Goal: Task Accomplishment & Management: Manage account settings

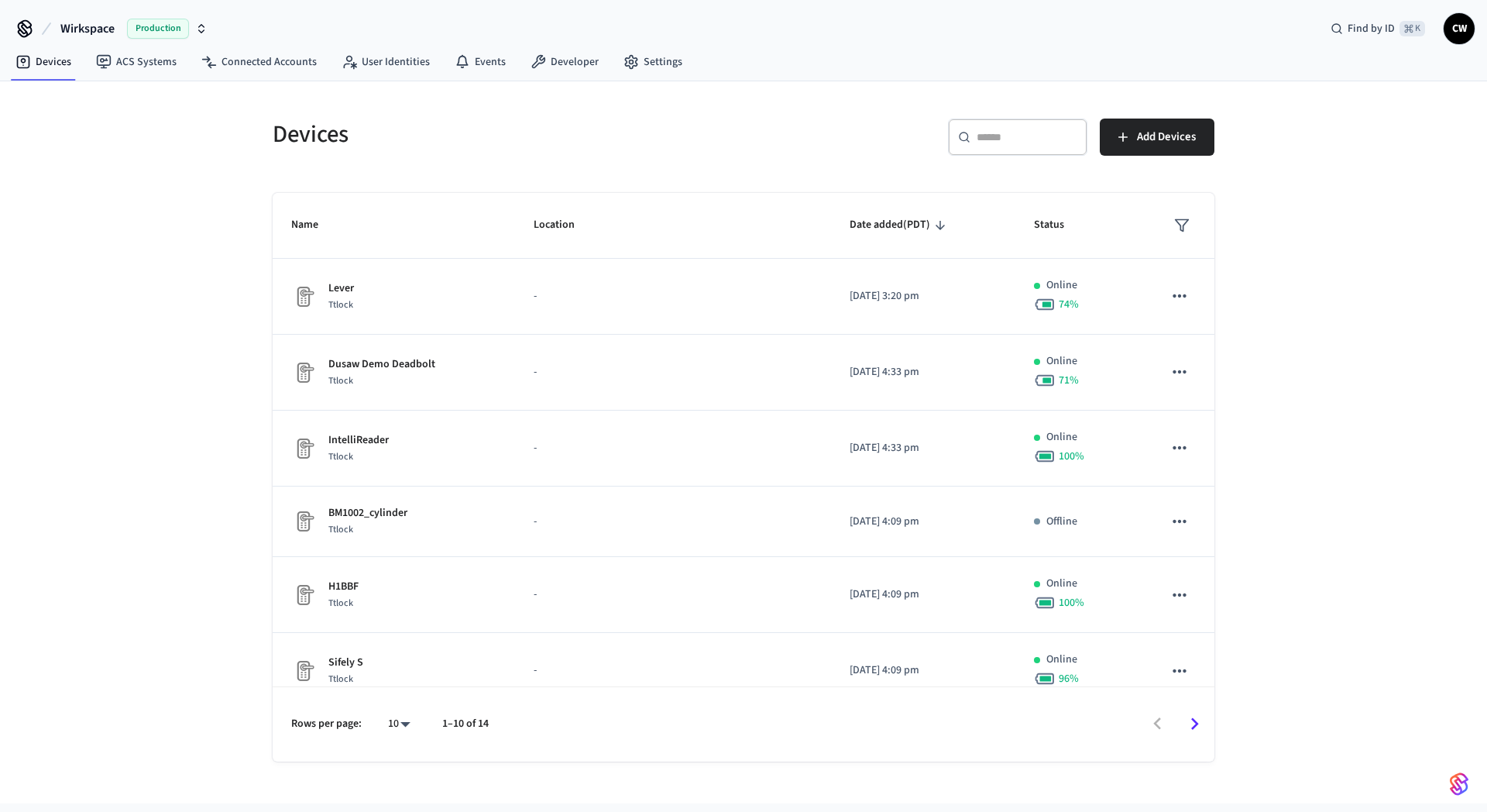
click at [206, 170] on div "Devices ​ ​ Add Devices Name Location Date added (PDT) Status Lever Ttlock - [D…" at bounding box center [744, 442] width 1487 height 722
click at [131, 66] on link "ACS Systems" at bounding box center [136, 61] width 105 height 28
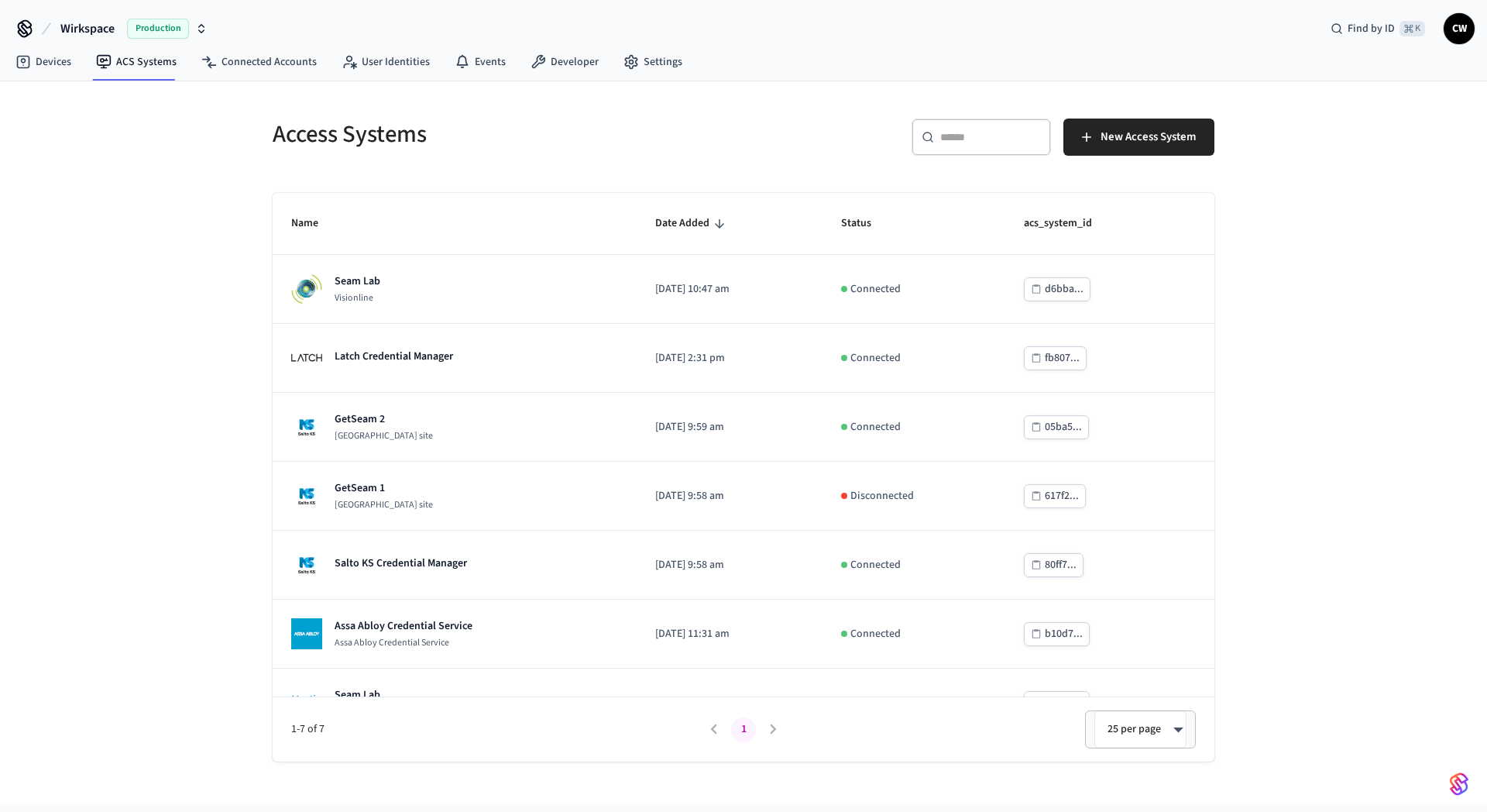
click at [124, 261] on div "Access Systems ​ ​ New Access System Name Date Added Status acs_system_id Seam …" at bounding box center [744, 442] width 1487 height 722
click at [107, 28] on span "Wirkspace" at bounding box center [87, 28] width 54 height 19
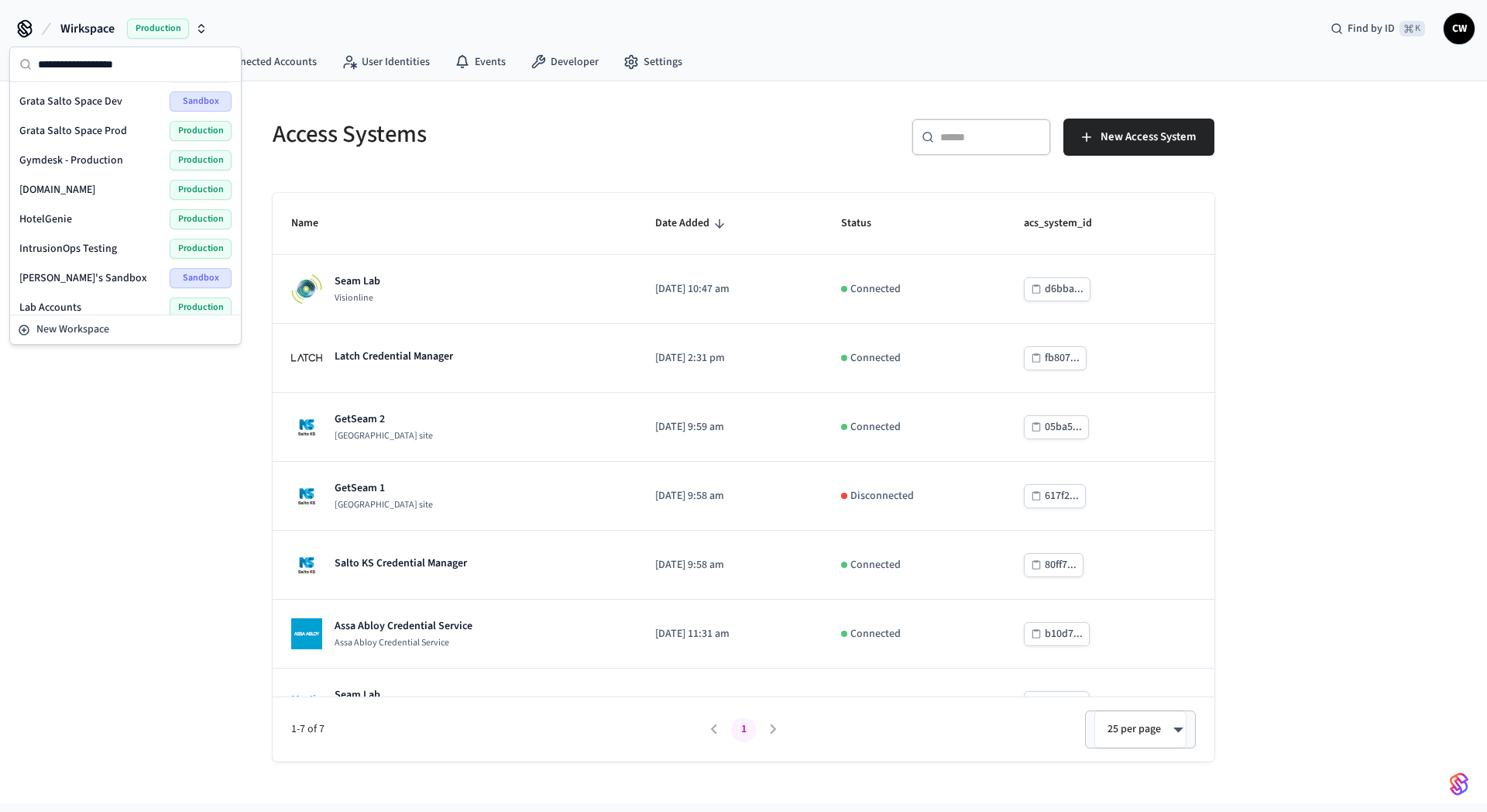
scroll to position [921, 0]
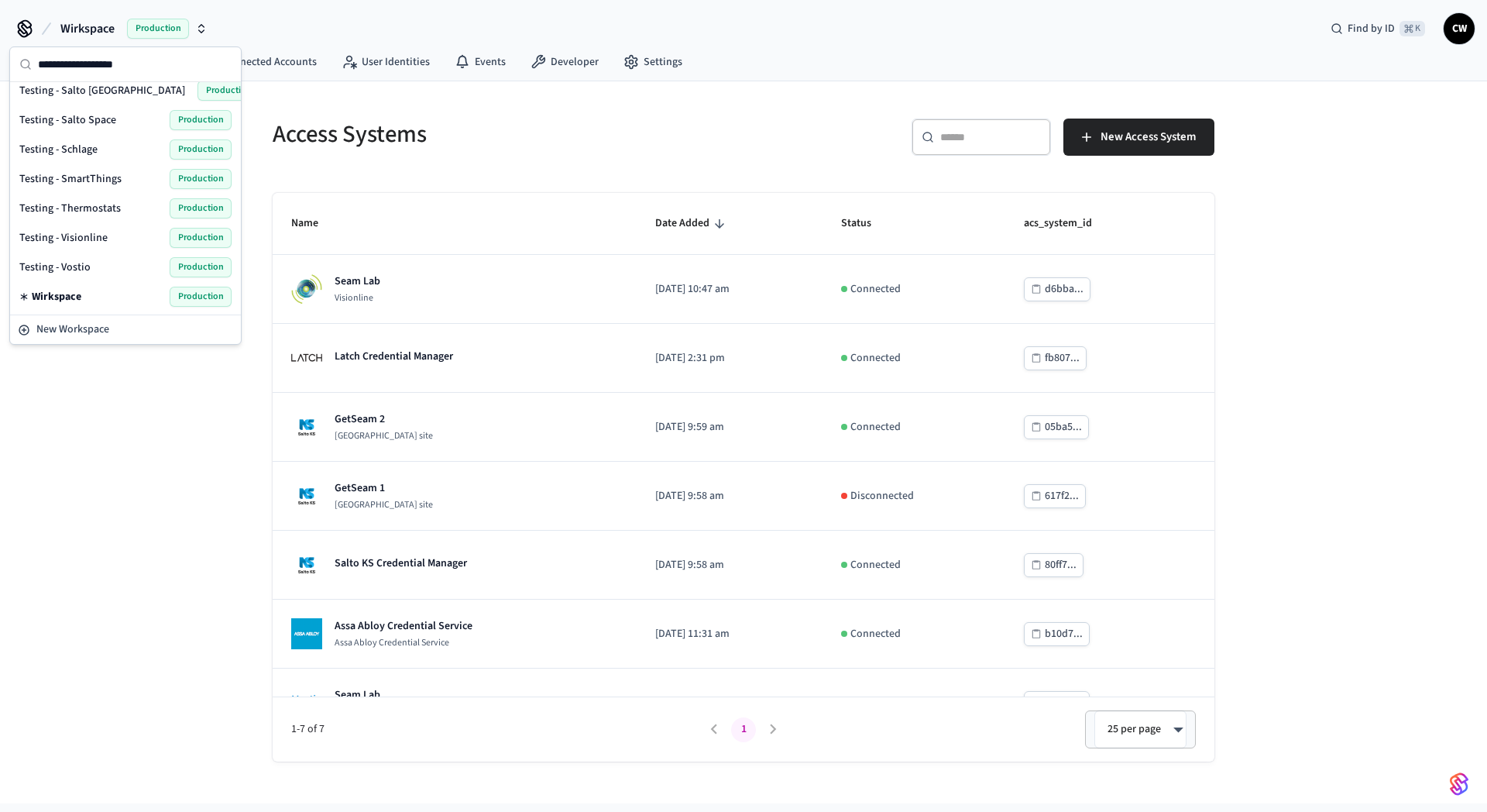
click at [78, 443] on div "Access Systems ​ ​ New Access System Name Date Added Status acs_system_id Seam …" at bounding box center [744, 442] width 1487 height 722
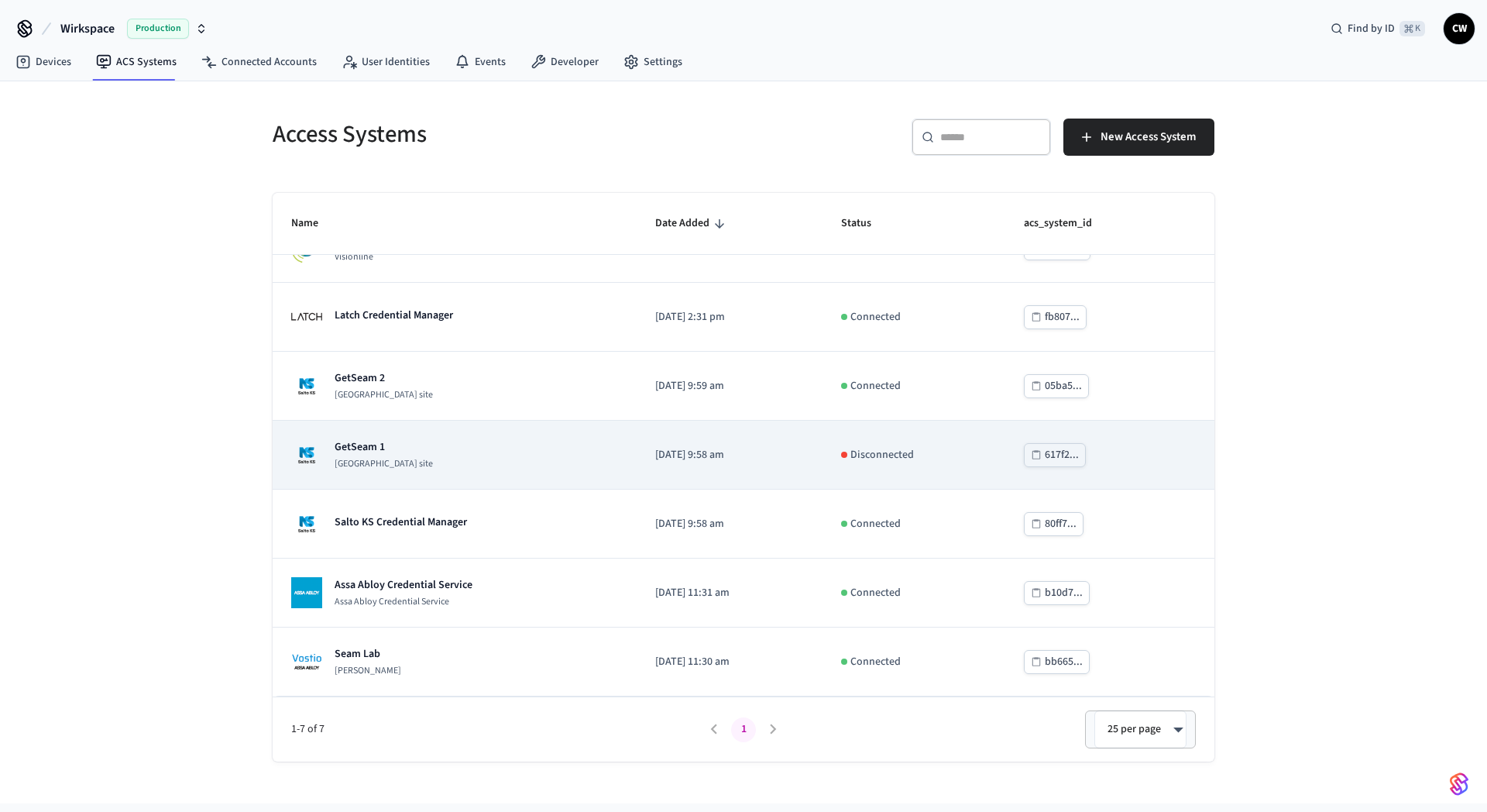
scroll to position [0, 0]
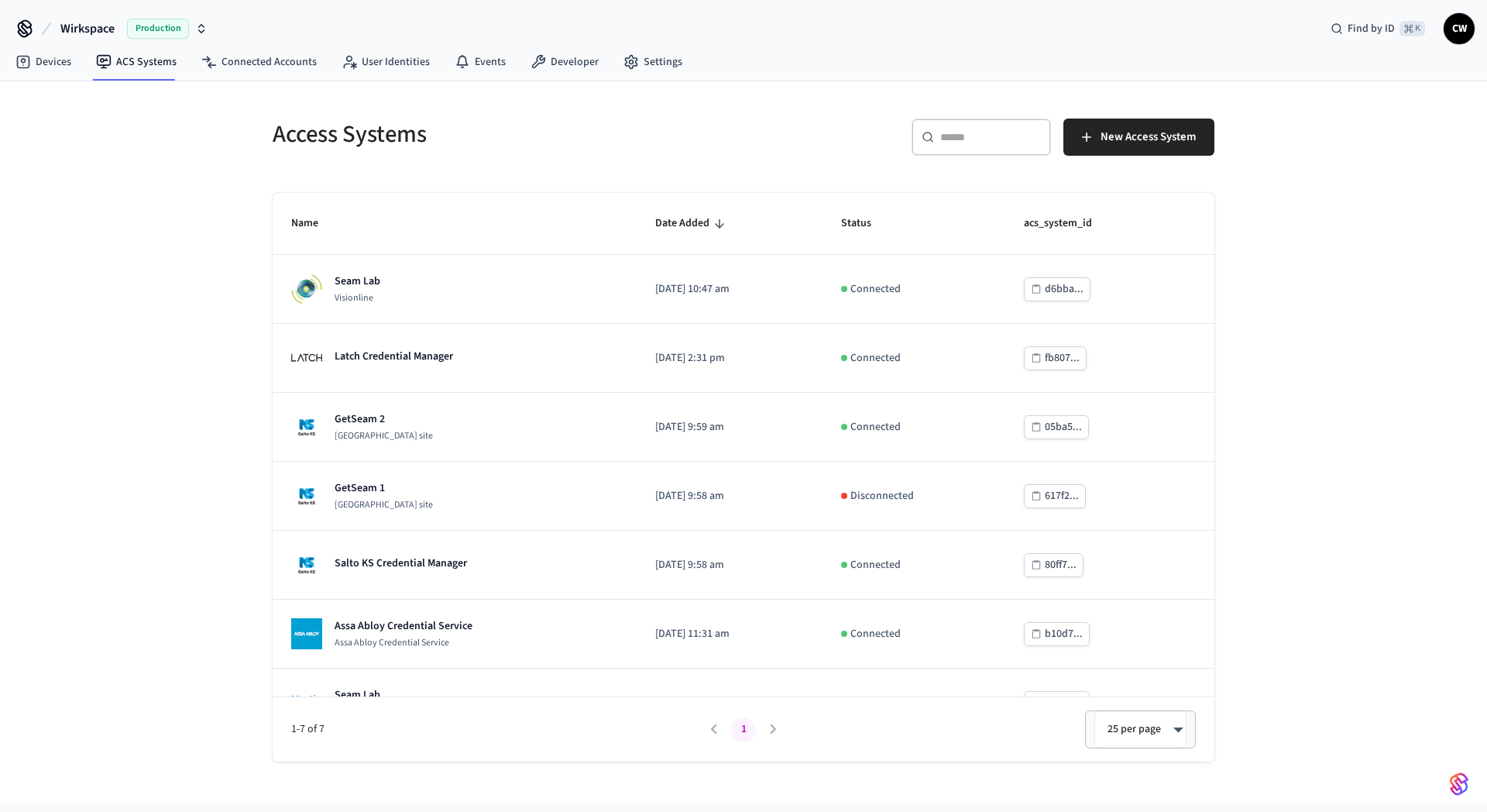
click at [1369, 426] on div "Access Systems ​ ​ New Access System Name Date Added Status acs_system_id Seam …" at bounding box center [744, 442] width 1487 height 722
click at [207, 132] on div "Access Systems ​ ​ New Access System Name Date Added Status acs_system_id Seam …" at bounding box center [744, 442] width 1487 height 722
click at [1136, 133] on span "New Access System" at bounding box center [1147, 137] width 95 height 20
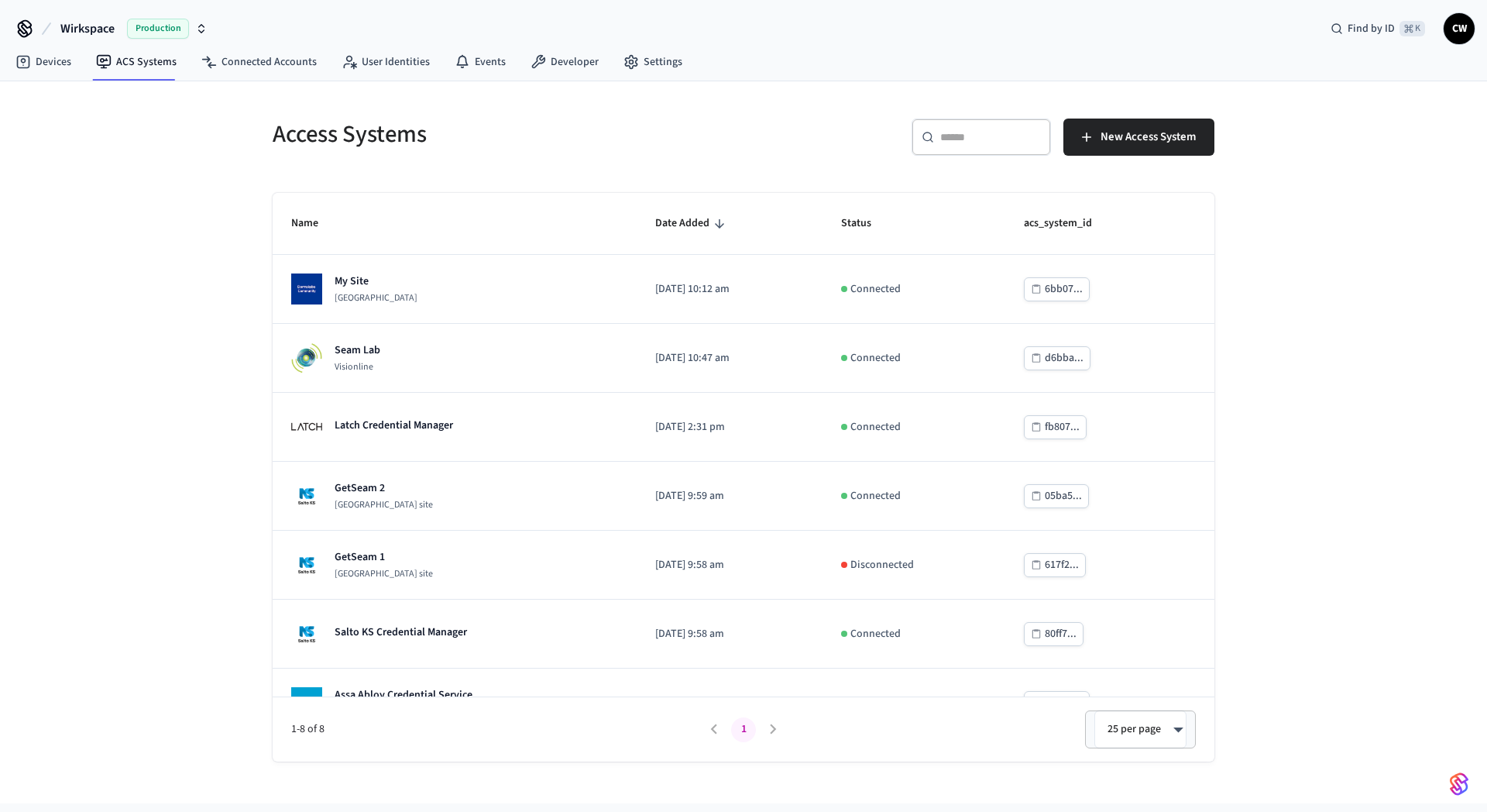
click at [146, 430] on div "Access Systems ​ ​ New Access System Name Date Added Status acs_system_id My Si…" at bounding box center [744, 442] width 1487 height 722
click at [193, 440] on div "Access Systems ​ ​ New Access System Name Date Added Status acs_system_id My Si…" at bounding box center [744, 442] width 1487 height 722
click at [1143, 125] on button "New Access System" at bounding box center [1139, 137] width 151 height 37
click at [601, 69] on link "Developer" at bounding box center [565, 61] width 92 height 28
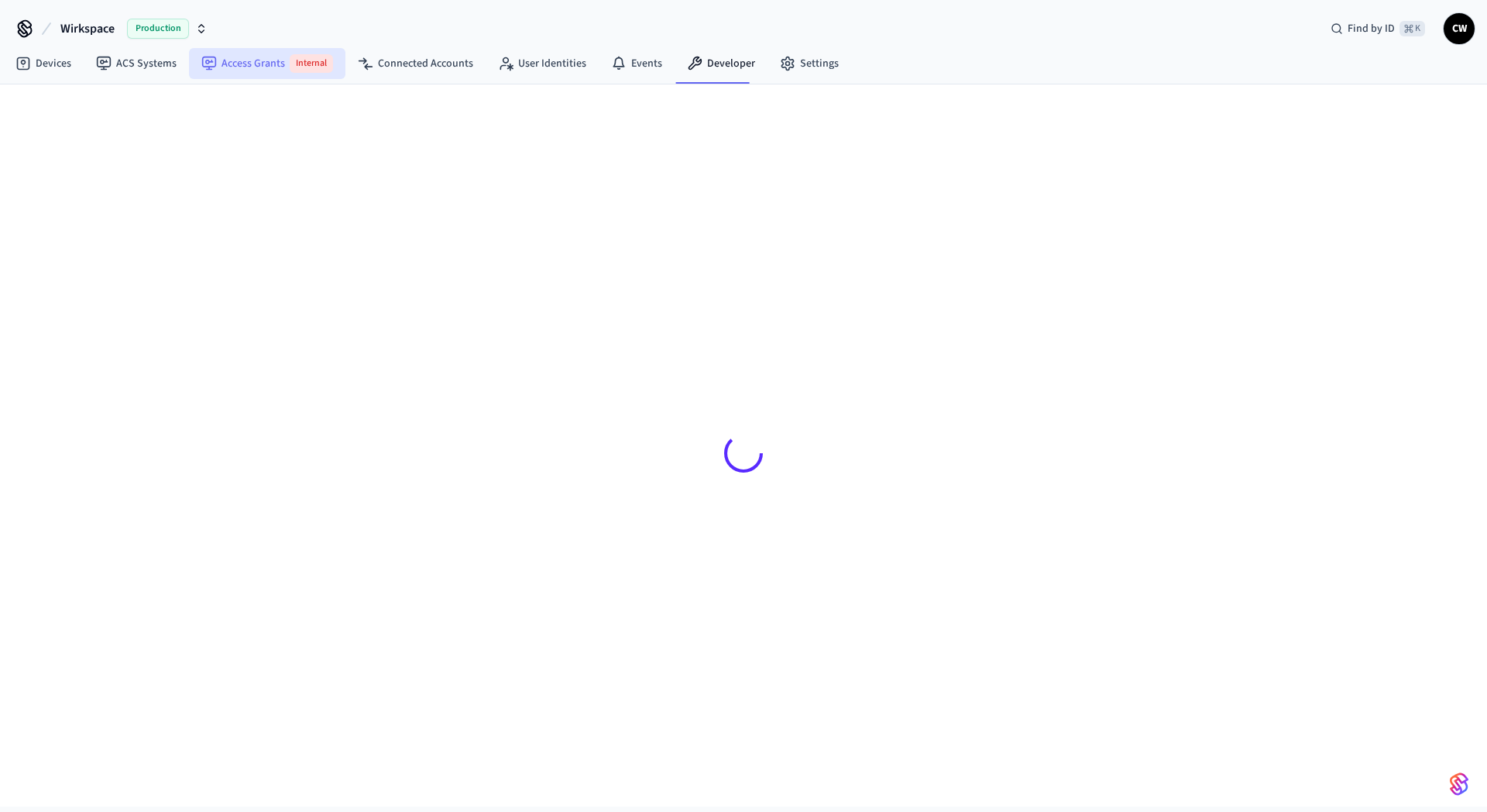
click at [311, 70] on span "Internal" at bounding box center [311, 63] width 44 height 19
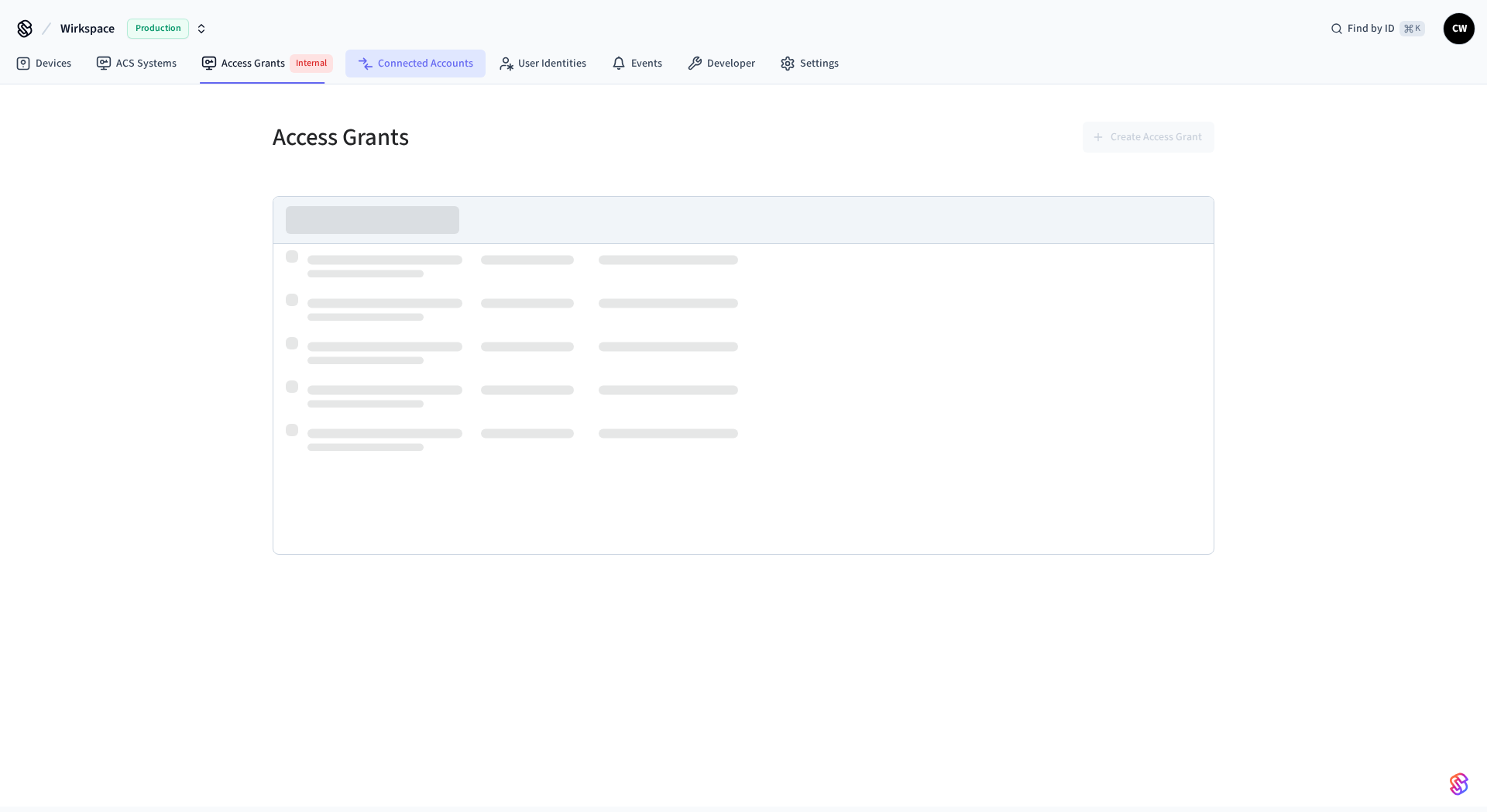
click at [377, 63] on link "Connected Accounts" at bounding box center [415, 63] width 141 height 28
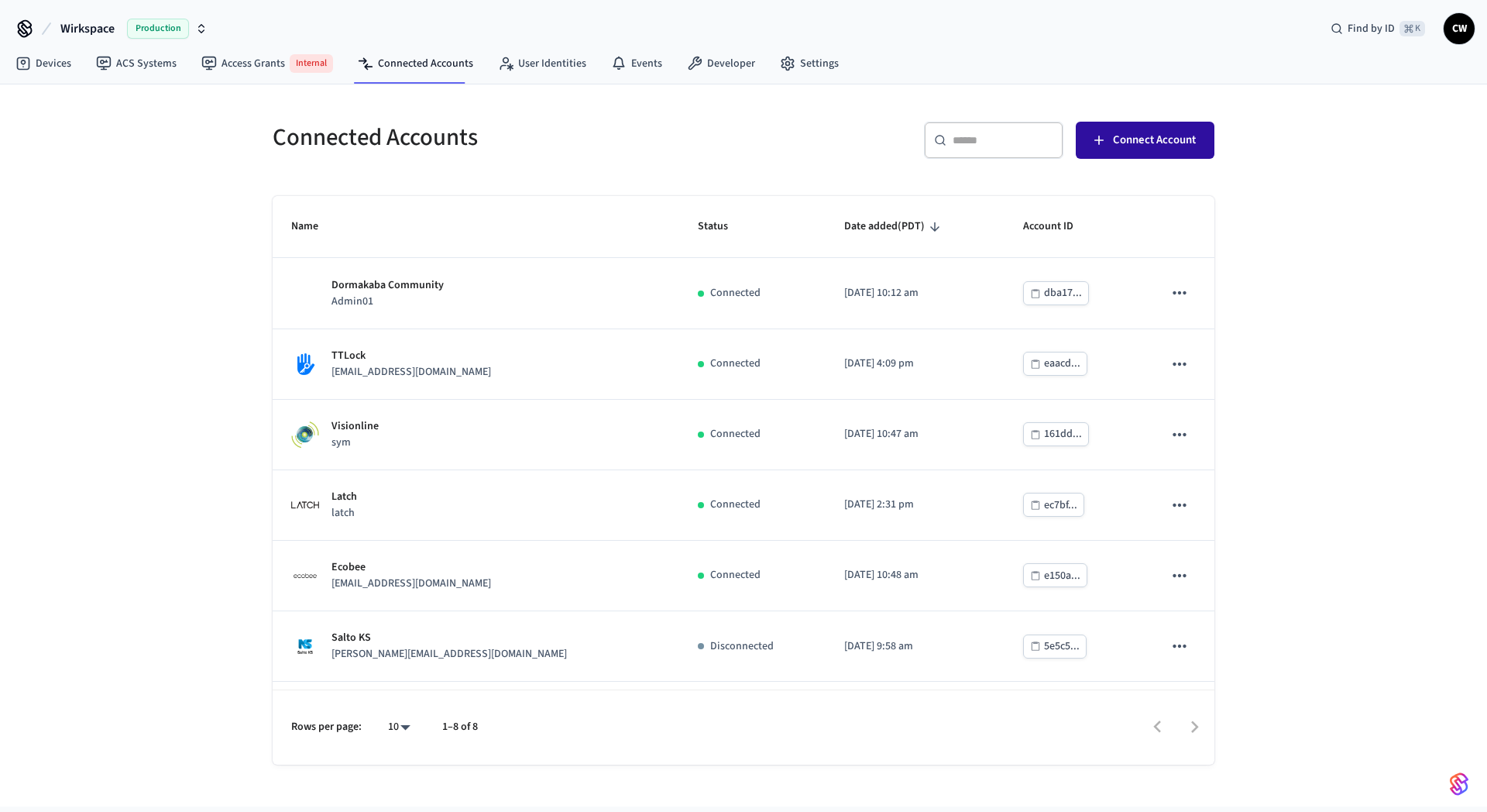
click at [1126, 138] on span "Connect Account" at bounding box center [1153, 140] width 83 height 20
click at [149, 66] on link "ACS Systems" at bounding box center [136, 63] width 105 height 28
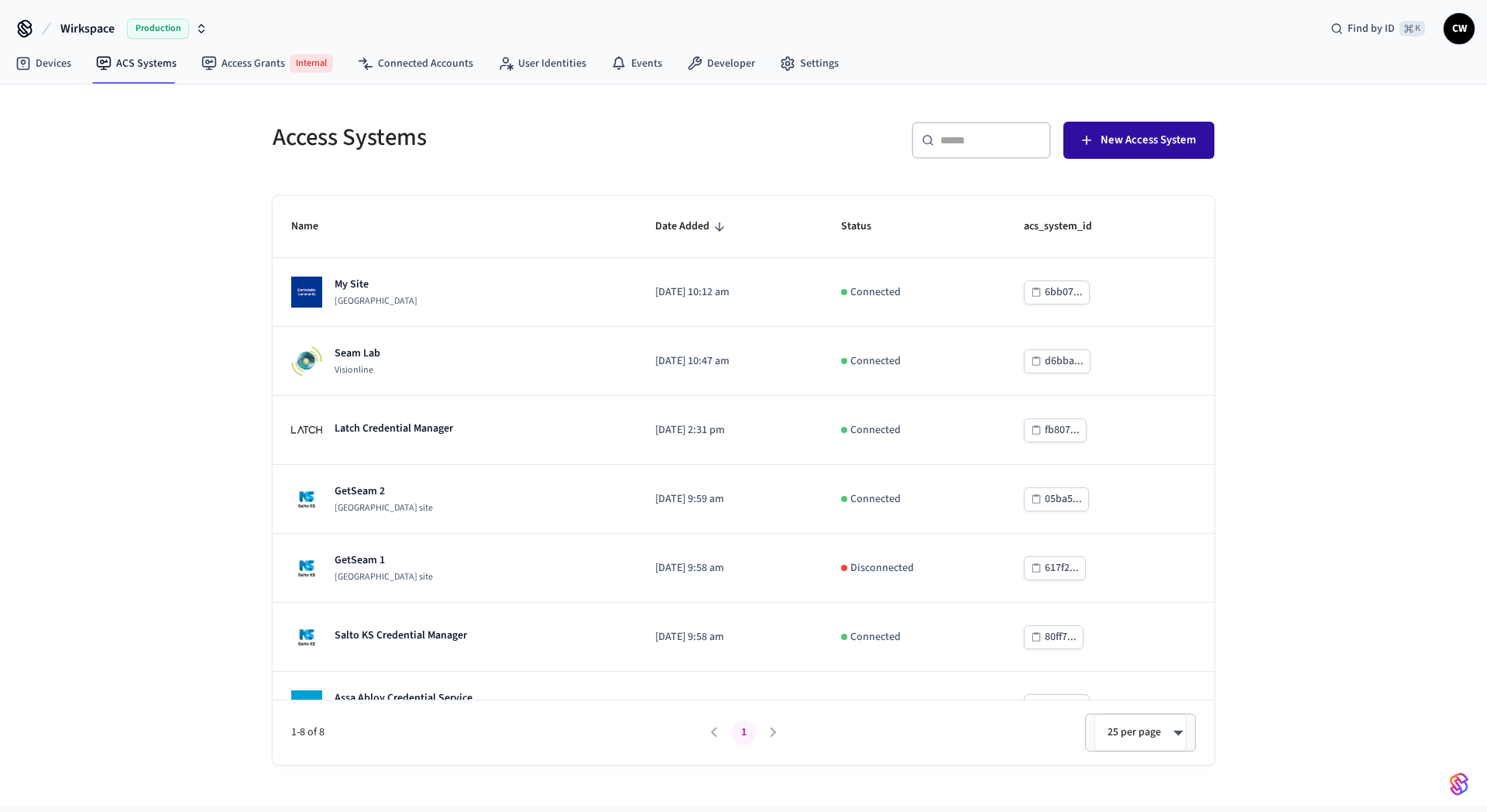
click at [1158, 136] on span "New Access System" at bounding box center [1147, 140] width 95 height 20
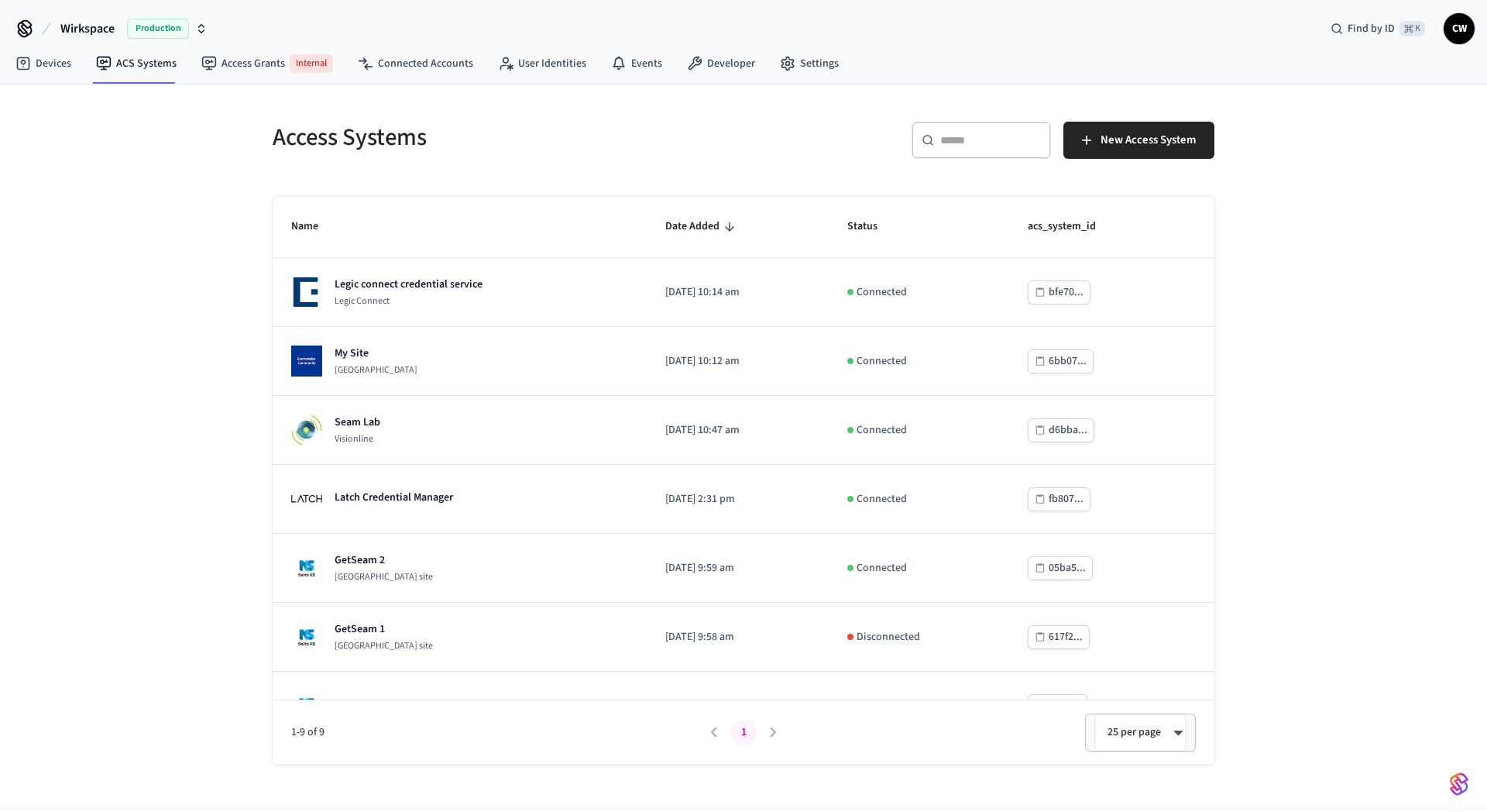
click at [237, 388] on div "Access Systems ​ ​ New Access System Name Date Added Status acs_system_id Legic…" at bounding box center [744, 446] width 1487 height 722
click at [582, 68] on link "User Identities" at bounding box center [542, 63] width 113 height 28
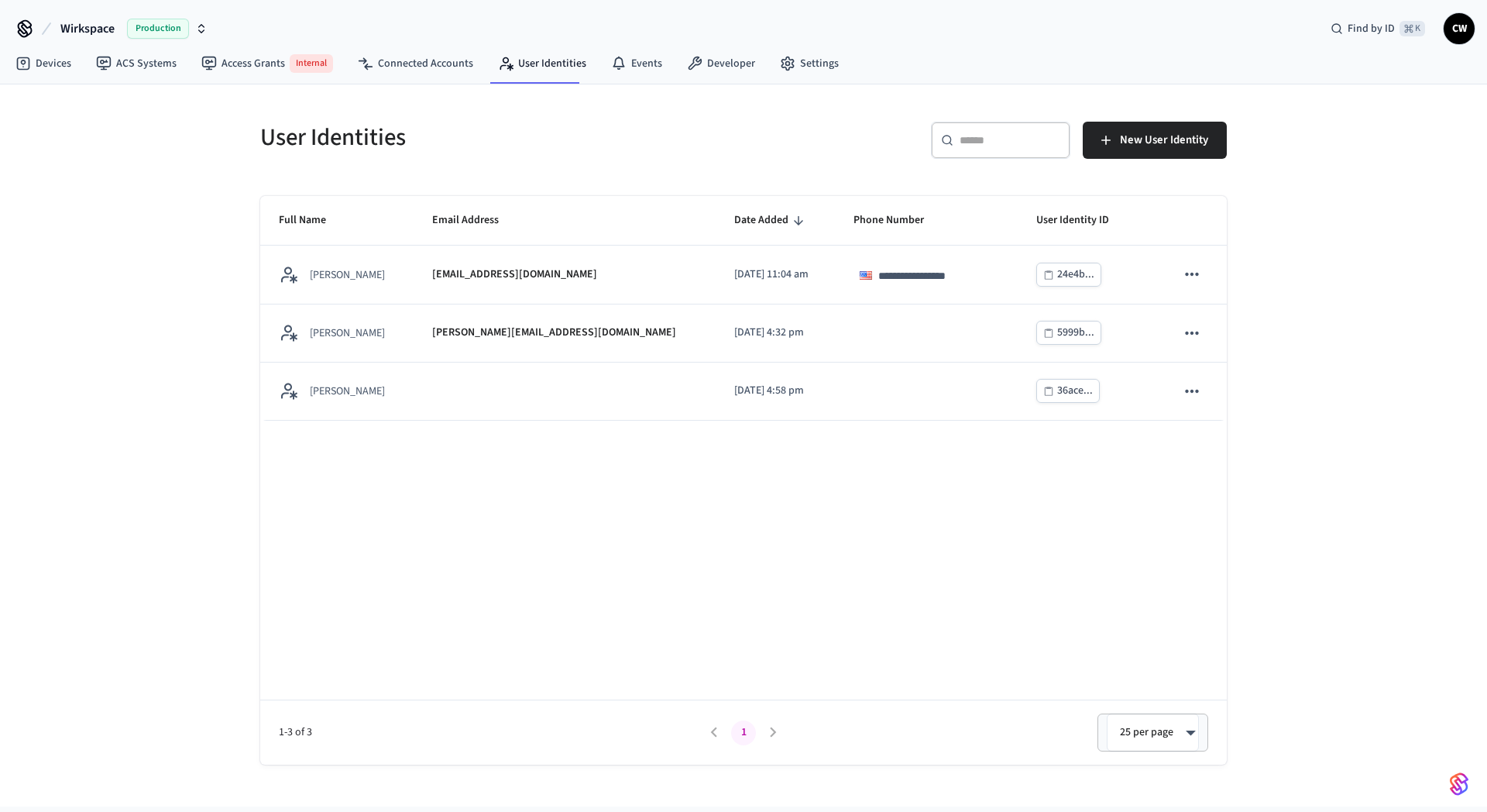
click at [192, 283] on div "**********" at bounding box center [744, 446] width 1487 height 722
click at [111, 286] on div "**********" at bounding box center [744, 446] width 1487 height 722
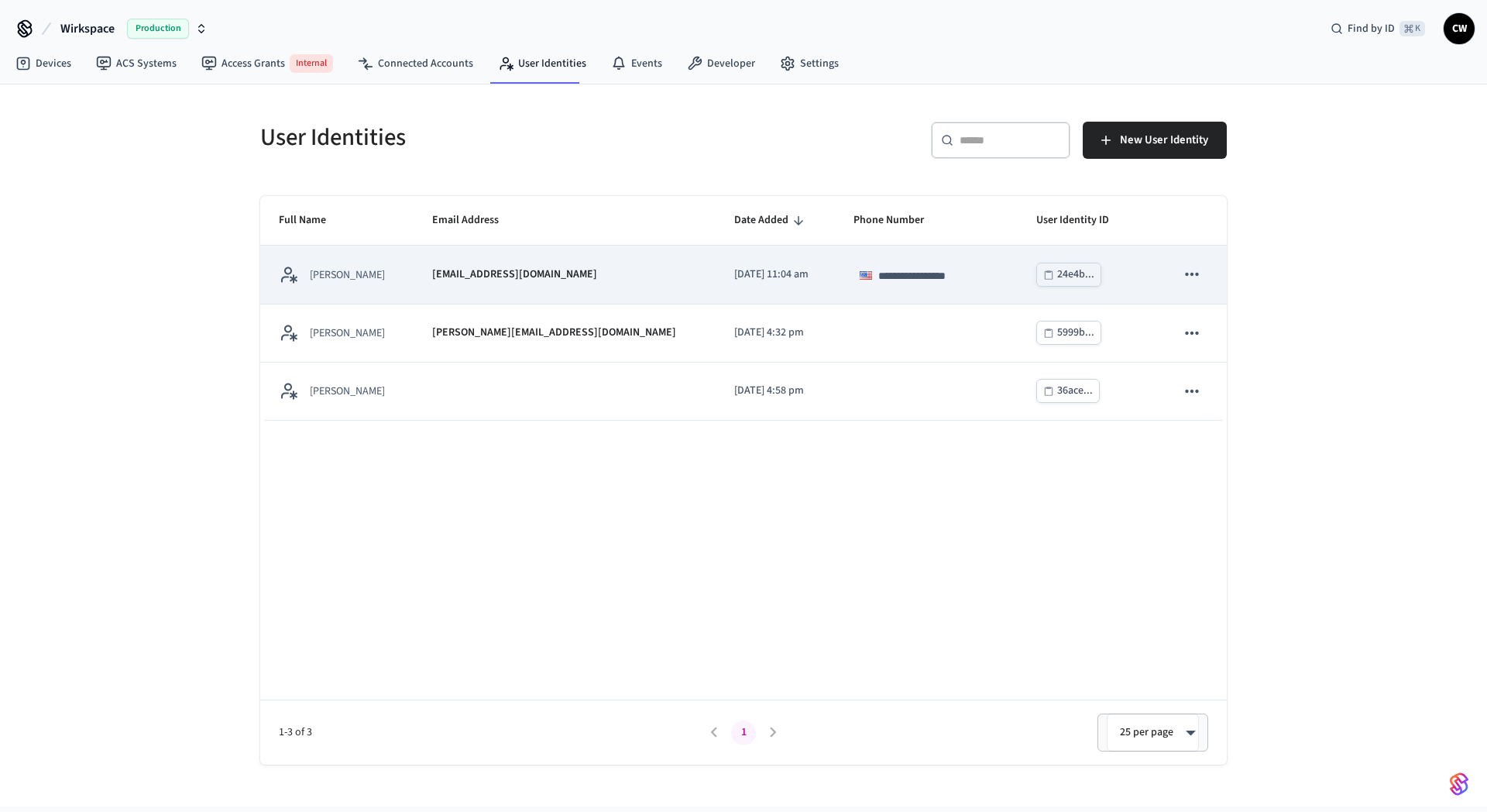
click at [473, 274] on p "collin@getseam.com" at bounding box center [514, 275] width 165 height 16
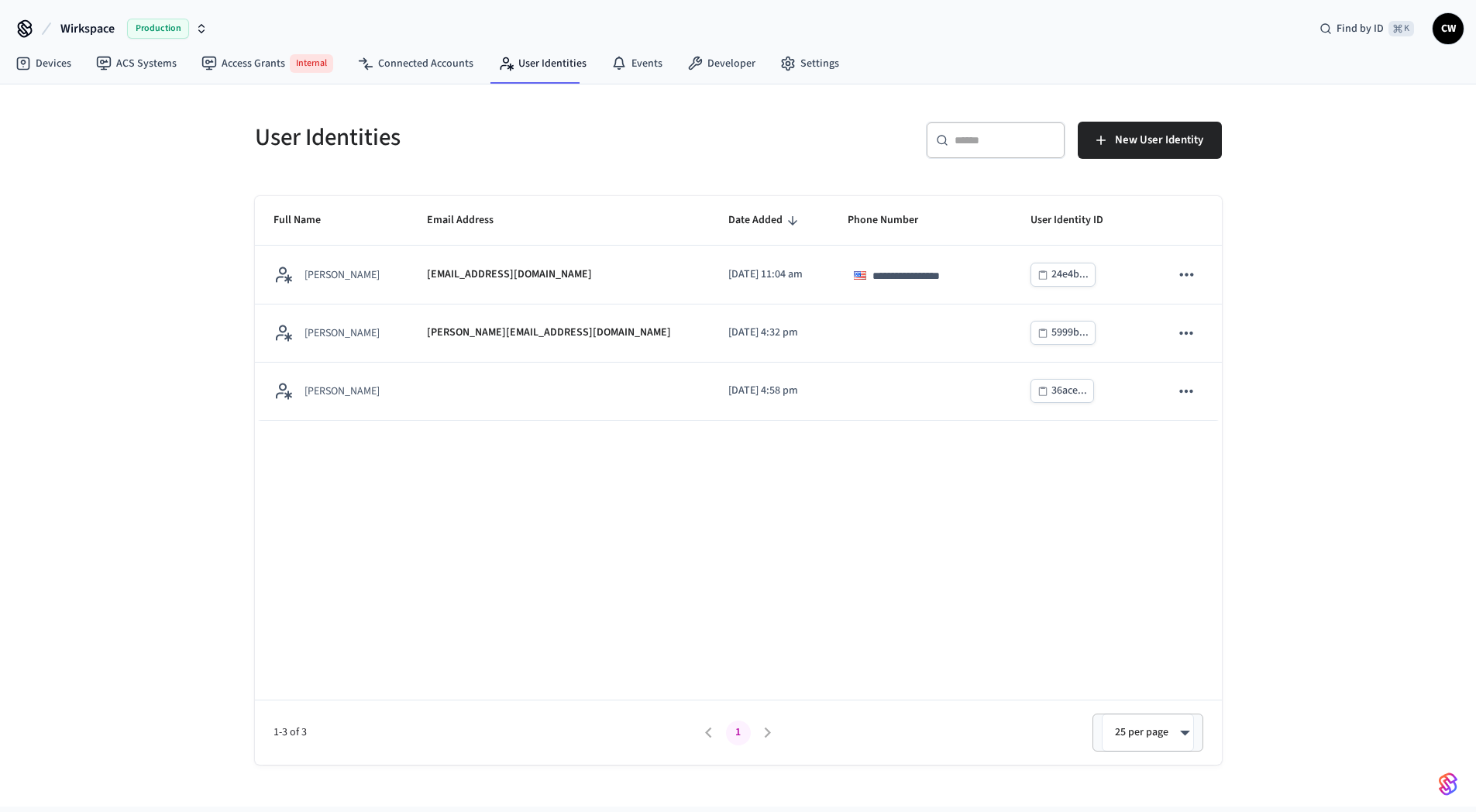
click at [147, 293] on div "**********" at bounding box center [738, 446] width 1476 height 722
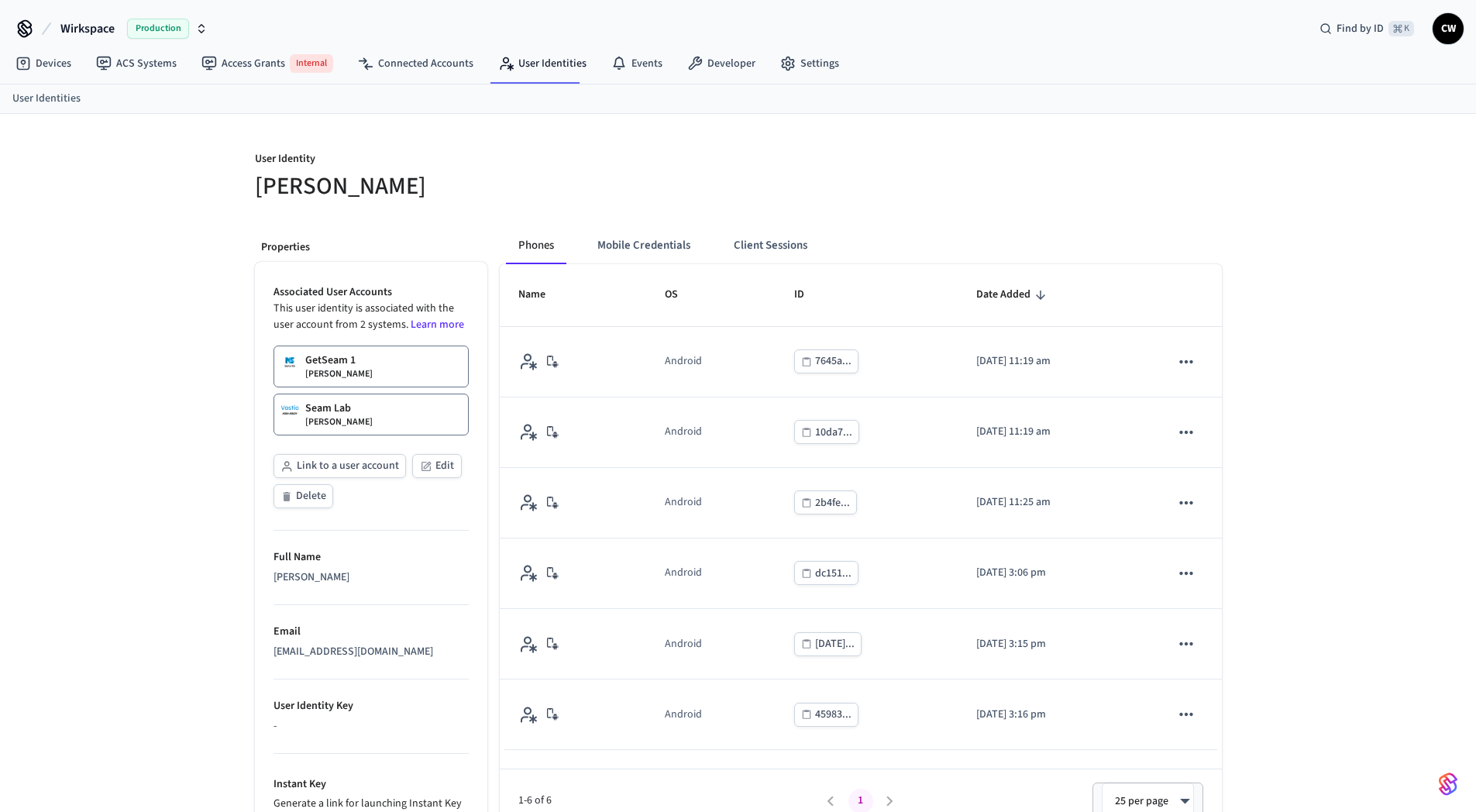
click at [369, 469] on button "Link to a user account" at bounding box center [339, 465] width 133 height 24
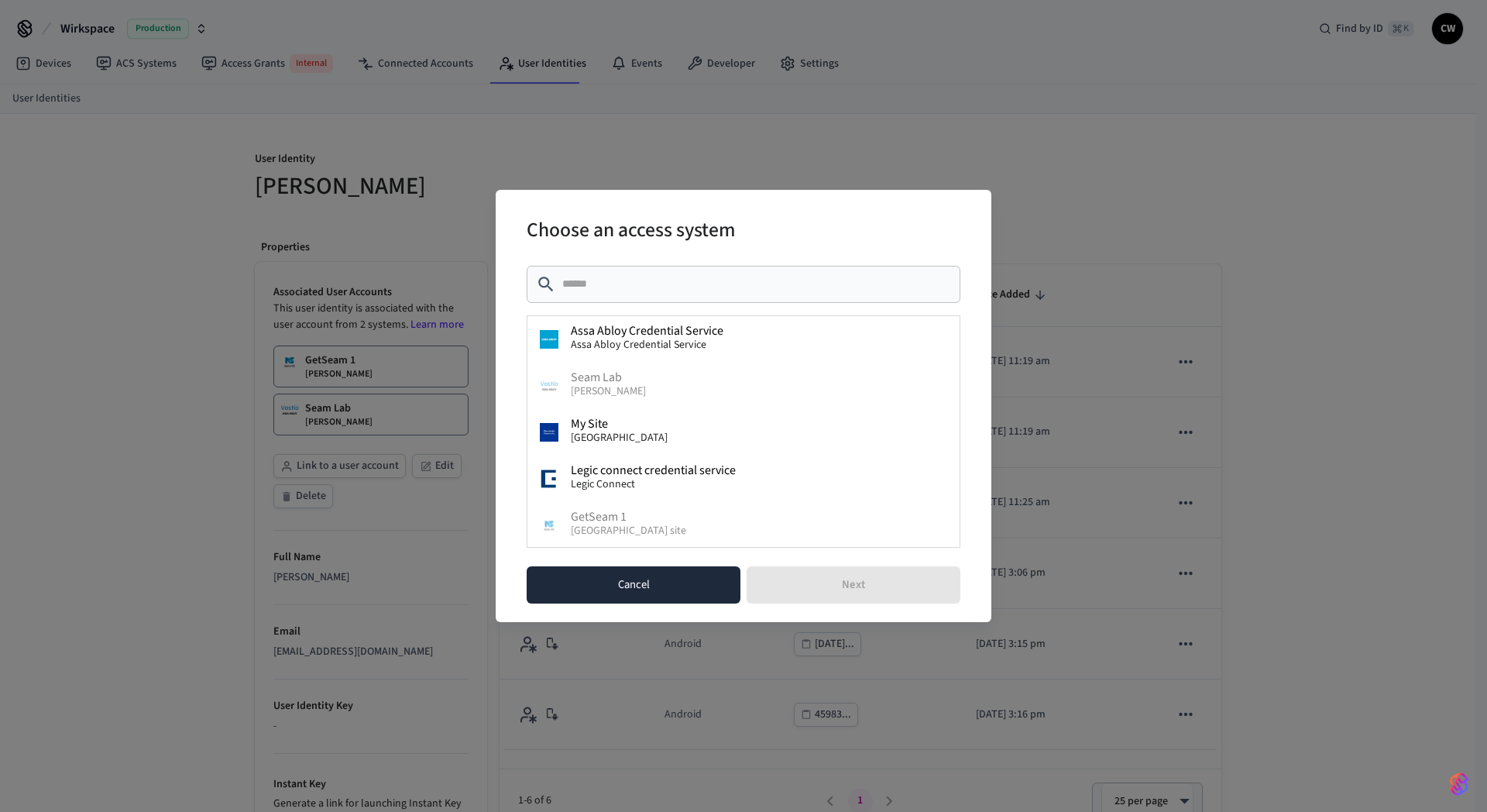
click at [692, 588] on button "Cancel" at bounding box center [633, 585] width 213 height 37
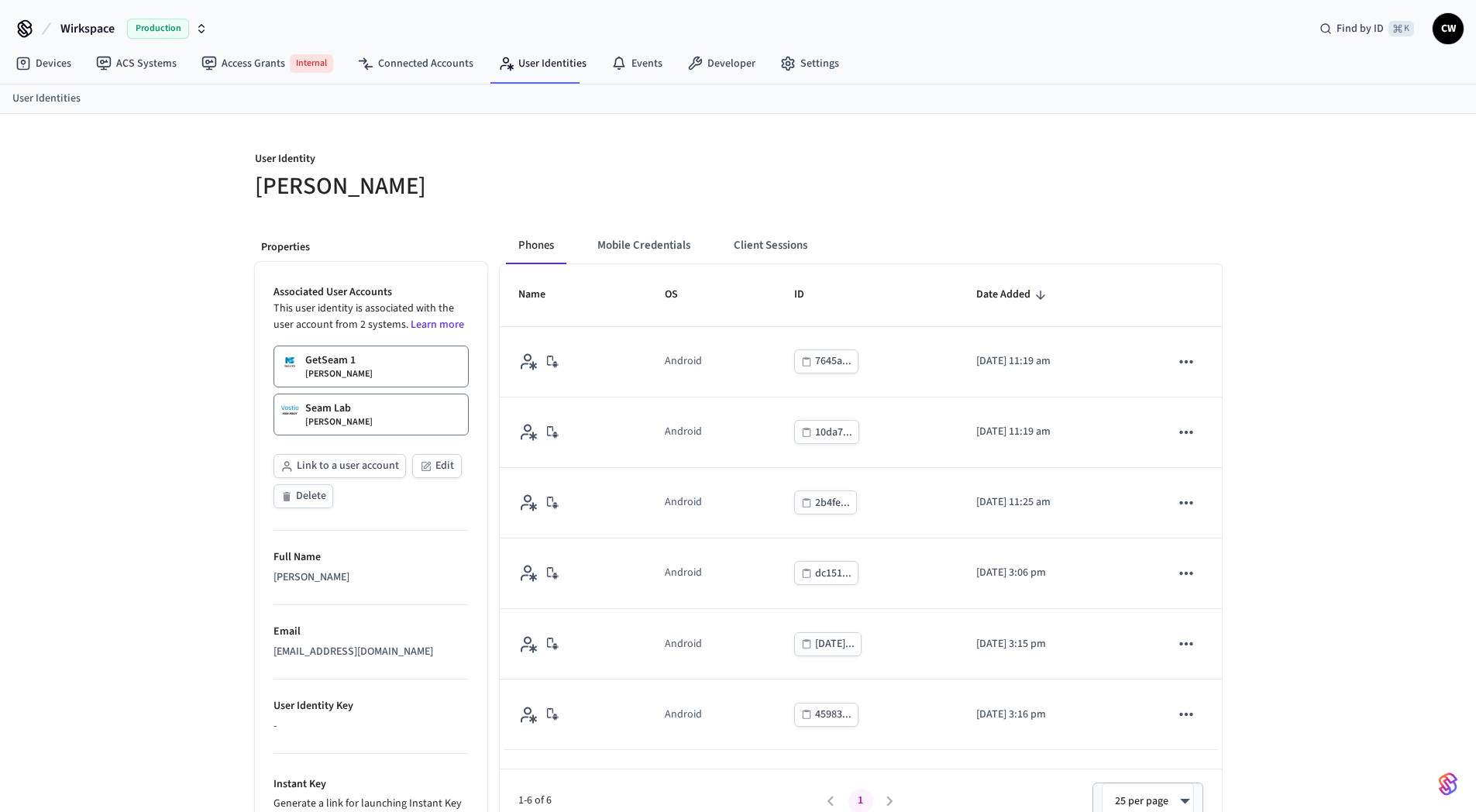
click at [195, 276] on div "User Identity Collin Wirkus Properties Associated User Accounts This user ident…" at bounding box center [738, 541] width 1476 height 854
click at [152, 65] on link "ACS Systems" at bounding box center [136, 63] width 105 height 28
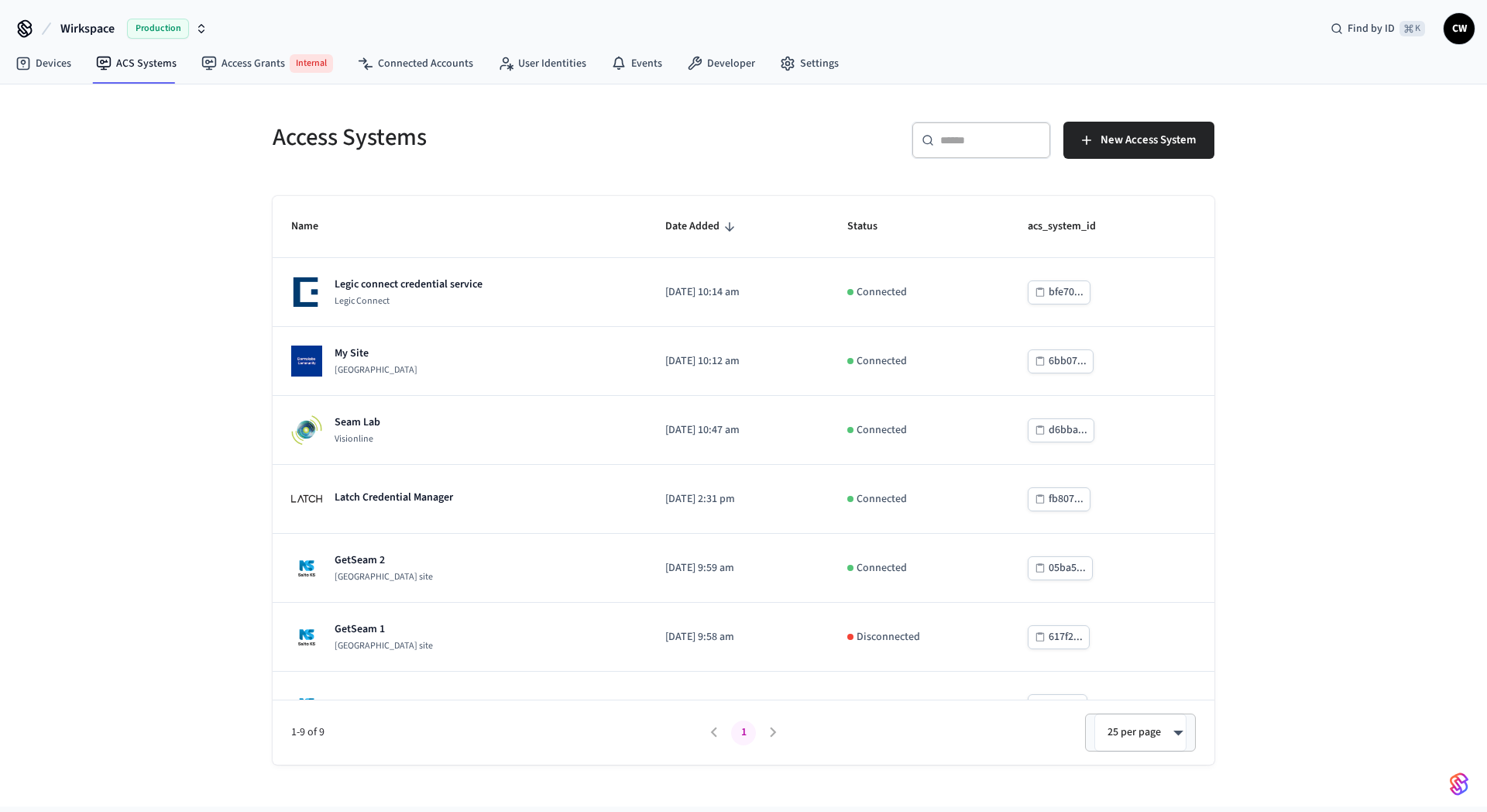
click at [184, 330] on div "Access Systems ​ ​ New Access System Name Date Added Status acs_system_id Legic…" at bounding box center [744, 446] width 1487 height 722
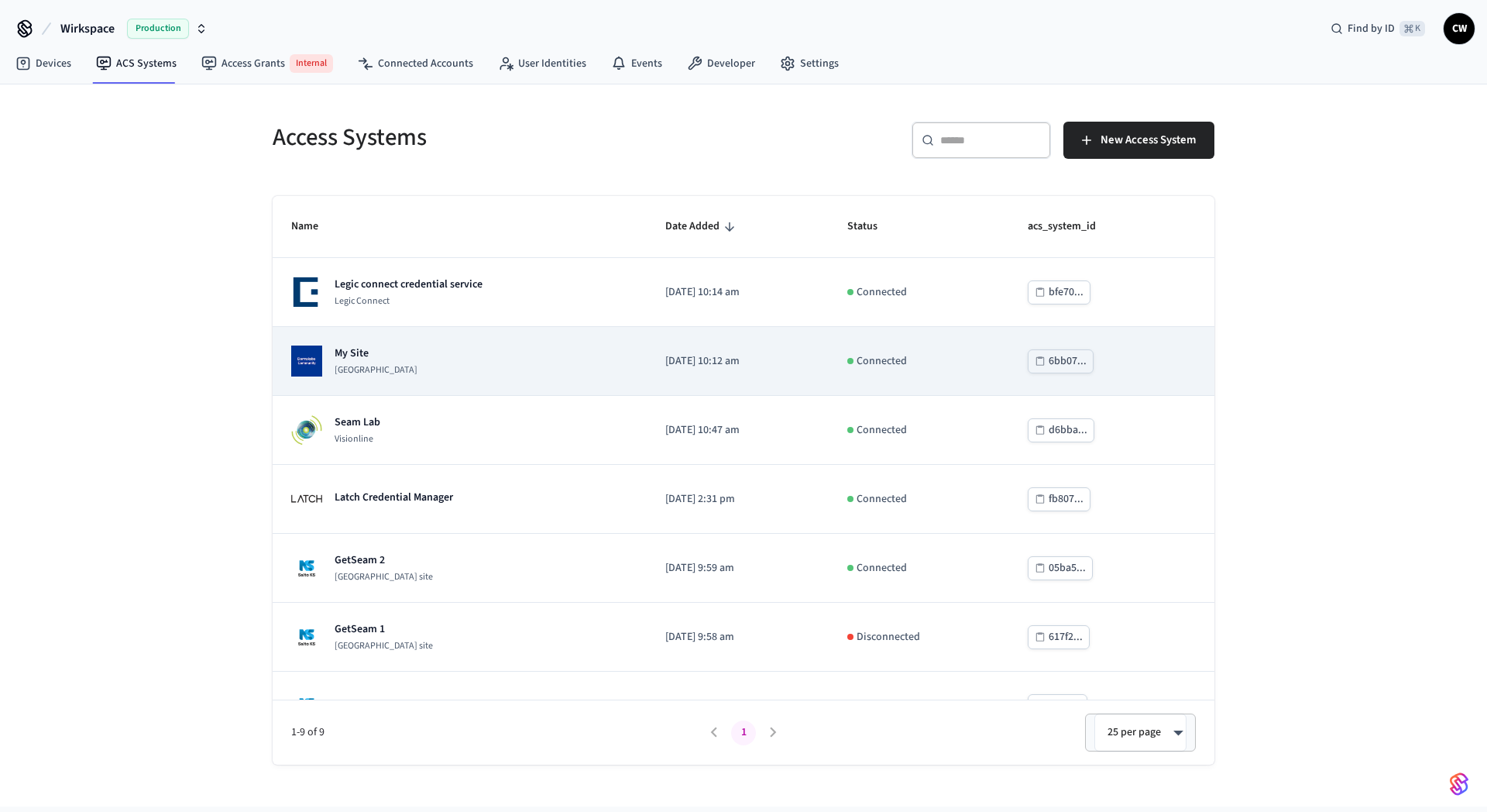
click at [392, 364] on p "Dormakaba Community Site" at bounding box center [375, 370] width 83 height 12
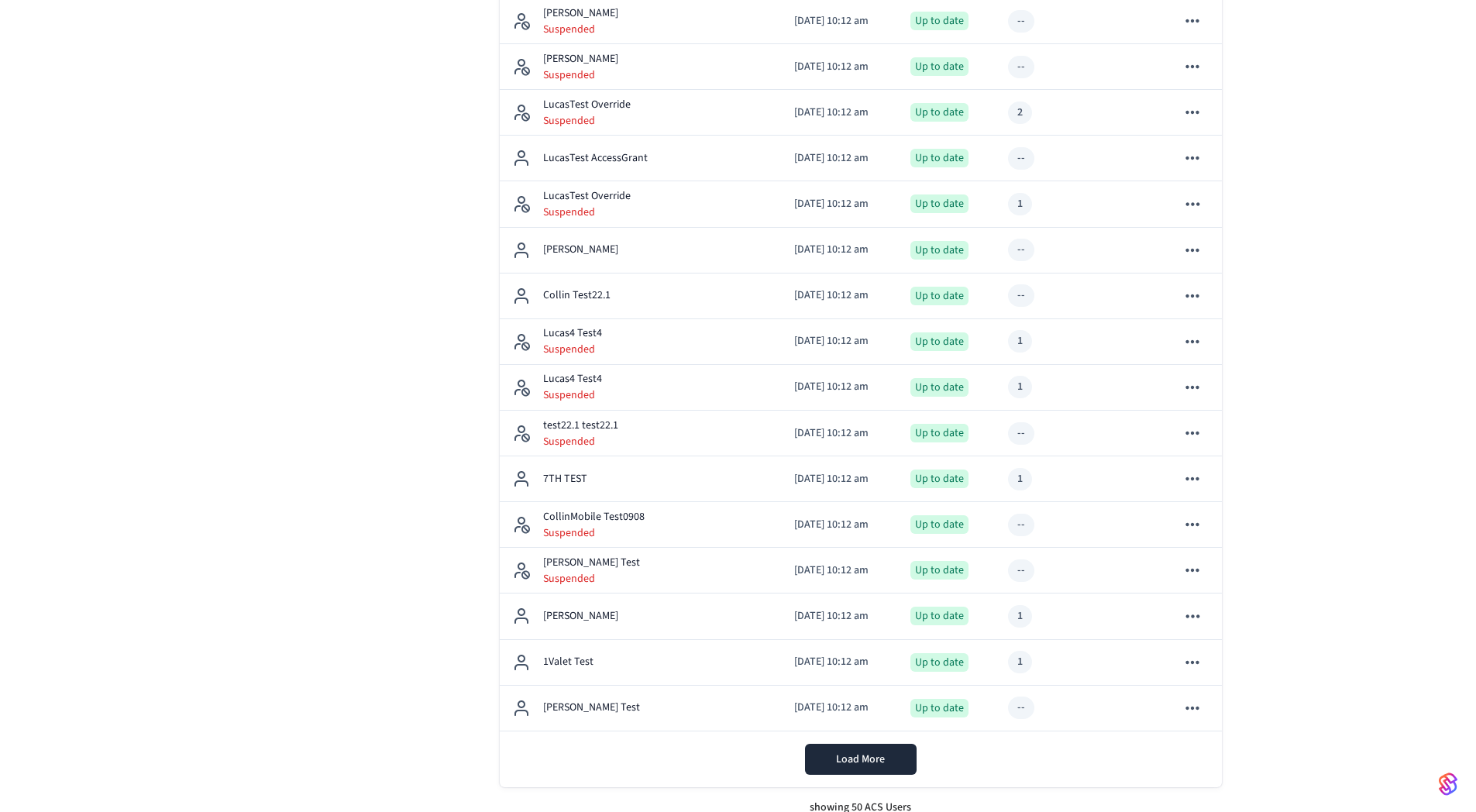
scroll to position [1892, 0]
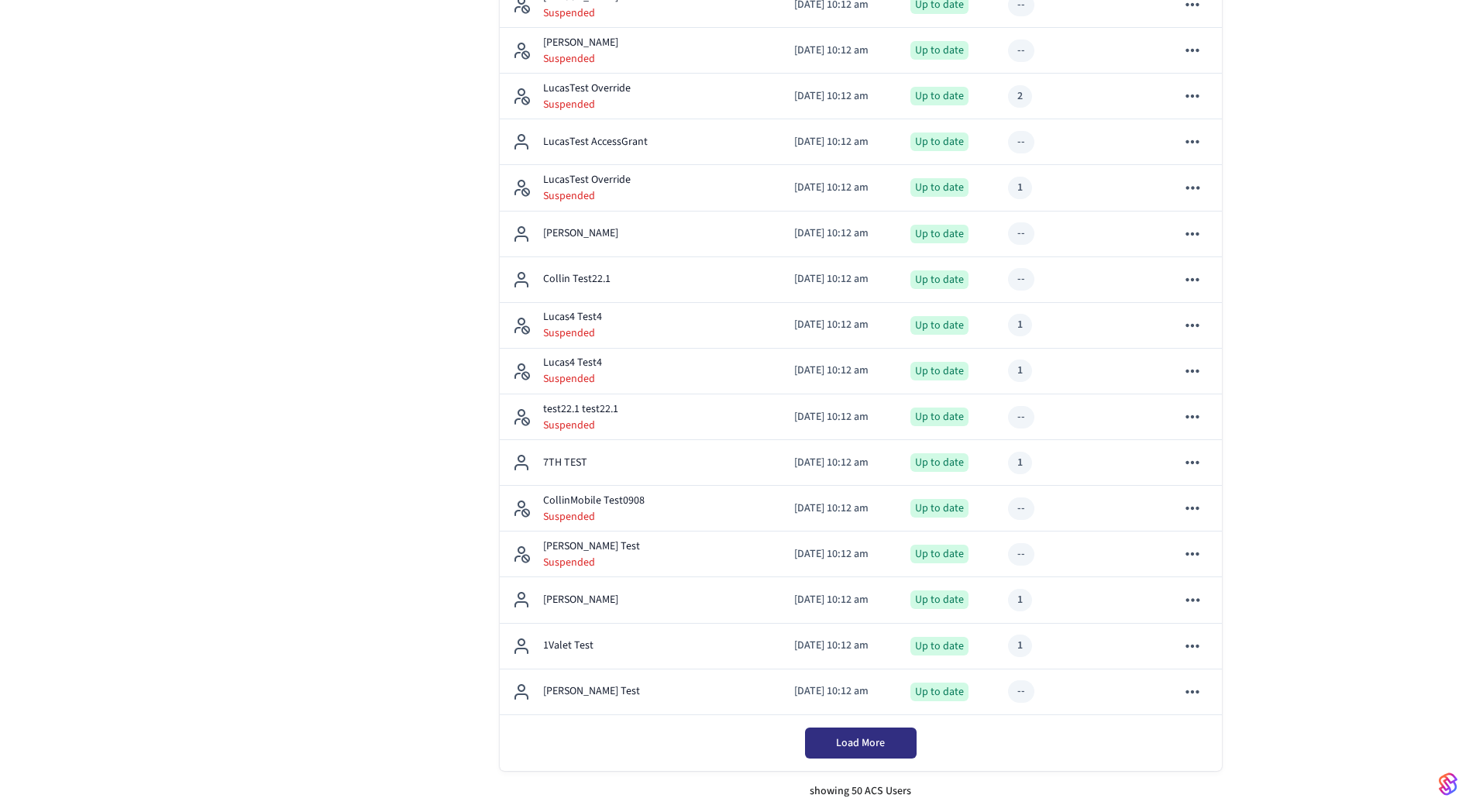
click at [899, 736] on button "Load More" at bounding box center [860, 743] width 111 height 31
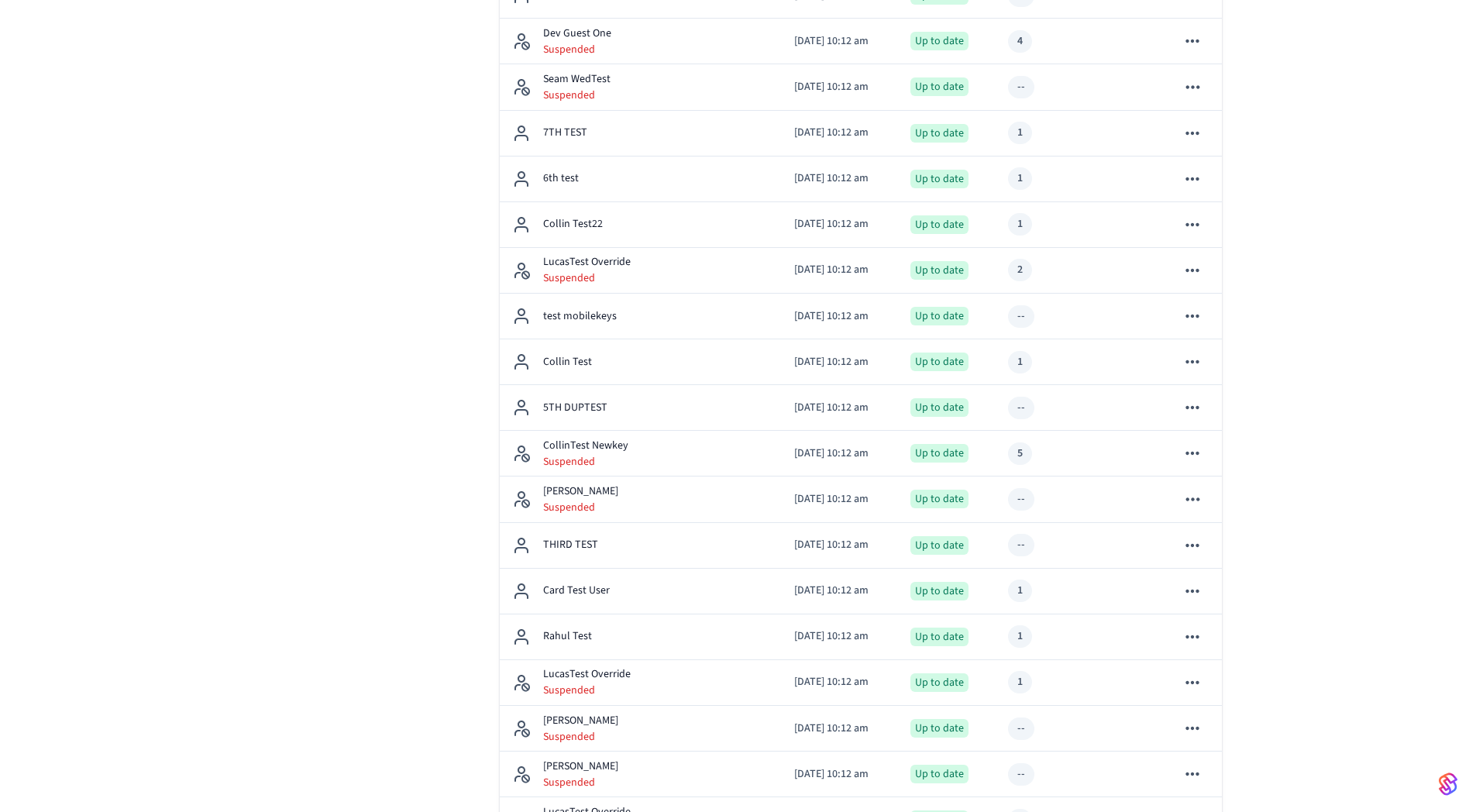
scroll to position [0, 0]
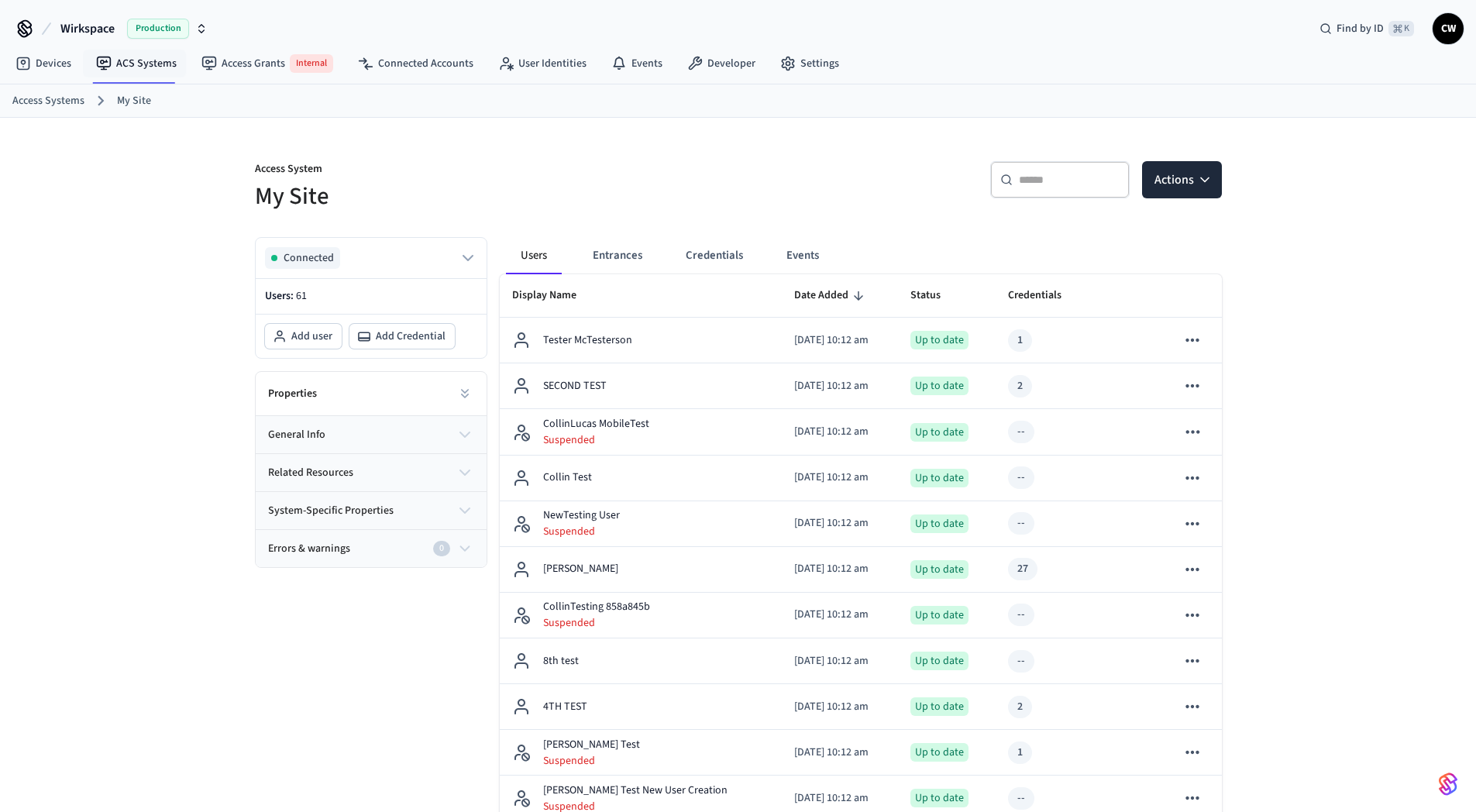
click at [154, 58] on link "ACS Systems" at bounding box center [136, 63] width 105 height 28
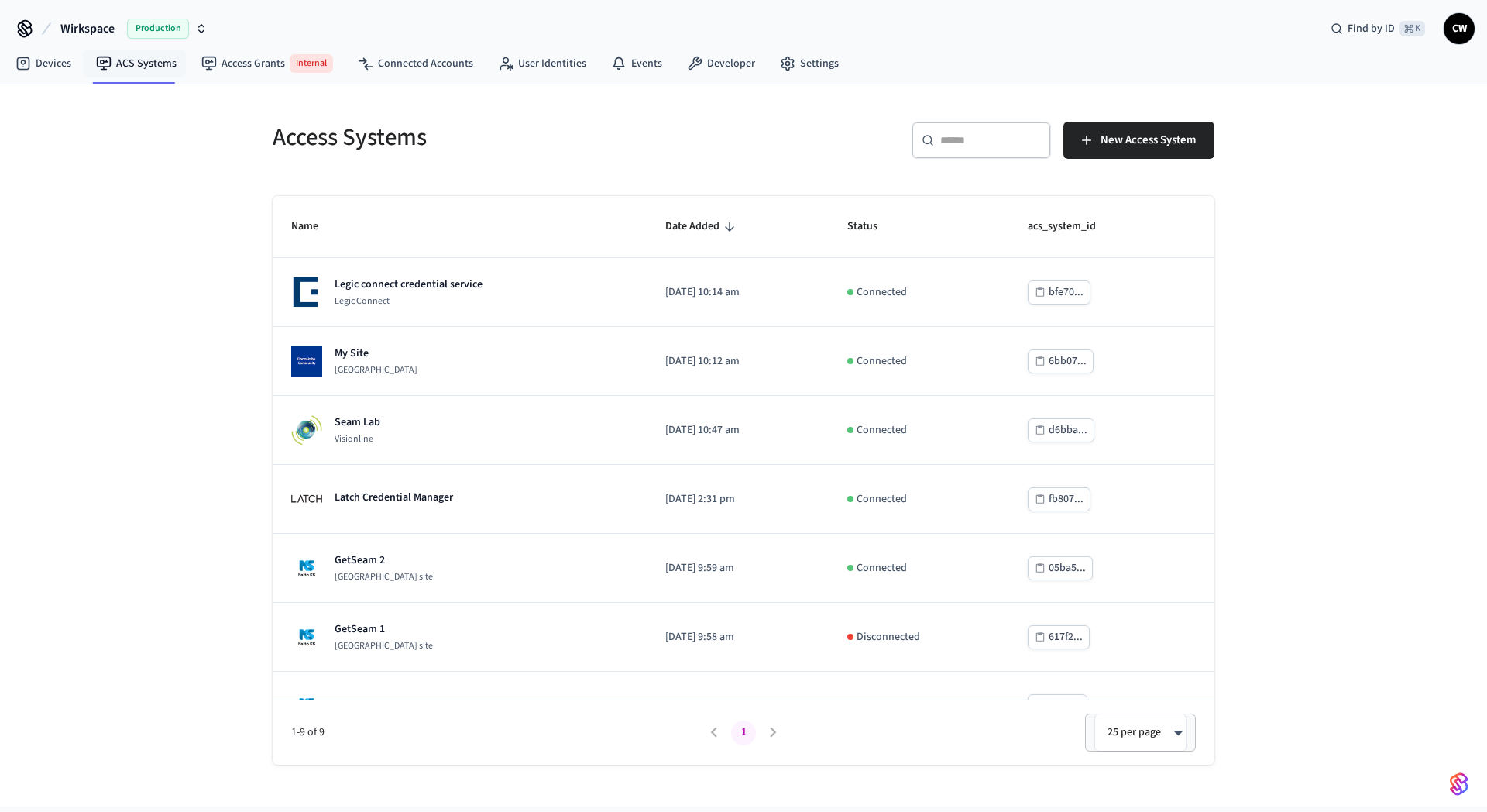
click at [168, 185] on div "Access Systems ​ ​ New Access System Name Date Added Status acs_system_id Legic…" at bounding box center [744, 446] width 1487 height 722
click at [123, 35] on button "Wirkspace Production" at bounding box center [134, 28] width 157 height 33
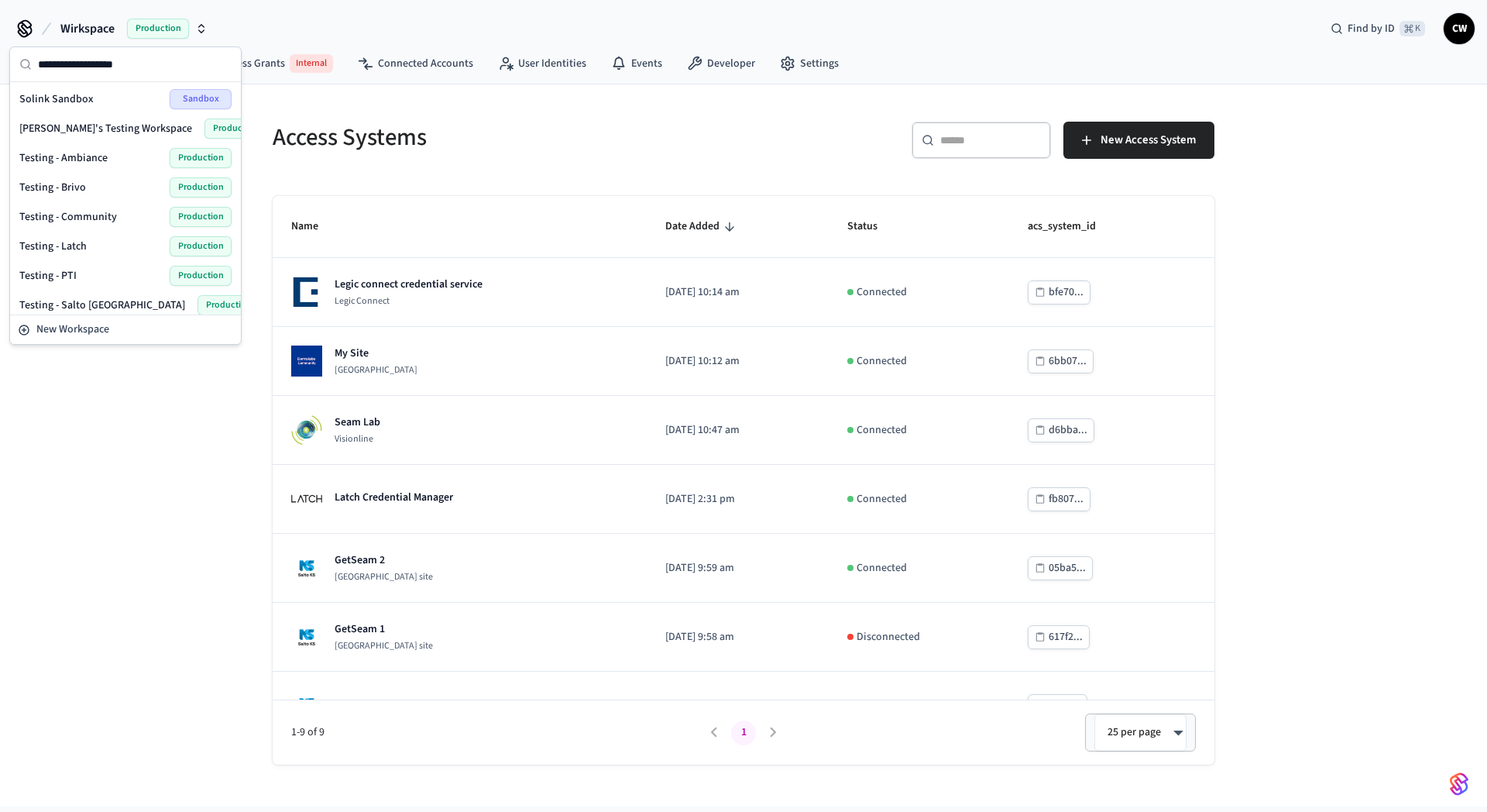
scroll to position [700, 0]
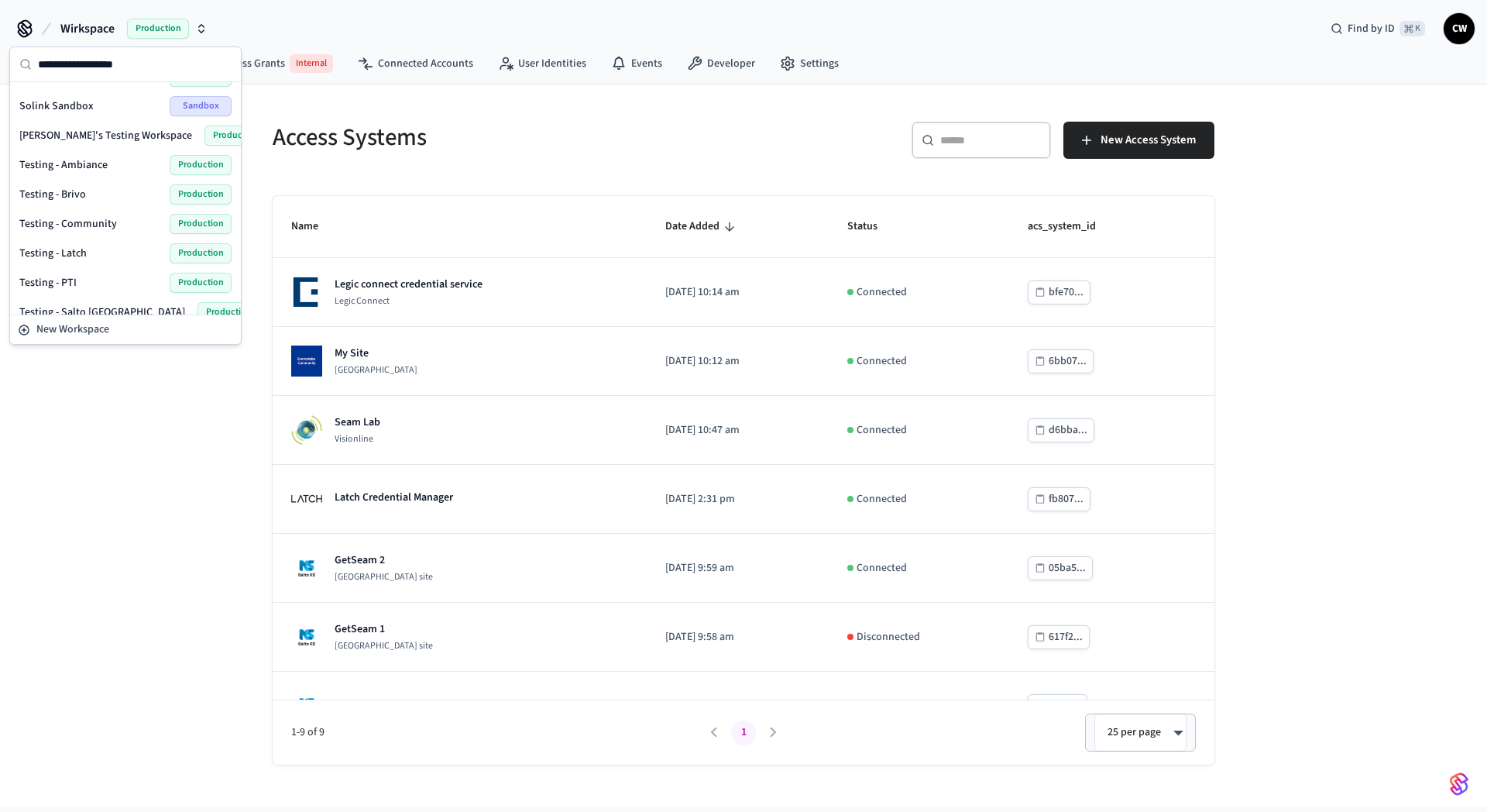
click at [93, 227] on span "Testing - Community" at bounding box center [68, 223] width 98 height 15
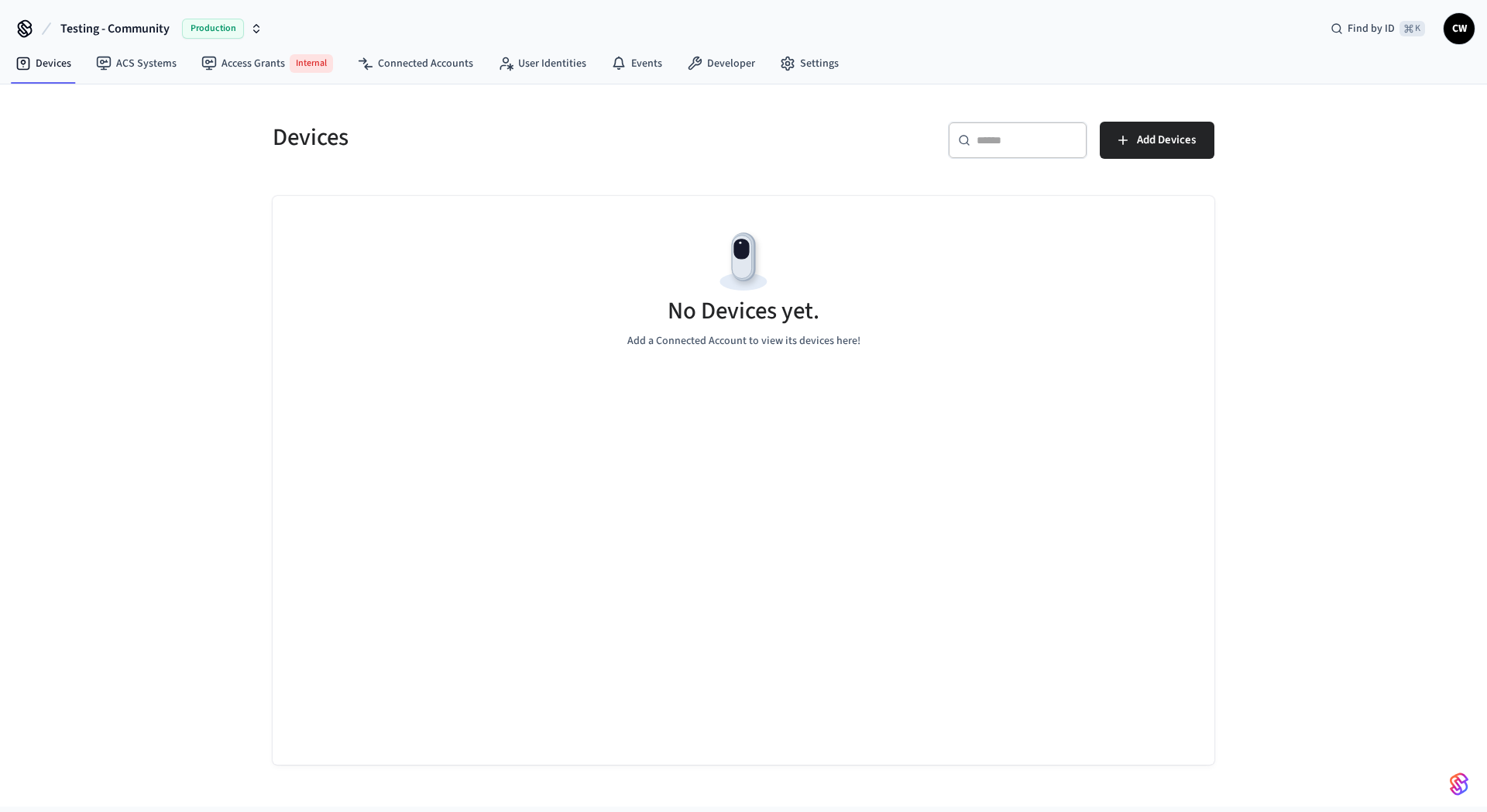
click at [159, 232] on div "Devices ​ ​ Add Devices No Devices yet. Add a Connected Account to view its dev…" at bounding box center [744, 446] width 1487 height 722
click at [418, 66] on link "Connected Accounts" at bounding box center [415, 63] width 141 height 28
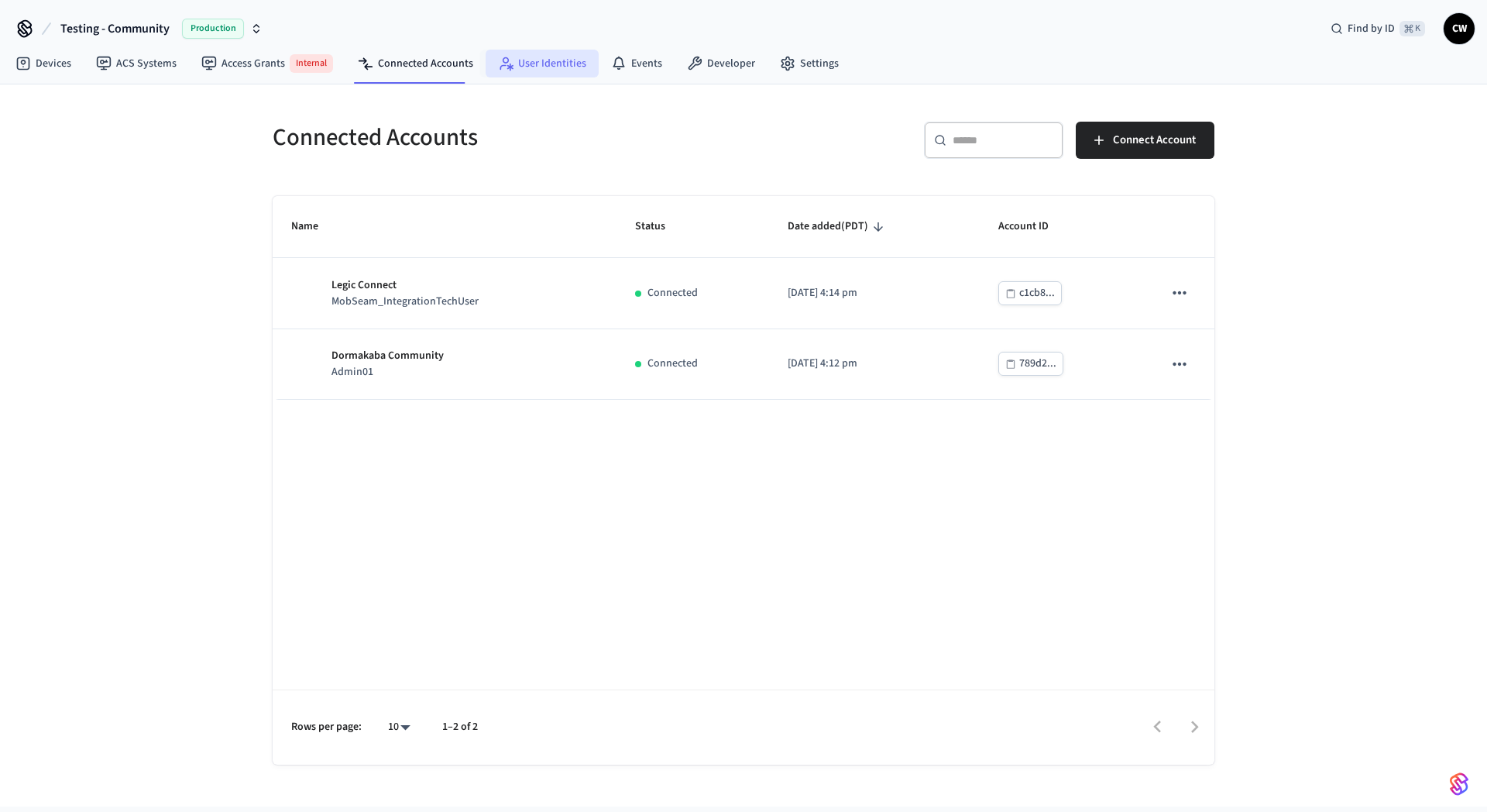
click at [543, 58] on link "User Identities" at bounding box center [542, 63] width 113 height 28
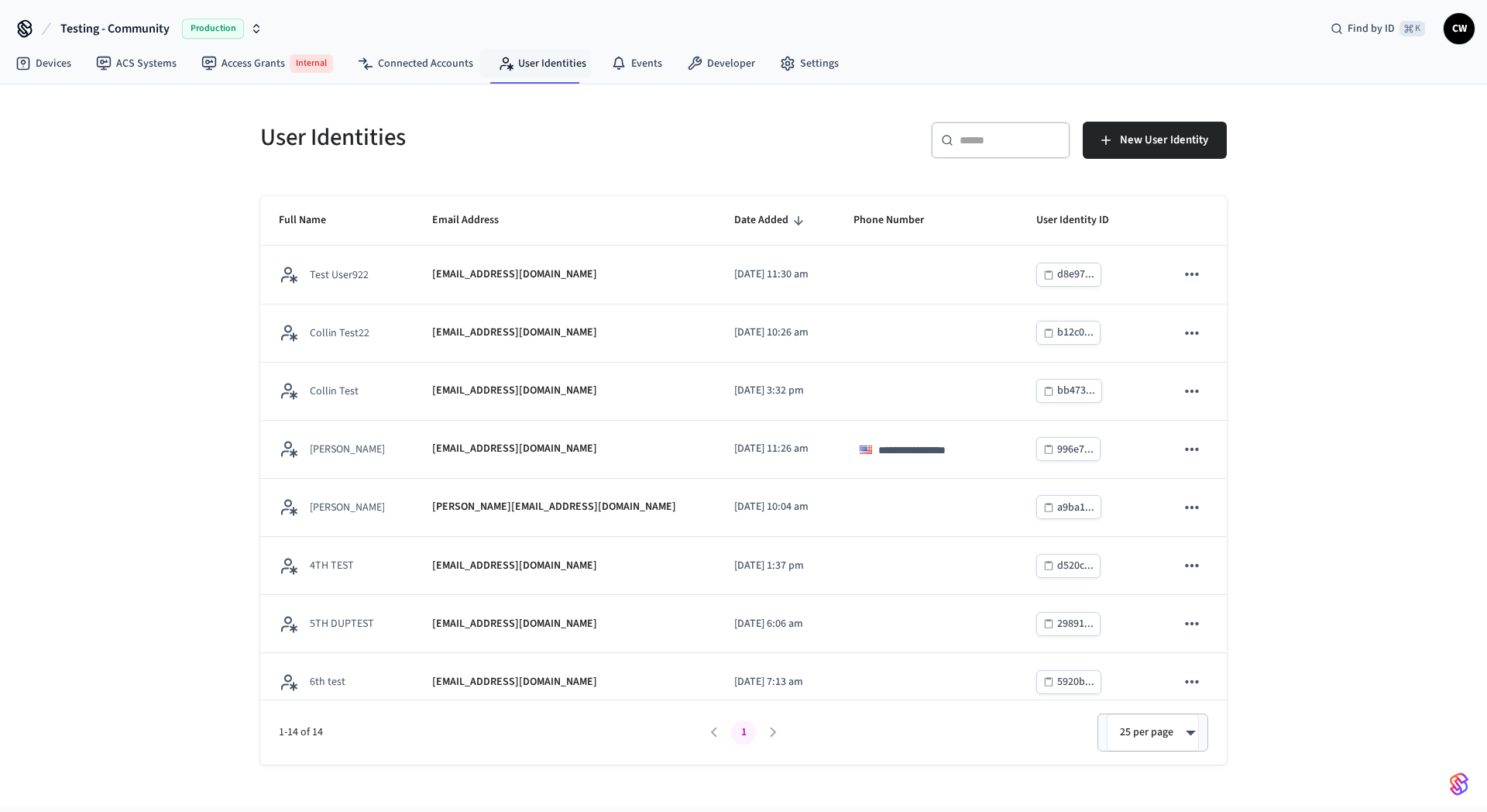
click at [189, 268] on div "**********" at bounding box center [744, 446] width 1487 height 722
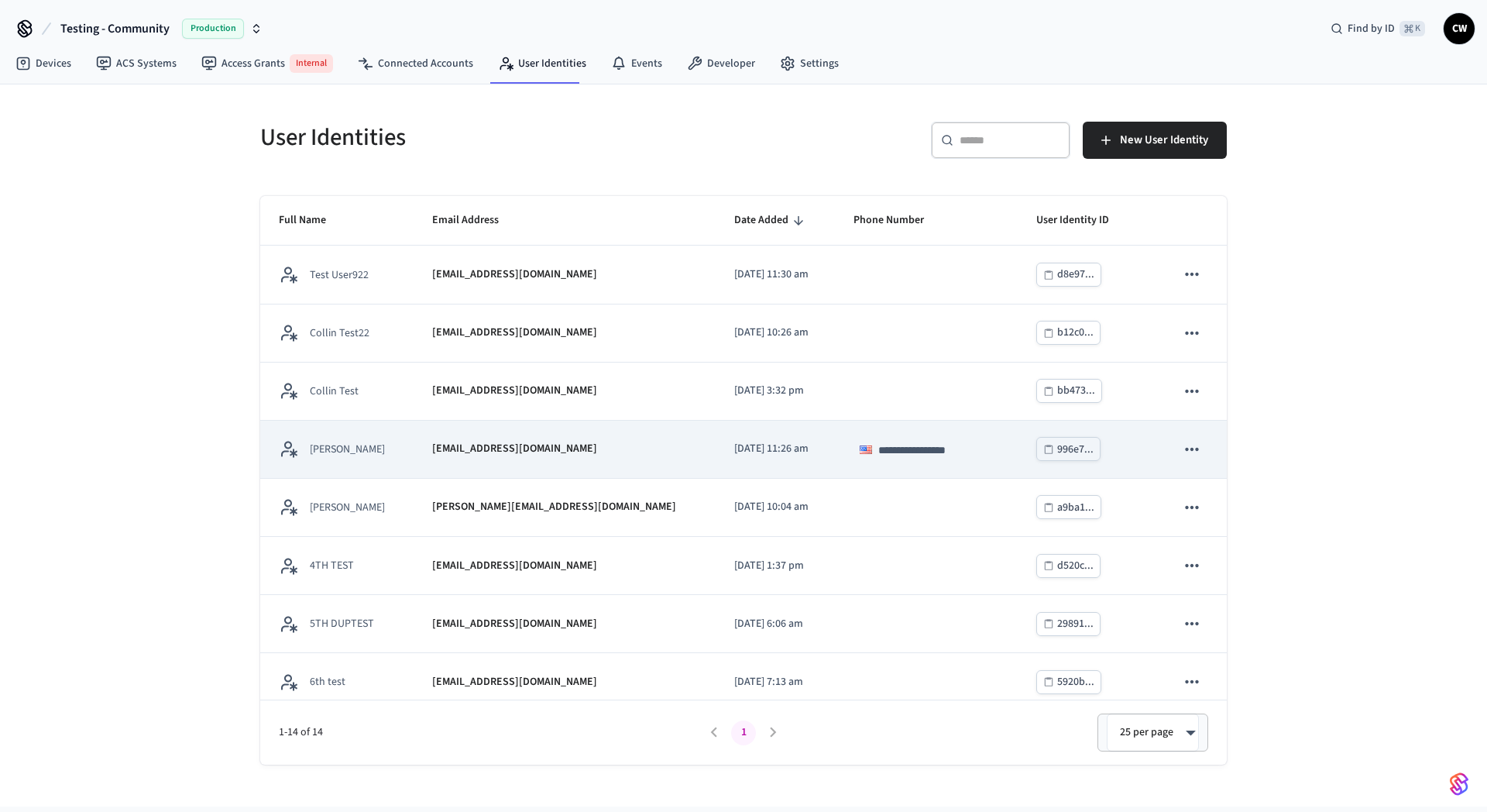
scroll to position [361, 0]
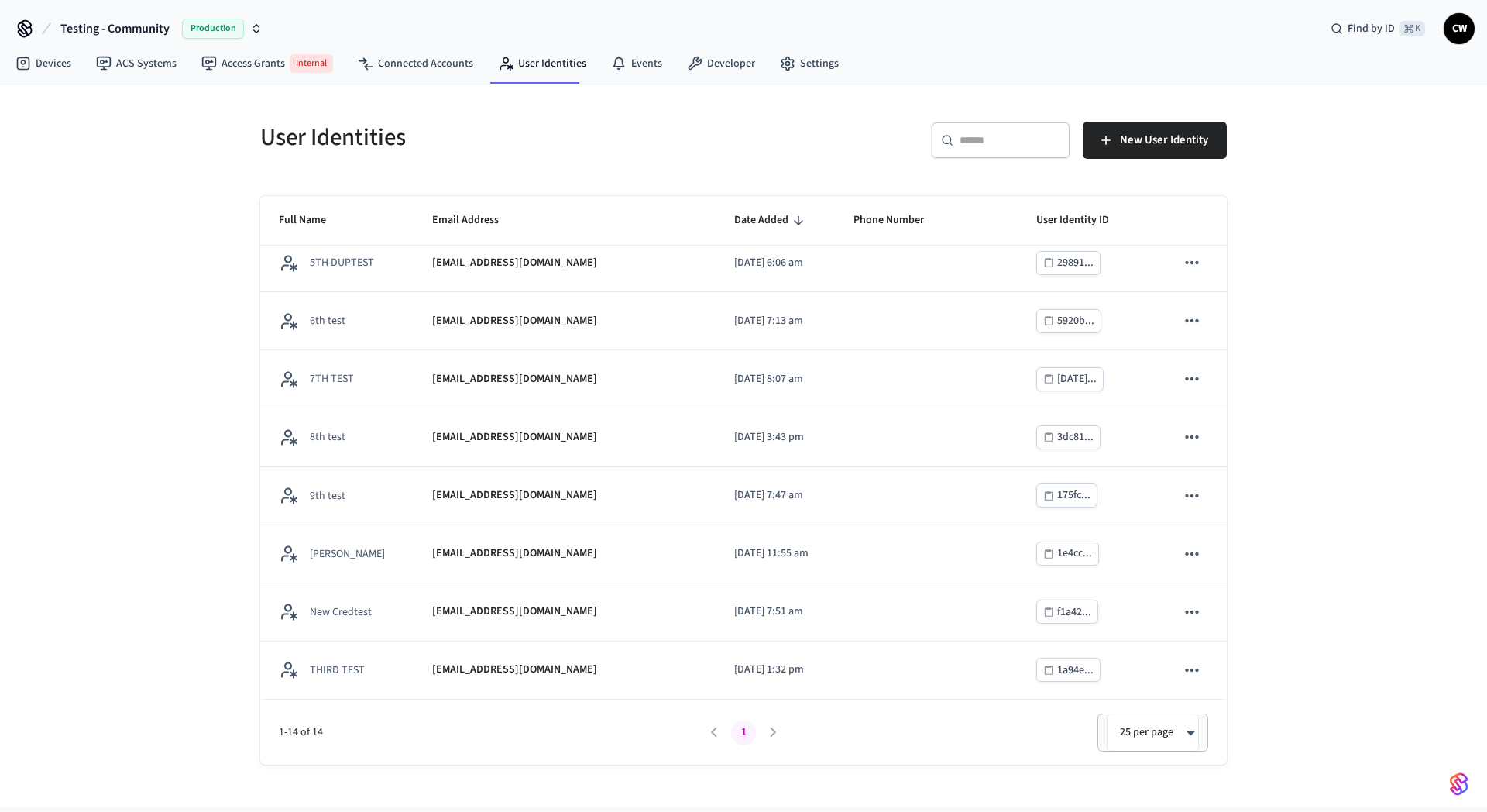
click at [181, 303] on div "**********" at bounding box center [744, 446] width 1487 height 722
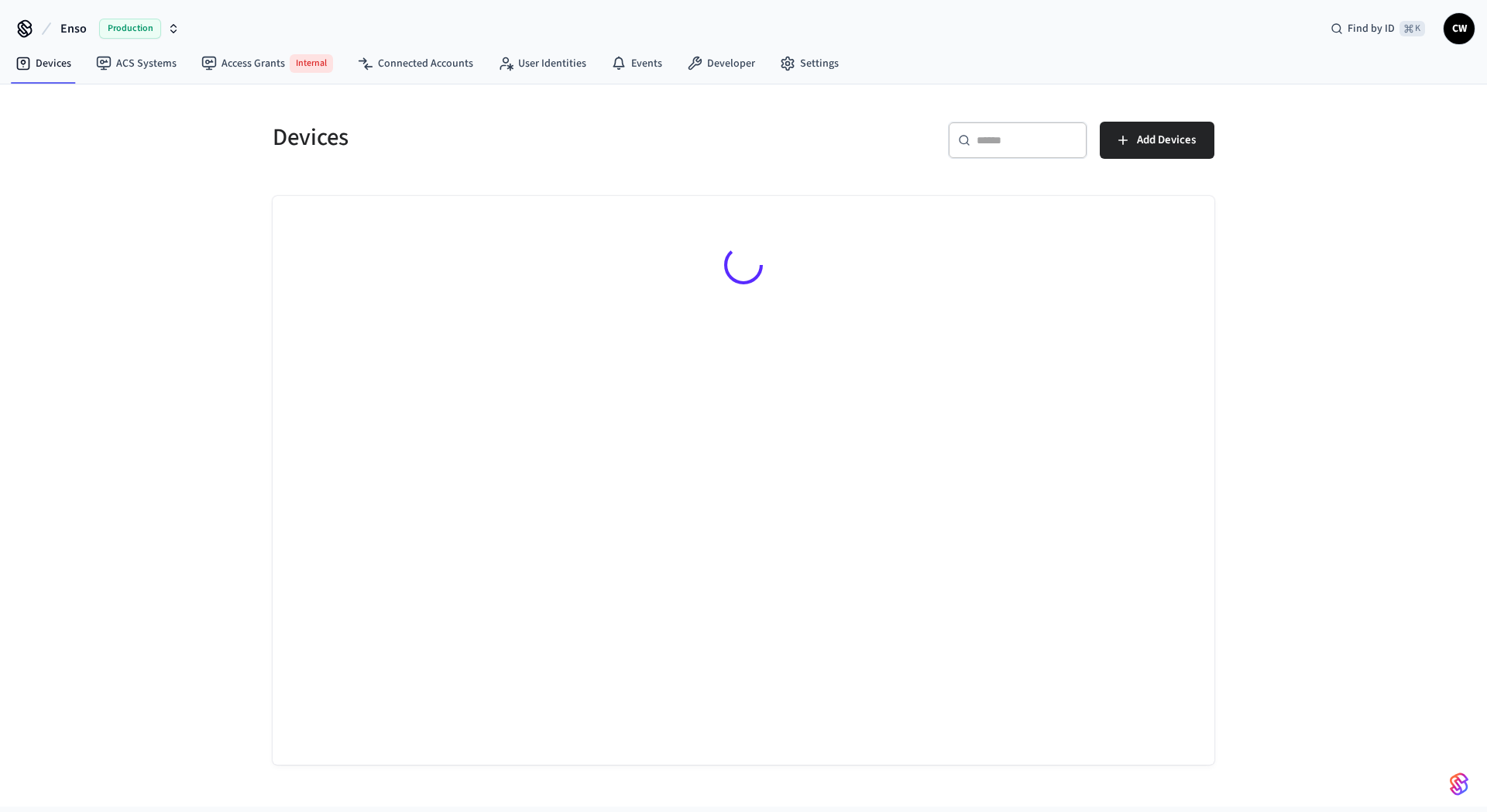
click at [70, 36] on span "Enso" at bounding box center [74, 28] width 27 height 19
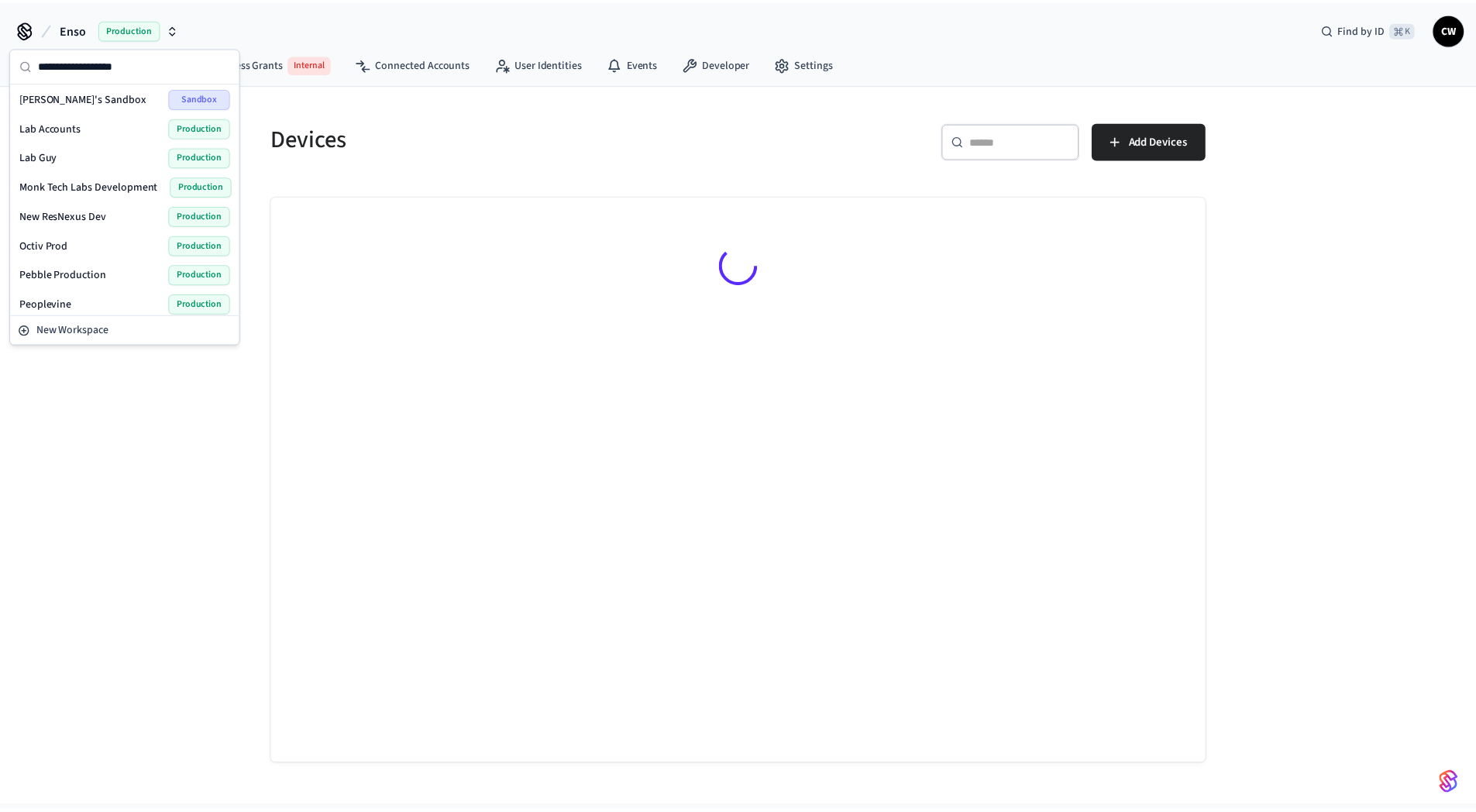
scroll to position [921, 0]
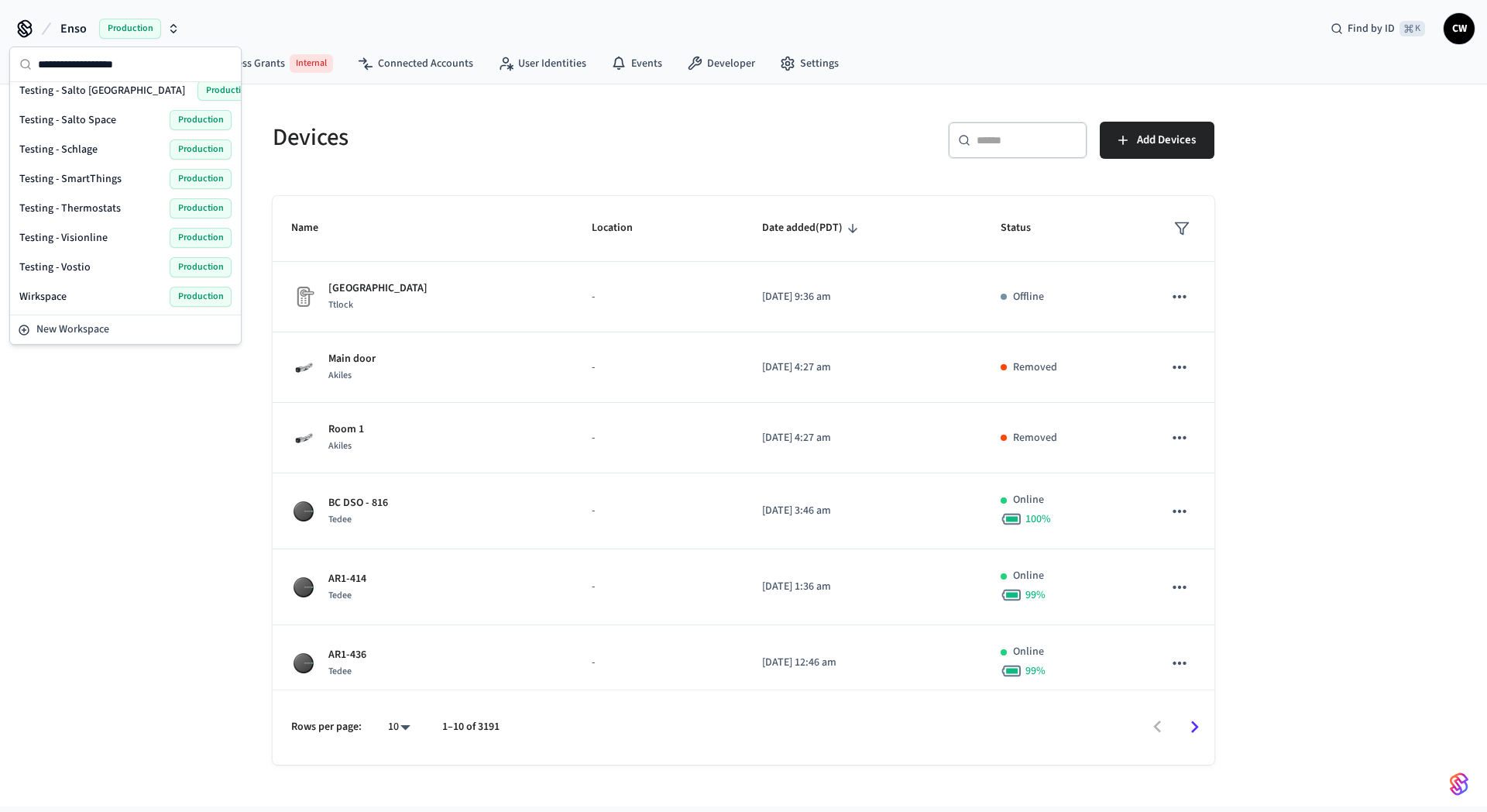
click at [92, 293] on div "Wirkspace Production" at bounding box center [125, 296] width 213 height 20
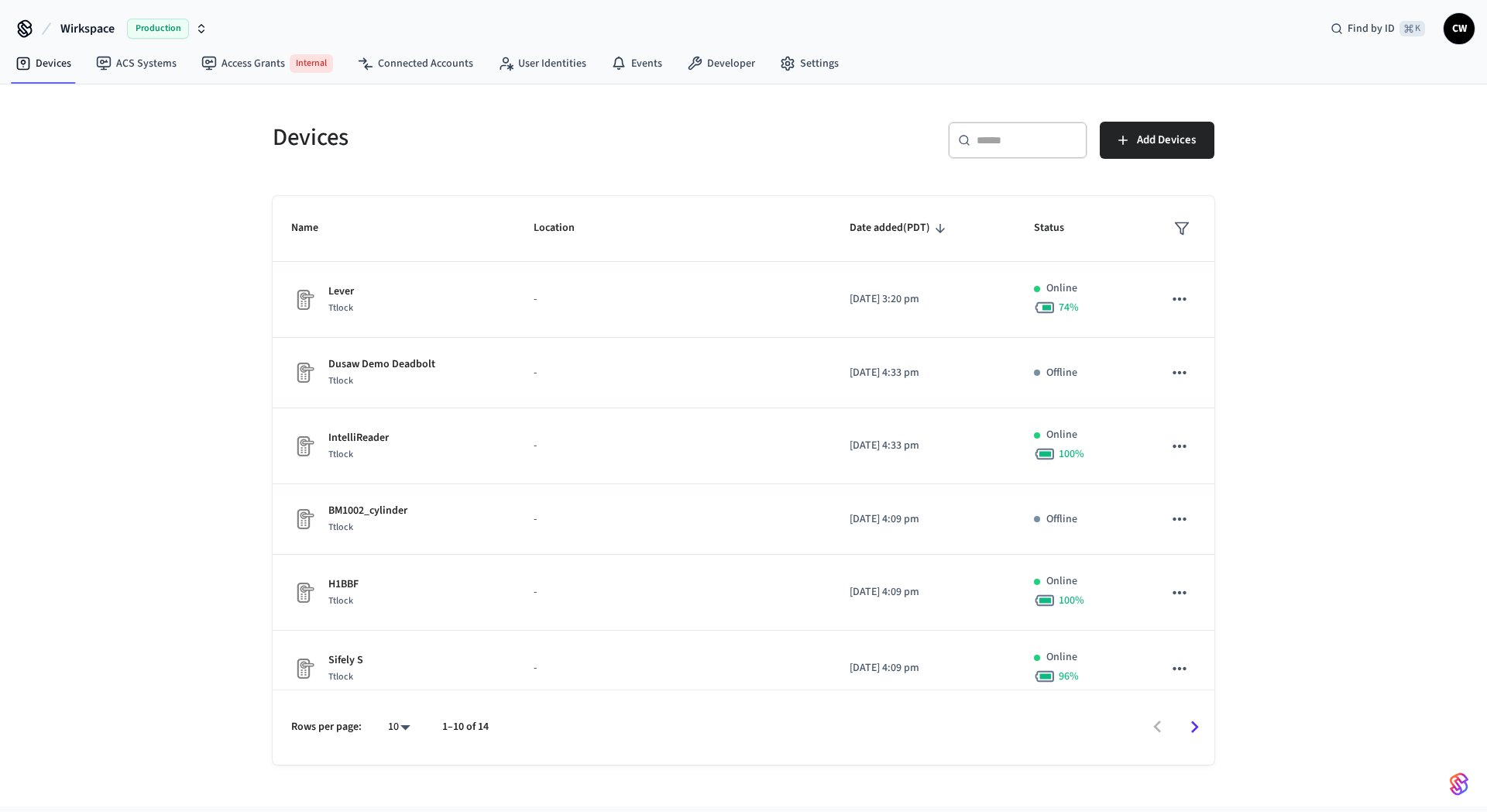
click at [181, 317] on div "Devices ​ ​ Add Devices Name Location Date added (PDT) Status Lever Ttlock - 20…" at bounding box center [744, 446] width 1487 height 722
click at [694, 103] on div "Devices" at bounding box center [494, 137] width 480 height 68
click at [732, 60] on link "Developer" at bounding box center [720, 63] width 92 height 28
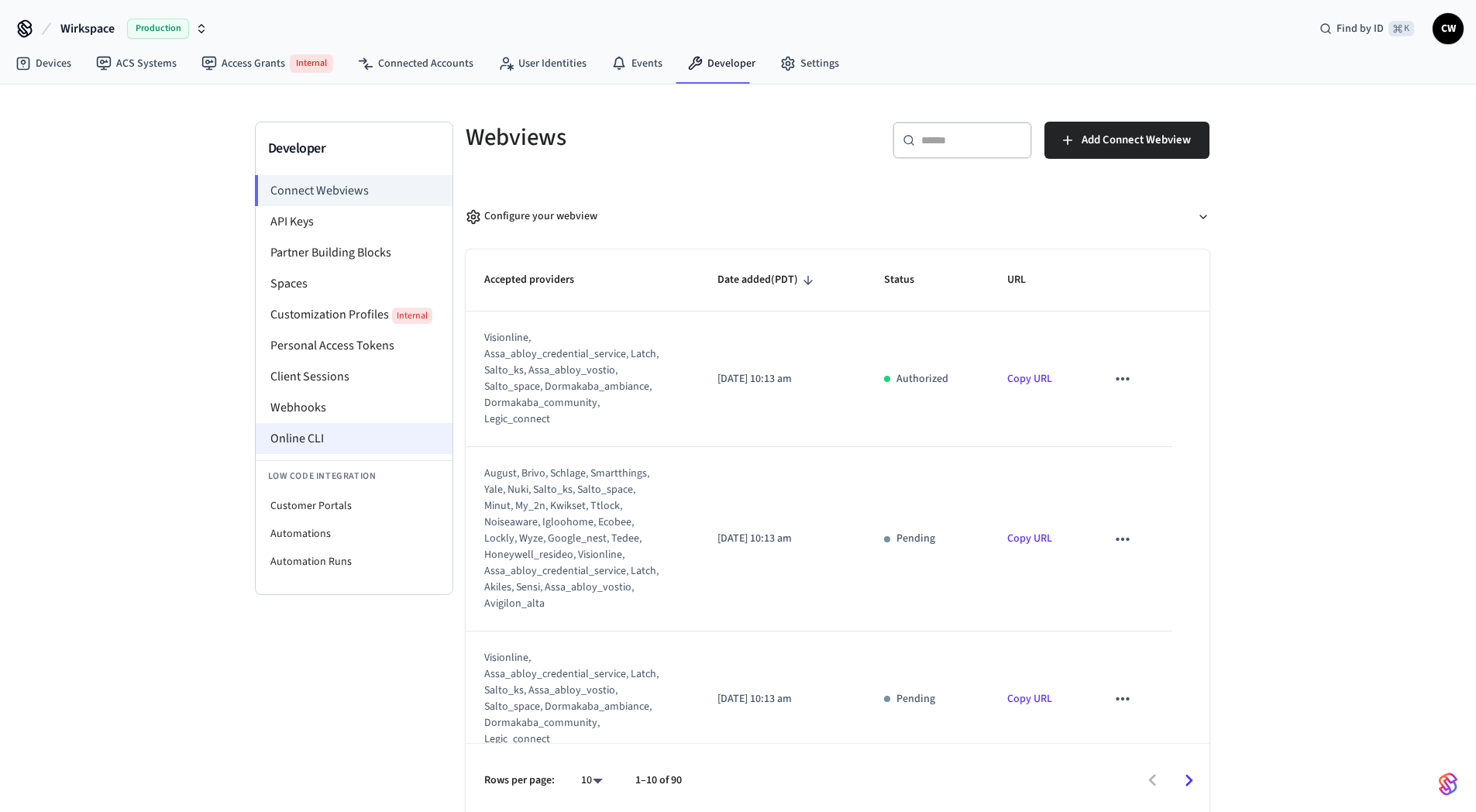
click at [315, 430] on li "Online CLI" at bounding box center [353, 438] width 197 height 31
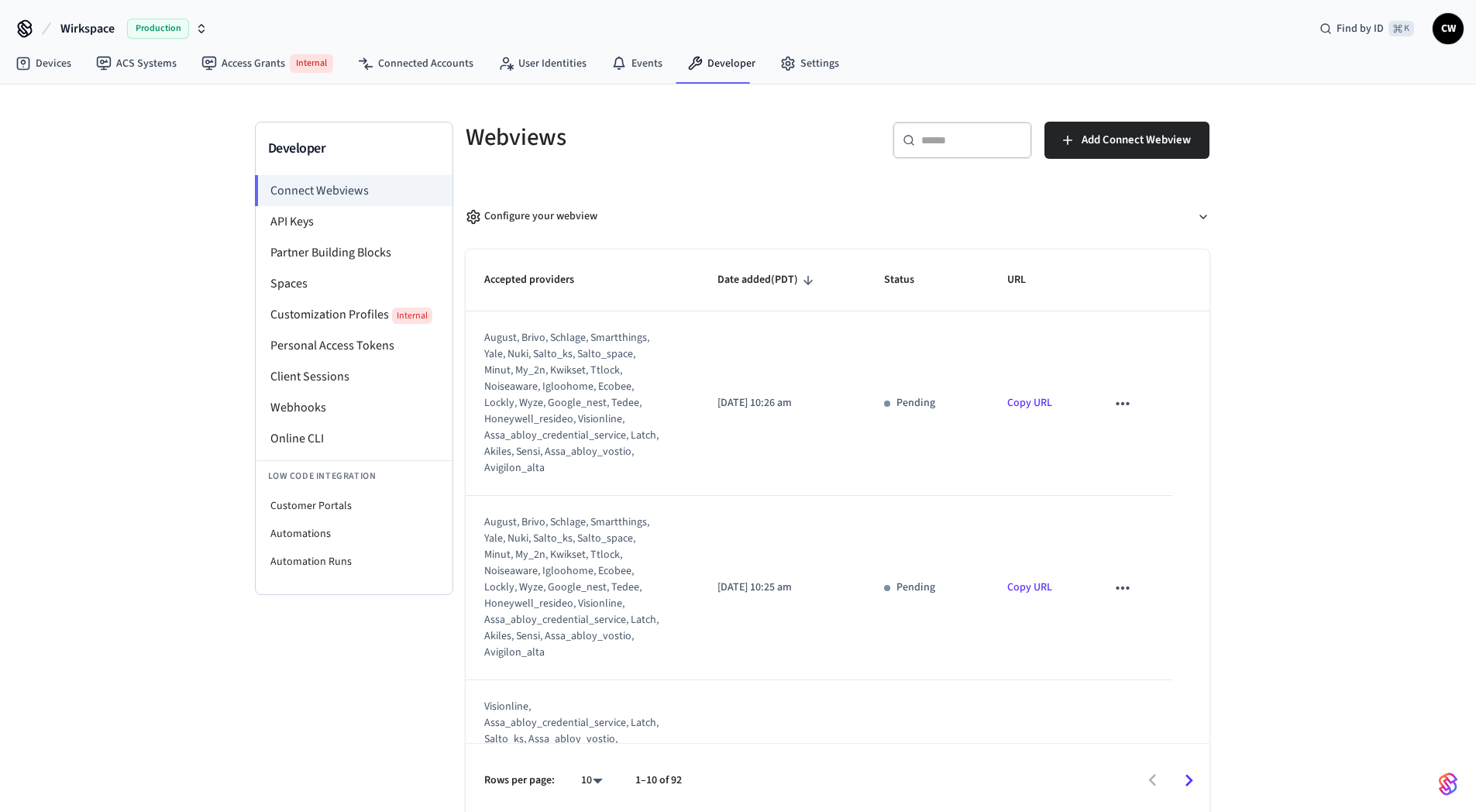
click at [160, 455] on div "Developer Connect Webviews API Keys Partner Building Blocks Spaces Customizatio…" at bounding box center [738, 451] width 1476 height 734
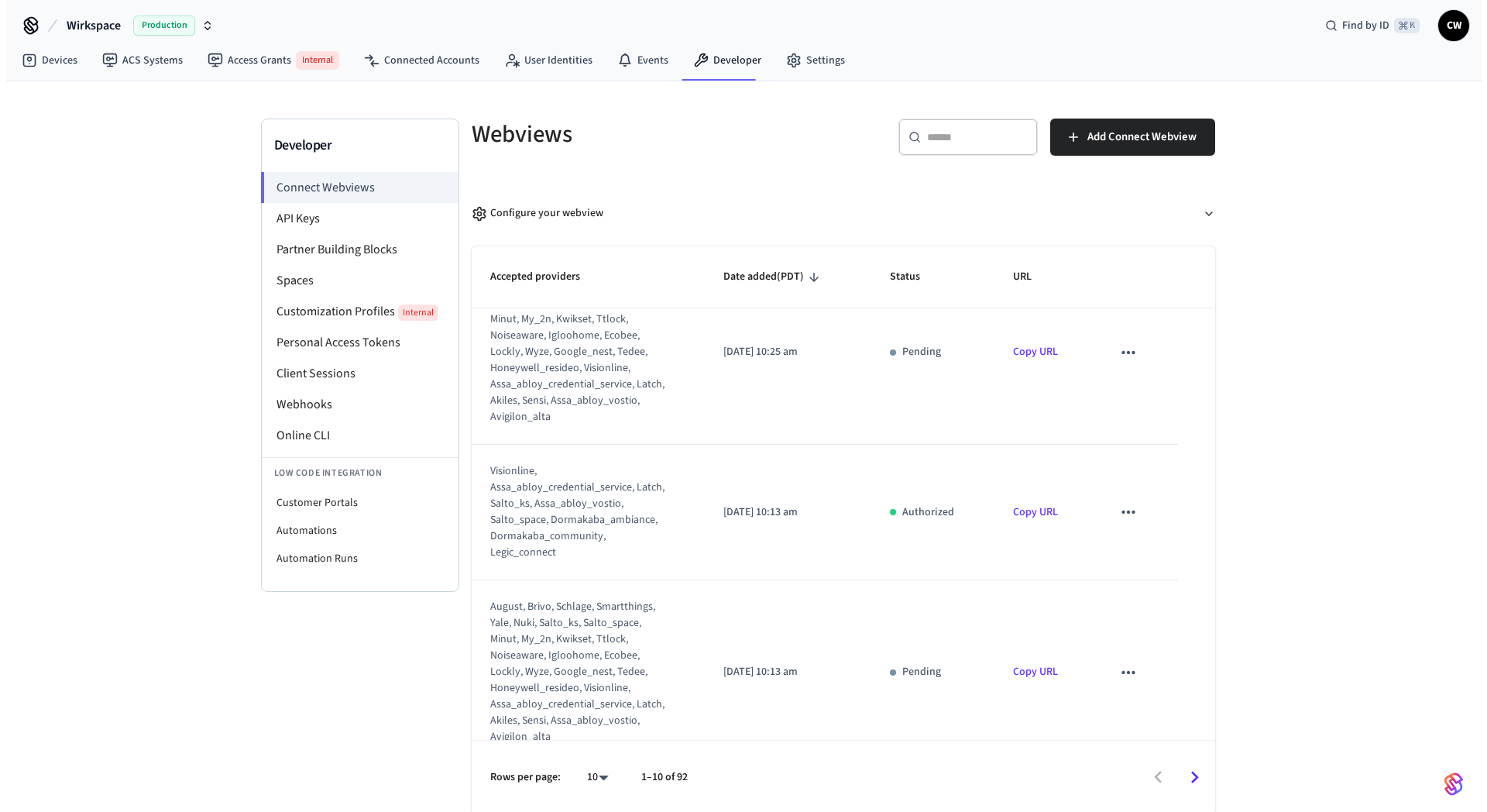
scroll to position [237, 0]
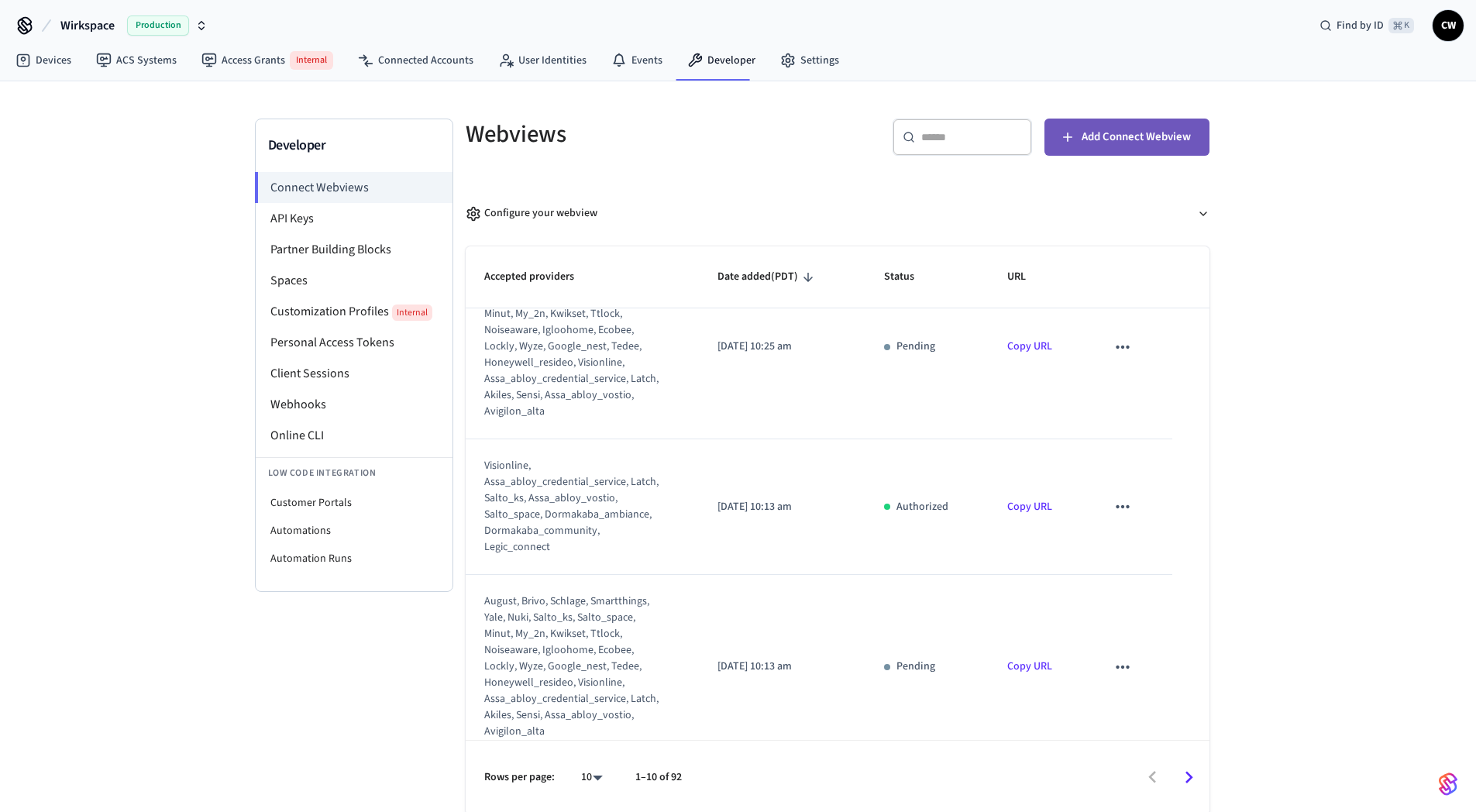
click at [1148, 140] on span "Add Connect Webview" at bounding box center [1136, 137] width 109 height 20
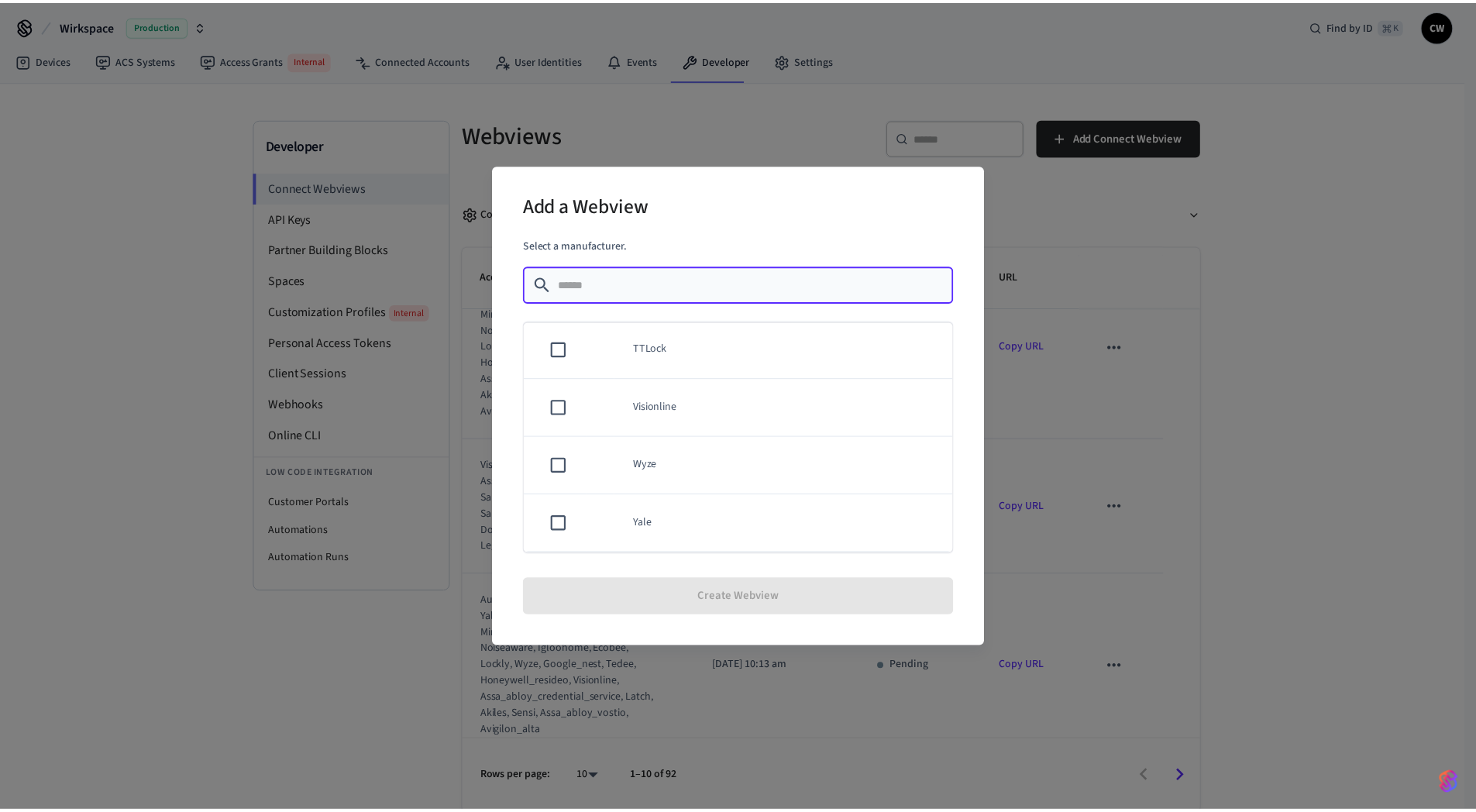
scroll to position [1352, 0]
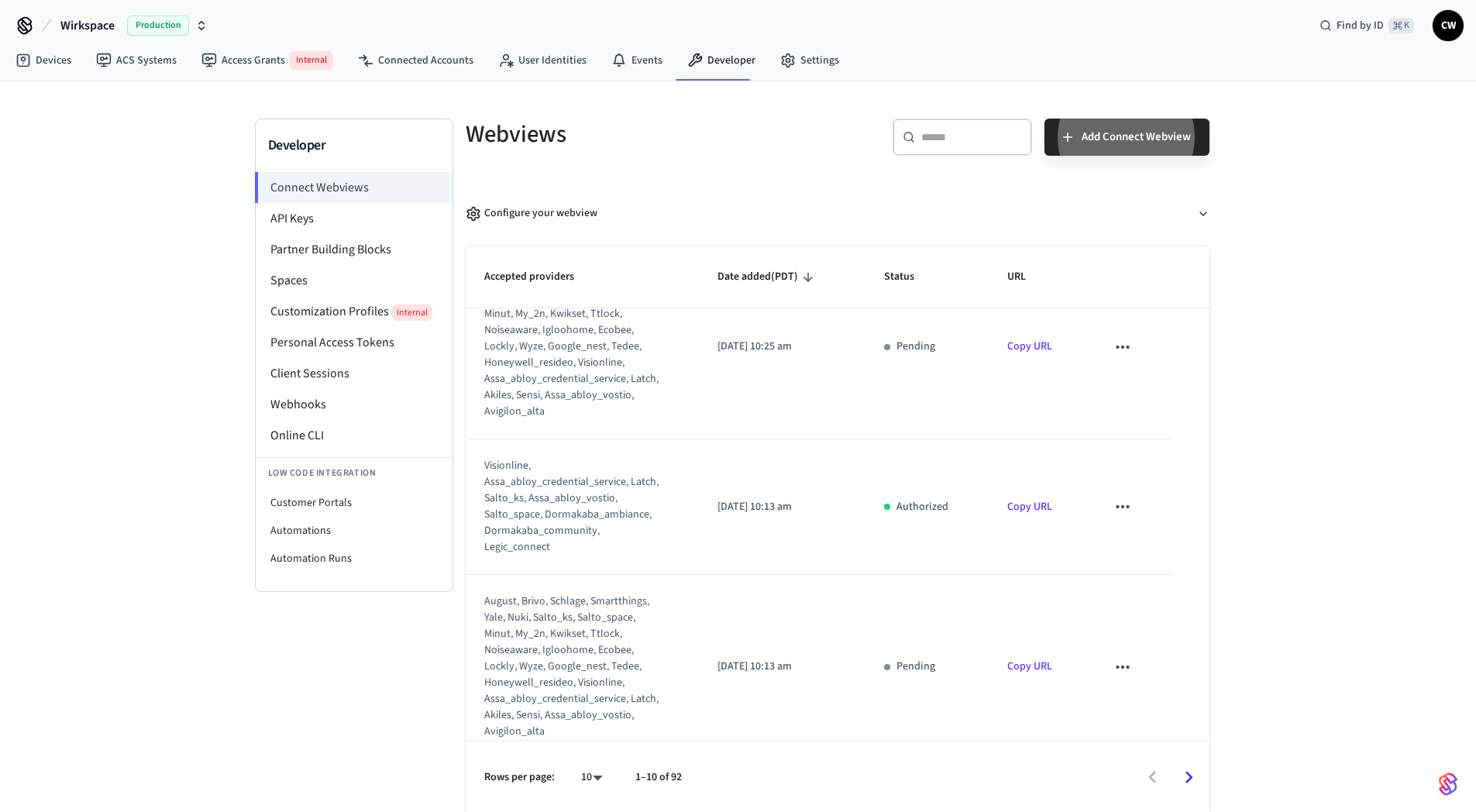
click at [124, 406] on div "Developer Connect Webviews API Keys Partner Building Blocks Spaces Customizatio…" at bounding box center [738, 447] width 1476 height 734
click at [112, 22] on span "Wirkspace" at bounding box center [87, 25] width 54 height 19
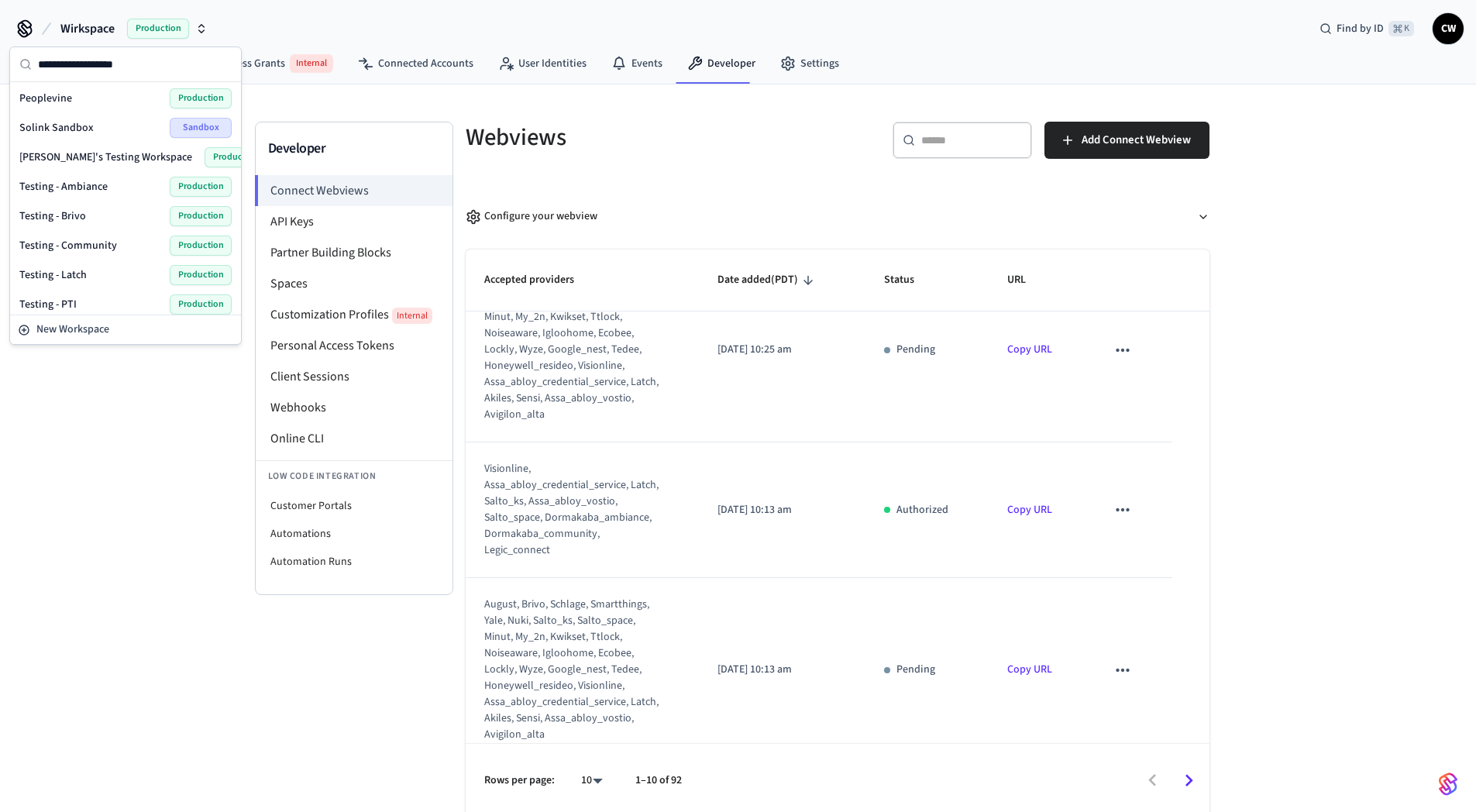
scroll to position [680, 0]
click at [109, 248] on span "Testing - Community" at bounding box center [69, 243] width 98 height 15
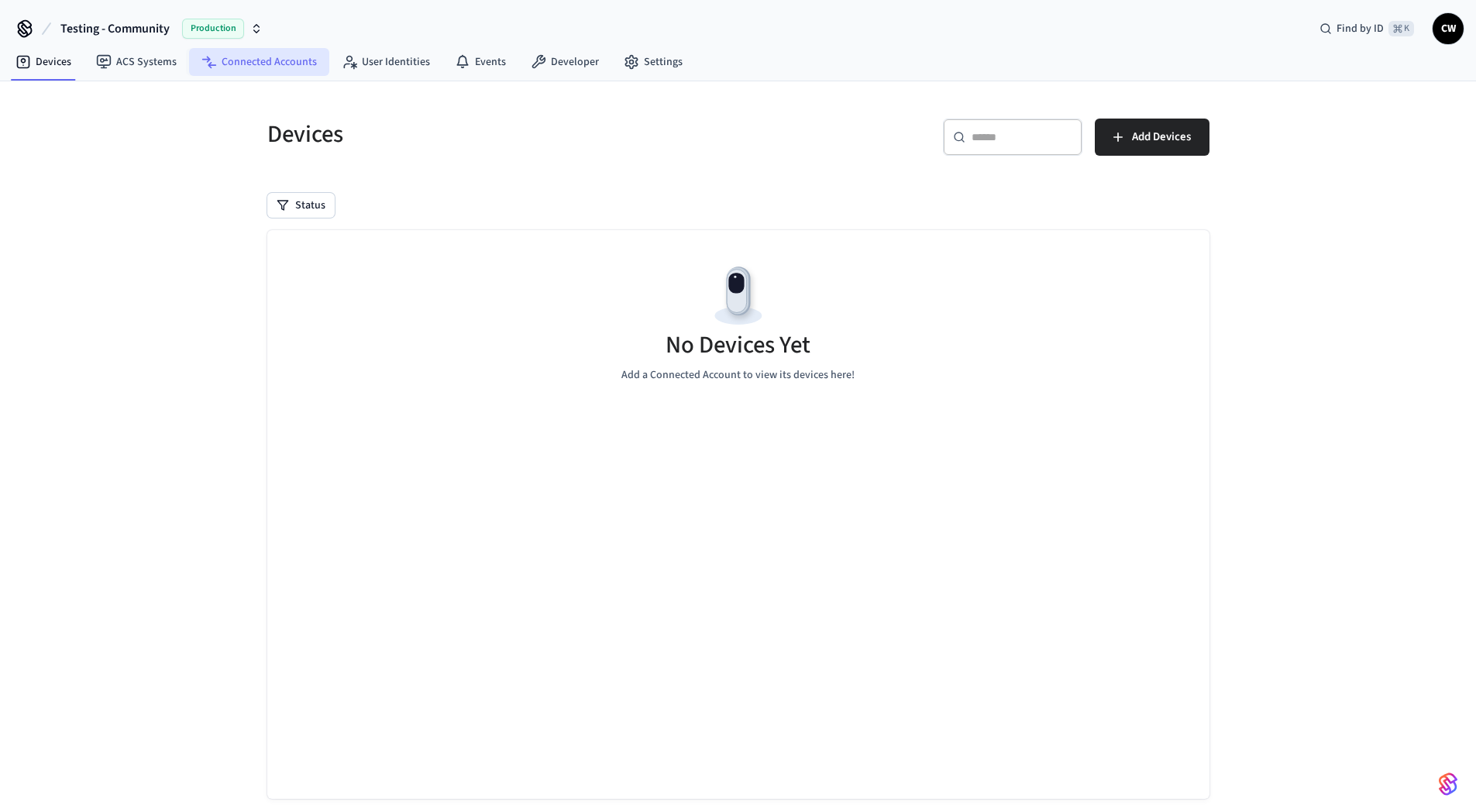
click at [286, 58] on link "Connected Accounts" at bounding box center [259, 61] width 141 height 28
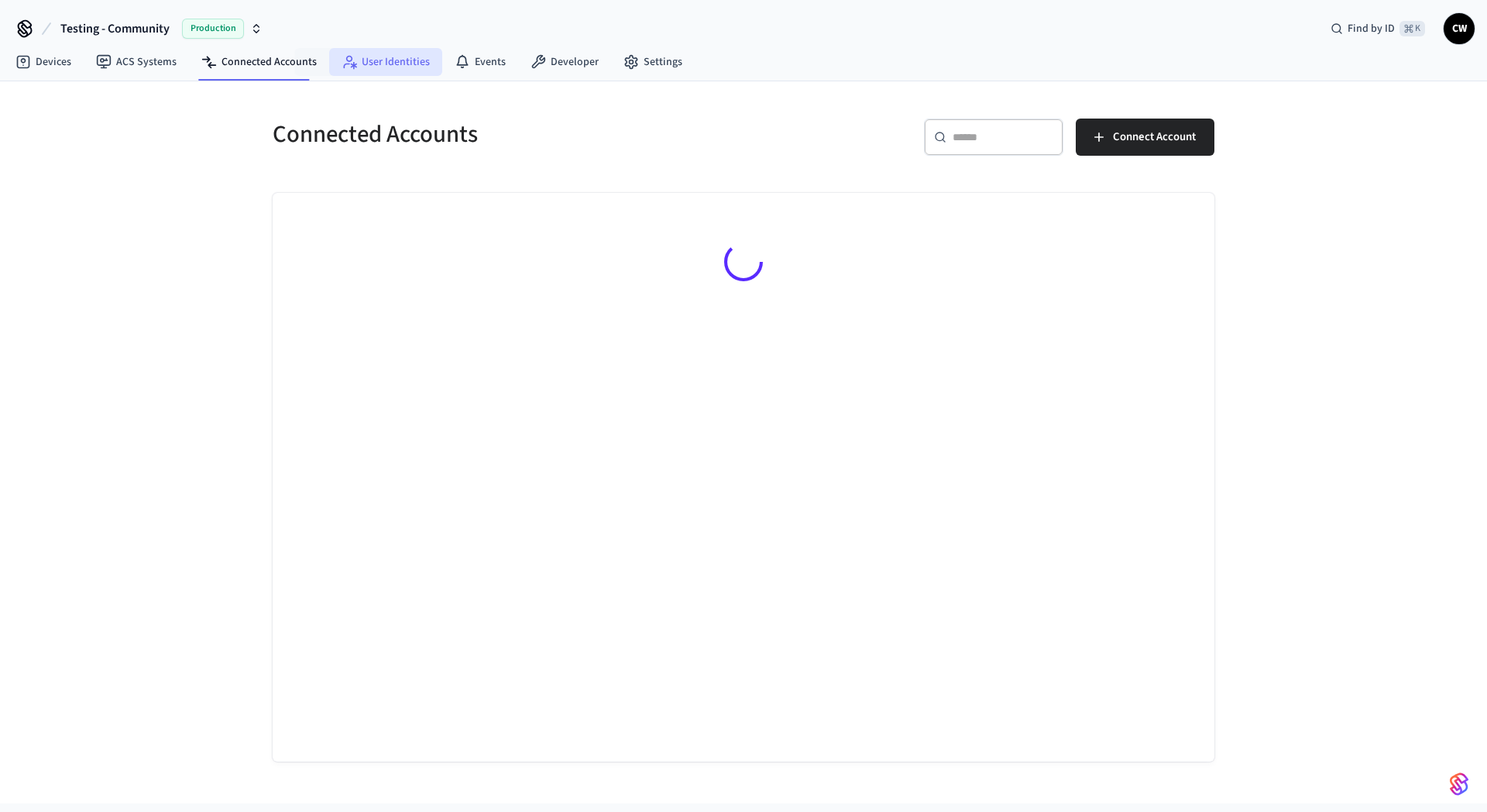
click at [410, 60] on link "User Identities" at bounding box center [385, 61] width 113 height 28
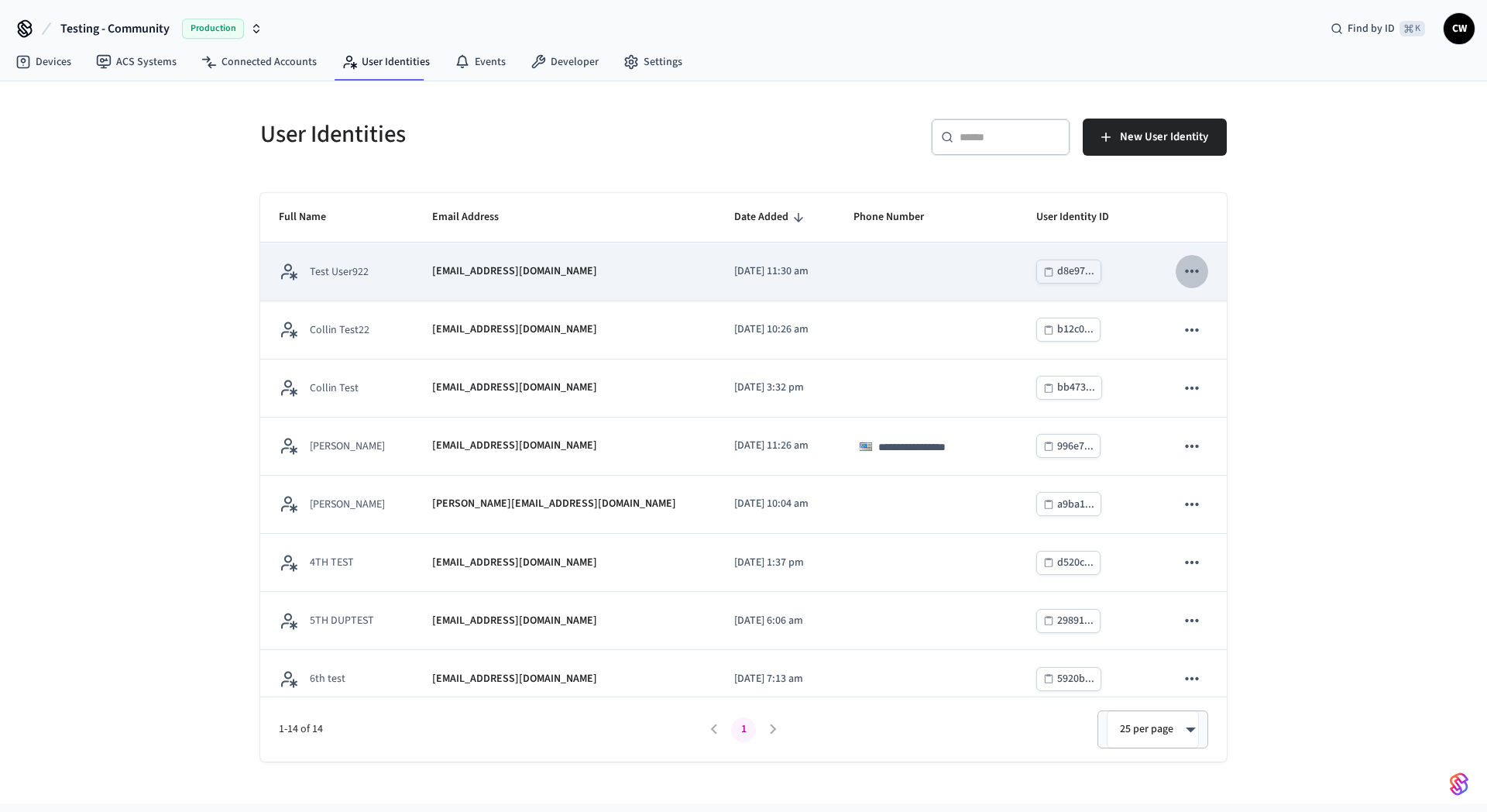
click at [1182, 273] on icon "sticky table" at bounding box center [1192, 270] width 20 height 20
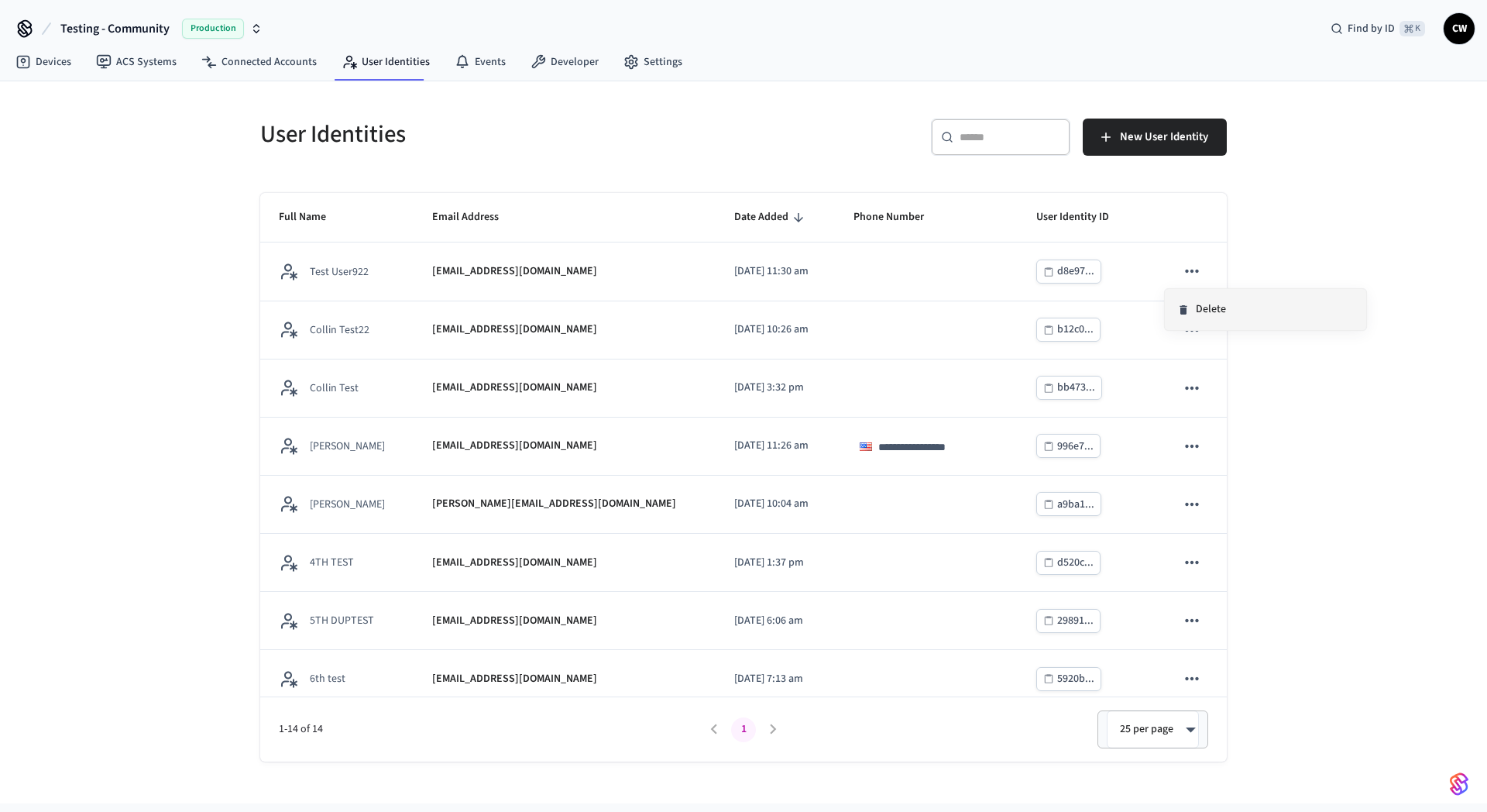
click at [1210, 306] on li "Delete" at bounding box center [1266, 310] width 201 height 41
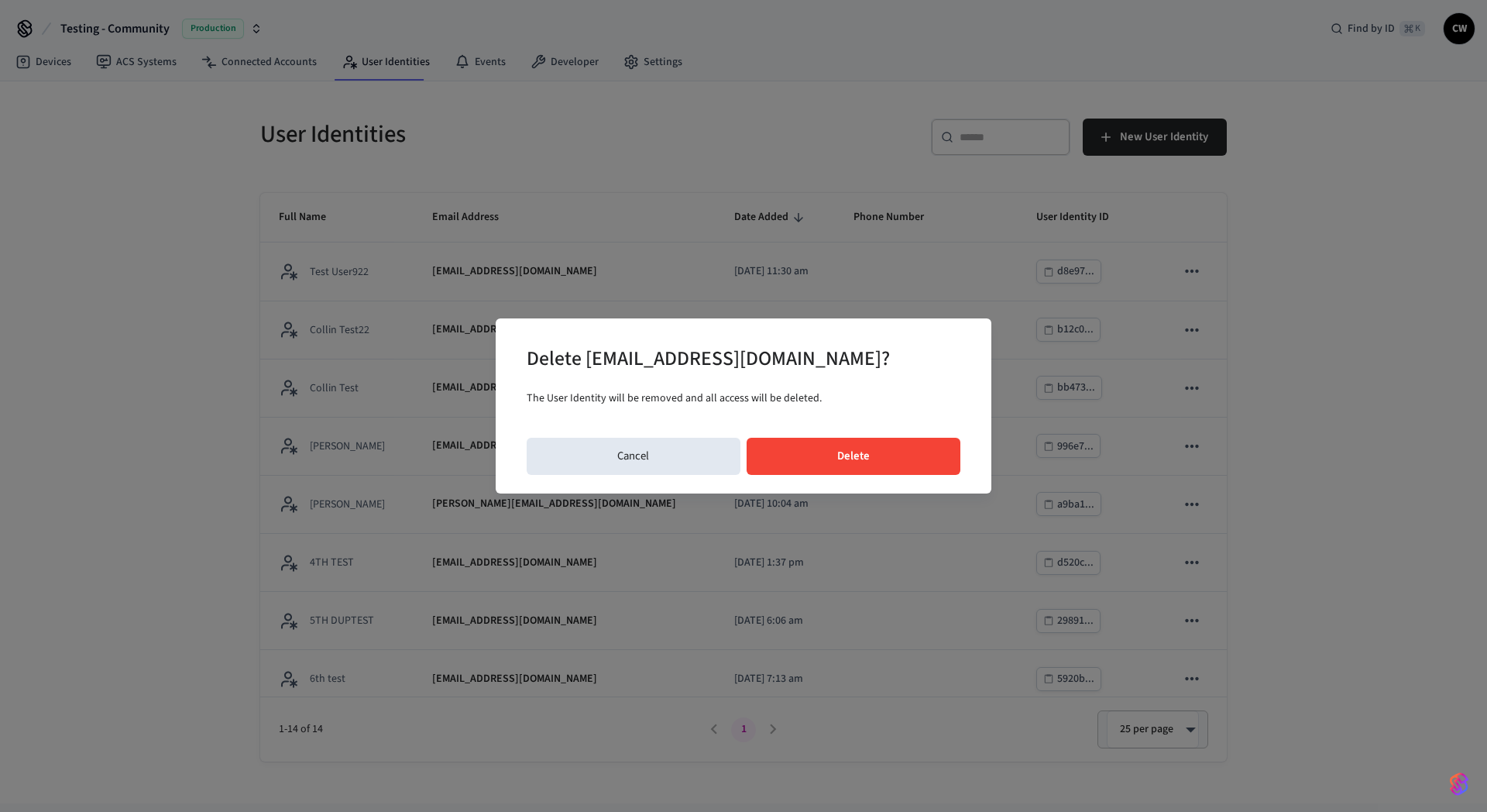
click at [928, 443] on button "Delete" at bounding box center [853, 456] width 214 height 37
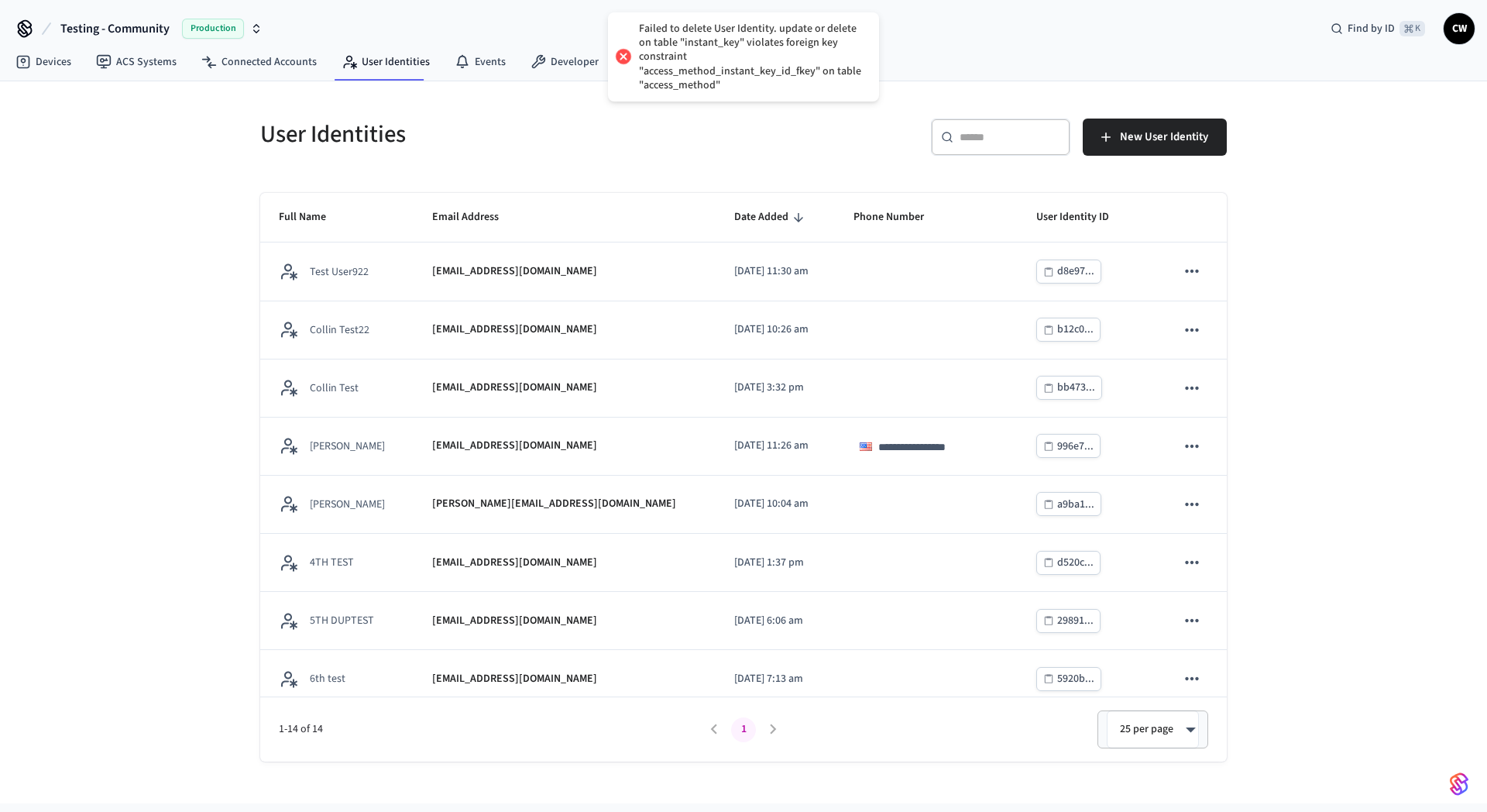
click at [764, 147] on div "​ ​ New User Identity" at bounding box center [989, 143] width 474 height 50
drag, startPoint x: 662, startPoint y: 42, endPoint x: 753, endPoint y: 44, distance: 91.0
click at [753, 44] on div "Failed to delete User Identity. update or delete on table "instant_key" violate…" at bounding box center [751, 56] width 225 height 70
drag, startPoint x: 670, startPoint y: 45, endPoint x: 764, endPoint y: 48, distance: 94.0
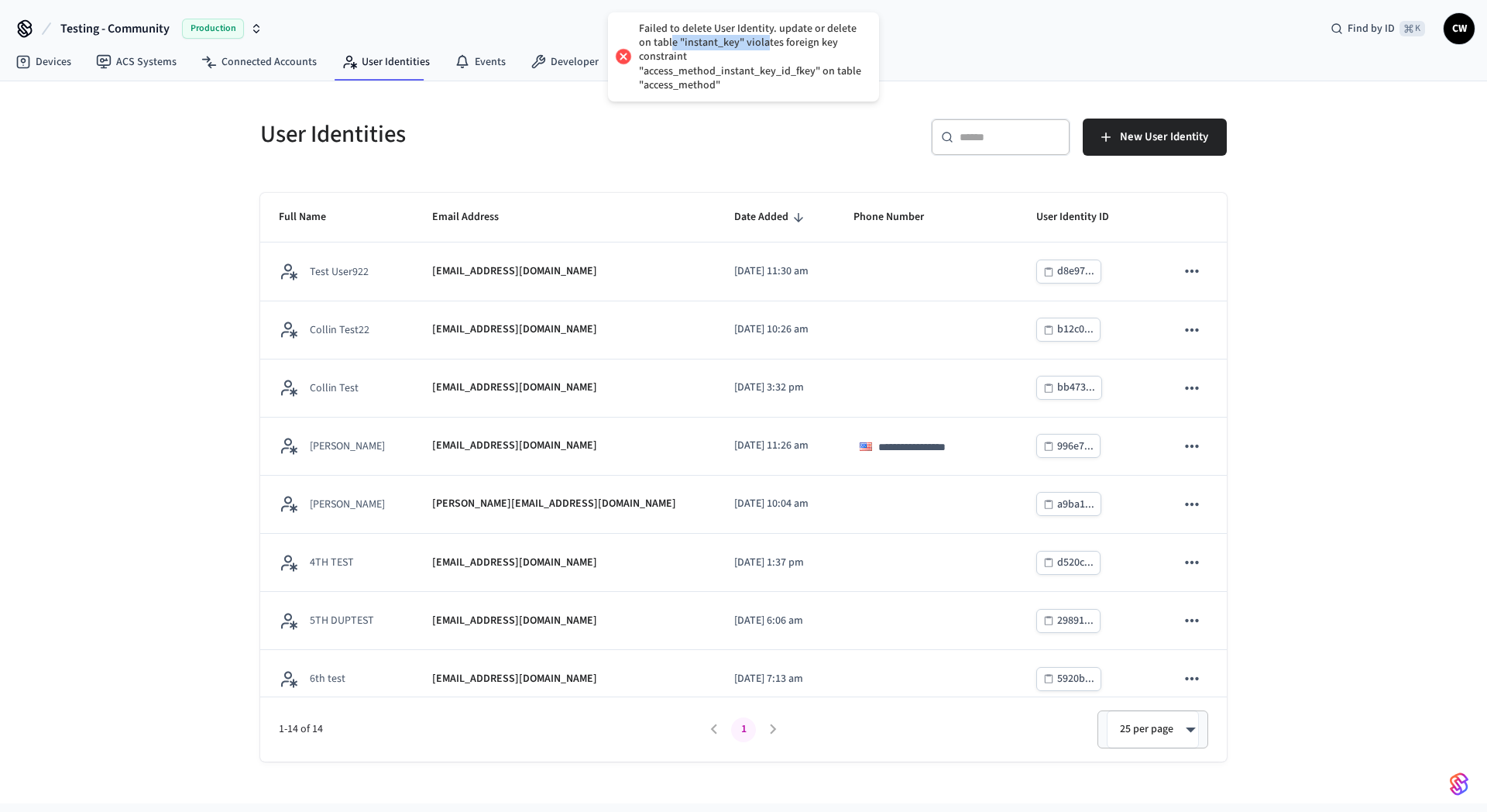
click at [764, 48] on div "Failed to delete User Identity. update or delete on table "instant_key" violate…" at bounding box center [751, 56] width 225 height 70
drag, startPoint x: 677, startPoint y: 65, endPoint x: 684, endPoint y: 68, distance: 7.6
click at [684, 68] on div "Failed to delete User Identity. update or delete on table "instant_key" violate…" at bounding box center [751, 56] width 225 height 70
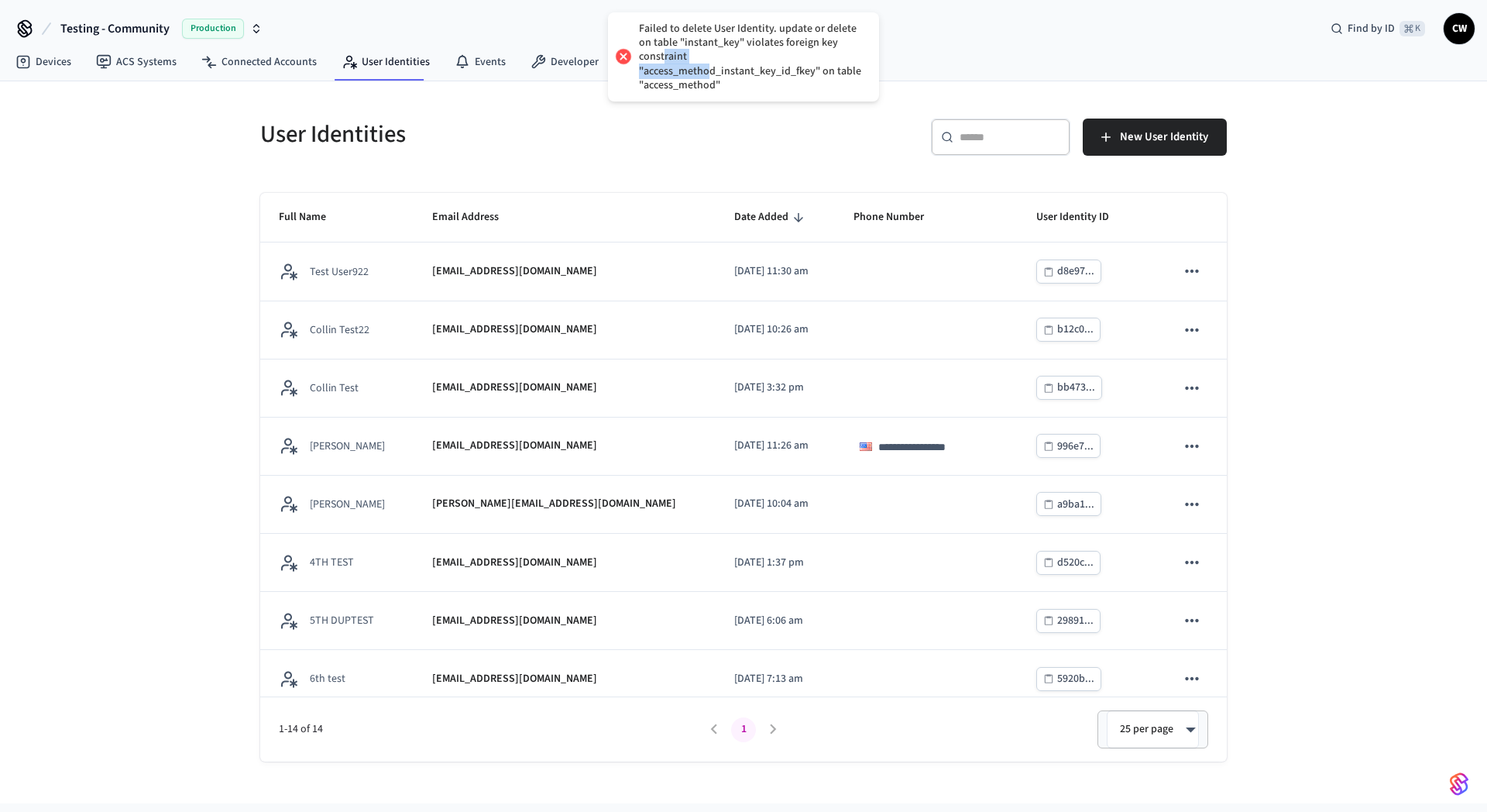
drag, startPoint x: 707, startPoint y: 70, endPoint x: 664, endPoint y: 55, distance: 45.5
click at [664, 55] on div "Failed to delete User Identity. update or delete on table "instant_key" violate…" at bounding box center [751, 56] width 225 height 70
click at [663, 54] on div "Failed to delete User Identity. update or delete on table "instant_key" violate…" at bounding box center [751, 56] width 225 height 70
drag, startPoint x: 698, startPoint y: 69, endPoint x: 668, endPoint y: 60, distance: 31.3
click at [668, 60] on div "Failed to delete User Identity. update or delete on table "instant_key" violate…" at bounding box center [751, 56] width 225 height 70
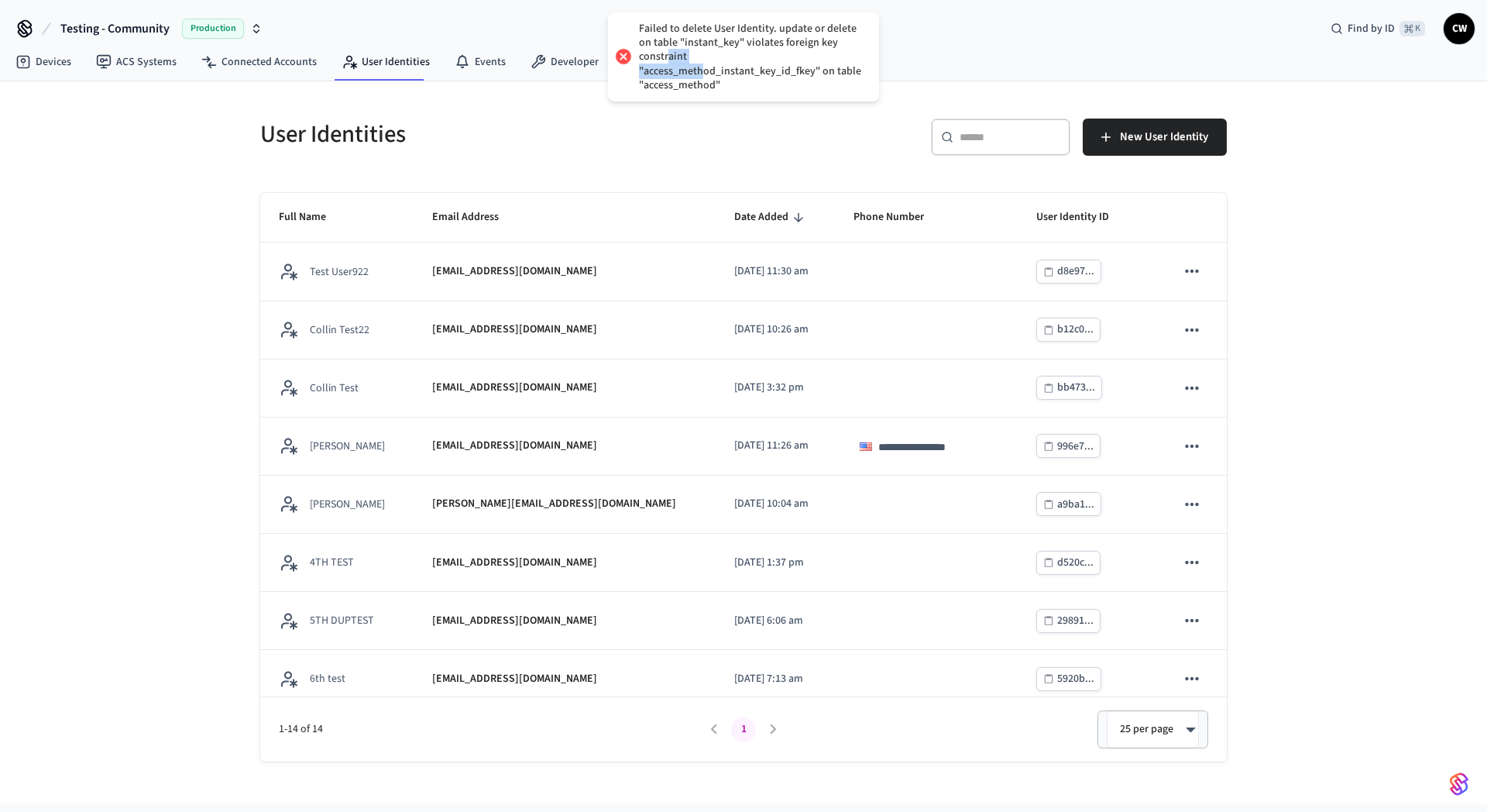
click at [668, 60] on div "Failed to delete User Identity. update or delete on table "instant_key" violate…" at bounding box center [751, 56] width 225 height 70
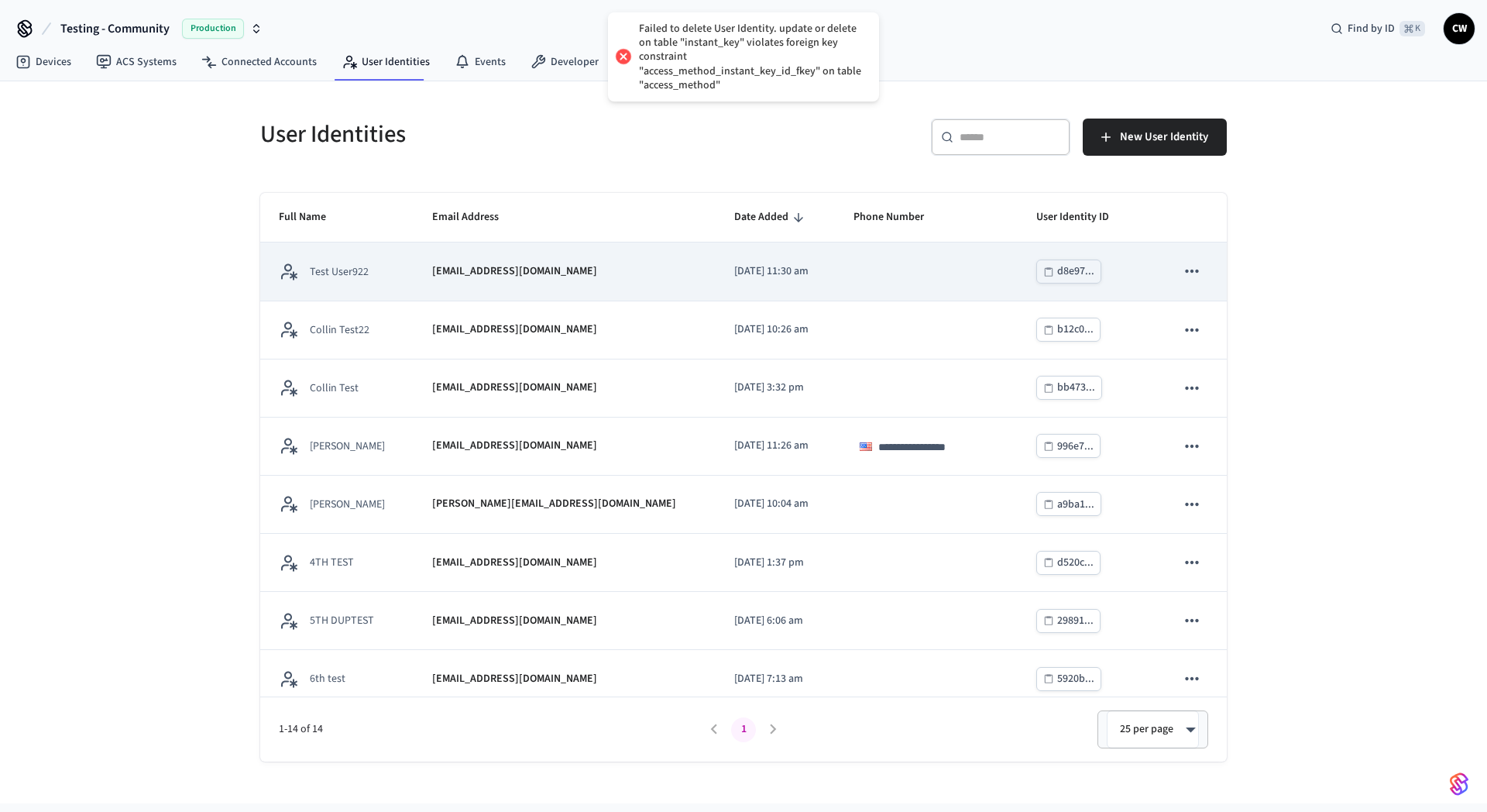
click at [716, 281] on td "2025/09/22 at 11:30 am" at bounding box center [776, 271] width 119 height 58
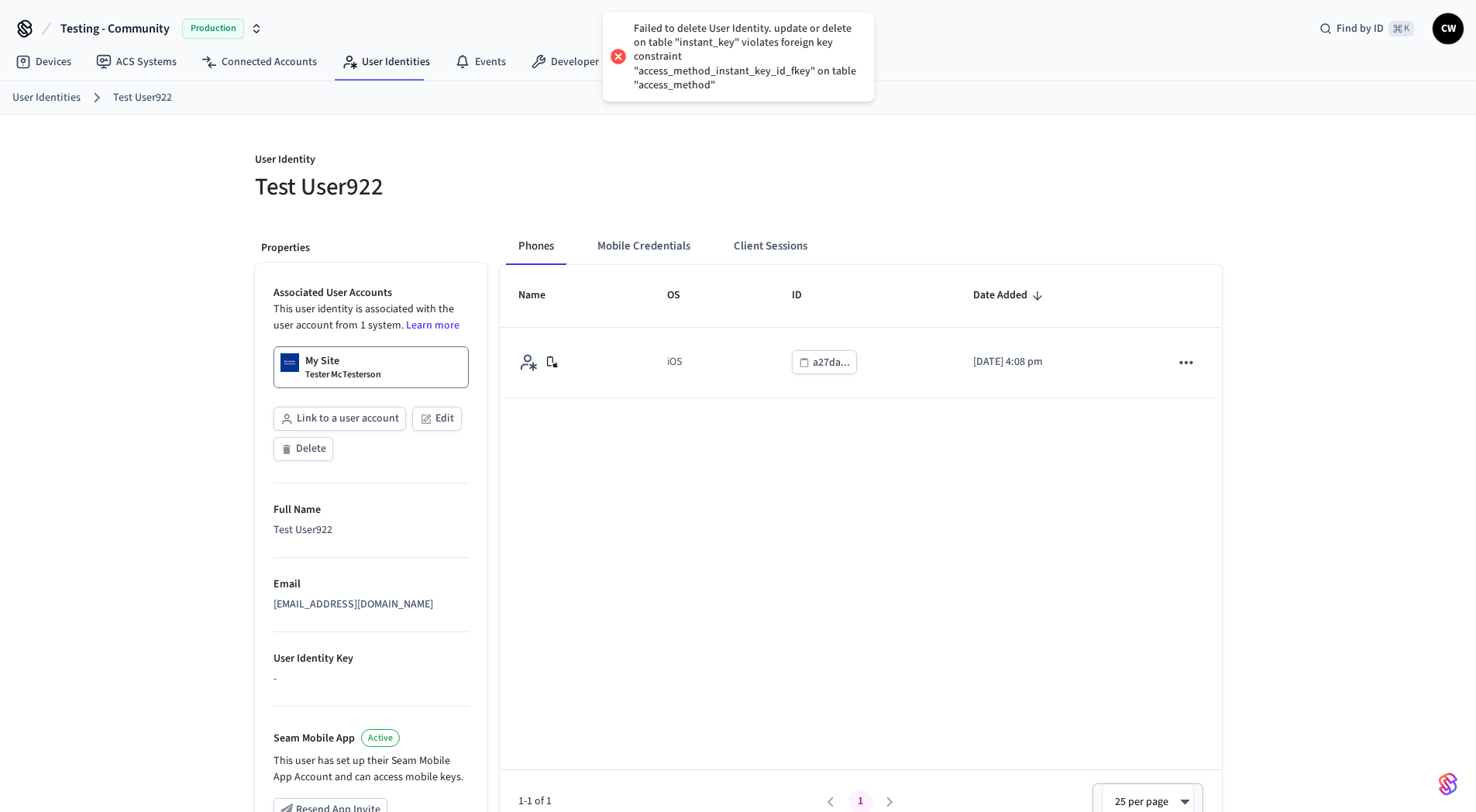
click at [117, 396] on div "User Identity Test User922 Properties Associated User Accounts This user identi…" at bounding box center [738, 586] width 1476 height 944
click at [298, 451] on button "Delete" at bounding box center [302, 448] width 60 height 24
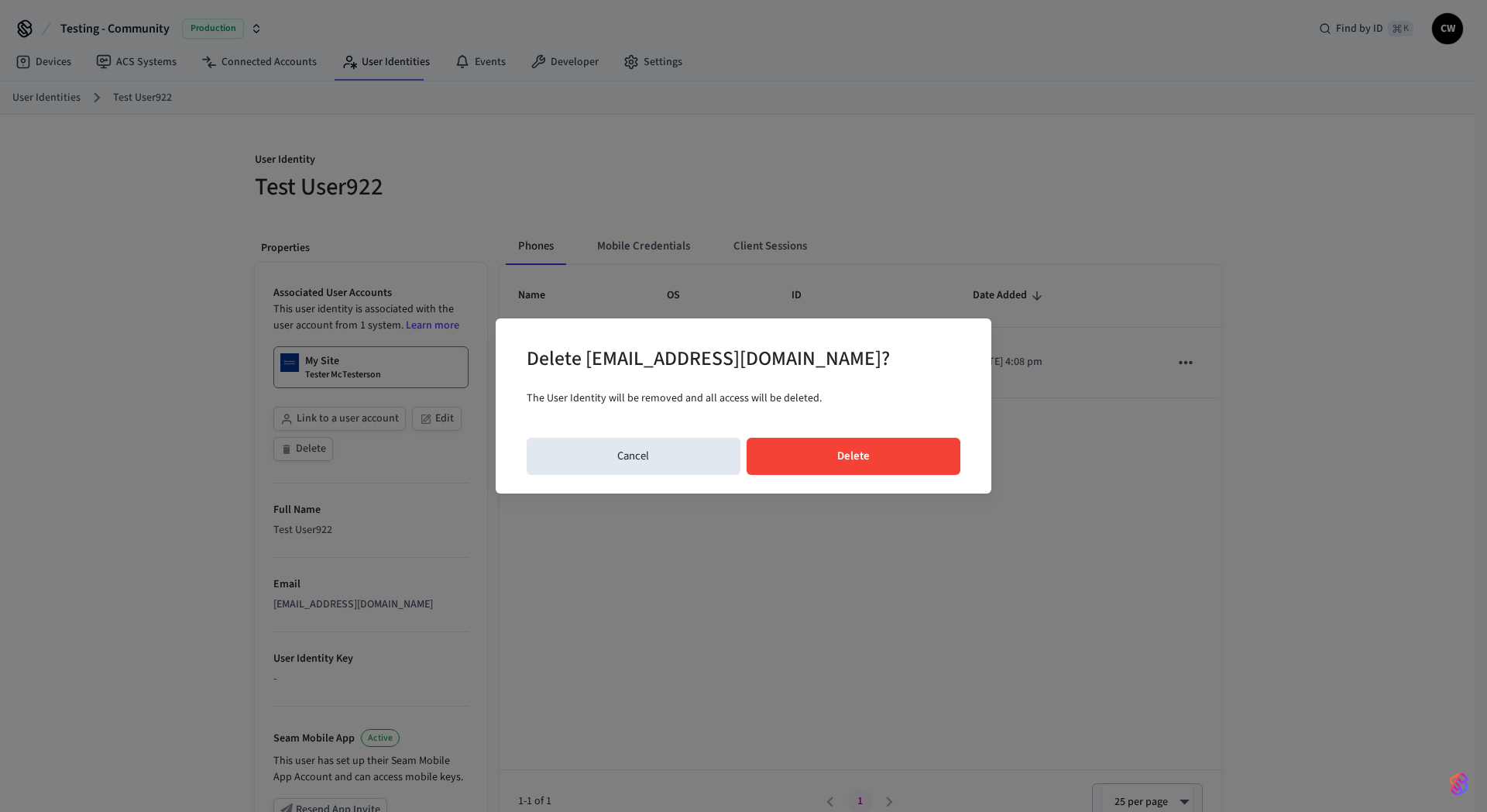
click at [848, 454] on button "Delete" at bounding box center [853, 456] width 214 height 37
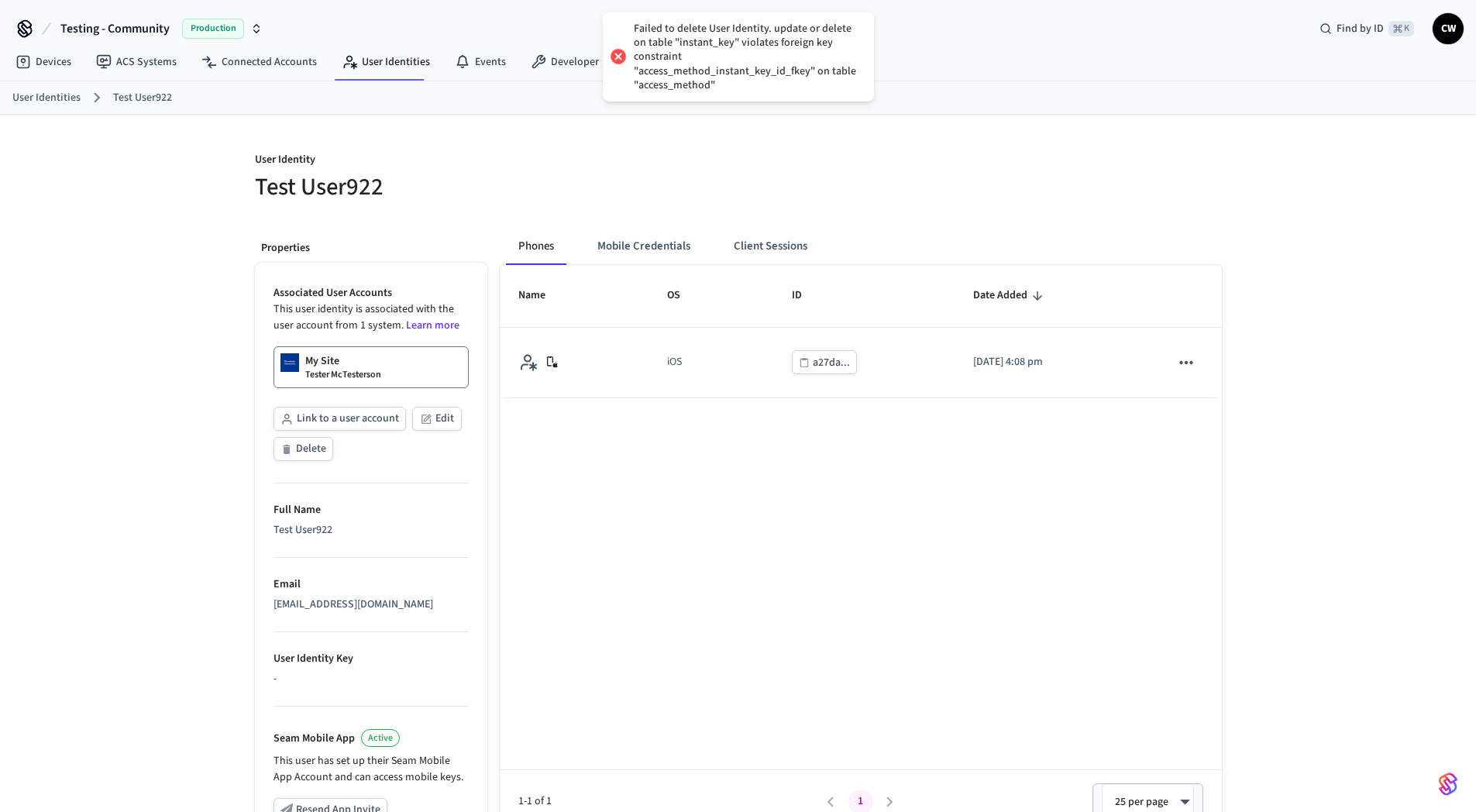
click at [751, 468] on div "Name OS ID Date Added iOS a27da... 2025/09/22 at 4:08 pm 1-1 of 1 1 25 per page…" at bounding box center [861, 549] width 722 height 568
click at [694, 159] on p "User Identity" at bounding box center [491, 162] width 474 height 20
click at [365, 59] on link "User Identities" at bounding box center [385, 61] width 113 height 28
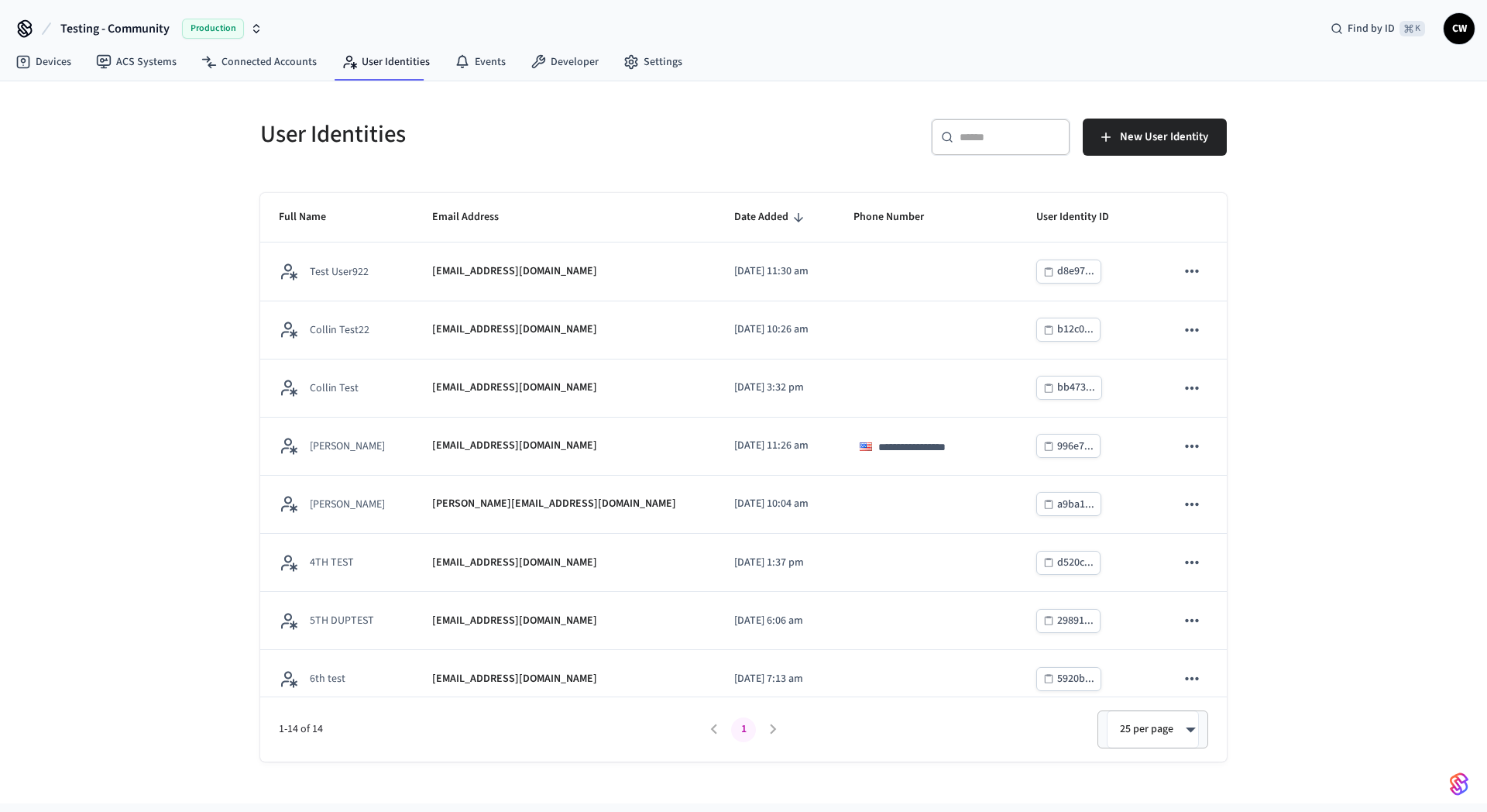
click at [195, 341] on div "**********" at bounding box center [744, 442] width 1487 height 722
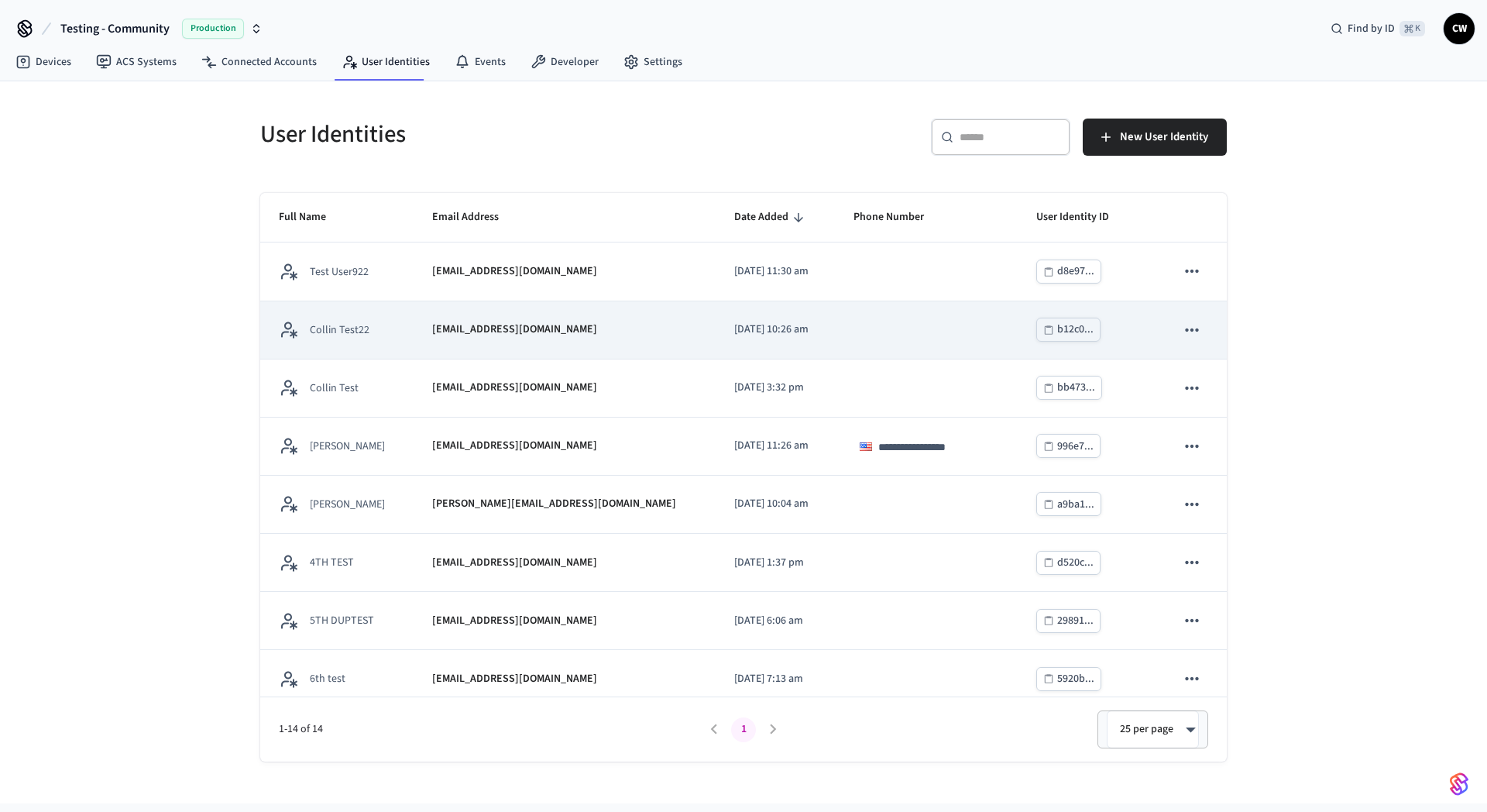
click at [1183, 329] on icon "sticky table" at bounding box center [1192, 330] width 20 height 20
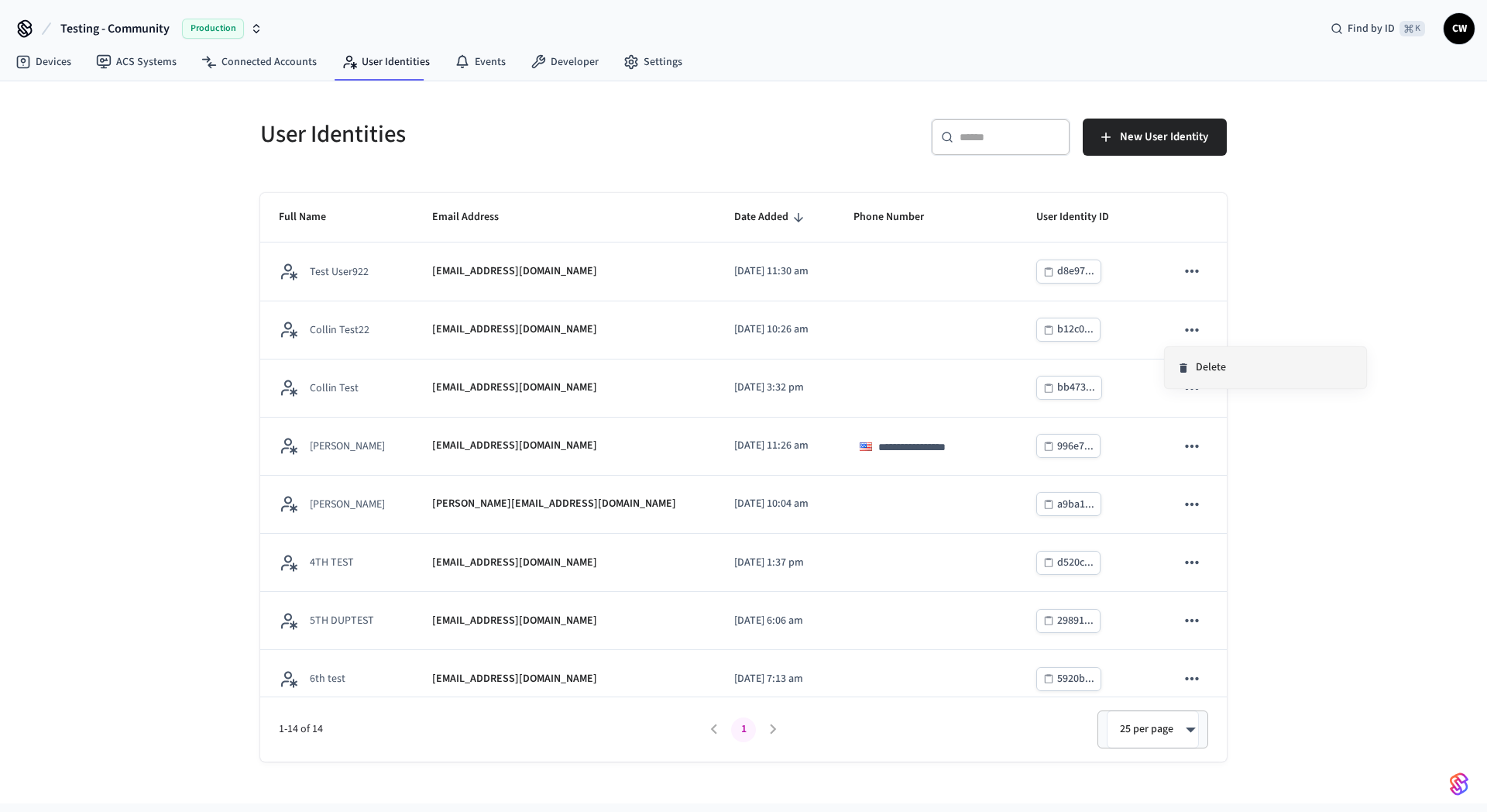
click at [1218, 372] on li "Delete" at bounding box center [1266, 367] width 201 height 41
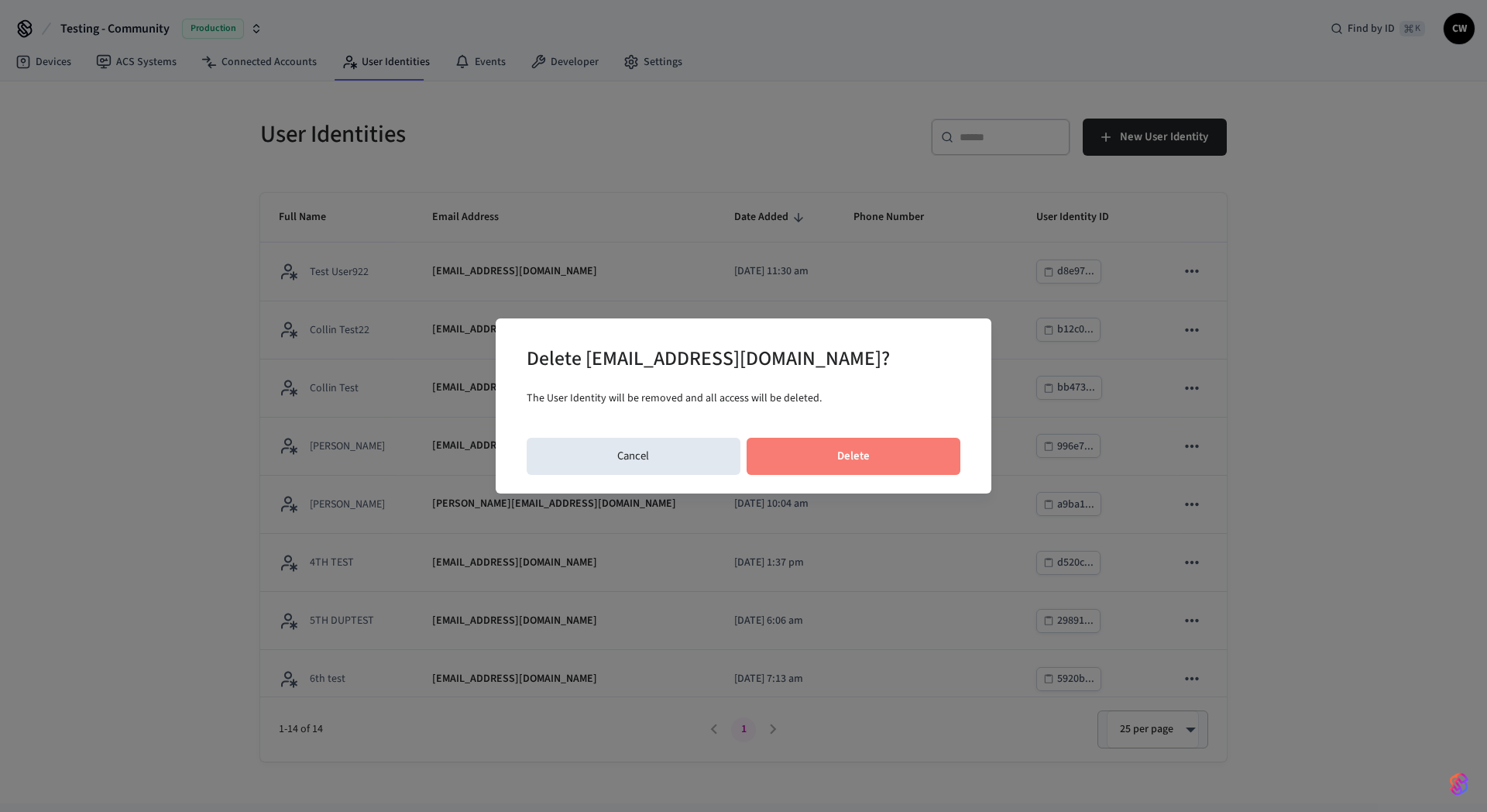
click at [865, 449] on button "Delete" at bounding box center [853, 456] width 214 height 37
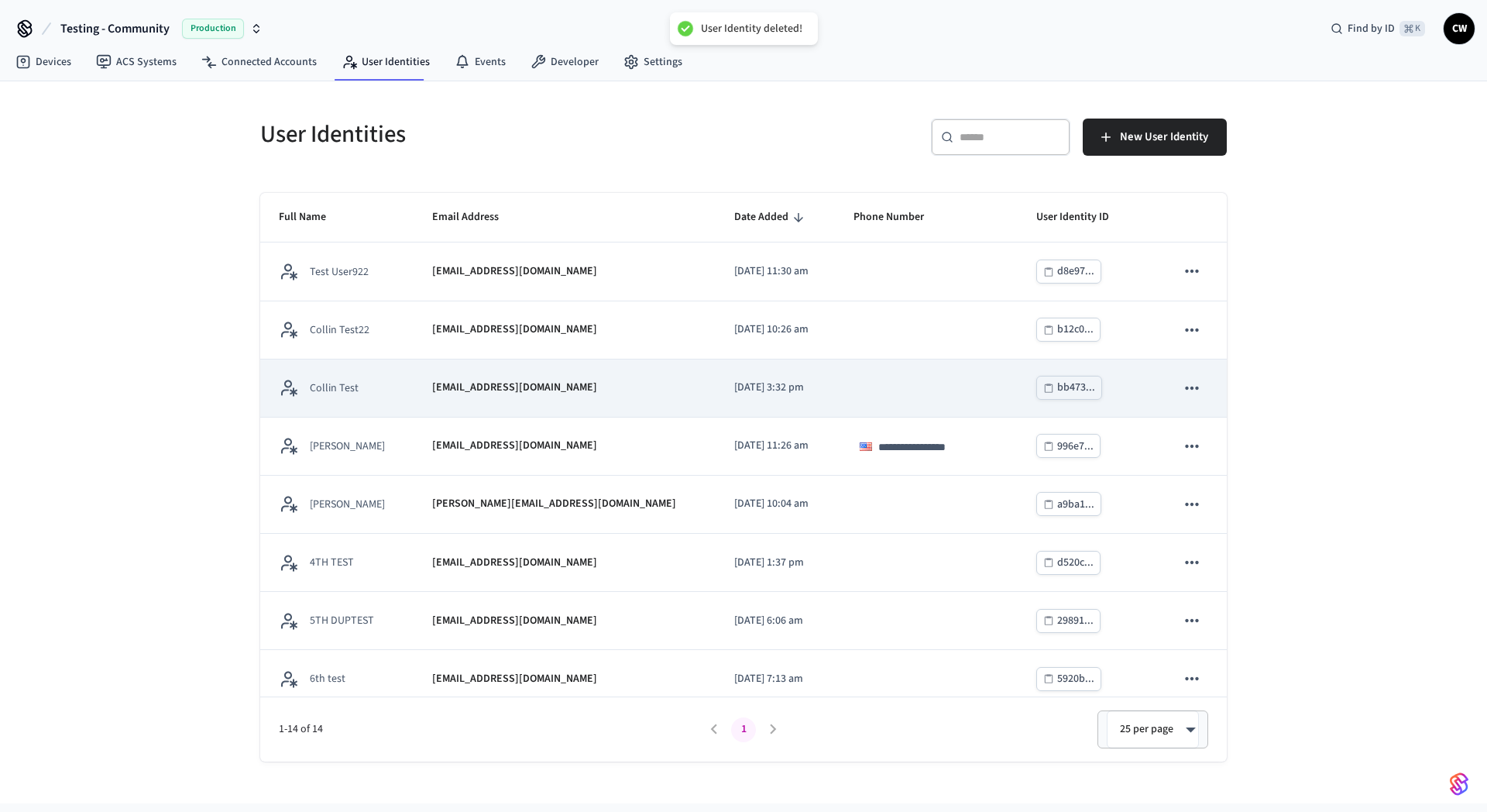
click at [1190, 386] on button "sticky table" at bounding box center [1192, 388] width 33 height 33
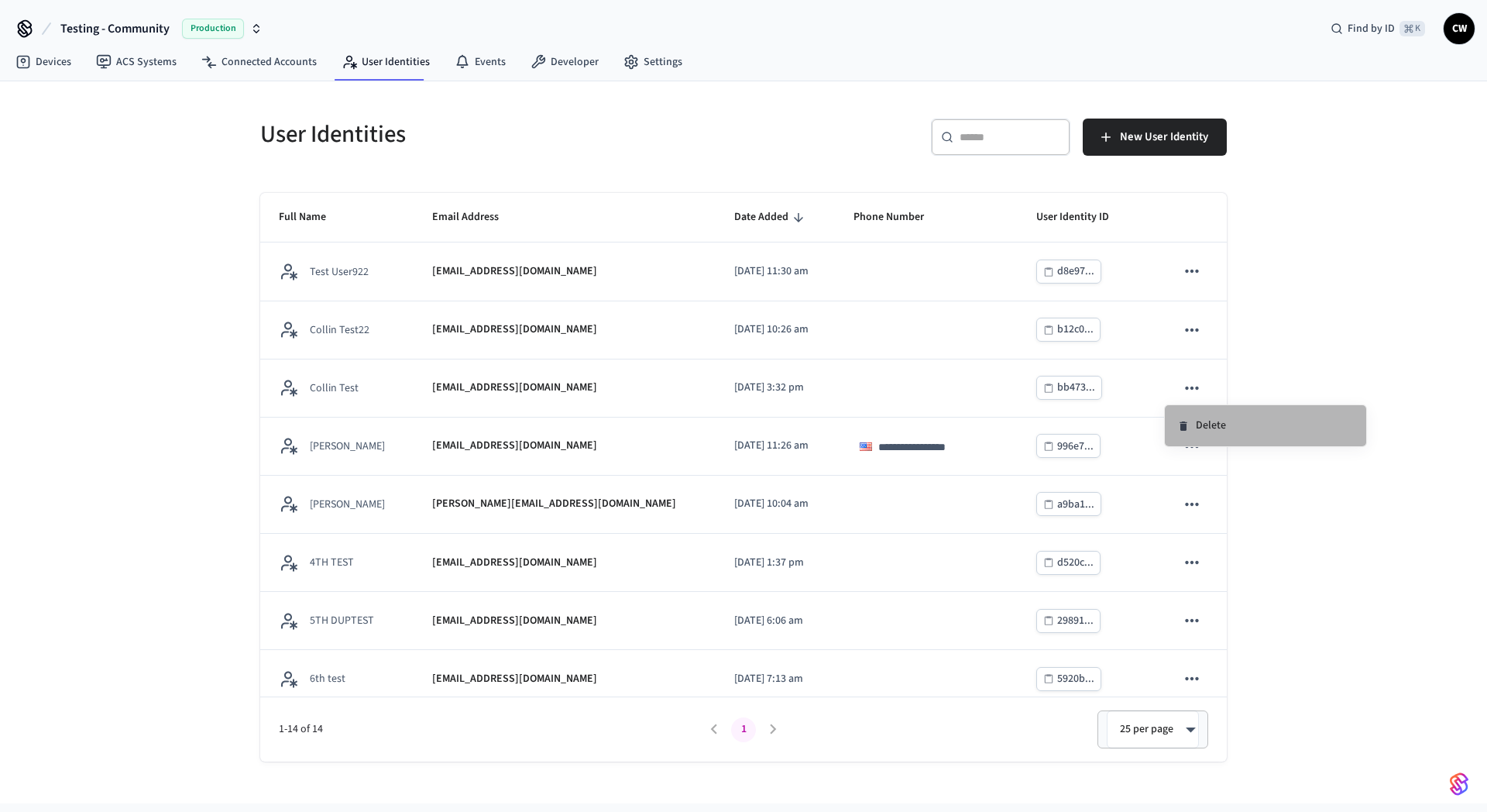
click at [1194, 431] on li "Delete" at bounding box center [1266, 425] width 201 height 41
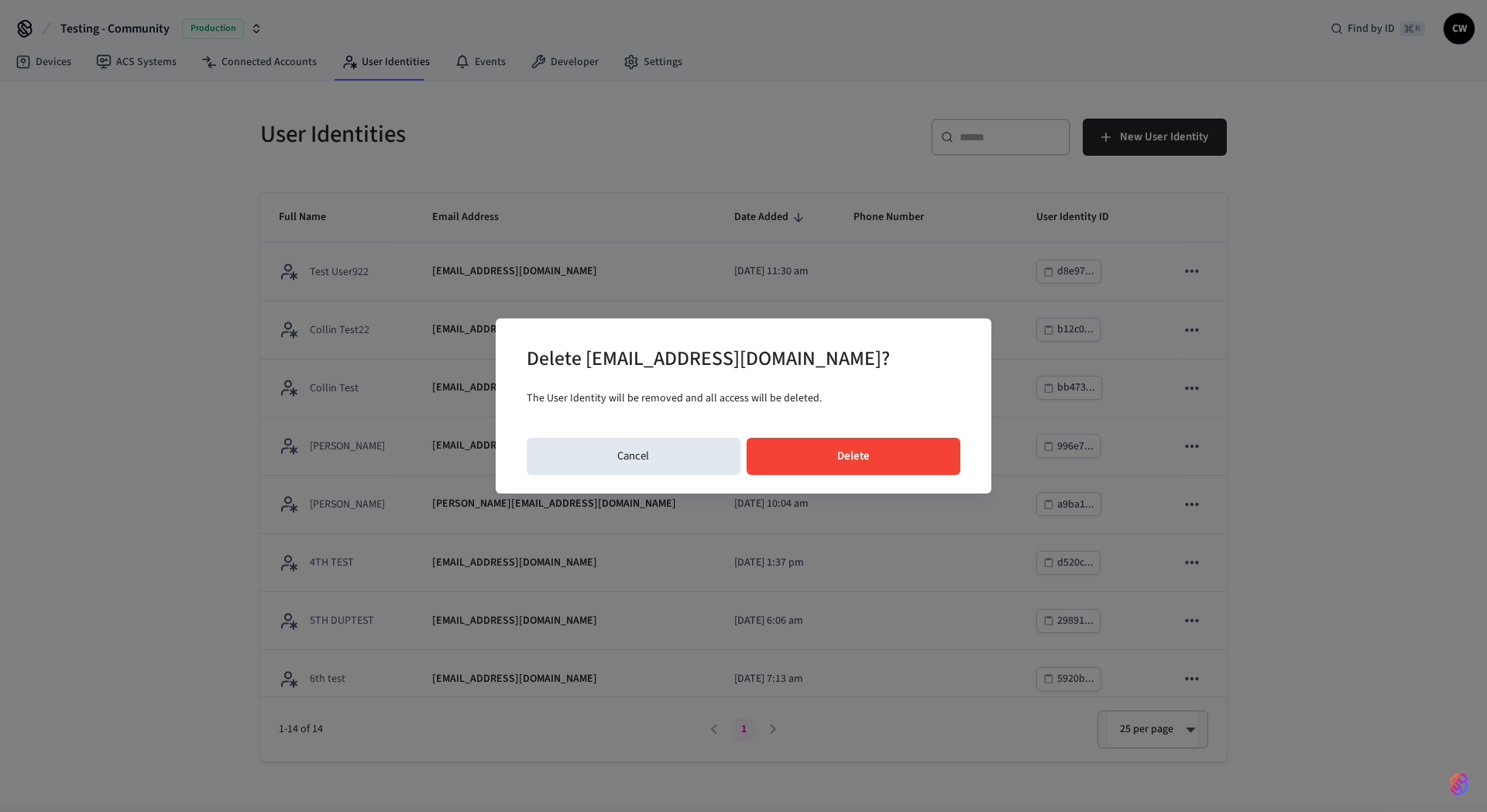
click at [903, 455] on button "Delete" at bounding box center [853, 456] width 214 height 37
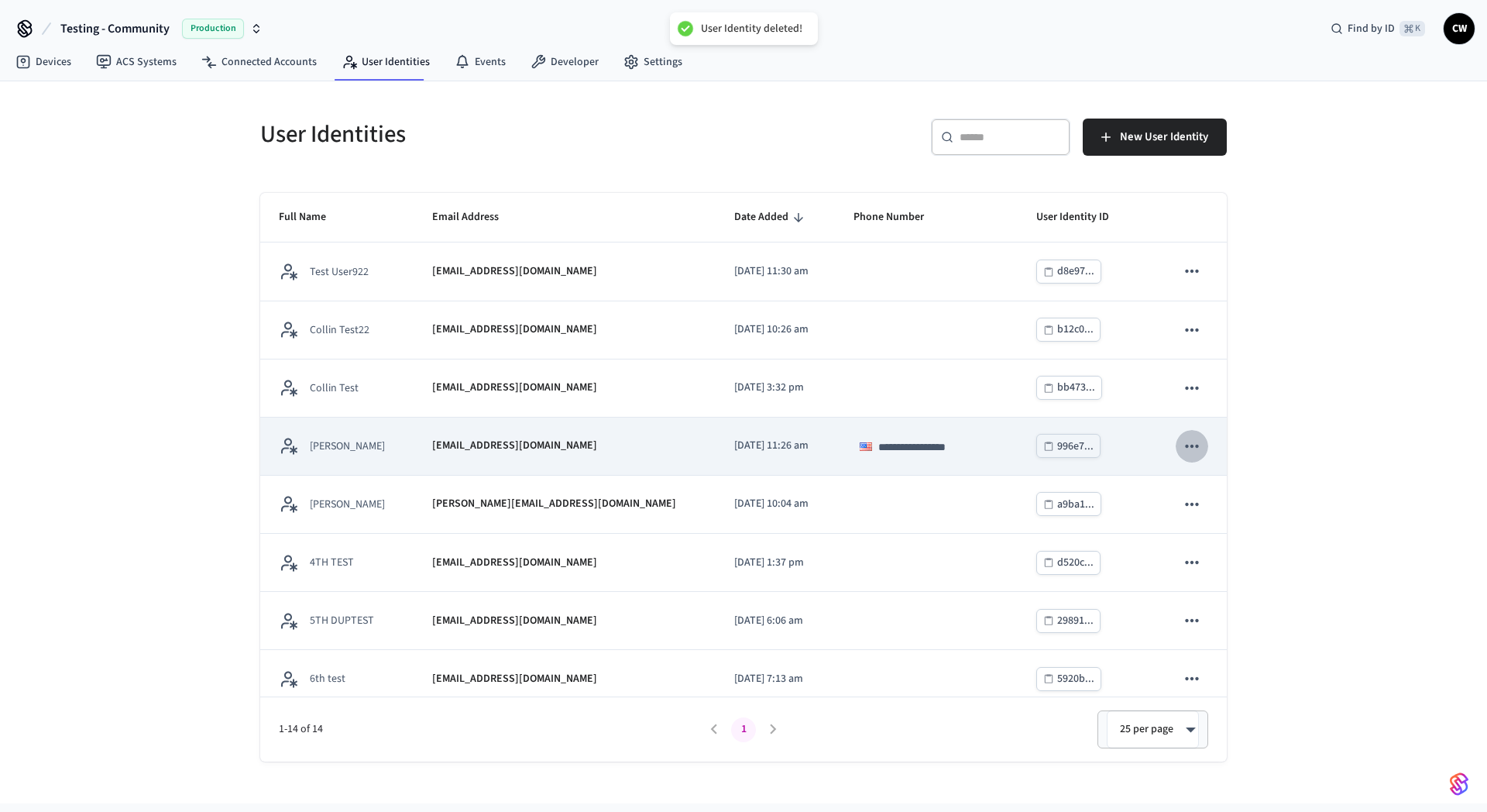
click at [1187, 450] on icon "sticky table" at bounding box center [1192, 446] width 20 height 20
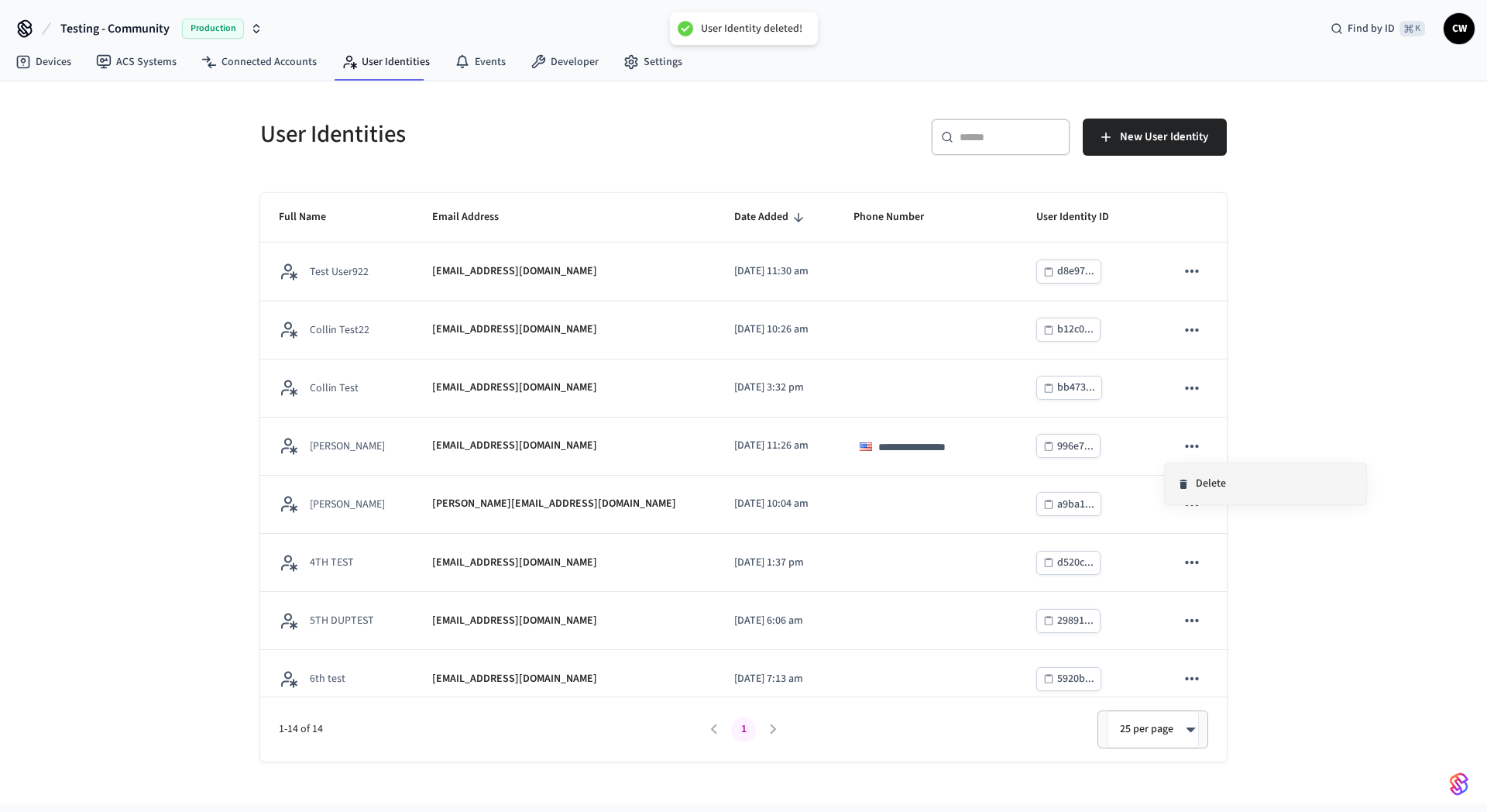
click at [1185, 480] on icon at bounding box center [1184, 484] width 12 height 12
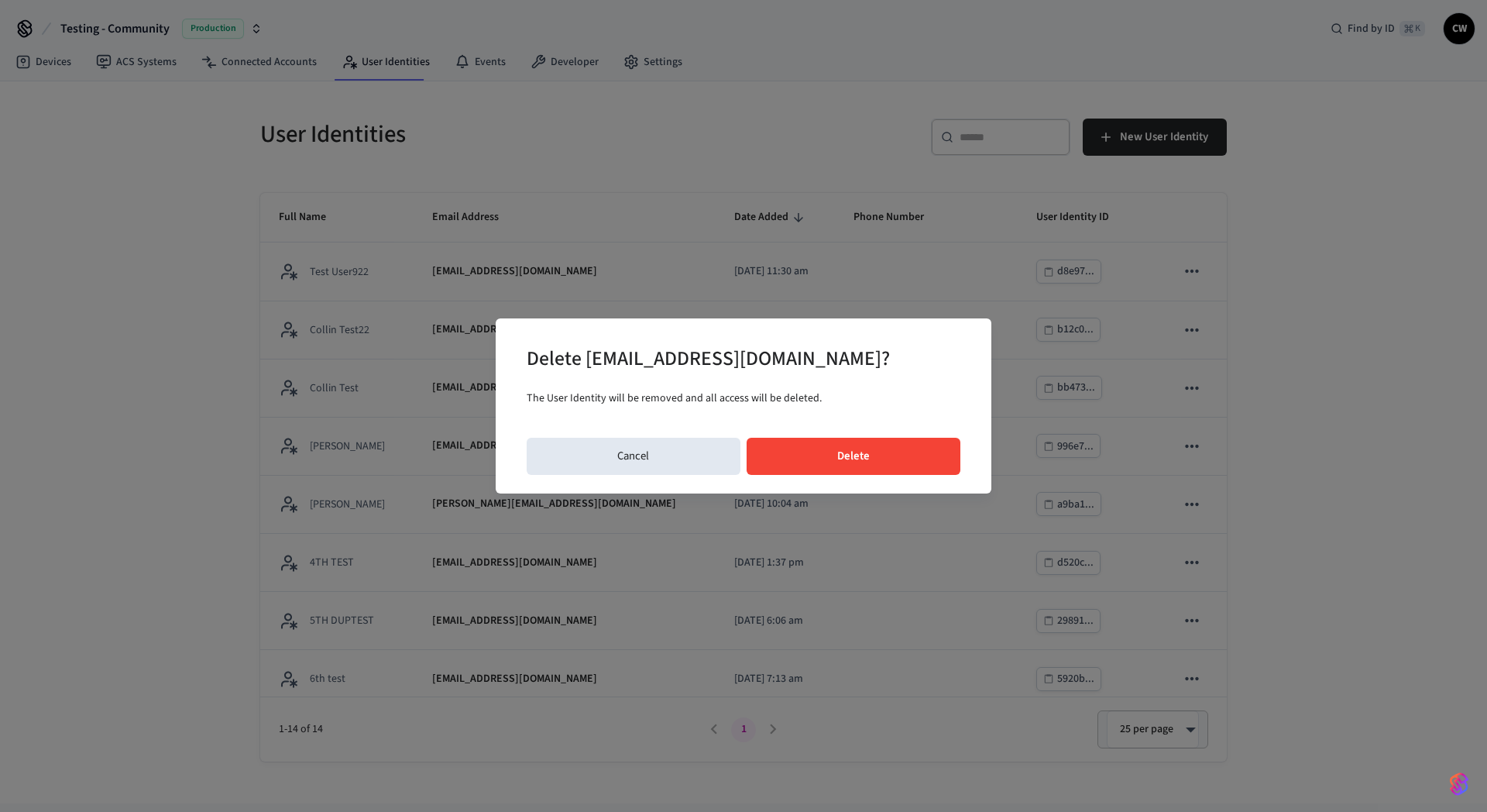
click at [912, 457] on button "Delete" at bounding box center [853, 456] width 214 height 37
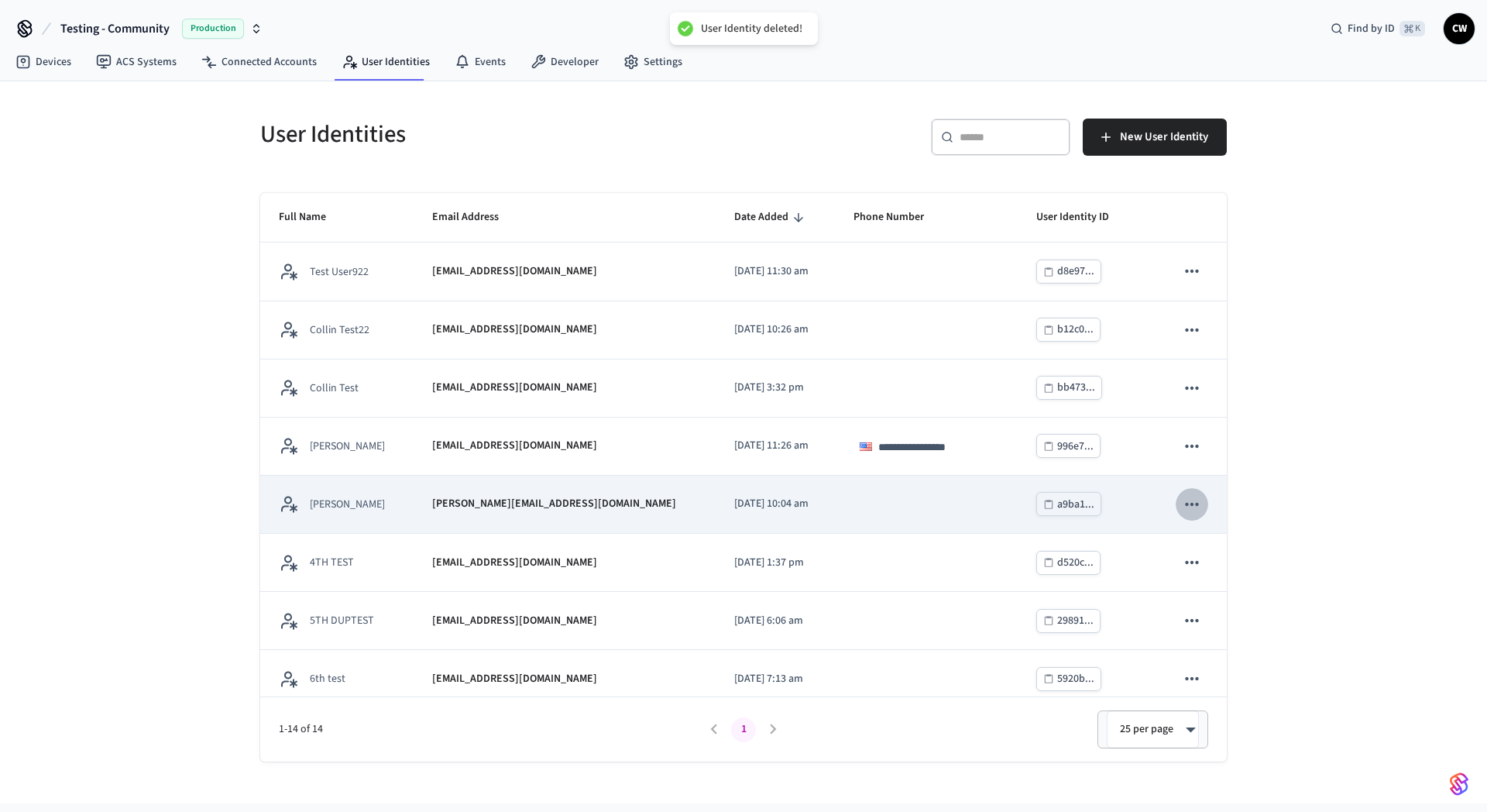
click at [1182, 498] on icon "sticky table" at bounding box center [1192, 504] width 20 height 20
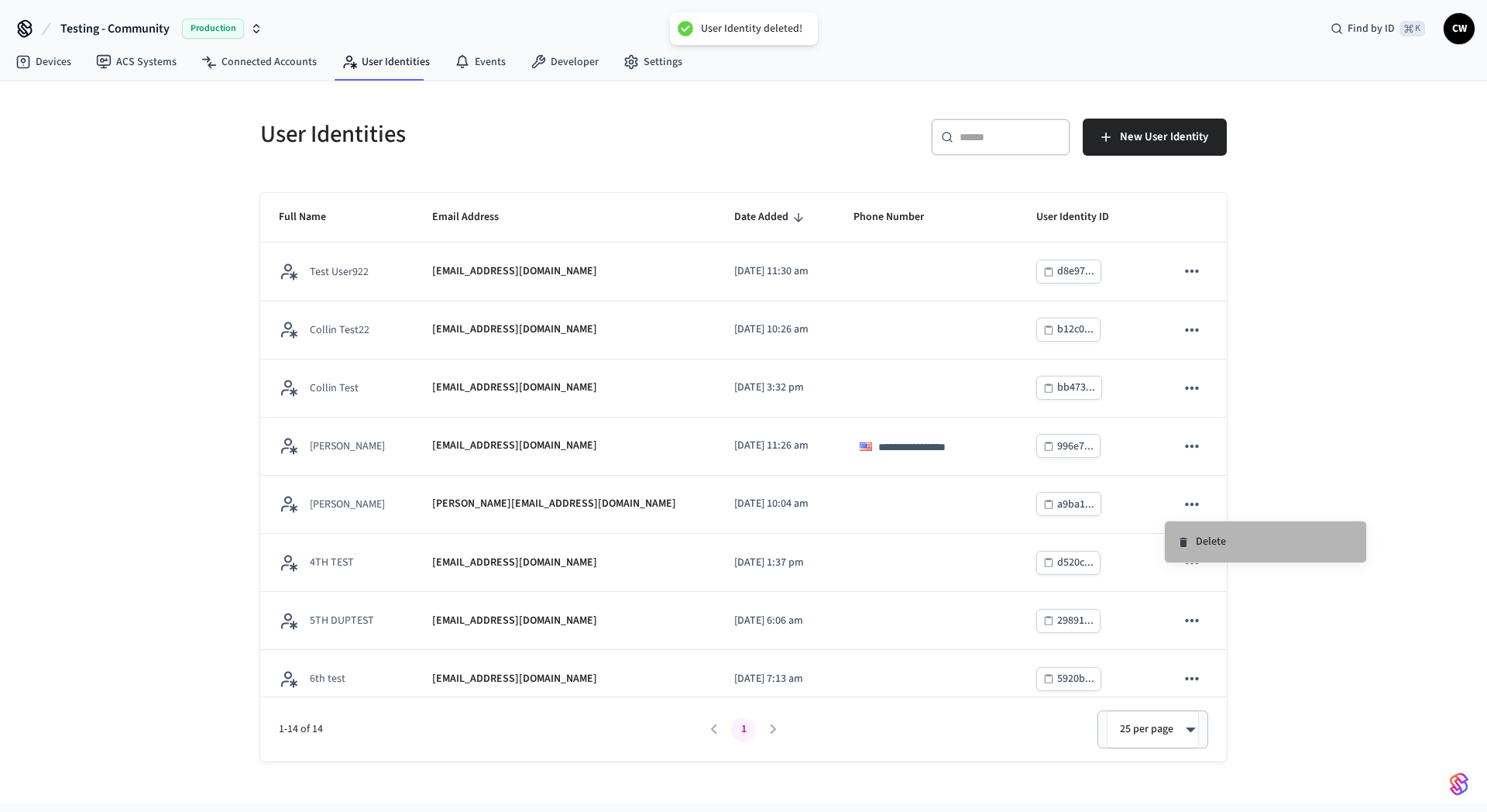
click at [1210, 536] on li "Delete" at bounding box center [1266, 542] width 201 height 41
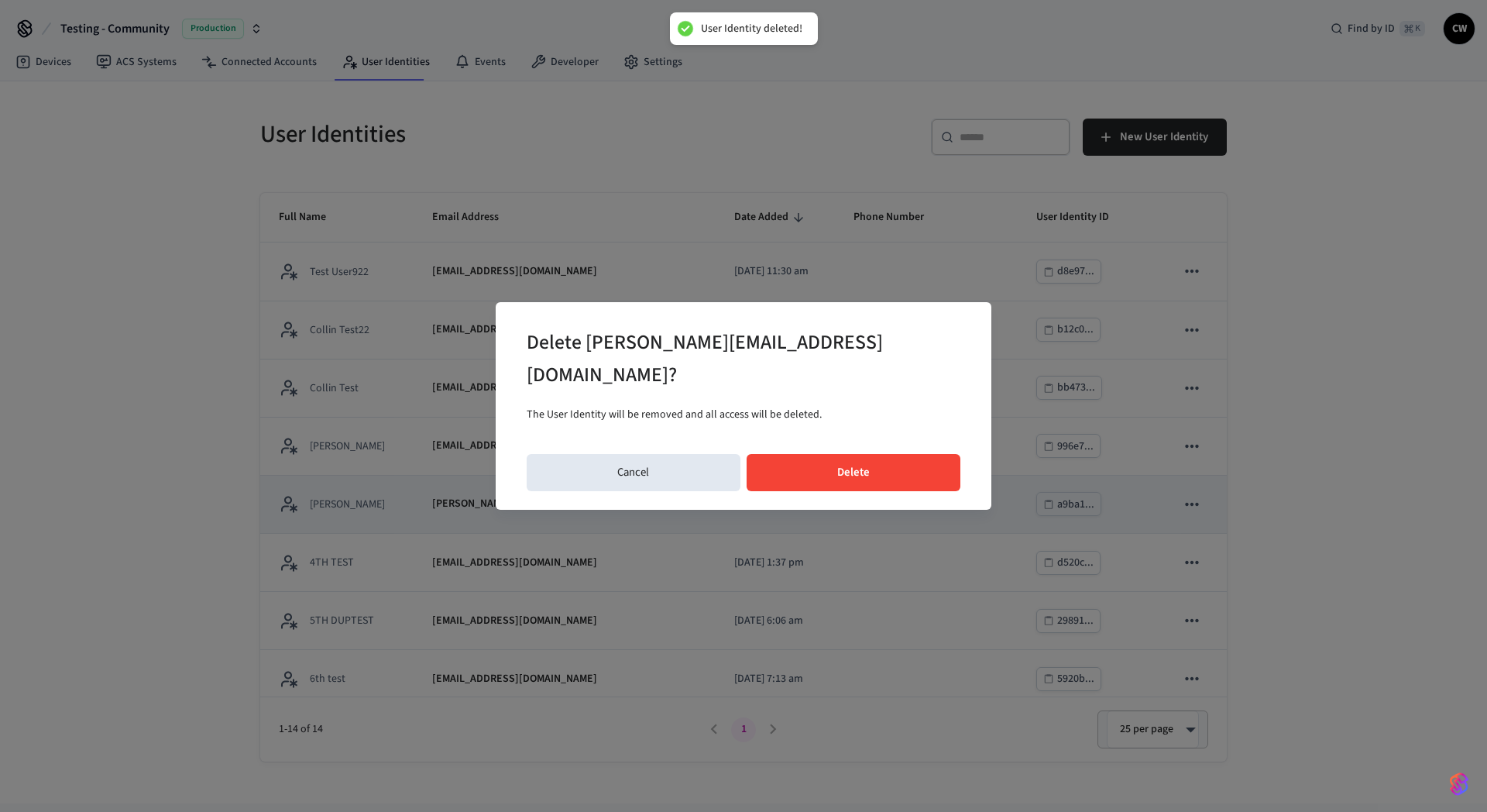
click at [902, 467] on button "Delete" at bounding box center [853, 472] width 214 height 37
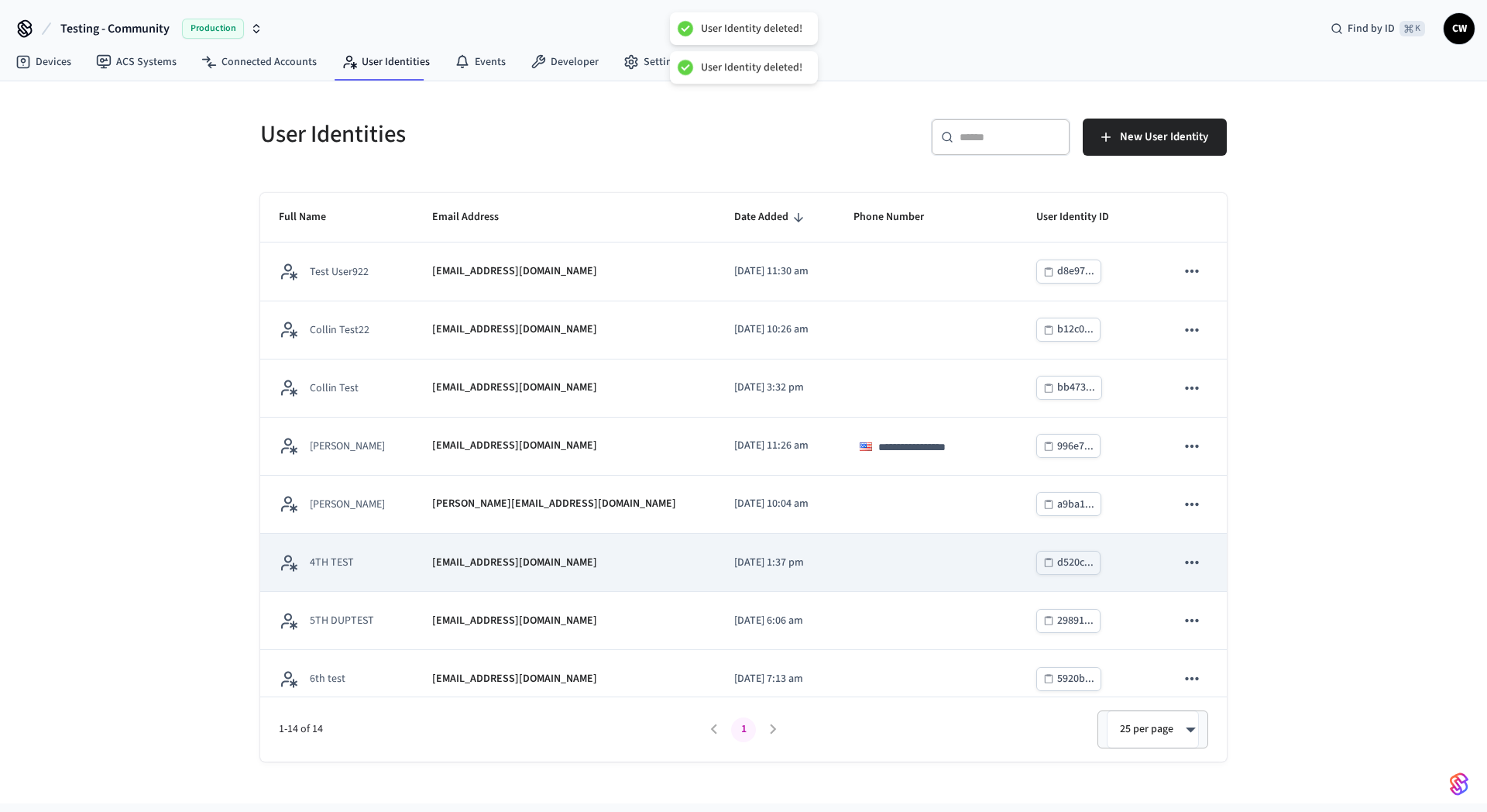
click at [1182, 554] on icon "sticky table" at bounding box center [1192, 562] width 20 height 20
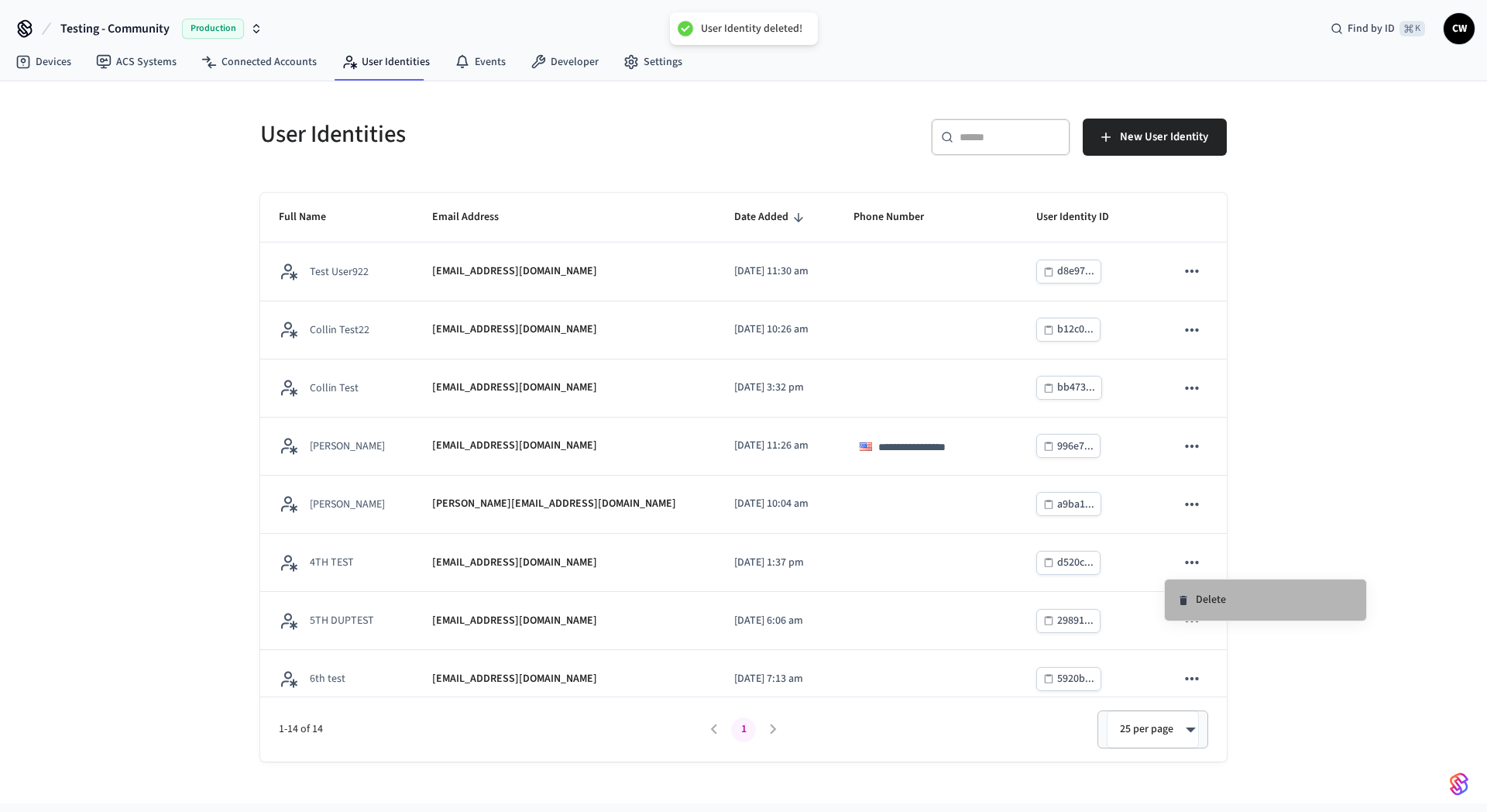
click at [1235, 595] on li "Delete" at bounding box center [1266, 599] width 201 height 41
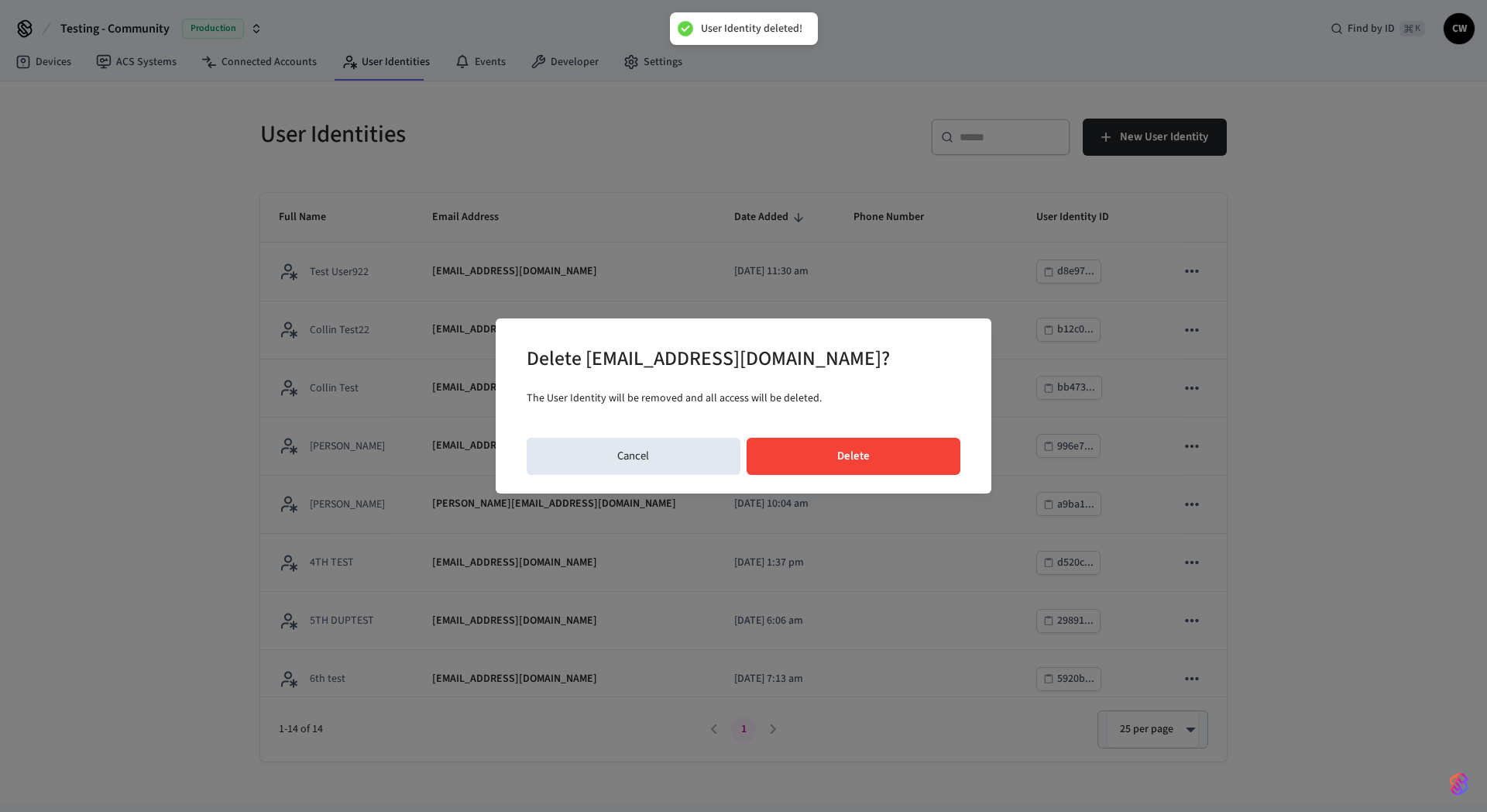
click at [933, 474] on div "Delete lucas4thtest@getseam.com? The User Identity will be removed and all acce…" at bounding box center [743, 406] width 495 height 175
click at [945, 462] on button "Delete" at bounding box center [853, 456] width 214 height 37
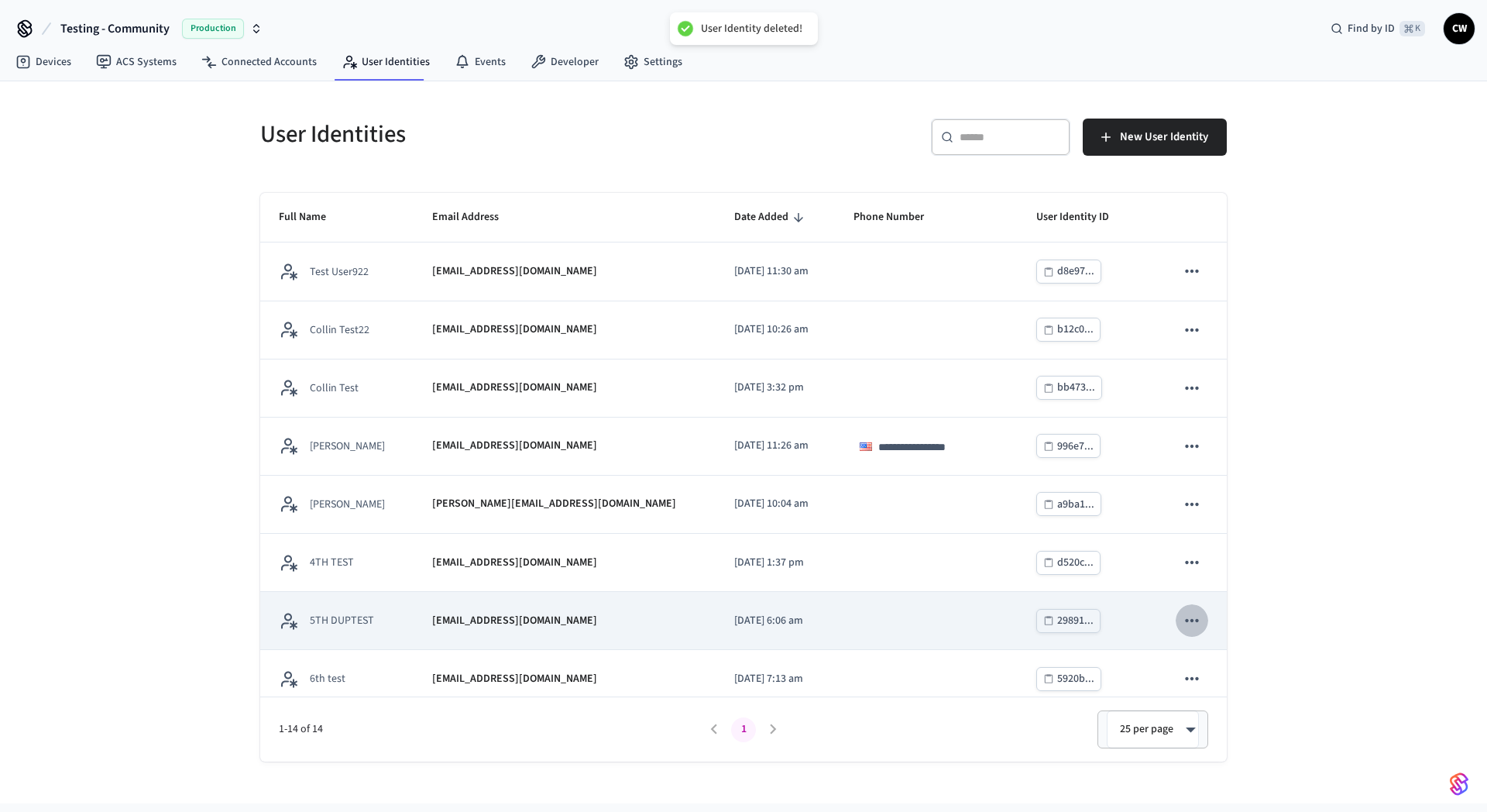
click at [1182, 616] on icon "sticky table" at bounding box center [1192, 620] width 20 height 20
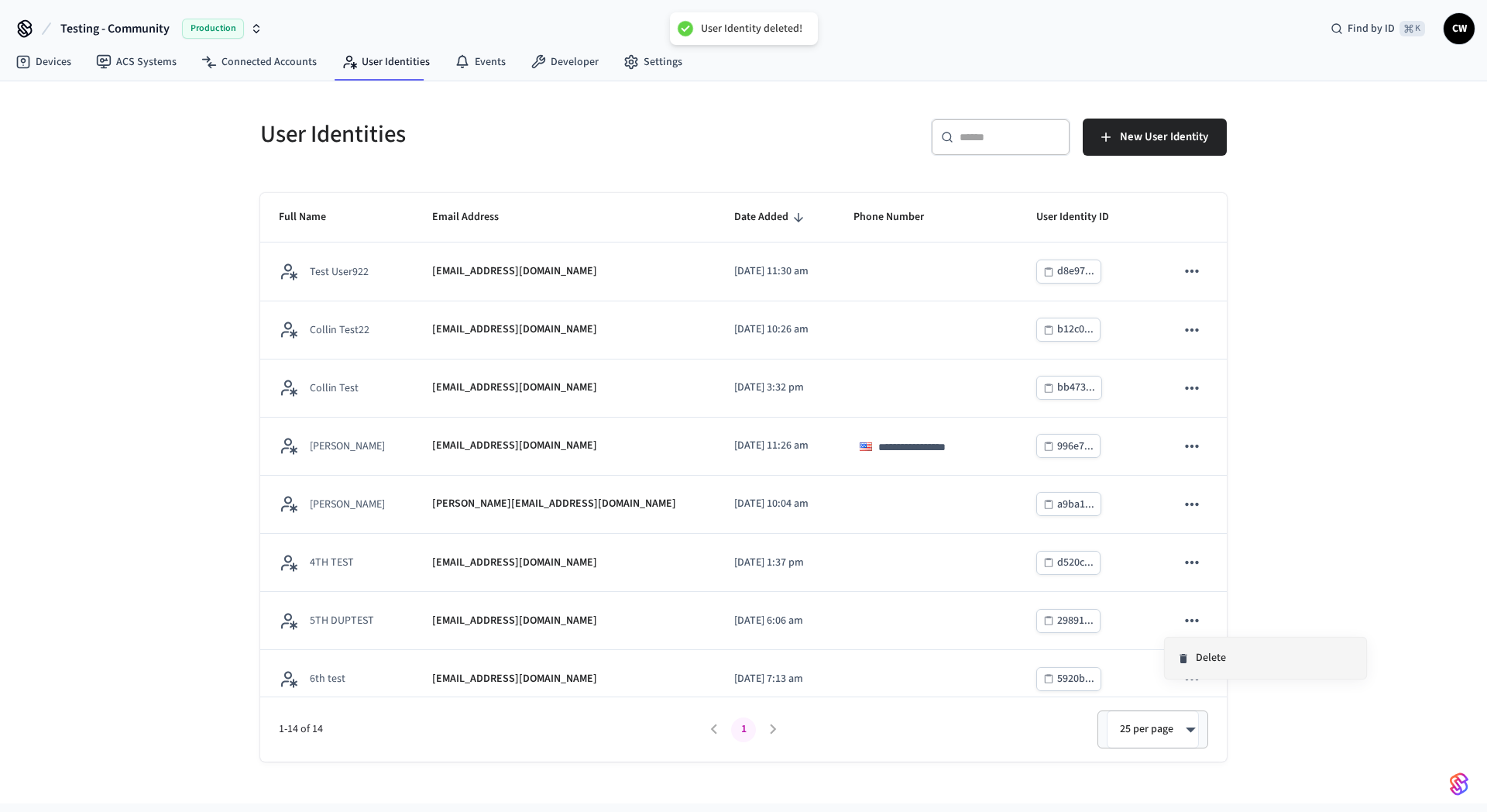
click at [1242, 663] on li "Delete" at bounding box center [1266, 658] width 201 height 41
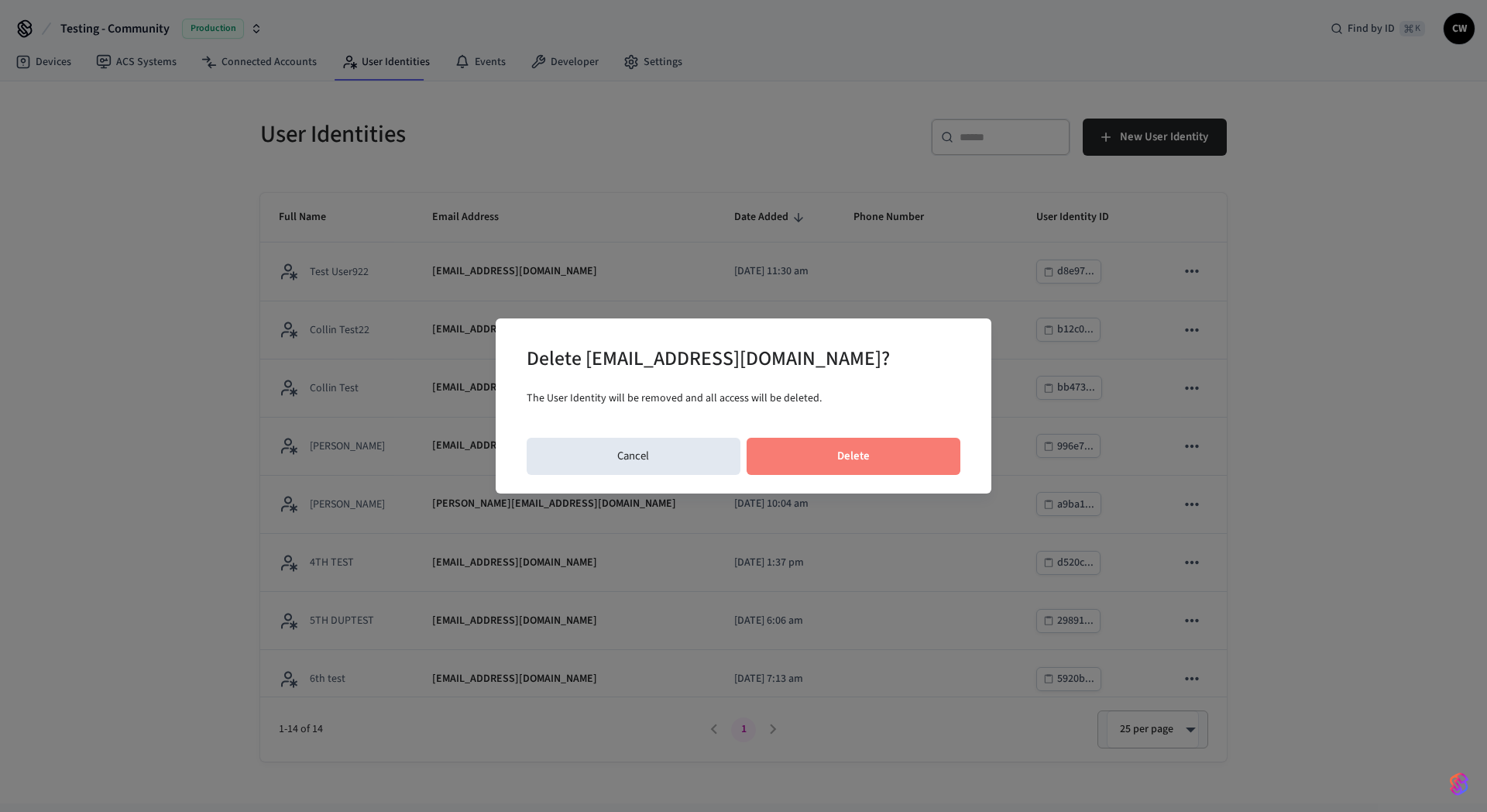
click at [856, 462] on button "Delete" at bounding box center [853, 456] width 214 height 37
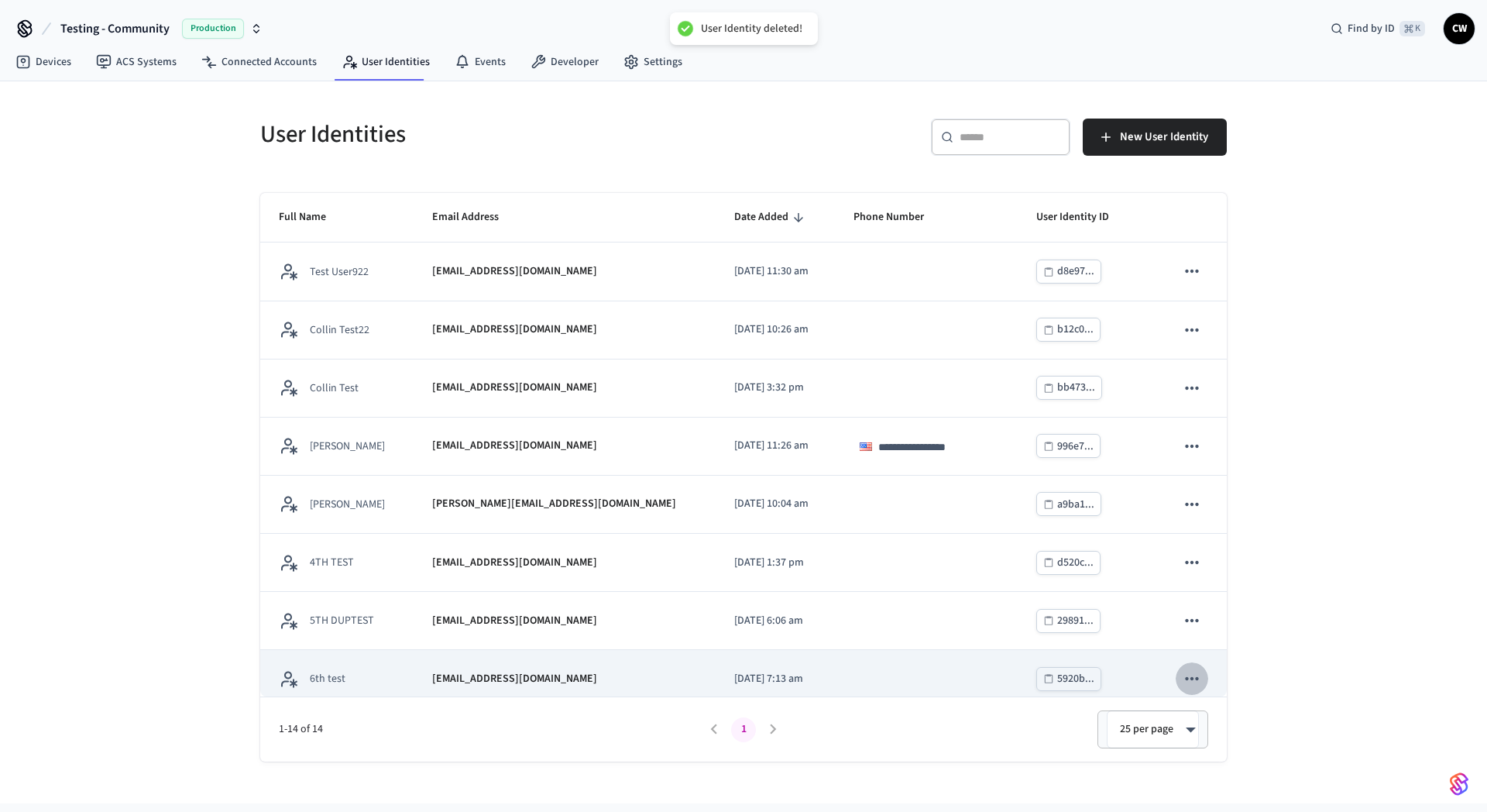
click at [1184, 681] on icon "sticky table" at bounding box center [1192, 678] width 20 height 20
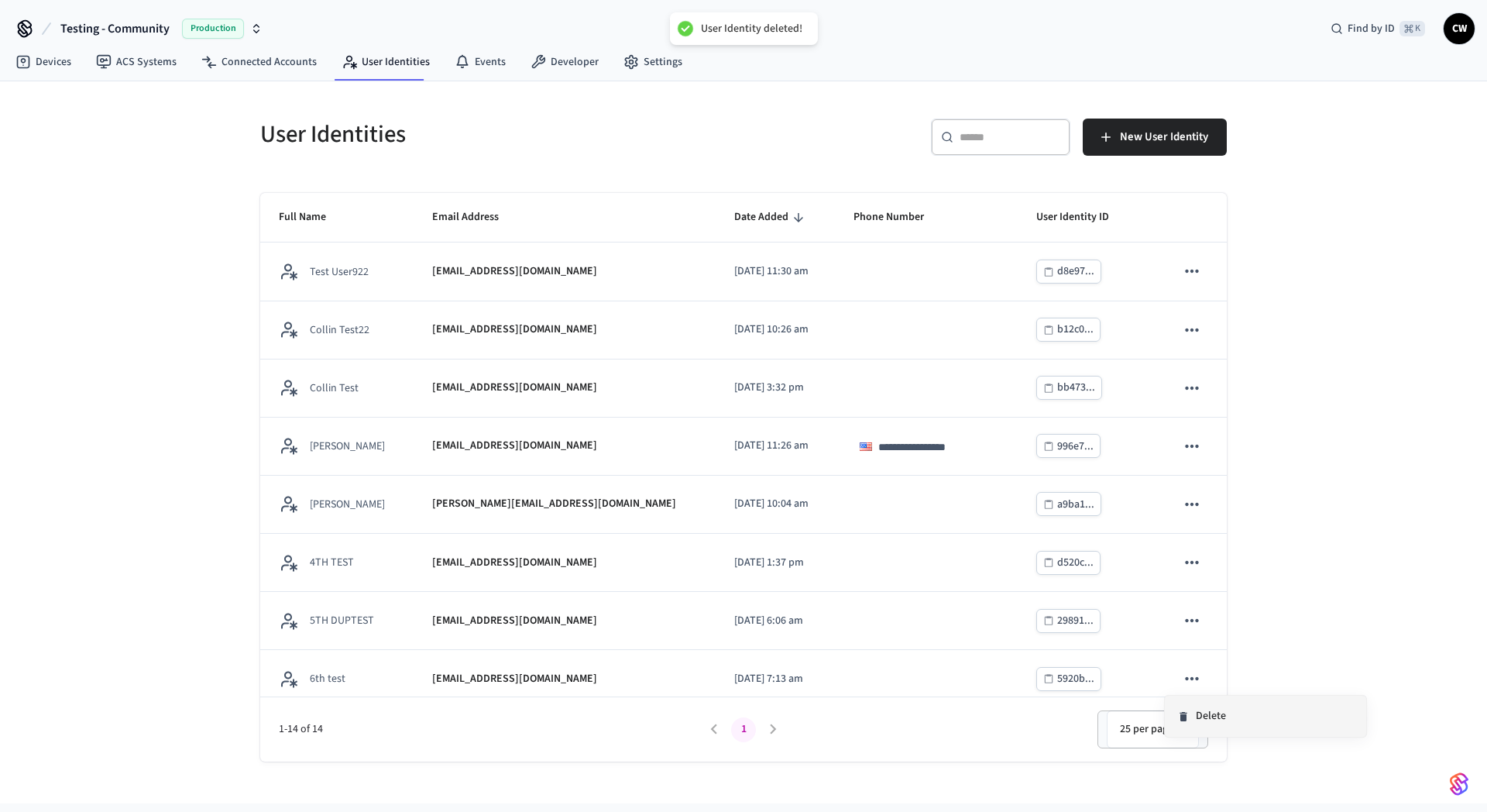
click at [1241, 724] on li "Delete" at bounding box center [1266, 716] width 201 height 41
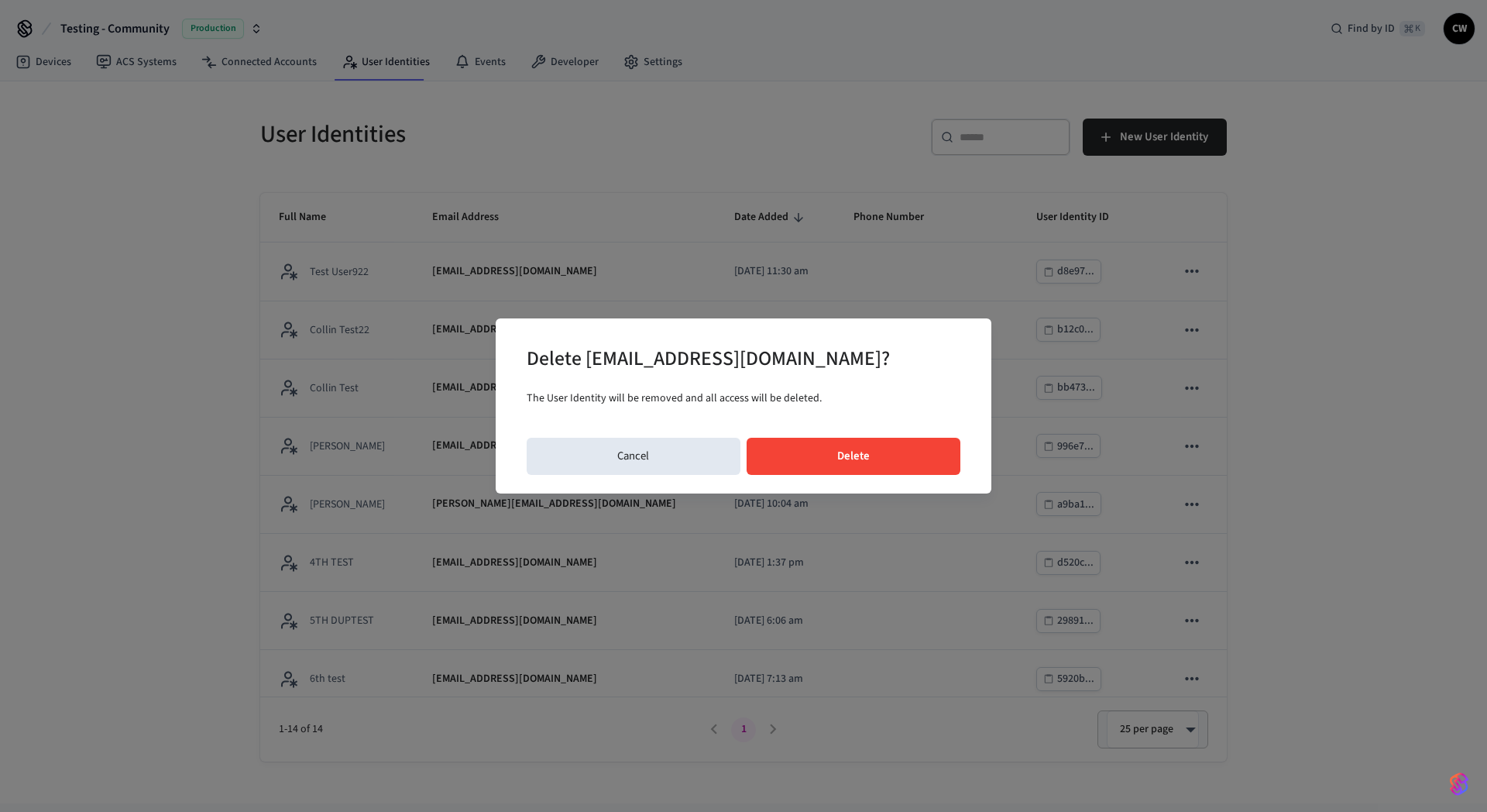
click at [866, 469] on button "Delete" at bounding box center [853, 456] width 214 height 37
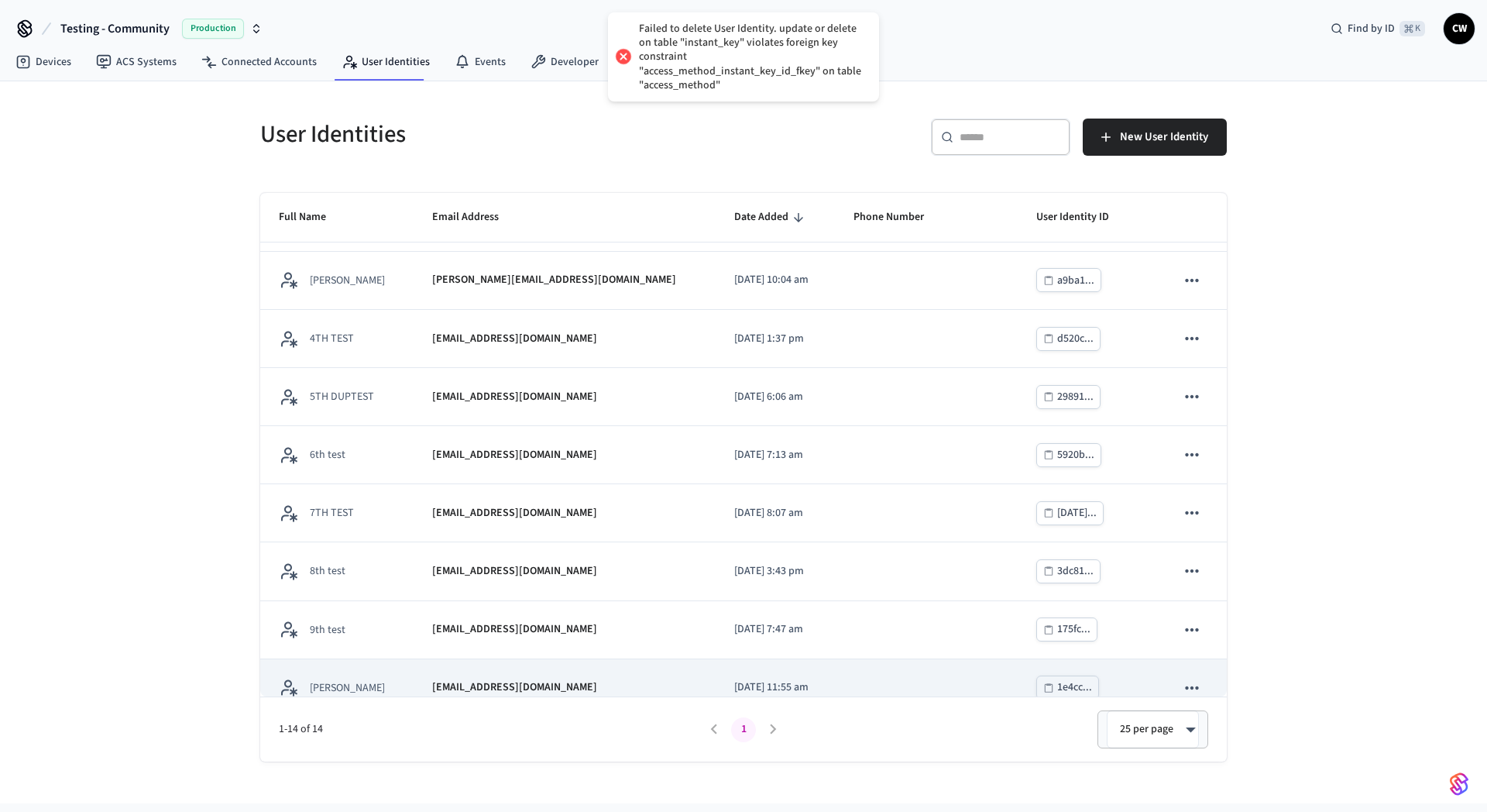
scroll to position [361, 0]
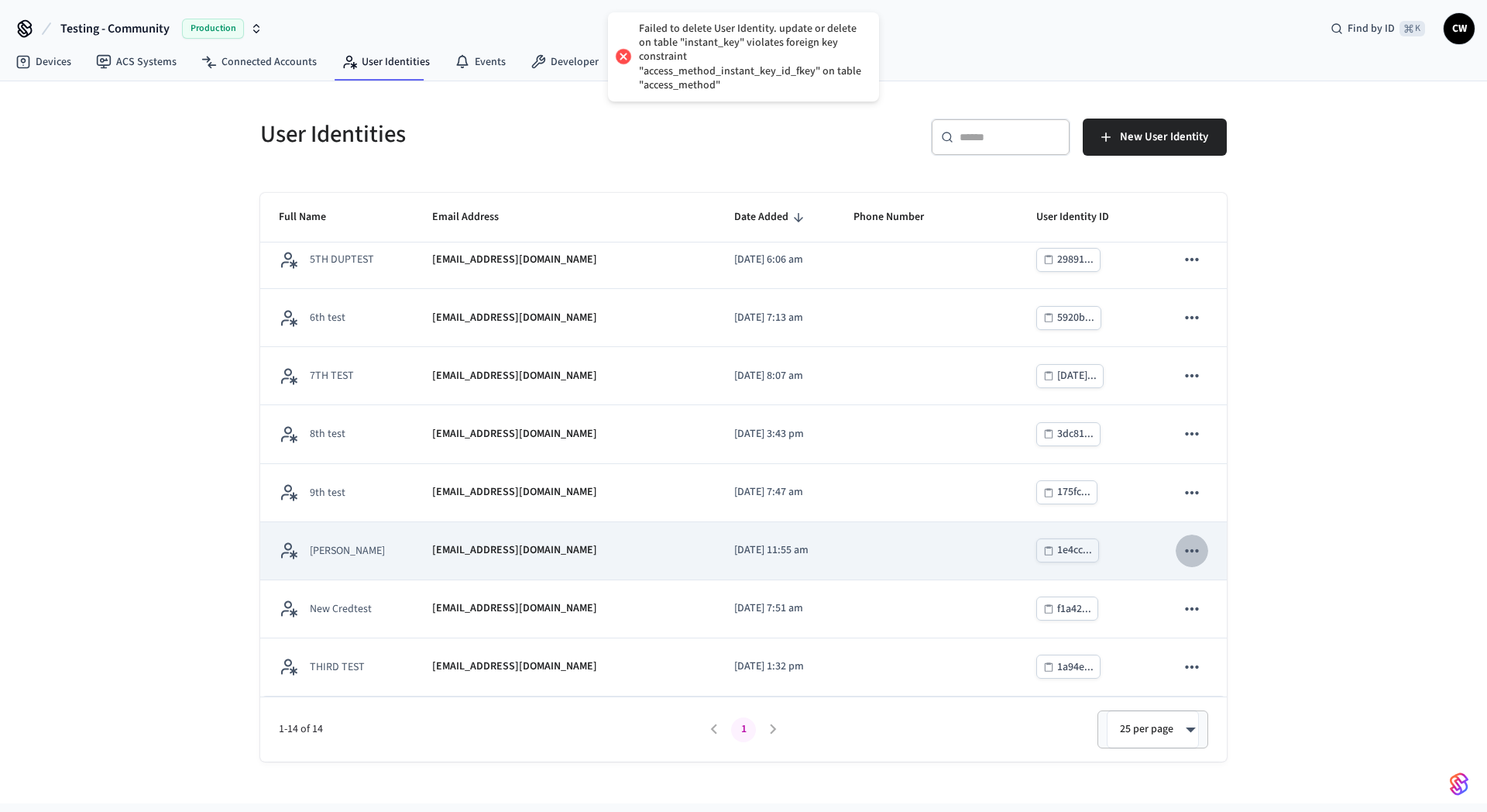
click at [1182, 551] on icon "sticky table" at bounding box center [1192, 551] width 20 height 20
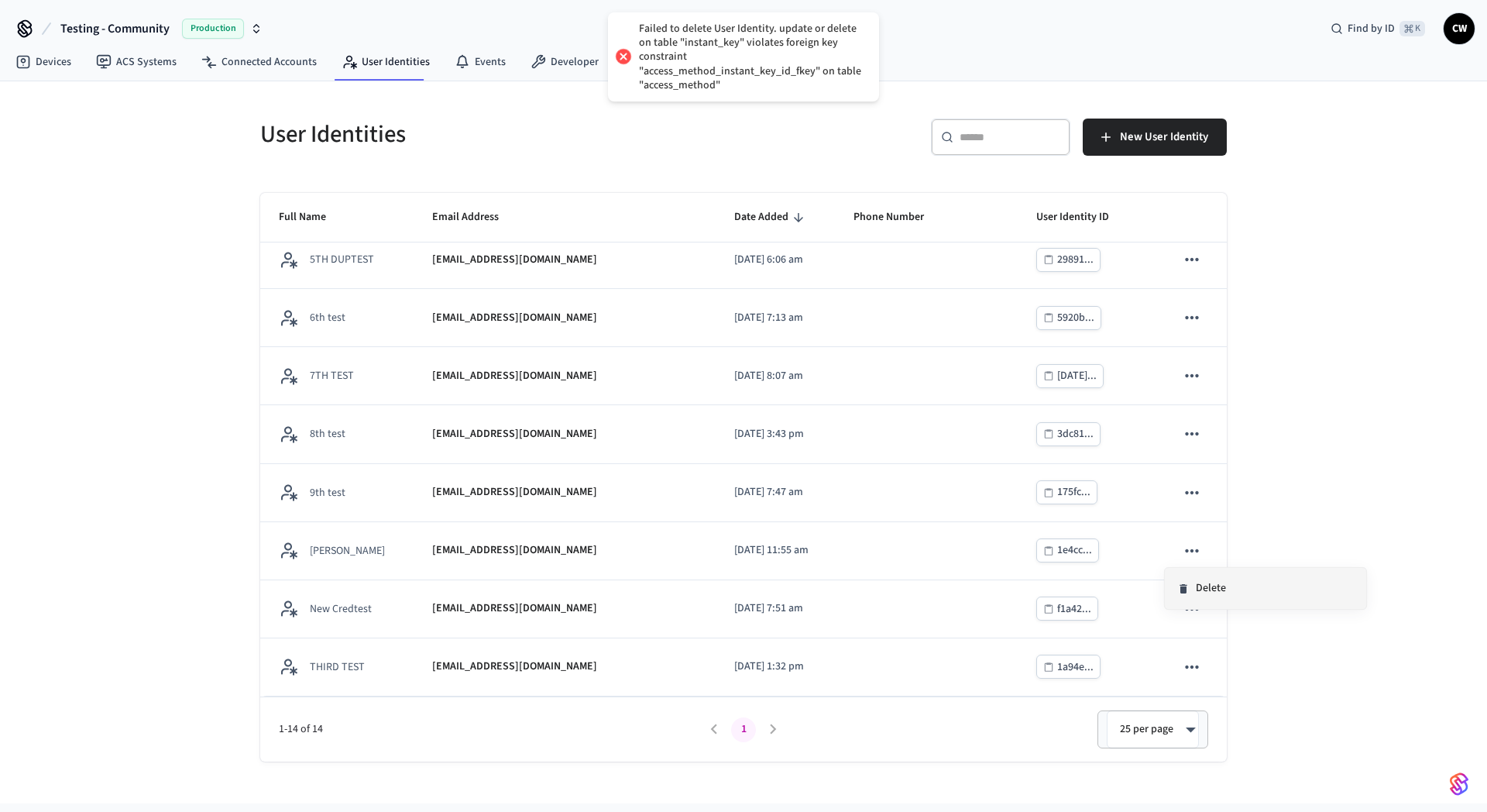
click at [1242, 584] on li "Delete" at bounding box center [1266, 588] width 201 height 41
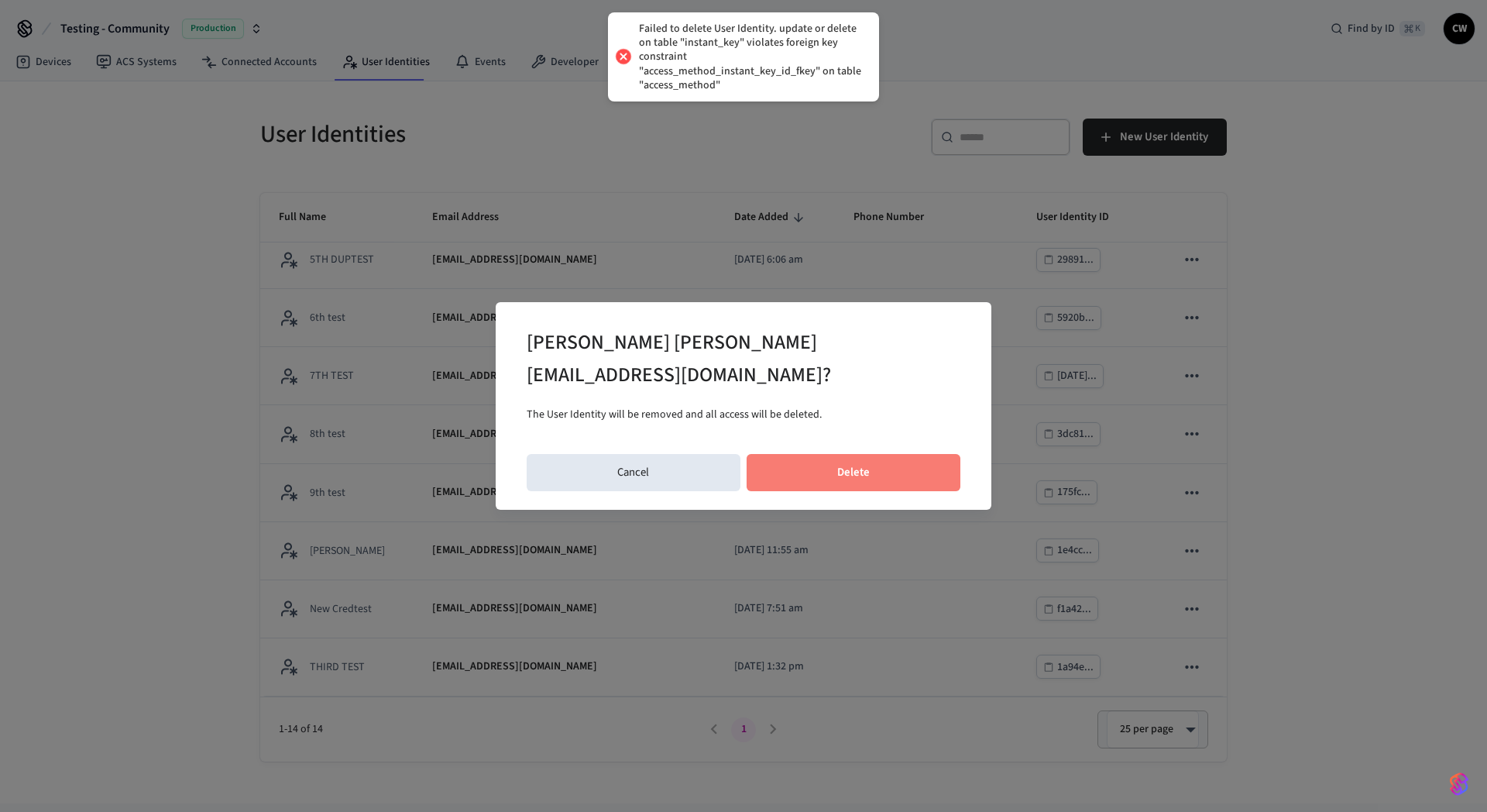
click at [883, 454] on button "Delete" at bounding box center [853, 472] width 214 height 37
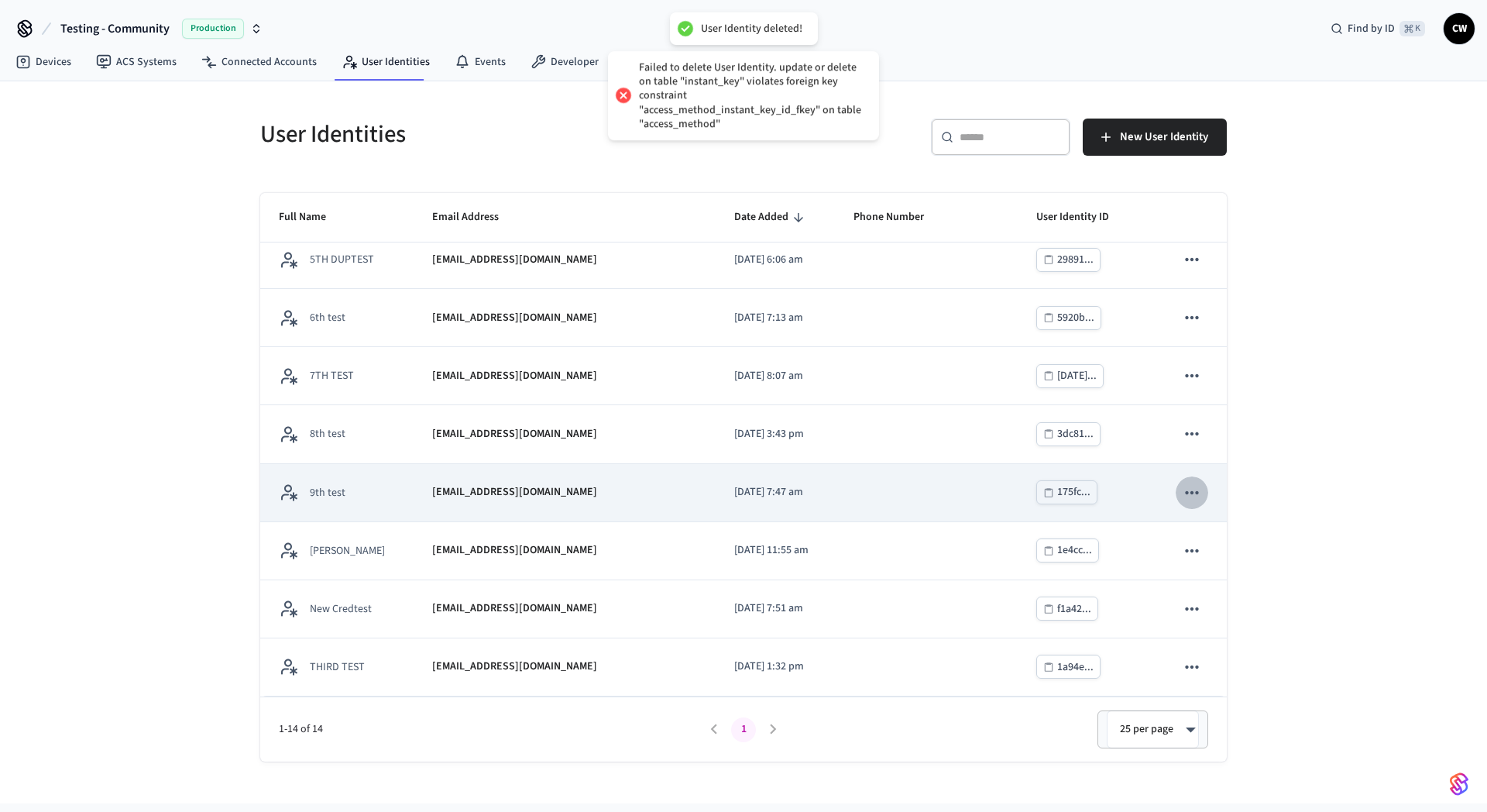
click at [1191, 487] on button "sticky table" at bounding box center [1192, 493] width 33 height 33
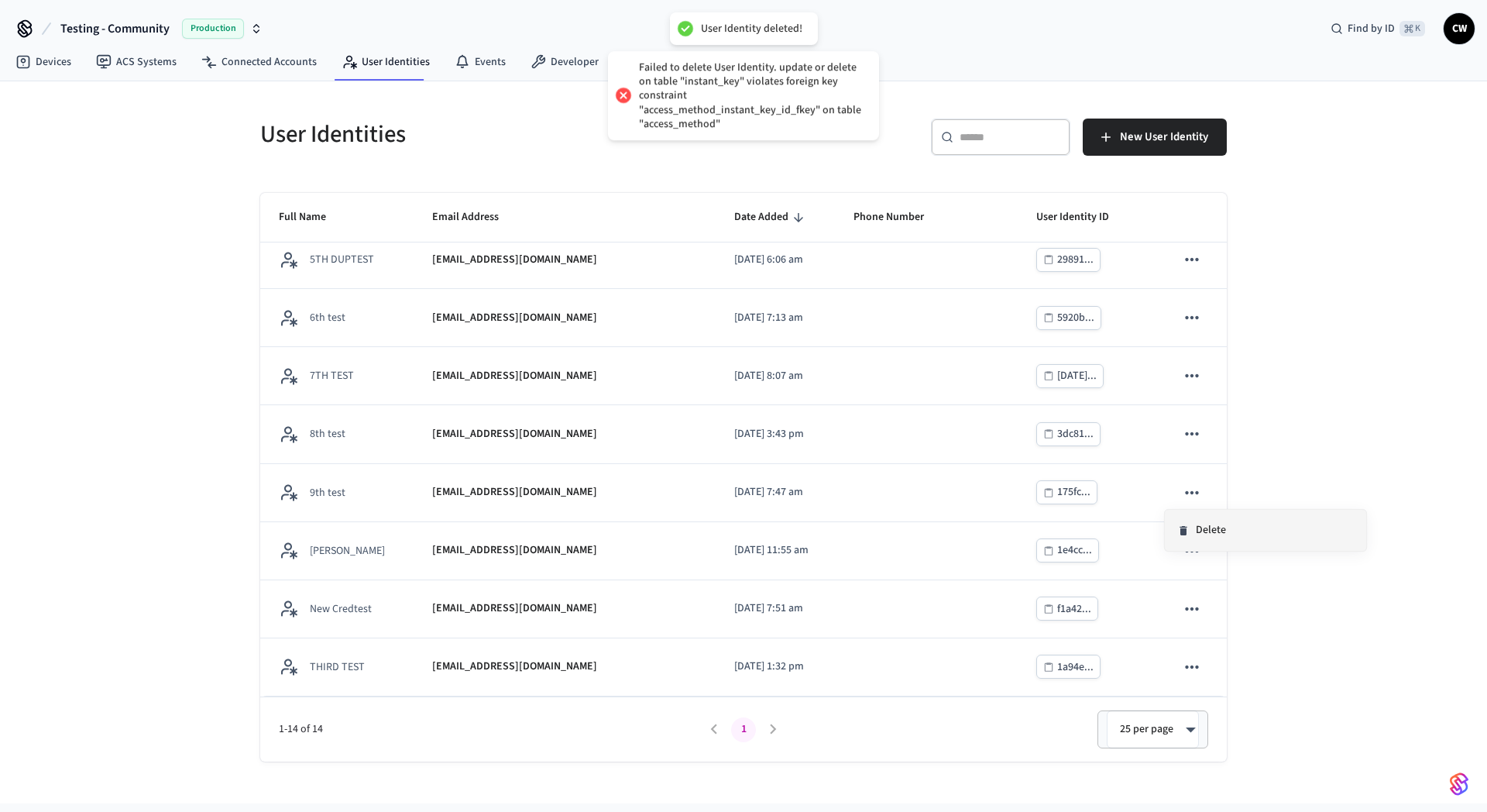
click at [1250, 529] on li "Delete" at bounding box center [1266, 530] width 201 height 41
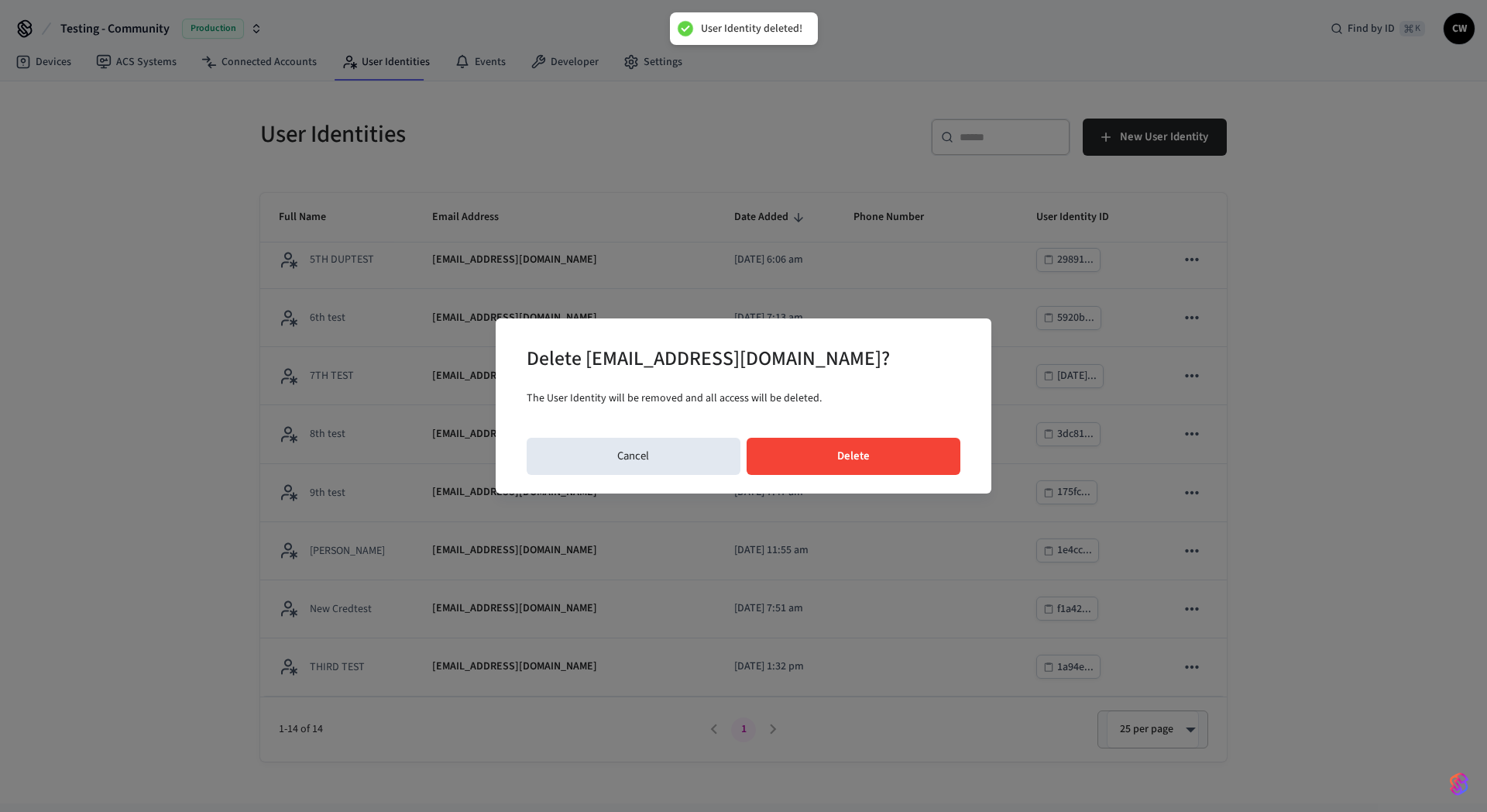
click at [889, 446] on button "Delete" at bounding box center [853, 456] width 214 height 37
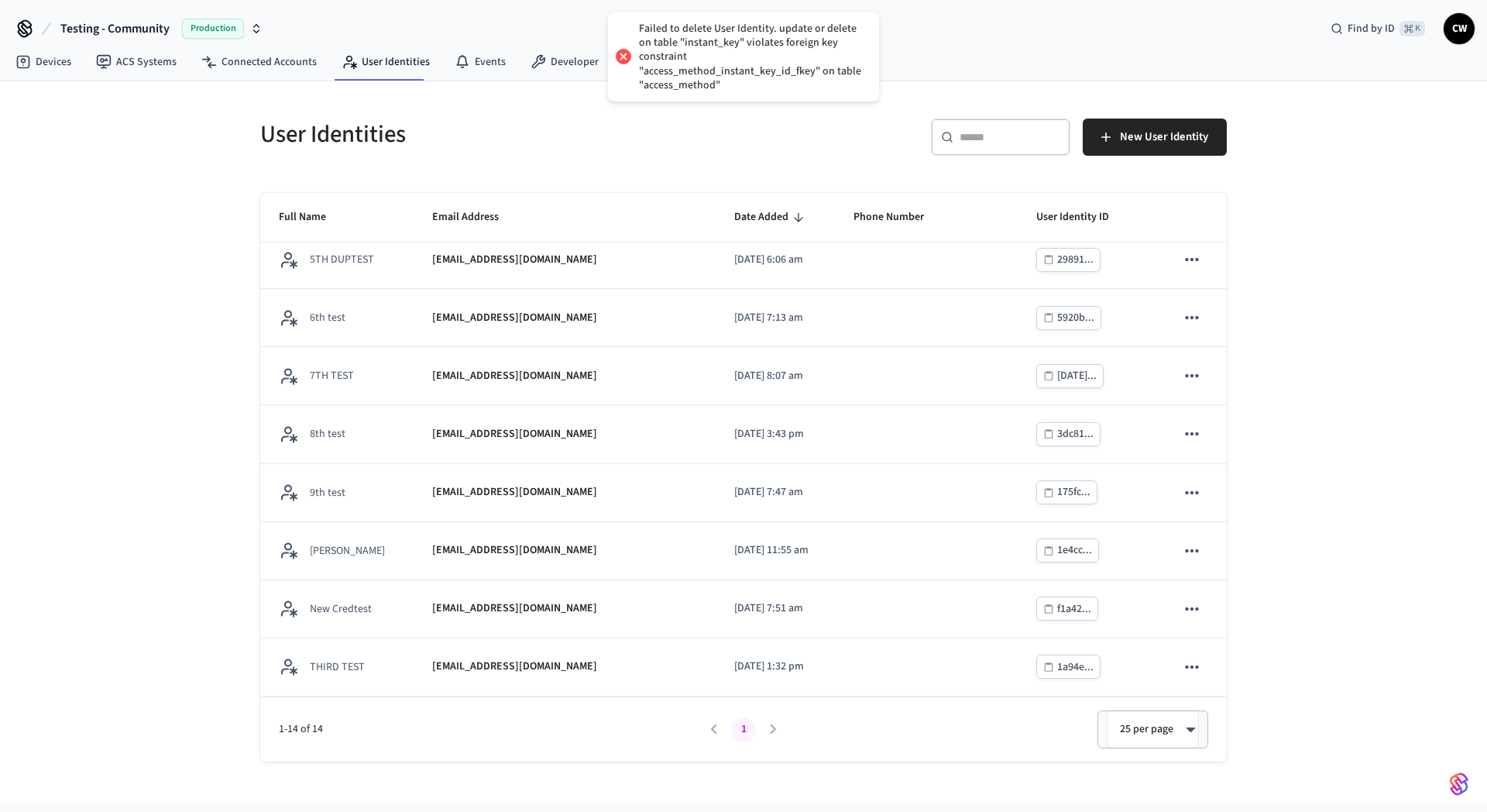
click at [722, 161] on div "User Identities" at bounding box center [488, 133] width 493 height 68
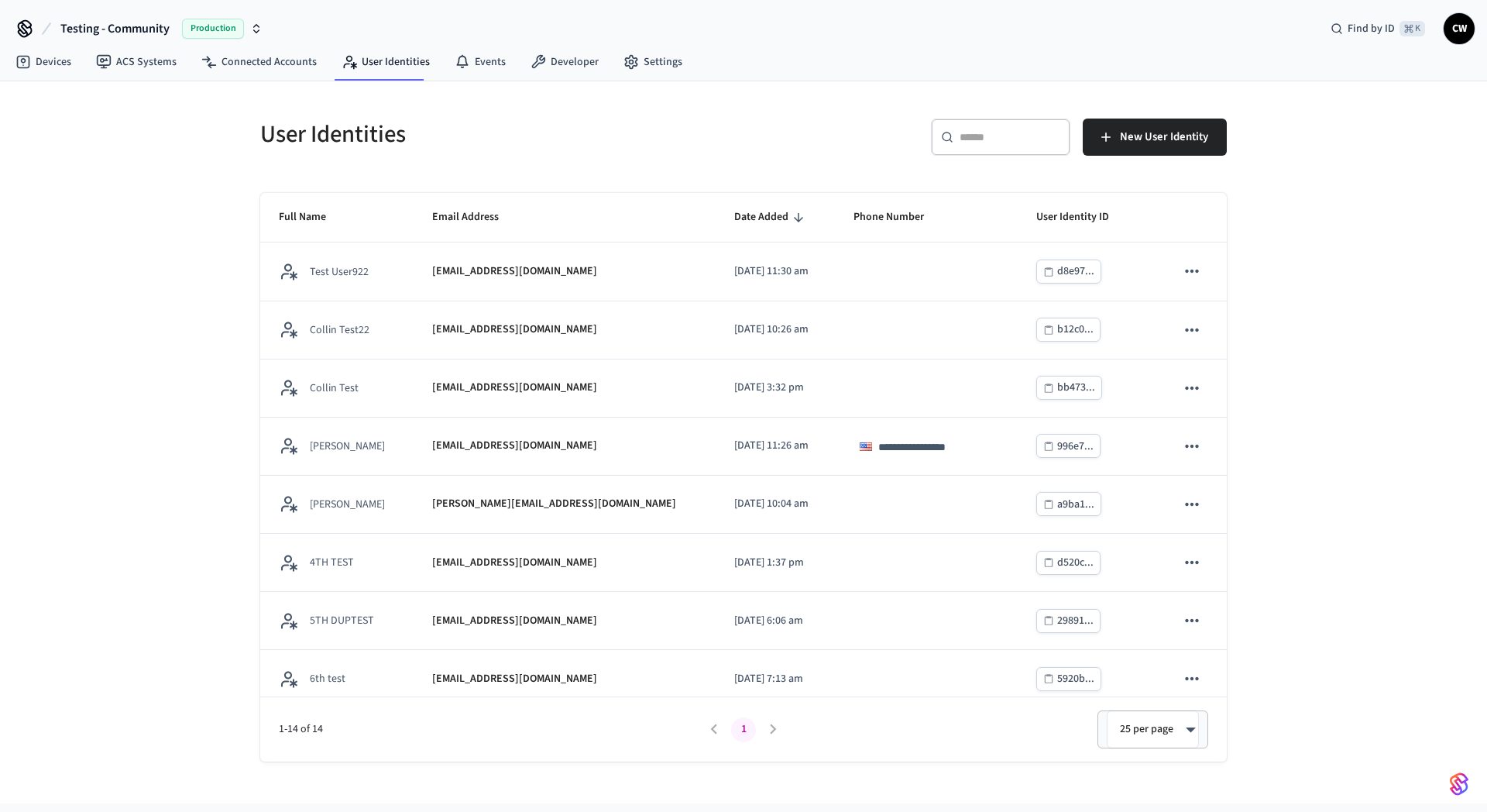
click at [482, 141] on h5 "User Identities" at bounding box center [497, 134] width 474 height 32
click at [187, 462] on div "**********" at bounding box center [744, 442] width 1487 height 722
click at [255, 67] on link "Connected Accounts" at bounding box center [259, 61] width 141 height 28
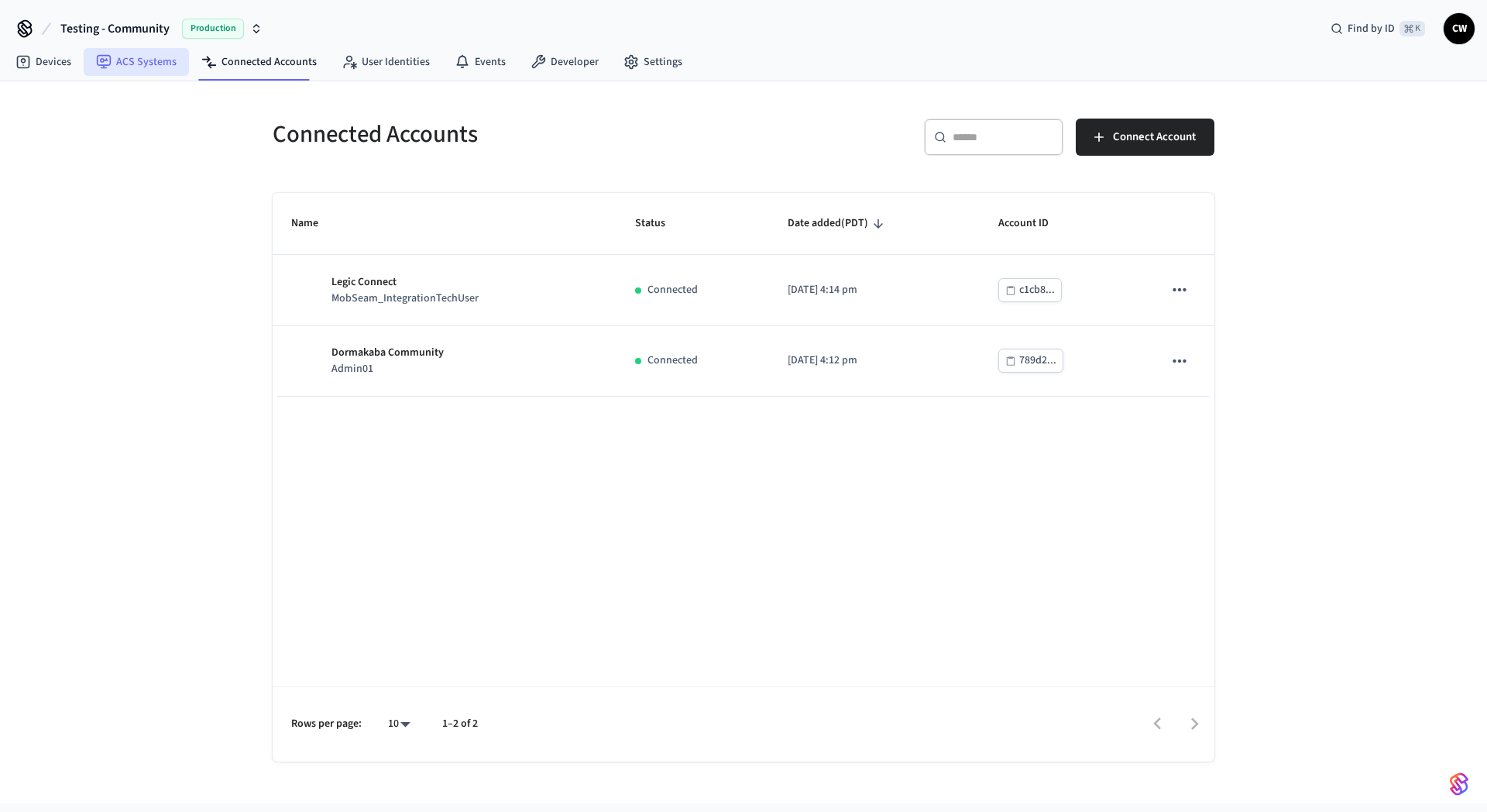
click at [144, 59] on link "ACS Systems" at bounding box center [136, 61] width 105 height 28
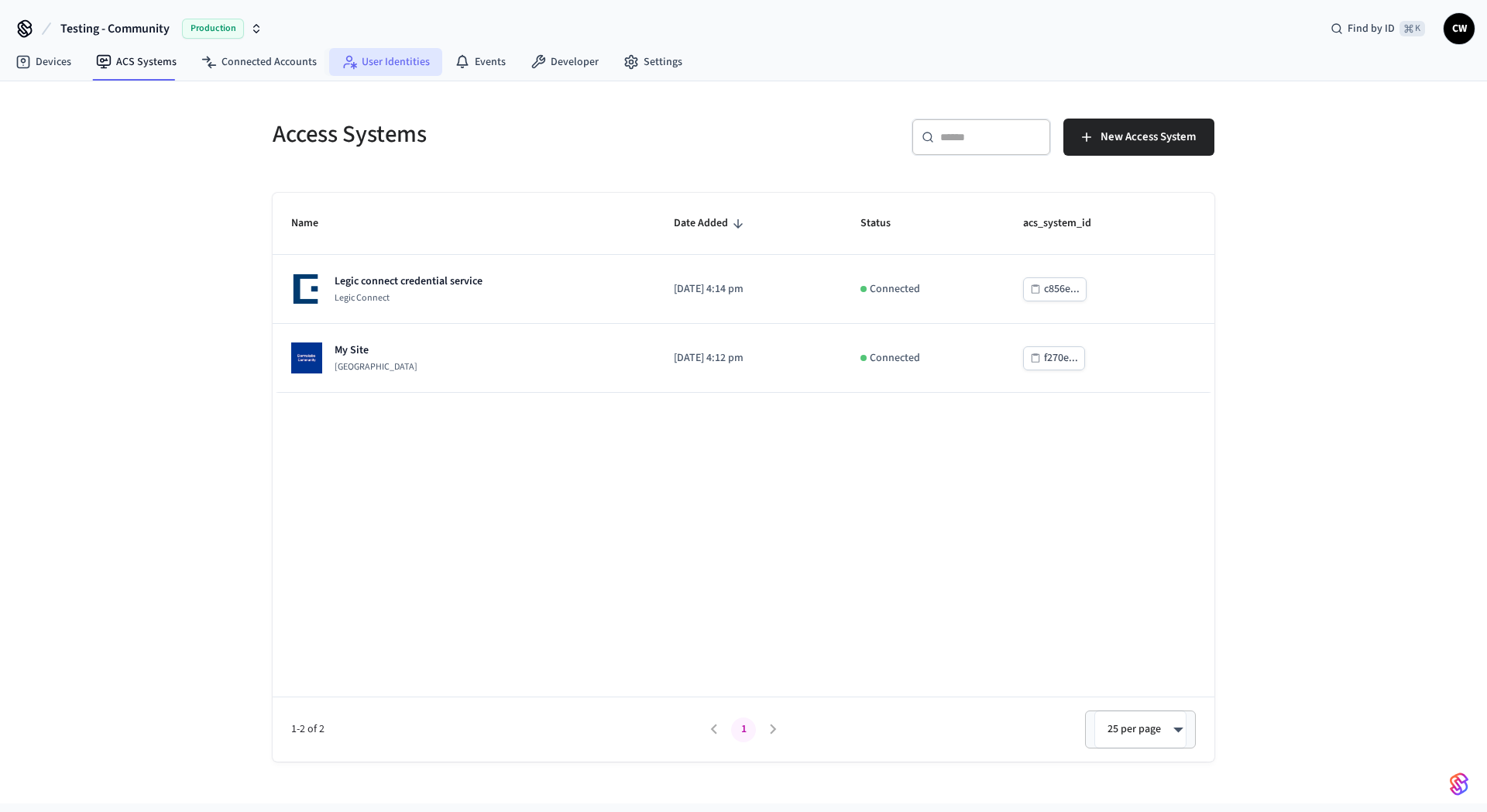
click at [367, 66] on link "User Identities" at bounding box center [385, 61] width 113 height 28
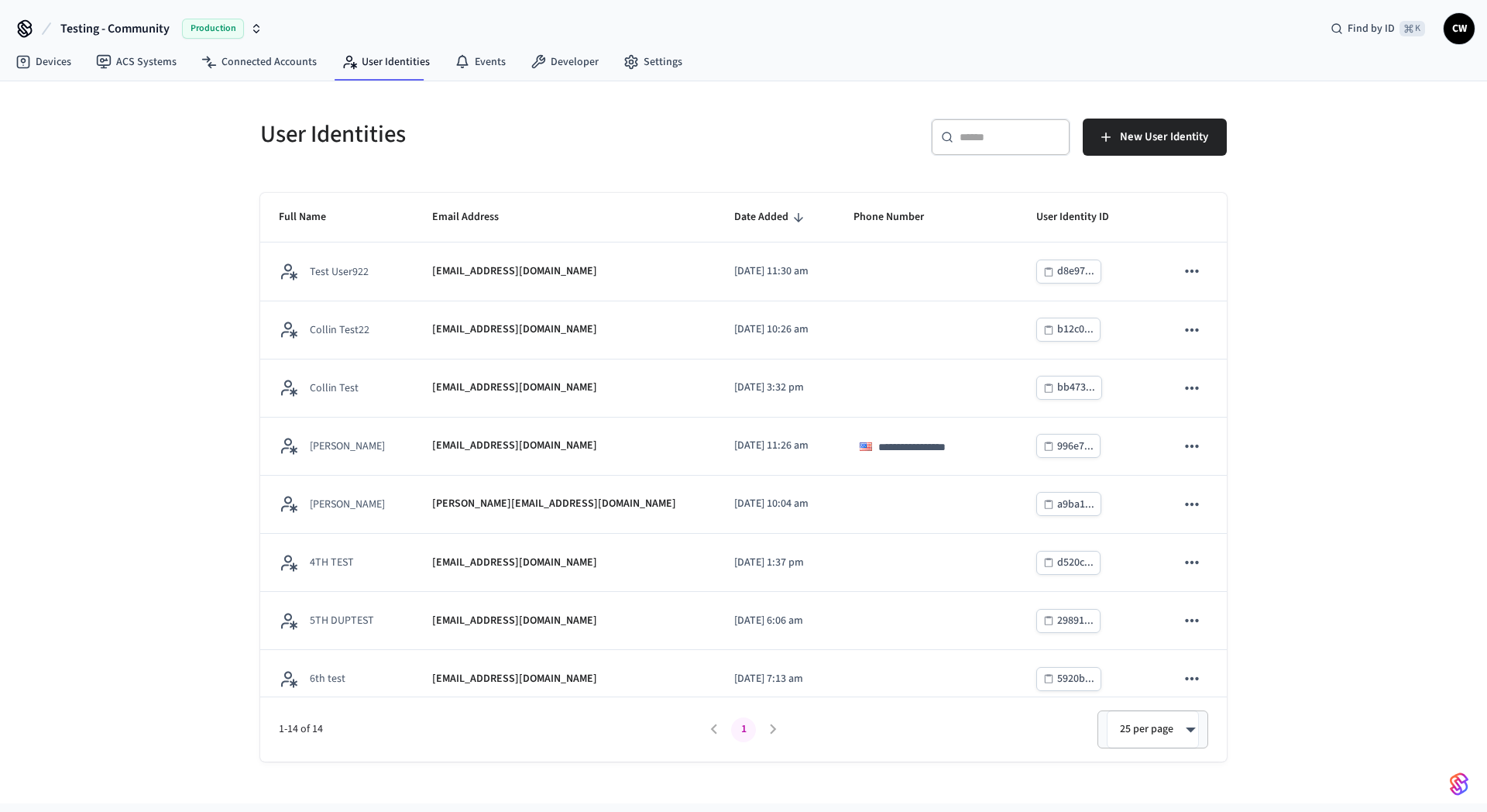
click at [187, 254] on div "**********" at bounding box center [744, 442] width 1487 height 722
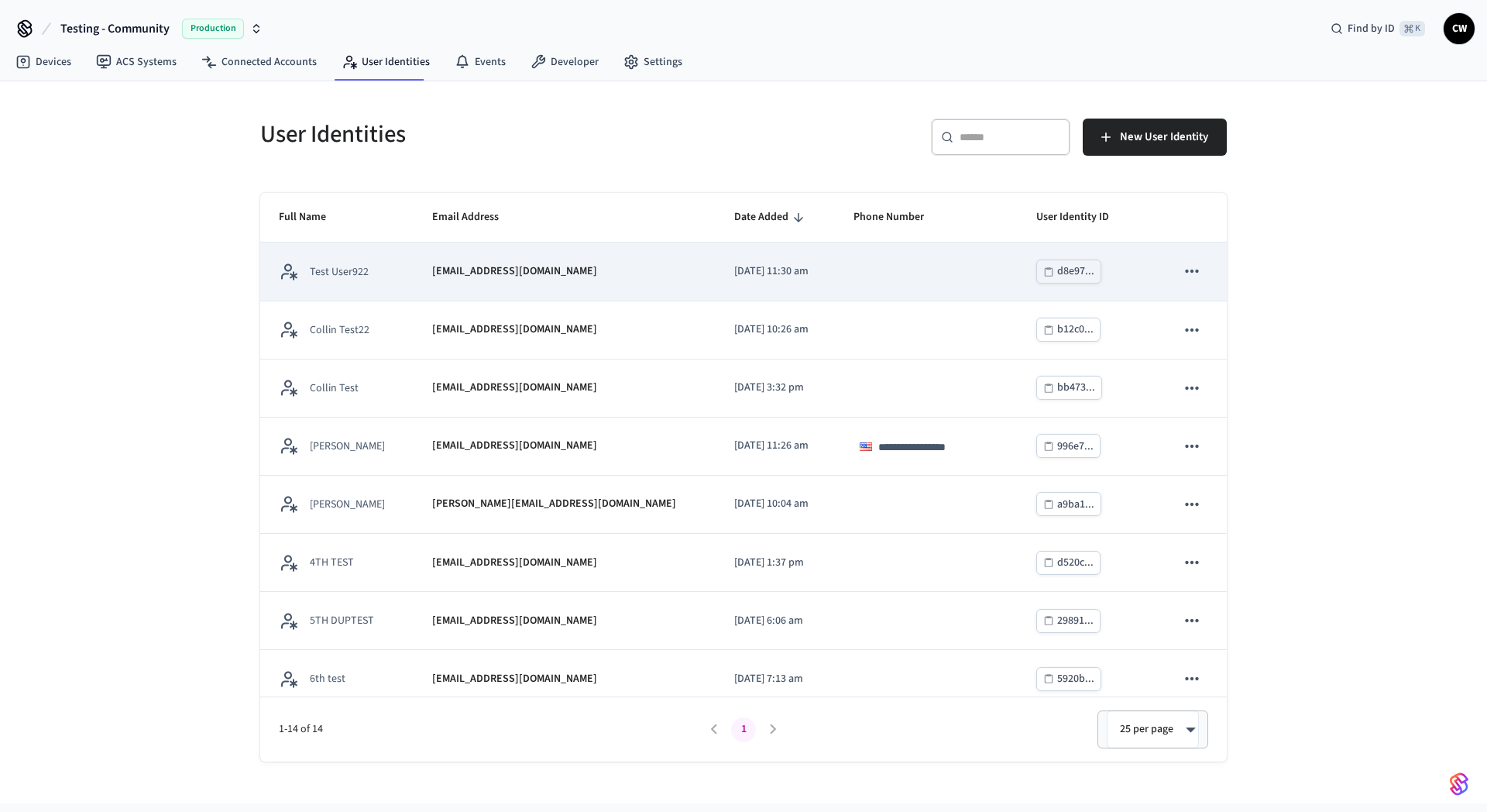
click at [1182, 276] on icon "sticky table" at bounding box center [1192, 270] width 20 height 20
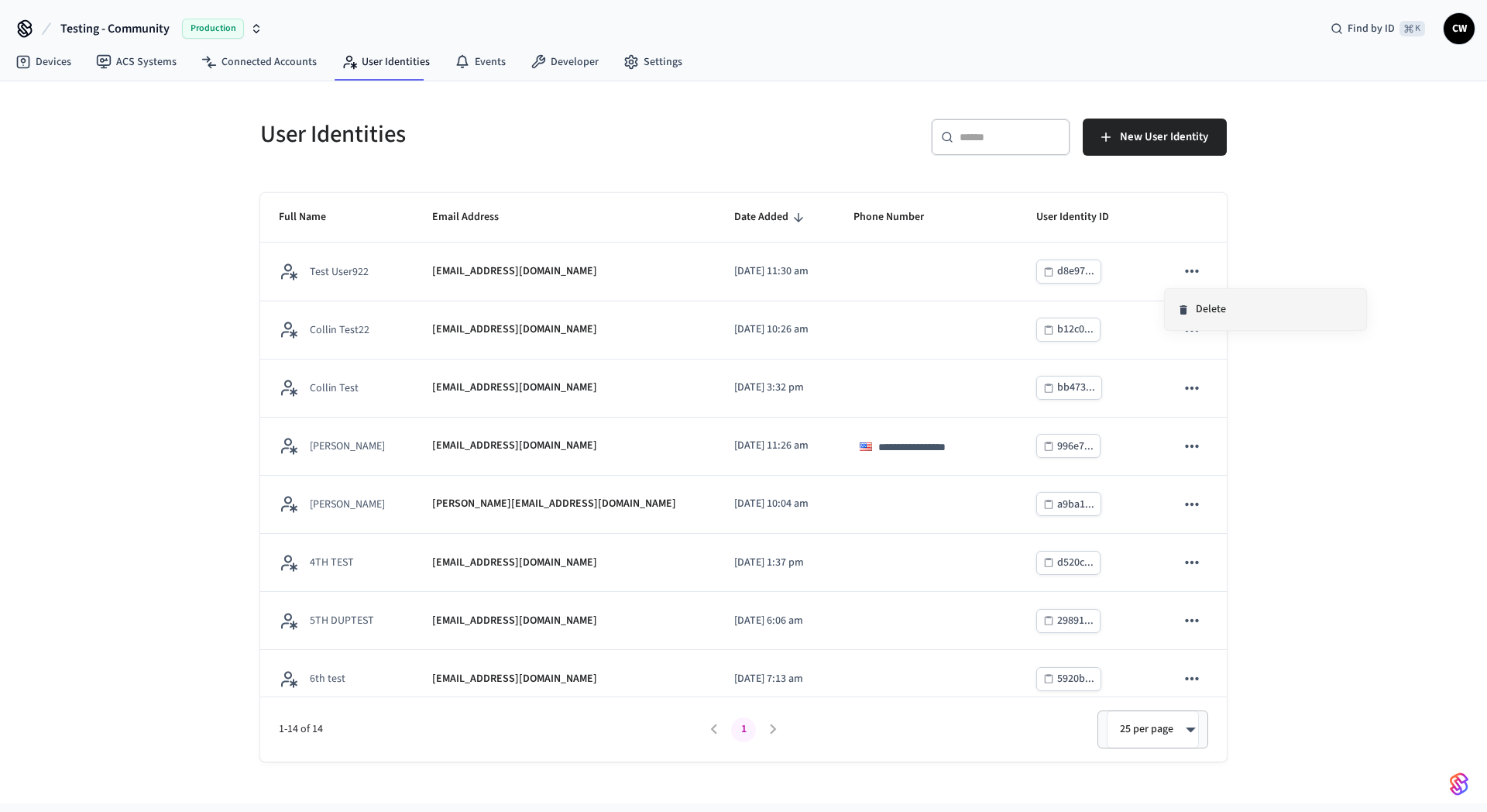
click at [1200, 318] on li "Delete" at bounding box center [1266, 310] width 201 height 41
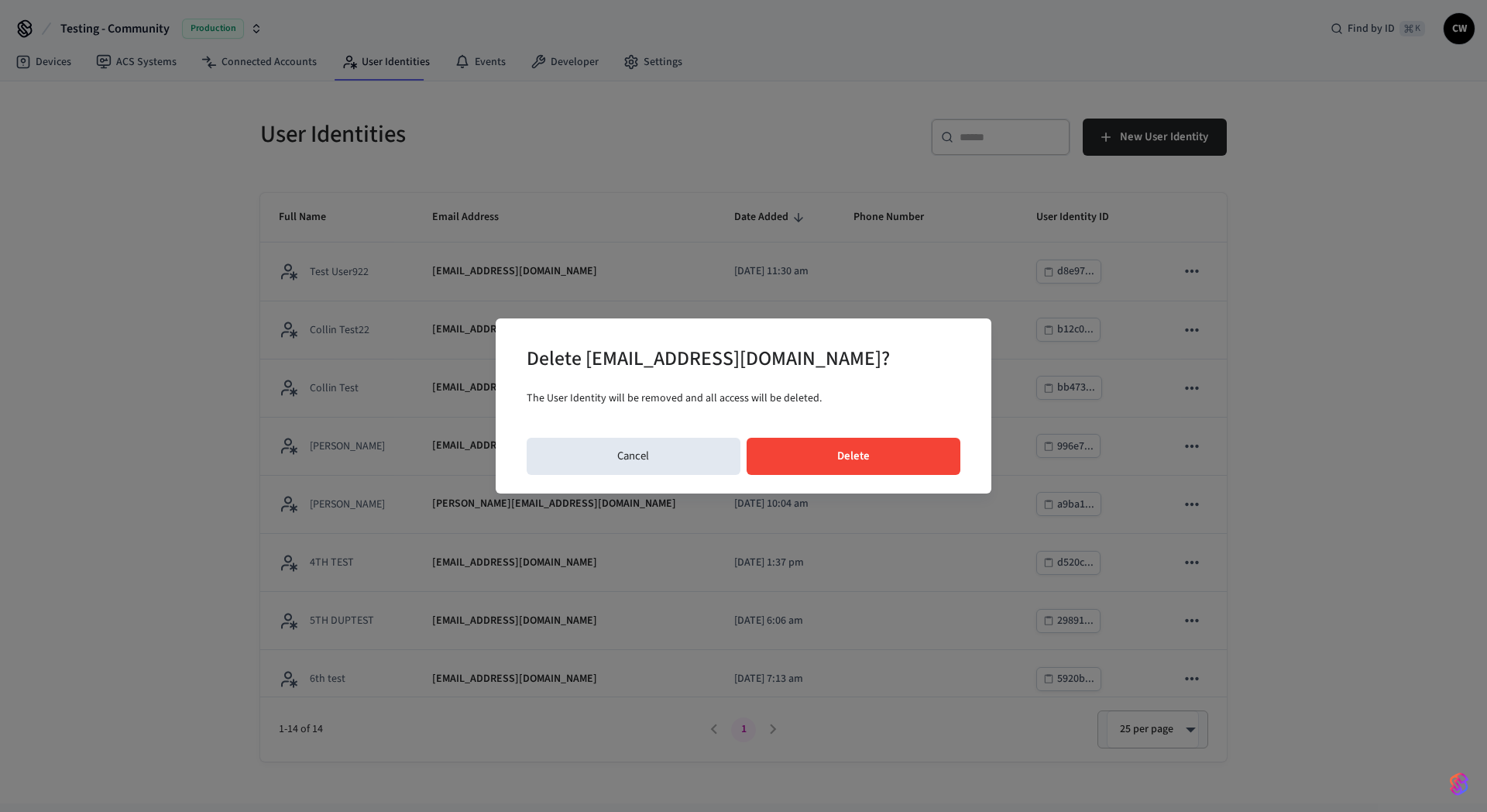
click at [889, 464] on button "Delete" at bounding box center [853, 456] width 214 height 37
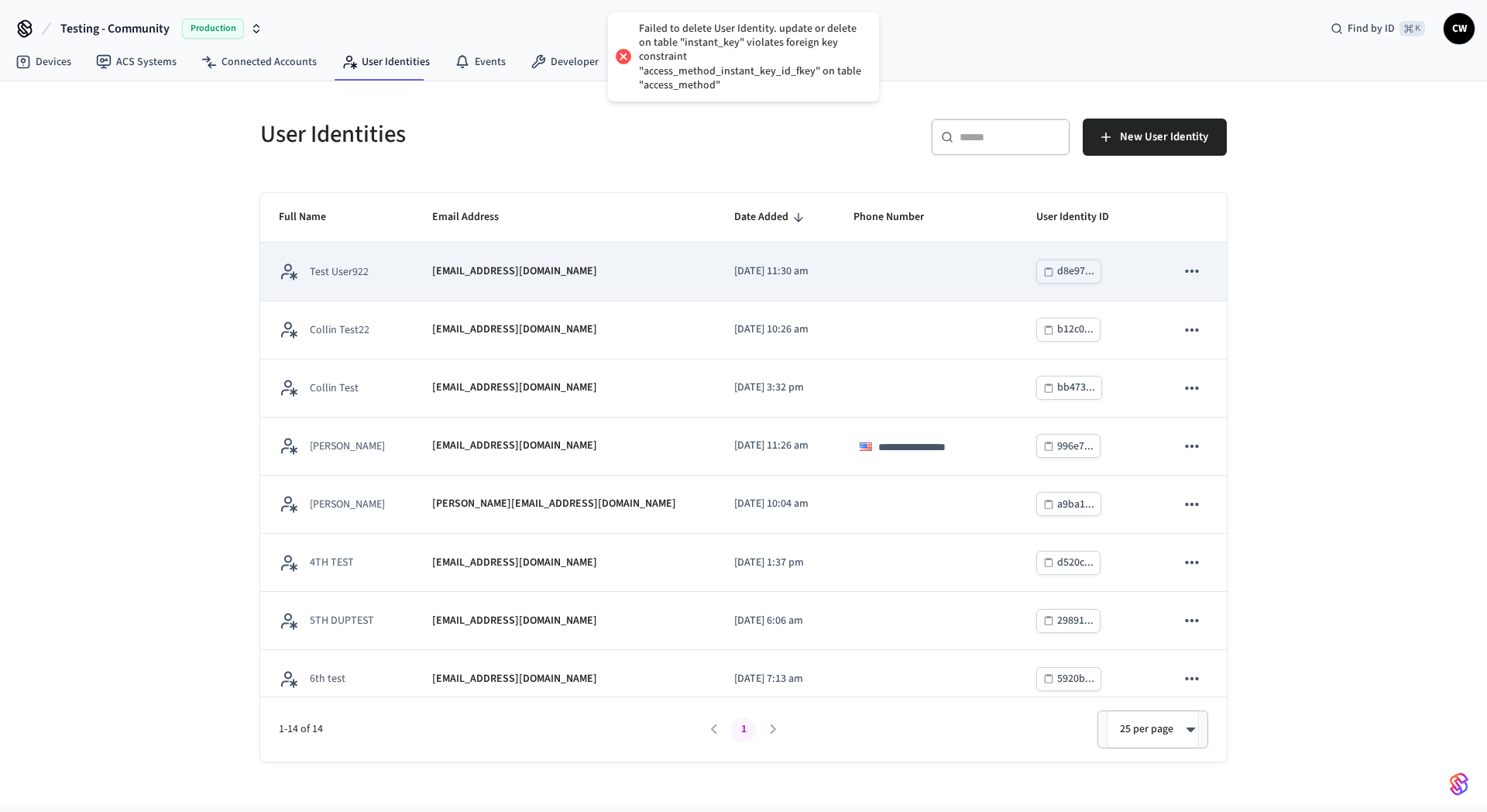
click at [599, 261] on td "[EMAIL_ADDRESS][DOMAIN_NAME]" at bounding box center [564, 271] width 301 height 58
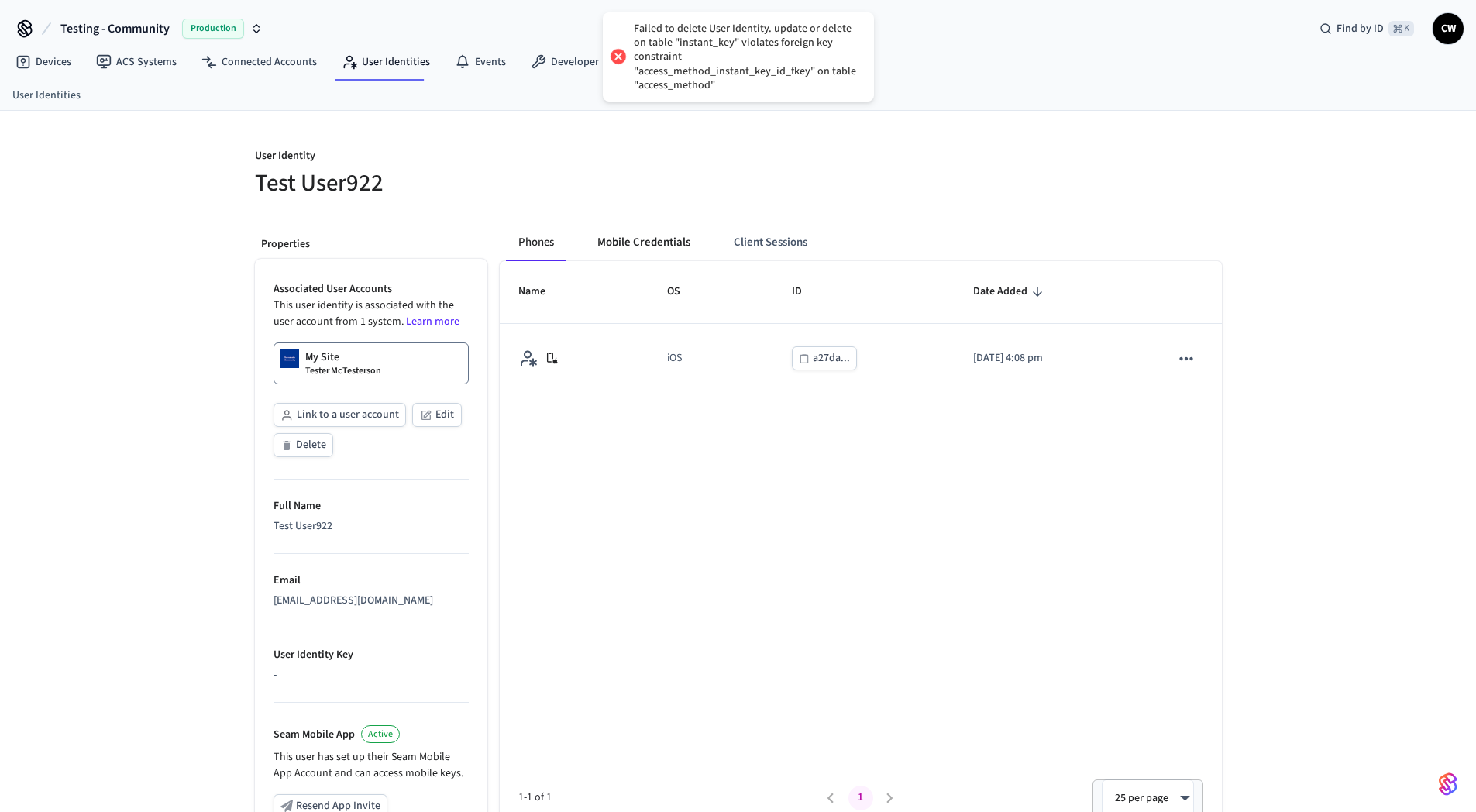
click at [655, 230] on button "Mobile Credentials" at bounding box center [643, 243] width 117 height 37
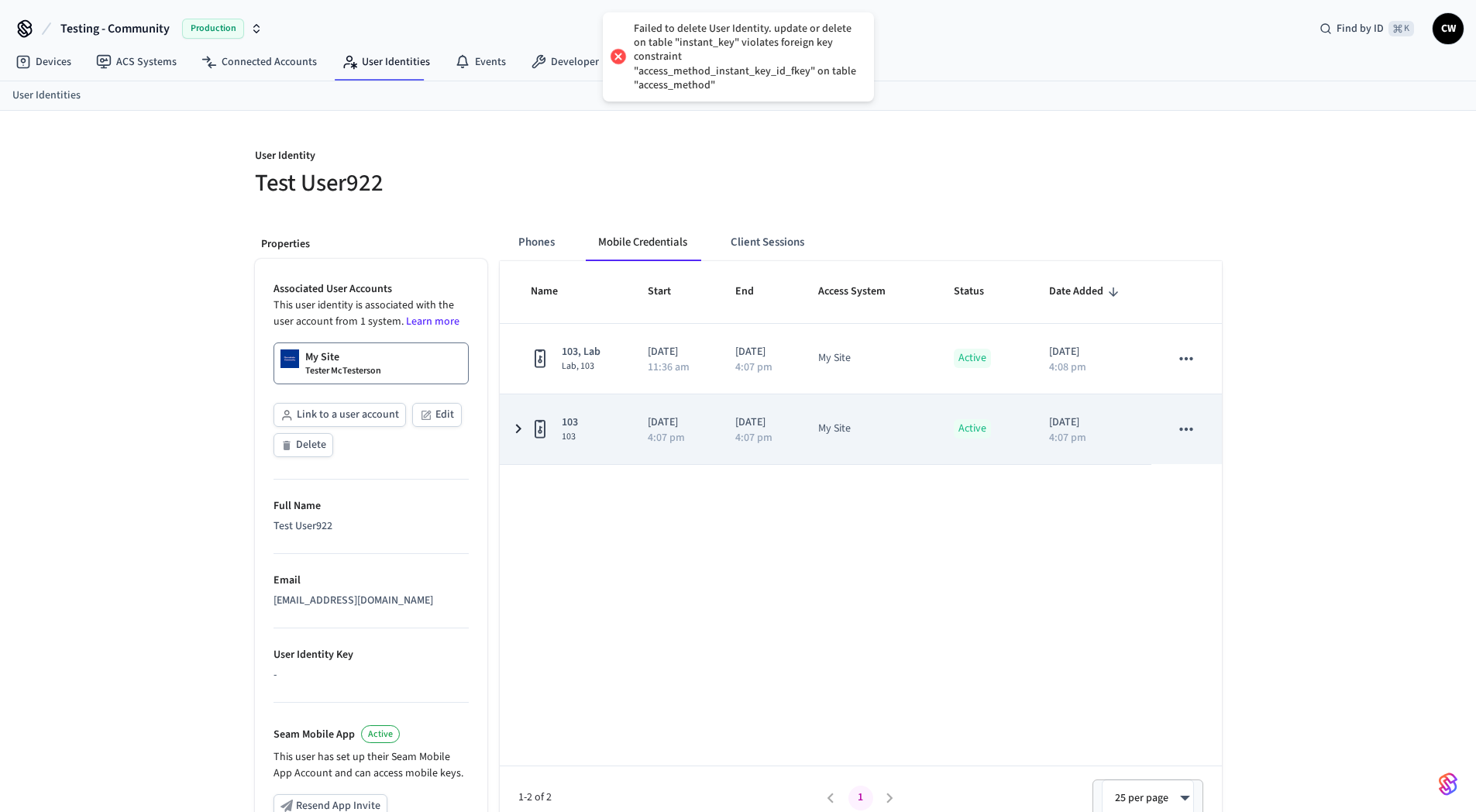
click at [1190, 426] on icon "sticky table" at bounding box center [1186, 429] width 20 height 20
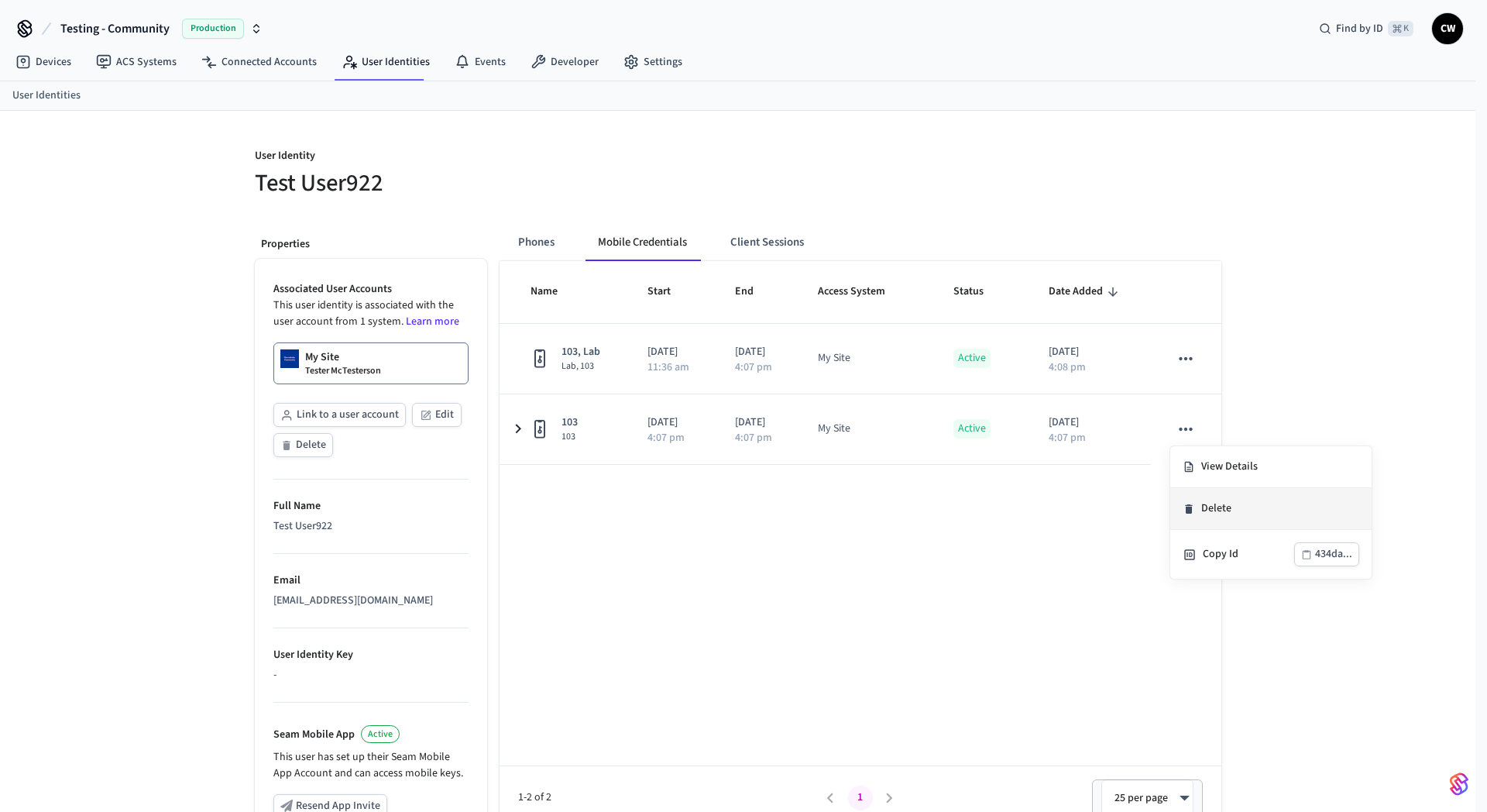
click at [1237, 511] on li "Delete" at bounding box center [1271, 509] width 201 height 42
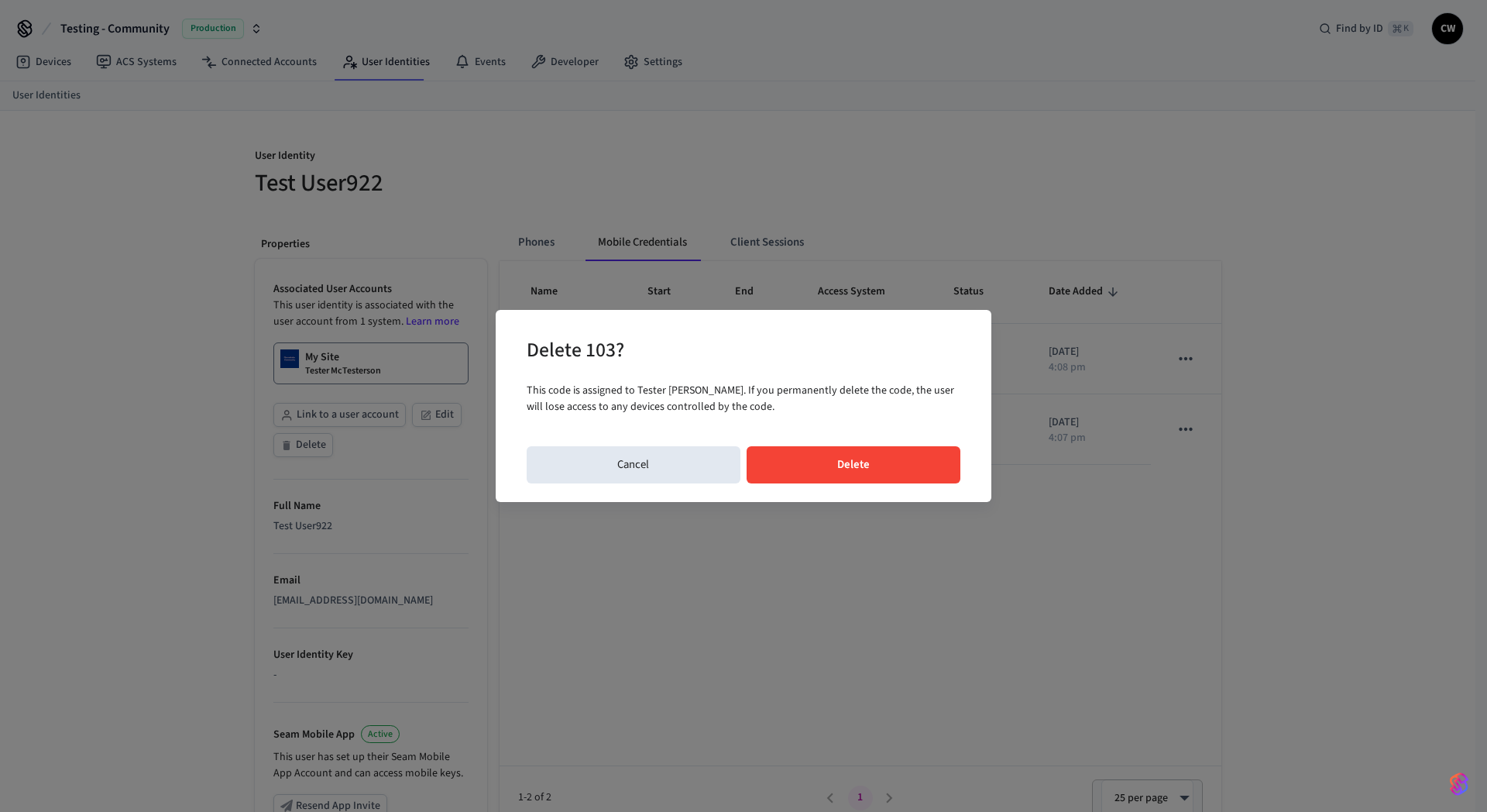
click at [854, 453] on button "Delete" at bounding box center [853, 465] width 214 height 37
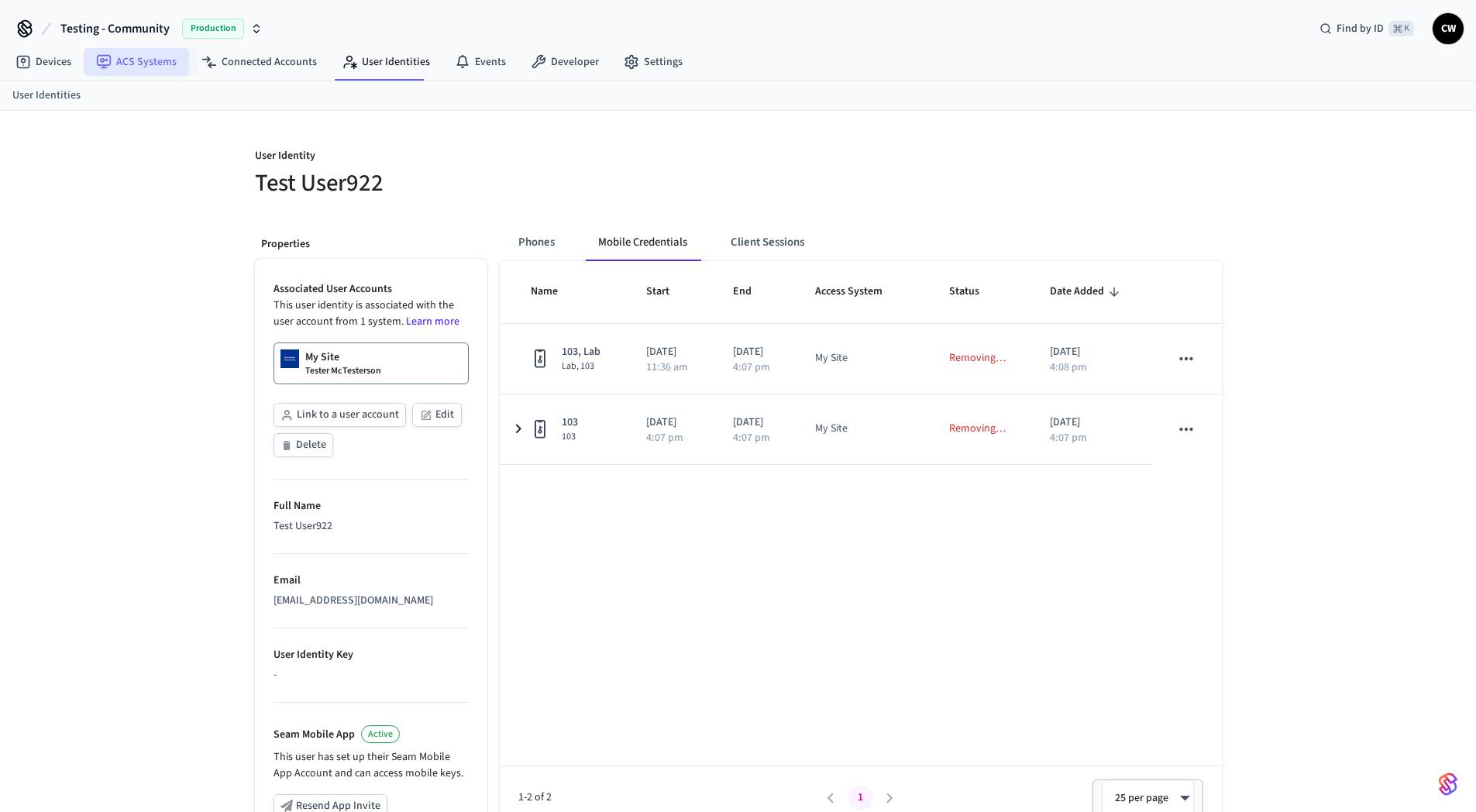
click at [132, 64] on link "ACS Systems" at bounding box center [136, 61] width 105 height 28
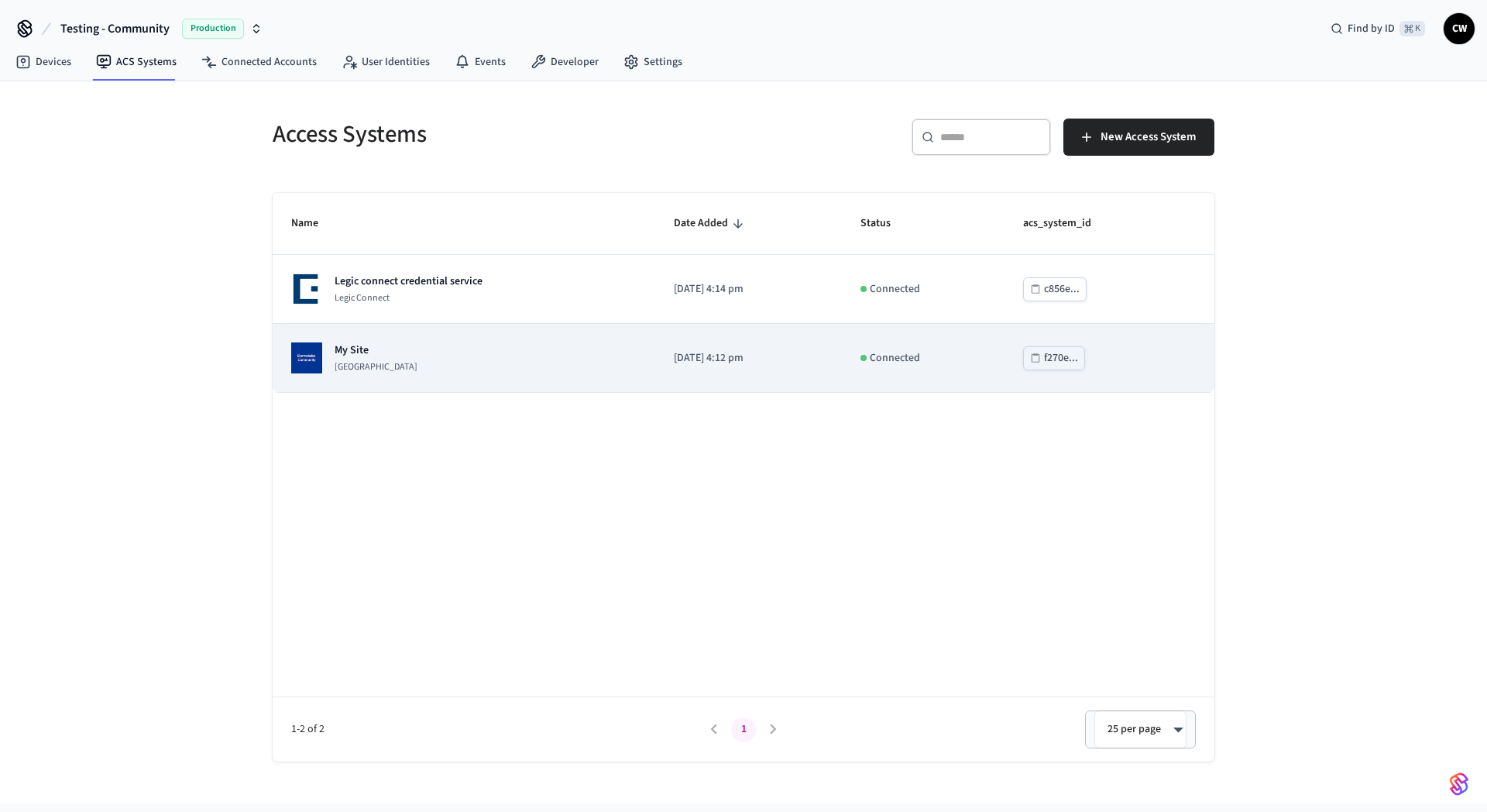
click at [446, 379] on td "My Site Dormakaba Community Site" at bounding box center [464, 358] width 382 height 68
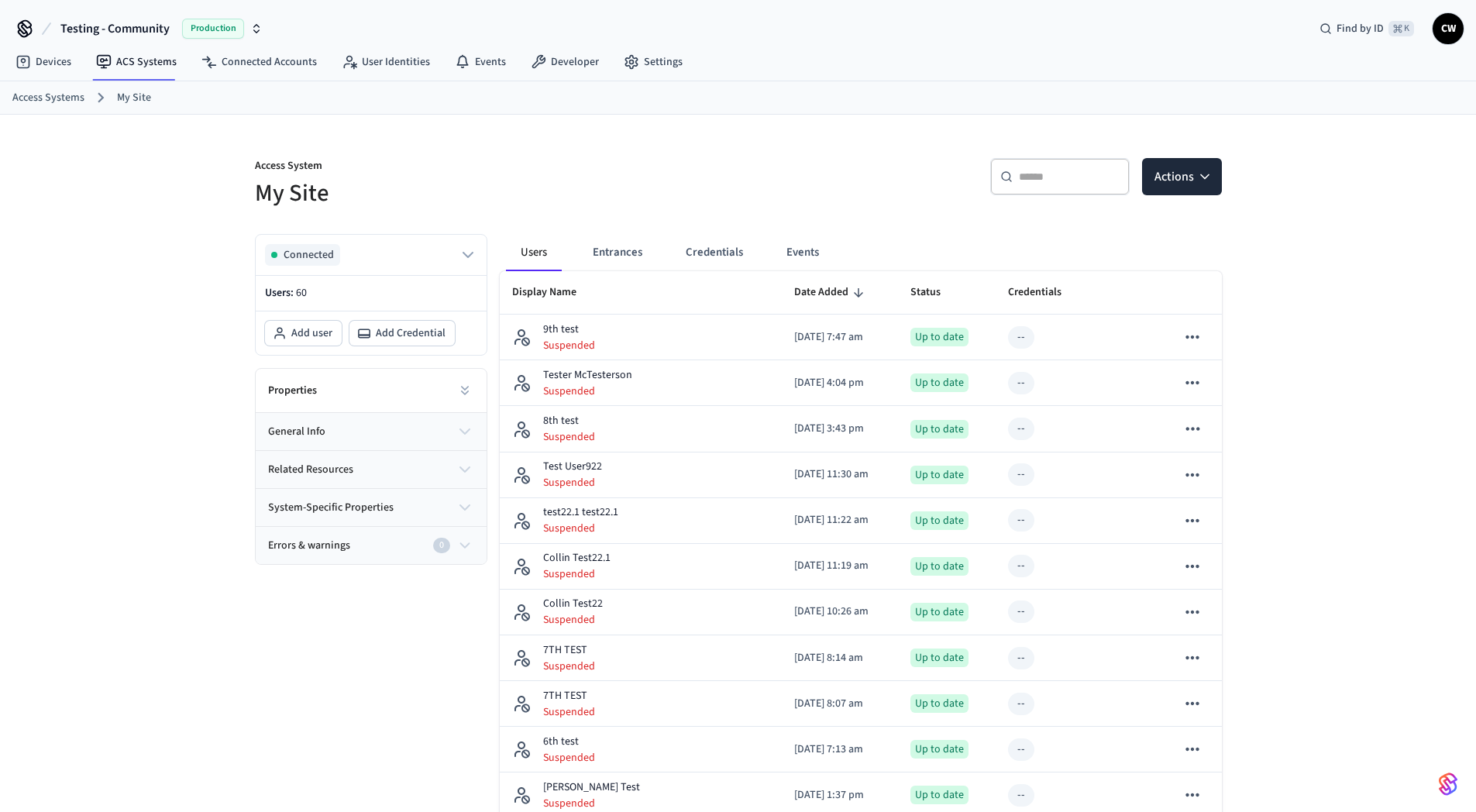
click at [656, 202] on h5 "My Site" at bounding box center [491, 193] width 474 height 32
click at [621, 251] on button "Entrances" at bounding box center [617, 253] width 75 height 37
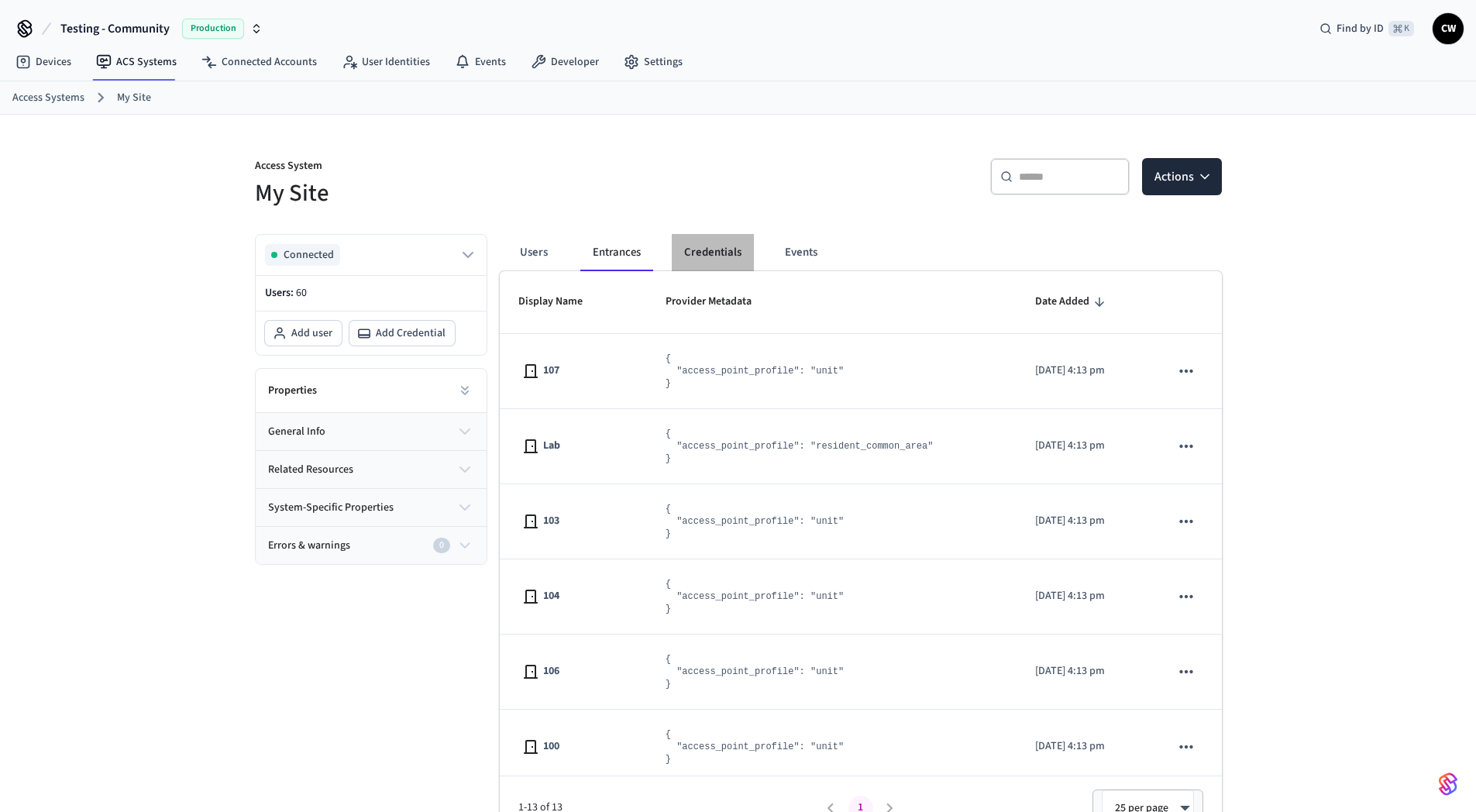
click at [720, 251] on button "Credentials" at bounding box center [713, 253] width 82 height 37
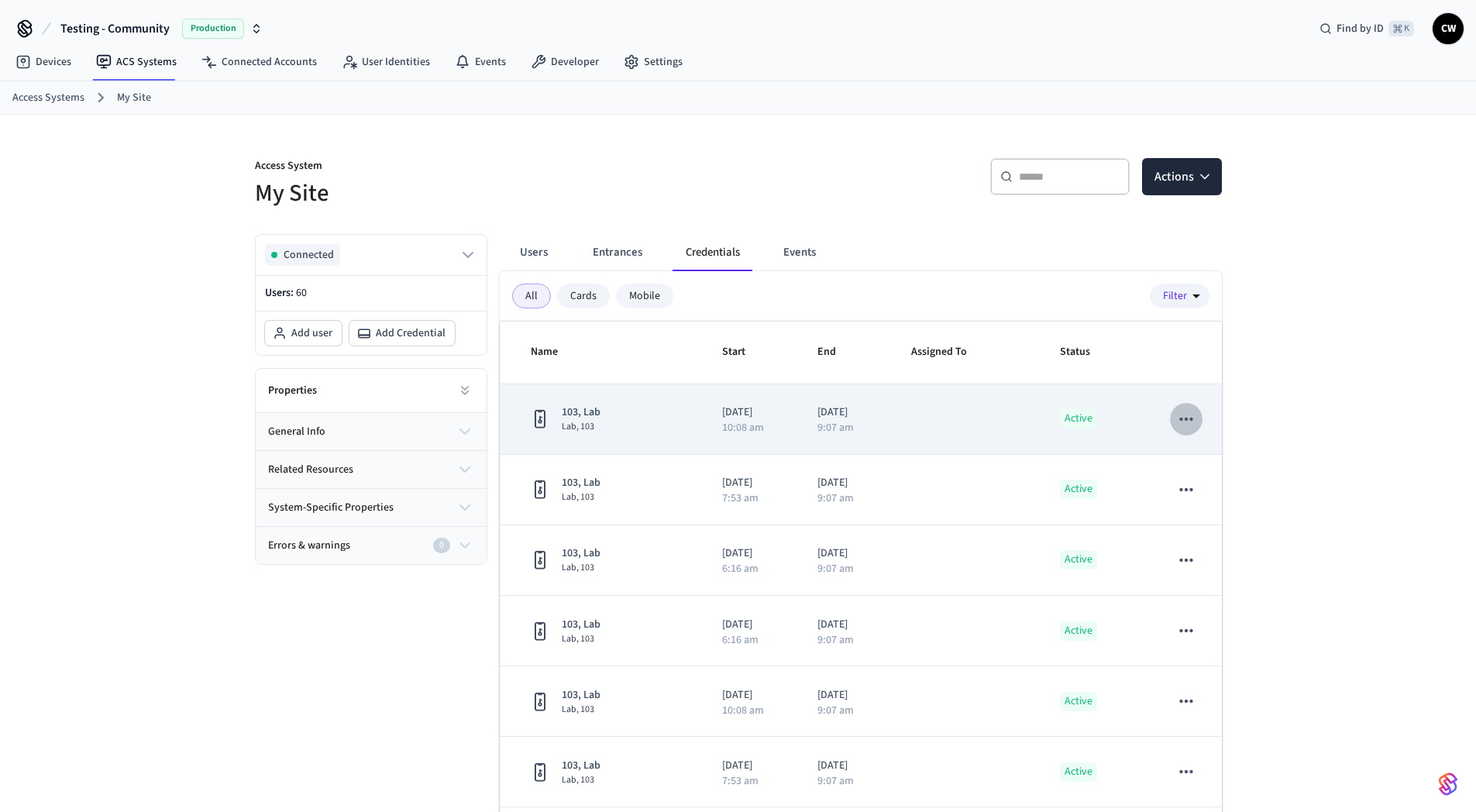
click at [1181, 423] on icon "sticky table" at bounding box center [1186, 419] width 20 height 20
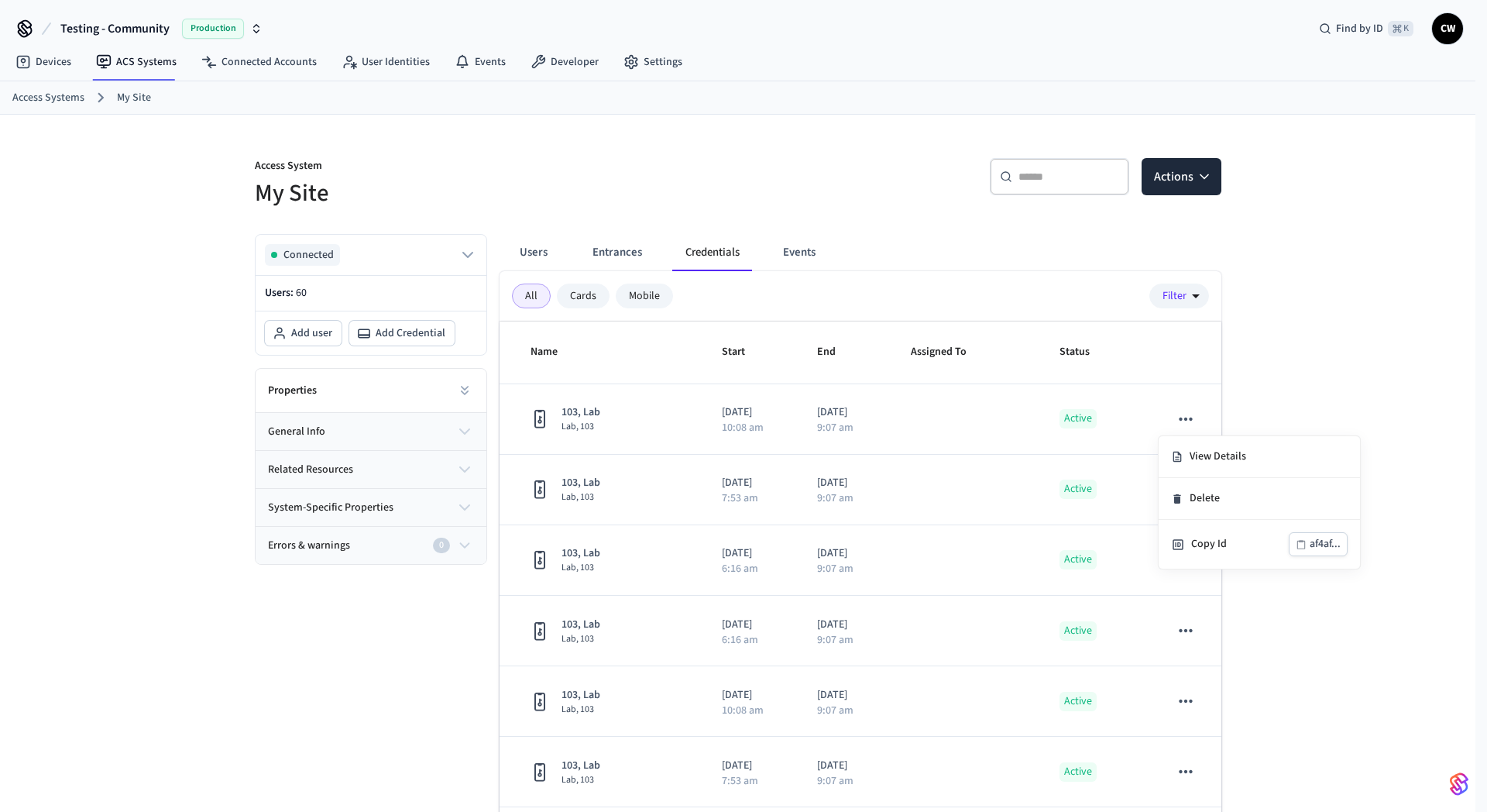
click at [808, 177] on div at bounding box center [744, 406] width 1487 height 812
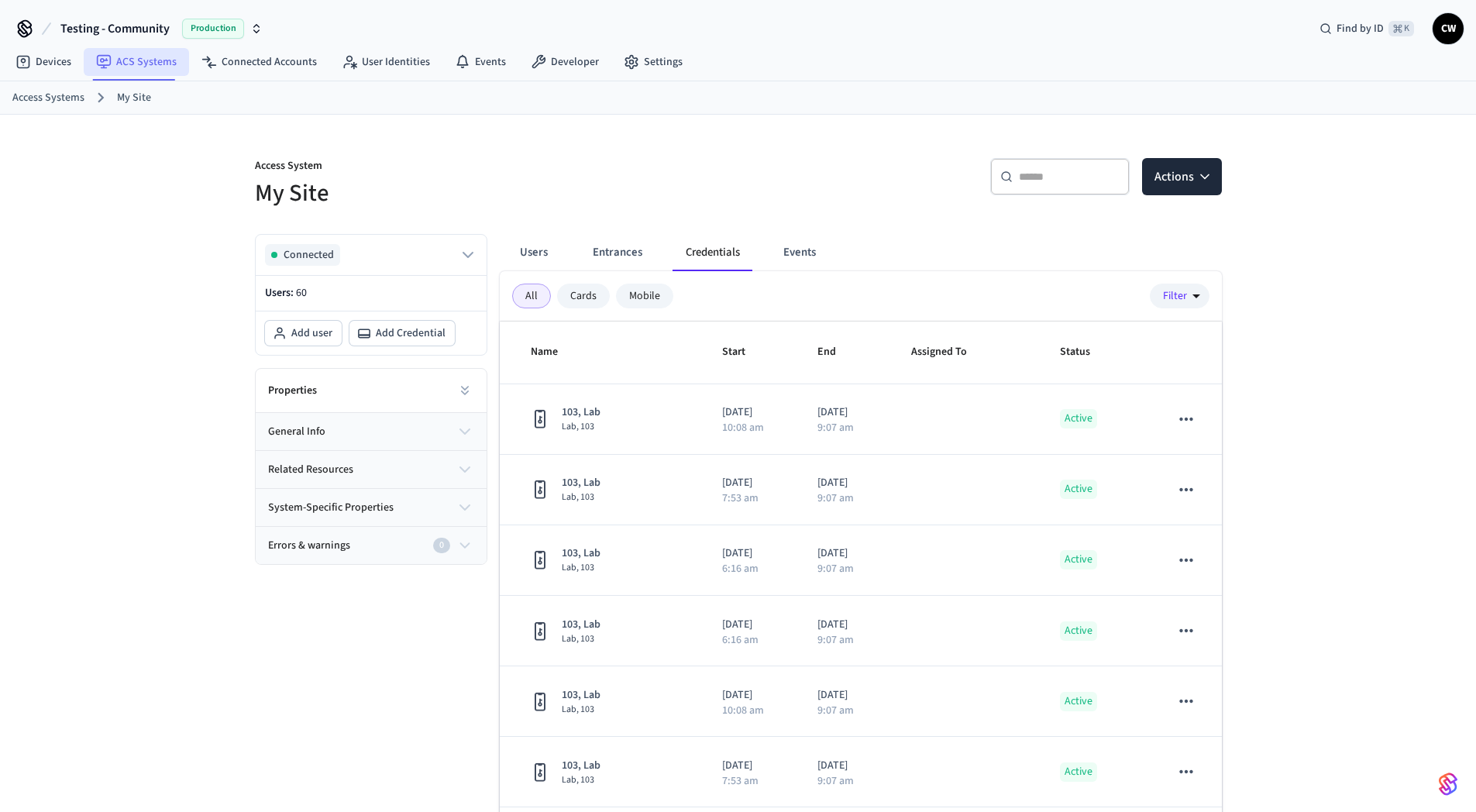
click at [165, 68] on link "ACS Systems" at bounding box center [136, 61] width 105 height 28
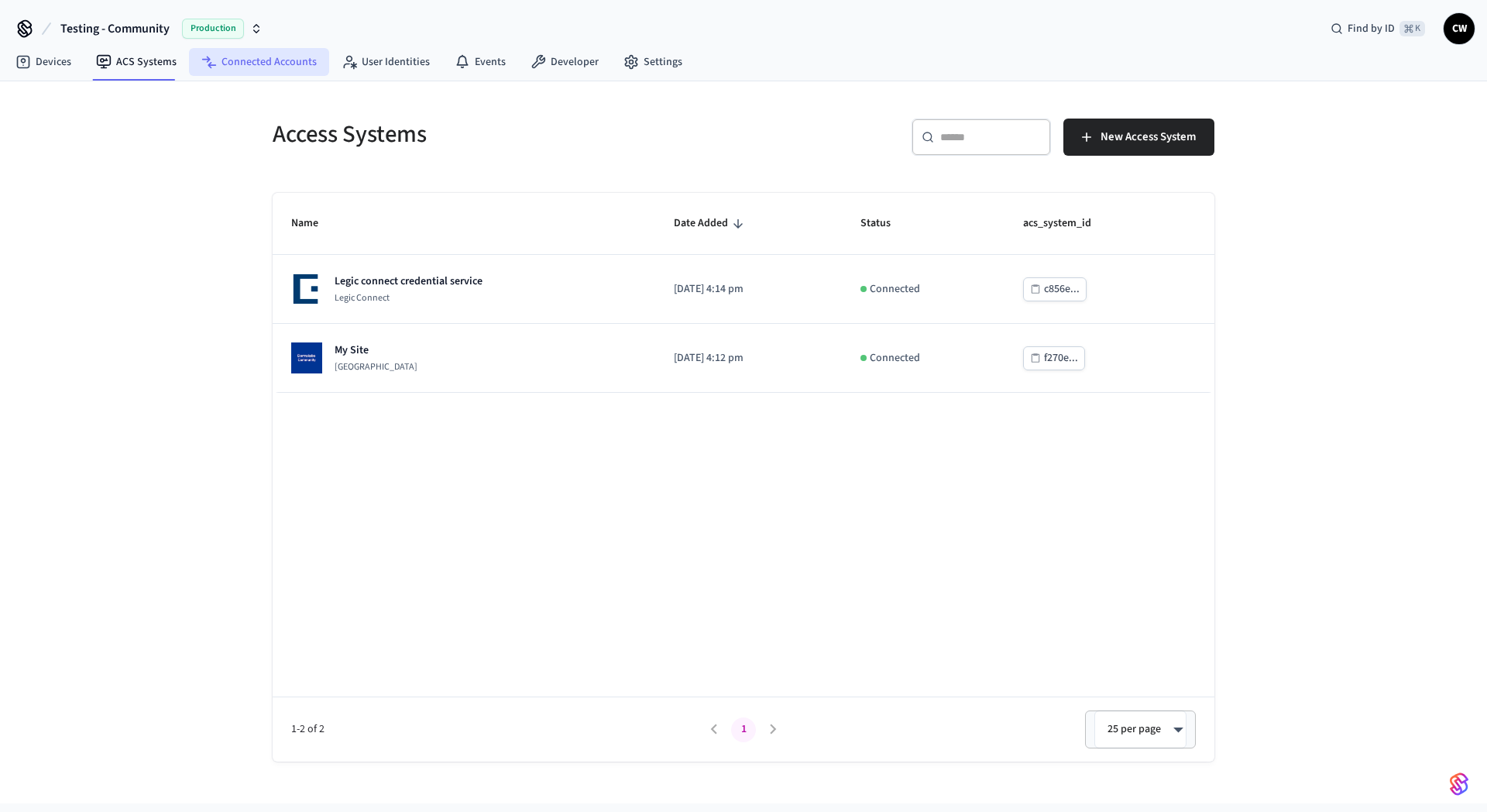
click at [271, 67] on link "Connected Accounts" at bounding box center [259, 61] width 141 height 28
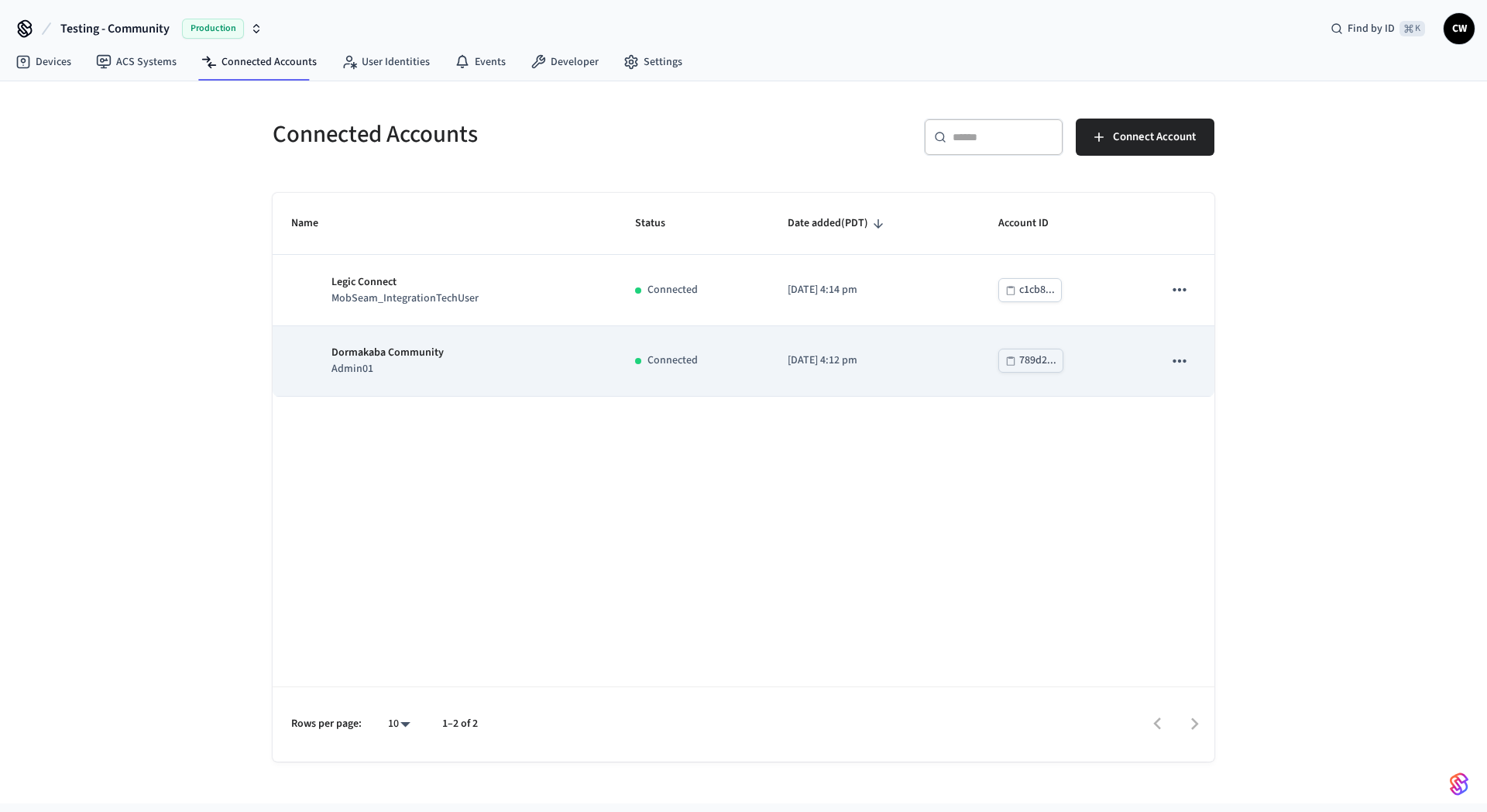
click at [1183, 364] on icon "sticky table" at bounding box center [1179, 360] width 20 height 20
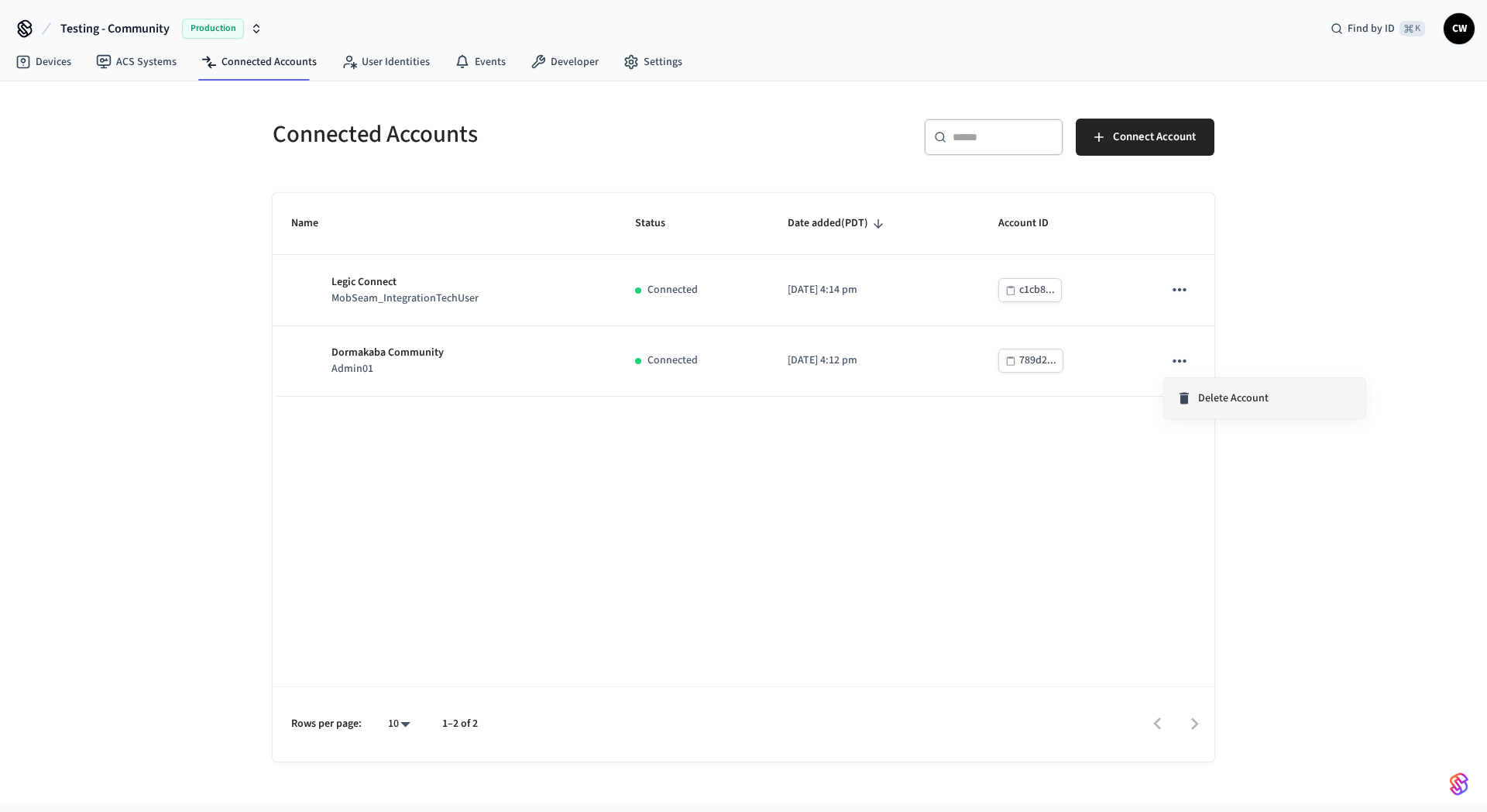
click at [1214, 398] on span "Delete Account" at bounding box center [1233, 398] width 70 height 15
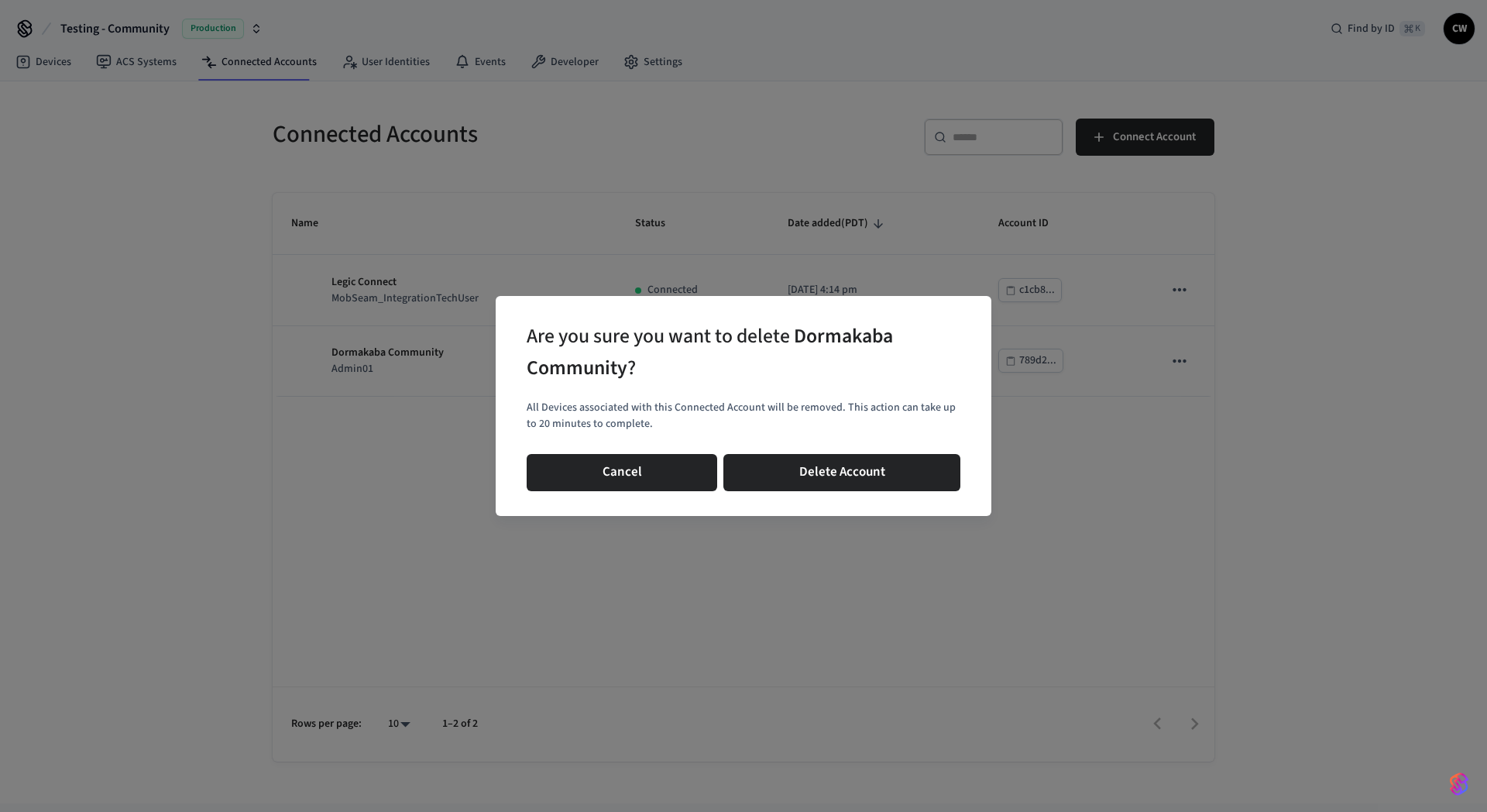
click at [839, 446] on div "Are you sure you want to delete Dormakaba Community ? All Devices associated wi…" at bounding box center [743, 406] width 495 height 220
click at [856, 464] on button "Delete Account" at bounding box center [841, 472] width 237 height 37
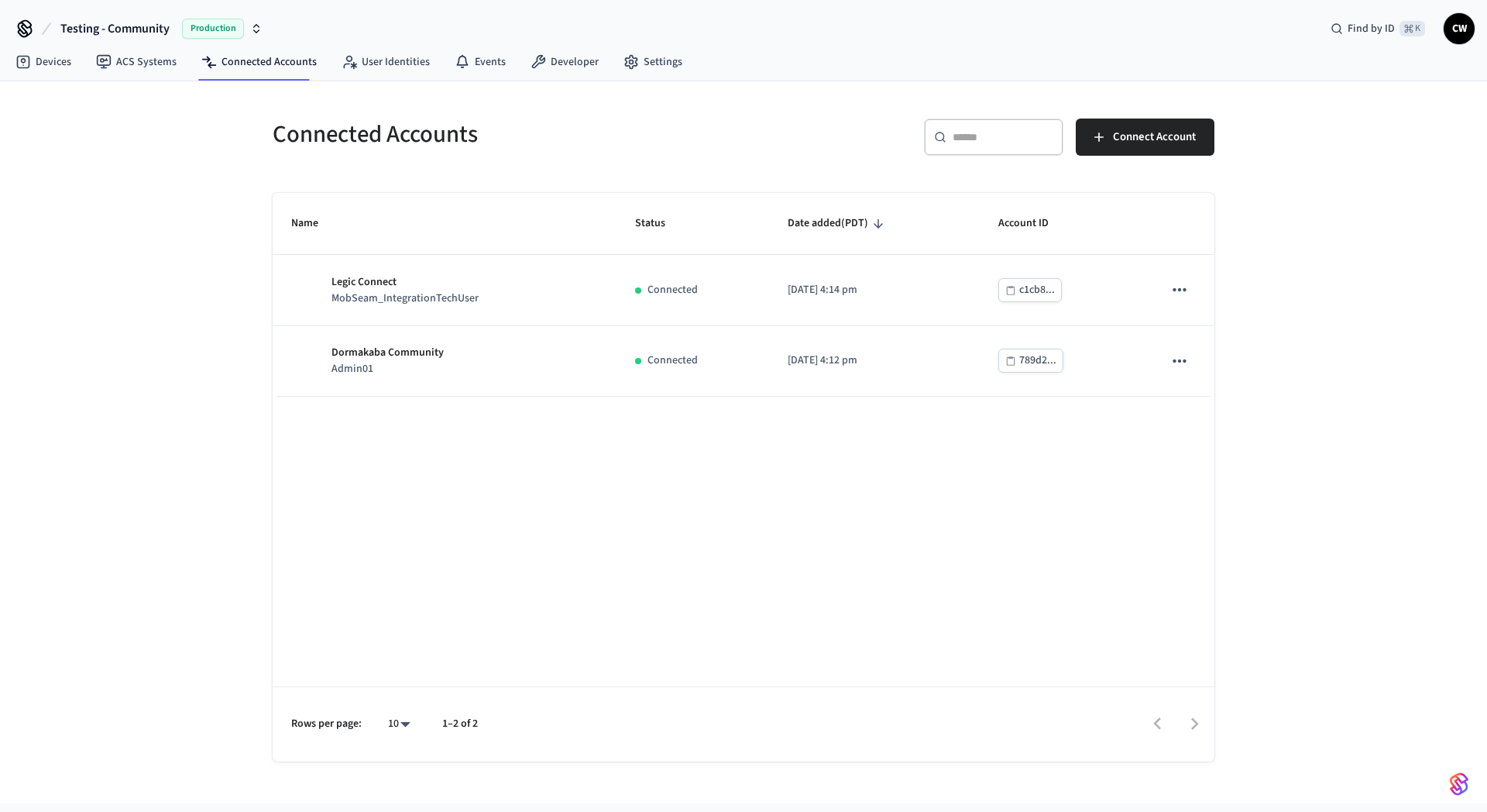
click at [656, 519] on div "Name Status Date added (PDT) Account ID Legic Connect MobSeam_IntegrationTechUs…" at bounding box center [744, 477] width 942 height 568
click at [214, 319] on div "Connected Accounts ​ ​ Connect Account Name Status Date added (PDT) Account ID …" at bounding box center [744, 442] width 1487 height 722
click at [173, 243] on div "Connected Accounts ​ ​ Connect Account Name Status Date added (PDT) Account ID …" at bounding box center [744, 442] width 1487 height 722
click at [171, 189] on div "Connected Accounts ​ ​ Connect Account Name Status Date added (PDT) Account ID …" at bounding box center [744, 442] width 1487 height 722
click at [165, 154] on div "Connected Accounts ​ ​ Connect Account Name Status Date added (PDT) Account ID …" at bounding box center [744, 442] width 1487 height 722
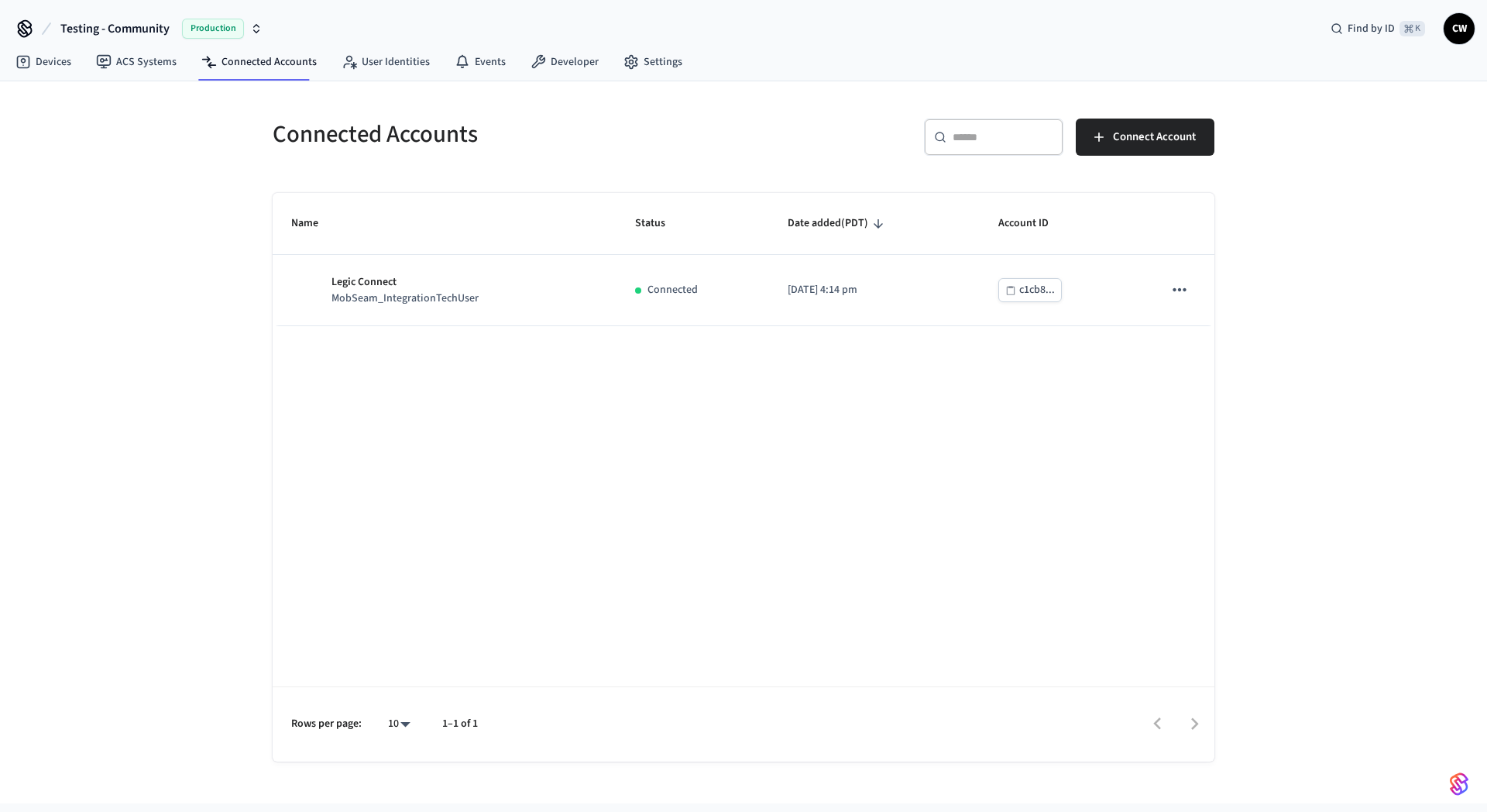
click at [158, 301] on div "Connected Accounts ​ ​ Connect Account Name Status Date added (PDT) Account ID …" at bounding box center [744, 442] width 1487 height 722
click at [159, 350] on div "Connected Accounts ​ ​ Connect Account Name Status Date added (PDT) Account ID …" at bounding box center [744, 442] width 1487 height 722
click at [178, 220] on div "Connected Accounts ​ ​ Connect Account Name Status Date added (PDT) Account ID …" at bounding box center [744, 442] width 1487 height 722
click at [124, 66] on link "ACS Systems" at bounding box center [136, 61] width 105 height 28
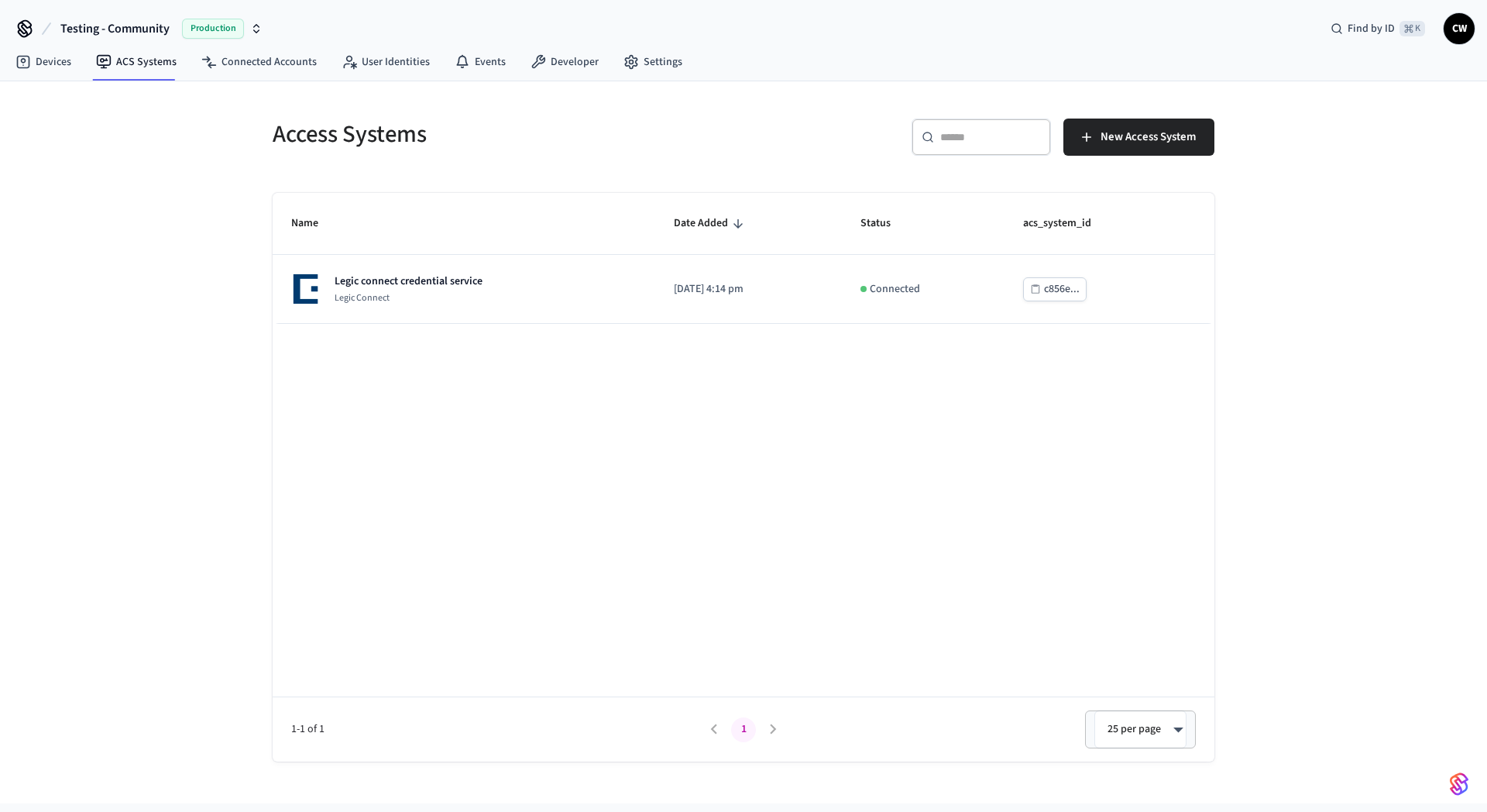
click at [153, 257] on div "Access Systems ​ ​ New Access System Name Date Added Status acs_system_id Legic…" at bounding box center [744, 442] width 1487 height 722
click at [382, 55] on link "User Identities" at bounding box center [385, 61] width 113 height 28
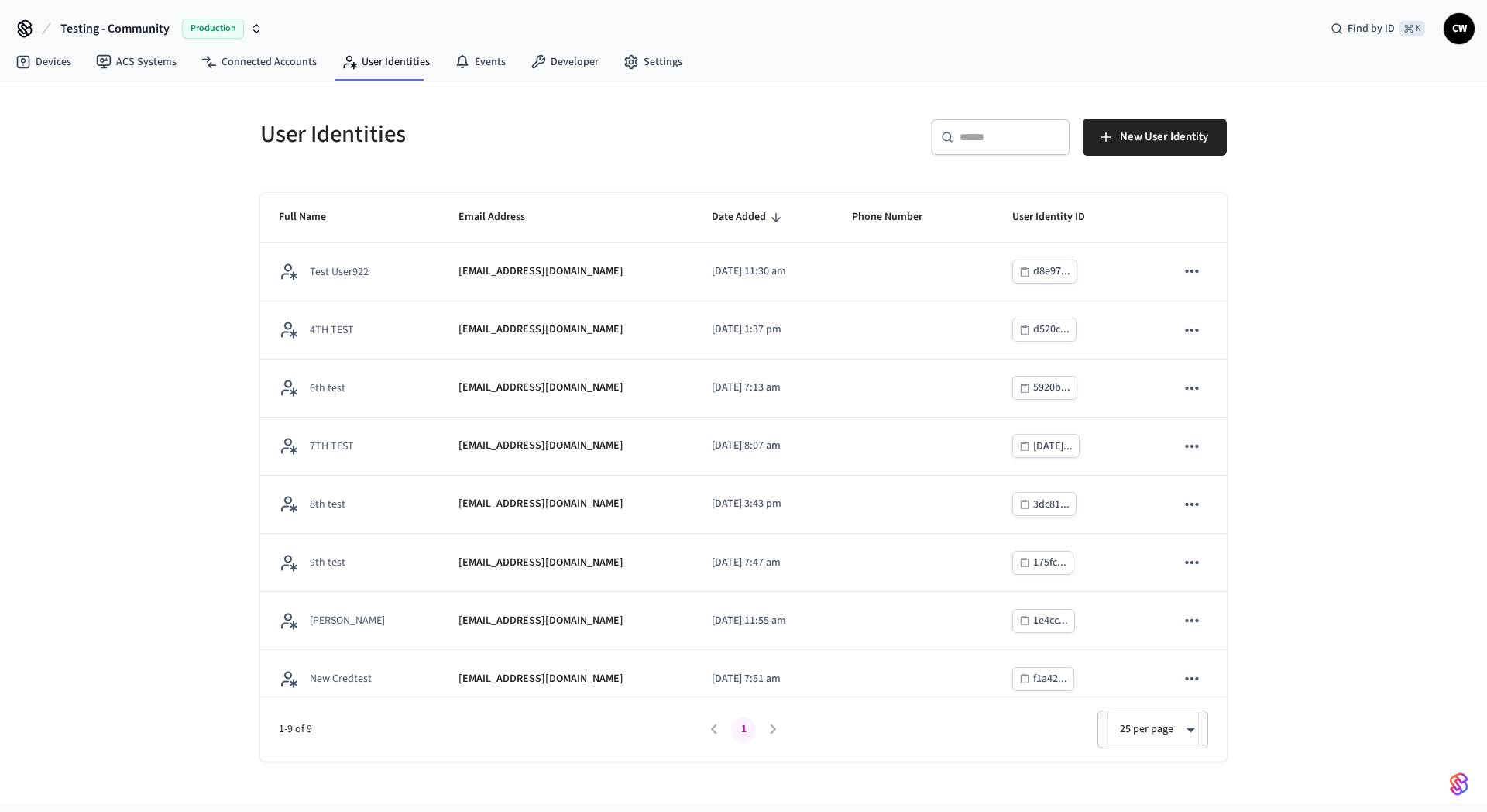
click at [205, 258] on div "User Identities ​ ​ New User Identity Full Name Email Address Date Added Phone …" at bounding box center [744, 442] width 1487 height 722
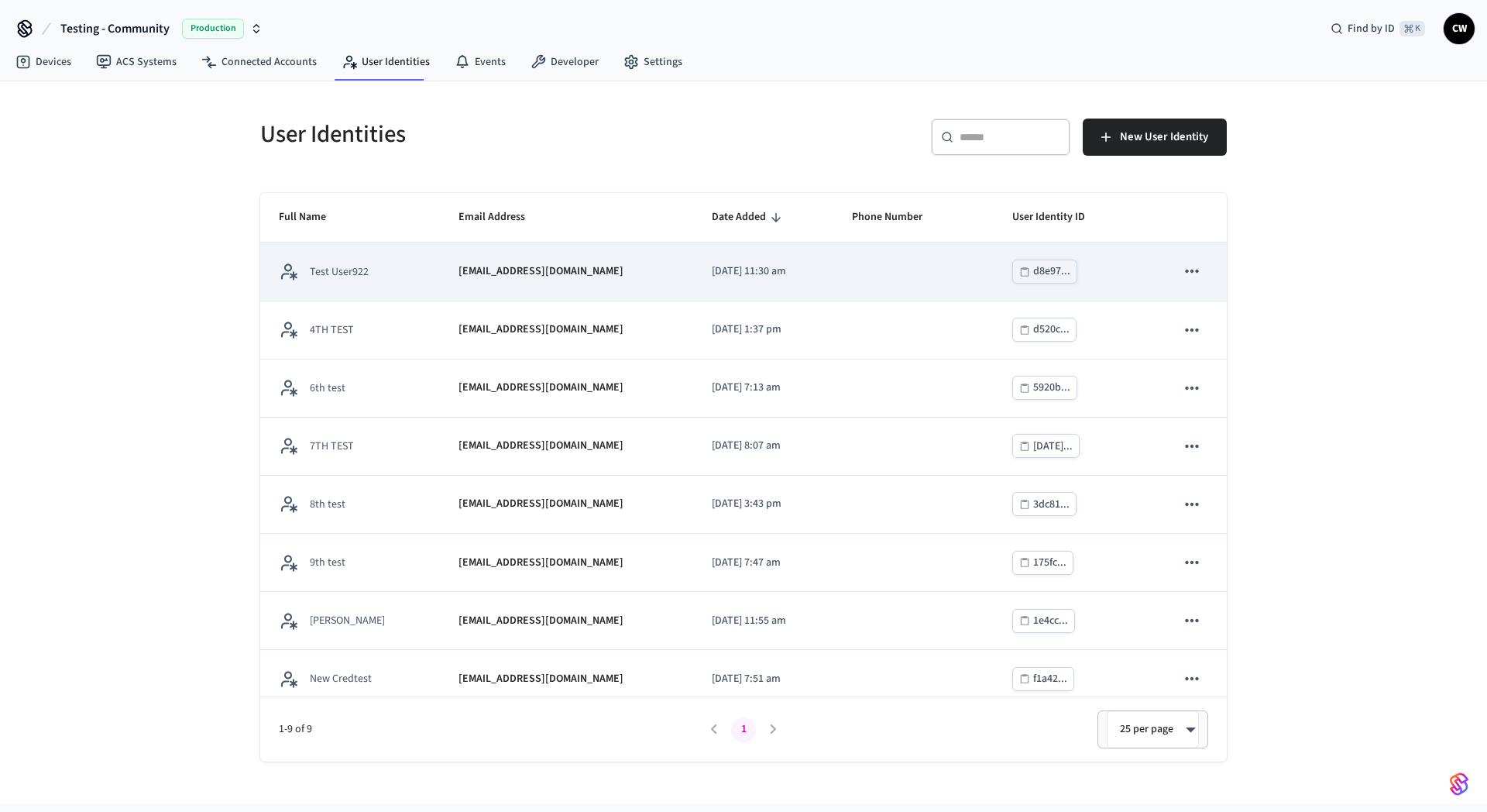
click at [1185, 267] on icon "sticky table" at bounding box center [1192, 270] width 20 height 20
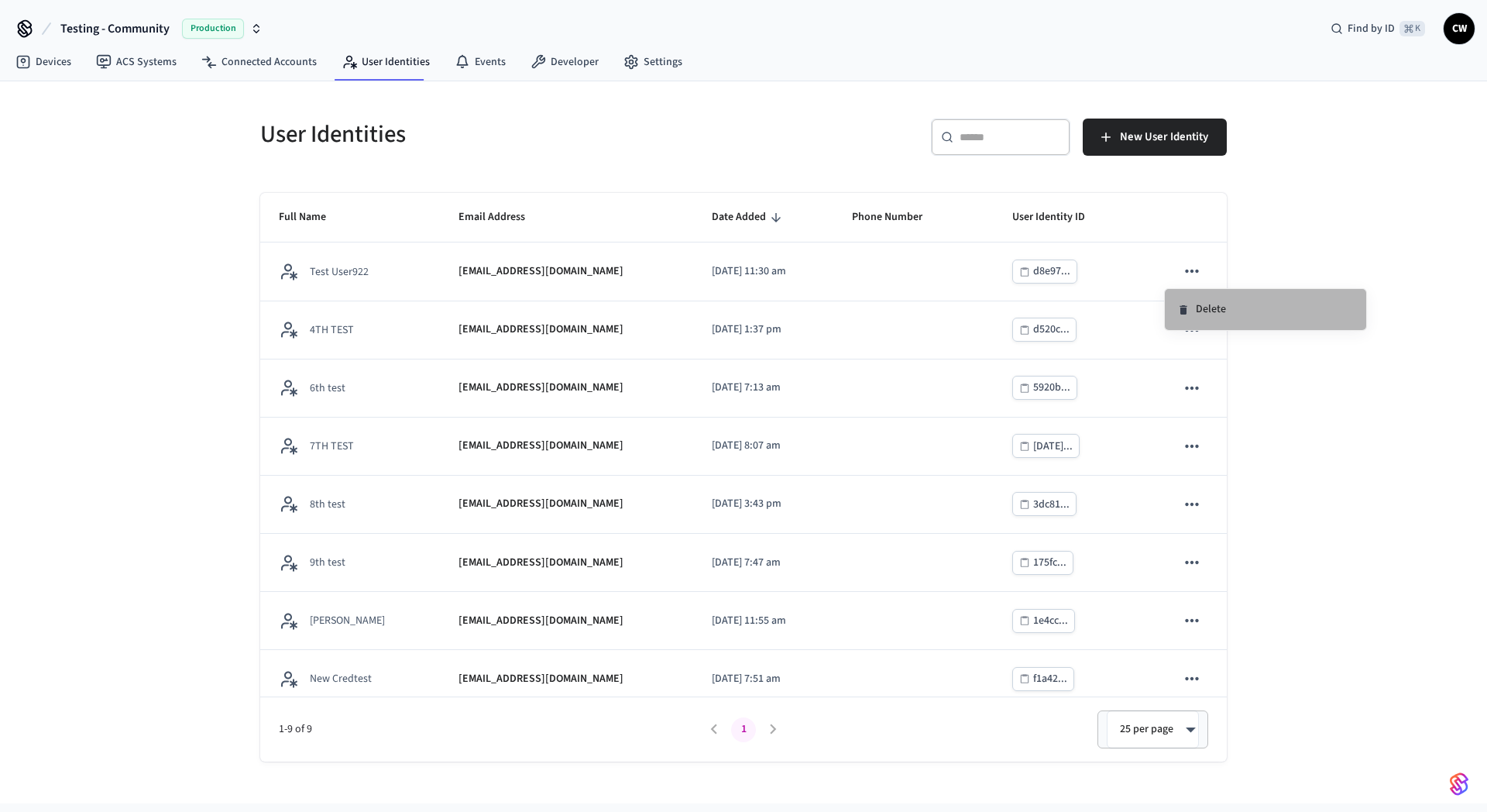
click at [1178, 306] on icon at bounding box center [1184, 310] width 12 height 12
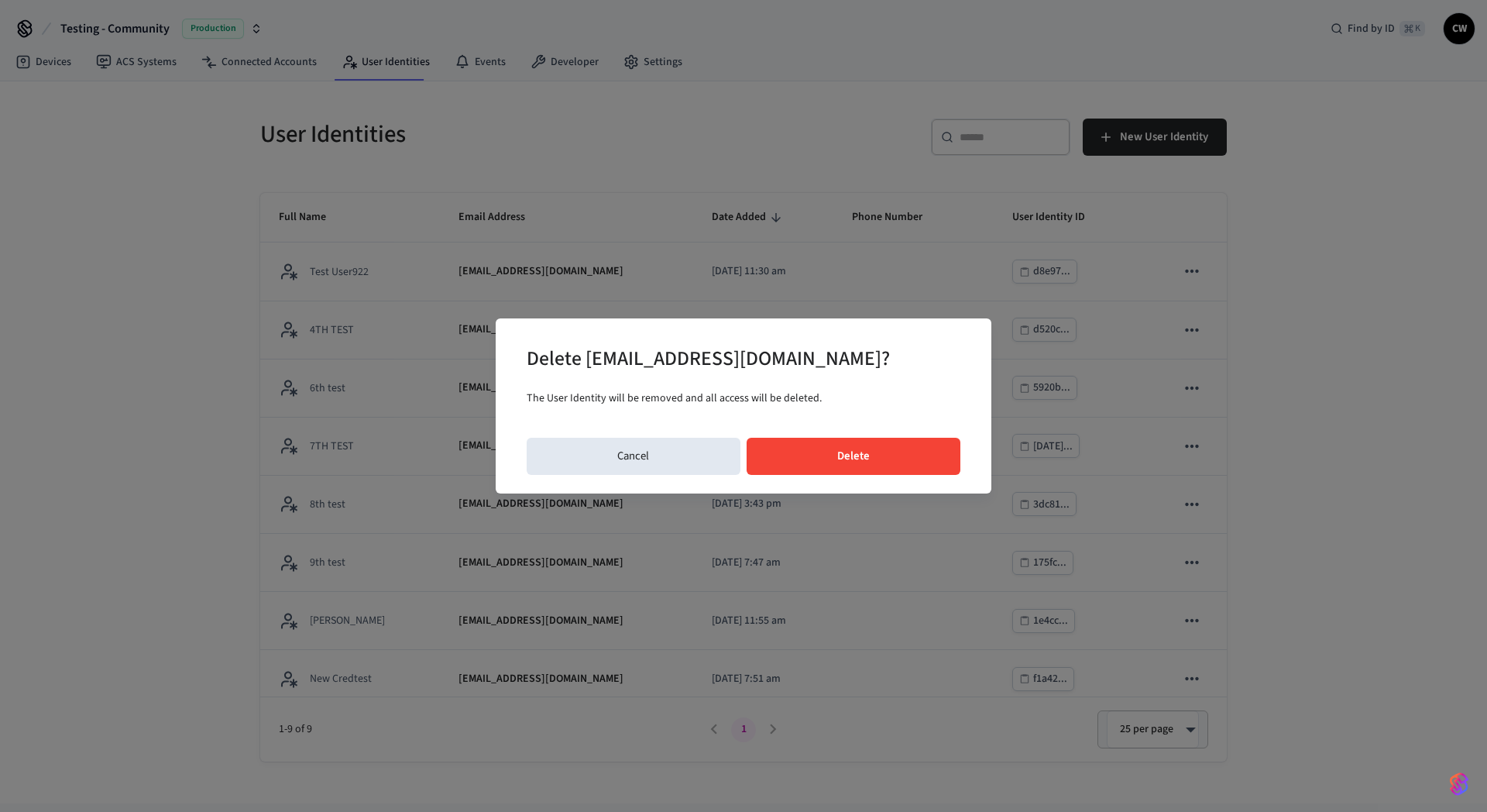
click at [883, 451] on button "Delete" at bounding box center [853, 456] width 214 height 37
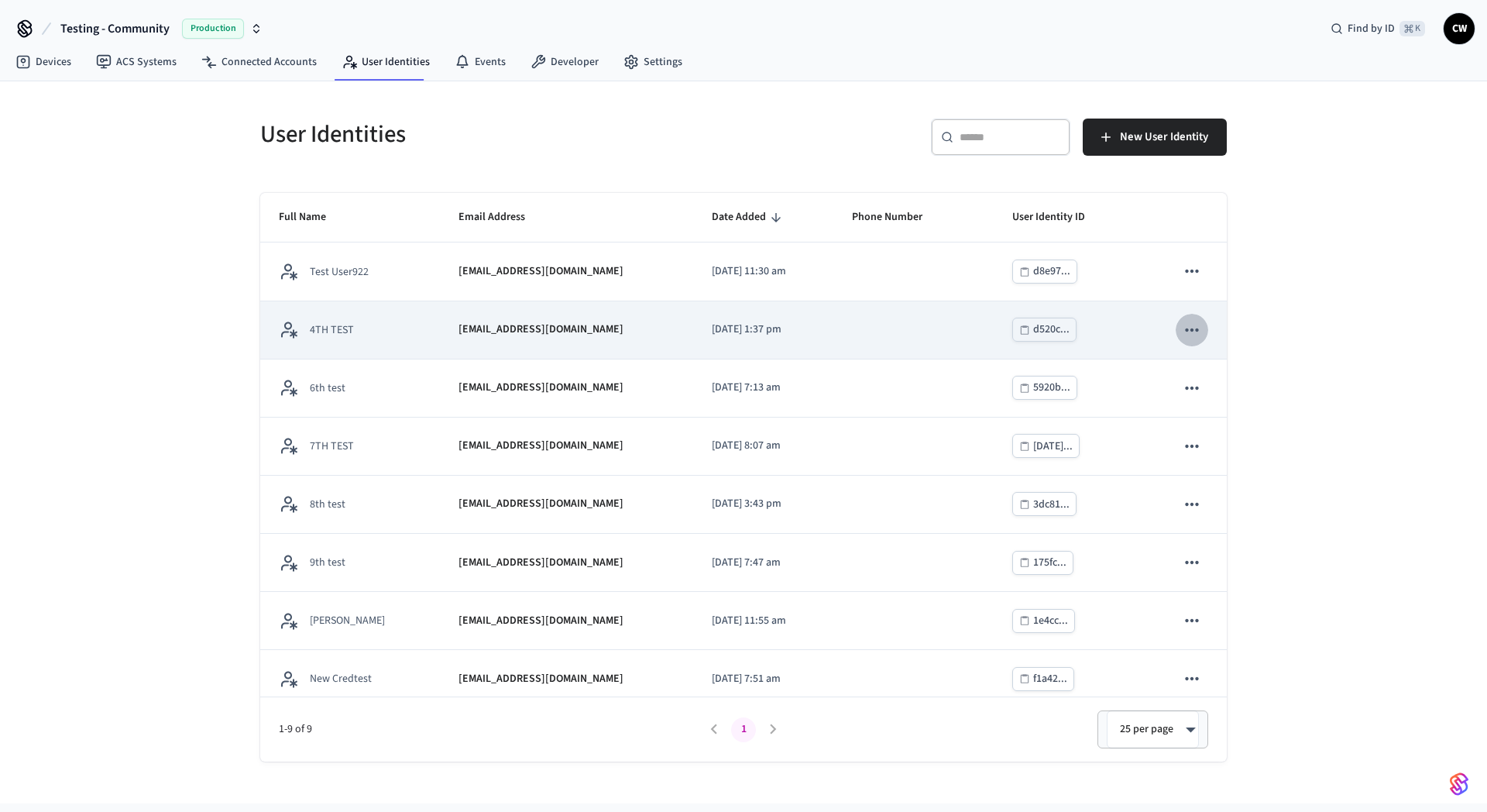
click at [1182, 333] on icon "sticky table" at bounding box center [1192, 330] width 20 height 20
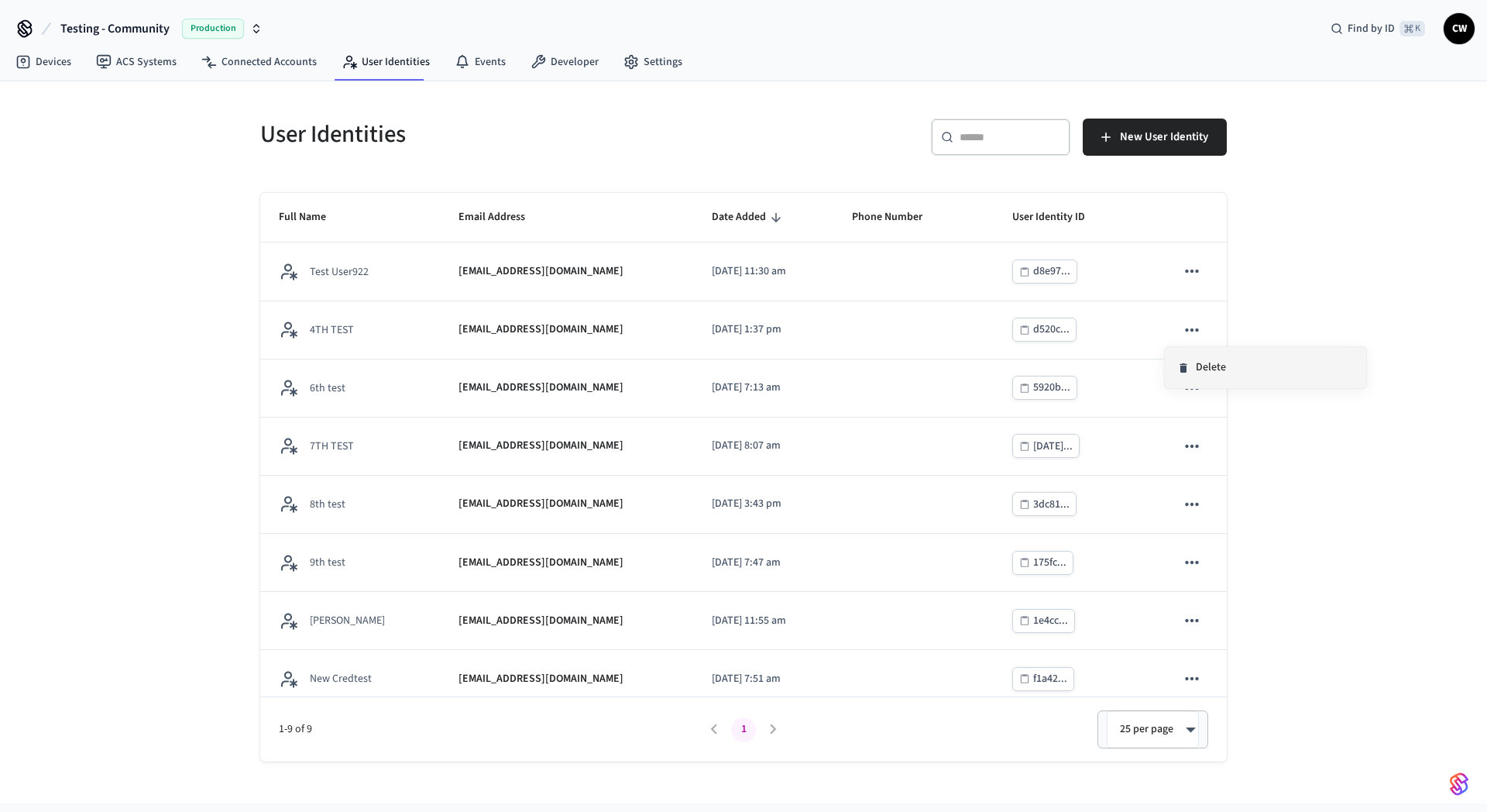
click at [1217, 370] on li "Delete" at bounding box center [1266, 367] width 201 height 41
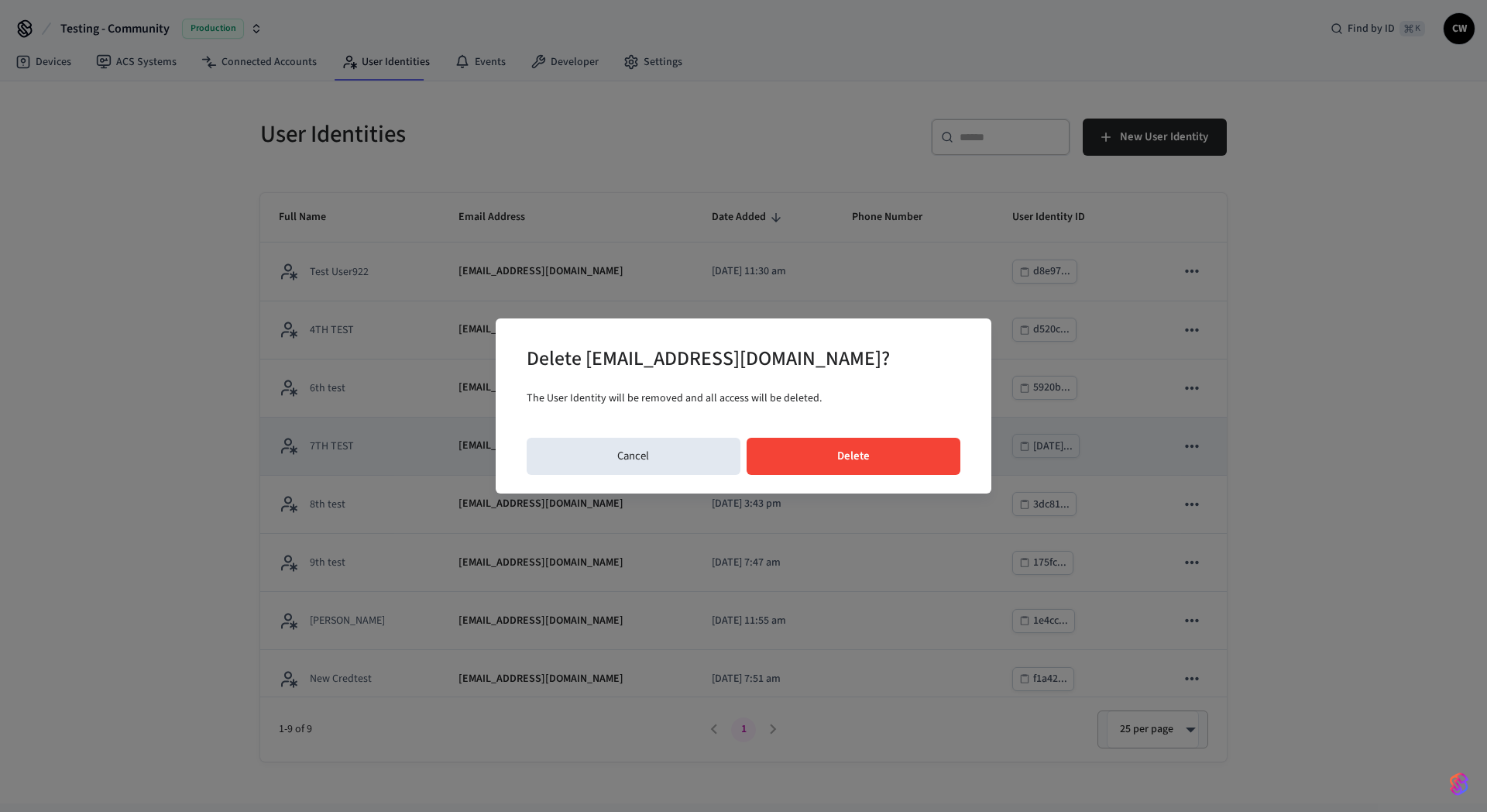
drag, startPoint x: 868, startPoint y: 455, endPoint x: 892, endPoint y: 445, distance: 26.0
click at [869, 456] on button "Delete" at bounding box center [853, 456] width 214 height 37
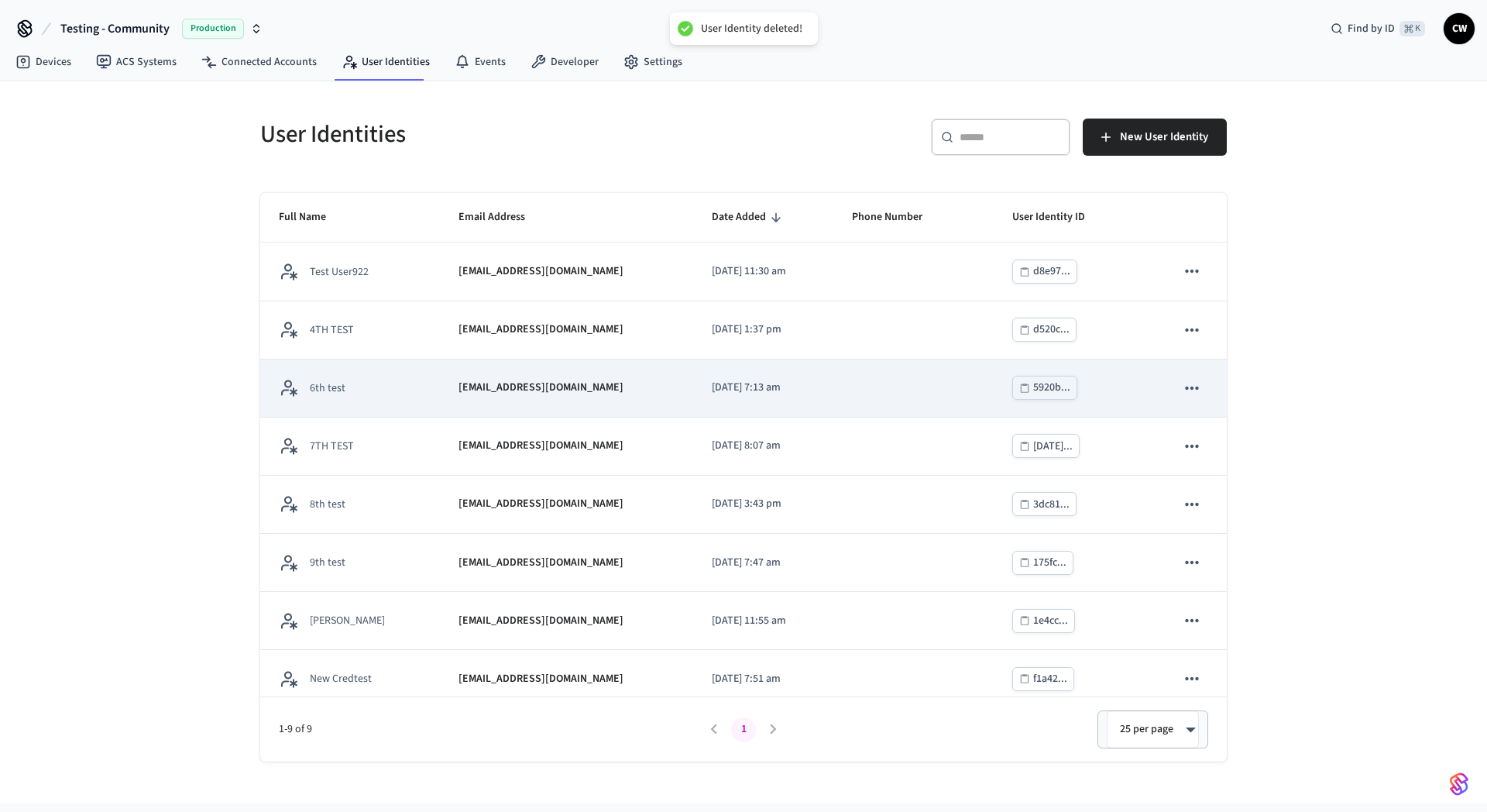
click at [1184, 392] on icon "sticky table" at bounding box center [1192, 388] width 20 height 20
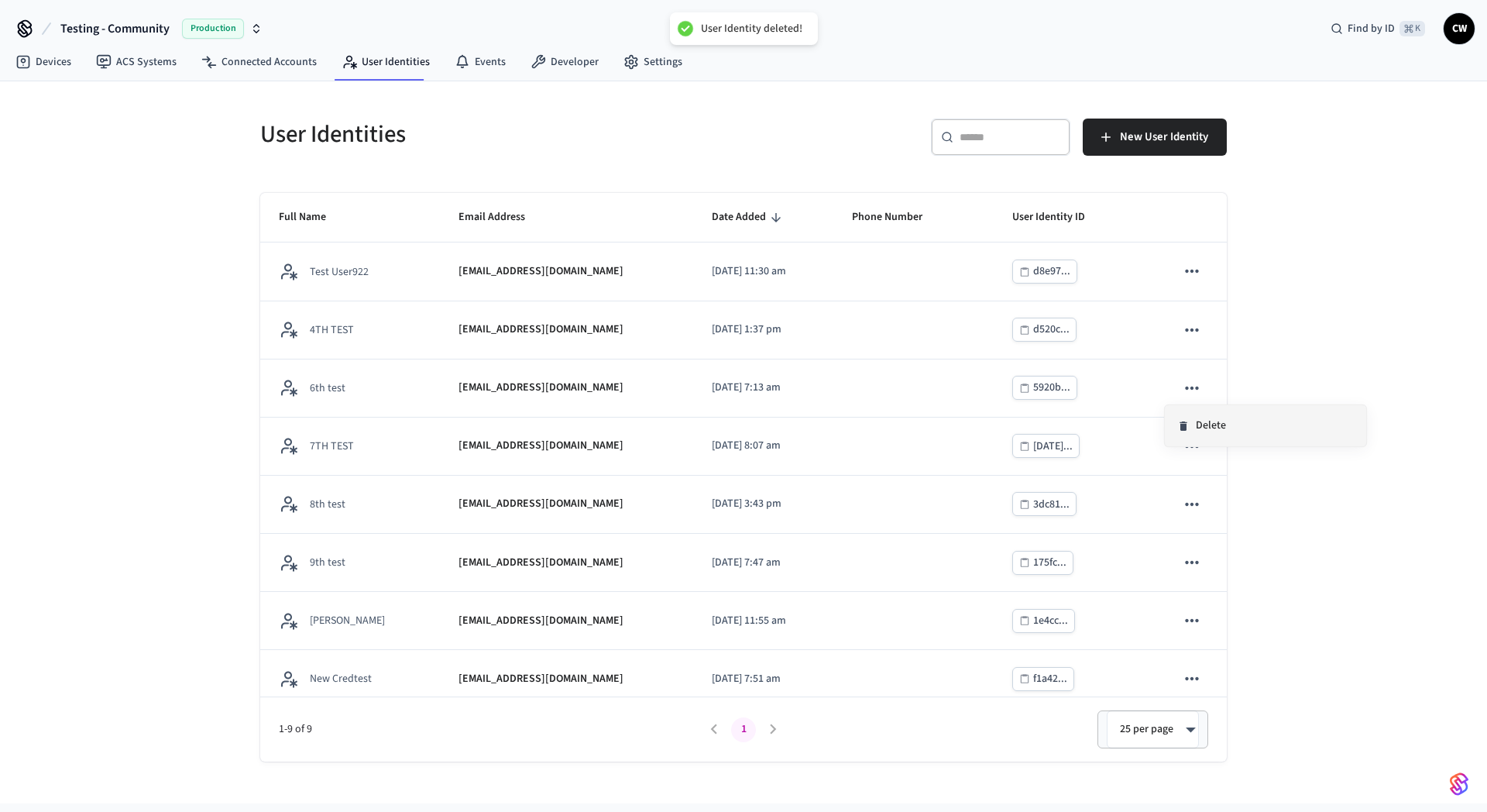
click at [1196, 427] on li "Delete" at bounding box center [1266, 425] width 201 height 41
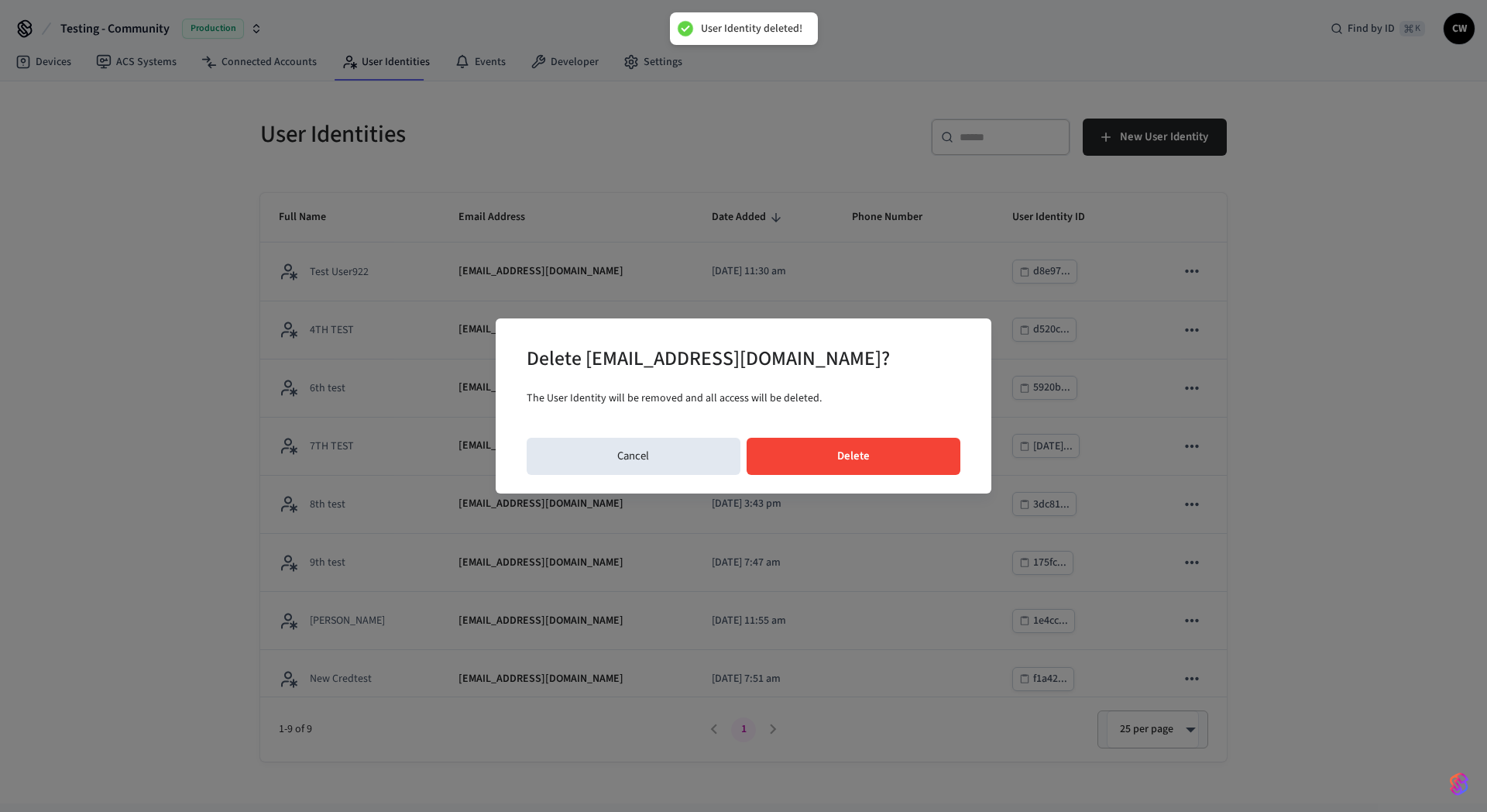
click at [884, 458] on button "Delete" at bounding box center [853, 456] width 214 height 37
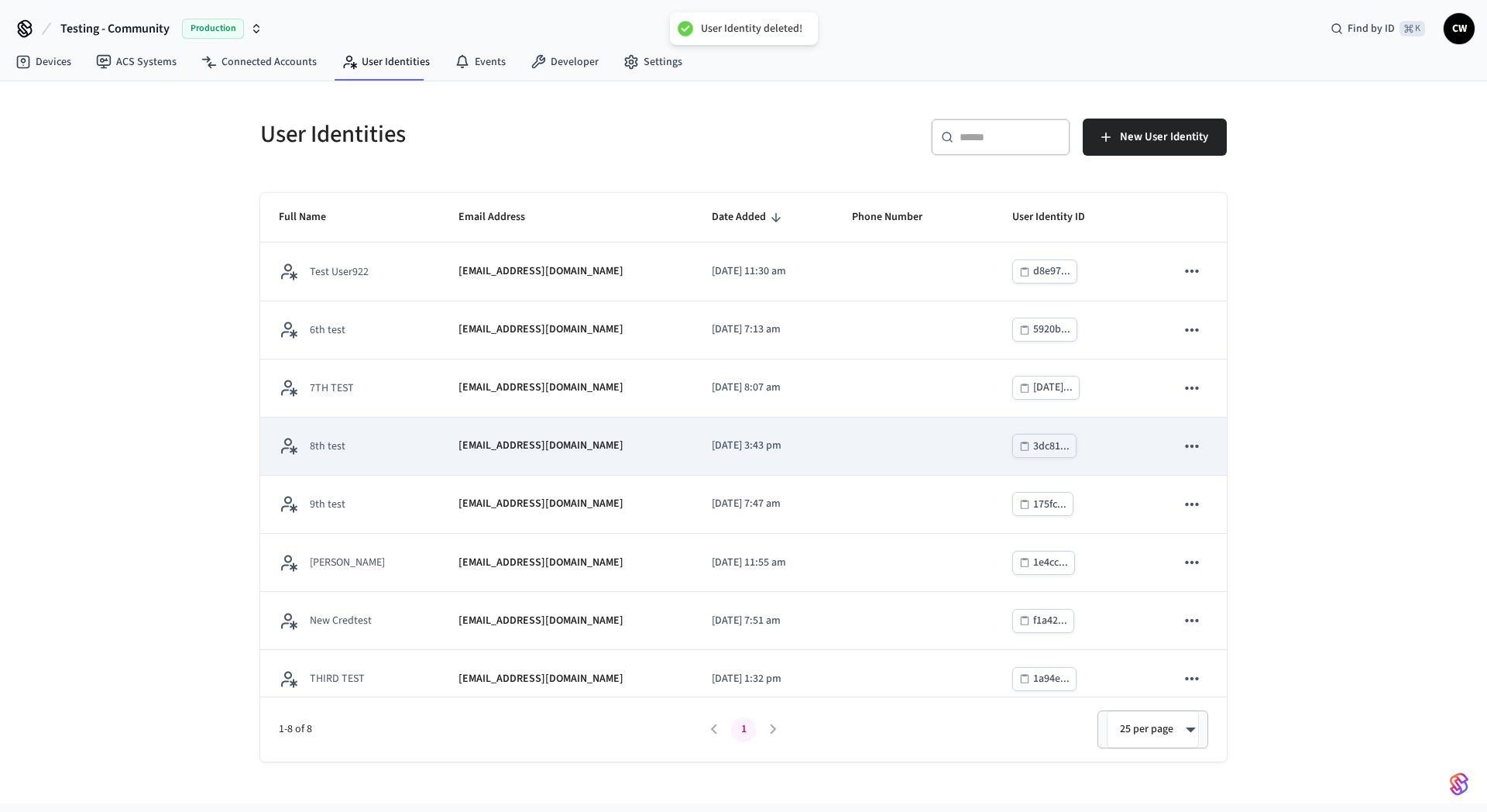
click at [1195, 446] on td "sticky table" at bounding box center [1192, 446] width 69 height 58
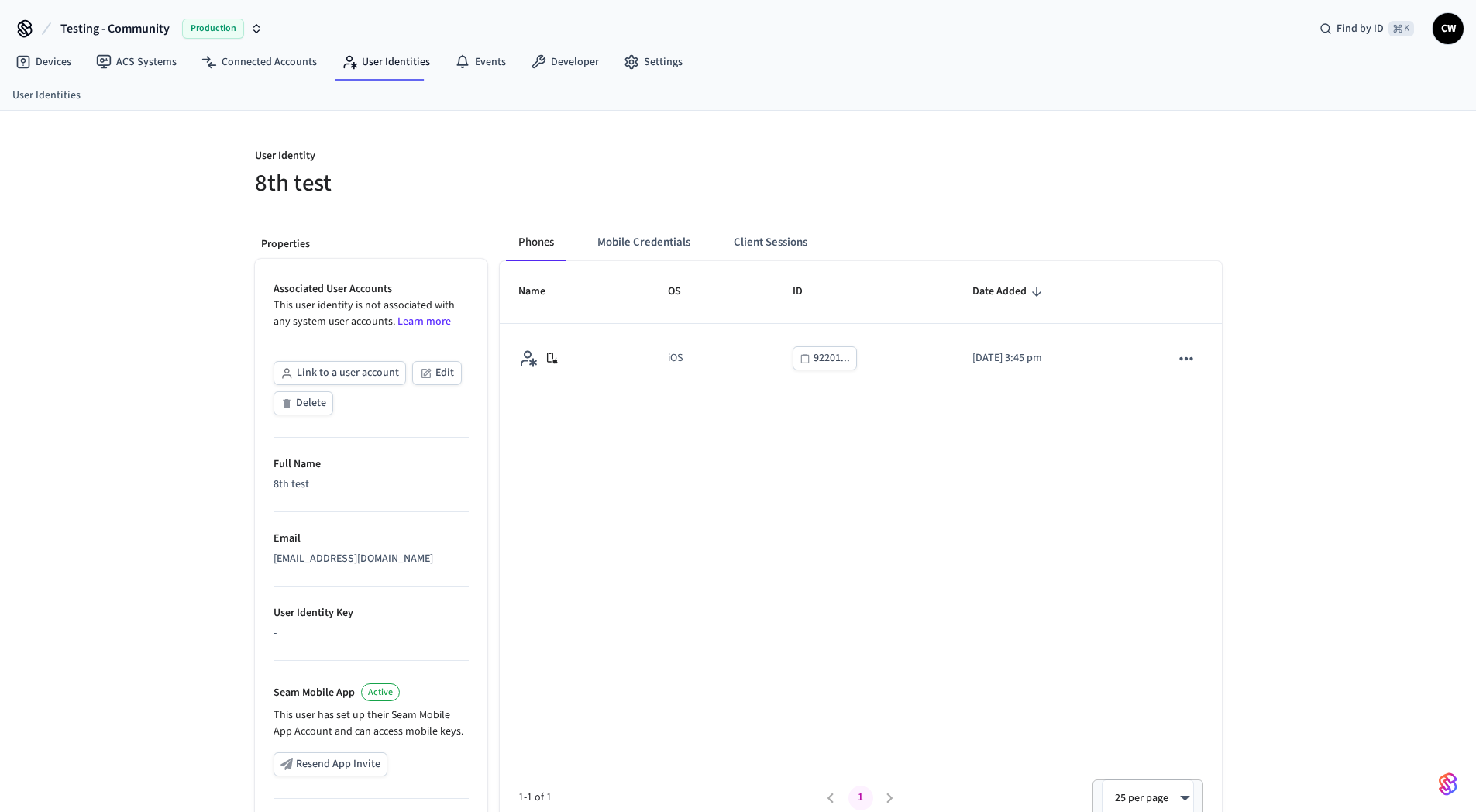
click at [163, 208] on div "User Identity 8th test Properties Associated User Accounts This user identity i…" at bounding box center [738, 562] width 1476 height 902
click at [381, 69] on link "User Identities" at bounding box center [385, 61] width 113 height 28
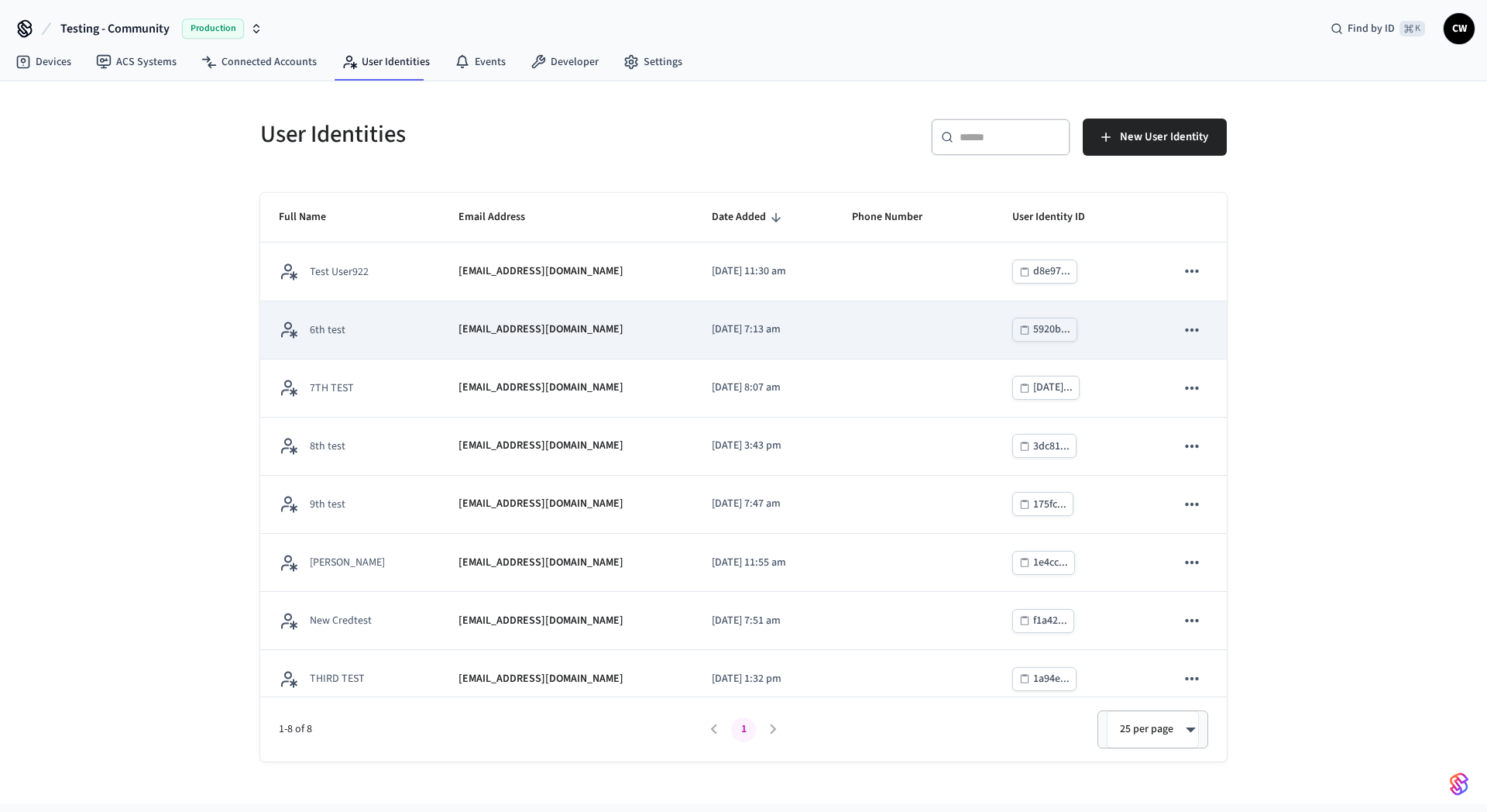
click at [1185, 328] on icon "sticky table" at bounding box center [1191, 328] width 13 height 3
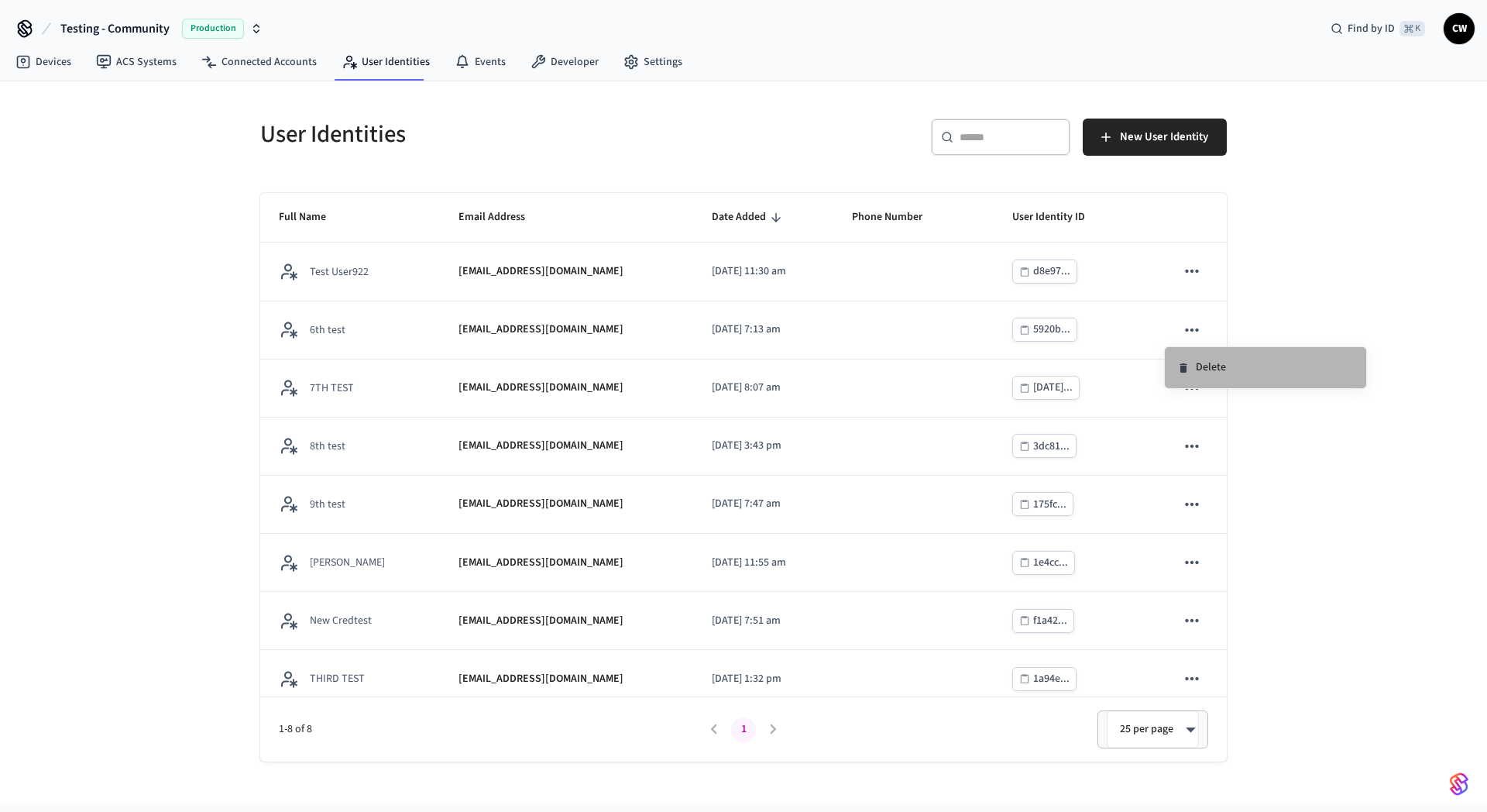
click at [1218, 374] on li "Delete" at bounding box center [1266, 367] width 201 height 41
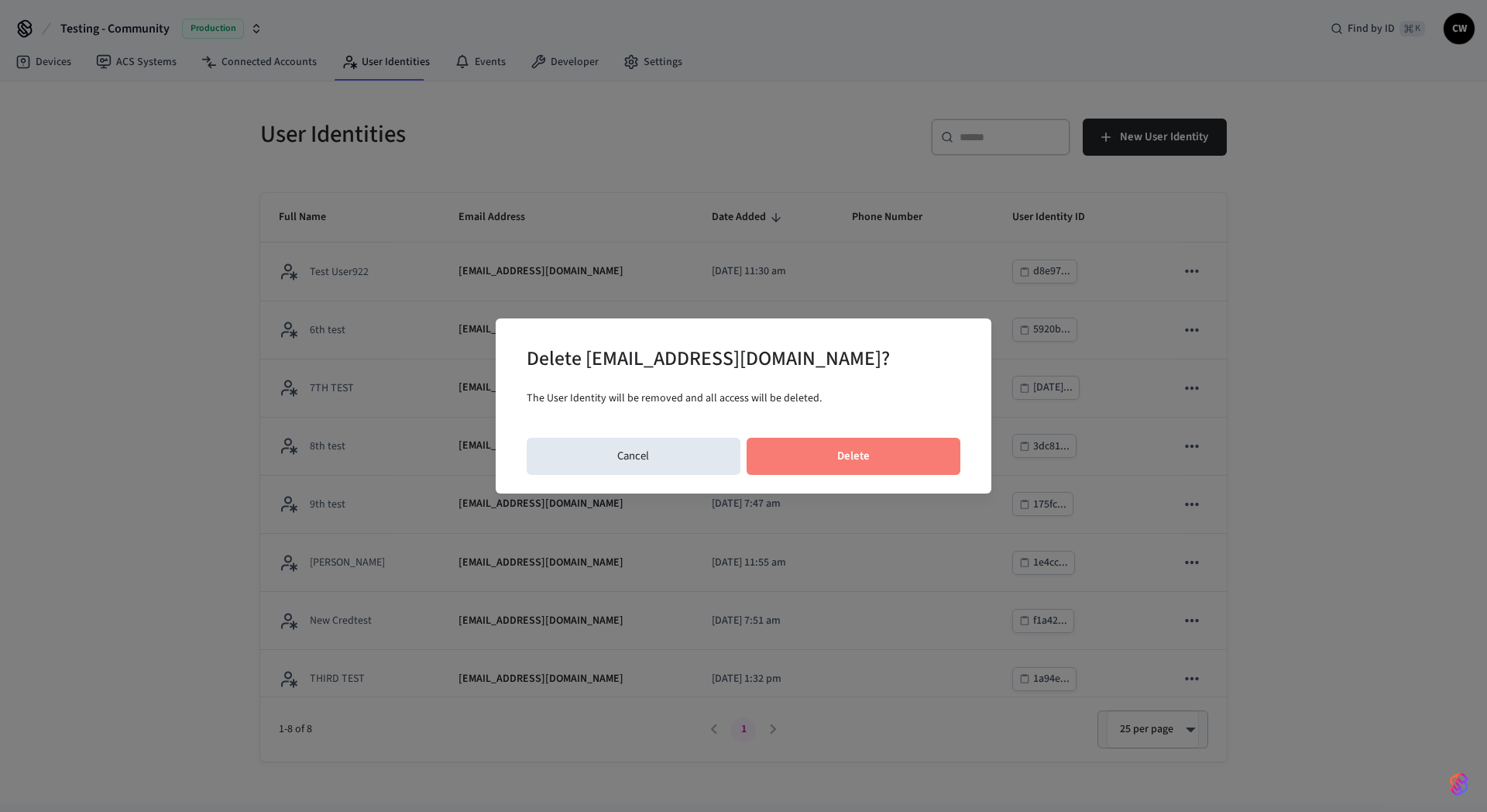
click at [886, 456] on button "Delete" at bounding box center [853, 456] width 214 height 37
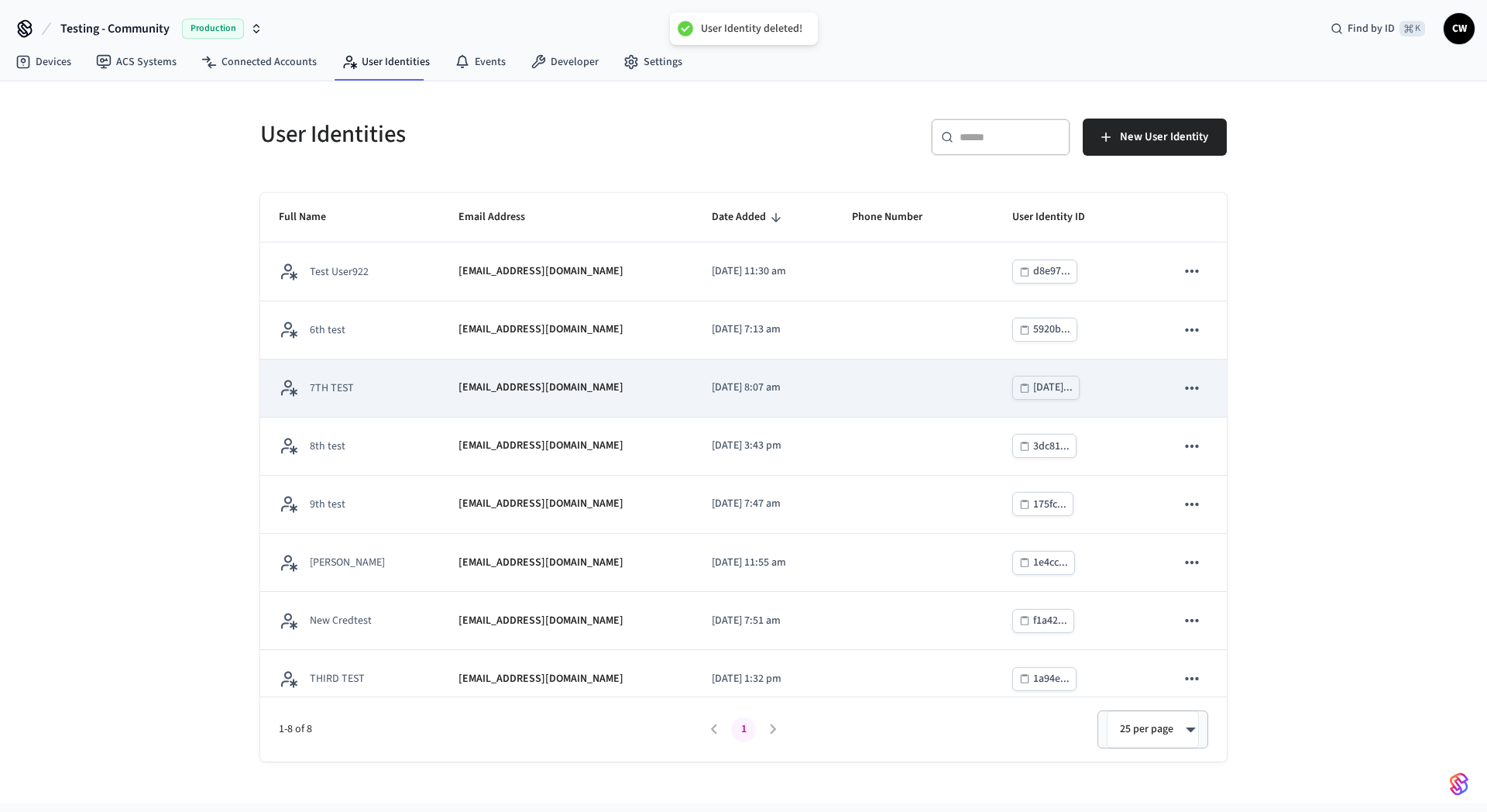
click at [1189, 387] on icon "sticky table" at bounding box center [1192, 388] width 20 height 20
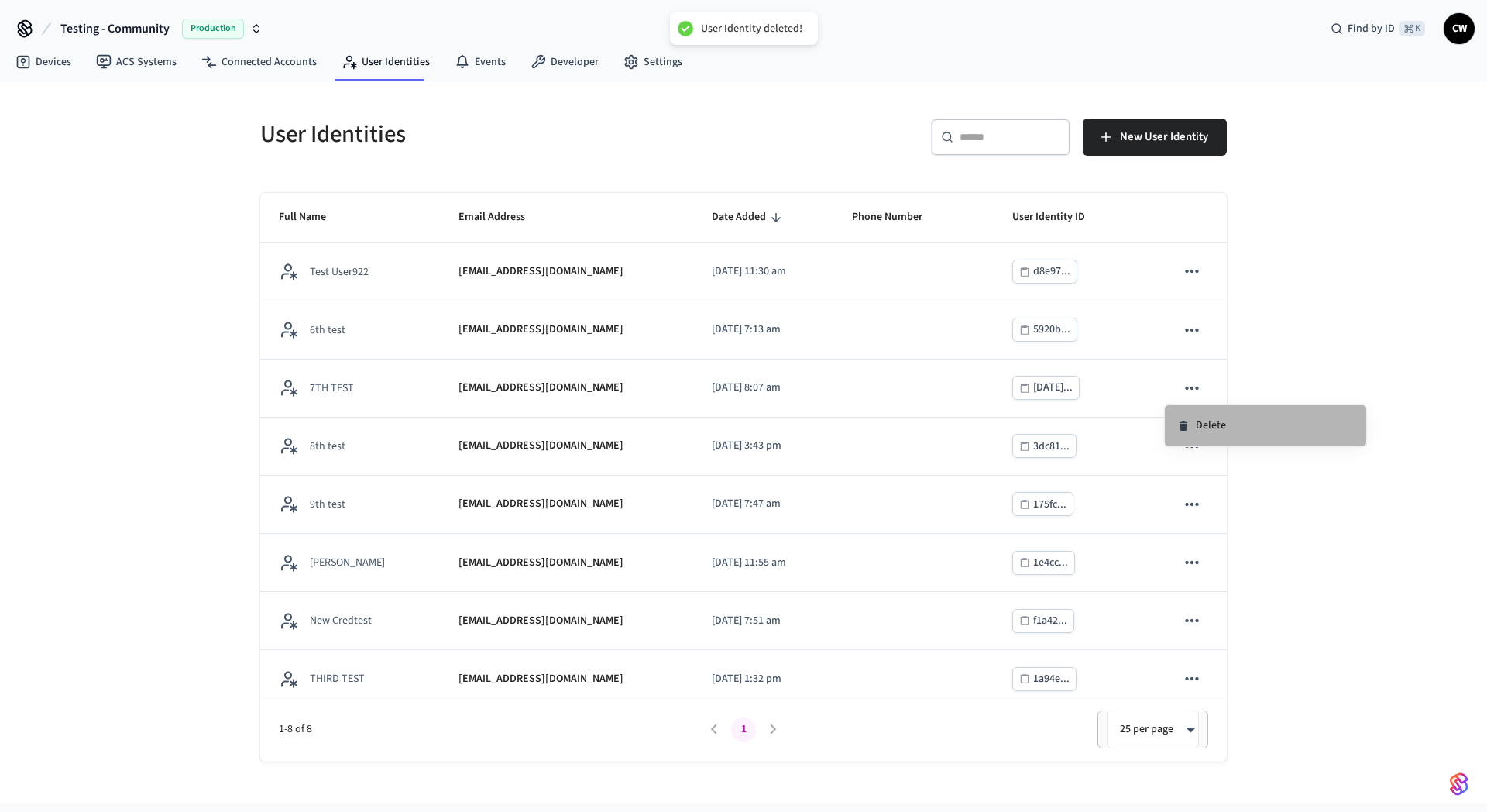
click at [1233, 422] on li "Delete" at bounding box center [1266, 425] width 201 height 41
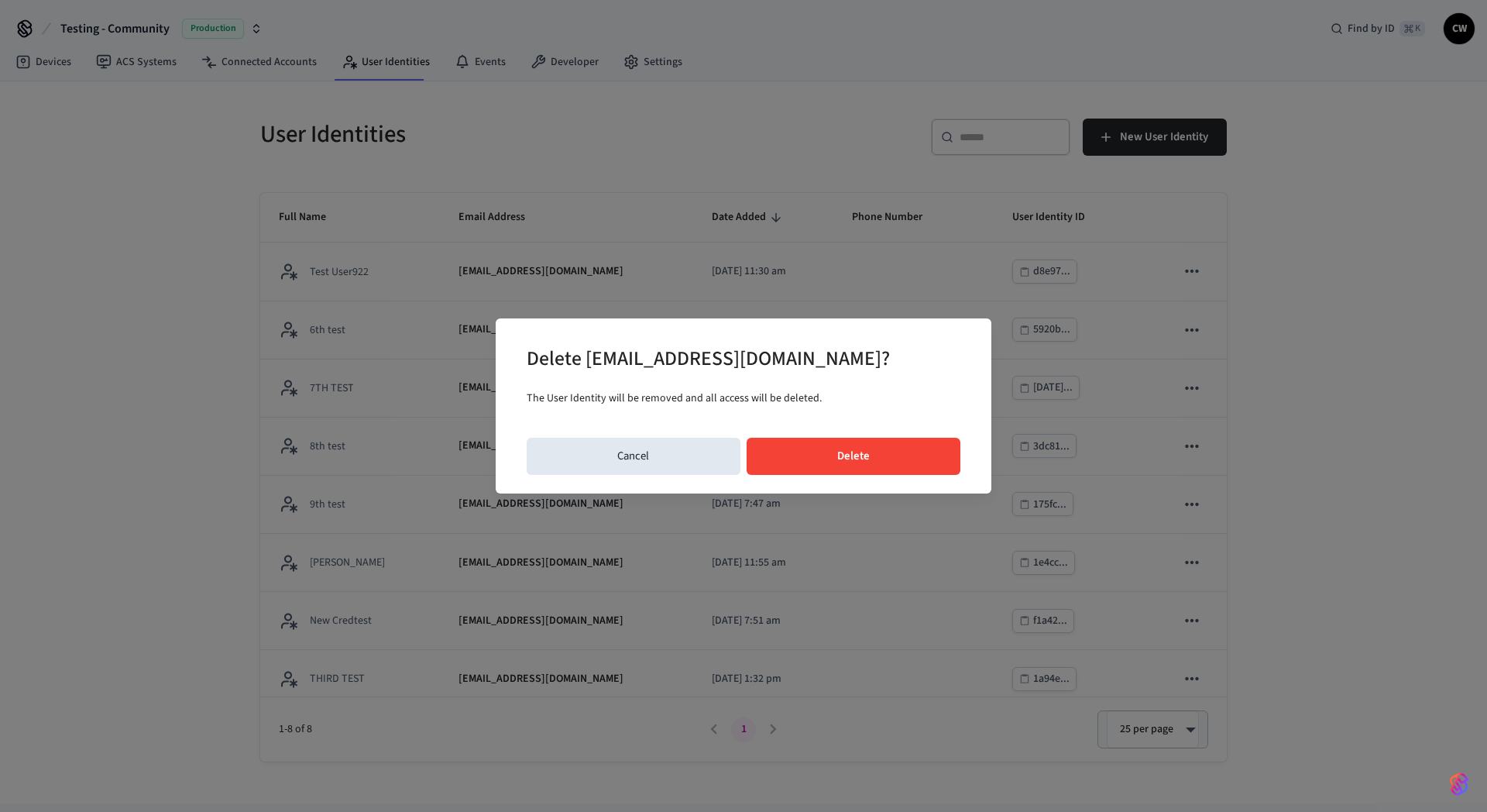
click at [885, 446] on button "Delete" at bounding box center [853, 456] width 214 height 37
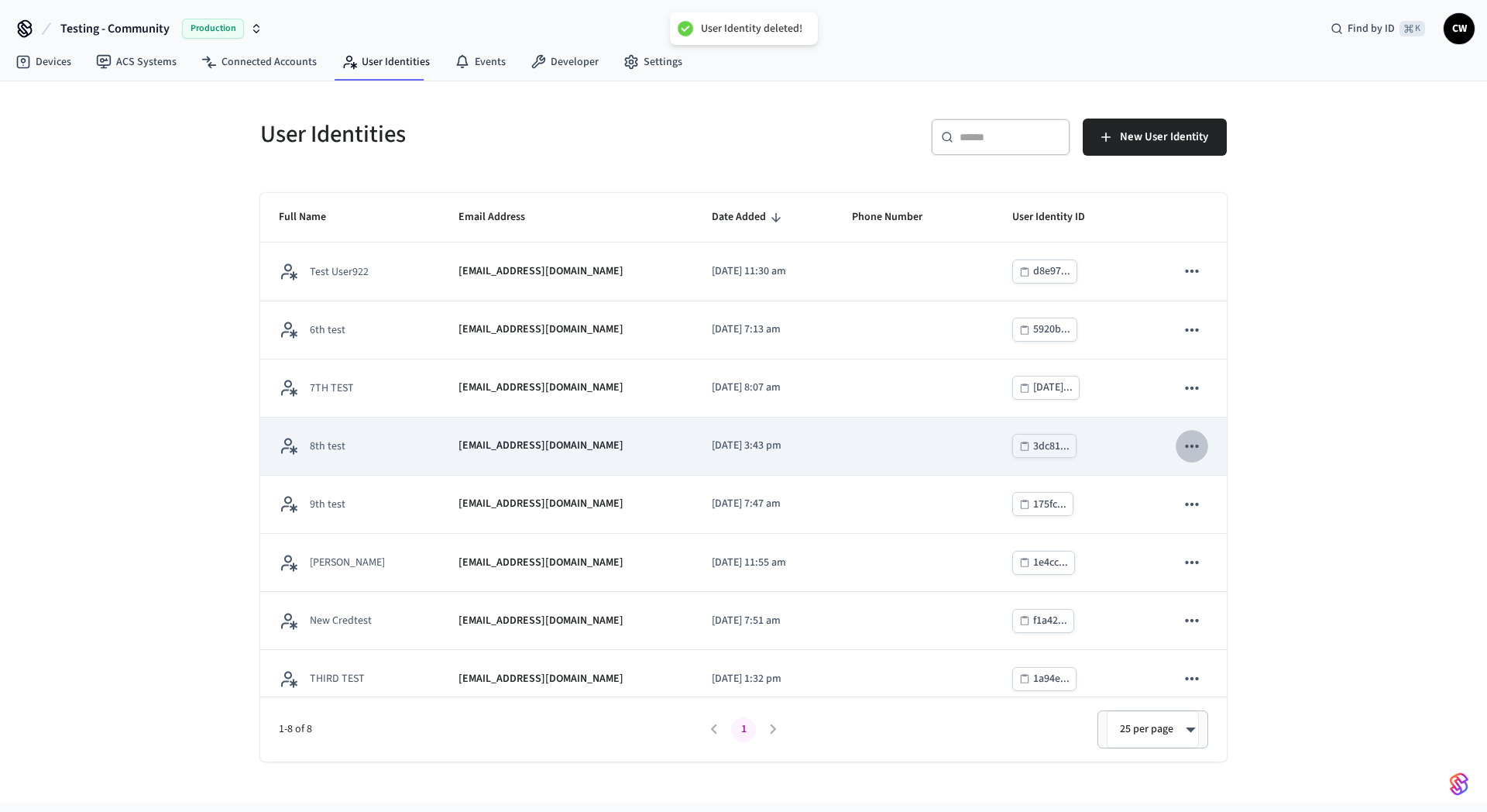
click at [1182, 439] on icon "sticky table" at bounding box center [1192, 446] width 20 height 20
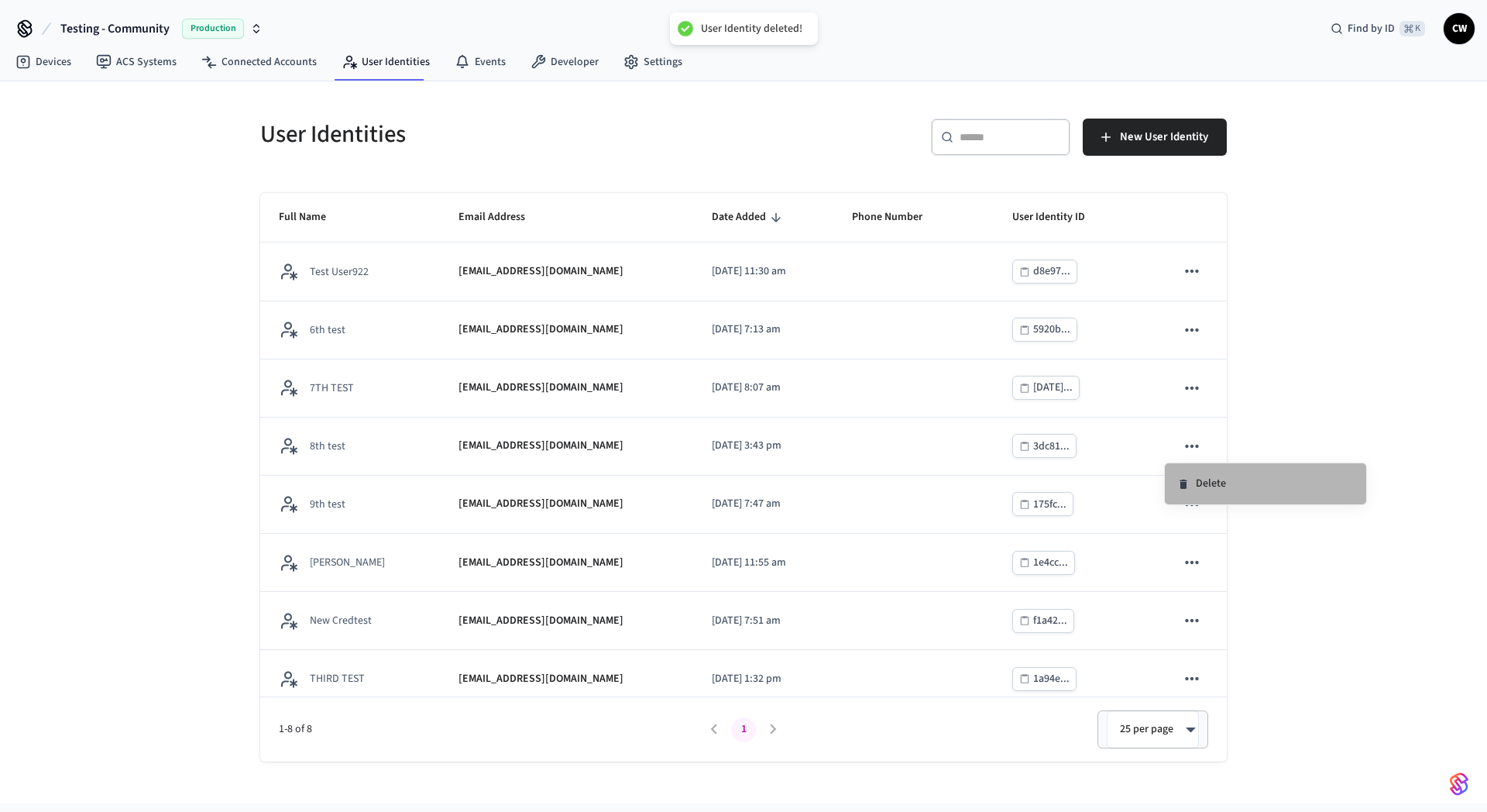
click at [1236, 482] on li "Delete" at bounding box center [1266, 484] width 201 height 41
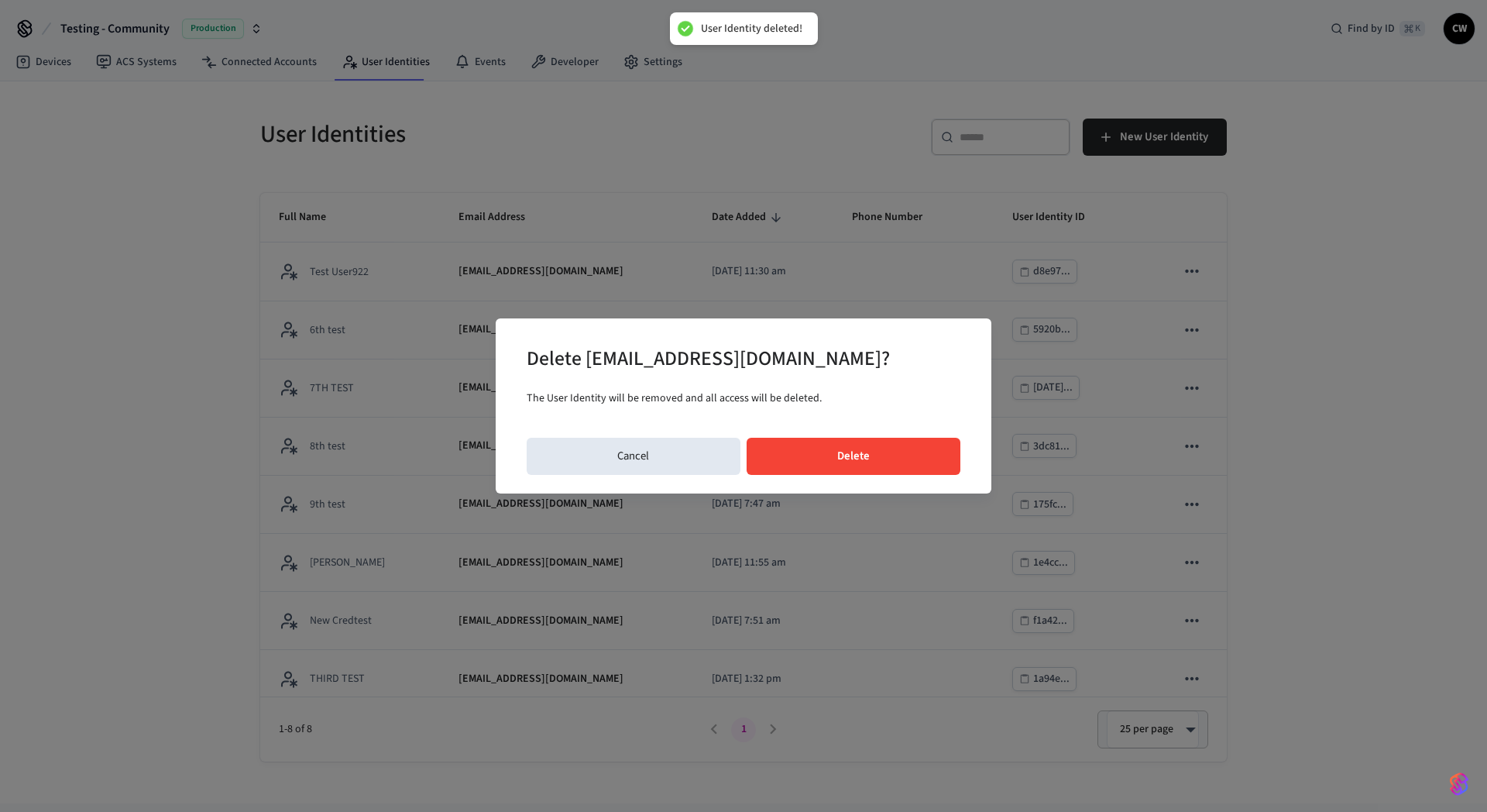
click at [860, 453] on button "Delete" at bounding box center [853, 456] width 214 height 37
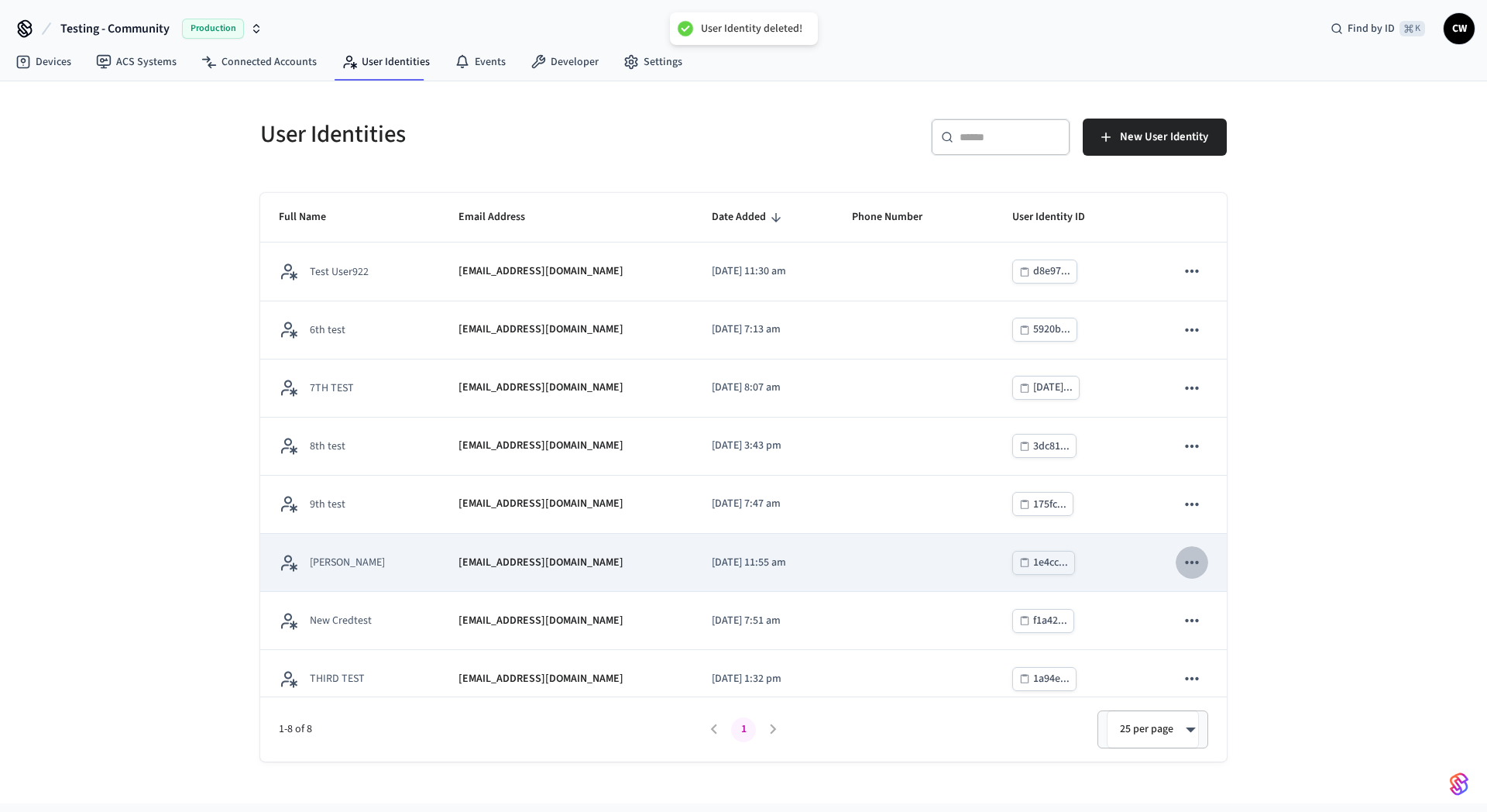
click at [1182, 554] on icon "sticky table" at bounding box center [1192, 562] width 20 height 20
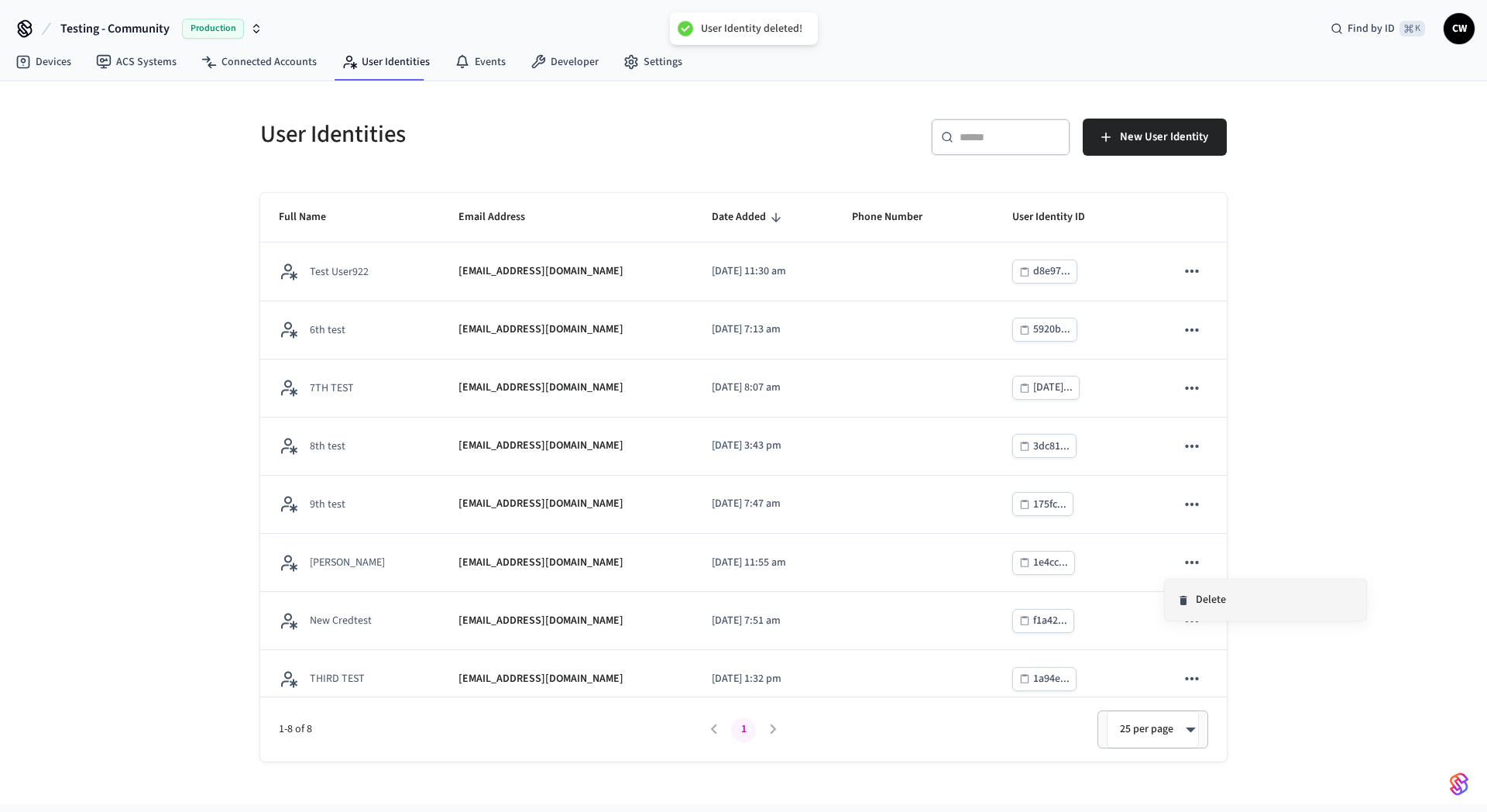
click at [1250, 605] on li "Delete" at bounding box center [1266, 599] width 201 height 41
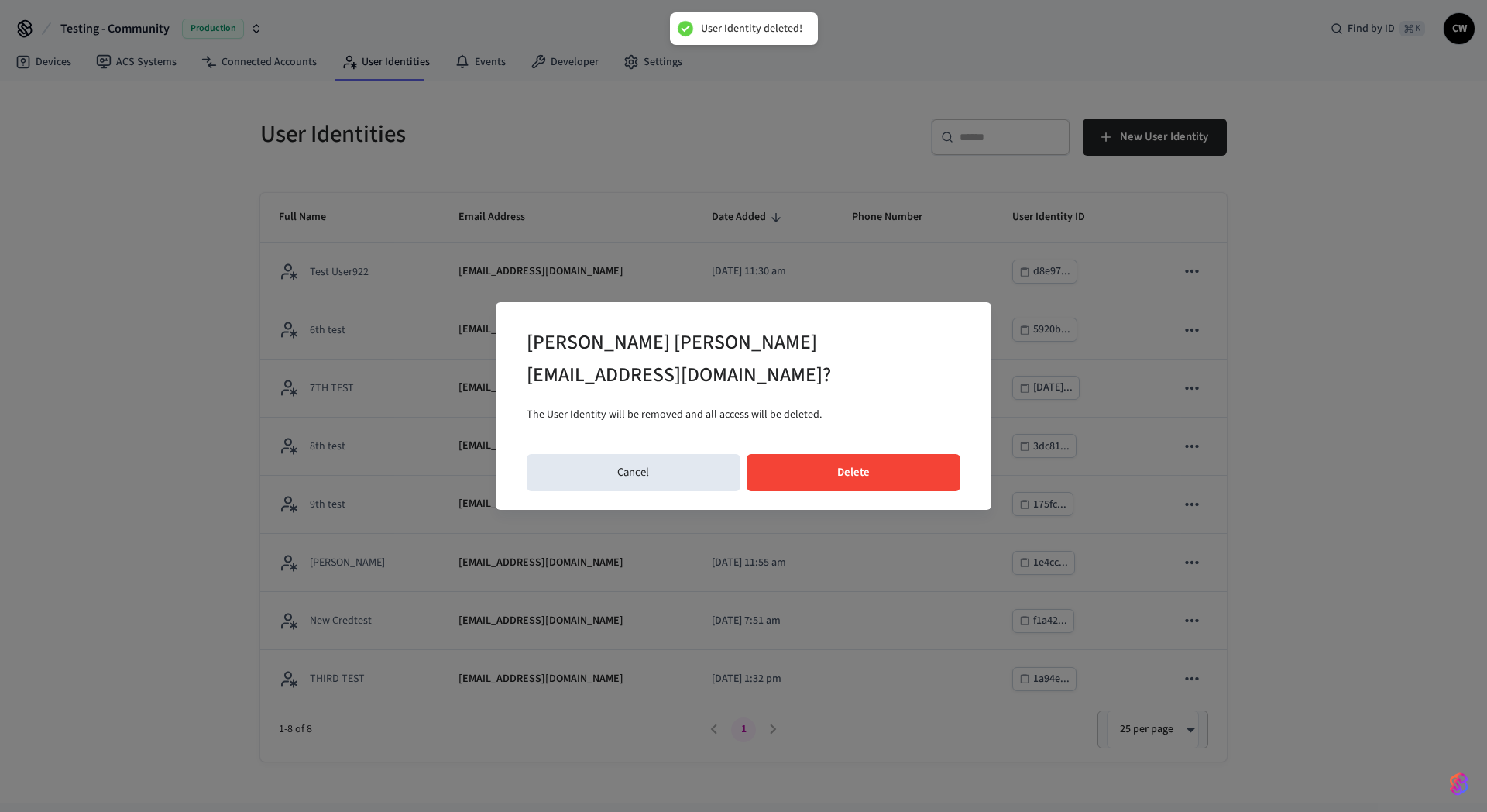
click at [866, 458] on button "Delete" at bounding box center [853, 472] width 214 height 37
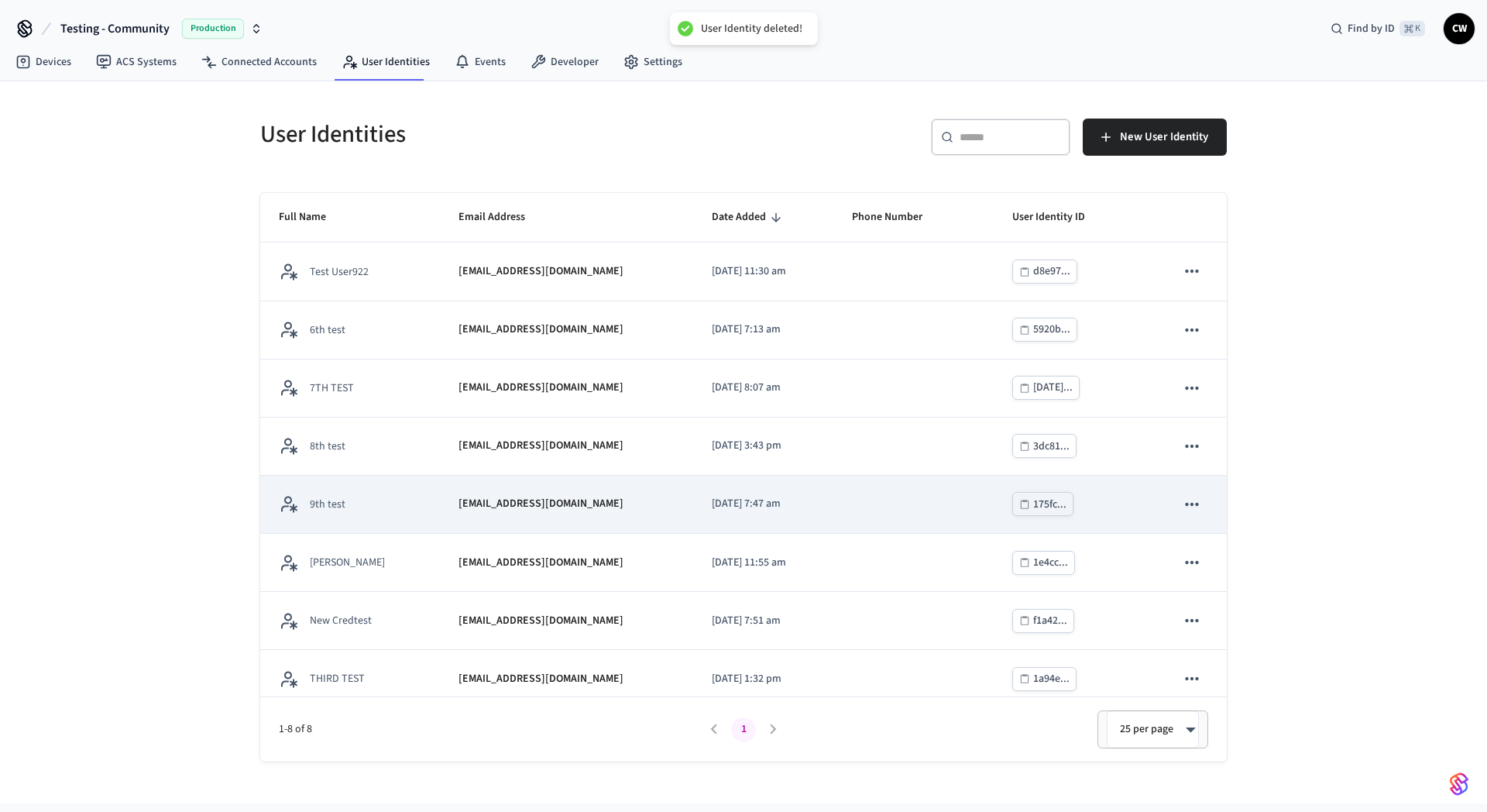
click at [1197, 502] on td "sticky table" at bounding box center [1192, 504] width 69 height 58
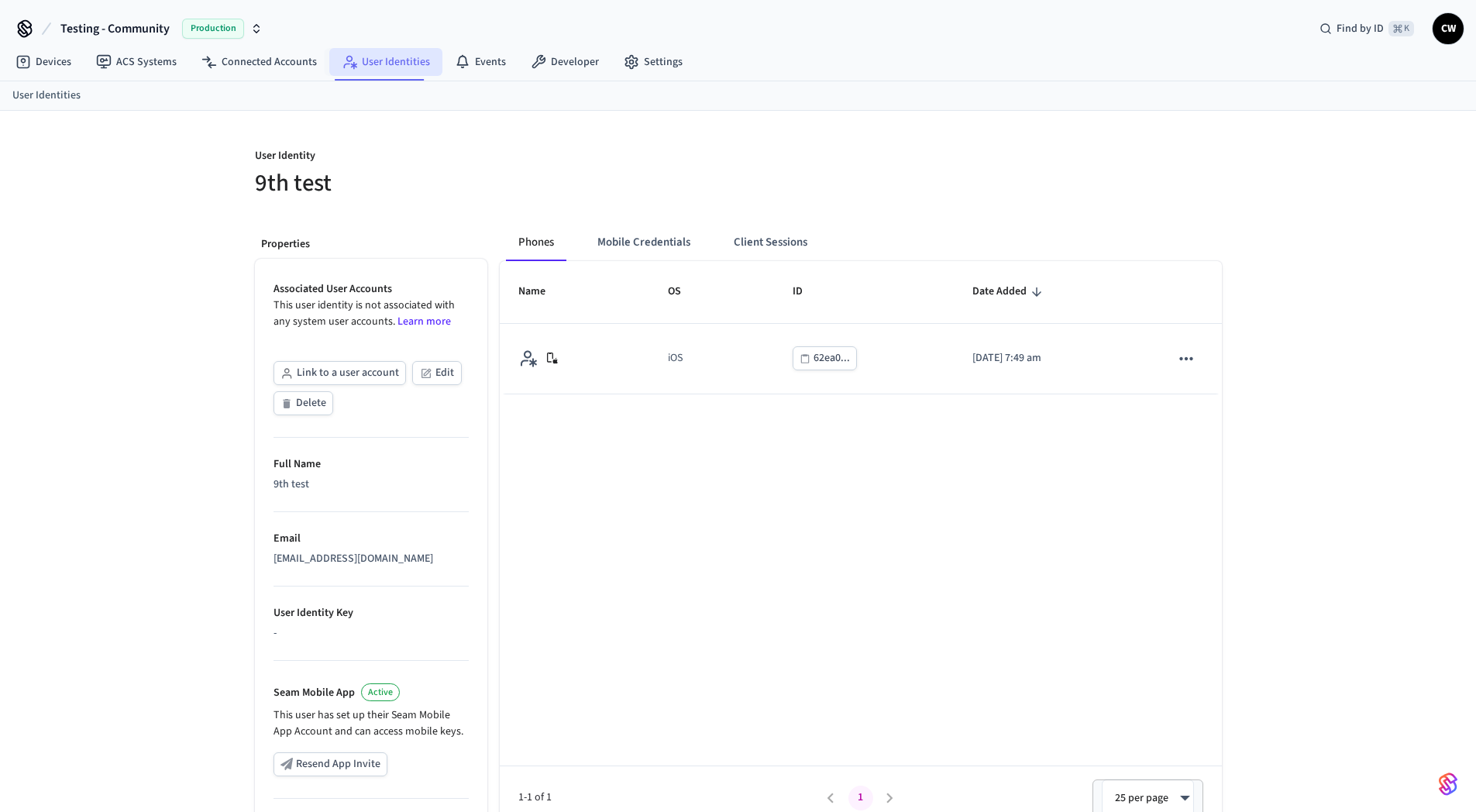
click at [381, 68] on link "User Identities" at bounding box center [385, 61] width 113 height 28
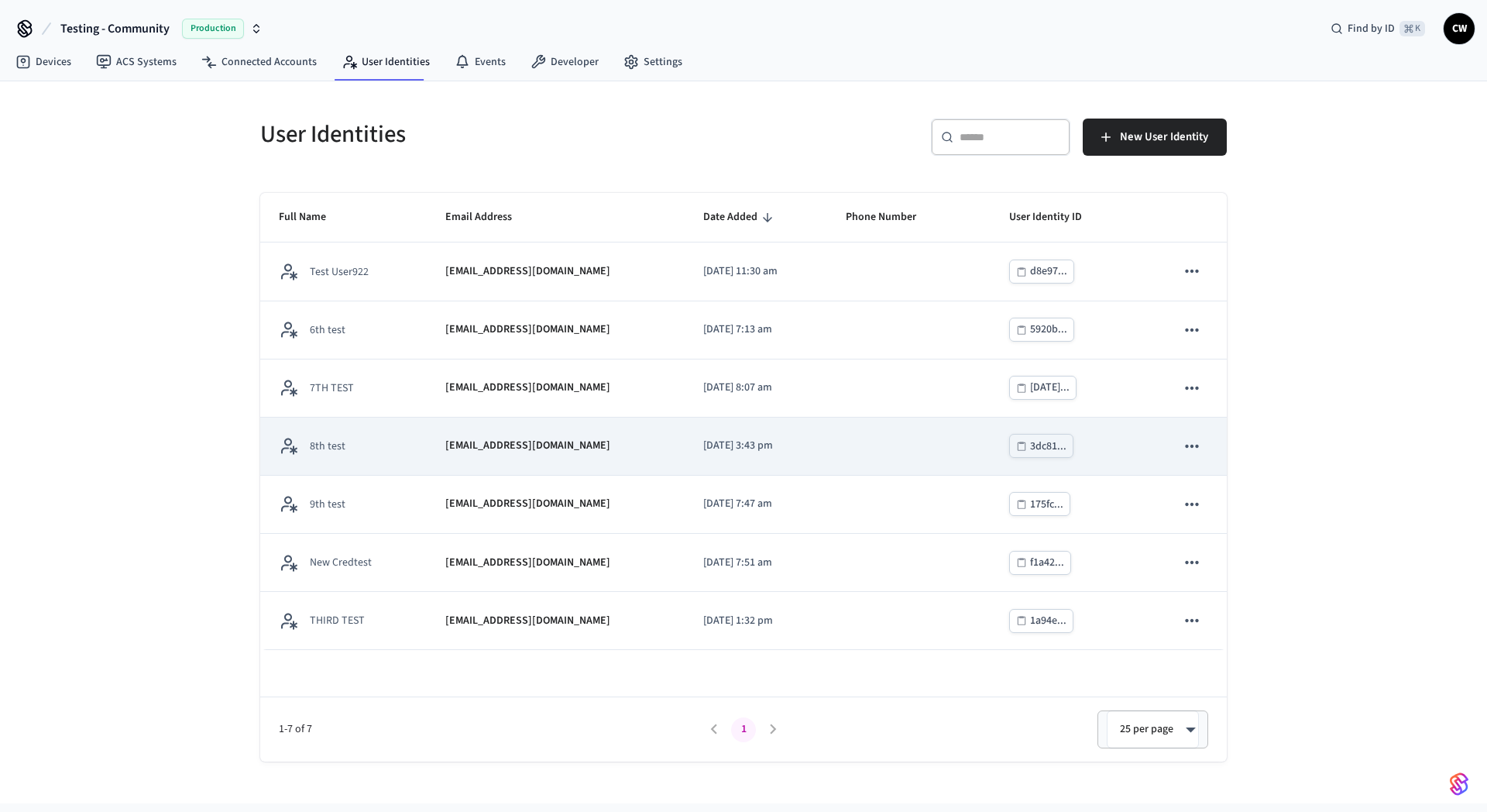
click at [1202, 449] on icon "sticky table" at bounding box center [1192, 446] width 20 height 20
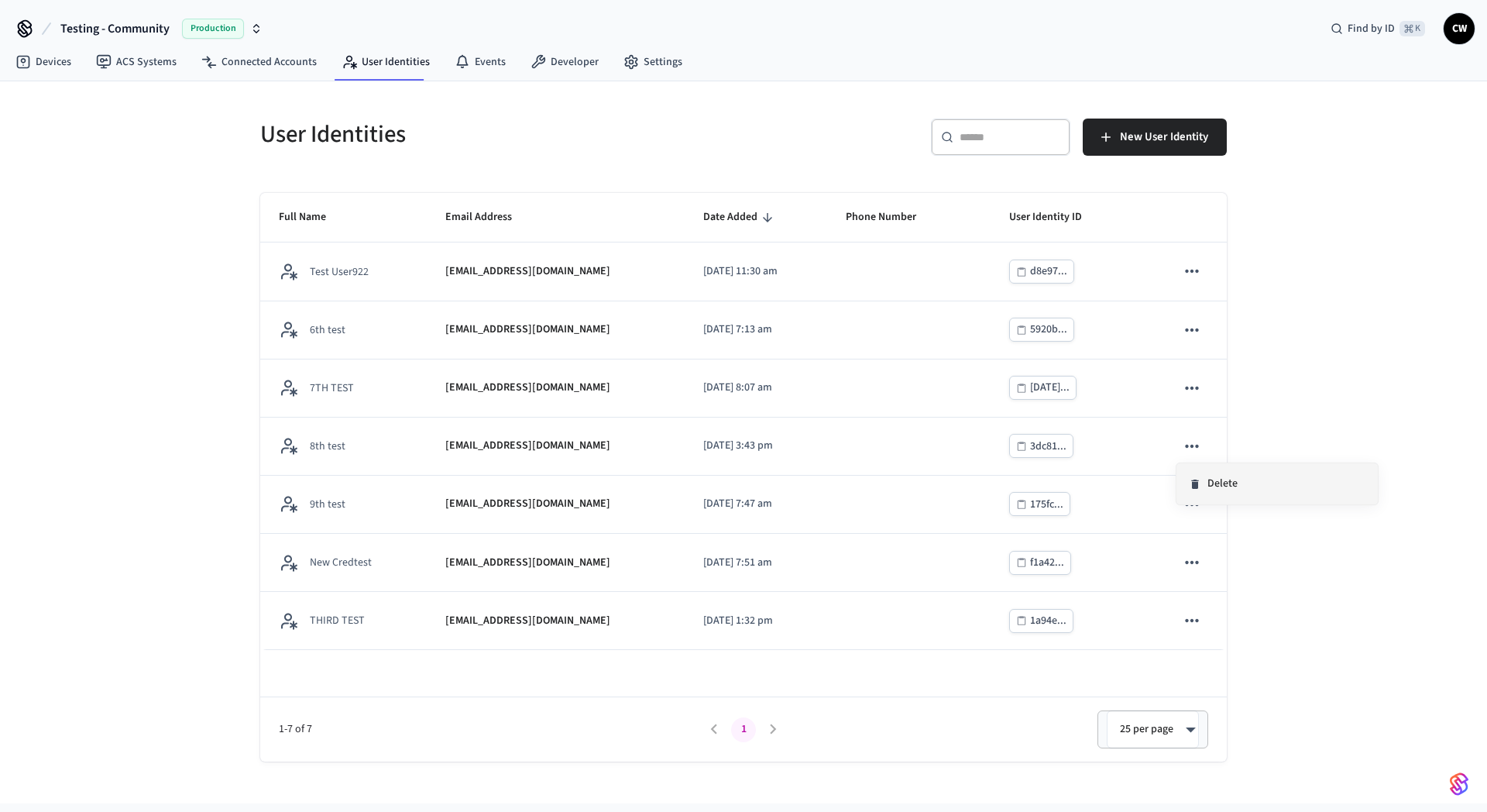
click at [1229, 488] on li "Delete" at bounding box center [1277, 484] width 201 height 41
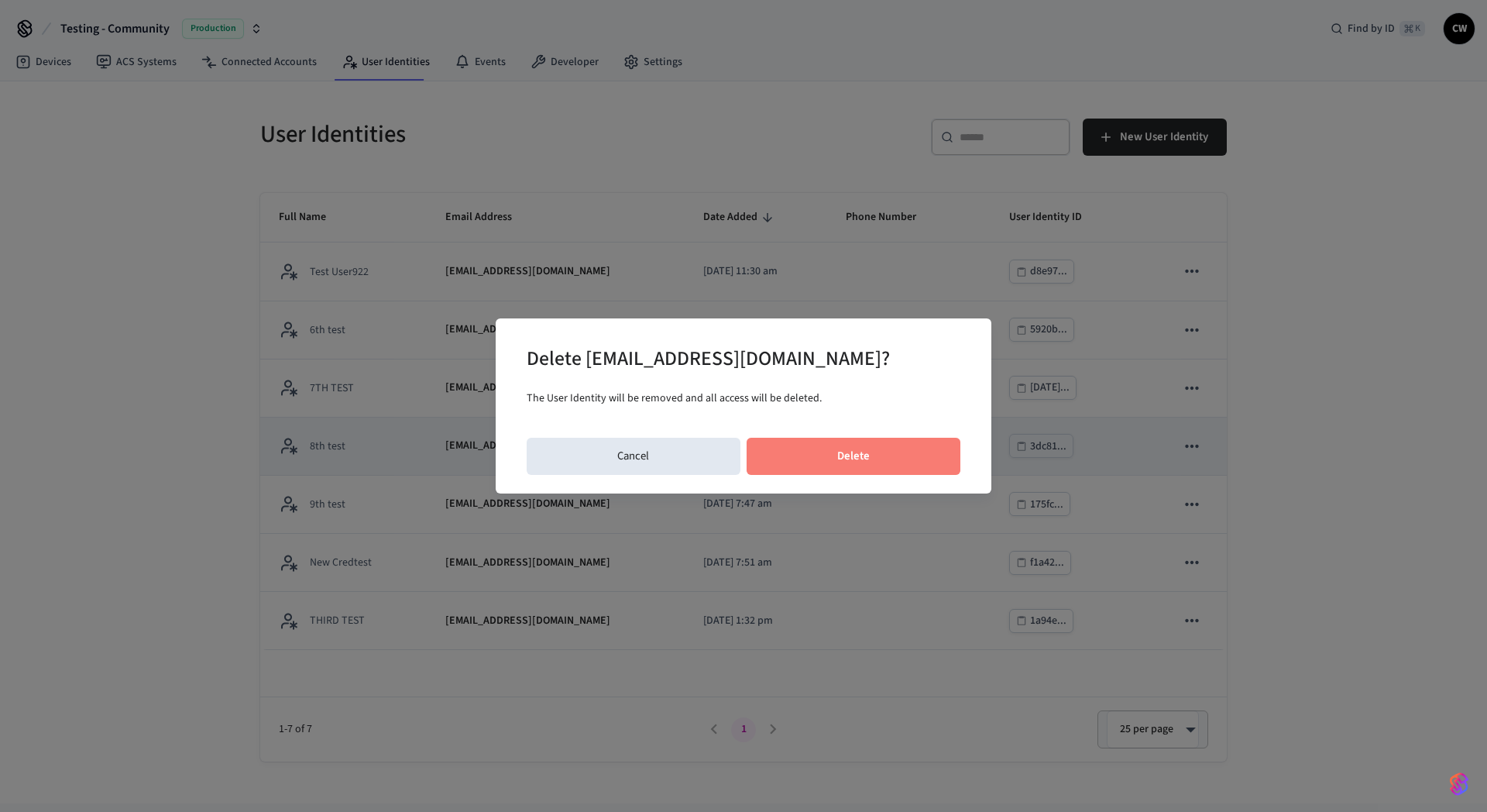
drag, startPoint x: 883, startPoint y: 454, endPoint x: 901, endPoint y: 453, distance: 18.0
click at [881, 454] on button "Delete" at bounding box center [853, 456] width 214 height 37
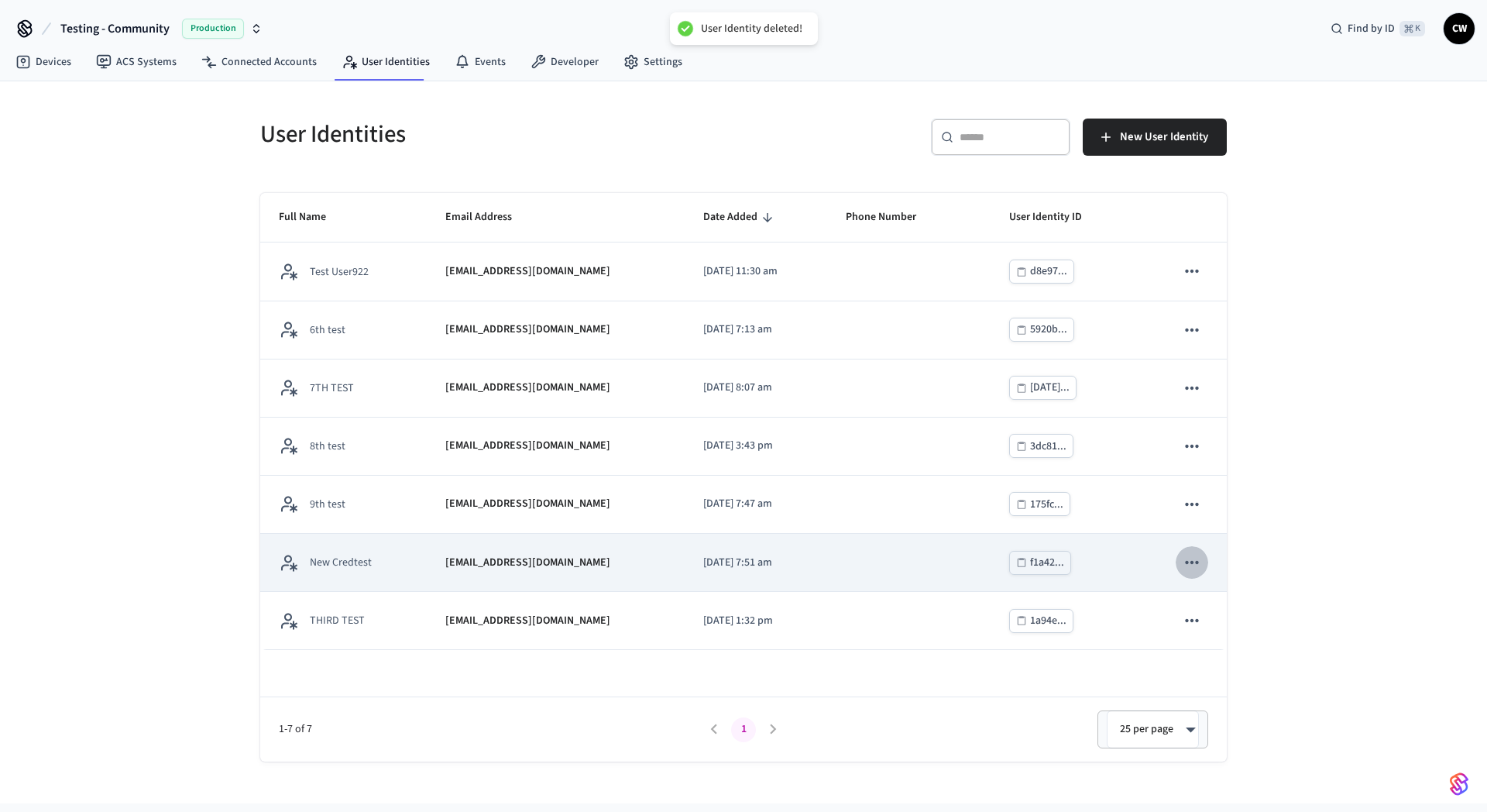
click at [1195, 560] on icon "sticky table" at bounding box center [1192, 562] width 20 height 20
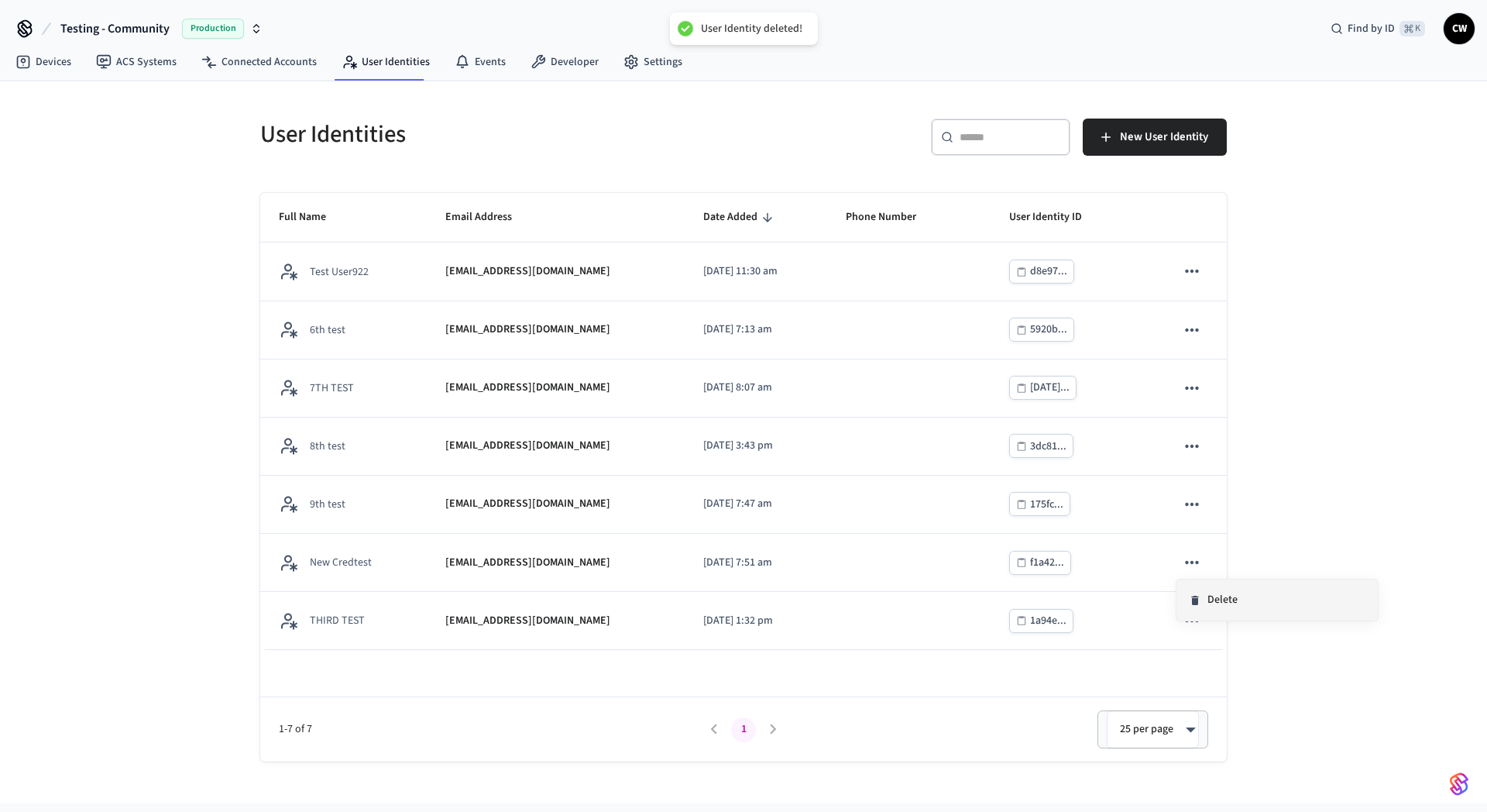
click at [1234, 602] on li "Delete" at bounding box center [1277, 599] width 201 height 41
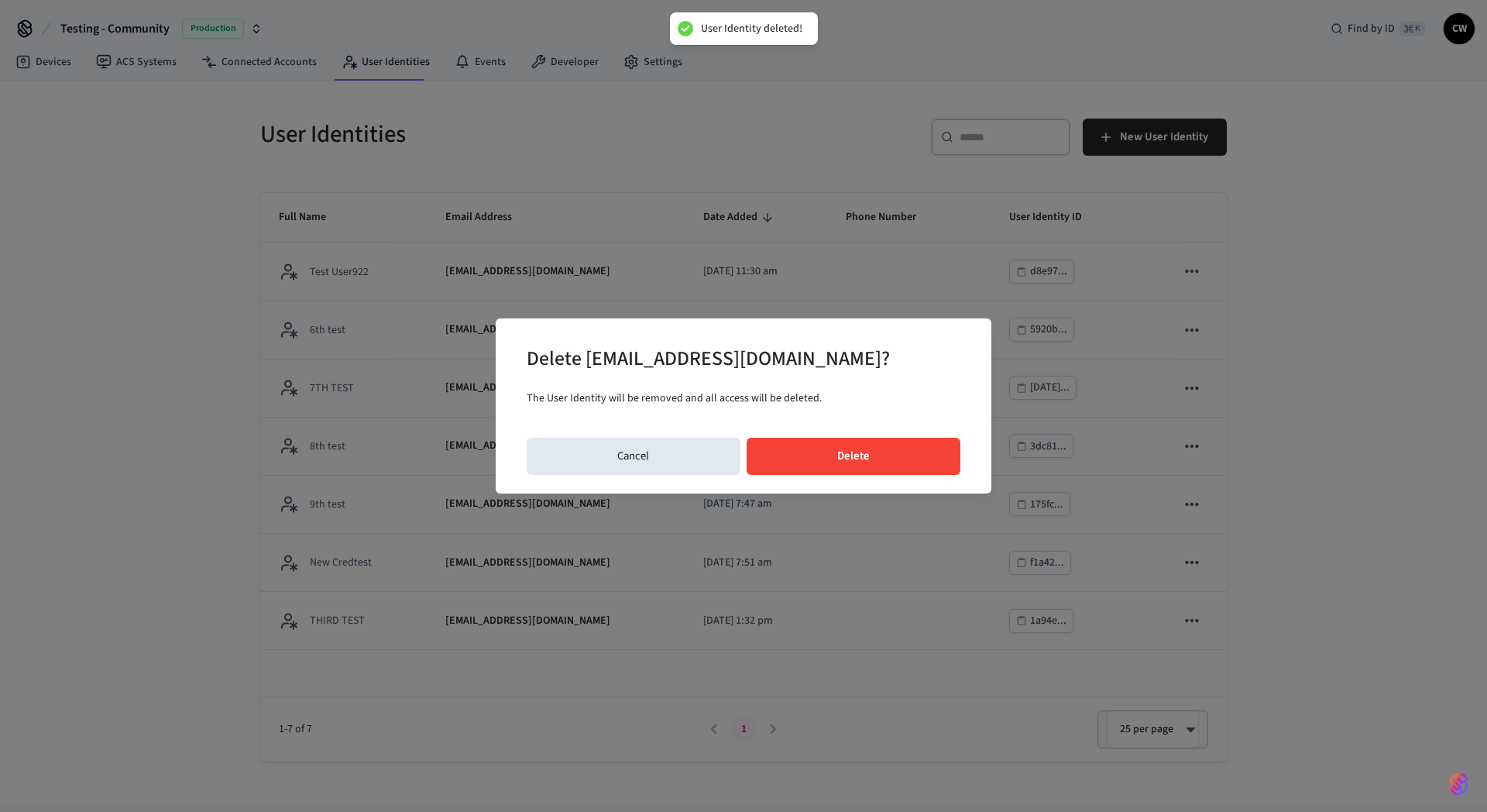
click at [776, 459] on button "Delete" at bounding box center [853, 456] width 214 height 37
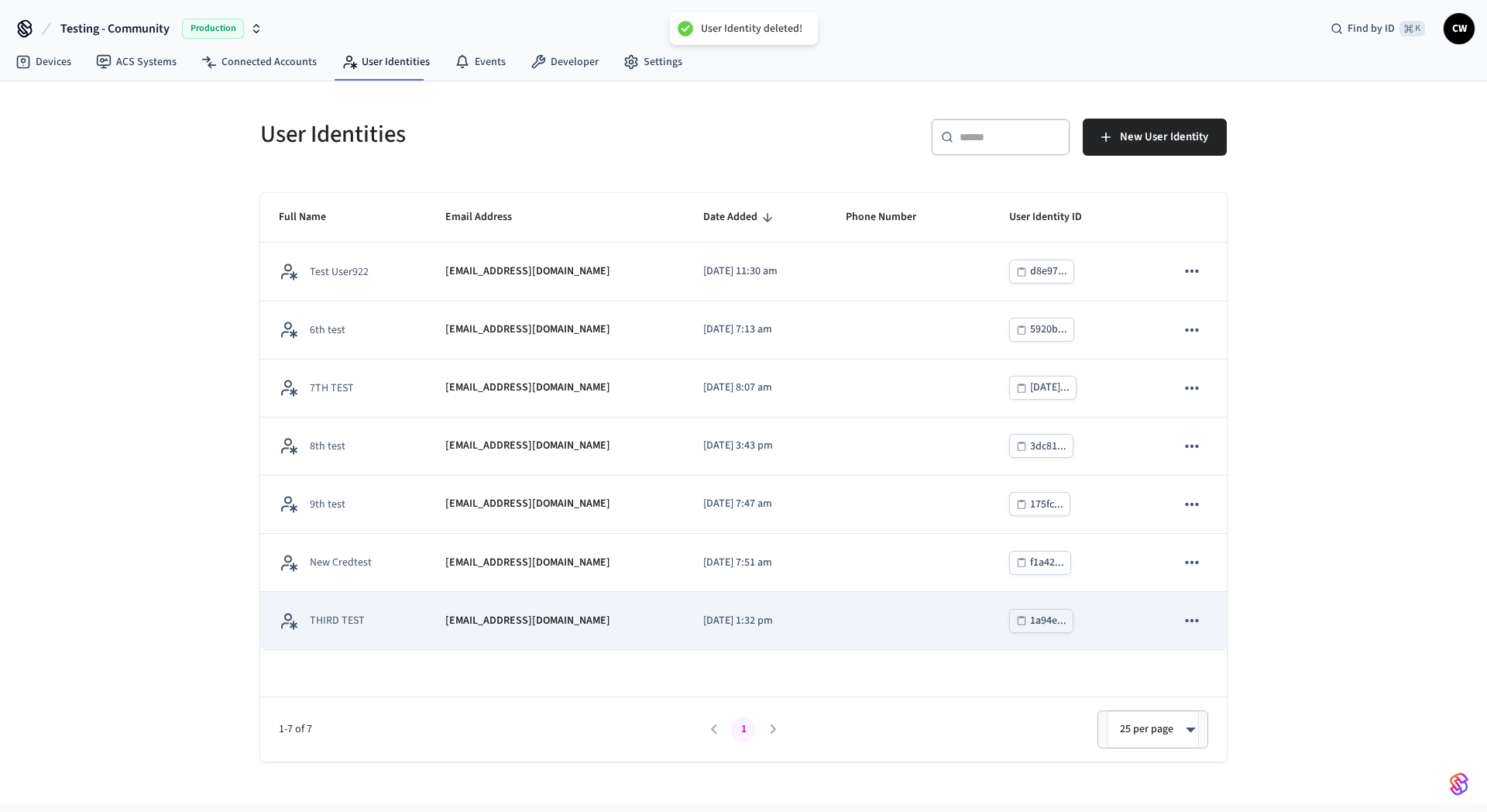
click at [1197, 619] on icon "sticky table" at bounding box center [1191, 620] width 13 height 3
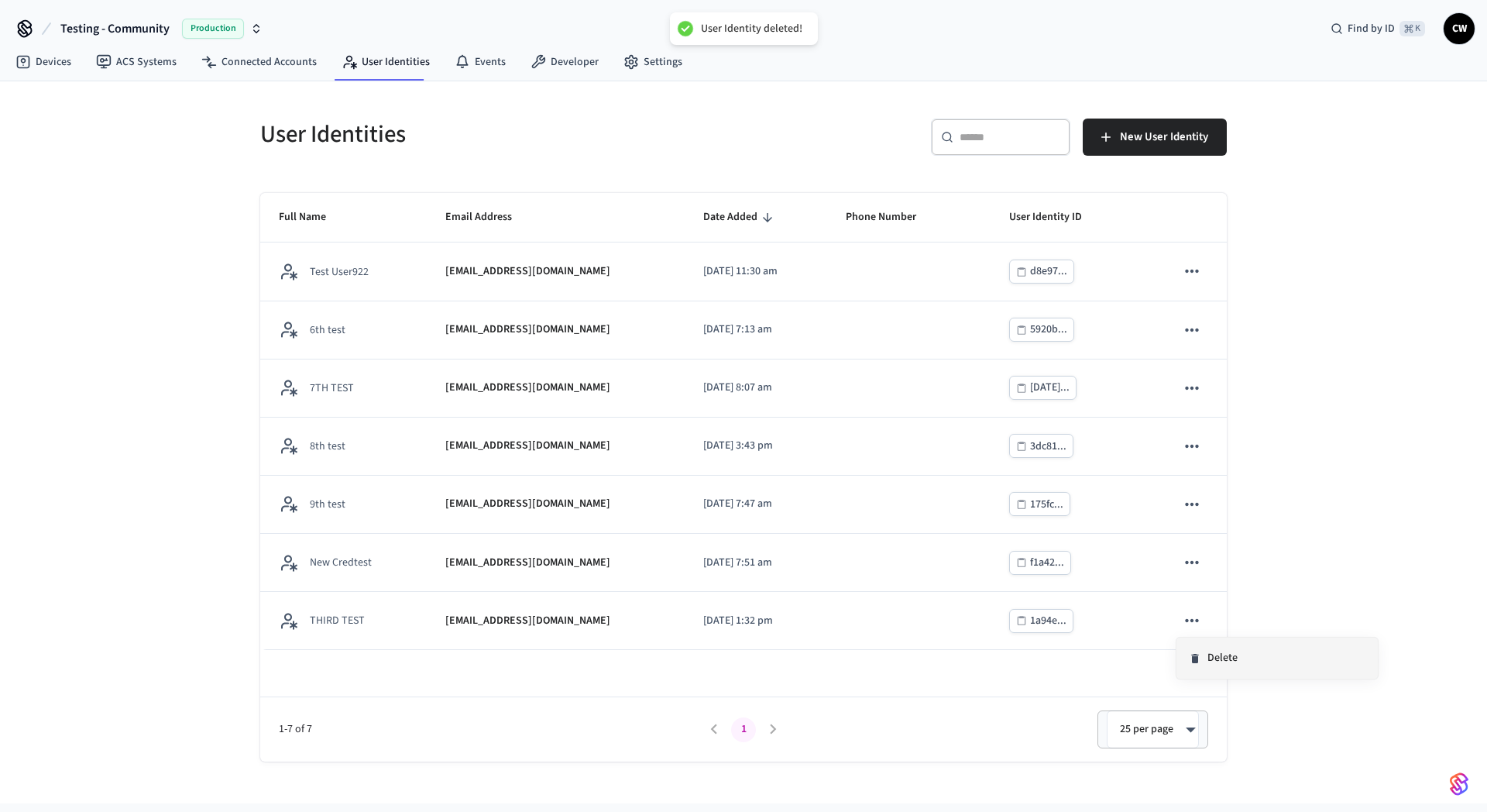
click at [1271, 663] on li "Delete" at bounding box center [1277, 658] width 201 height 41
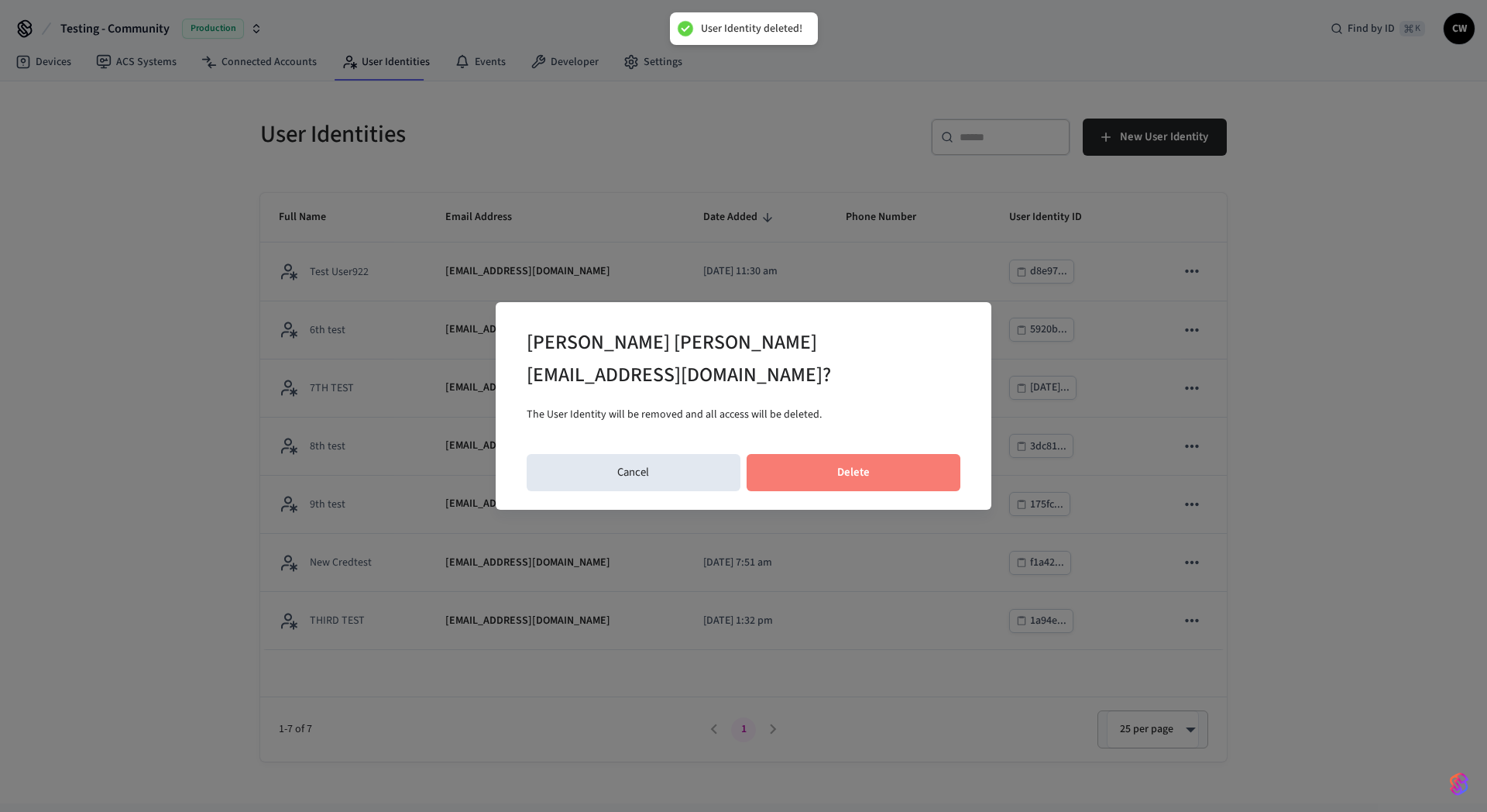
click at [842, 464] on button "Delete" at bounding box center [853, 472] width 214 height 37
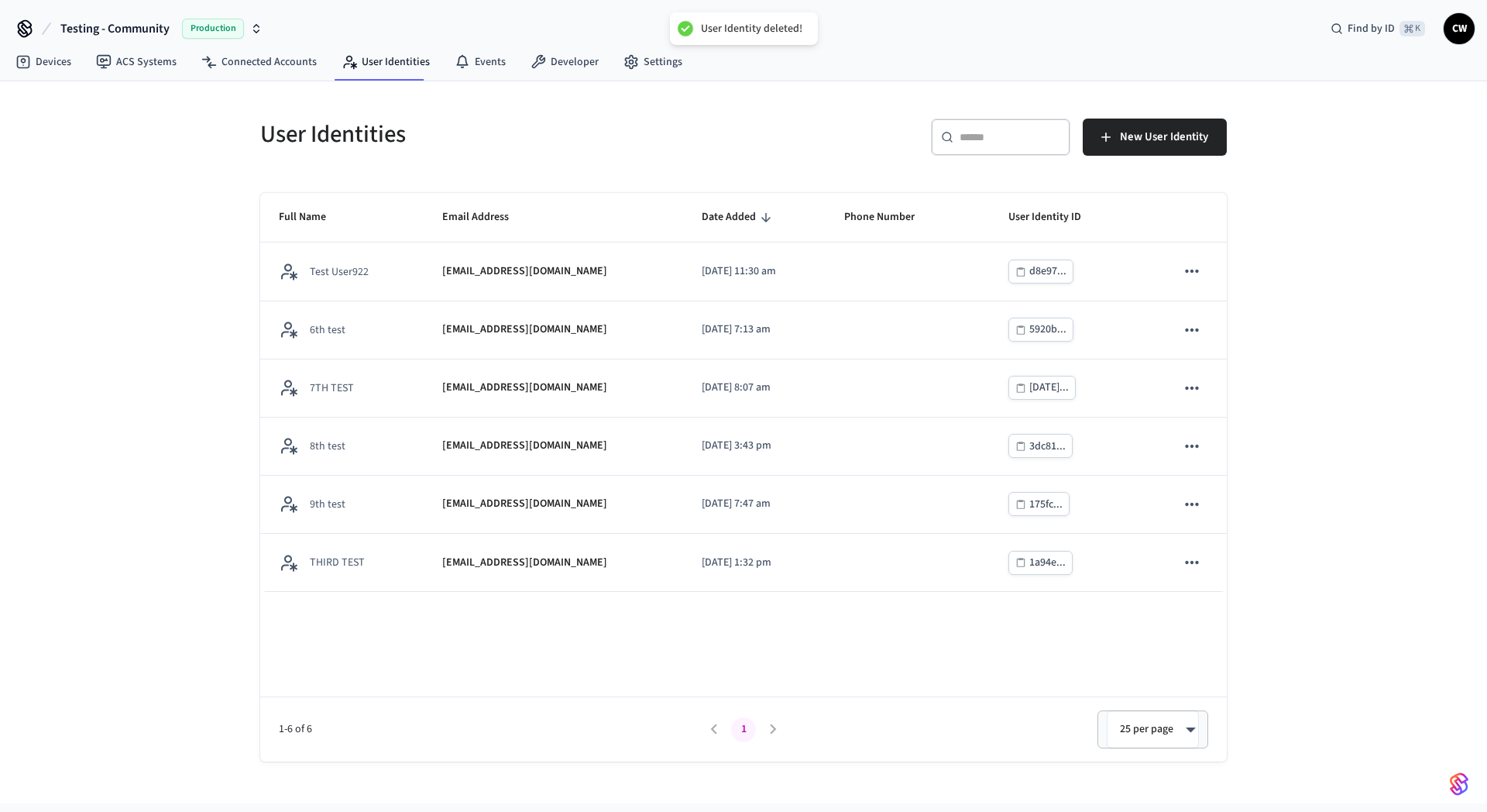
click at [754, 177] on div "User Identities ​ ​ New User Identity Full Name Email Address Date Added Phone …" at bounding box center [744, 421] width 992 height 680
click at [682, 157] on div "User Identities" at bounding box center [488, 133] width 493 height 68
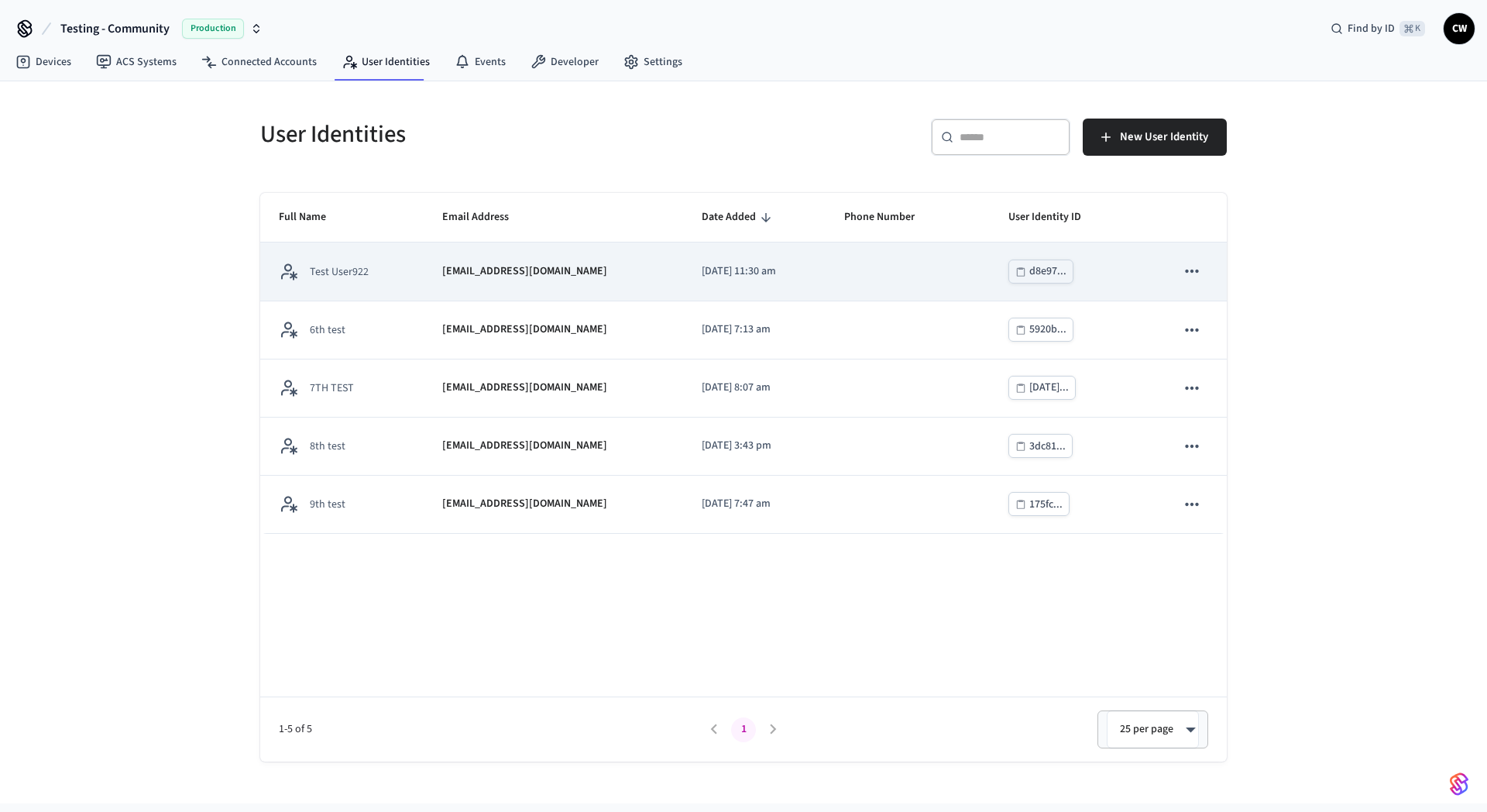
click at [1195, 273] on icon "sticky table" at bounding box center [1192, 270] width 20 height 20
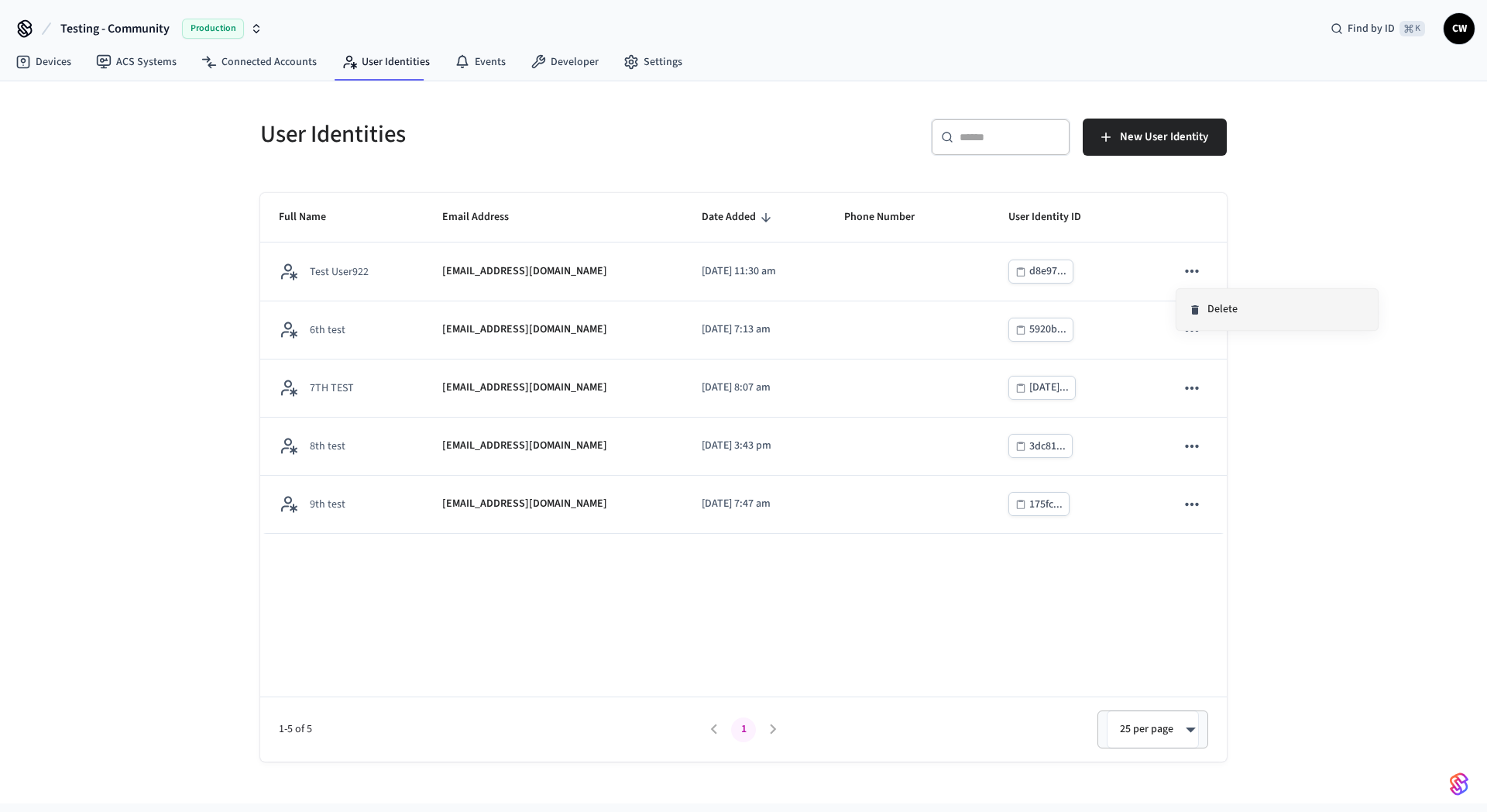
click at [1226, 314] on li "Delete" at bounding box center [1277, 310] width 201 height 41
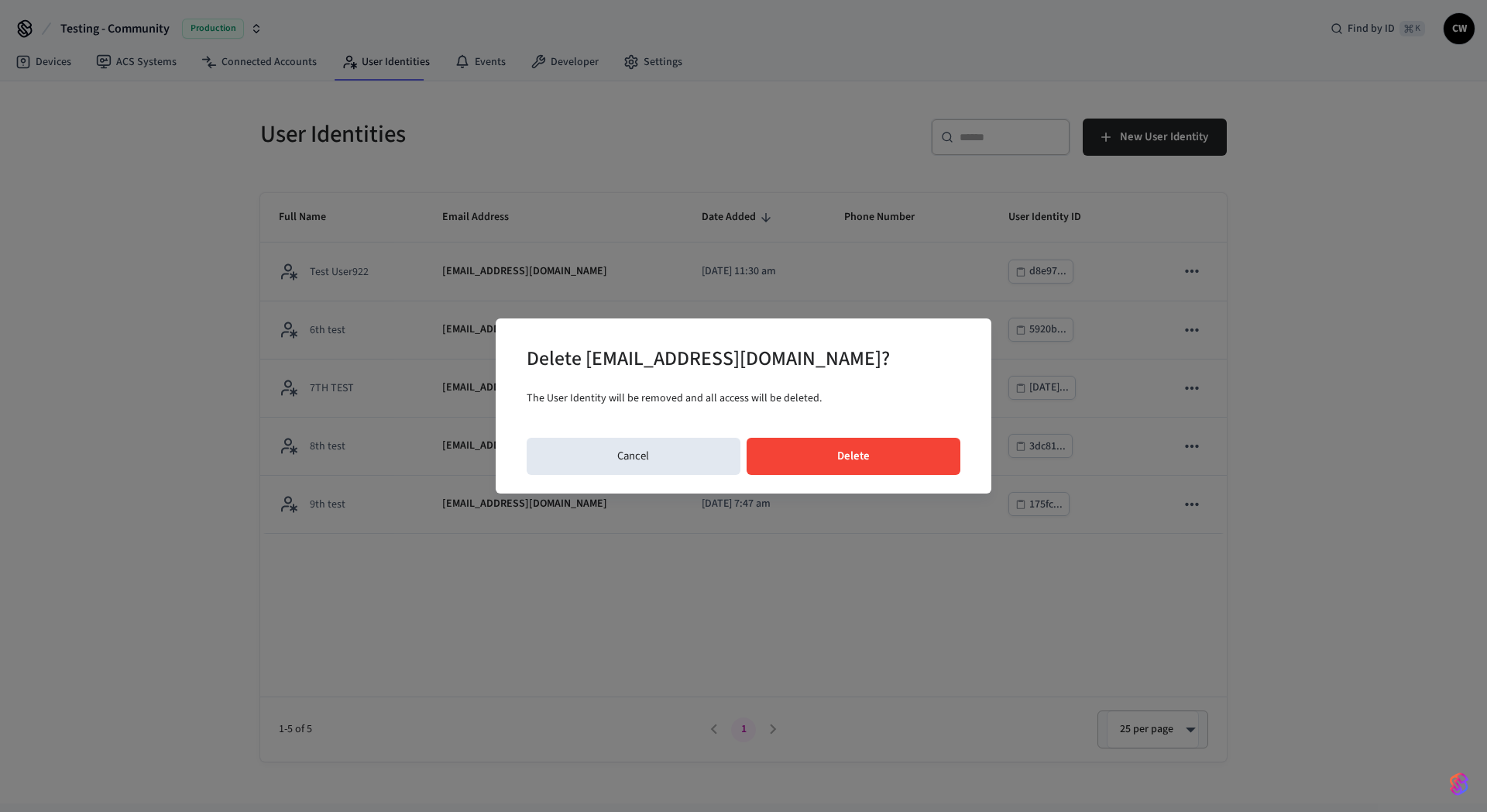
click at [922, 446] on button "Delete" at bounding box center [853, 456] width 214 height 37
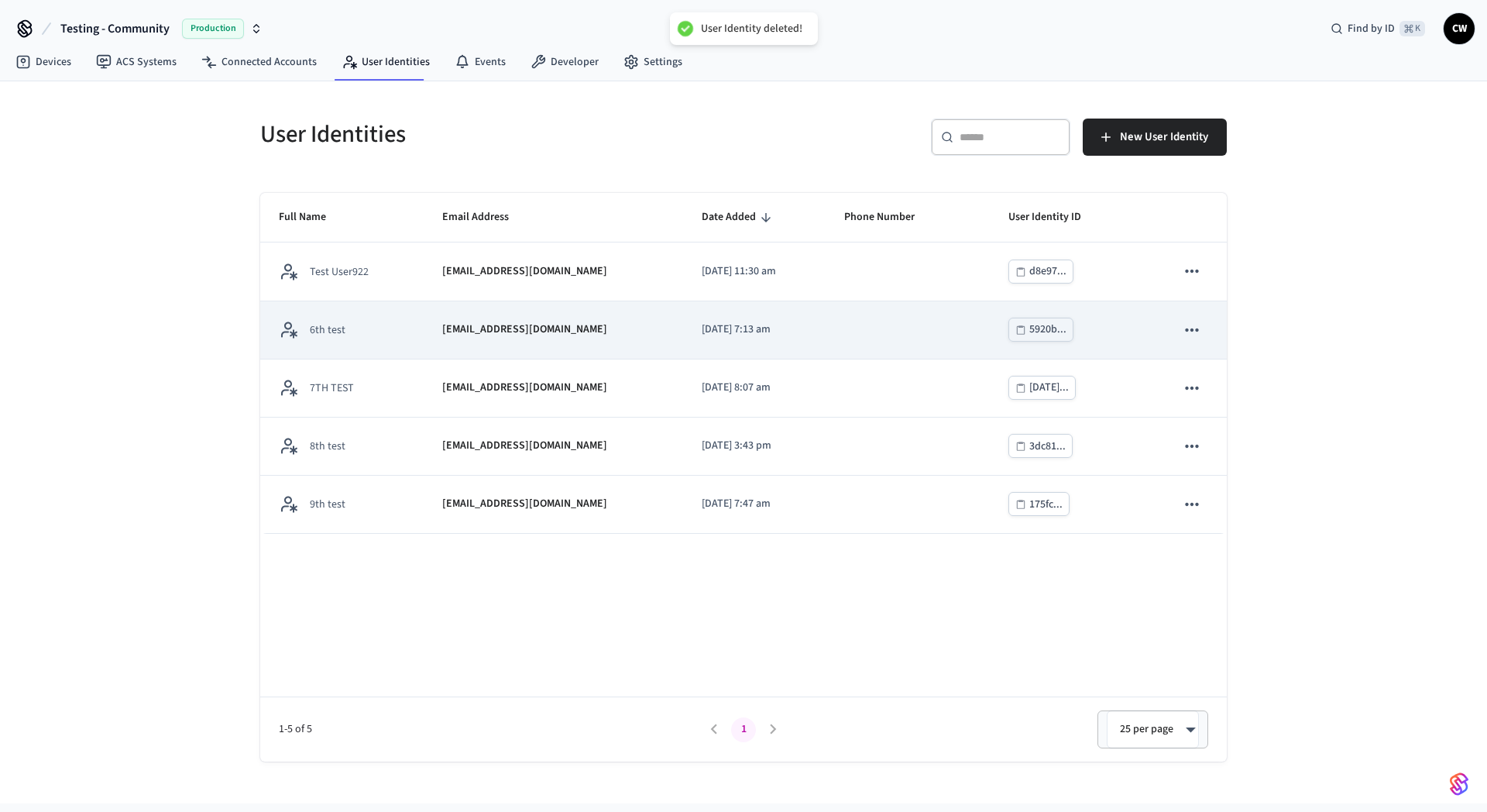
click at [1197, 329] on icon "sticky table" at bounding box center [1191, 328] width 13 height 3
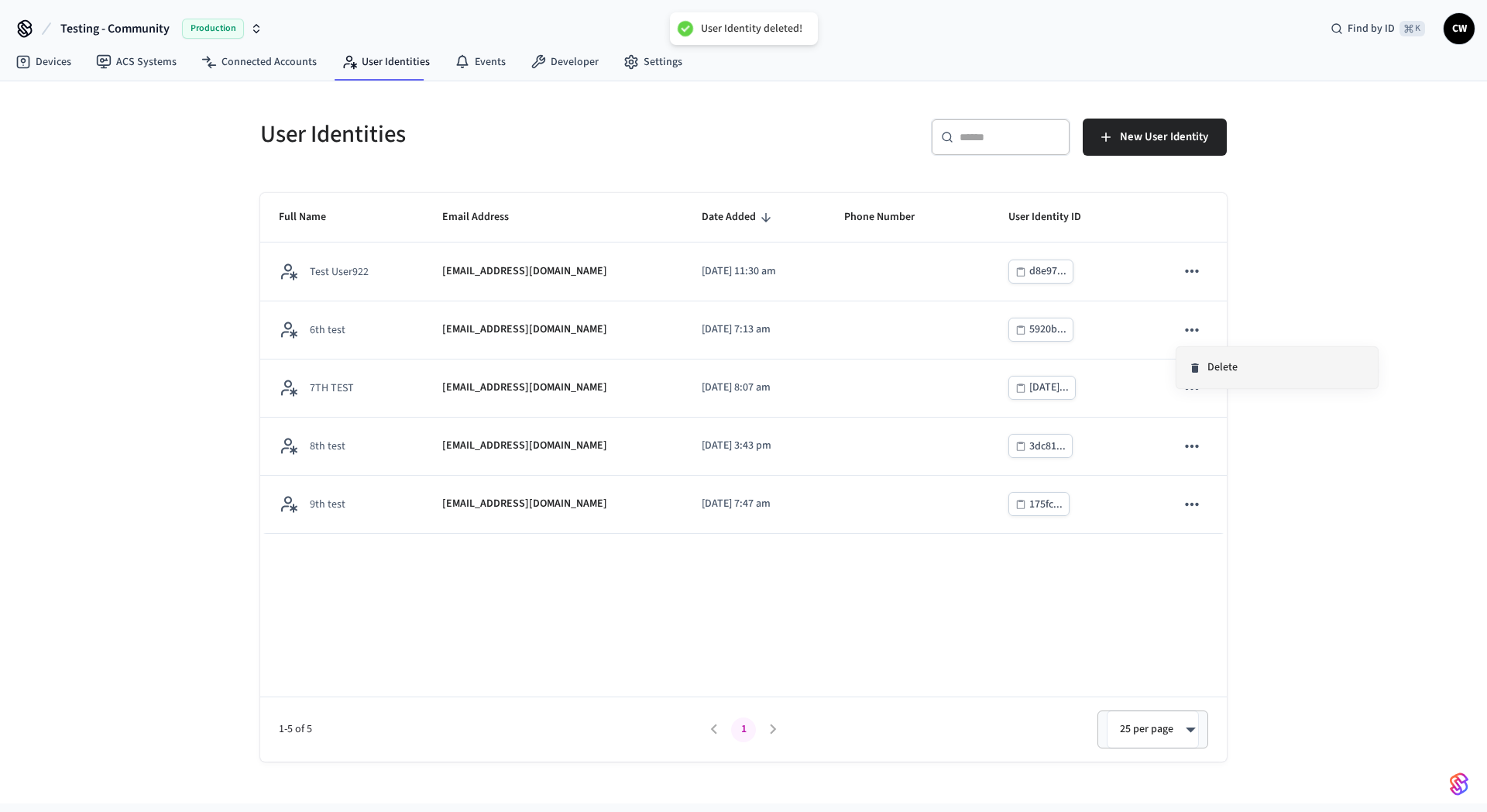
click at [1227, 370] on li "Delete" at bounding box center [1277, 367] width 201 height 41
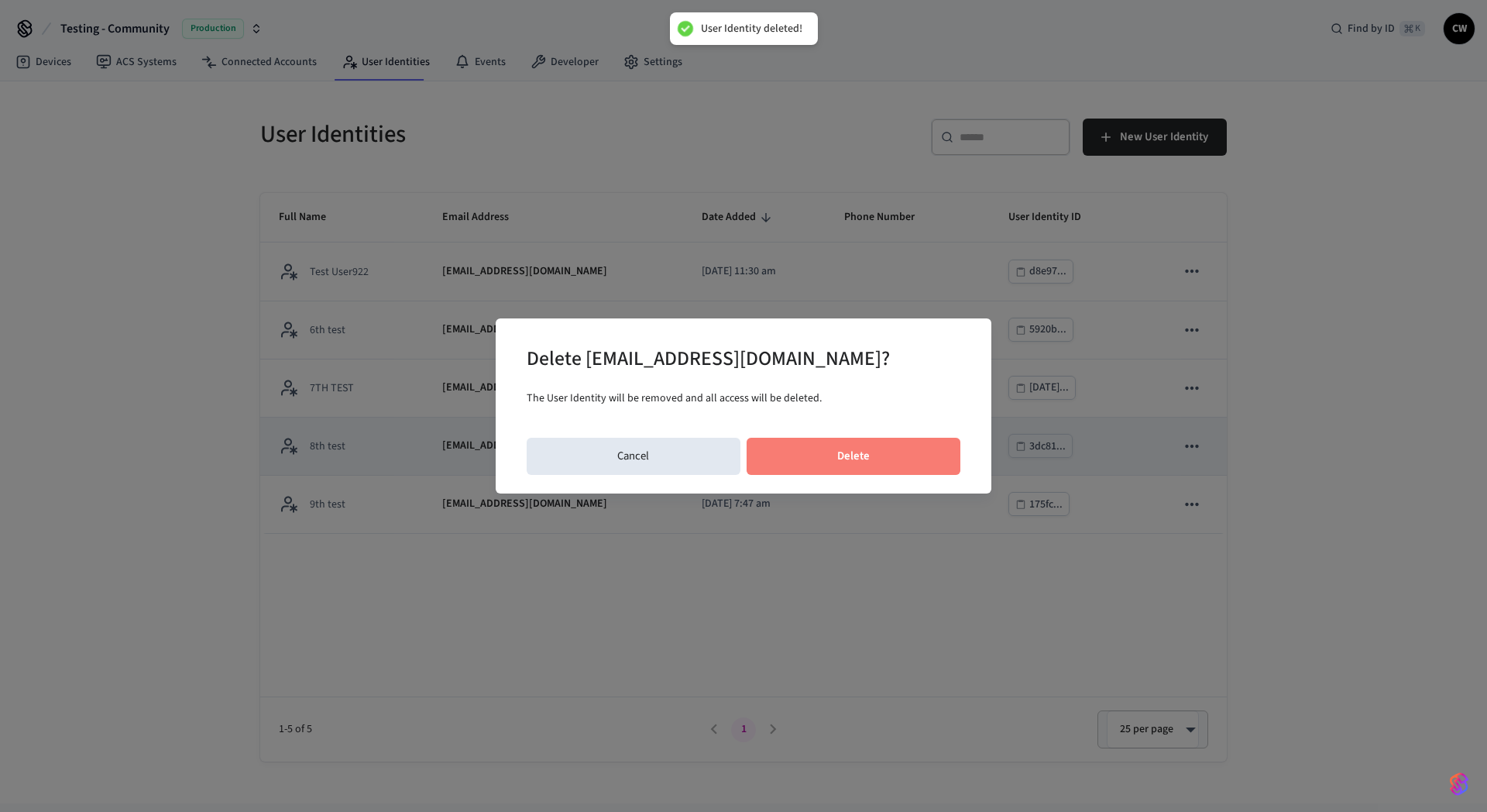
drag, startPoint x: 938, startPoint y: 467, endPoint x: 997, endPoint y: 453, distance: 60.6
click at [938, 467] on button "Delete" at bounding box center [853, 456] width 214 height 37
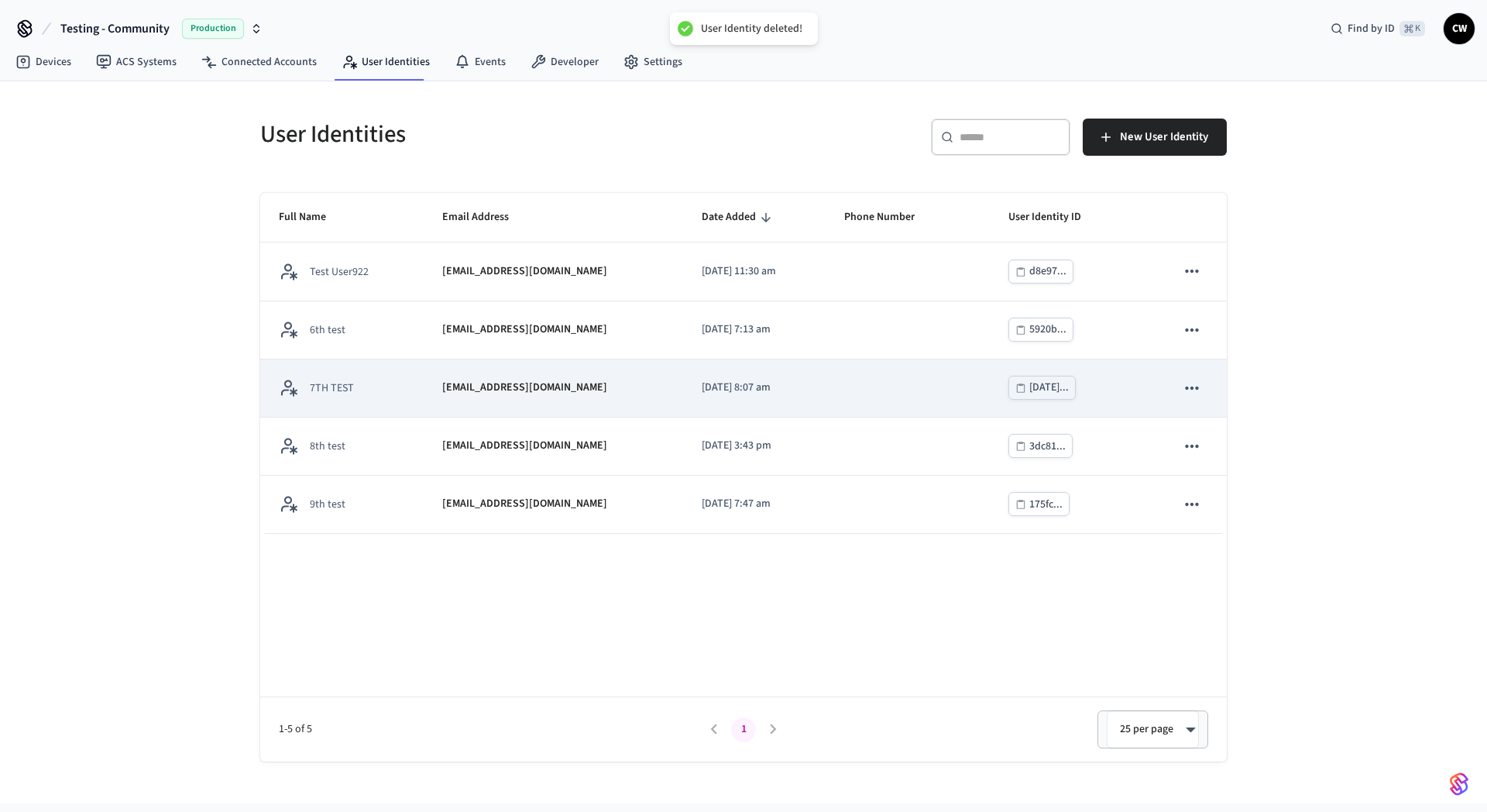
click at [1186, 387] on icon "sticky table" at bounding box center [1191, 388] width 13 height 3
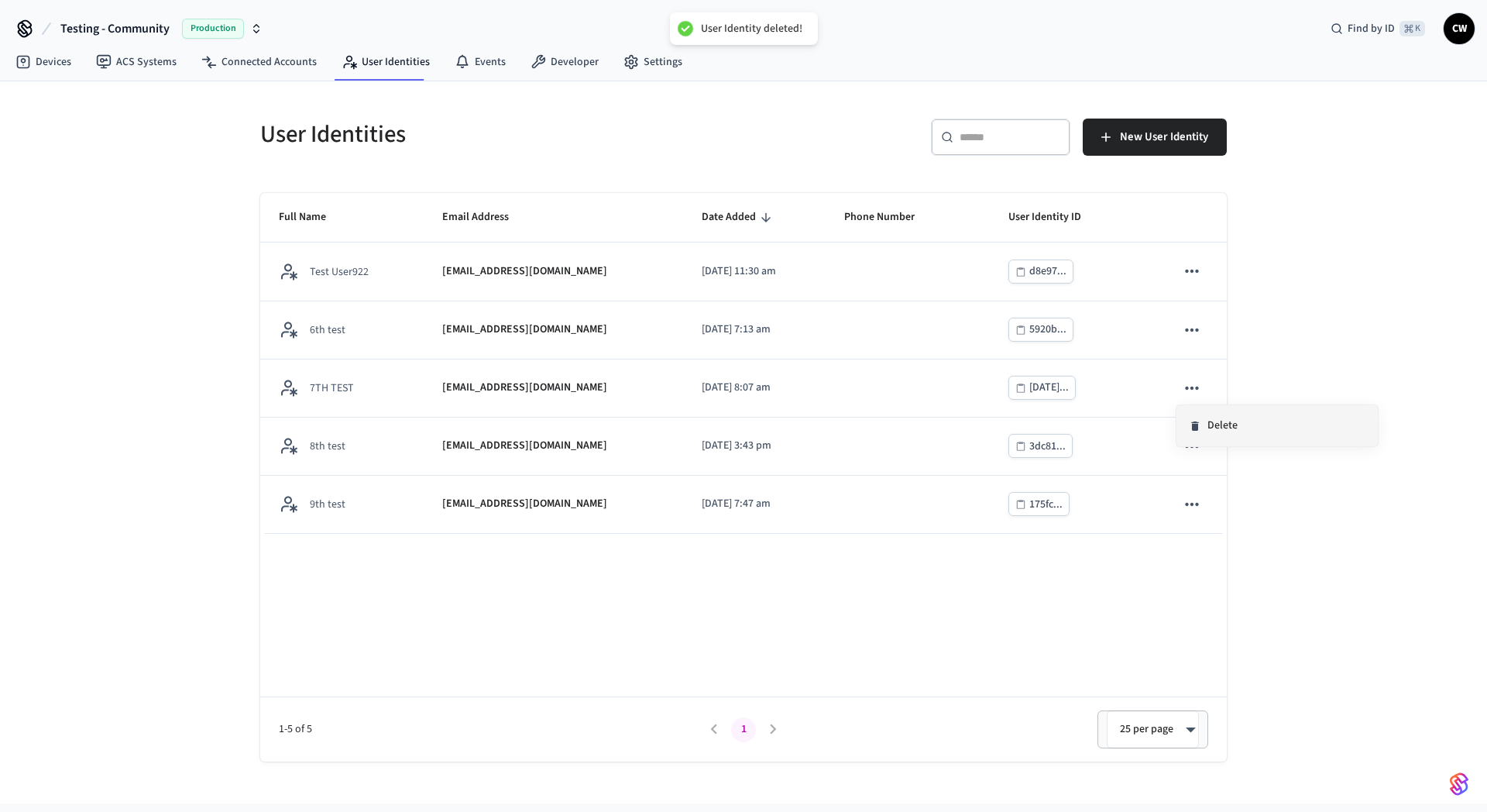
click at [1226, 415] on li "Delete" at bounding box center [1277, 425] width 201 height 41
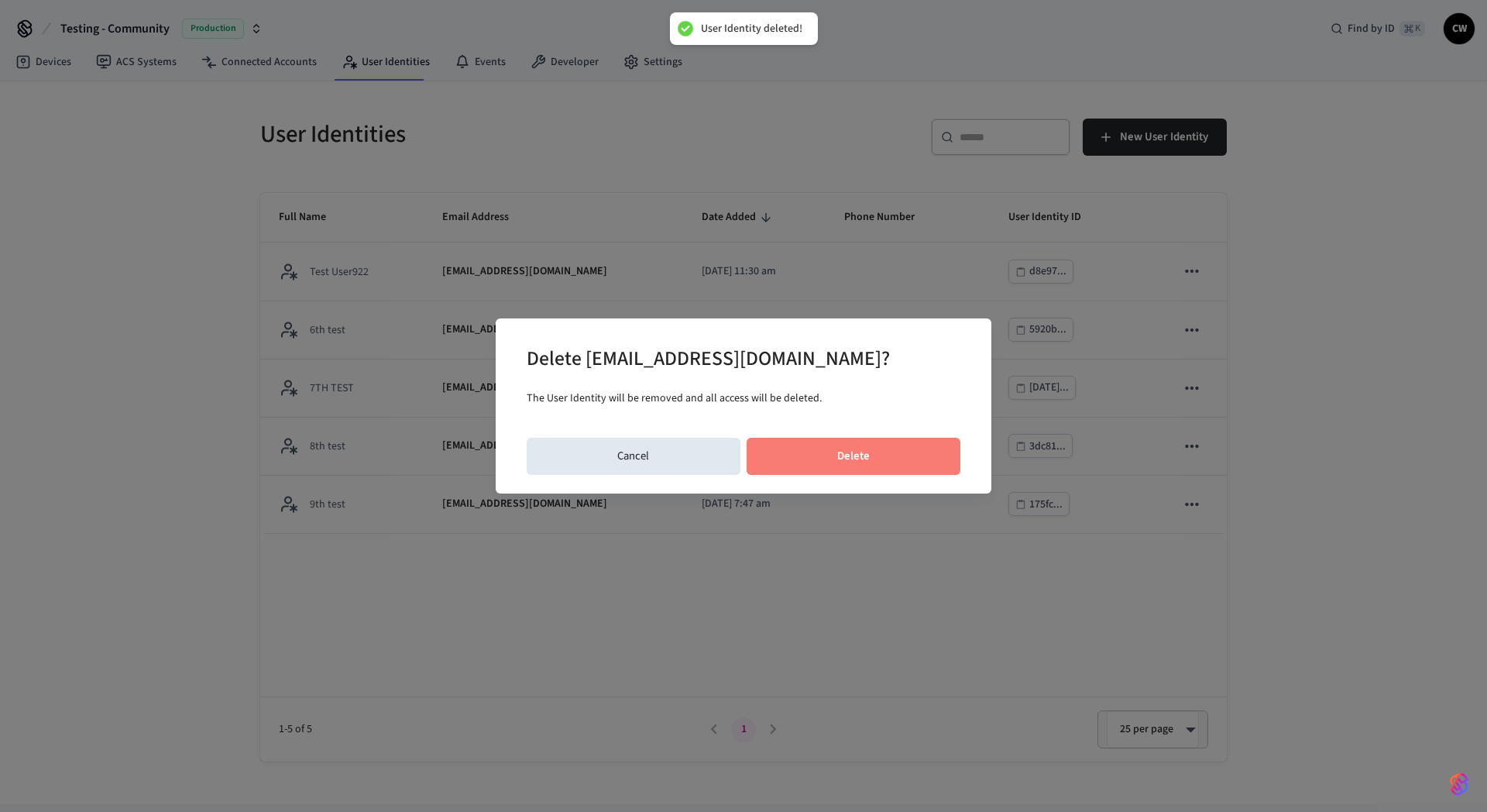
click at [901, 469] on button "Delete" at bounding box center [853, 456] width 214 height 37
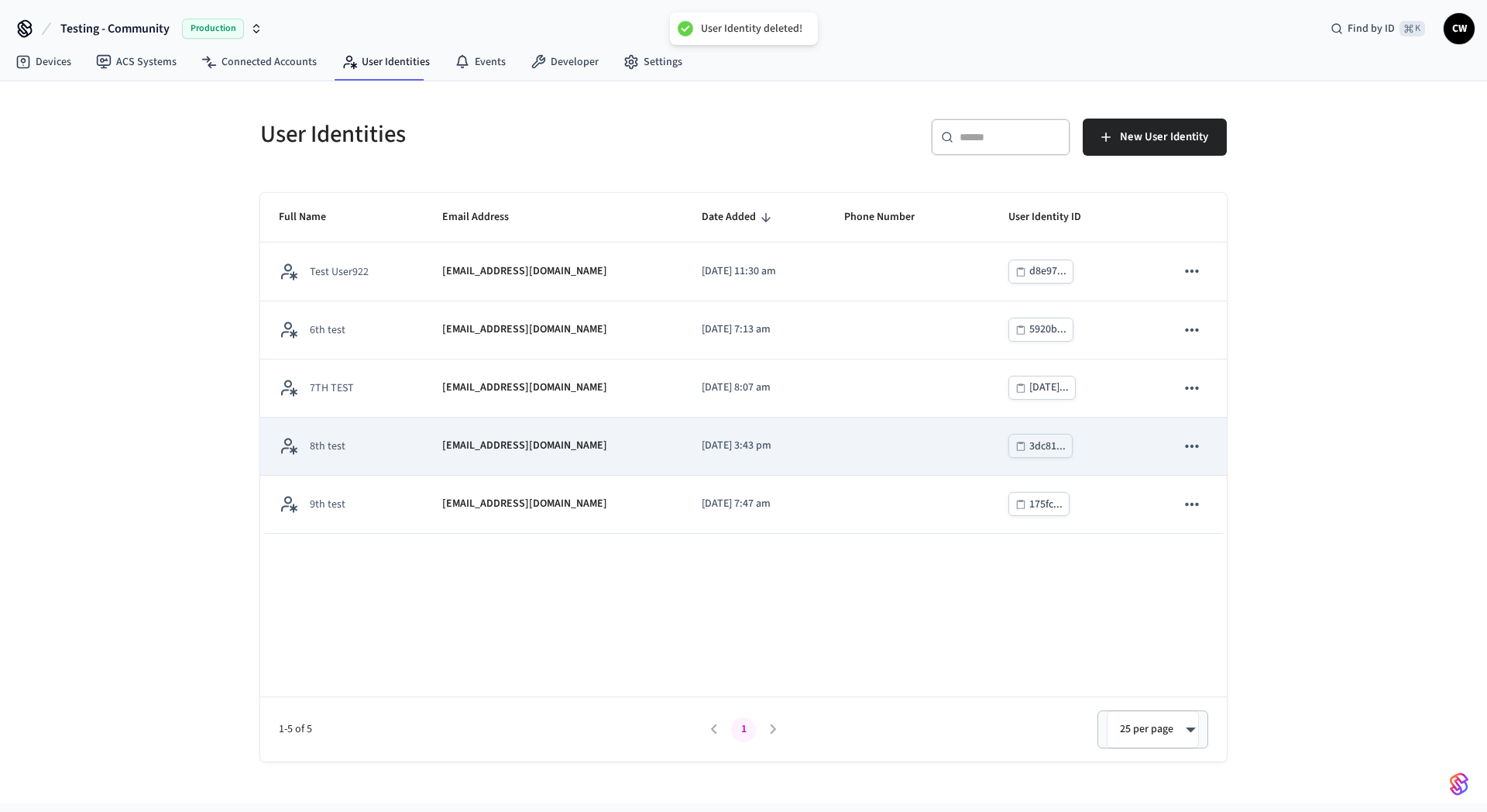
click at [1192, 450] on icon "sticky table" at bounding box center [1192, 446] width 20 height 20
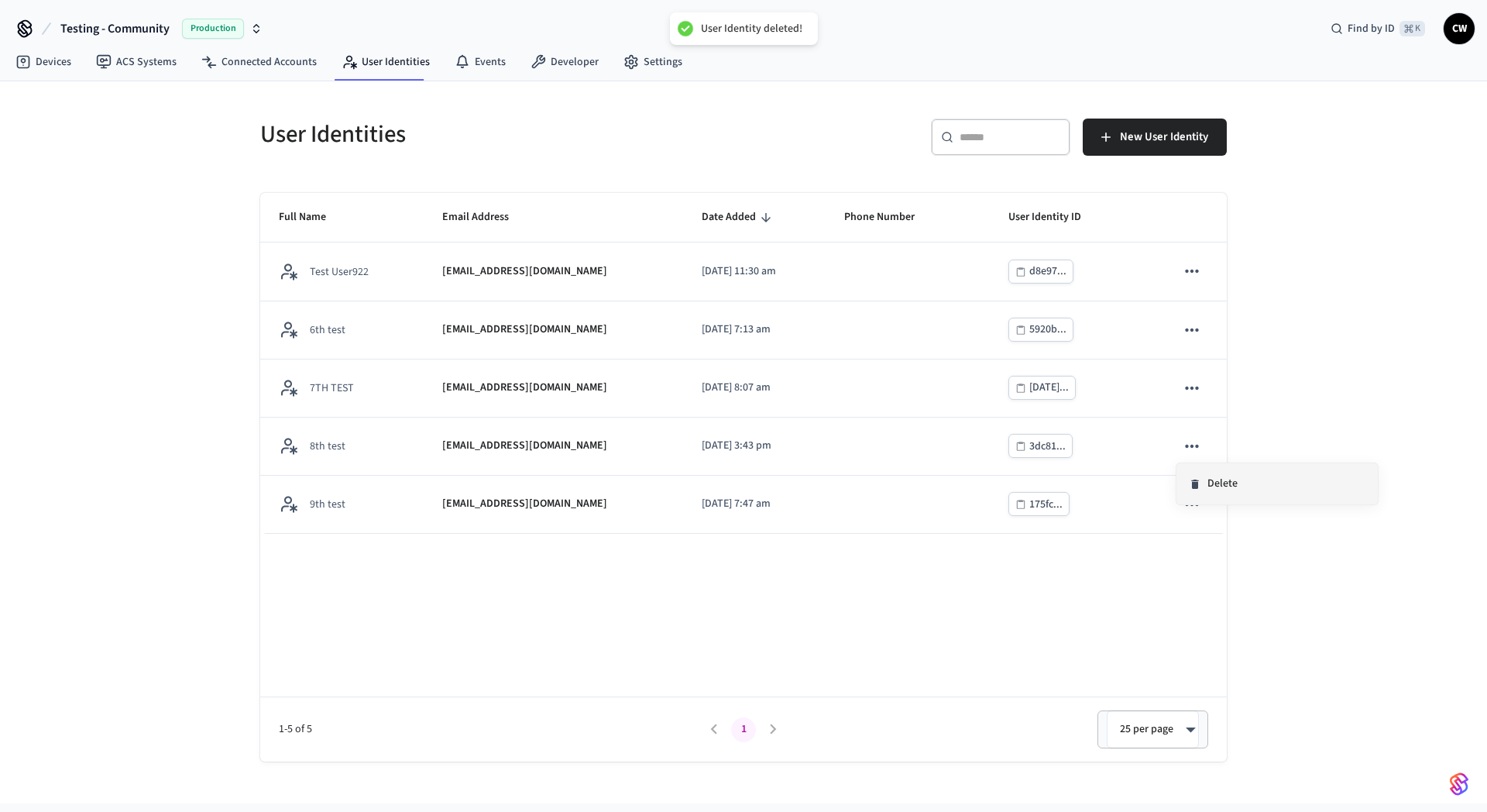
click at [1233, 475] on li "Delete" at bounding box center [1277, 484] width 201 height 41
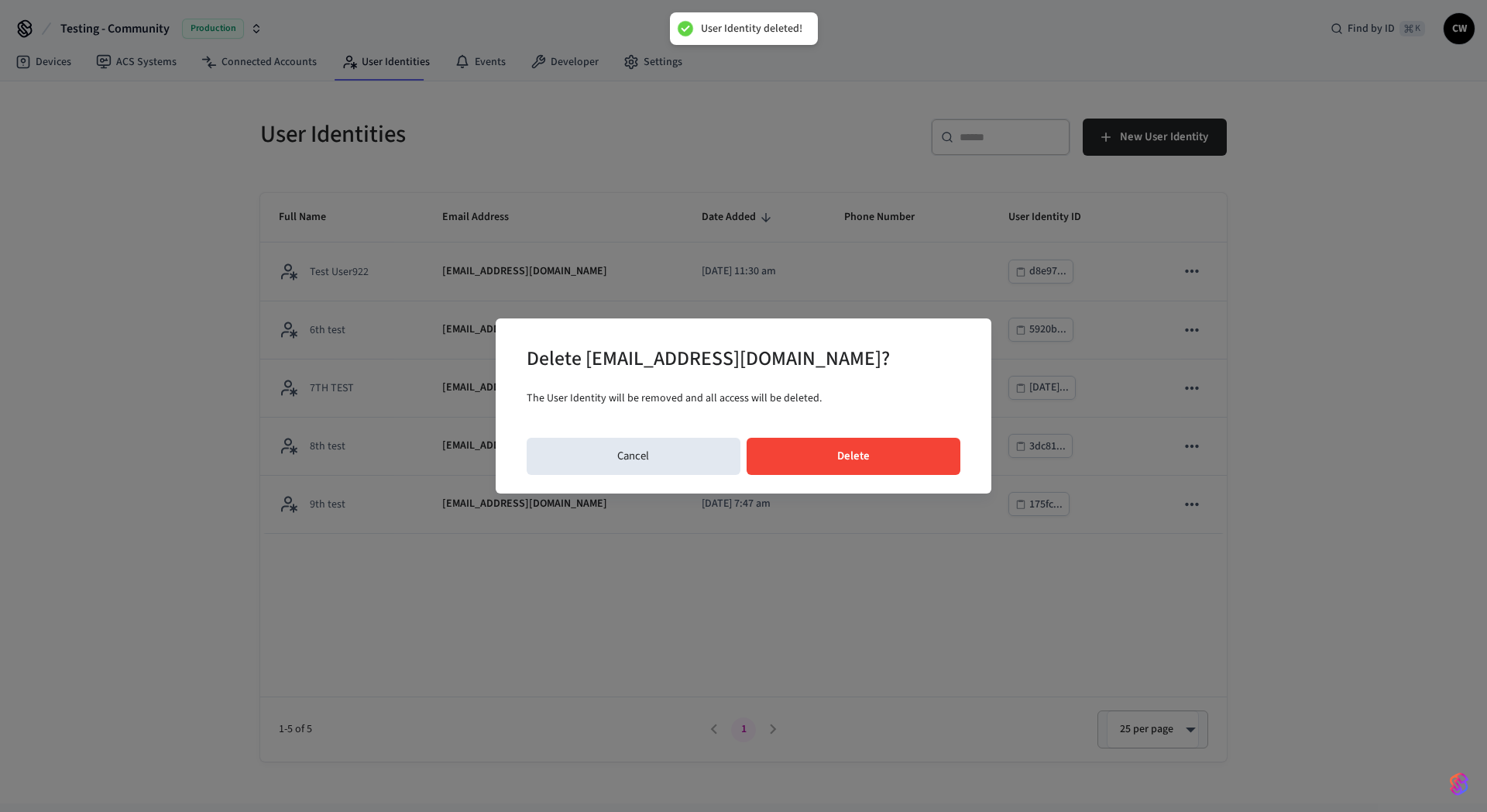
click at [916, 462] on button "Delete" at bounding box center [853, 456] width 214 height 37
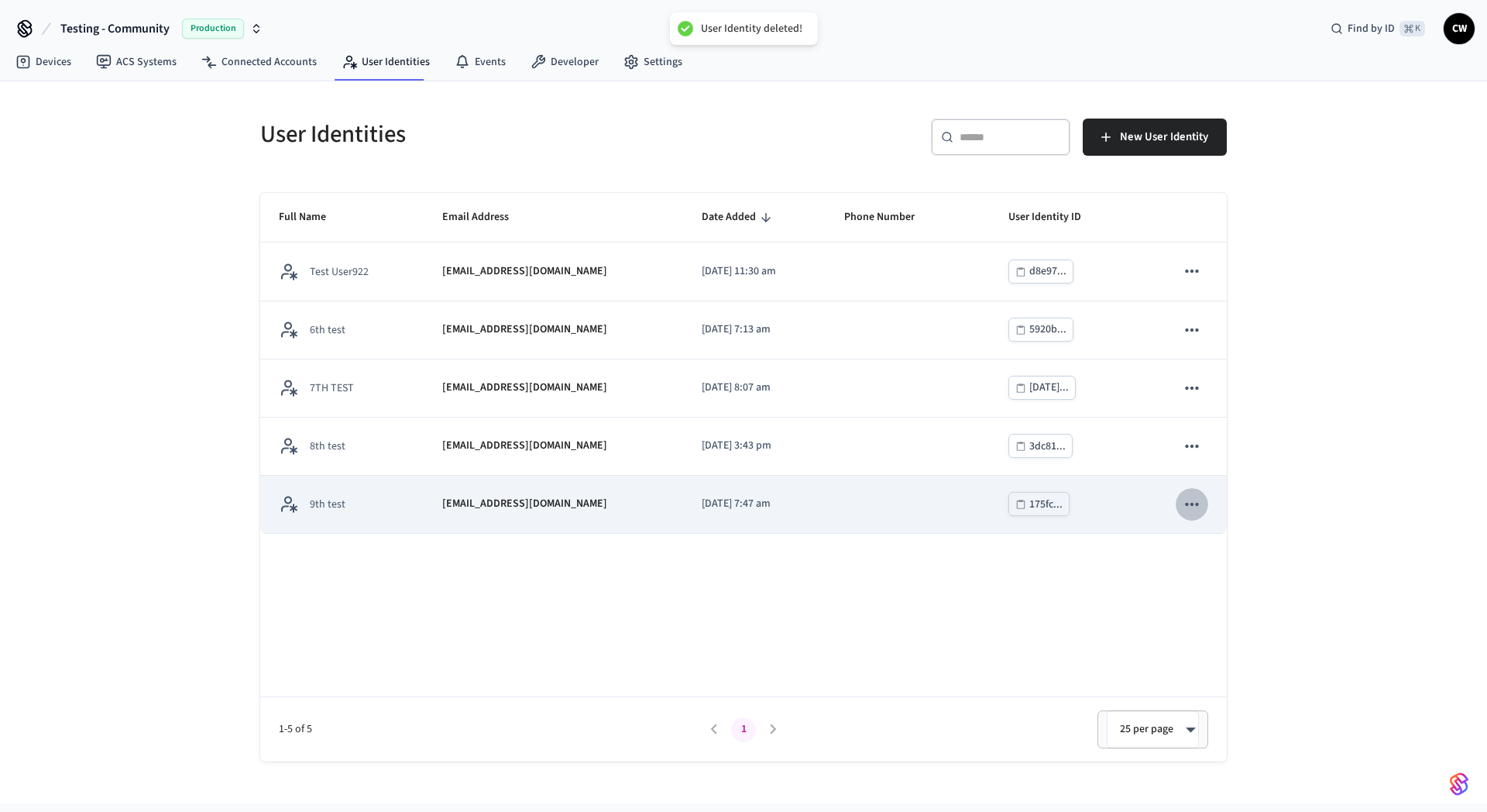
click at [1195, 504] on icon "sticky table" at bounding box center [1191, 503] width 13 height 3
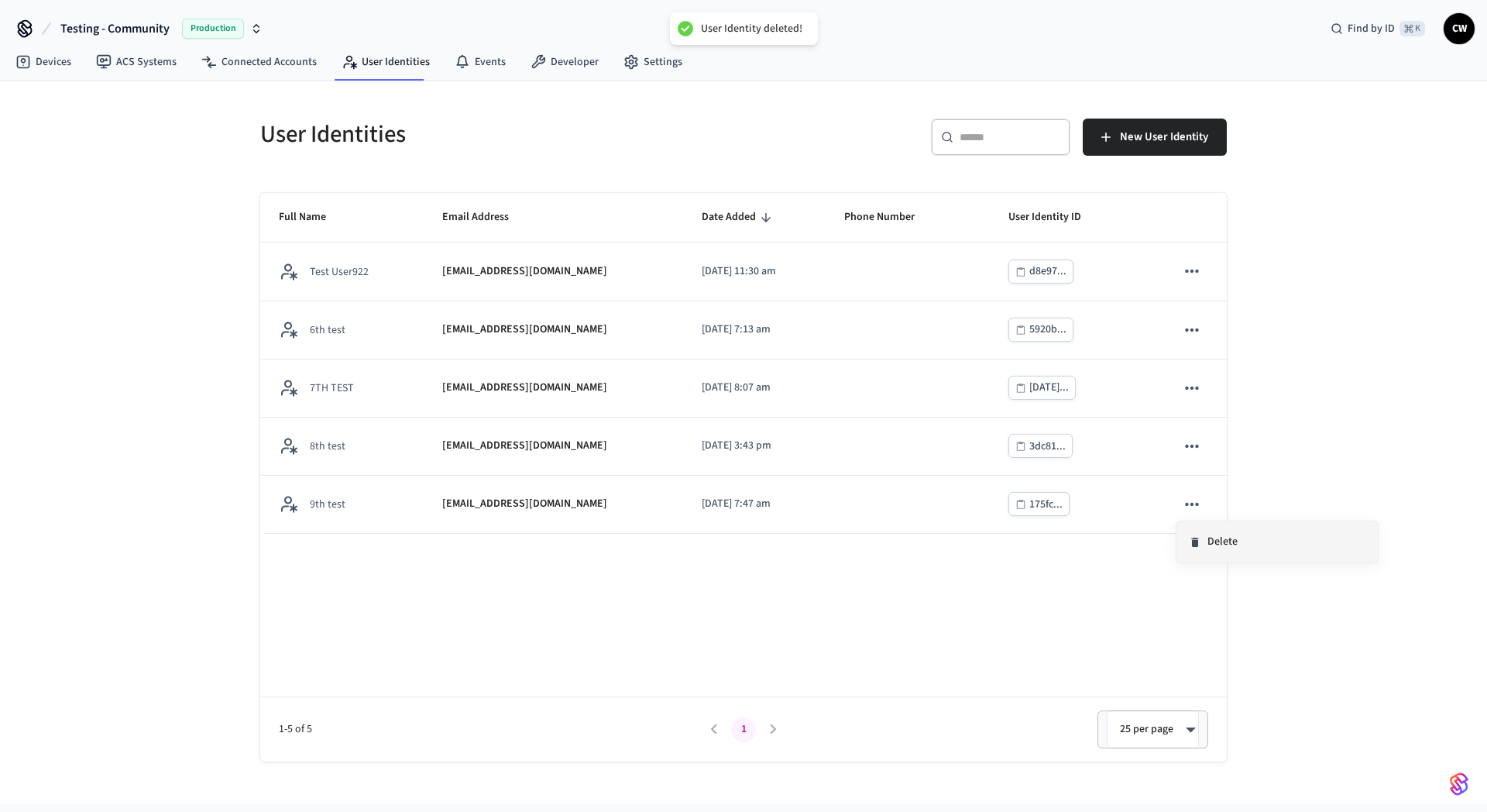
click at [1248, 535] on li "Delete" at bounding box center [1277, 542] width 201 height 41
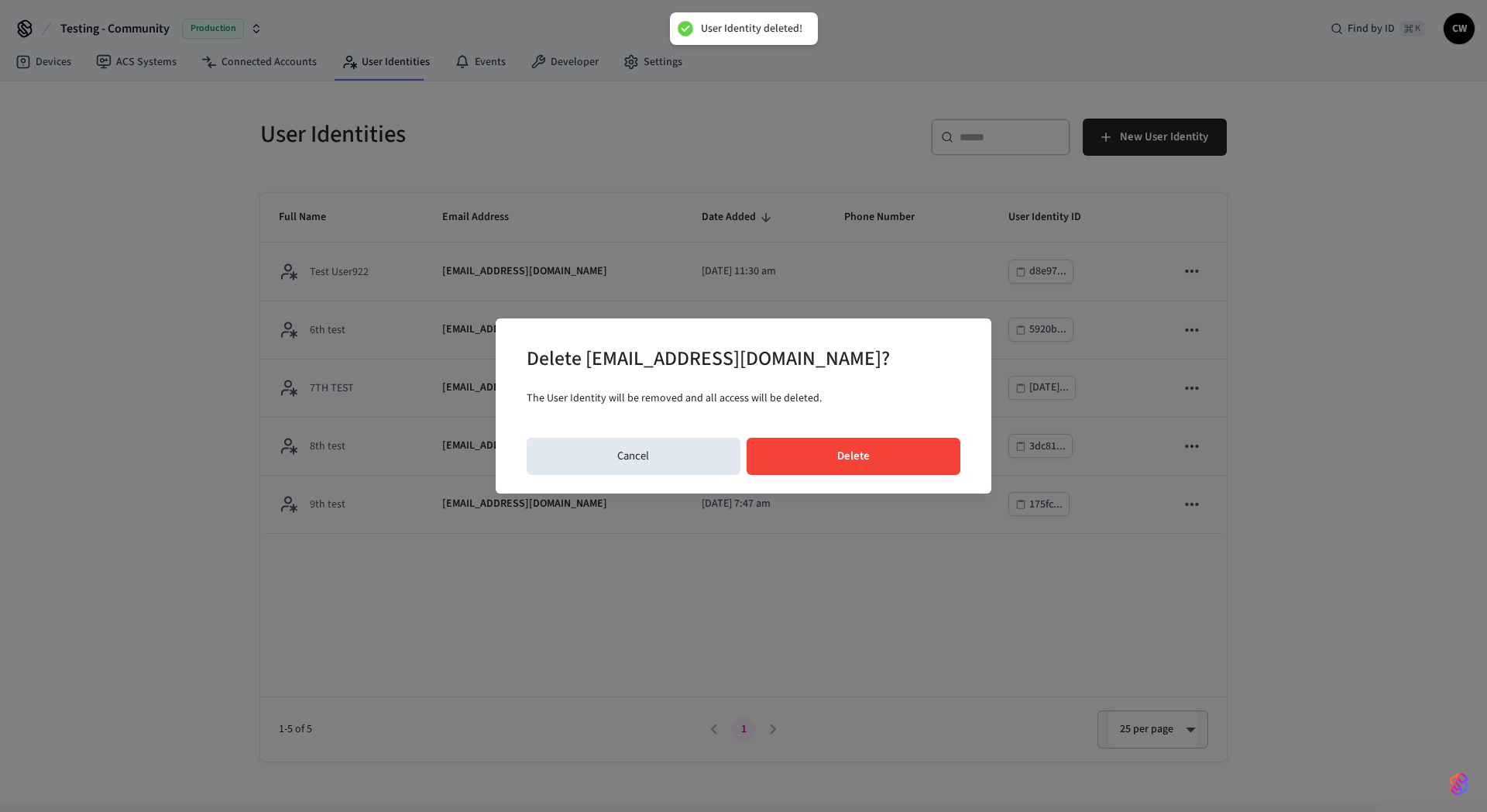
click at [894, 463] on button "Delete" at bounding box center [853, 456] width 214 height 37
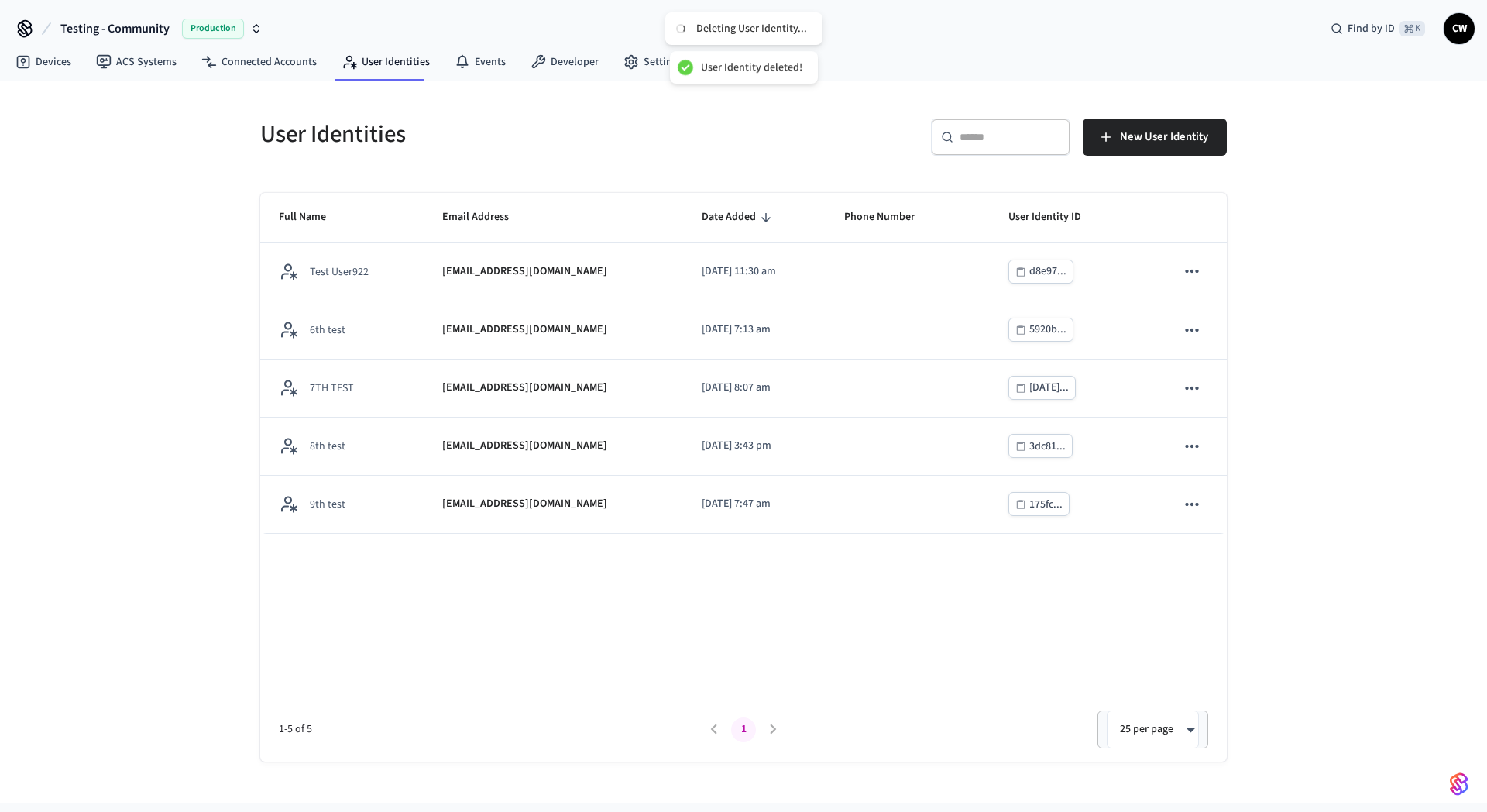
click at [1390, 435] on div "User Identities ​ ​ New User Identity Full Name Email Address Date Added Phone …" at bounding box center [744, 442] width 1487 height 722
click at [663, 109] on div "User Identities" at bounding box center [488, 133] width 493 height 68
click at [214, 199] on div "User Identities ​ ​ New User Identity Full Name Email Address Date Added Phone …" at bounding box center [744, 442] width 1487 height 722
click at [157, 258] on div "User Identities ​ ​ New User Identity Full Name Email Address Date Added Phone …" at bounding box center [744, 442] width 1487 height 722
click at [189, 183] on div "User Identities ​ ​ New User Identity Full Name Email Address Date Added Phone …" at bounding box center [744, 442] width 1487 height 722
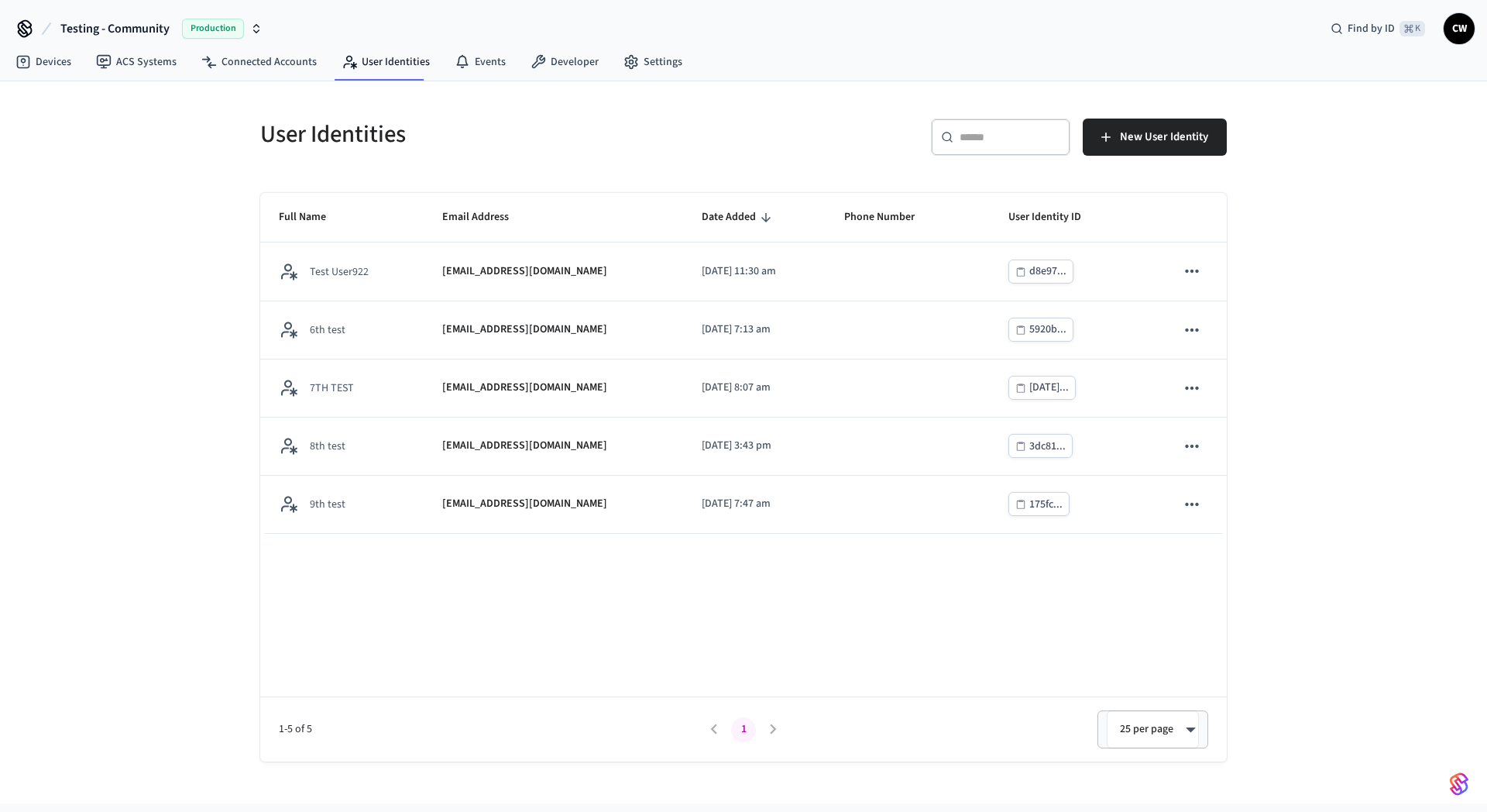
click at [321, 140] on h5 "User Identities" at bounding box center [497, 134] width 474 height 32
click at [323, 141] on h5 "User Identities" at bounding box center [497, 134] width 474 height 32
click at [292, 153] on div "User Identities" at bounding box center [488, 133] width 493 height 68
click at [527, 165] on div "User Identities" at bounding box center [488, 133] width 493 height 68
click at [519, 150] on h5 "User Identities" at bounding box center [497, 134] width 474 height 32
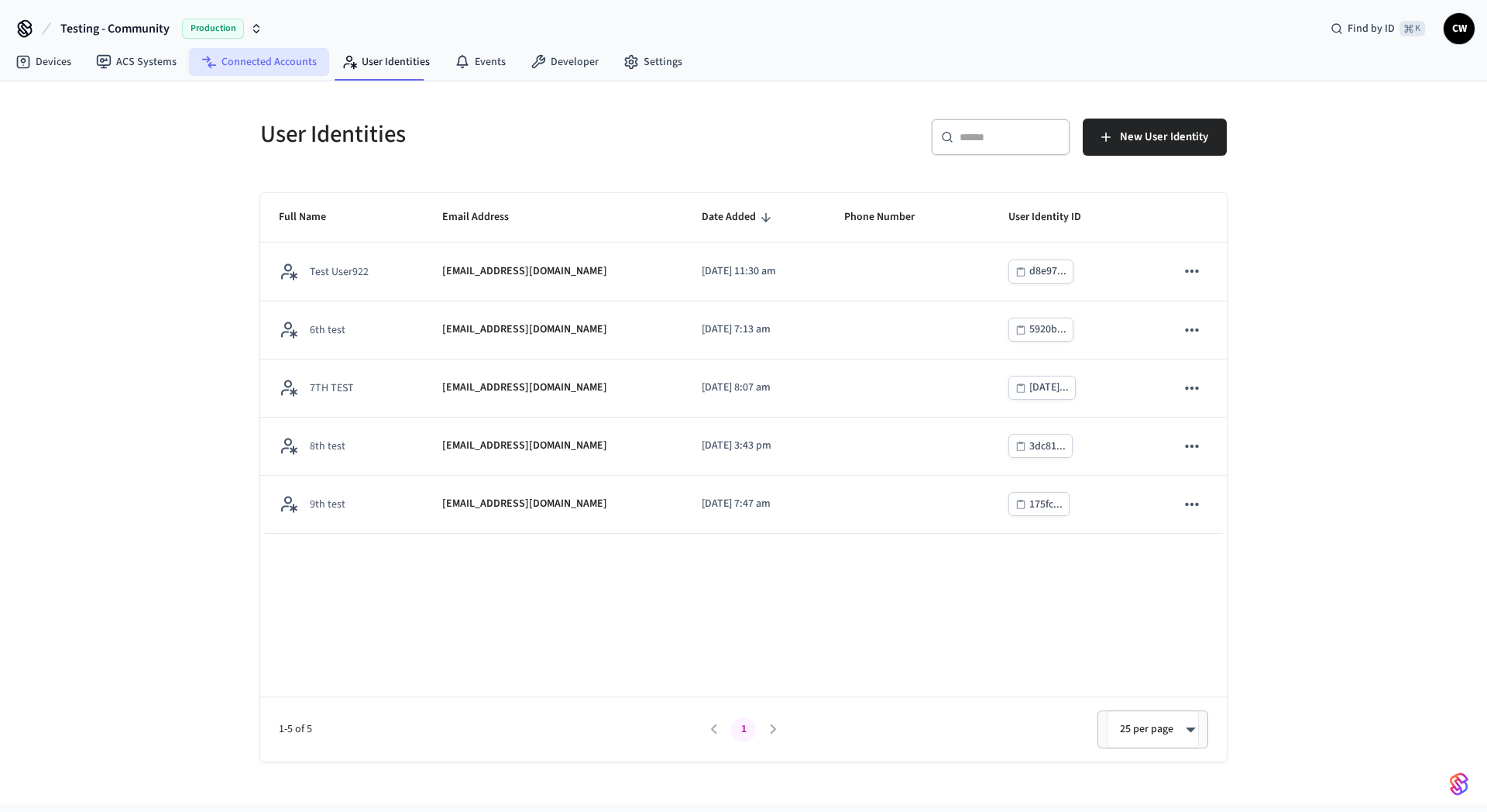
click at [300, 48] on link "Connected Accounts" at bounding box center [259, 61] width 141 height 28
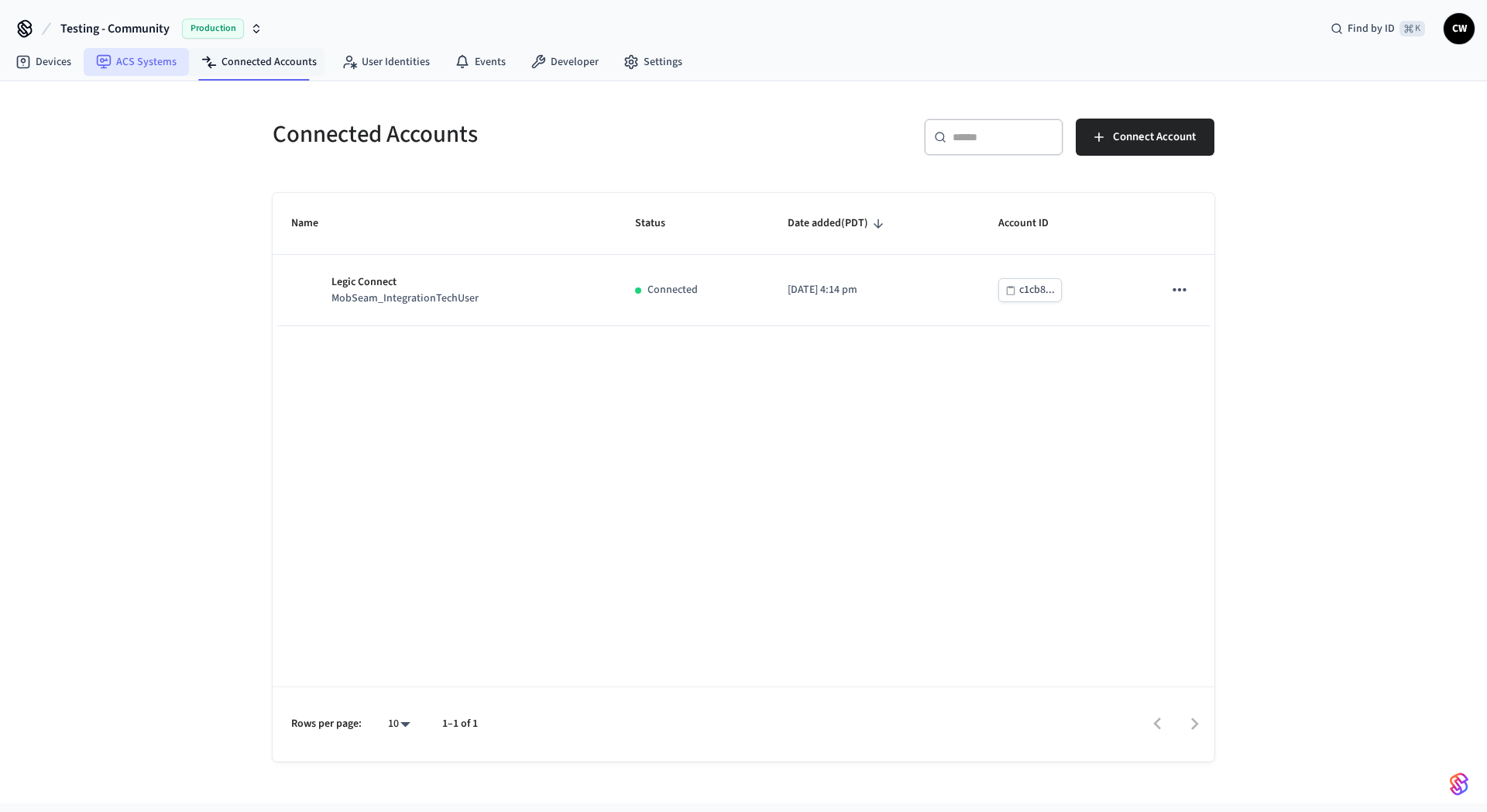
click at [173, 57] on link "ACS Systems" at bounding box center [136, 61] width 105 height 28
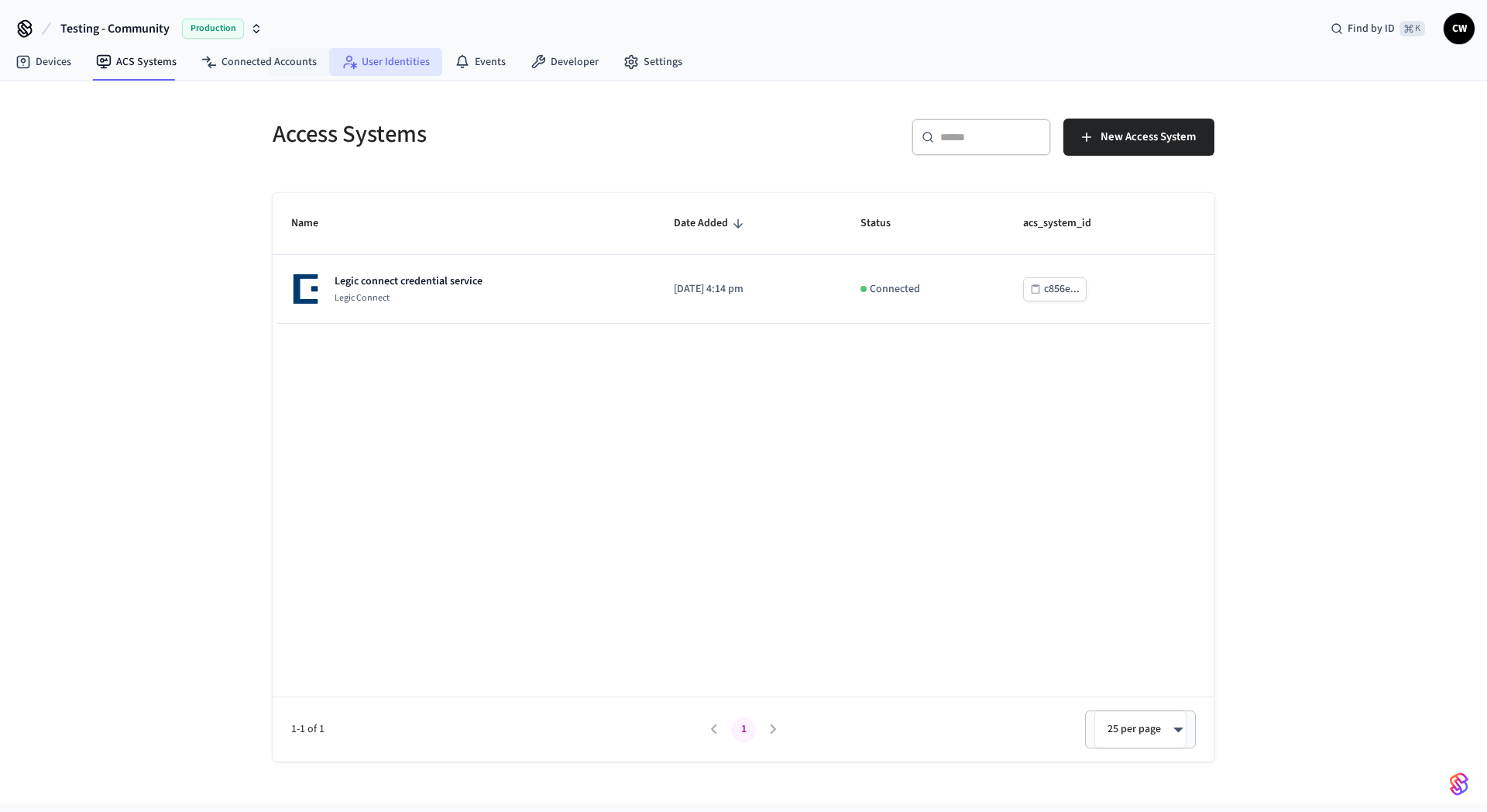
click at [358, 74] on link "User Identities" at bounding box center [385, 61] width 113 height 28
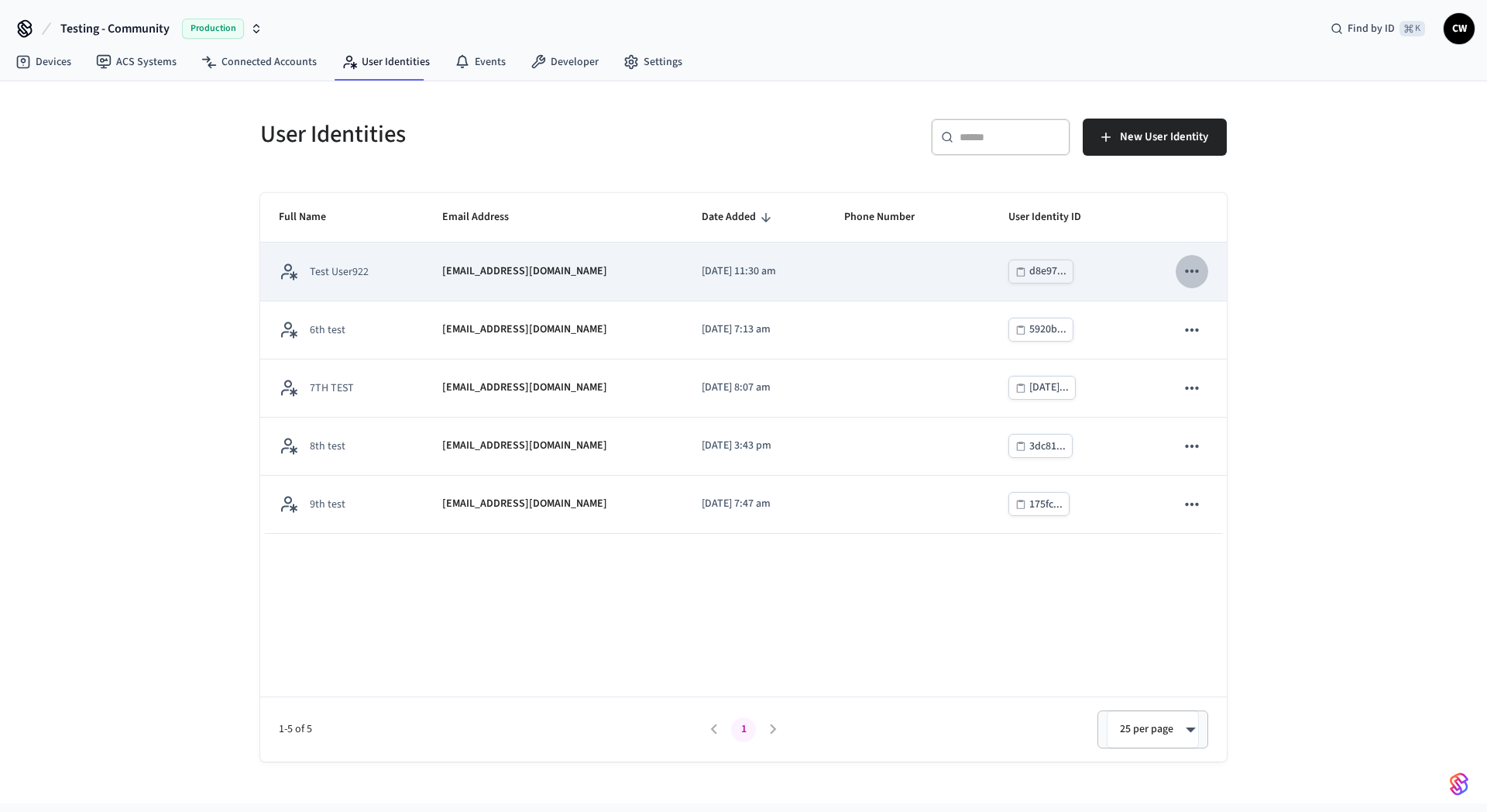
click at [1182, 271] on icon "sticky table" at bounding box center [1192, 270] width 20 height 20
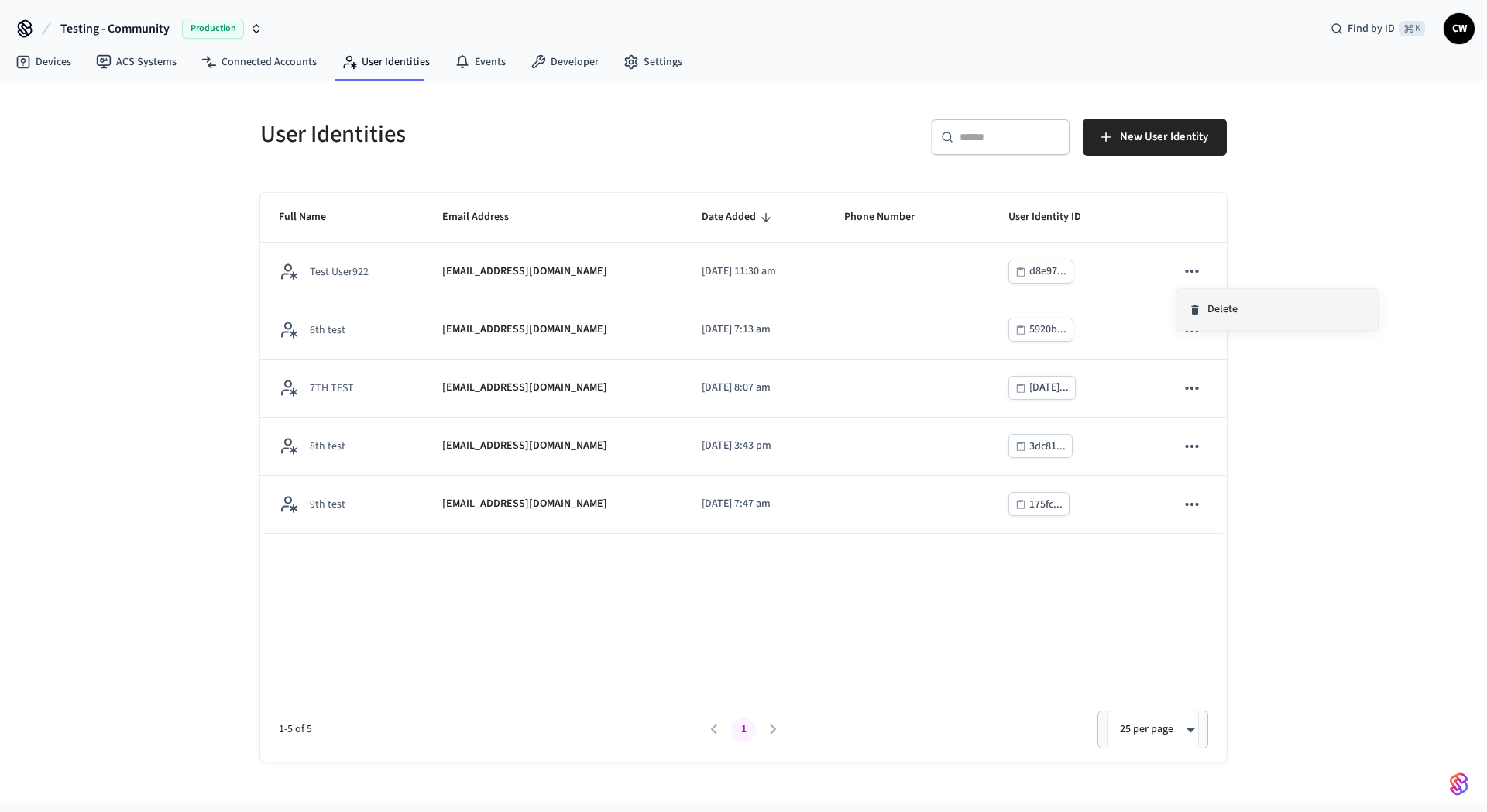
click at [1217, 315] on li "Delete" at bounding box center [1277, 310] width 201 height 41
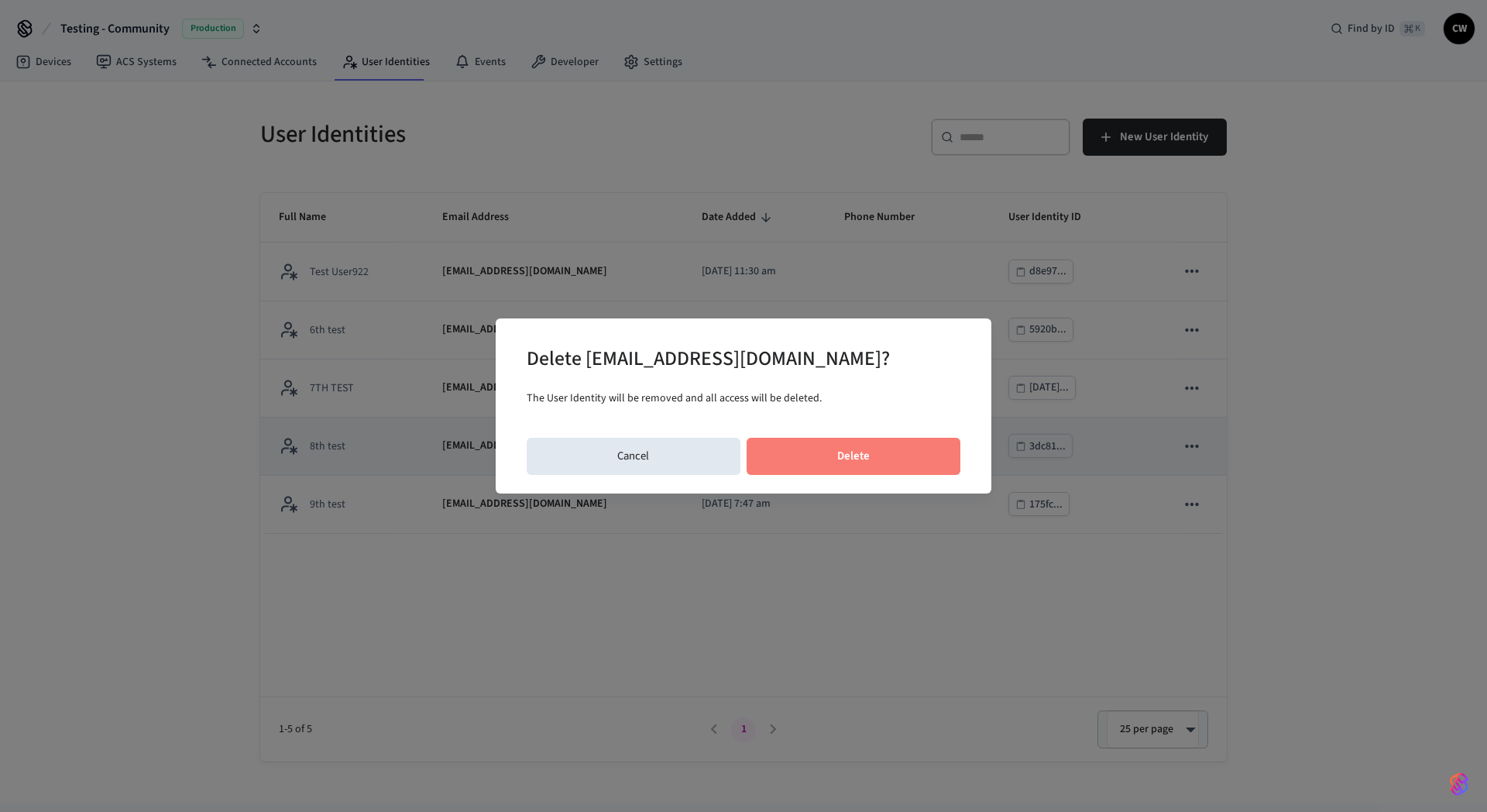
click at [870, 454] on button "Delete" at bounding box center [853, 456] width 214 height 37
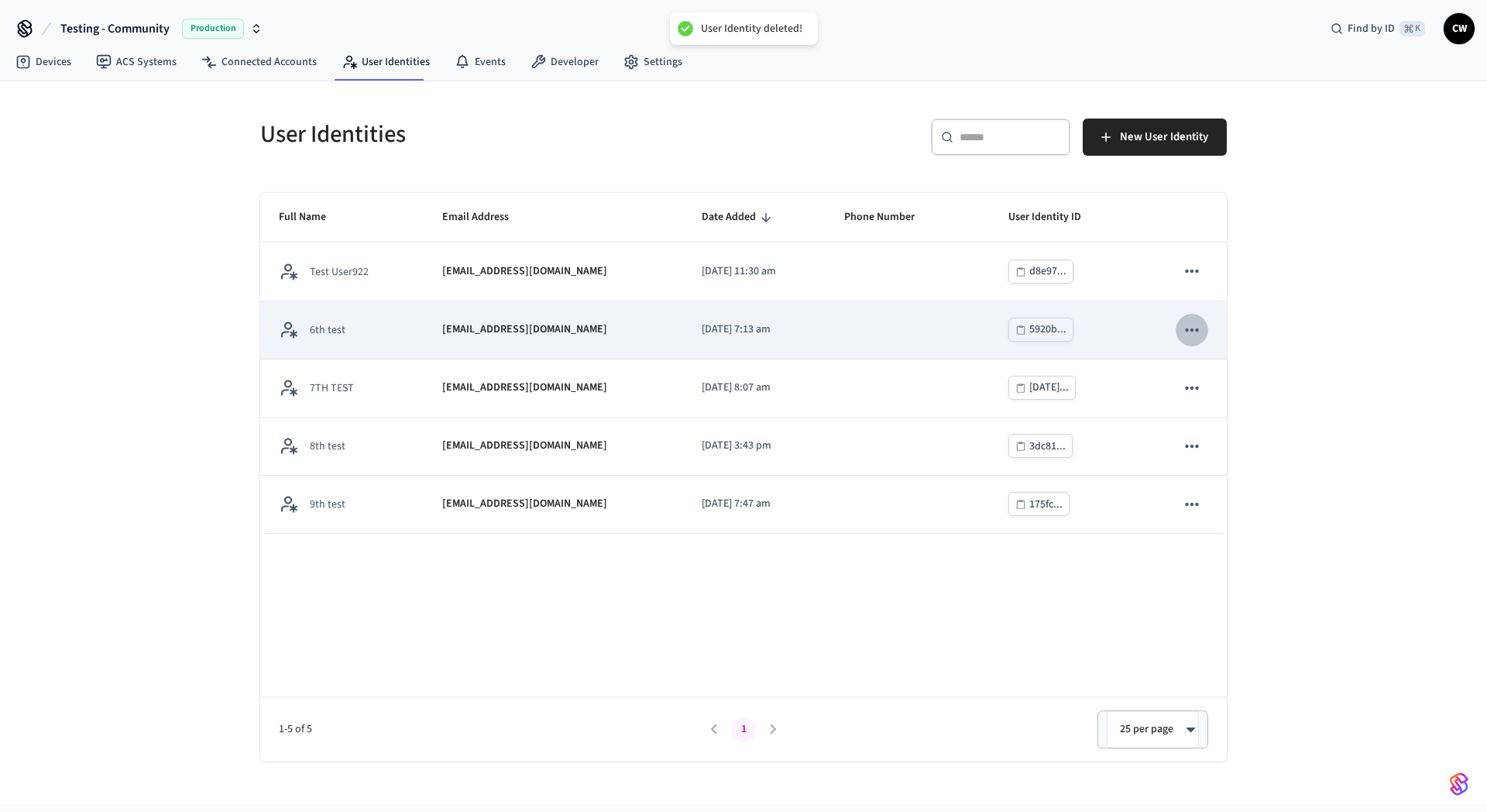
click at [1191, 331] on icon "sticky table" at bounding box center [1191, 328] width 13 height 3
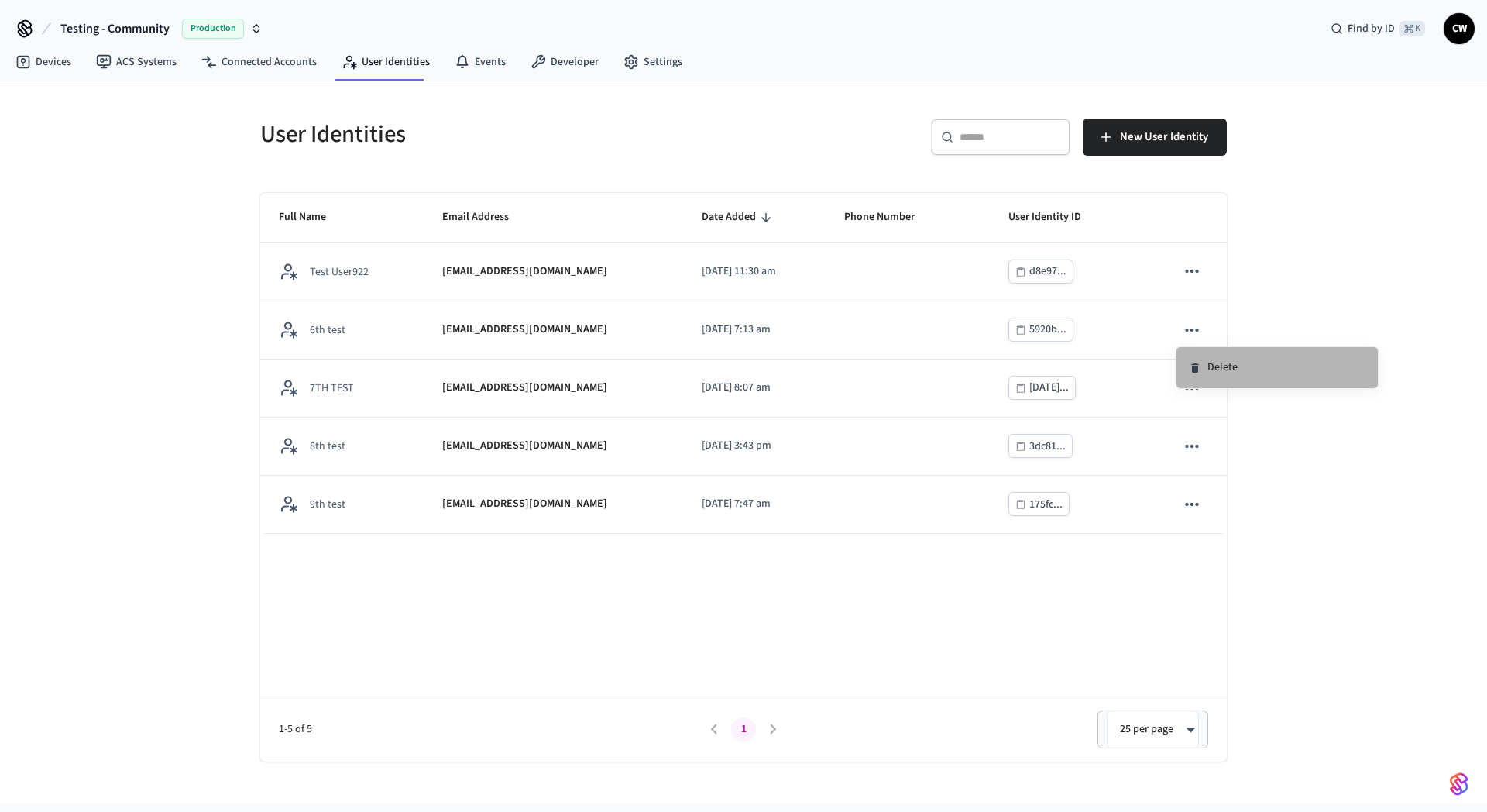
click at [1208, 377] on li "Delete" at bounding box center [1277, 367] width 201 height 41
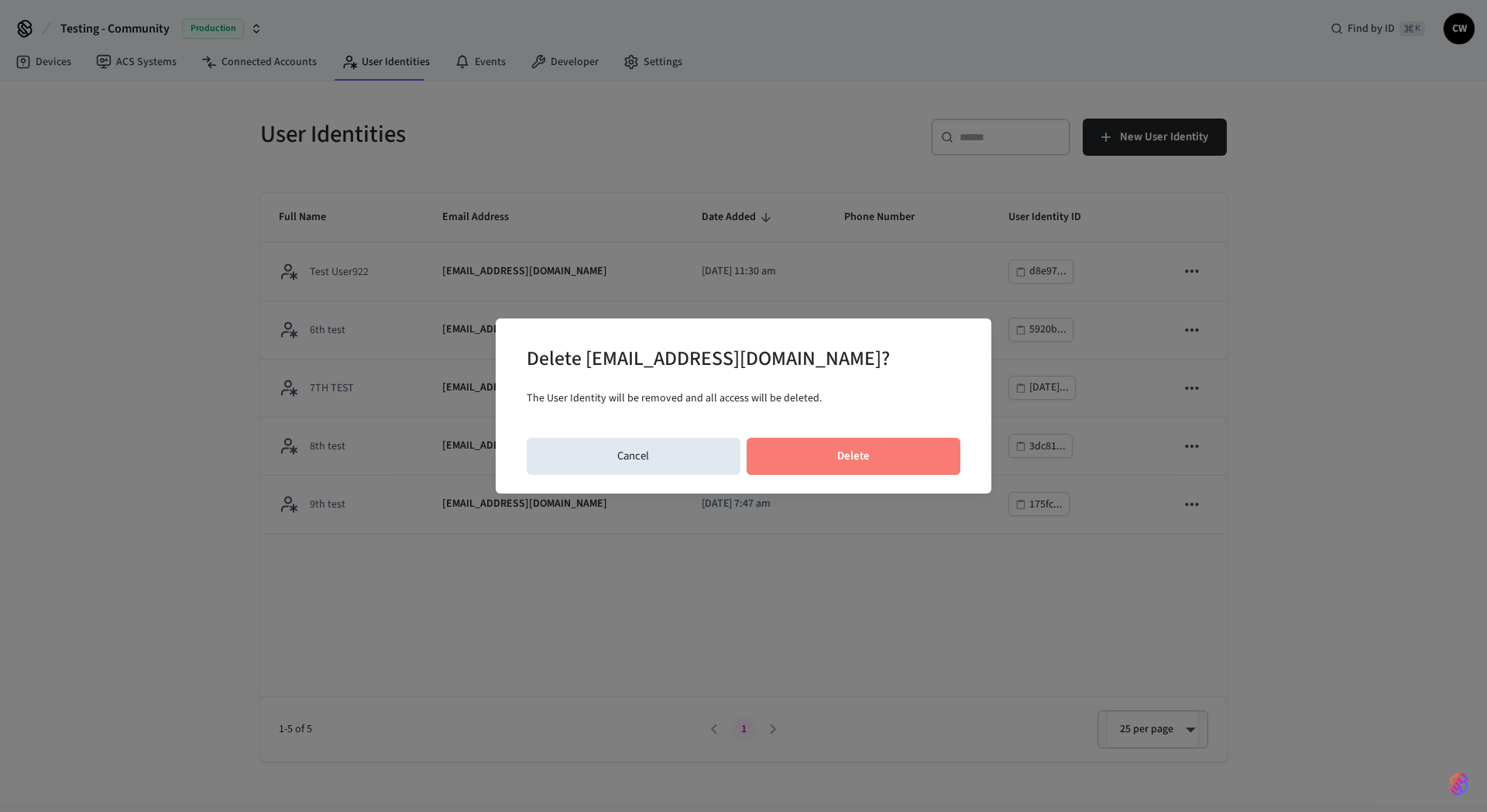
click at [840, 449] on button "Delete" at bounding box center [853, 456] width 214 height 37
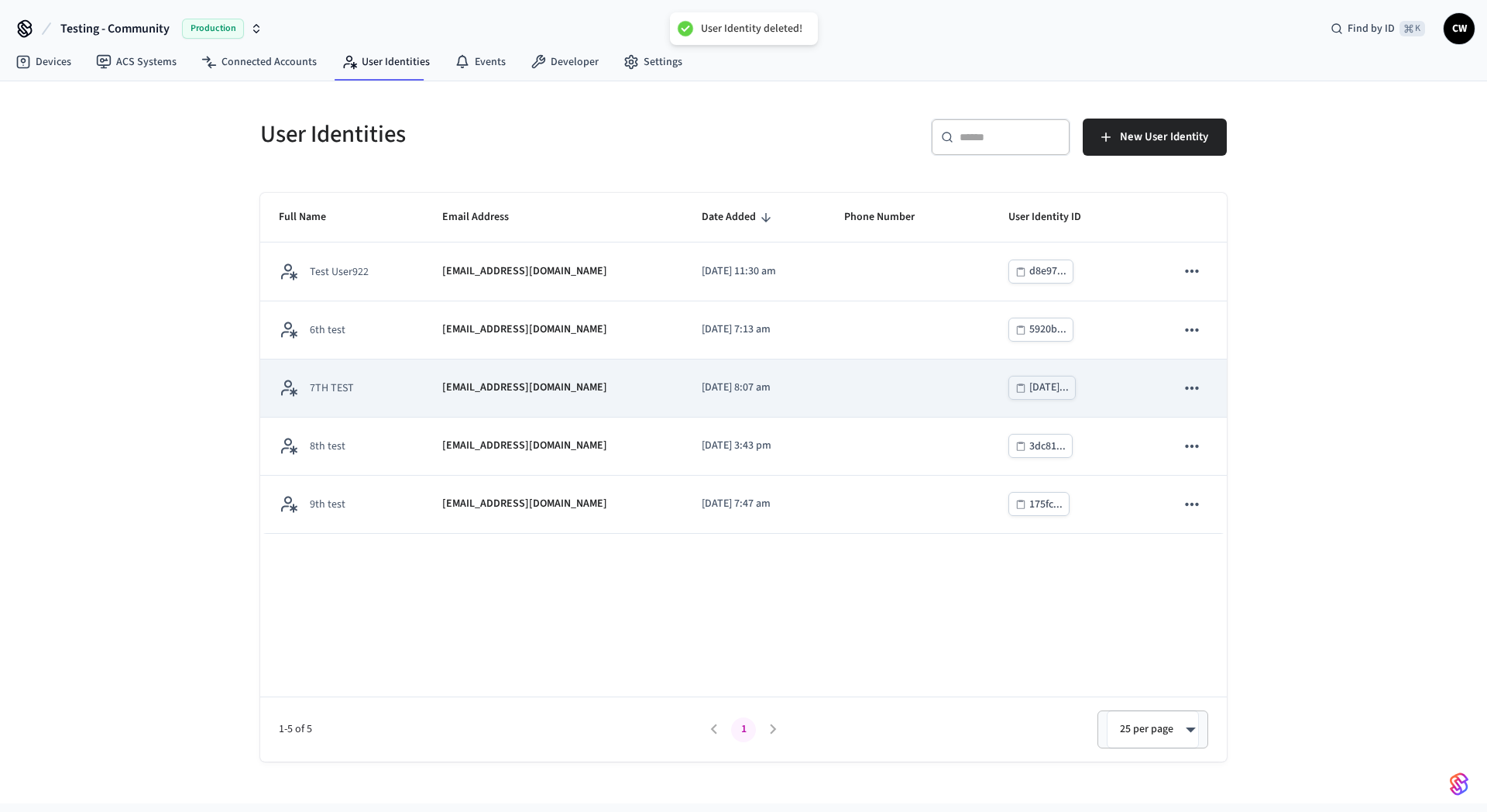
click at [1188, 393] on icon "sticky table" at bounding box center [1192, 388] width 20 height 20
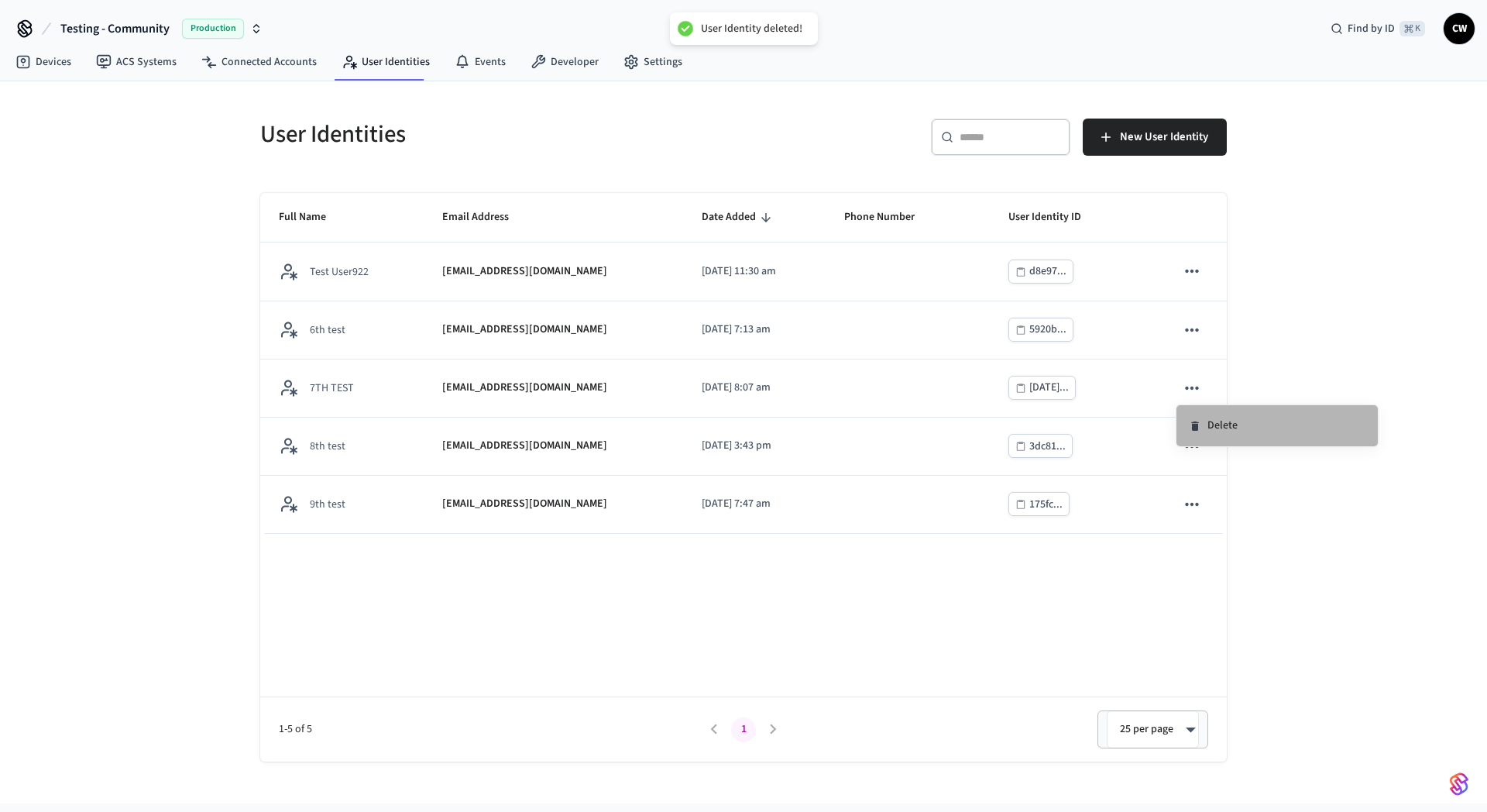
click at [1239, 429] on li "Delete" at bounding box center [1277, 425] width 201 height 41
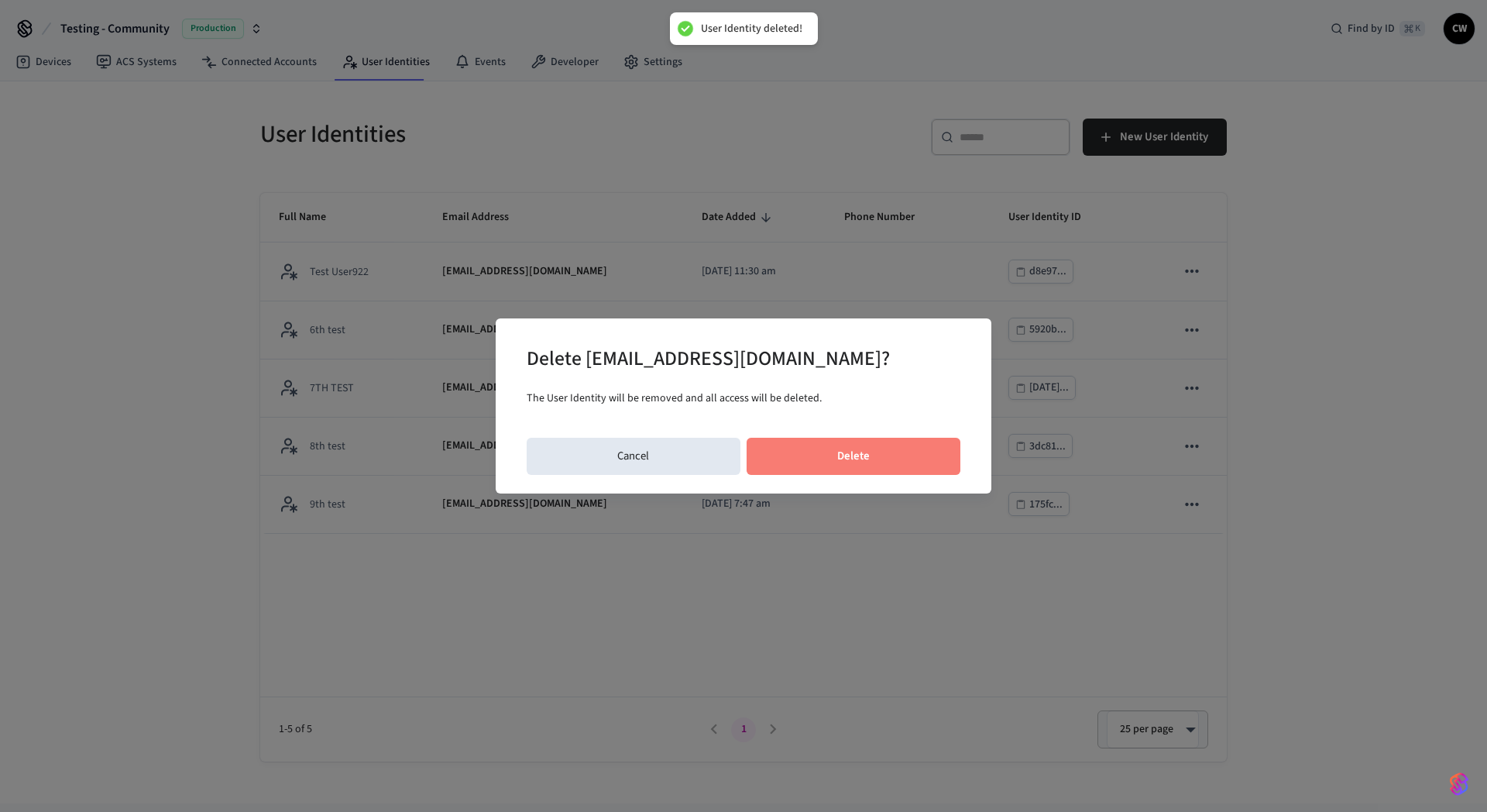
click at [904, 446] on button "Delete" at bounding box center [853, 456] width 214 height 37
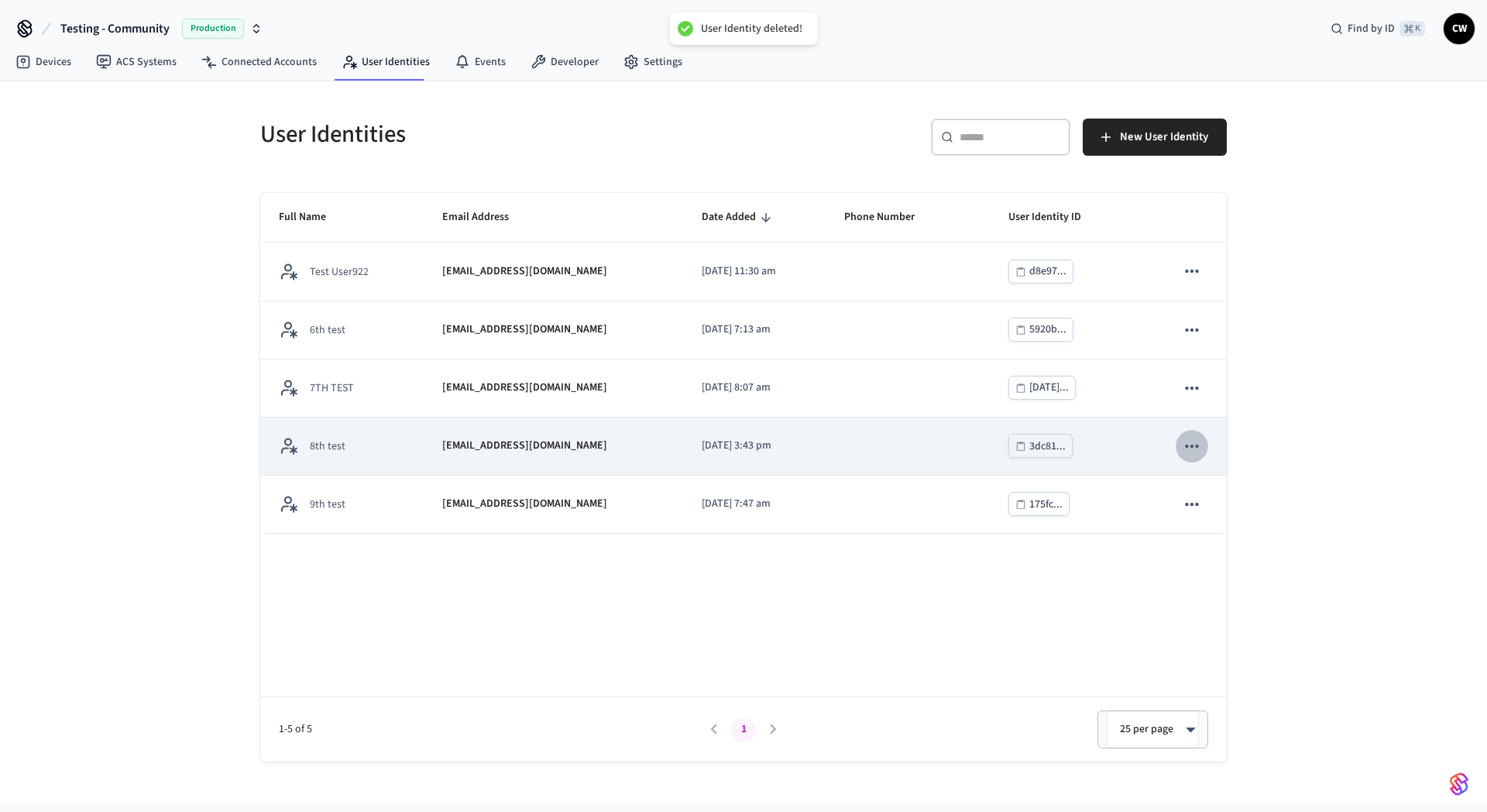
click at [1192, 448] on icon "sticky table" at bounding box center [1192, 446] width 20 height 20
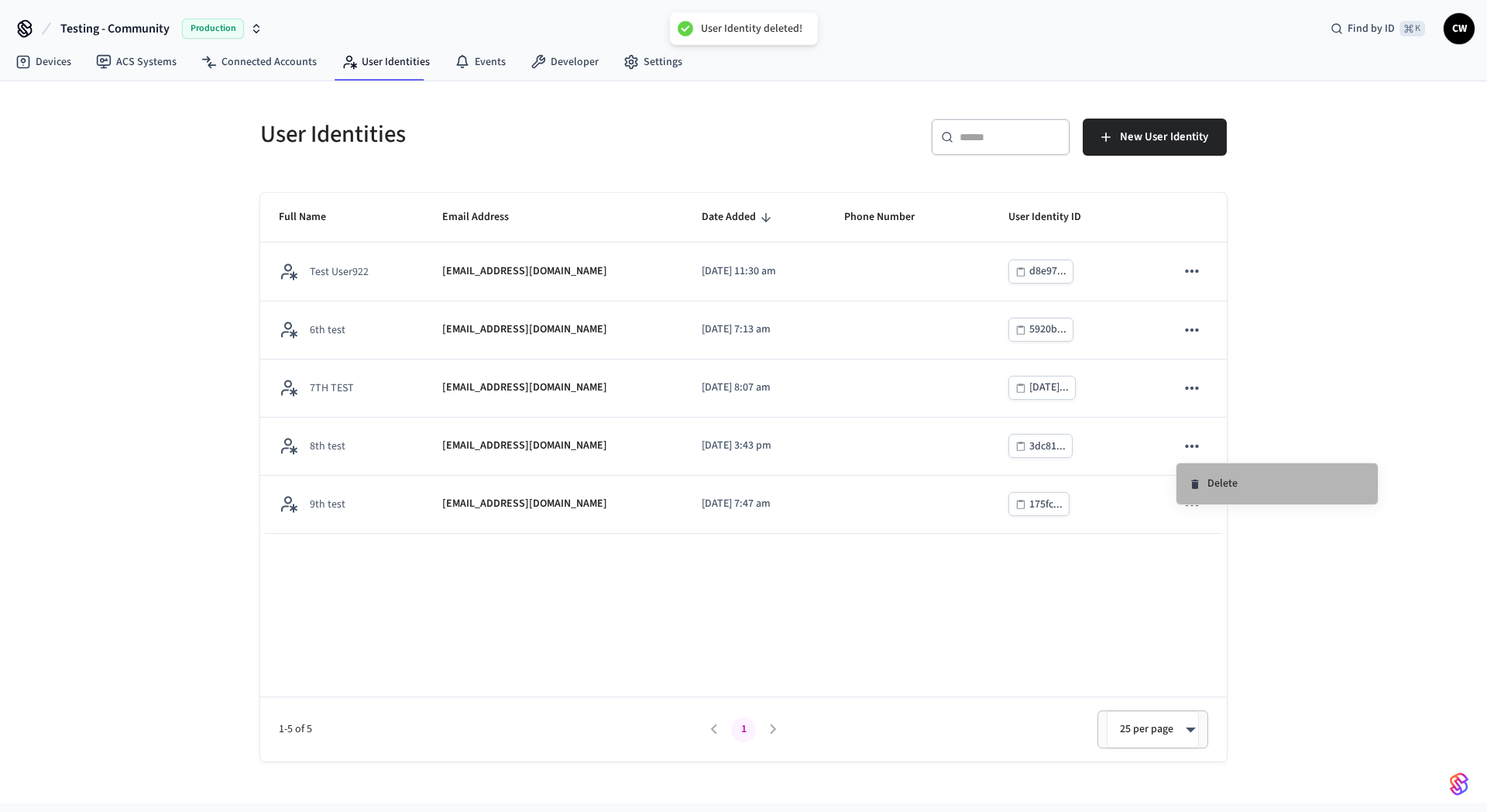
click at [1232, 481] on li "Delete" at bounding box center [1277, 484] width 201 height 41
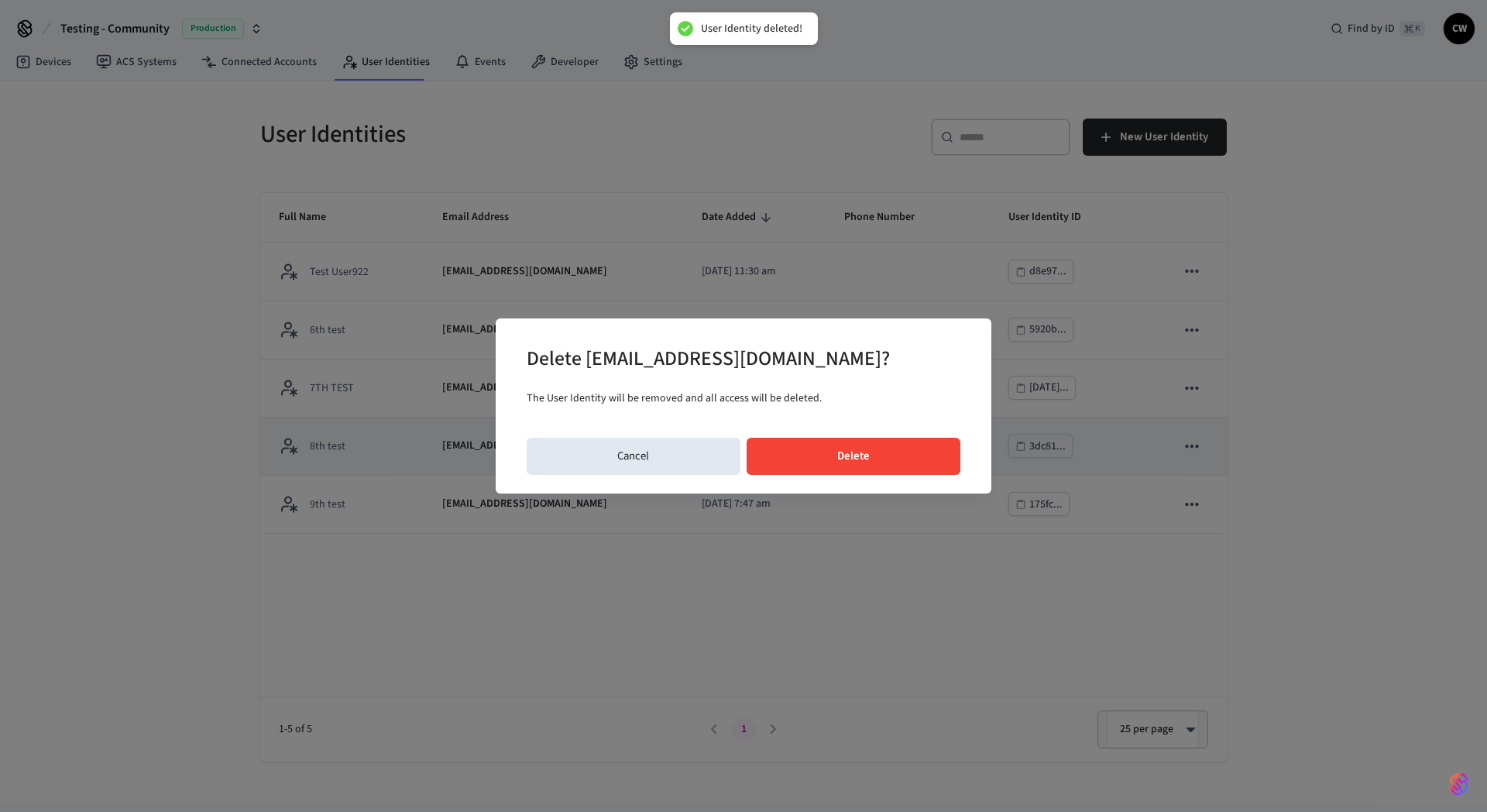
click at [877, 449] on button "Delete" at bounding box center [853, 456] width 214 height 37
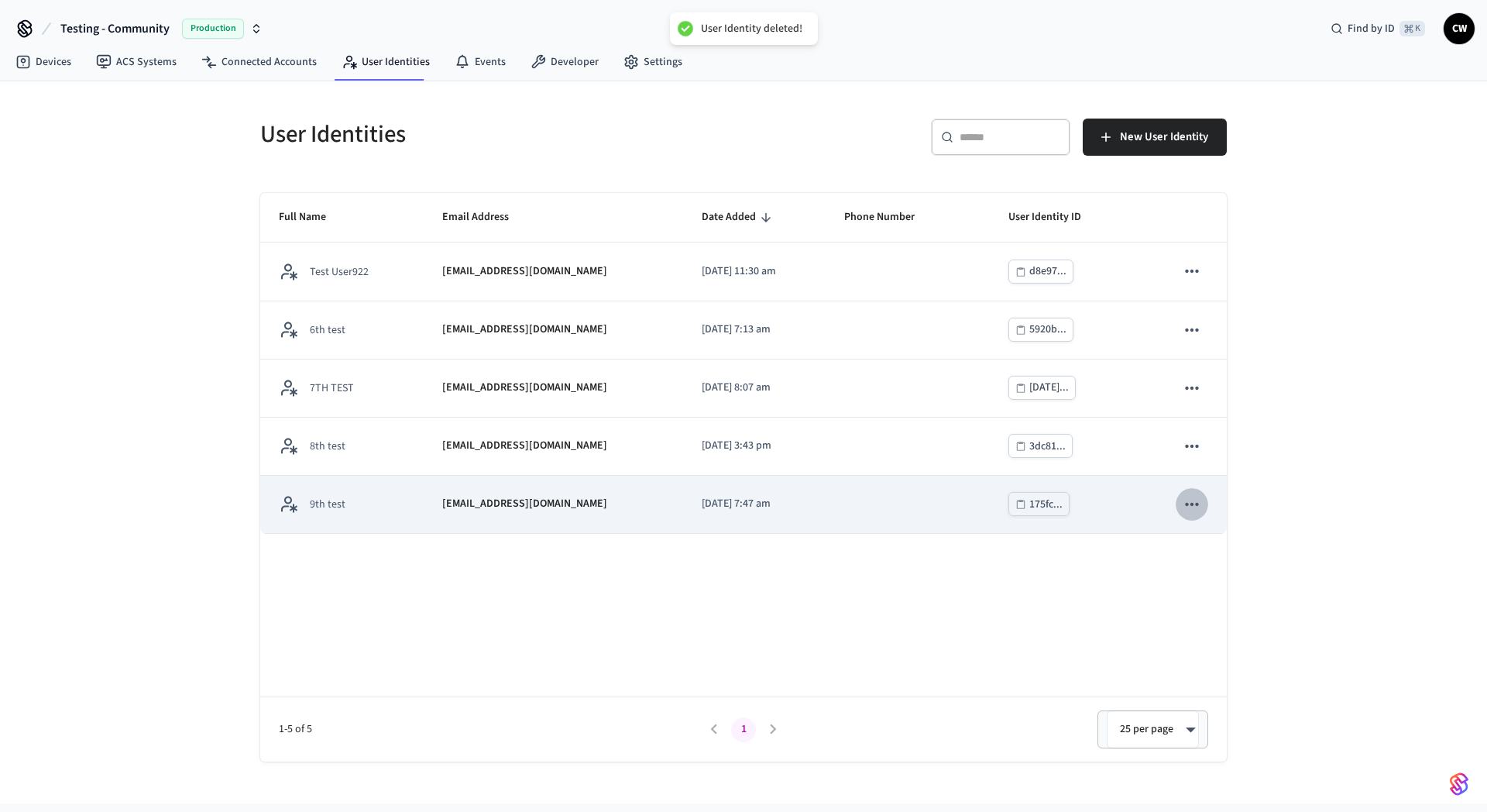
click at [1198, 503] on icon "sticky table" at bounding box center [1192, 504] width 20 height 20
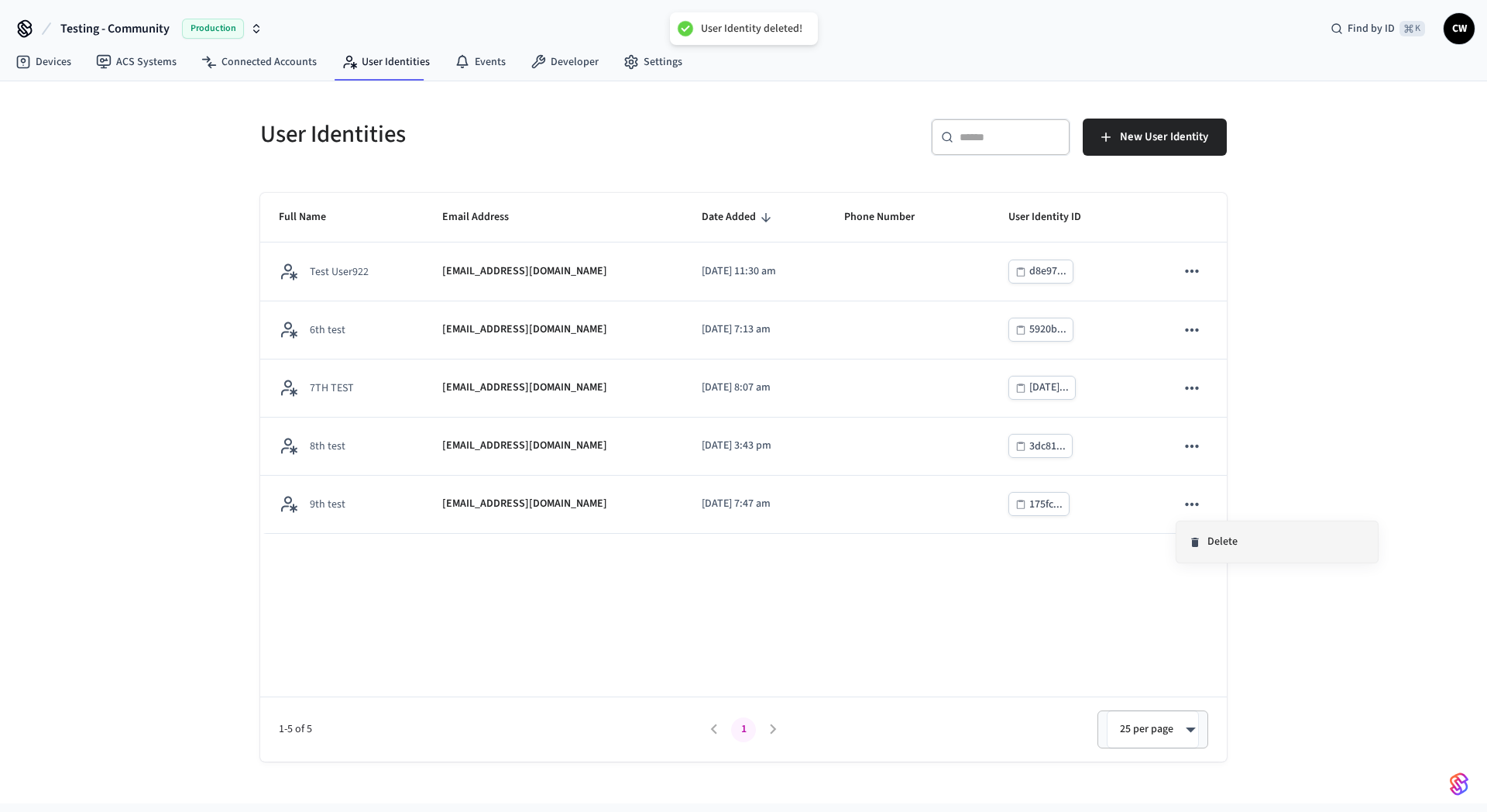
click at [1265, 549] on li "Delete" at bounding box center [1277, 542] width 201 height 41
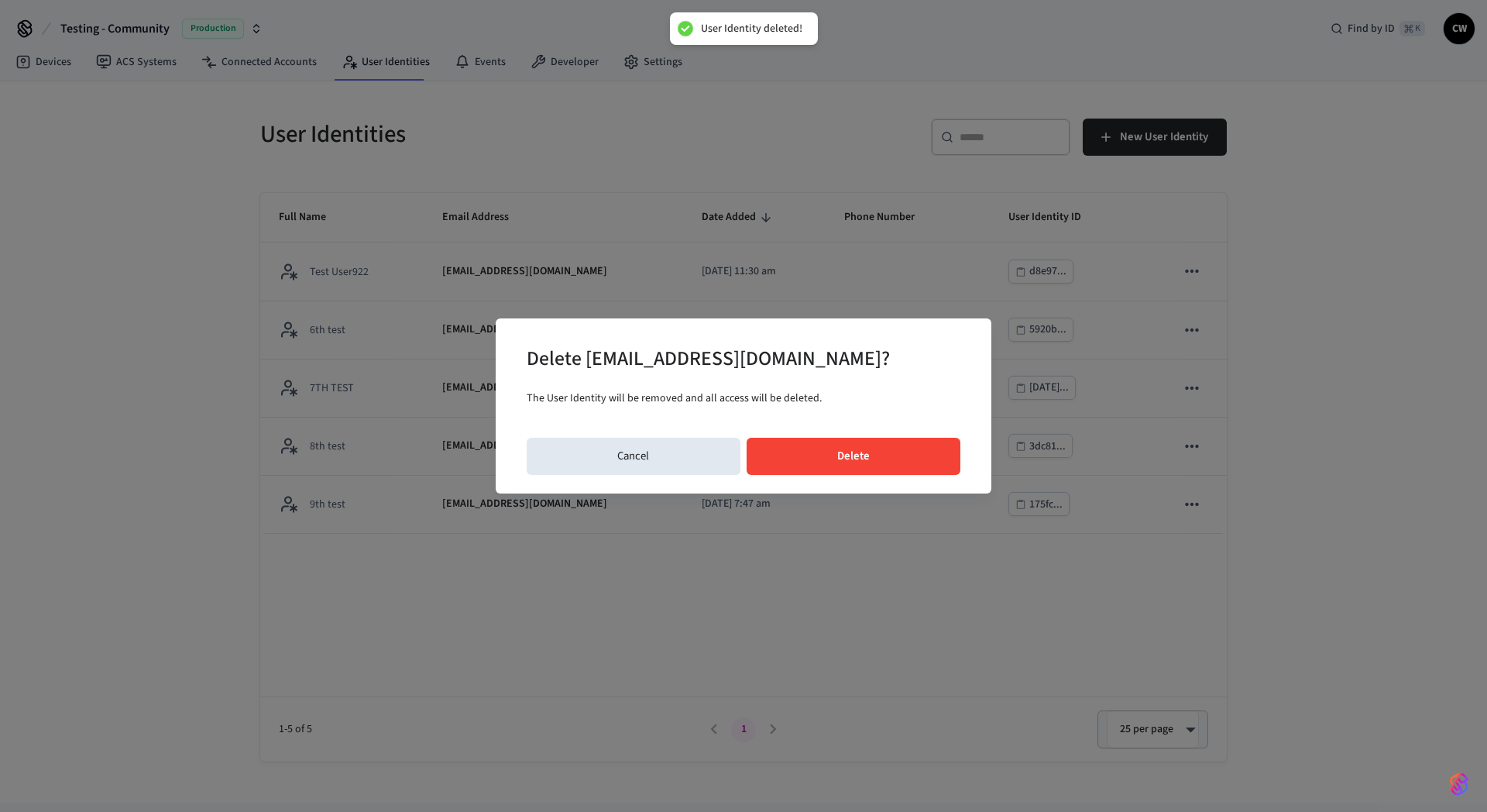
click at [872, 438] on button "Delete" at bounding box center [853, 456] width 214 height 37
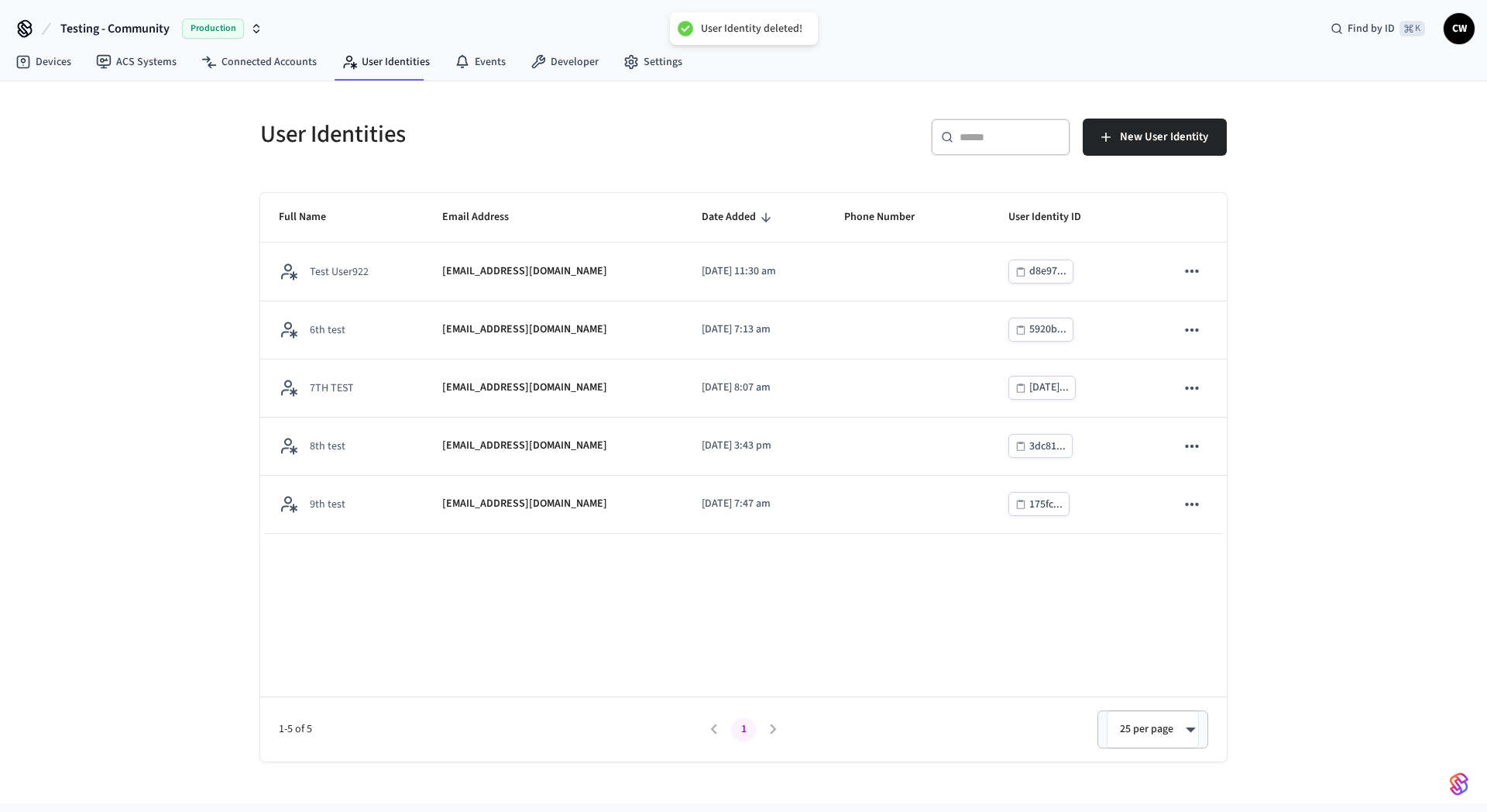
click at [744, 139] on div "​ ​ New User Identity" at bounding box center [980, 133] width 493 height 68
click at [594, 120] on div "User Identities" at bounding box center [488, 133] width 493 height 68
click at [490, 154] on div "User Identities" at bounding box center [488, 133] width 493 height 68
click at [489, 154] on div "User Identities" at bounding box center [488, 133] width 493 height 68
click at [481, 165] on div "User Identities" at bounding box center [488, 133] width 493 height 68
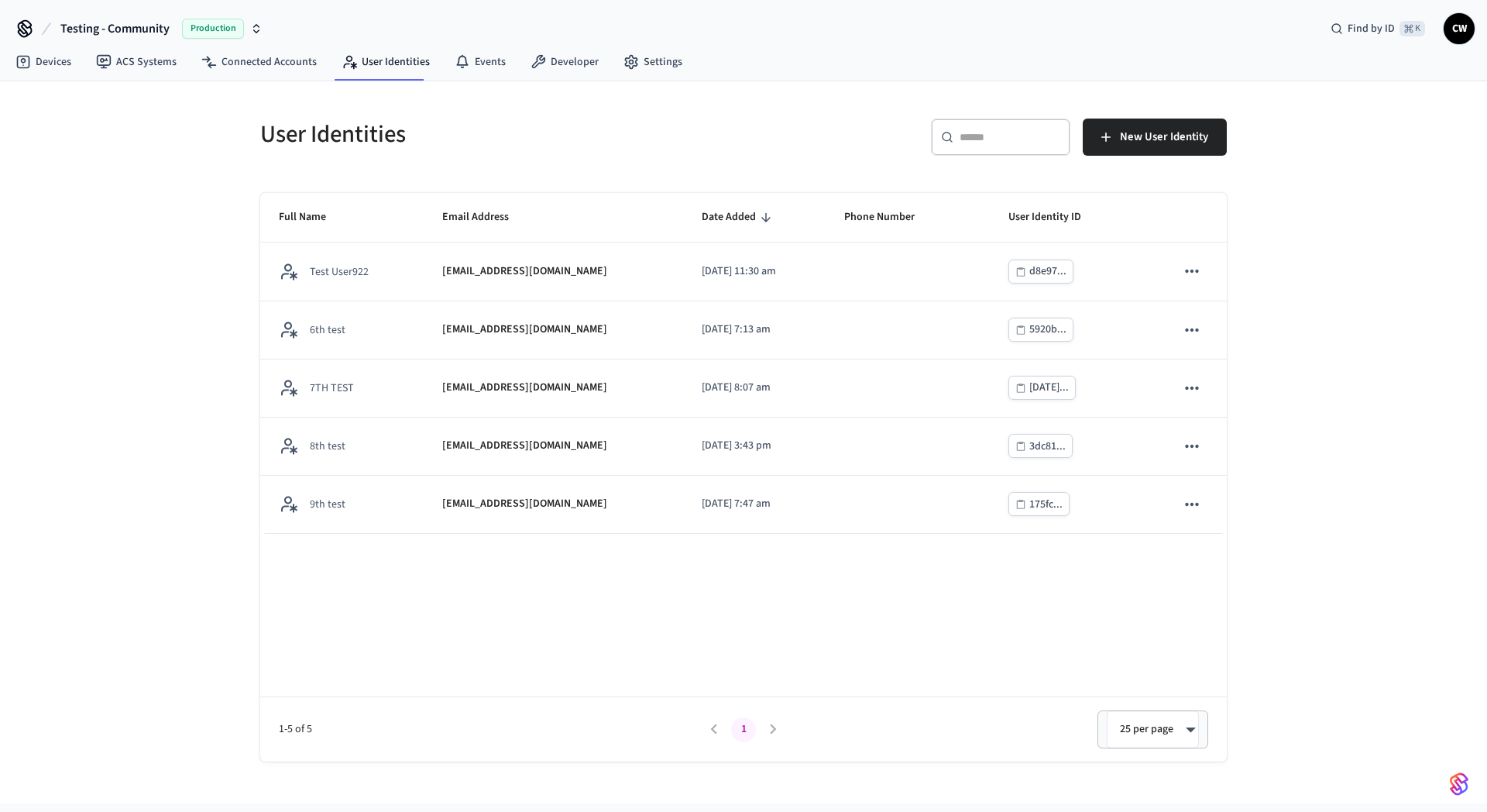
click at [481, 165] on div "User Identities" at bounding box center [488, 133] width 493 height 68
drag, startPoint x: 165, startPoint y: 157, endPoint x: 186, endPoint y: 149, distance: 22.5
click at [171, 156] on div "User Identities ​ ​ New User Identity Full Name Email Address Date Added Phone …" at bounding box center [744, 442] width 1487 height 722
click at [157, 350] on div "User Identities ​ ​ New User Identity Full Name Email Address Date Added Phone …" at bounding box center [744, 442] width 1487 height 722
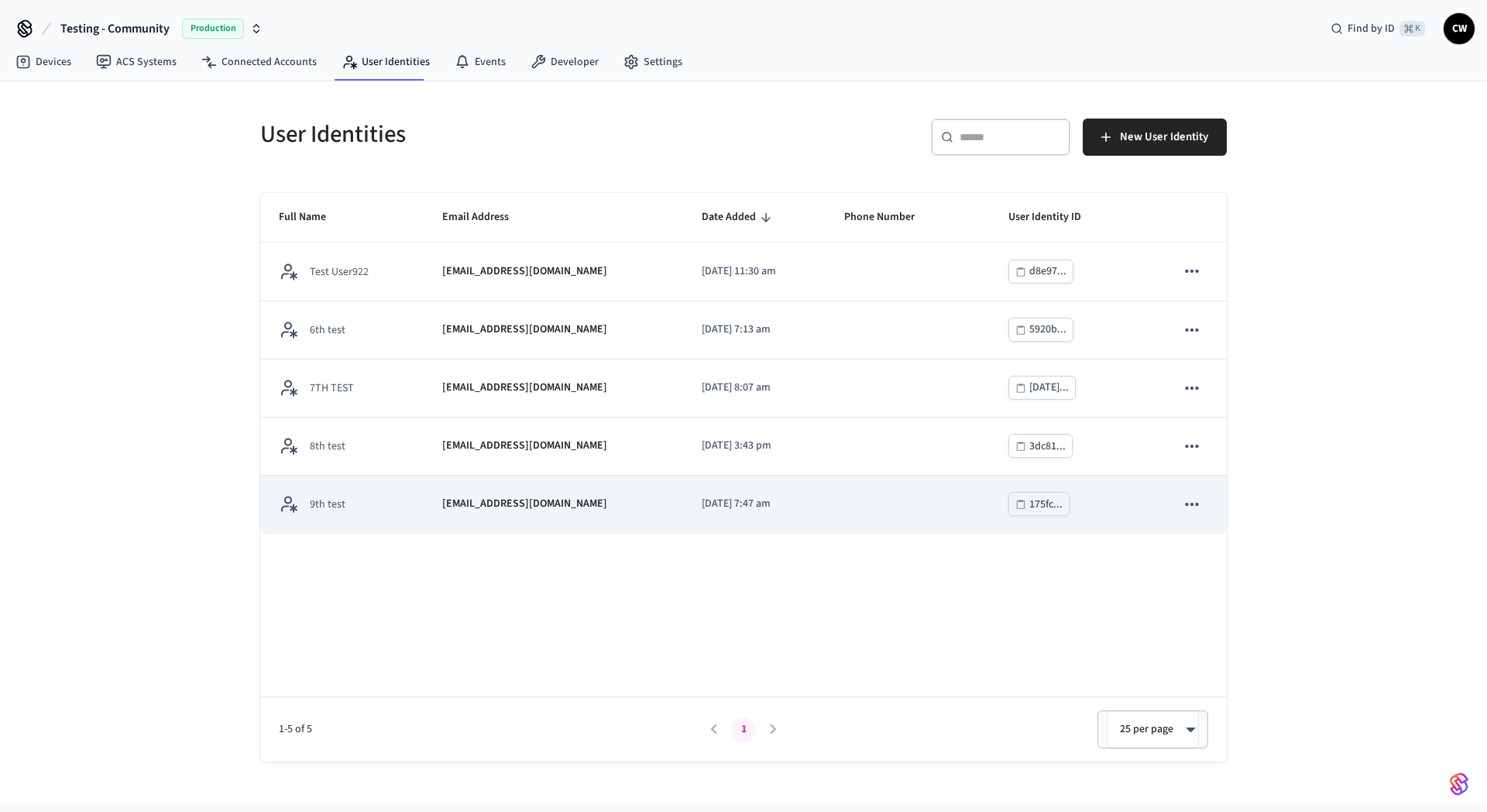
click at [404, 491] on td "9th test" at bounding box center [342, 504] width 164 height 58
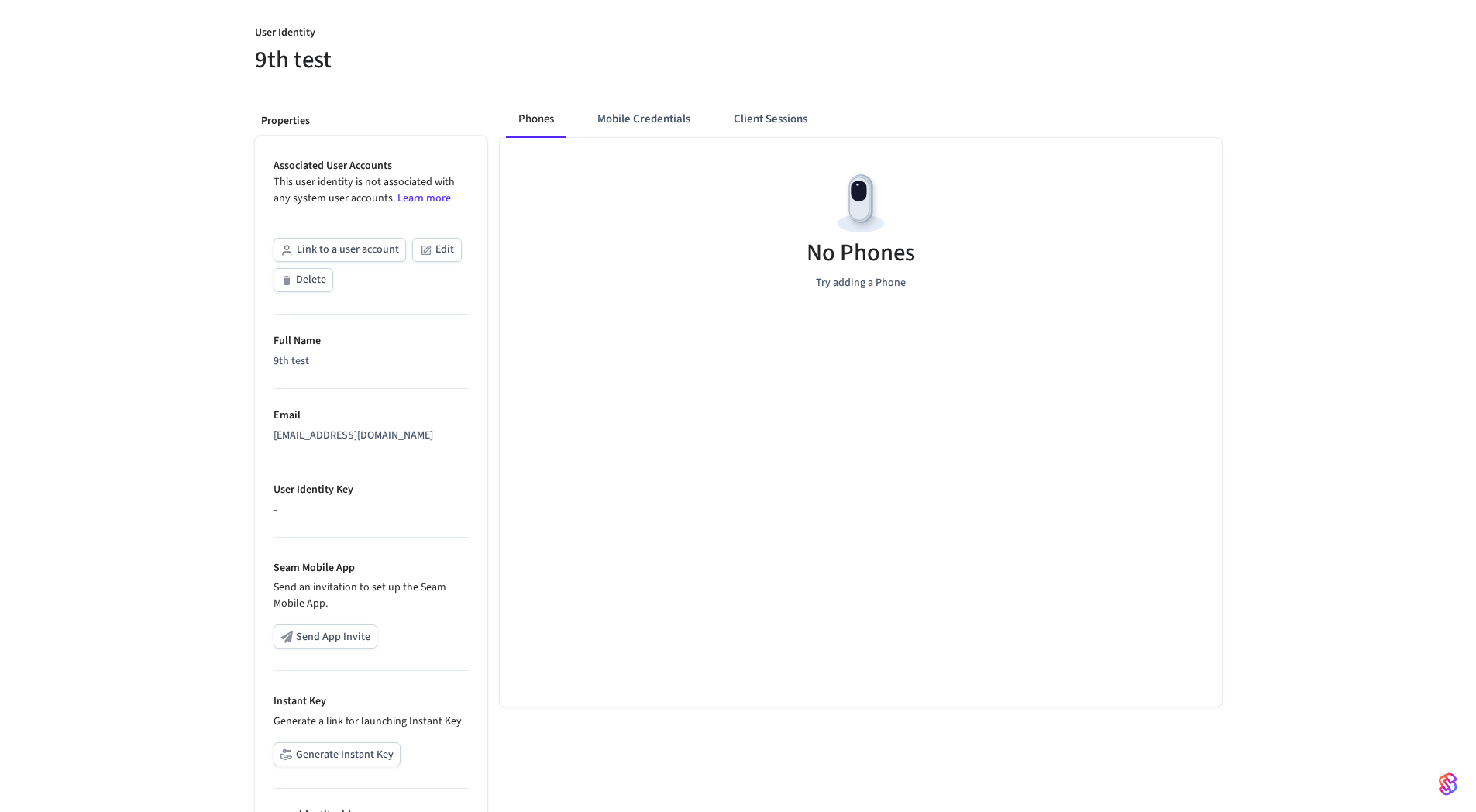
scroll to position [232, 0]
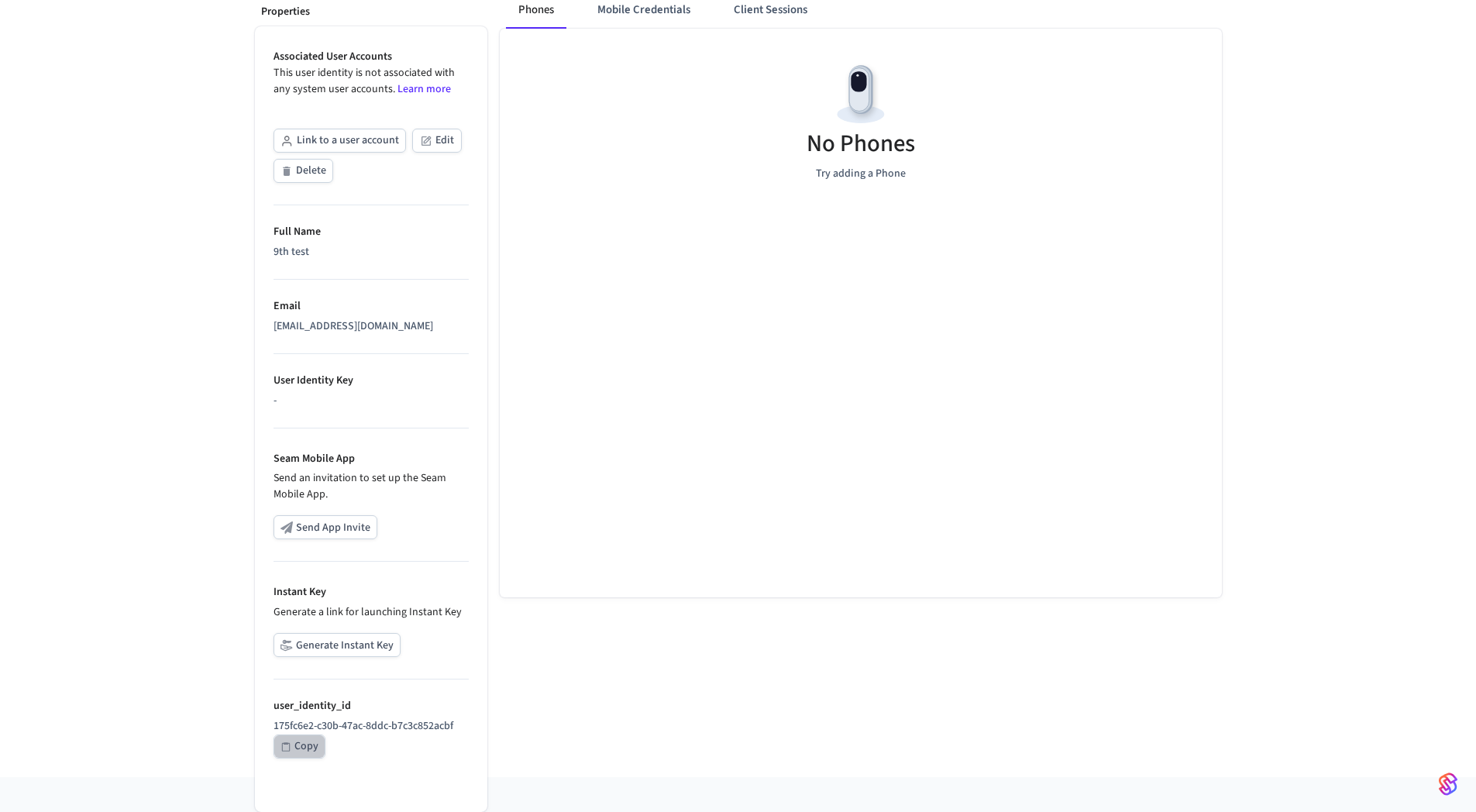
click at [319, 742] on button "Copy" at bounding box center [299, 745] width 52 height 24
click at [187, 216] on div "User Identity 9th test Properties Associated User Accounts This user identity i…" at bounding box center [738, 327] width 1476 height 898
click at [177, 197] on div "User Identity 9th test Properties Associated User Accounts This user identity i…" at bounding box center [738, 327] width 1476 height 898
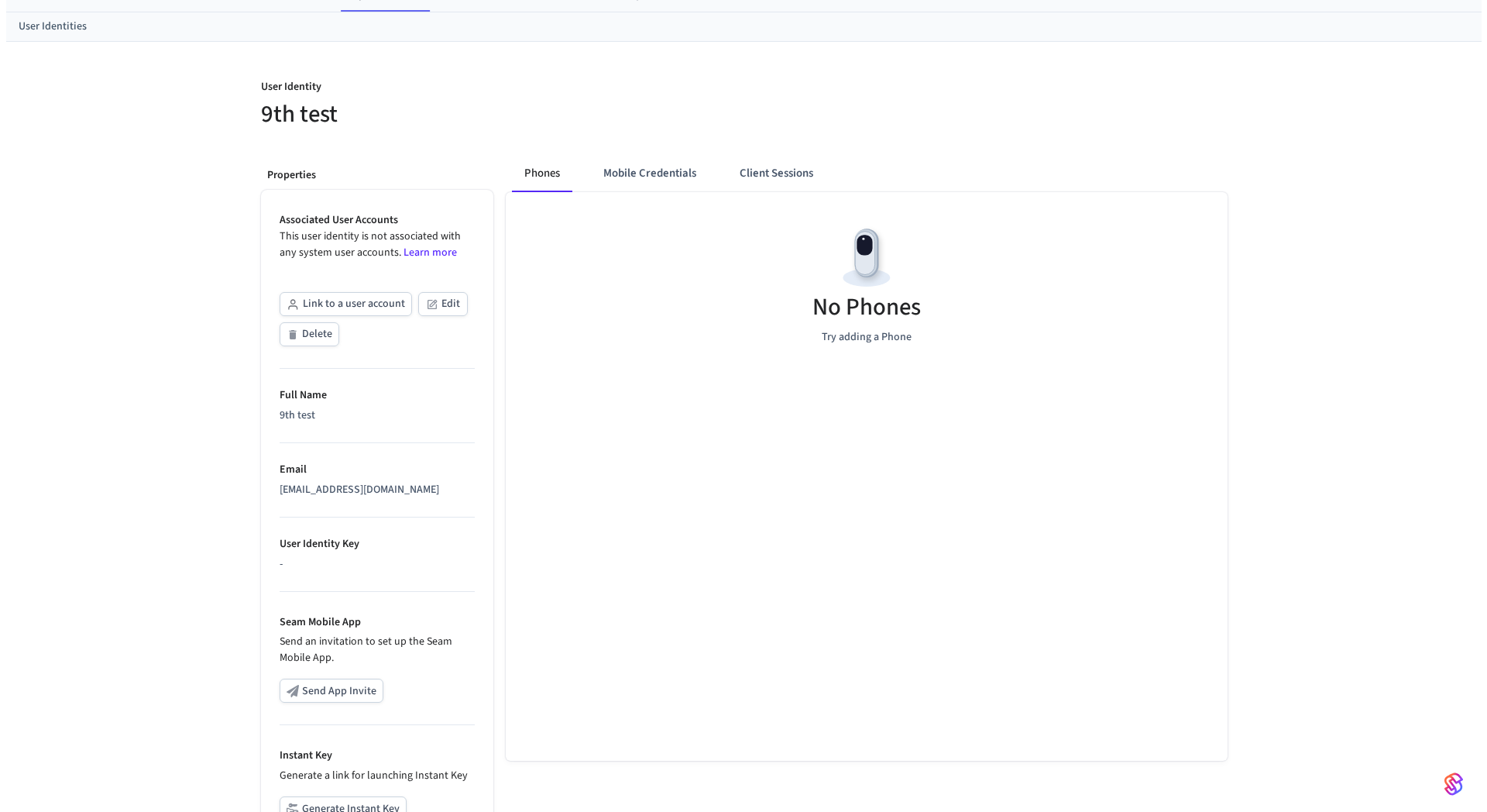
scroll to position [0, 0]
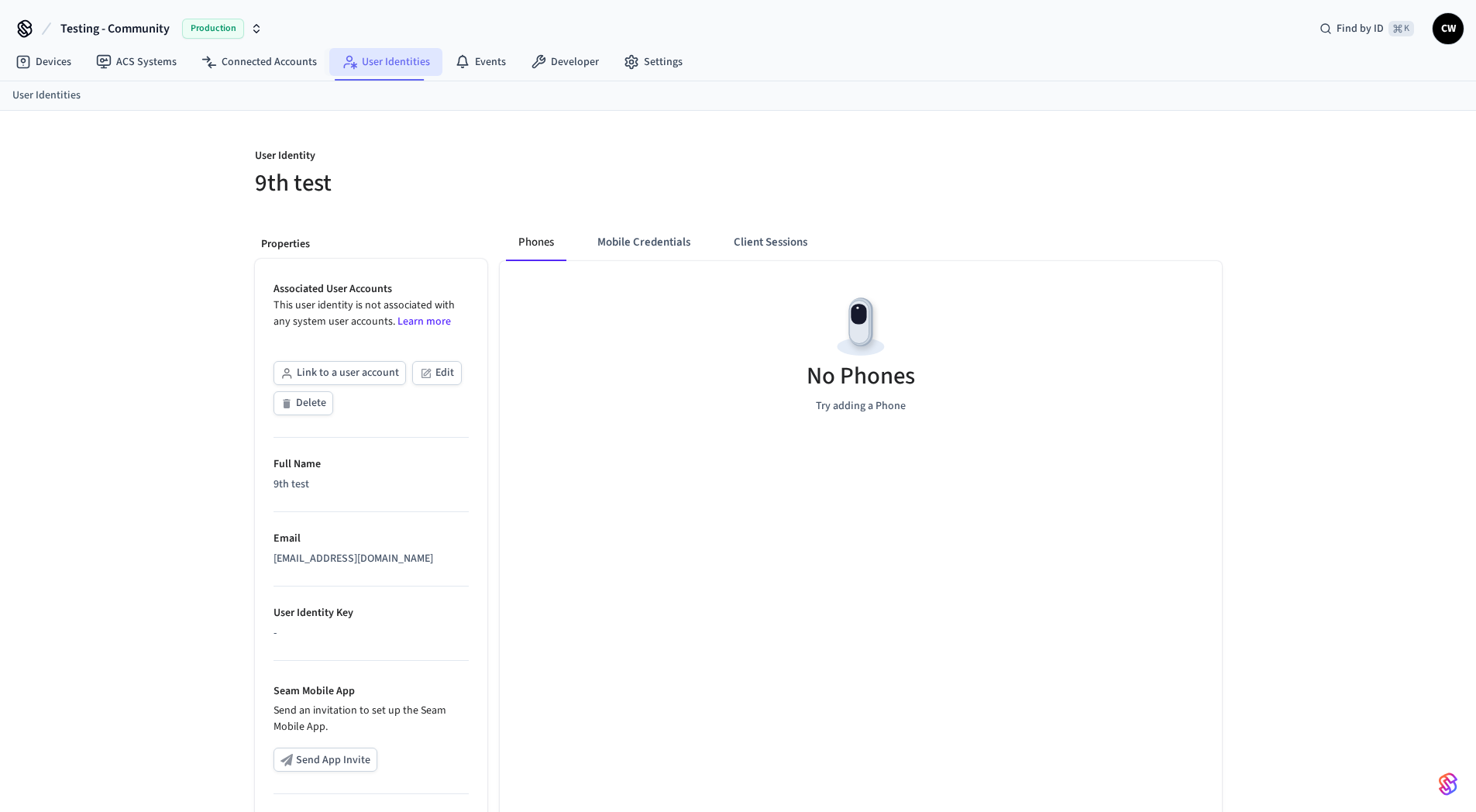
click at [356, 63] on link "User Identities" at bounding box center [385, 61] width 113 height 28
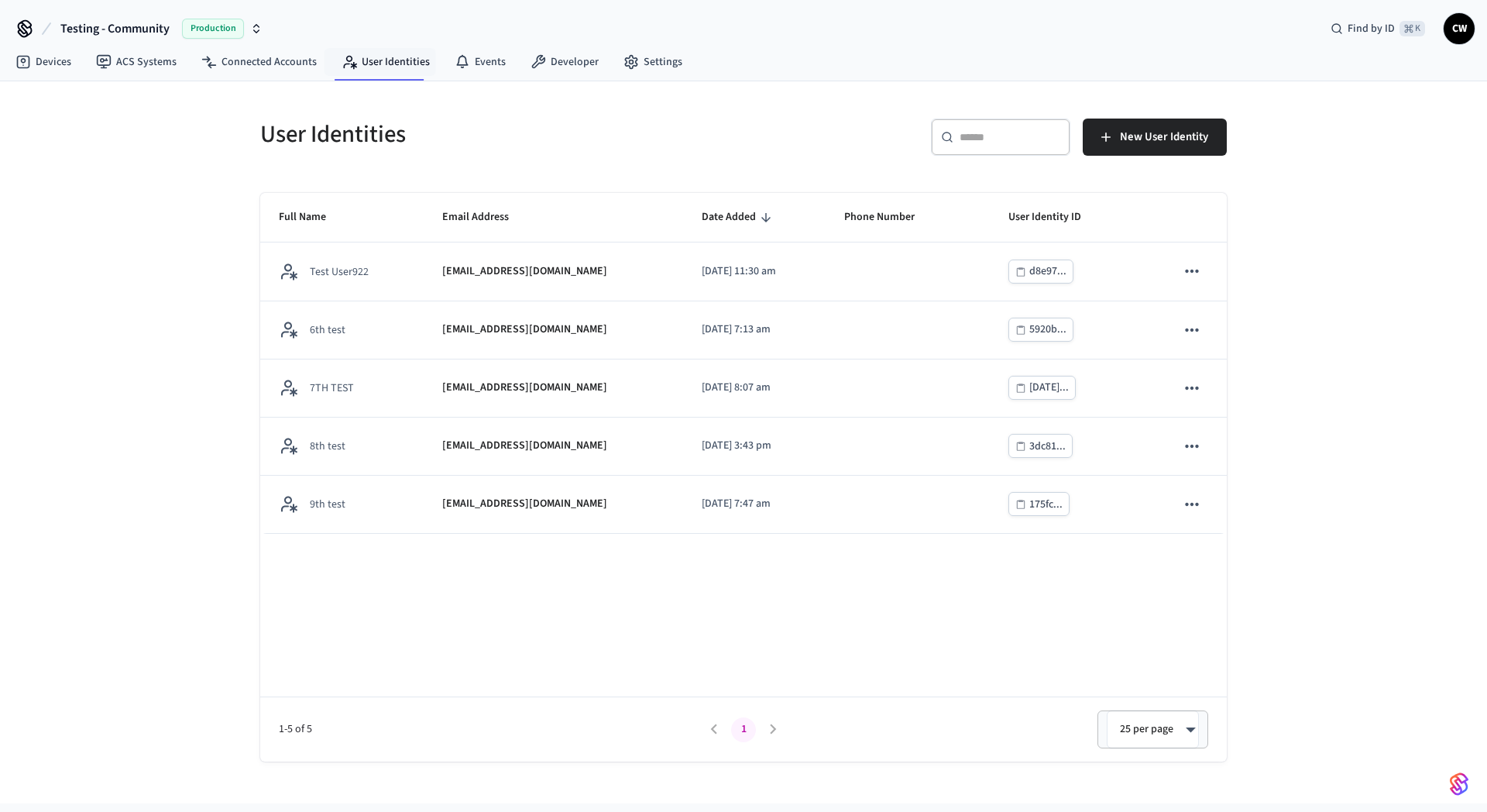
click at [155, 237] on div "User Identities ​ ​ New User Identity Full Name Email Address Date Added Phone …" at bounding box center [744, 442] width 1487 height 722
click at [165, 230] on div "User Identities ​ ​ New User Identity Full Name Email Address Date Added Phone …" at bounding box center [744, 442] width 1487 height 722
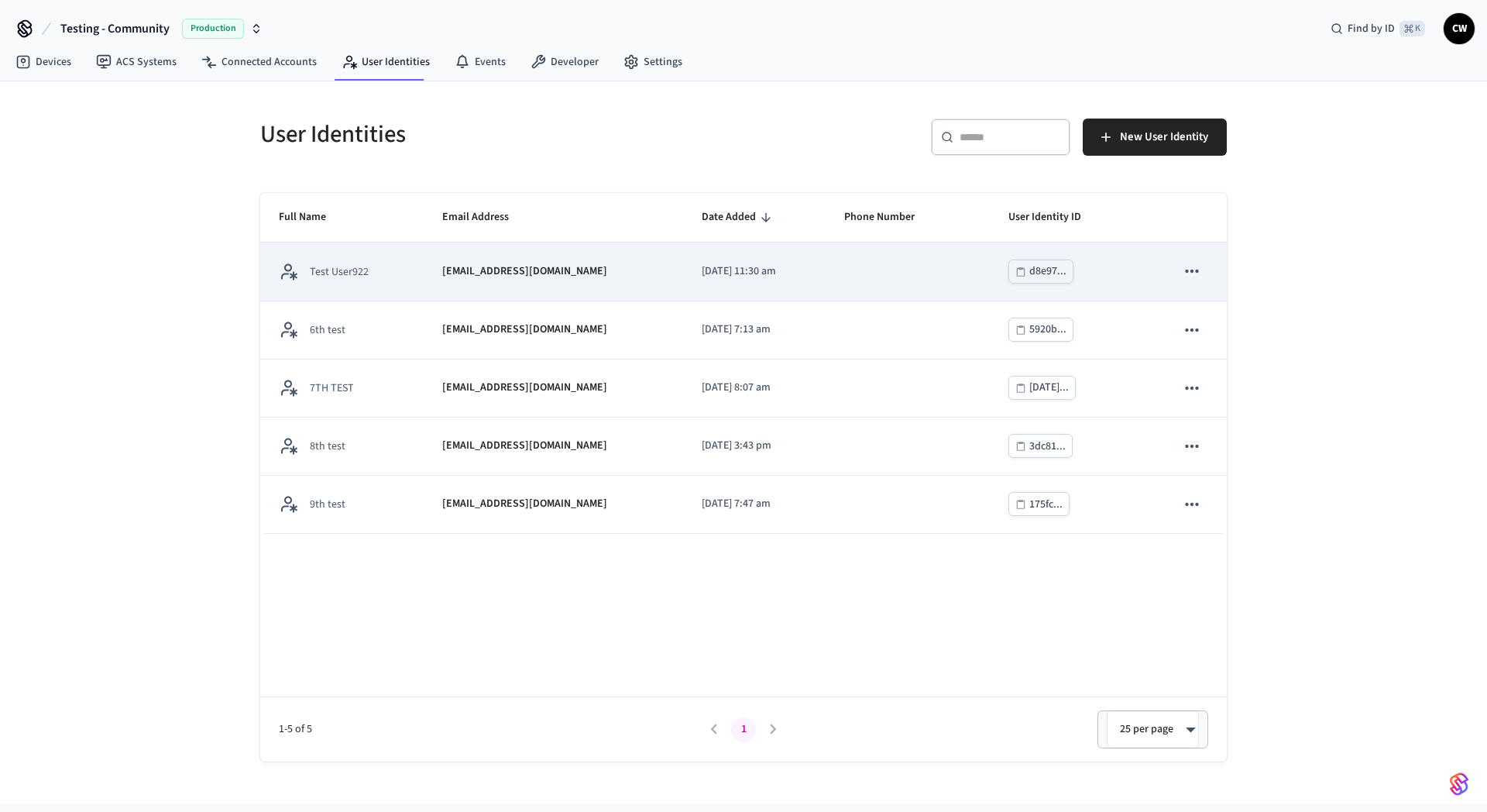
click at [1186, 273] on icon "sticky table" at bounding box center [1192, 270] width 20 height 20
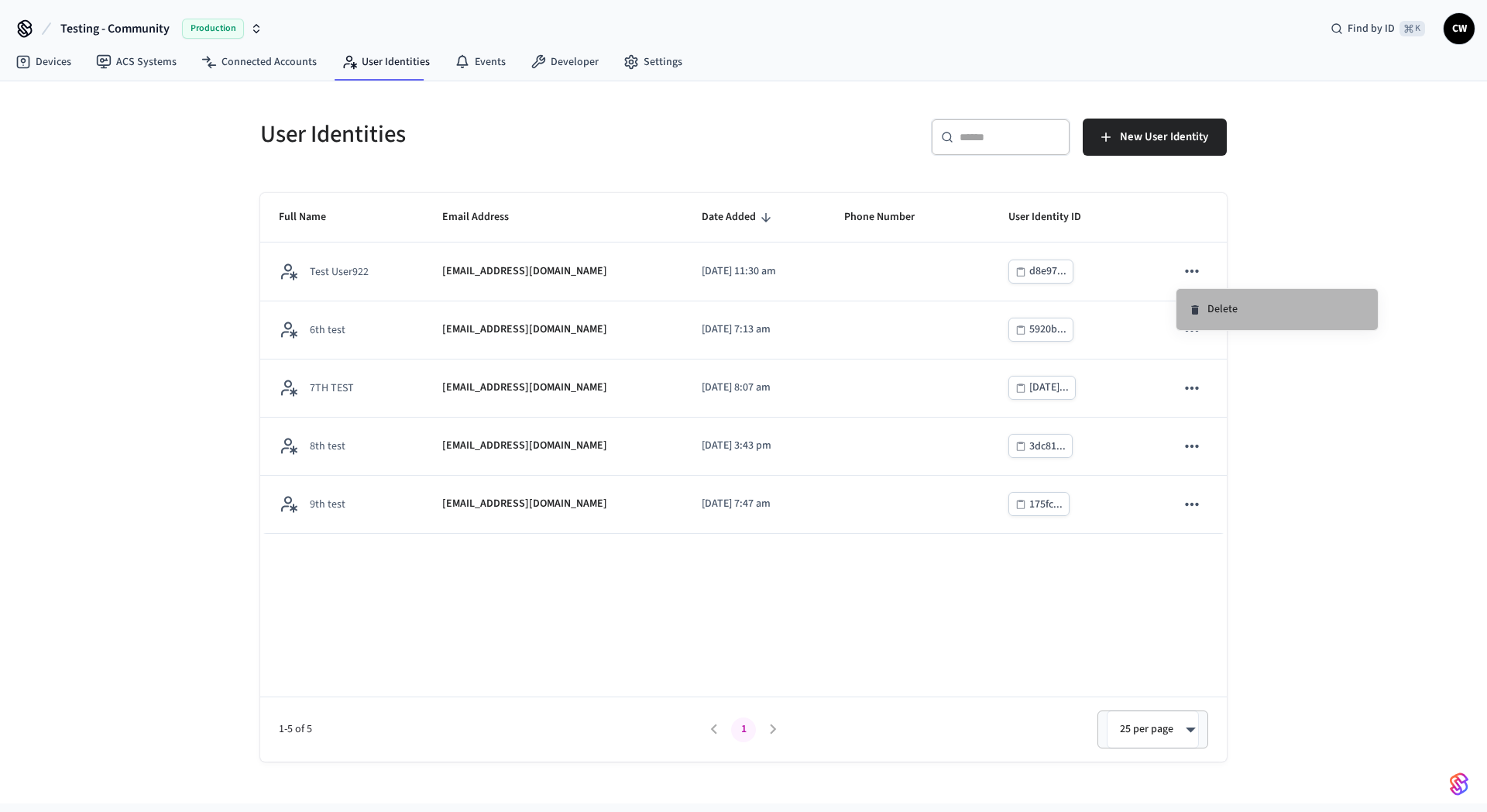
click at [1221, 316] on li "Delete" at bounding box center [1277, 310] width 201 height 41
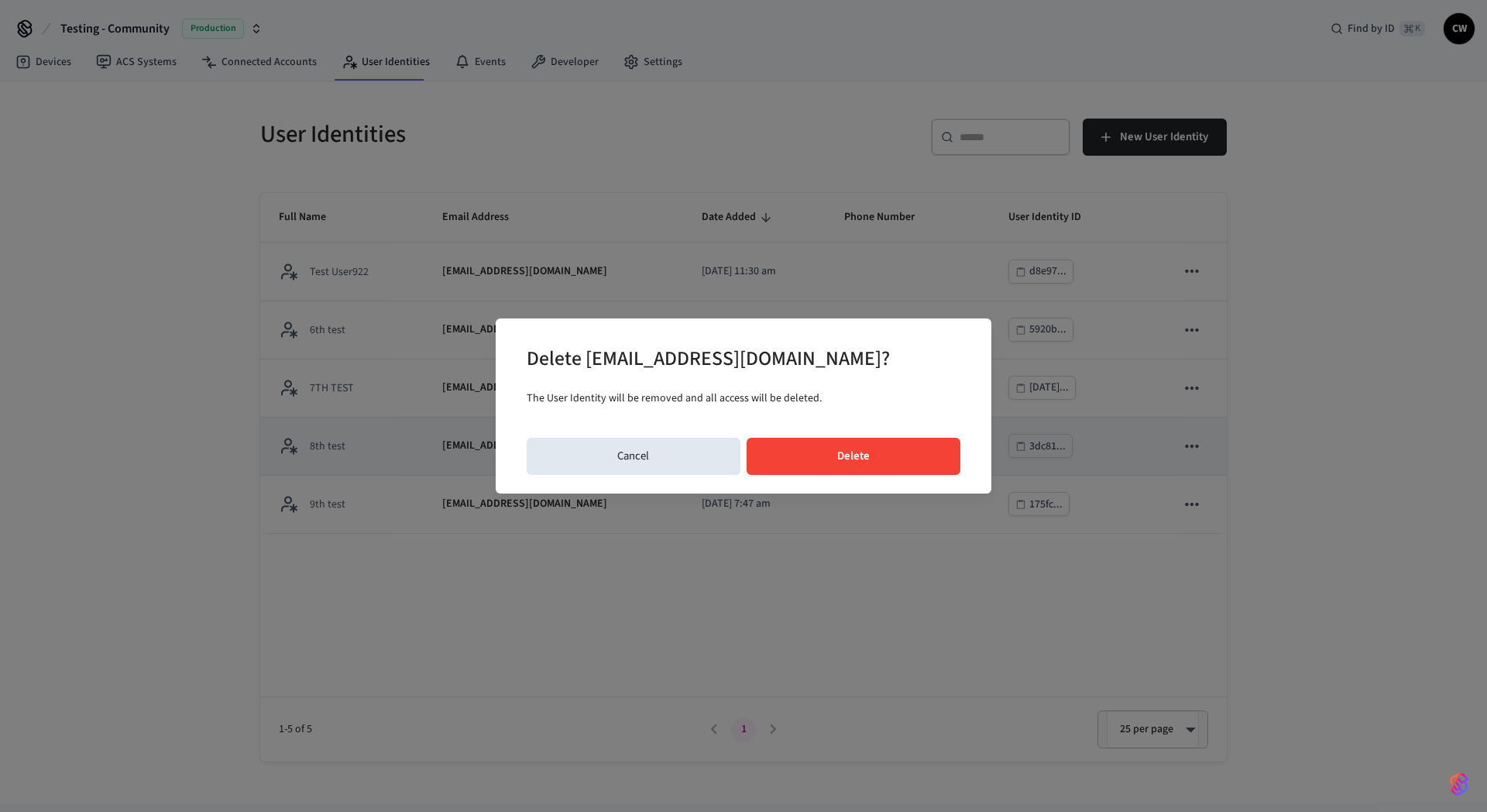
click at [663, 440] on button "Cancel" at bounding box center [633, 456] width 213 height 37
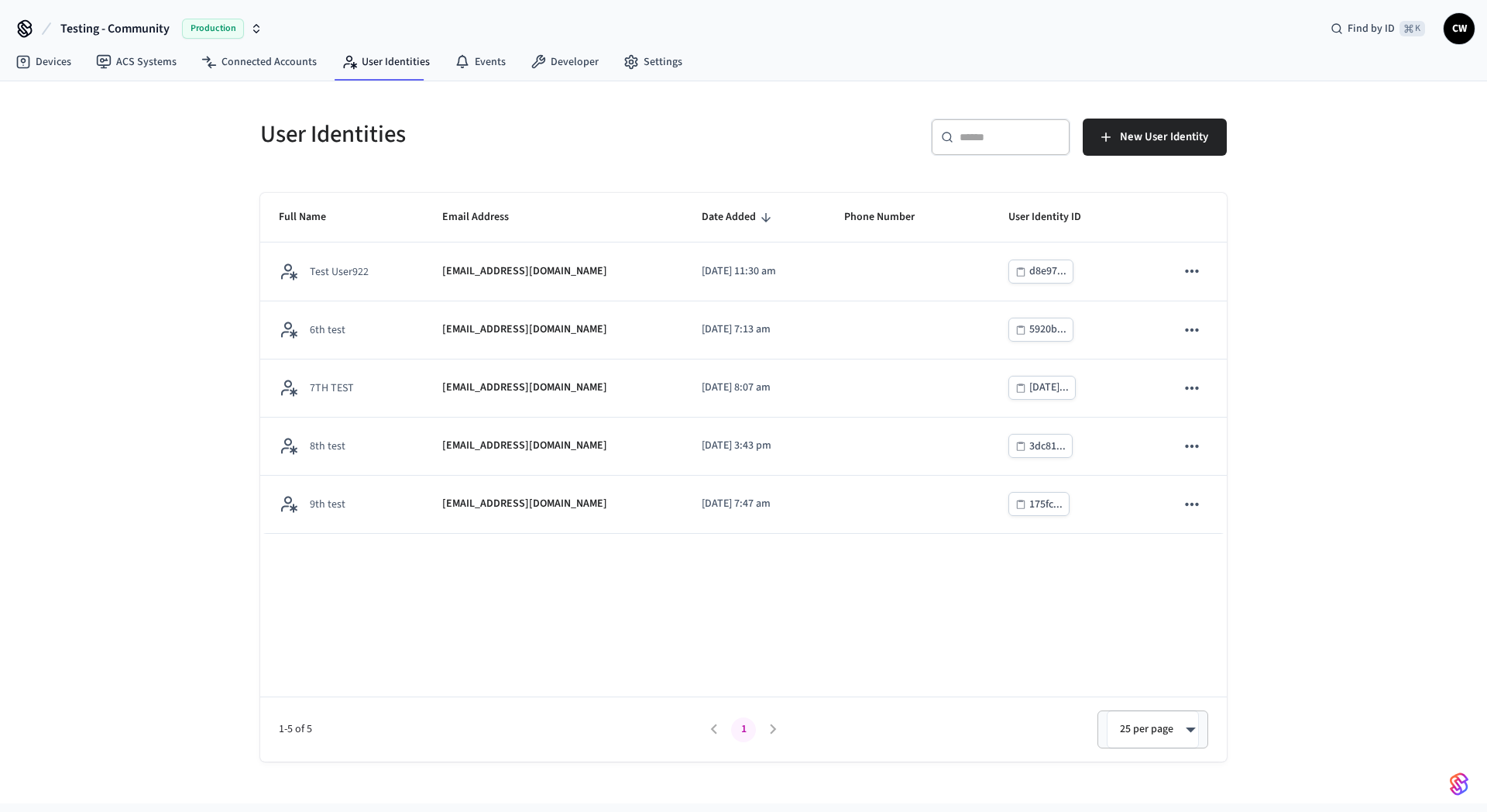
drag, startPoint x: 608, startPoint y: 149, endPoint x: 592, endPoint y: 140, distance: 18.4
click at [608, 148] on h5 "User Identities" at bounding box center [497, 134] width 474 height 32
click at [374, 62] on link "User Identities" at bounding box center [385, 61] width 113 height 28
click at [553, 109] on div "User Identities" at bounding box center [488, 133] width 493 height 68
click at [750, 125] on div "​ ​ New User Identity" at bounding box center [980, 133] width 493 height 68
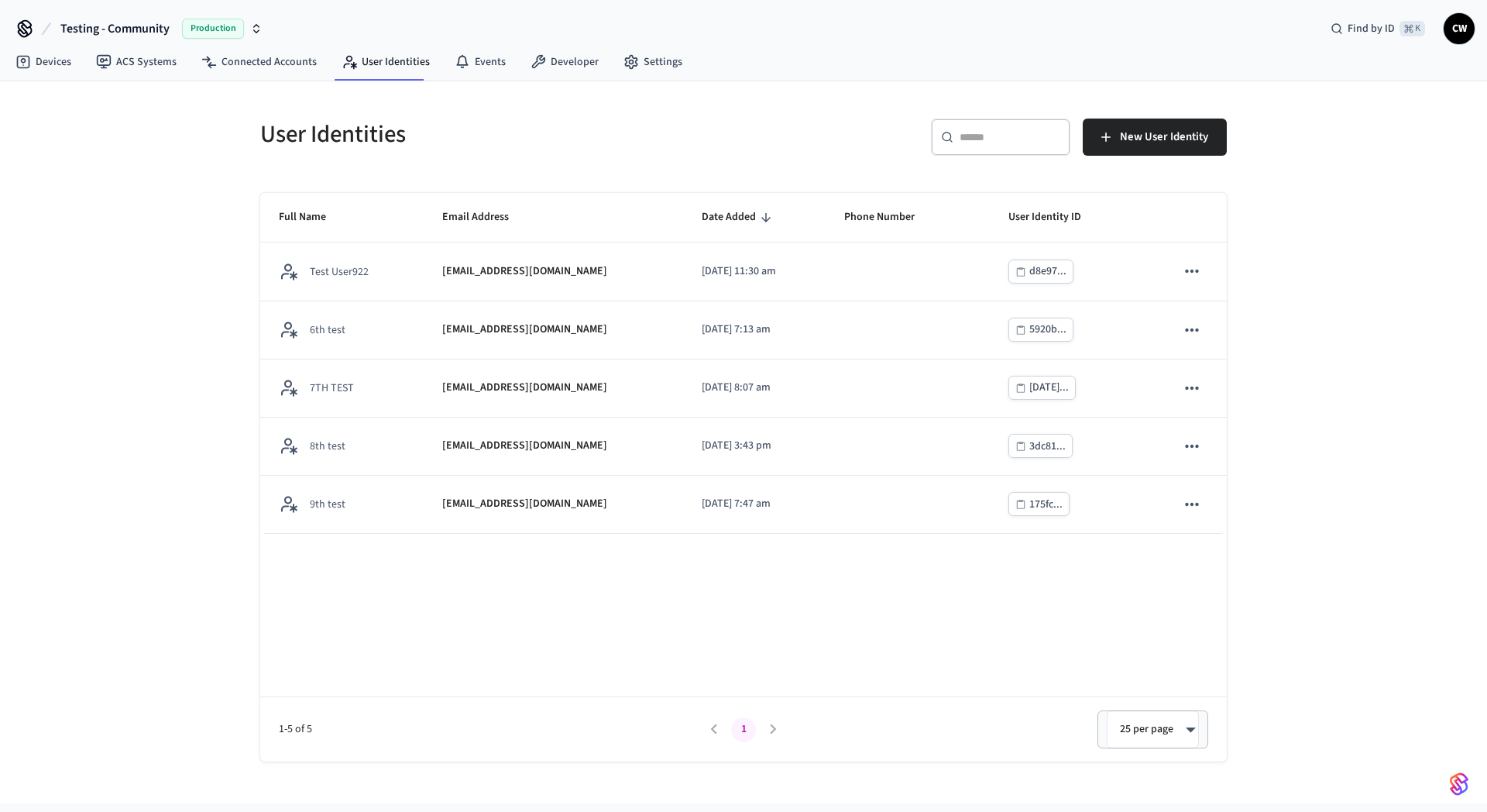
click at [750, 125] on div "​ ​ New User Identity" at bounding box center [980, 133] width 493 height 68
click at [751, 124] on div "​ ​ New User Identity" at bounding box center [980, 133] width 493 height 68
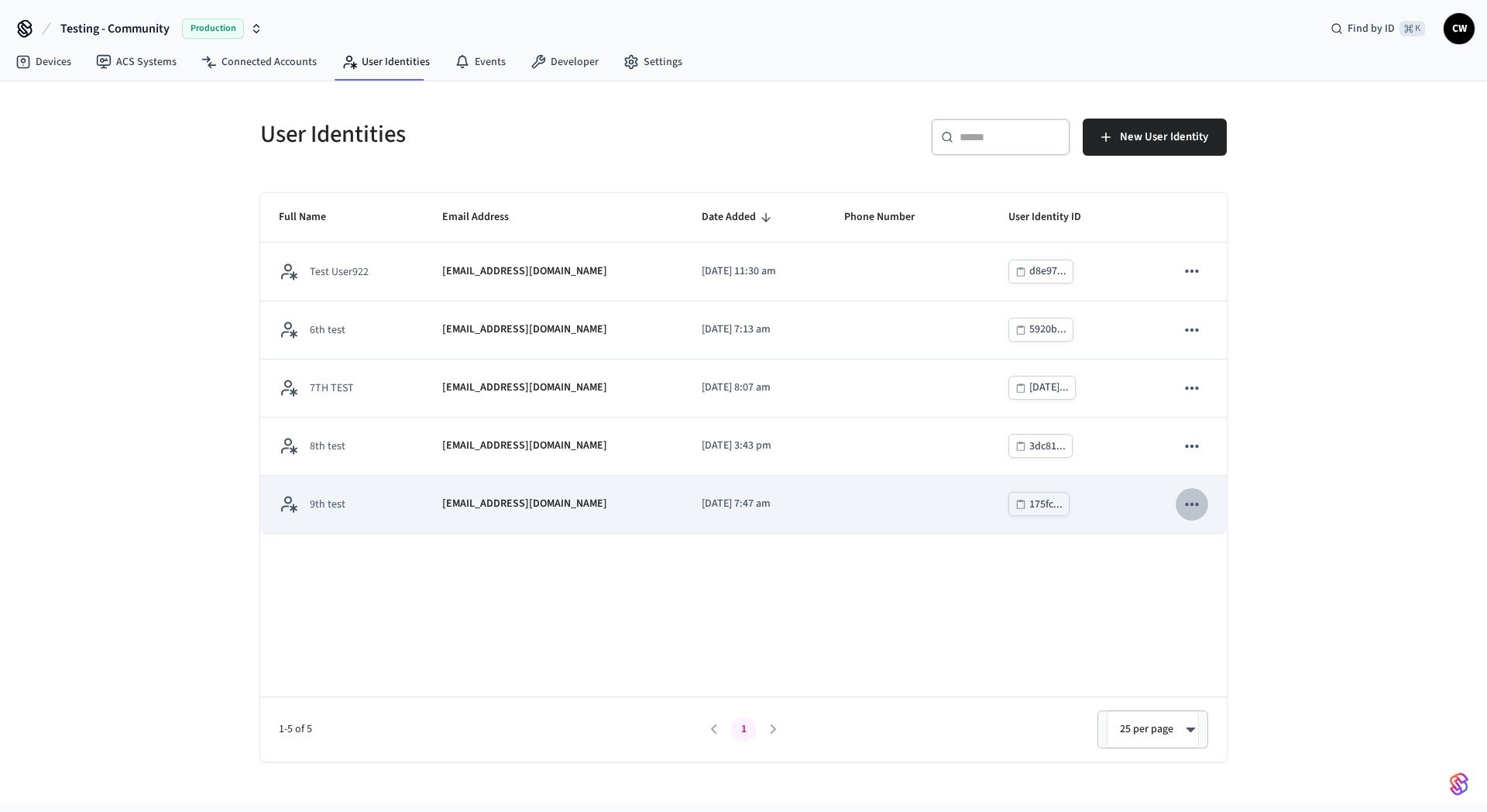
click at [1186, 507] on icon "sticky table" at bounding box center [1192, 504] width 20 height 20
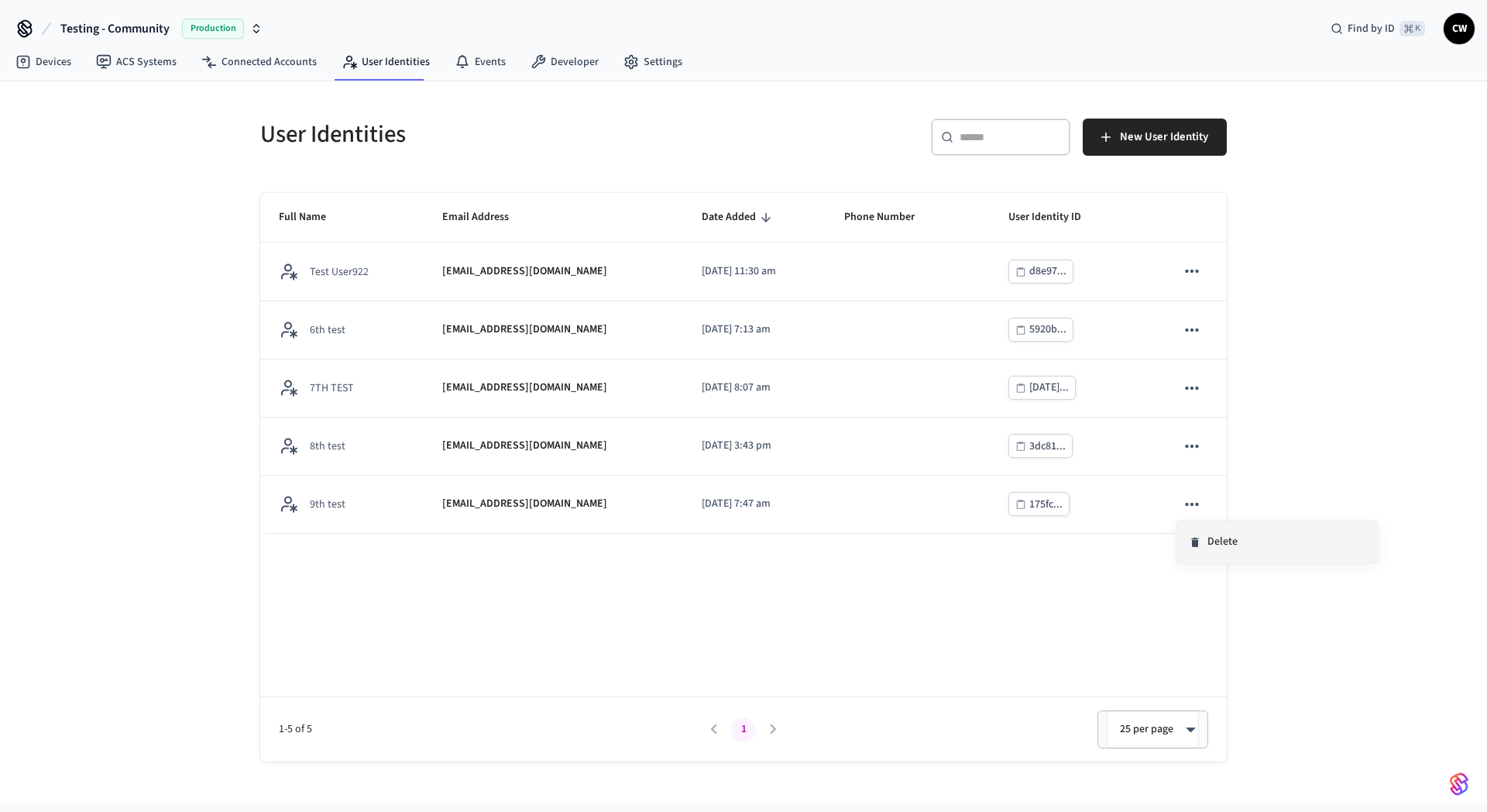
click at [1219, 543] on li "Delete" at bounding box center [1277, 542] width 201 height 41
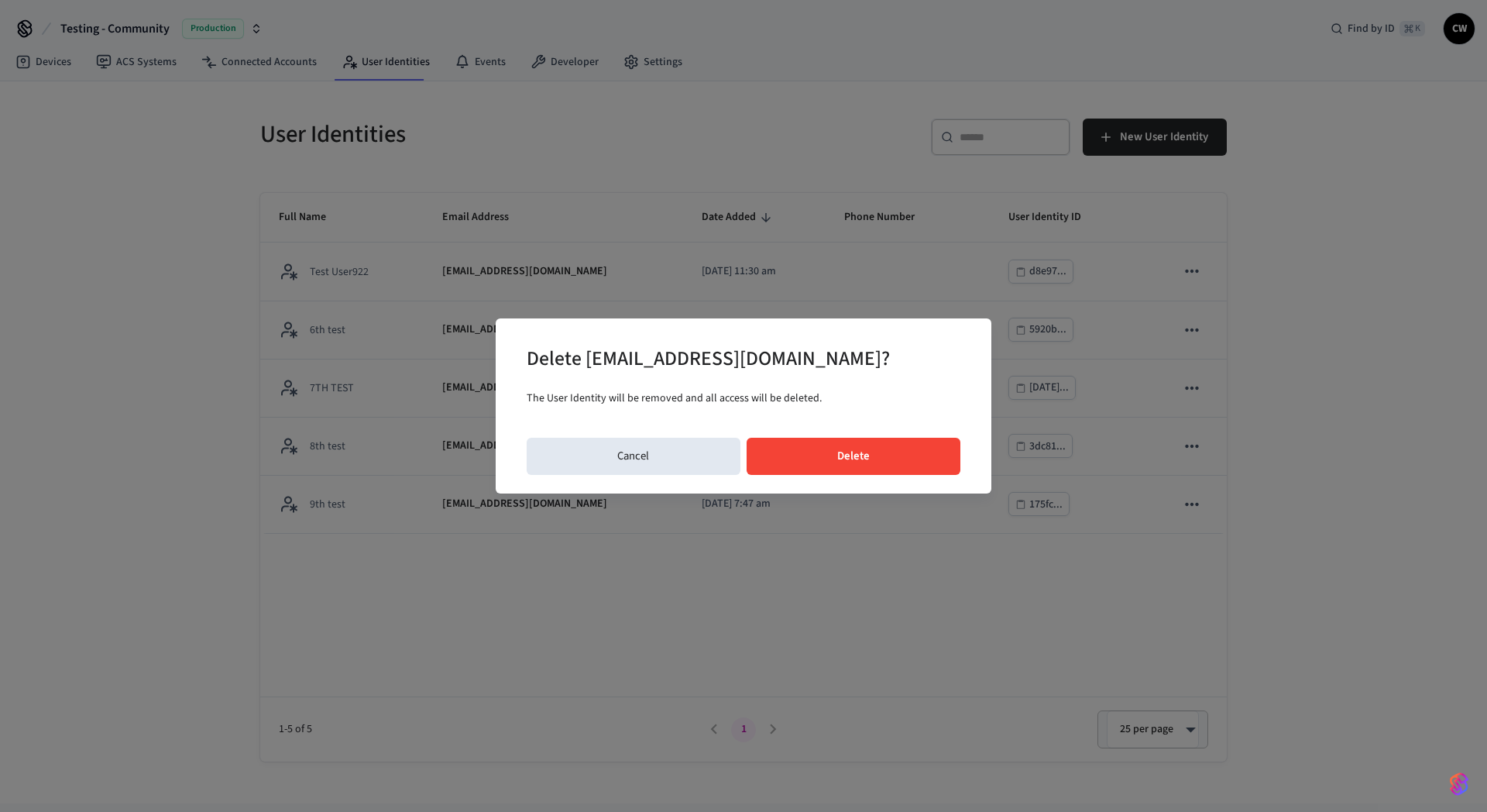
click at [900, 465] on button "Delete" at bounding box center [853, 456] width 214 height 37
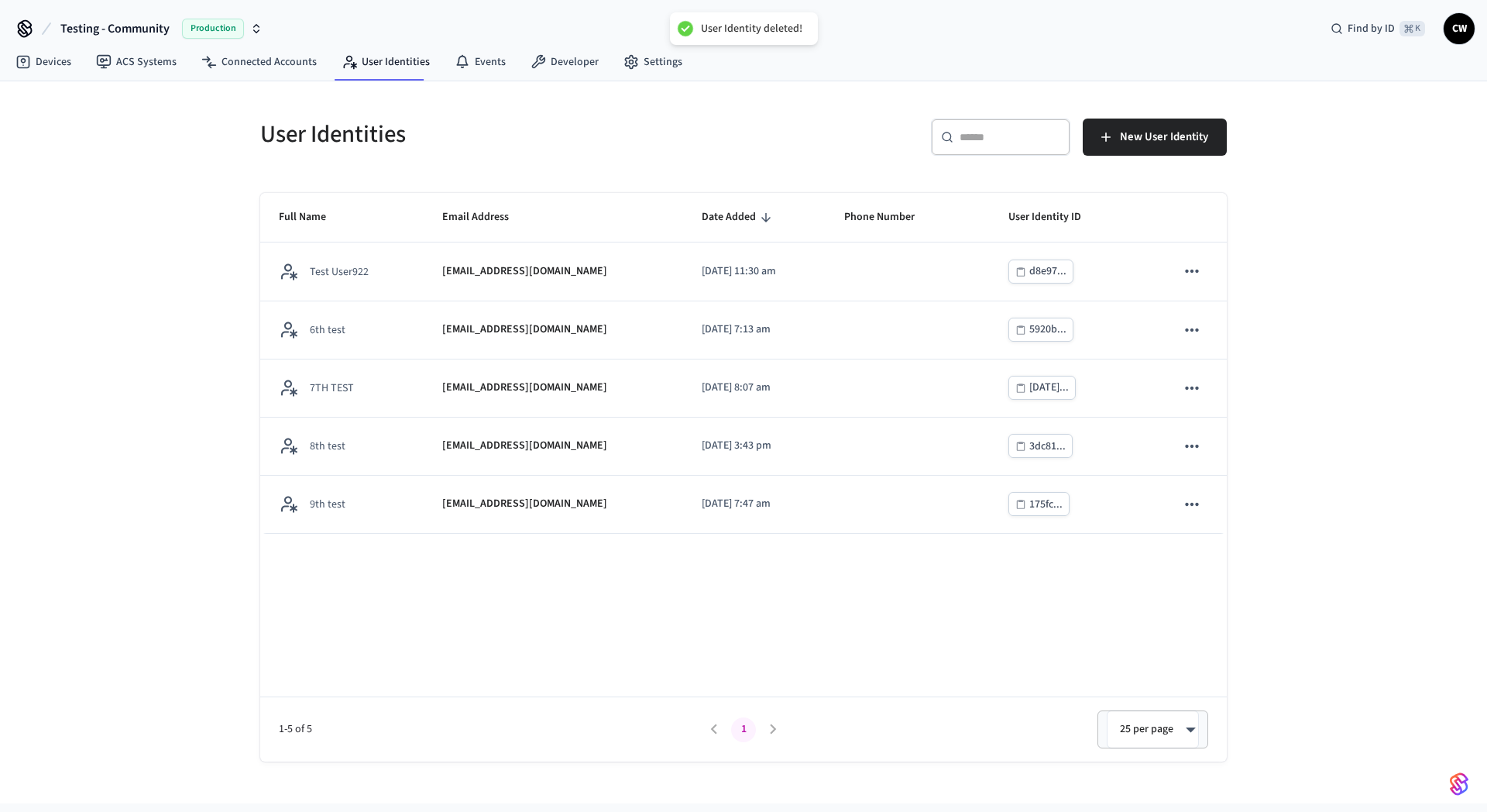
click at [770, 173] on div "User Identities ​ ​ New User Identity Full Name Email Address Date Added Phone …" at bounding box center [744, 421] width 992 height 680
click at [572, 157] on div "User Identities" at bounding box center [488, 133] width 493 height 68
click at [230, 181] on div "User Identities ​ ​ New User Identity Full Name Email Address Date Added Phone …" at bounding box center [744, 442] width 1487 height 722
click at [196, 349] on div "User Identities ​ ​ New User Identity Full Name Email Address Date Added Phone …" at bounding box center [744, 442] width 1487 height 722
click at [169, 324] on div "User Identities ​ ​ New User Identity Full Name Email Address Date Added Phone …" at bounding box center [744, 442] width 1487 height 722
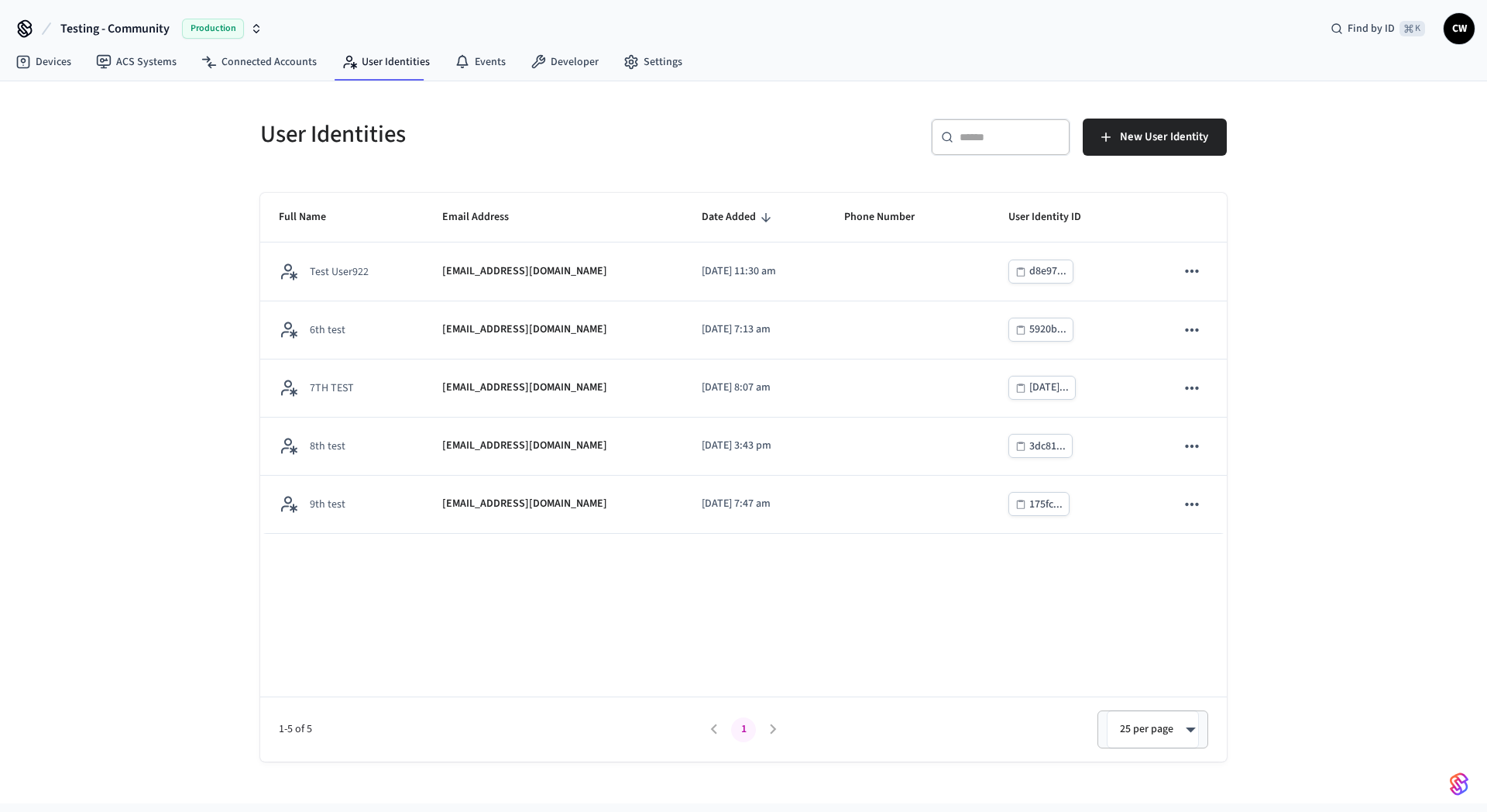
click at [212, 254] on div "User Identities ​ ​ New User Identity Full Name Email Address Date Added Phone …" at bounding box center [744, 442] width 1487 height 722
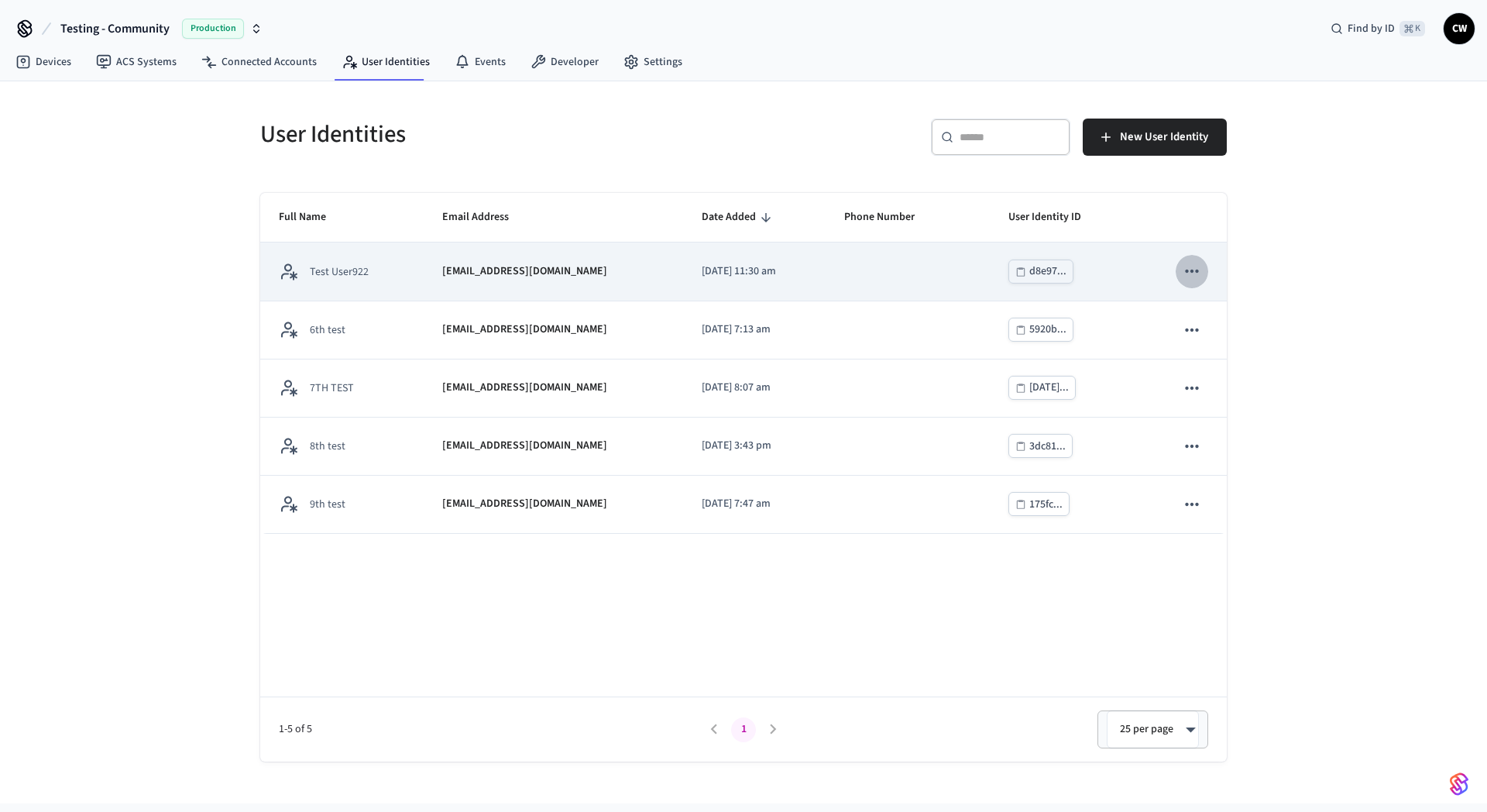
click at [1195, 261] on icon "sticky table" at bounding box center [1192, 270] width 20 height 20
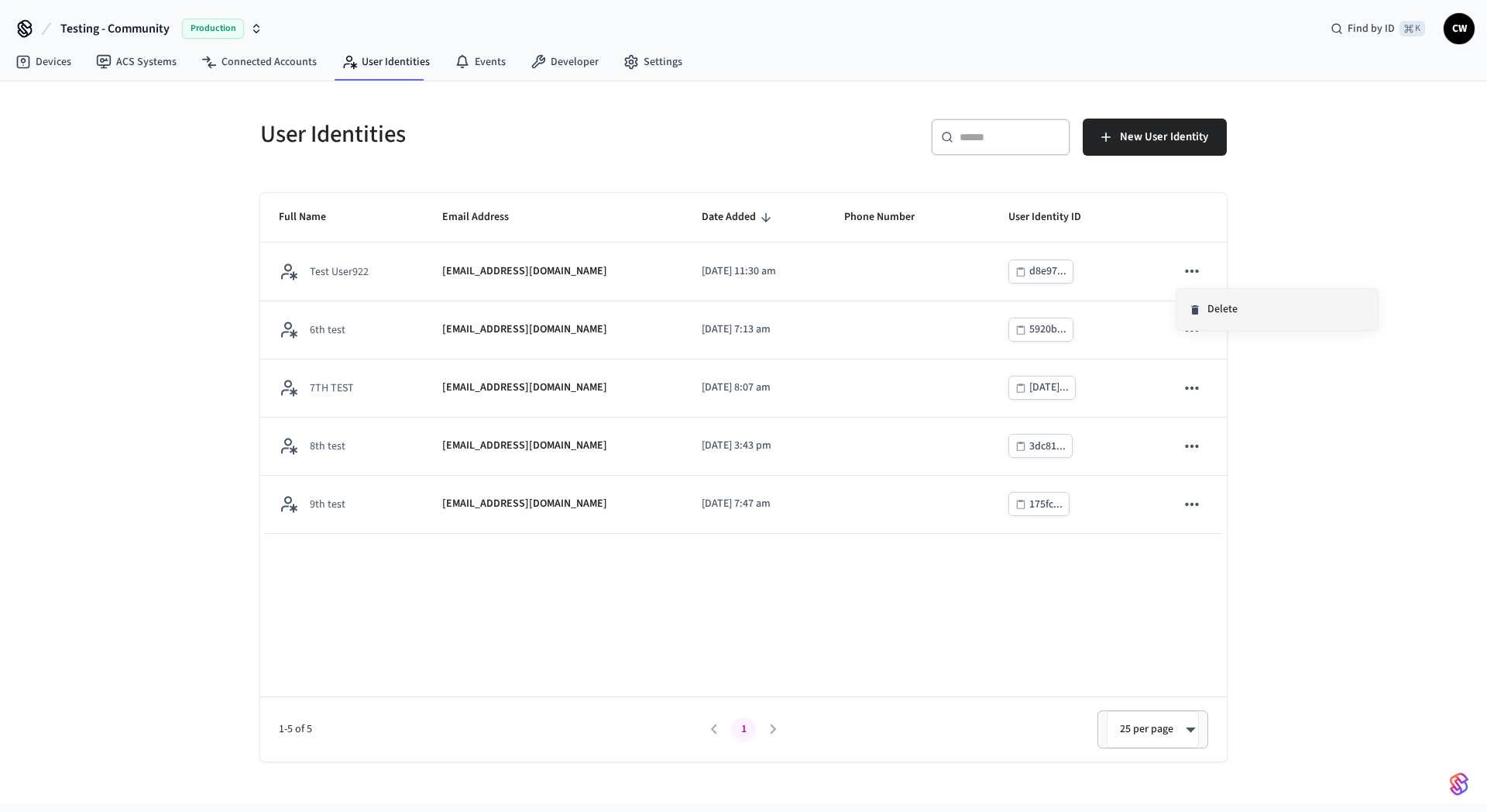
click at [1234, 309] on li "Delete" at bounding box center [1277, 310] width 201 height 41
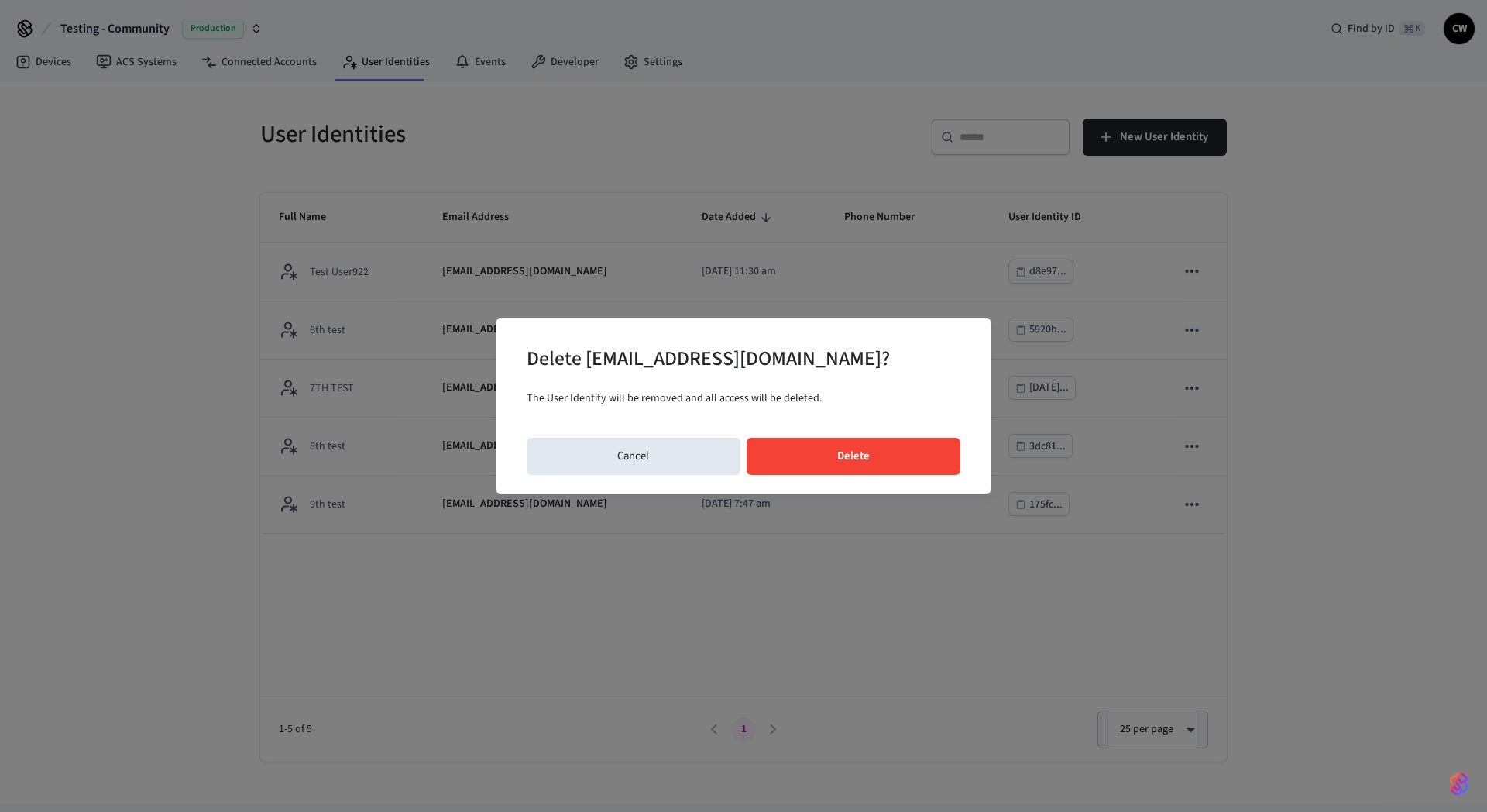
click at [872, 435] on div "Delete [EMAIL_ADDRESS][DOMAIN_NAME]? The User Identity will be removed and all …" at bounding box center [743, 406] width 495 height 175
click at [875, 452] on button "Delete" at bounding box center [853, 456] width 214 height 37
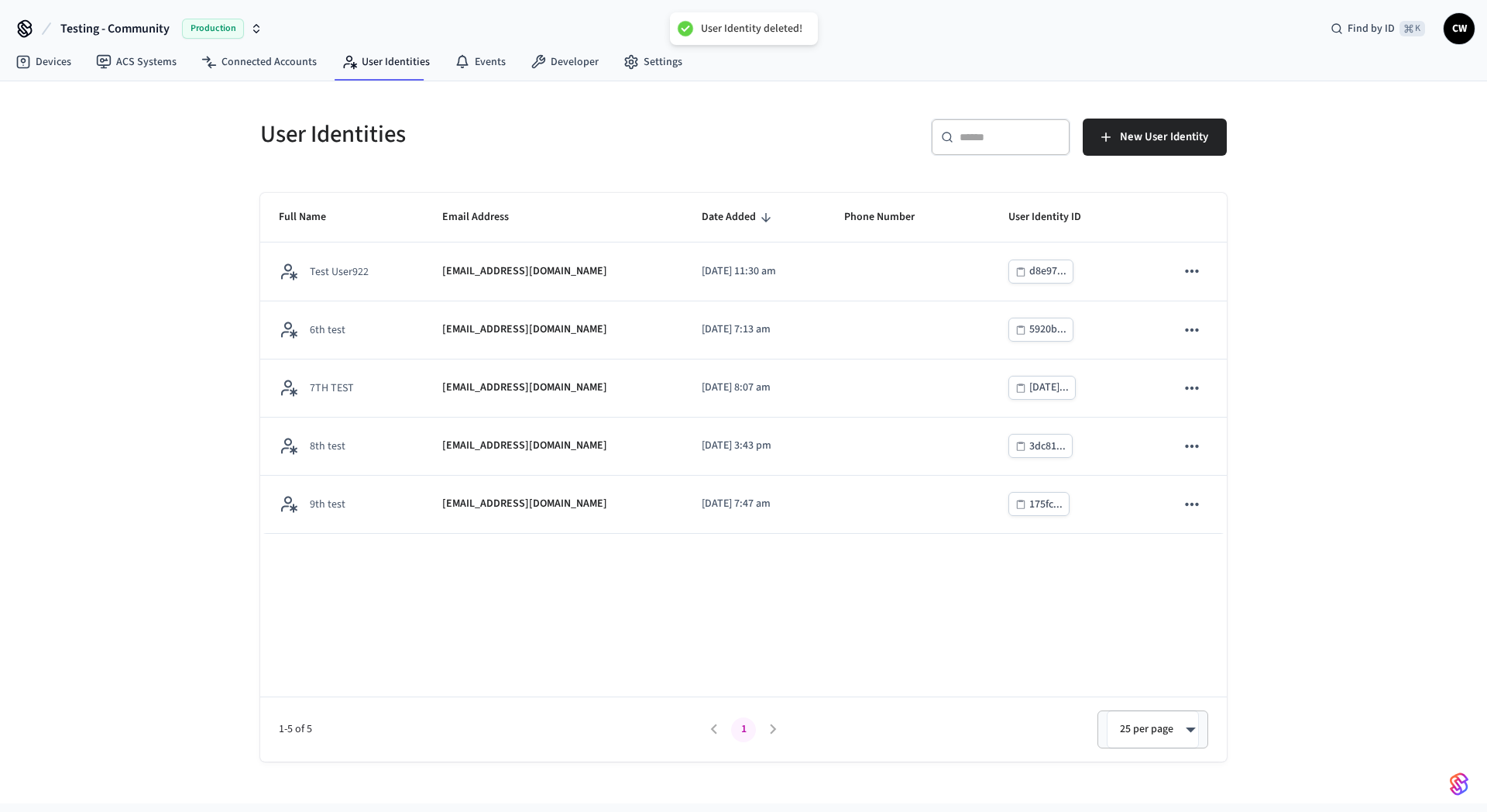
click at [584, 181] on div "User Identities ​ ​ New User Identity Full Name Email Address Date Added Phone …" at bounding box center [744, 421] width 992 height 680
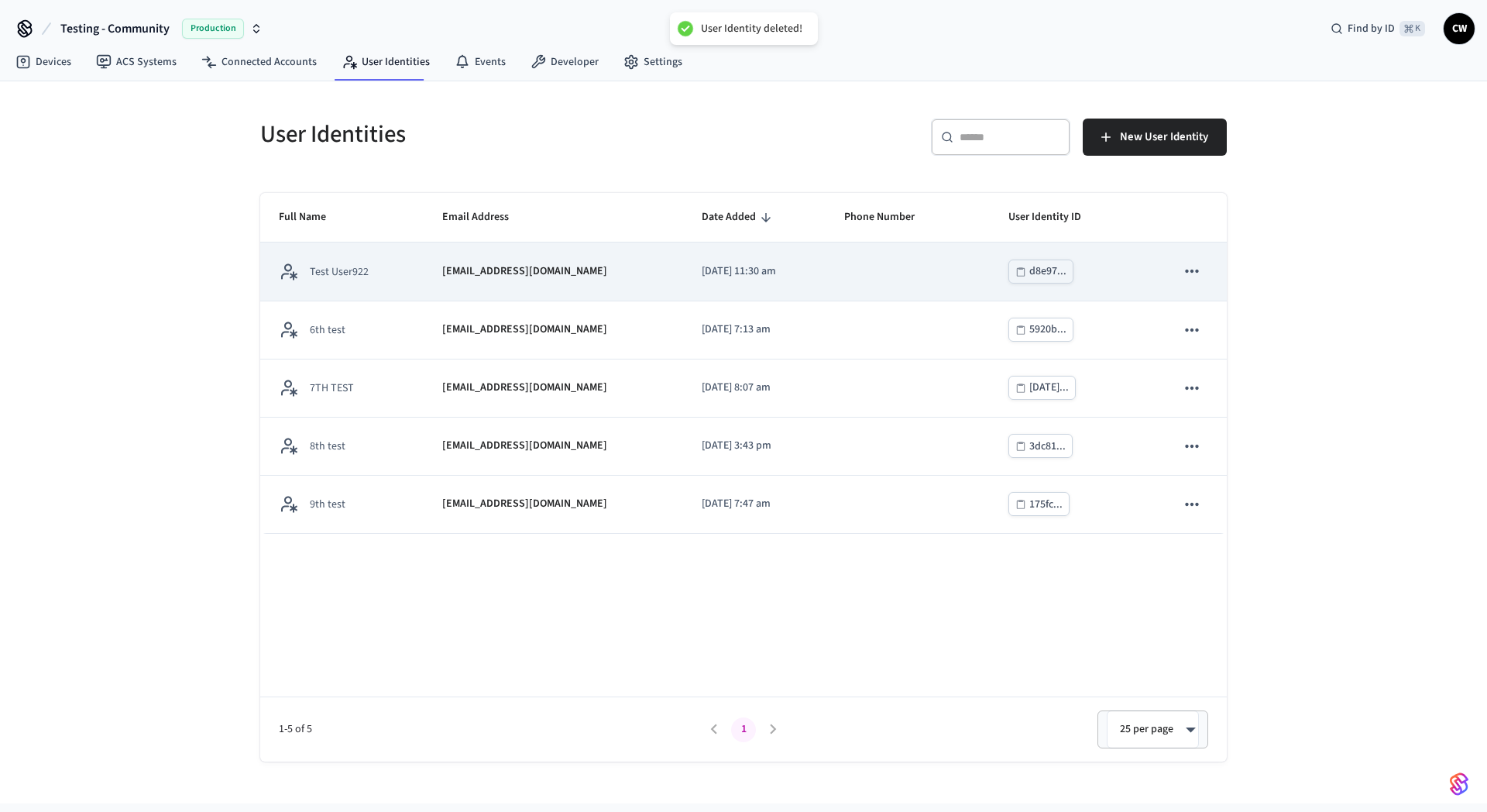
click at [513, 267] on p "[EMAIL_ADDRESS][DOMAIN_NAME]" at bounding box center [524, 271] width 165 height 16
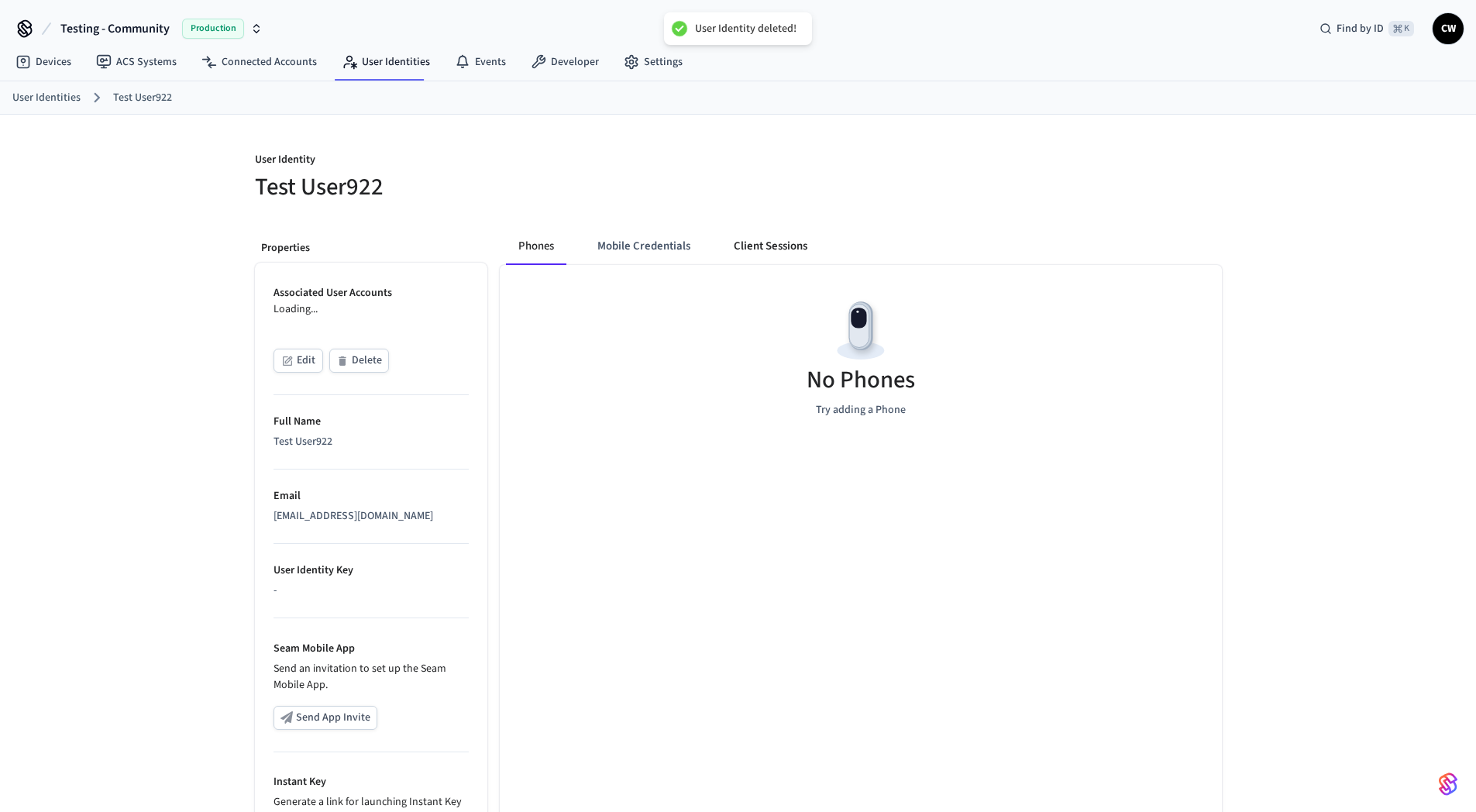
click at [751, 243] on button "Client Sessions" at bounding box center [770, 246] width 99 height 37
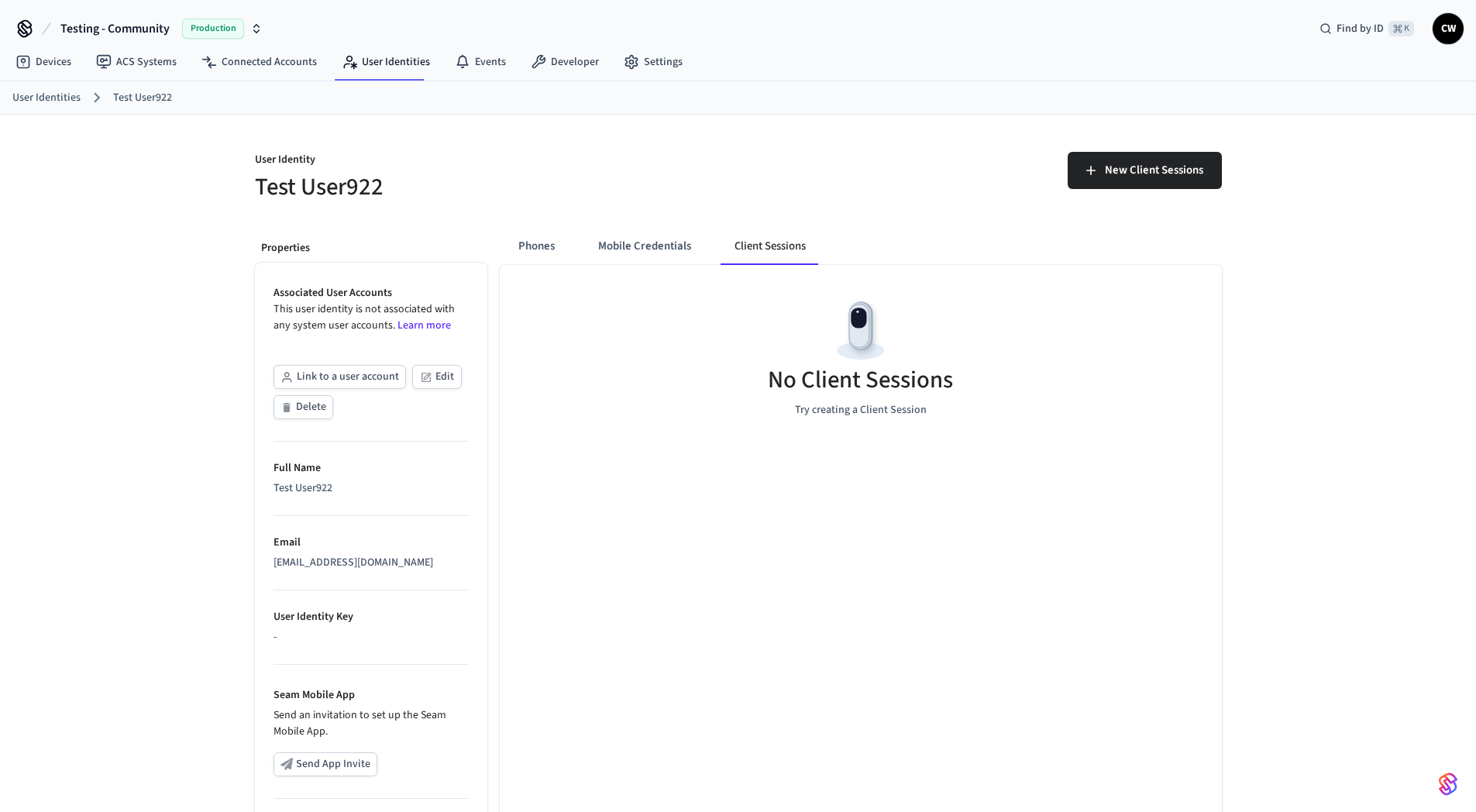
click at [641, 256] on button "Mobile Credentials" at bounding box center [644, 246] width 117 height 37
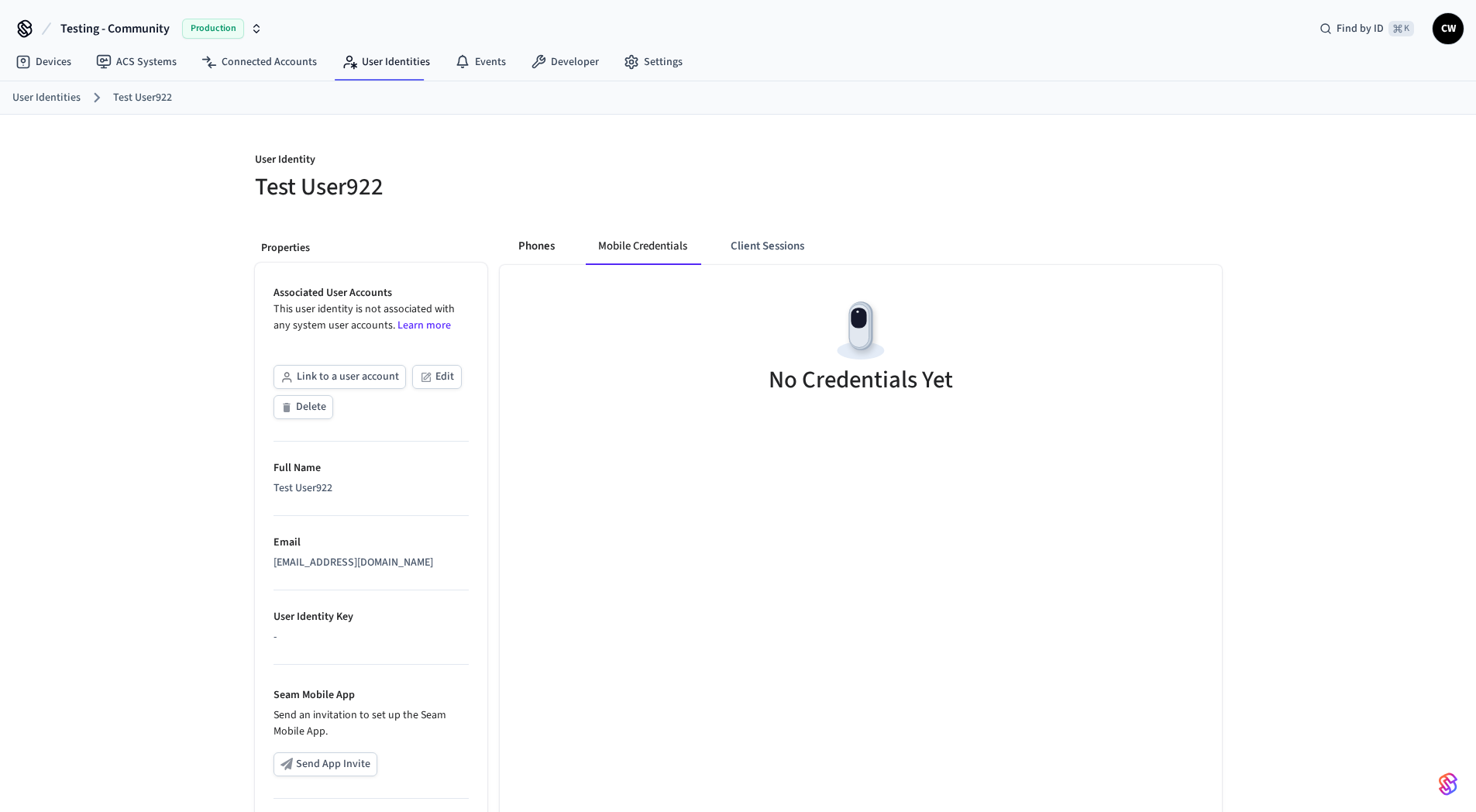
click at [519, 251] on button "Phones" at bounding box center [536, 246] width 61 height 37
click at [644, 253] on button "Mobile Credentials" at bounding box center [643, 246] width 117 height 37
click at [782, 251] on button "Client Sessions" at bounding box center [767, 246] width 99 height 37
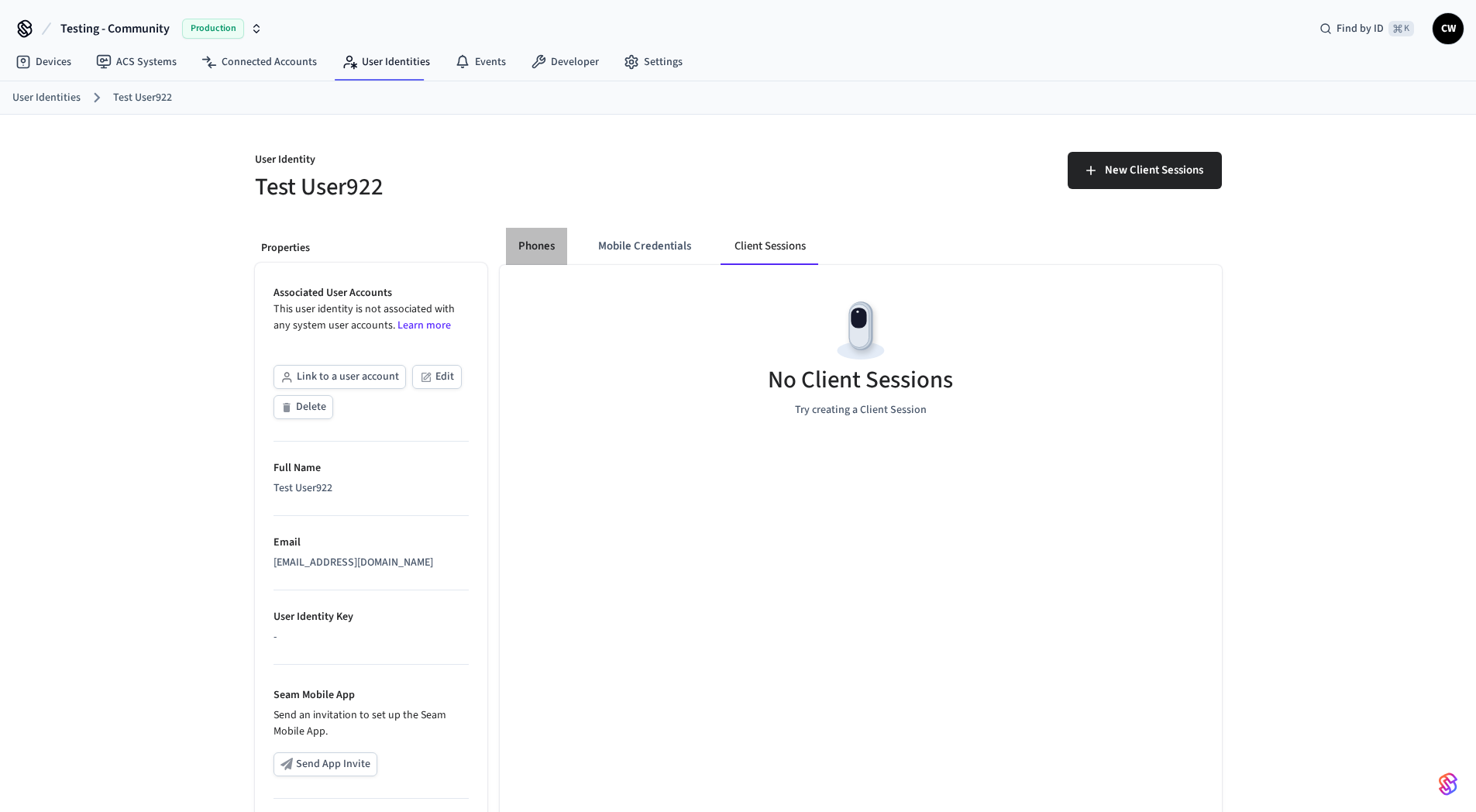
click at [549, 253] on button "Phones" at bounding box center [536, 246] width 61 height 37
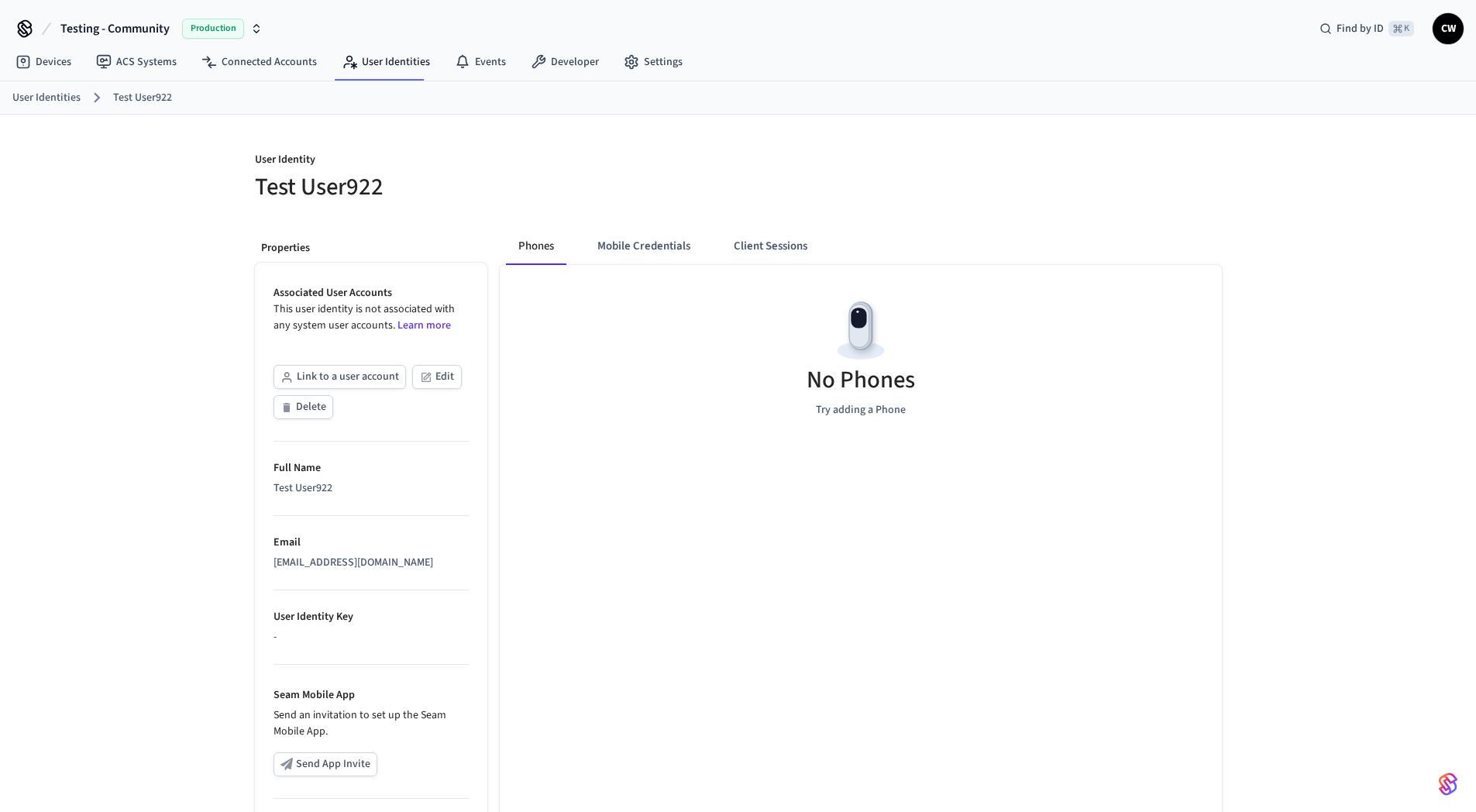
click at [393, 227] on div "Properties Associated User Accounts This user identity is not associated with a…" at bounding box center [365, 614] width 245 height 798
click at [301, 410] on button "Delete" at bounding box center [302, 406] width 60 height 24
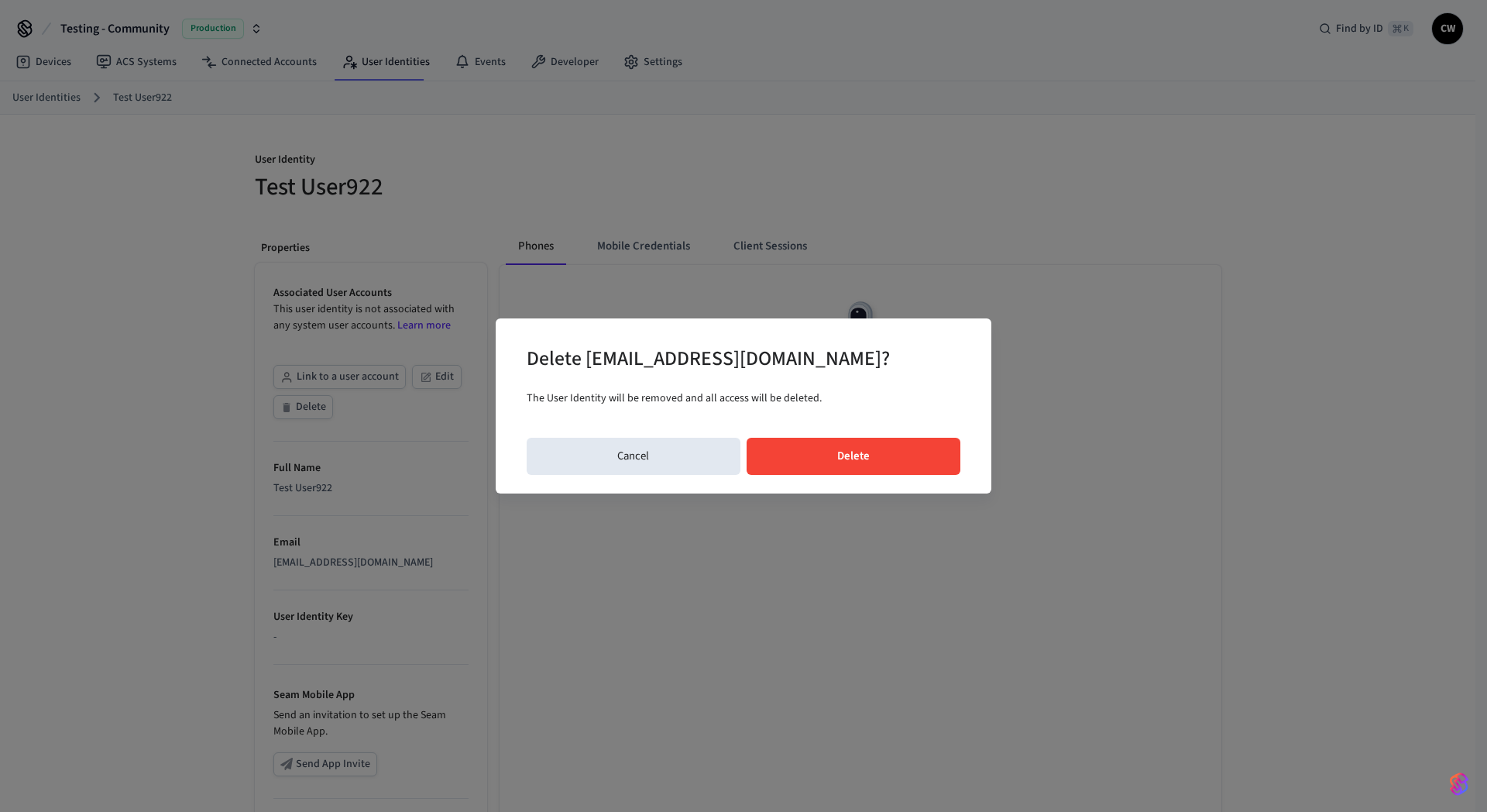
click at [846, 446] on button "Delete" at bounding box center [853, 456] width 214 height 37
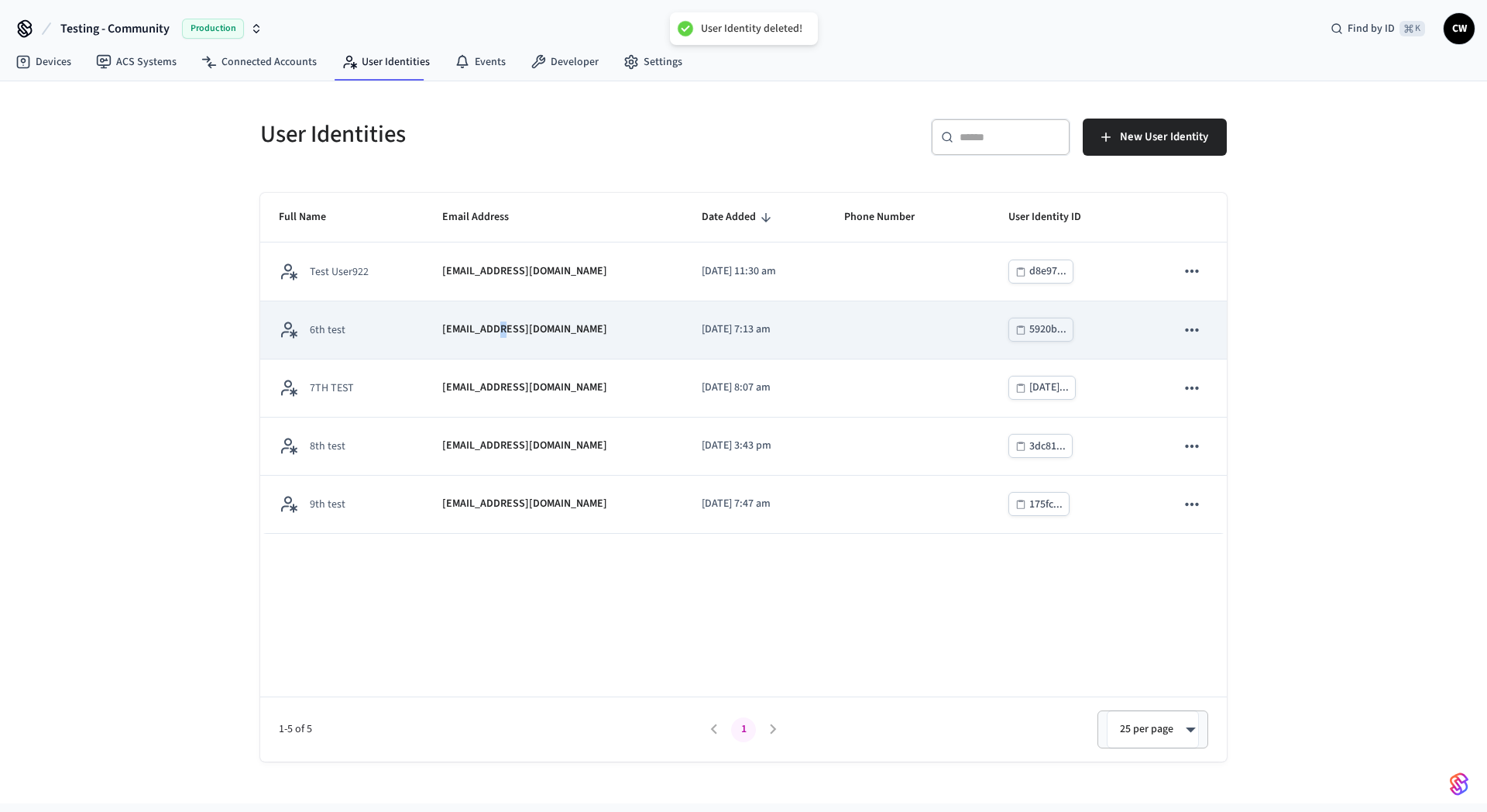
click at [494, 331] on p "[EMAIL_ADDRESS][DOMAIN_NAME]" at bounding box center [524, 329] width 165 height 16
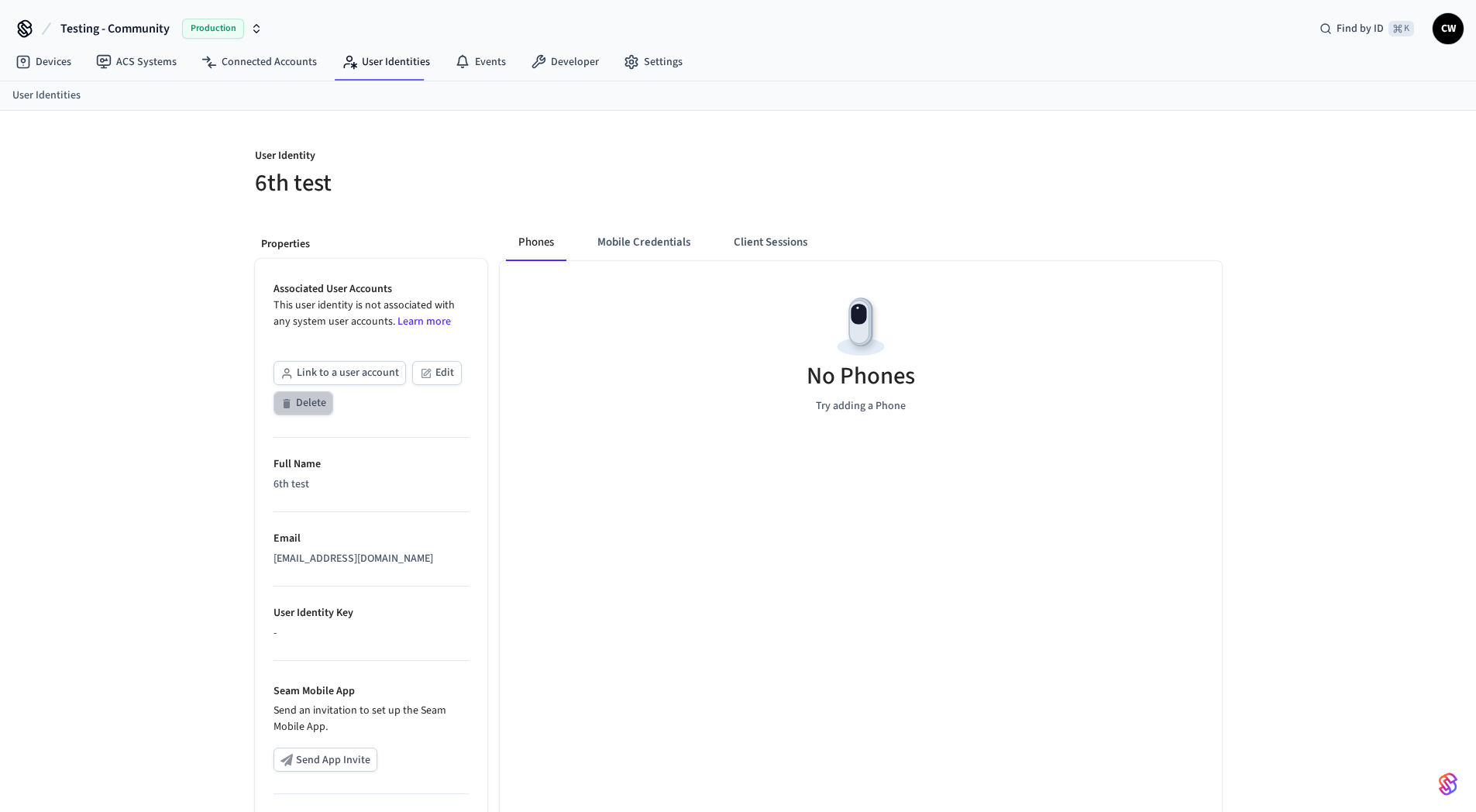
click at [294, 406] on button "Delete" at bounding box center [302, 403] width 60 height 24
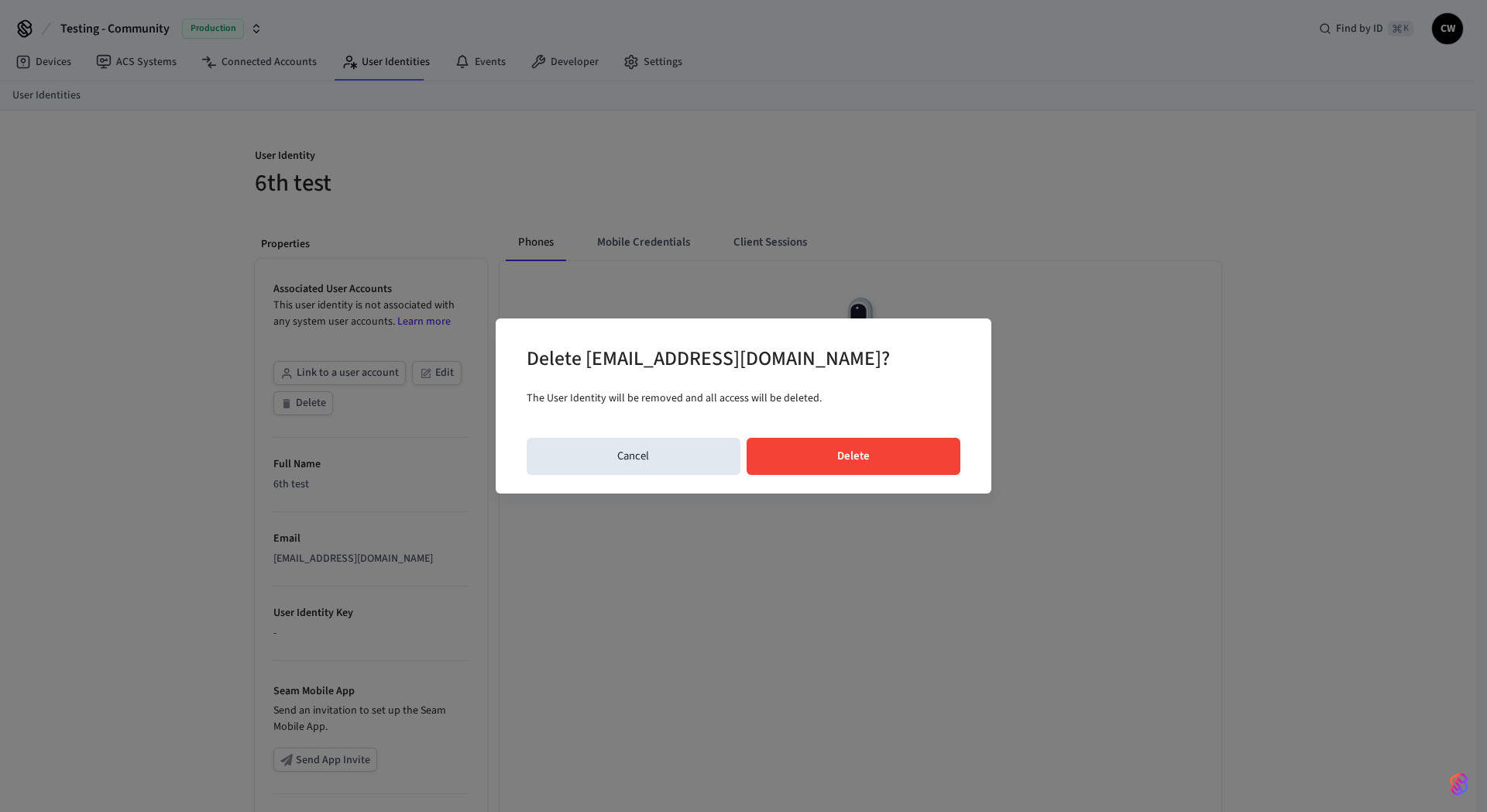
drag, startPoint x: 685, startPoint y: 455, endPoint x: 688, endPoint y: 438, distance: 17.3
click at [687, 455] on button "Cancel" at bounding box center [633, 456] width 213 height 37
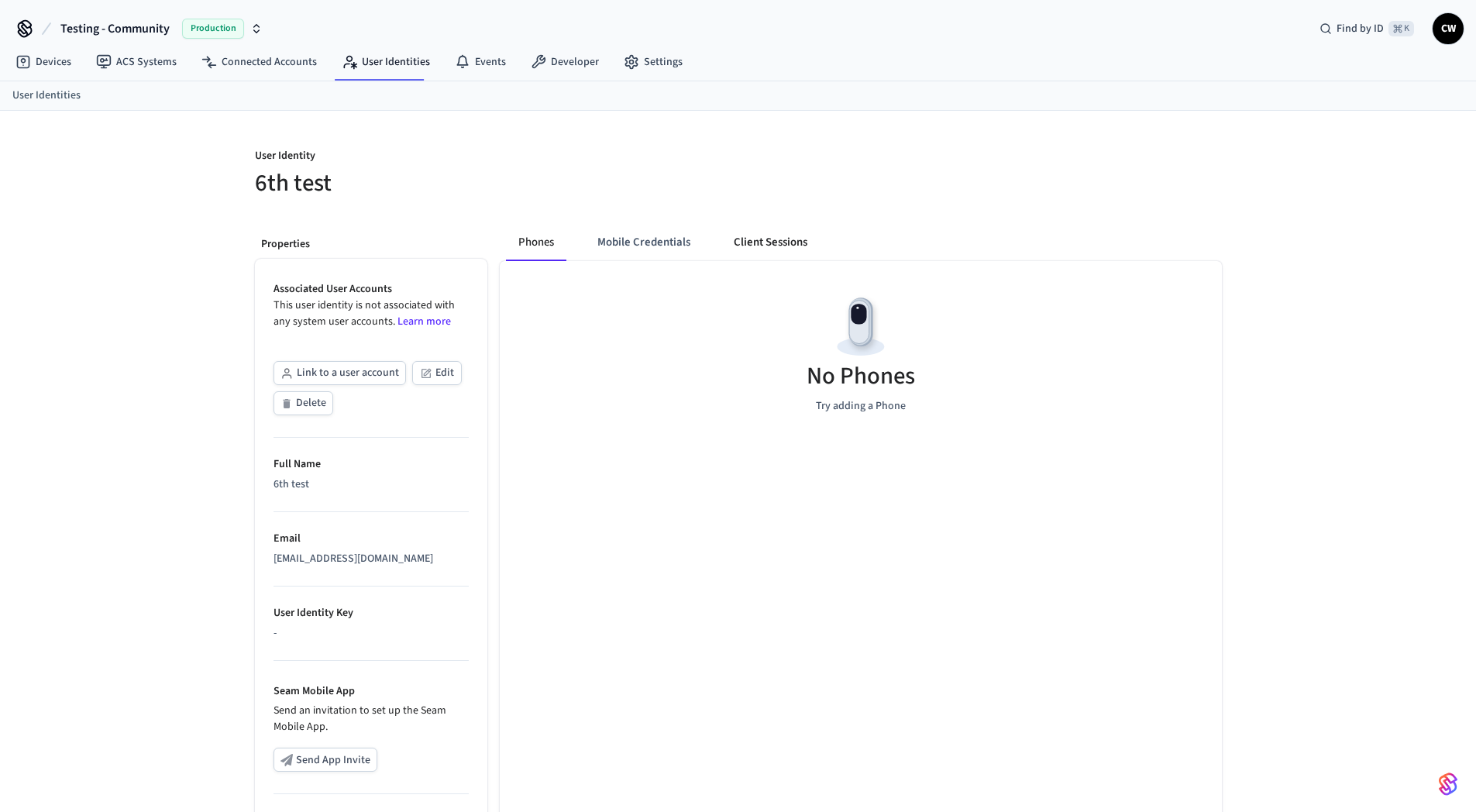
click at [748, 250] on button "Client Sessions" at bounding box center [770, 243] width 99 height 37
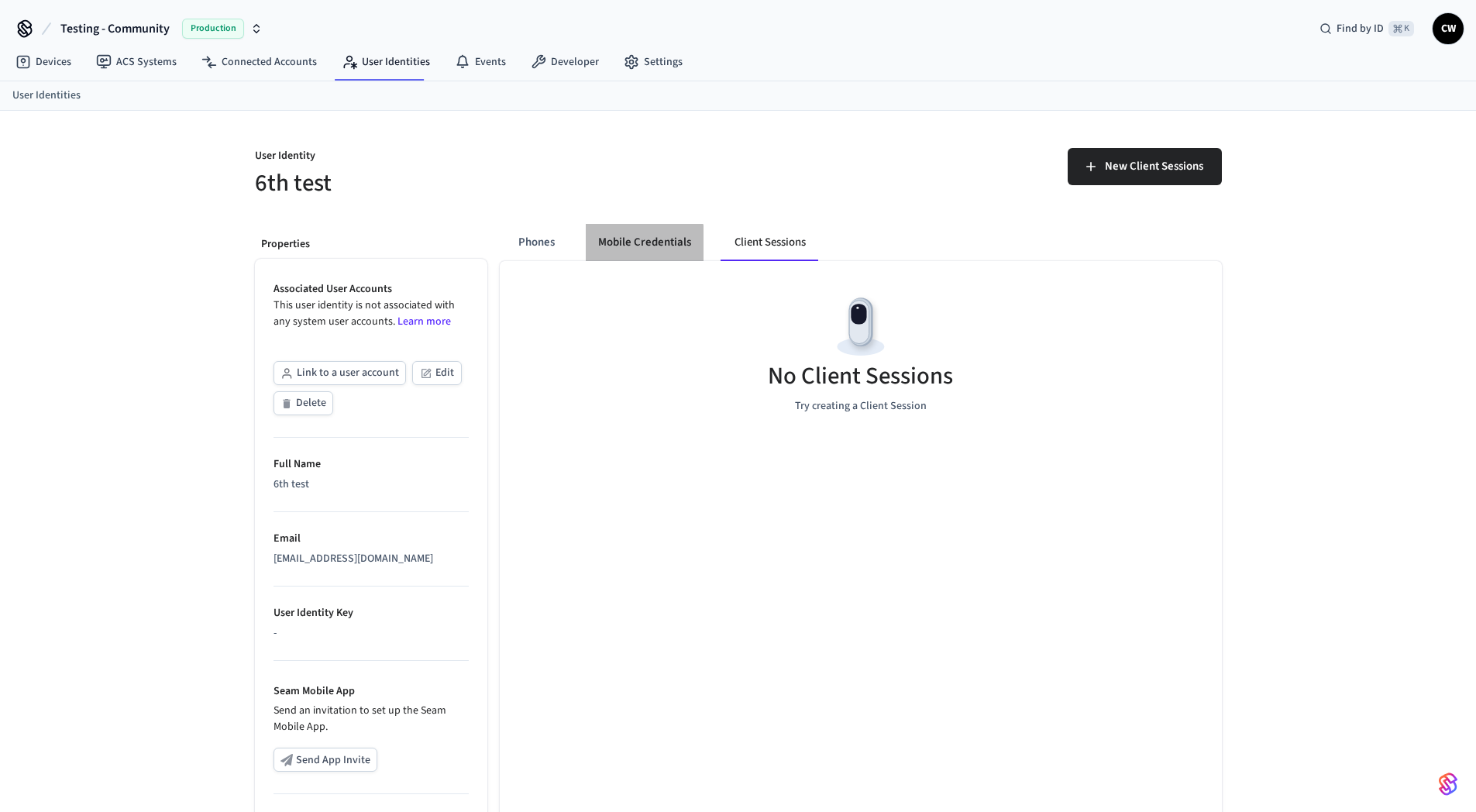
click at [620, 245] on button "Mobile Credentials" at bounding box center [644, 243] width 117 height 37
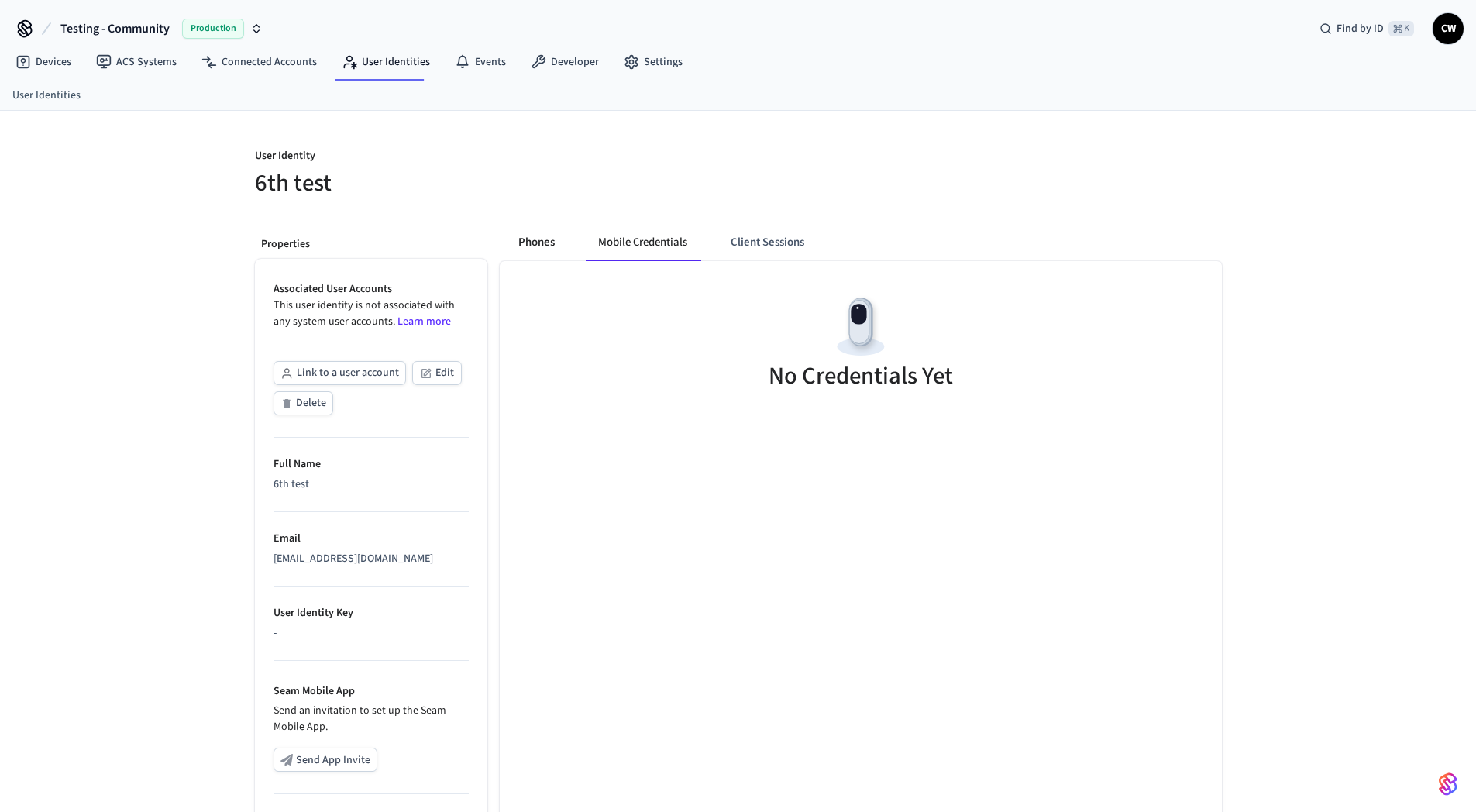
click at [520, 246] on button "Phones" at bounding box center [536, 243] width 61 height 37
click at [309, 407] on button "Delete" at bounding box center [302, 403] width 60 height 24
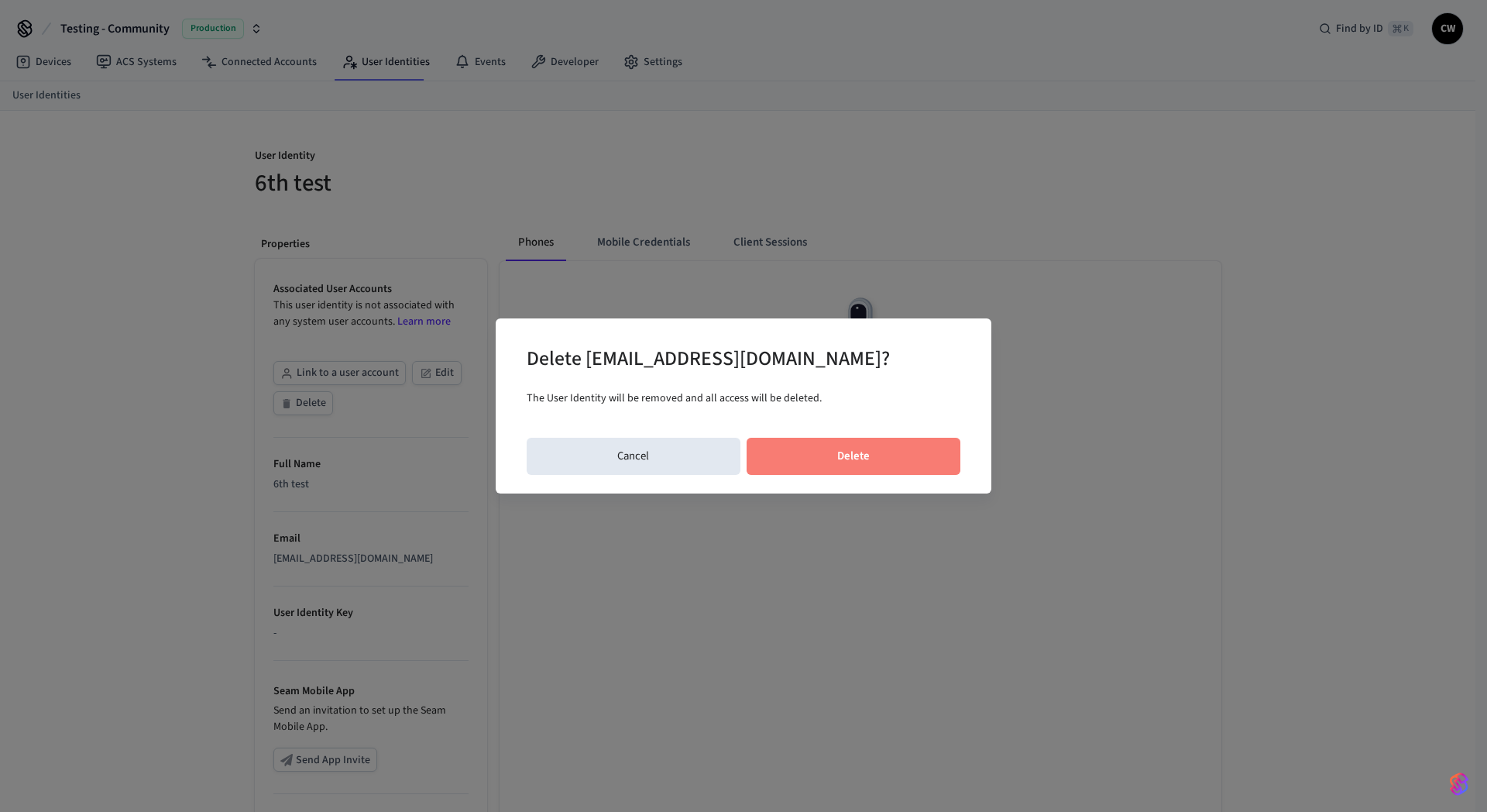
click at [844, 460] on button "Delete" at bounding box center [853, 456] width 214 height 37
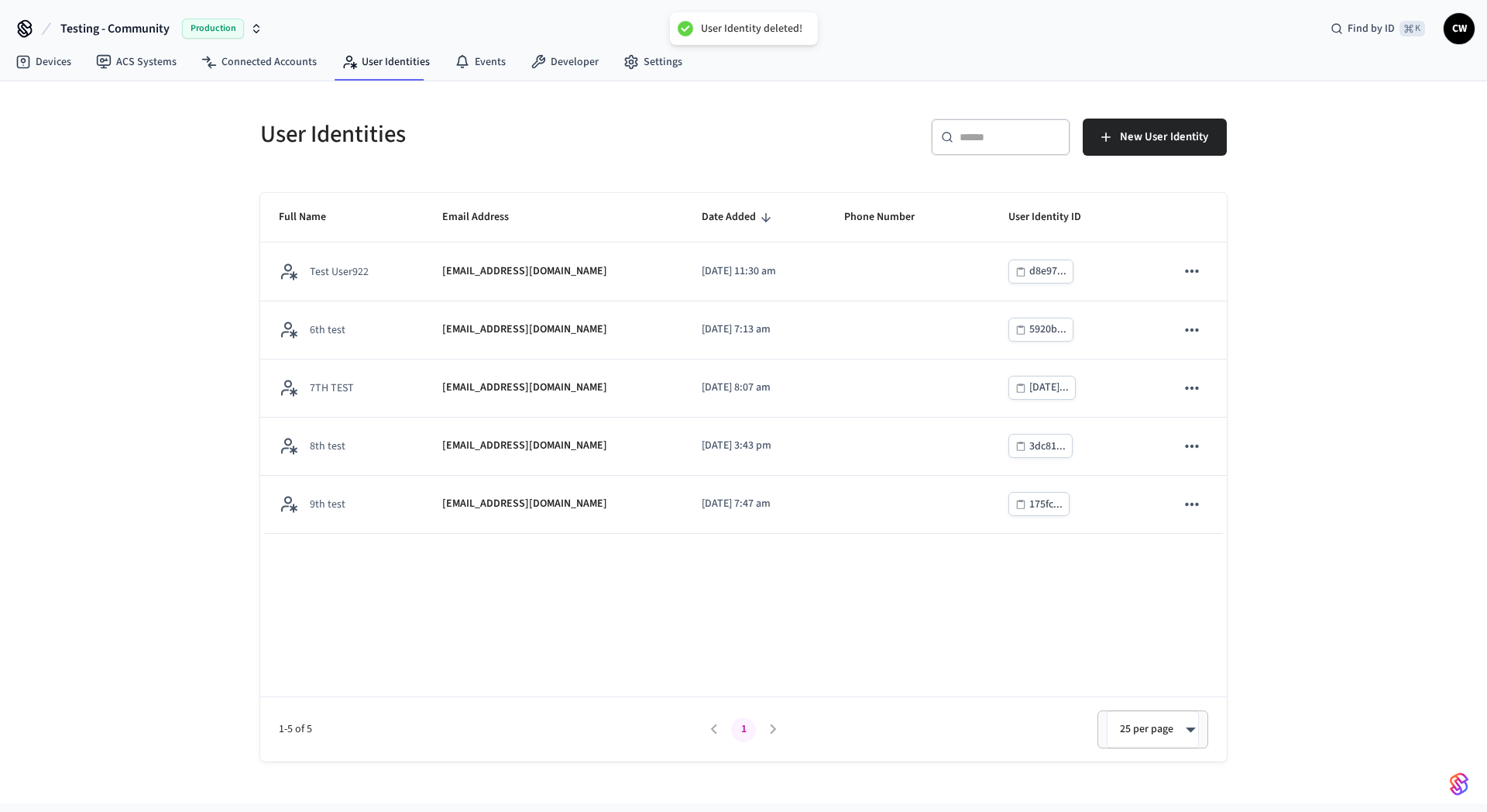
drag, startPoint x: 480, startPoint y: 159, endPoint x: 472, endPoint y: 163, distance: 8.9
click at [480, 158] on div "User Identities" at bounding box center [488, 133] width 493 height 68
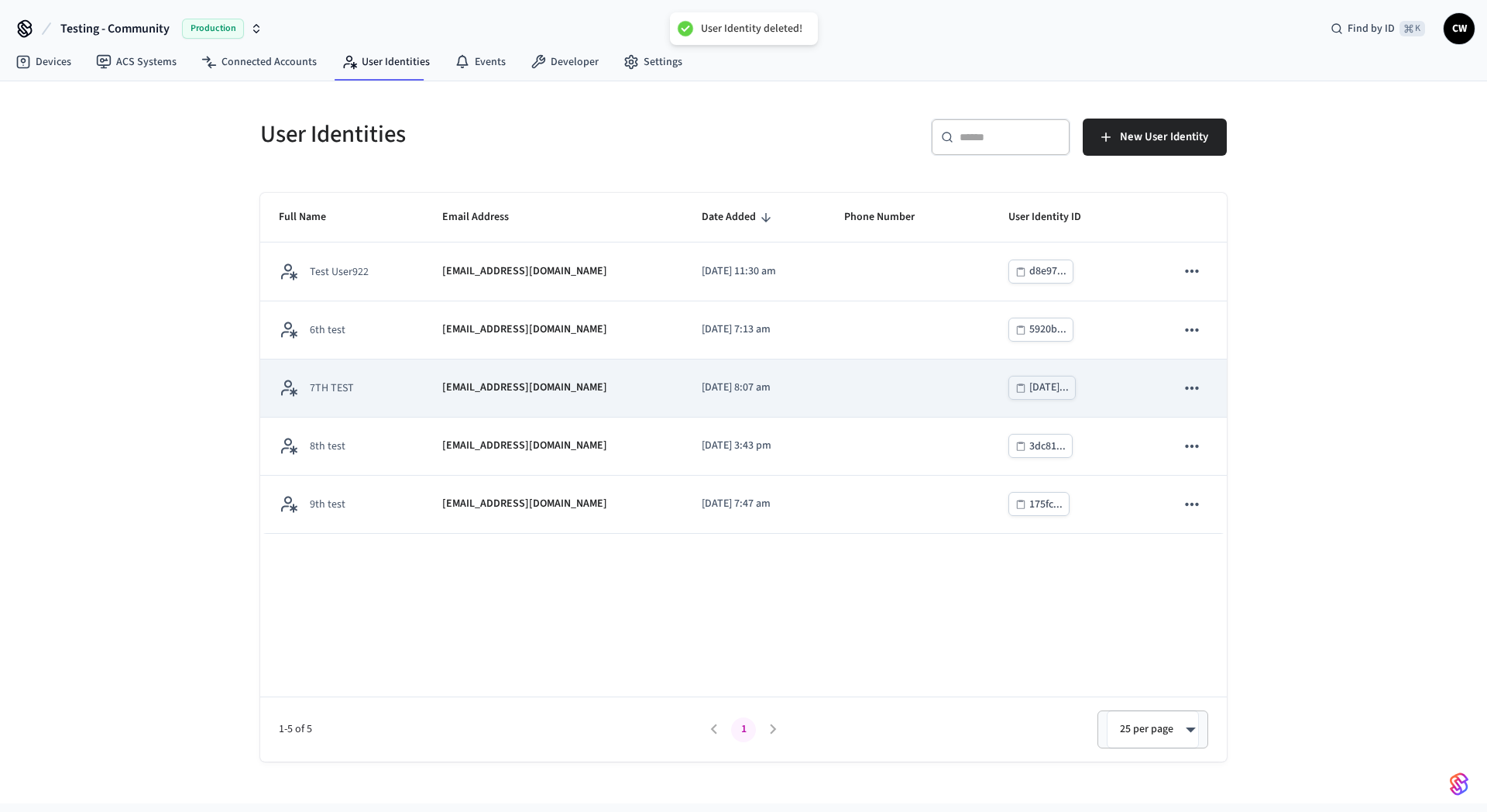
click at [447, 390] on p "[EMAIL_ADDRESS][DOMAIN_NAME]" at bounding box center [524, 388] width 165 height 16
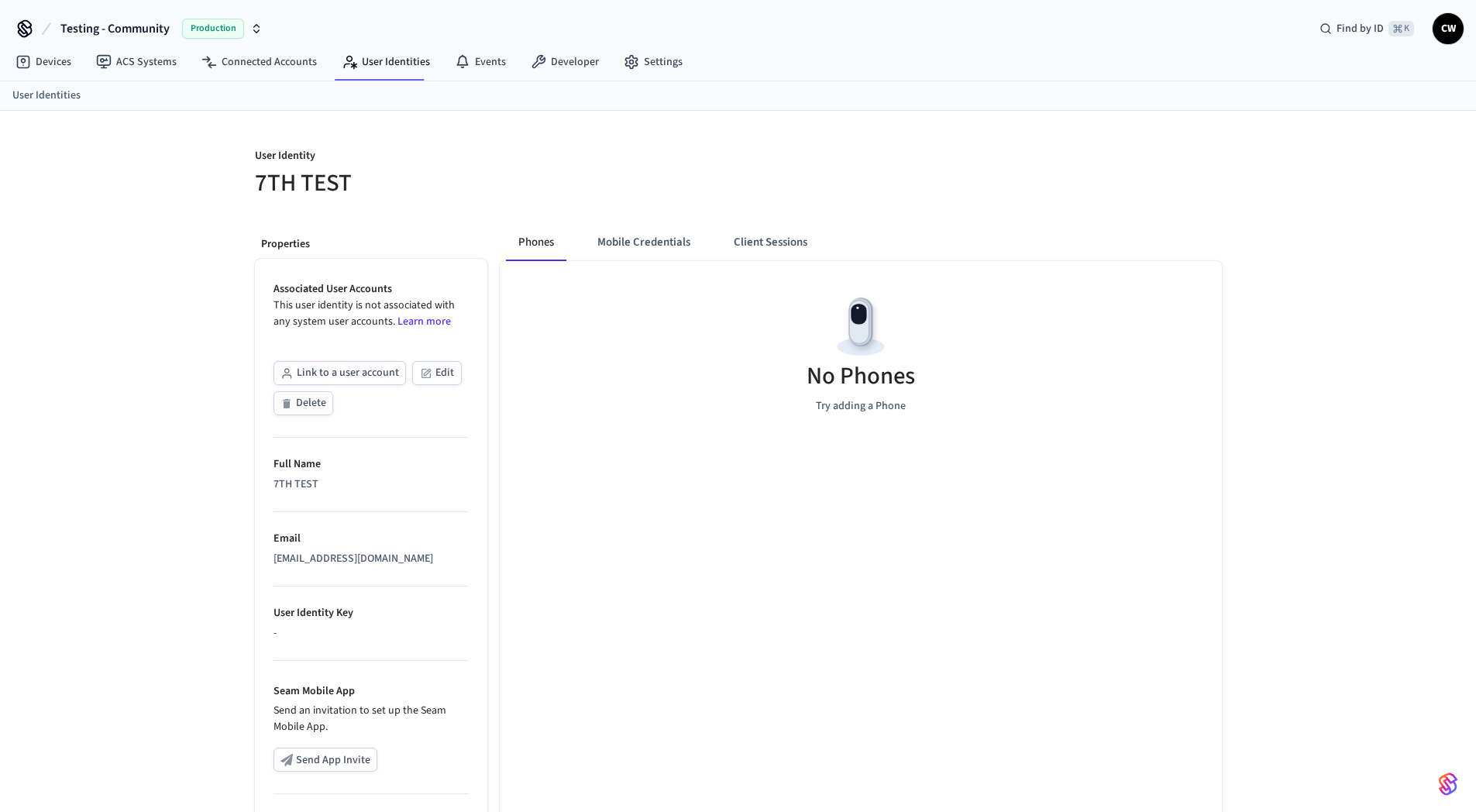
click at [283, 405] on icon "button" at bounding box center [286, 403] width 7 height 9
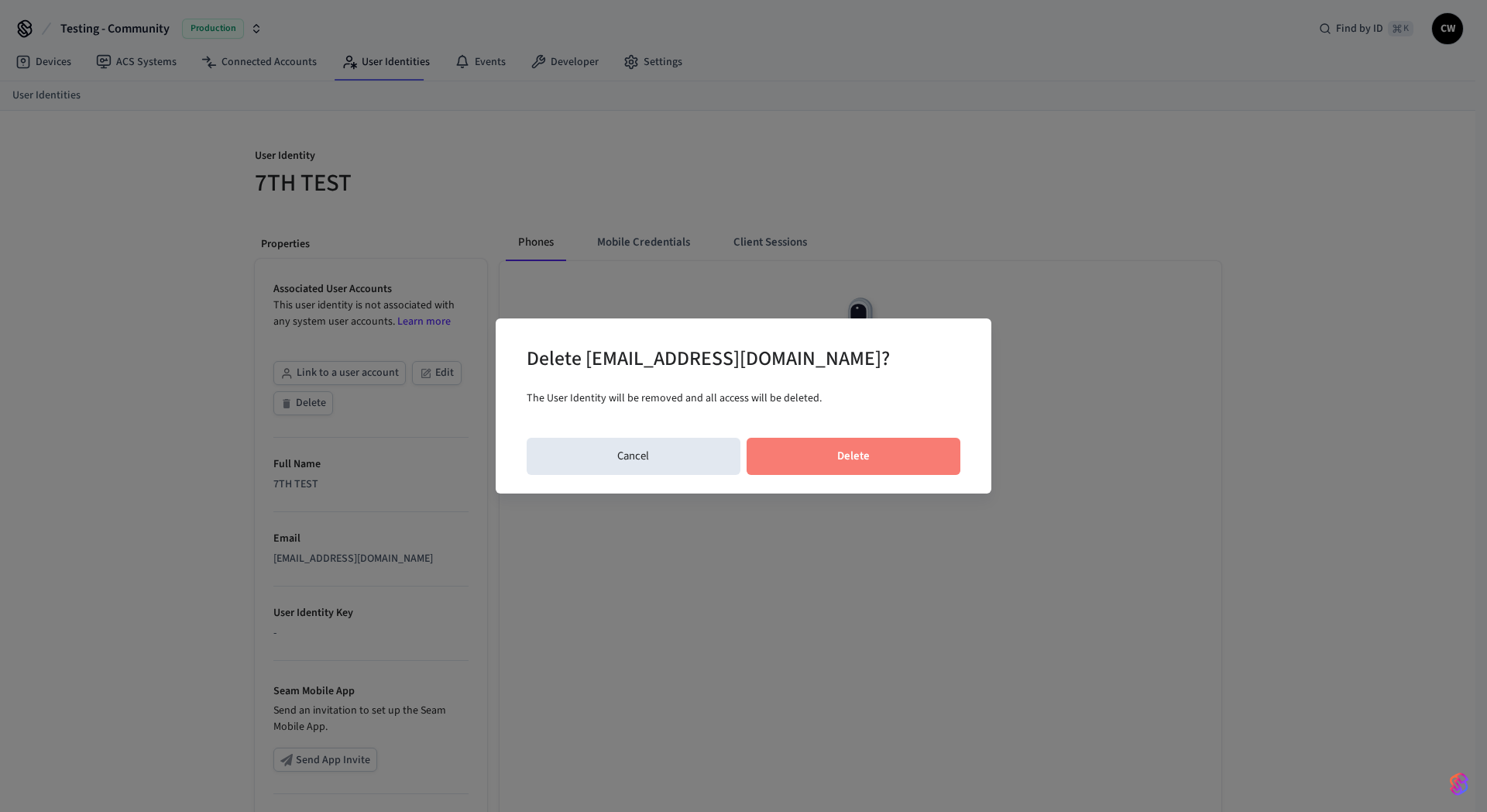
click at [872, 453] on button "Delete" at bounding box center [853, 456] width 214 height 37
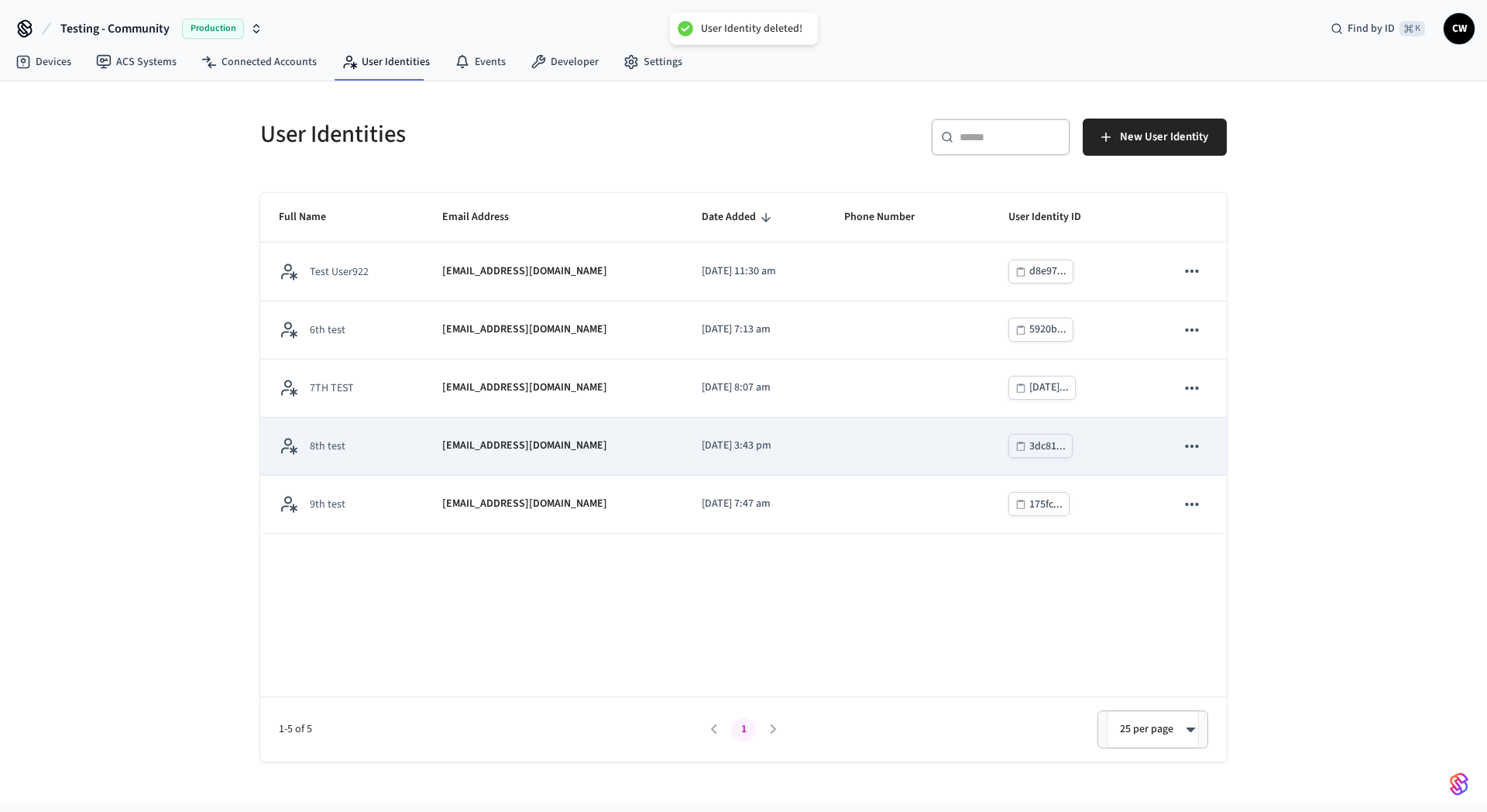
click at [440, 432] on td "[EMAIL_ADDRESS][DOMAIN_NAME]" at bounding box center [553, 446] width 260 height 58
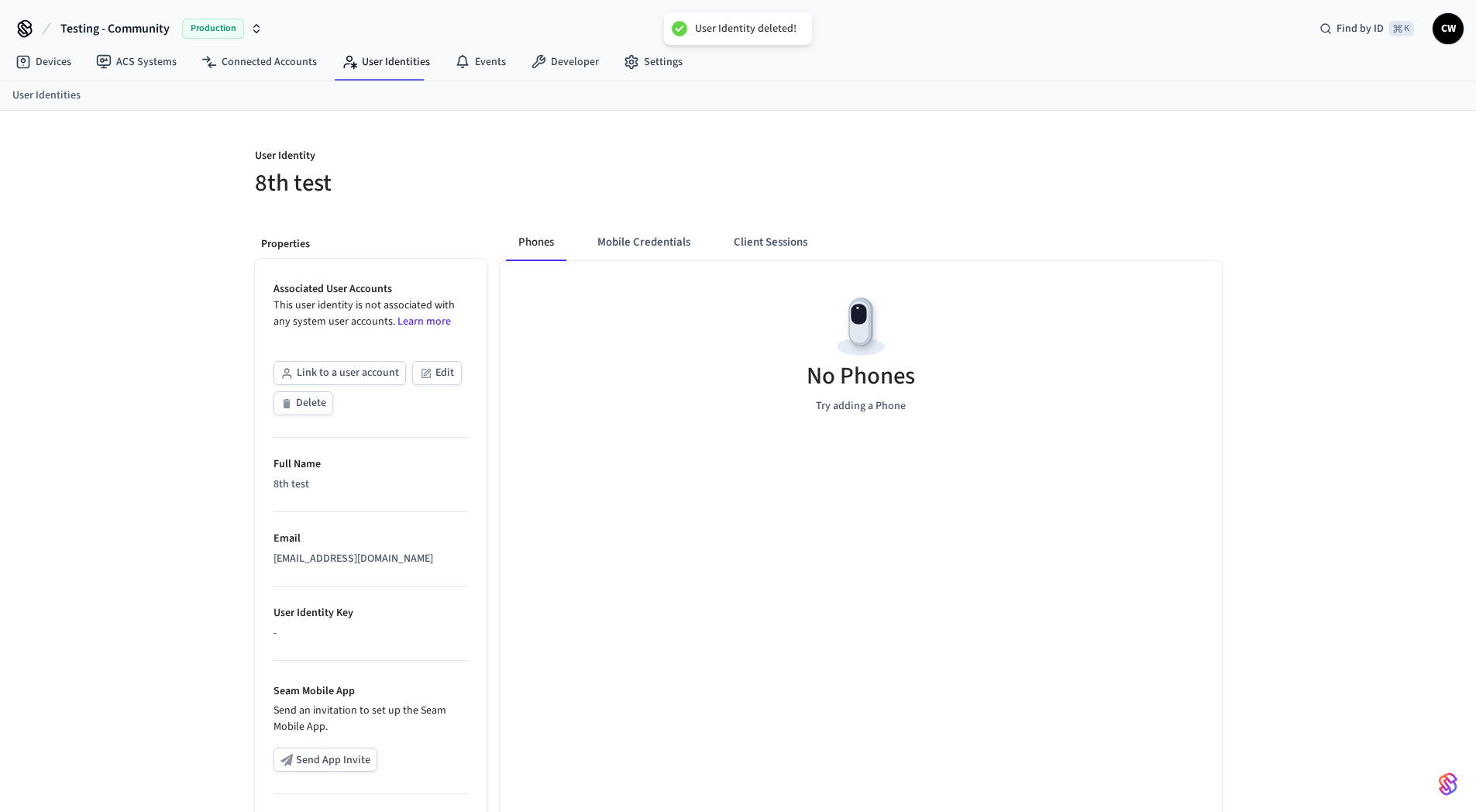
click at [278, 401] on button "Delete" at bounding box center [302, 403] width 60 height 24
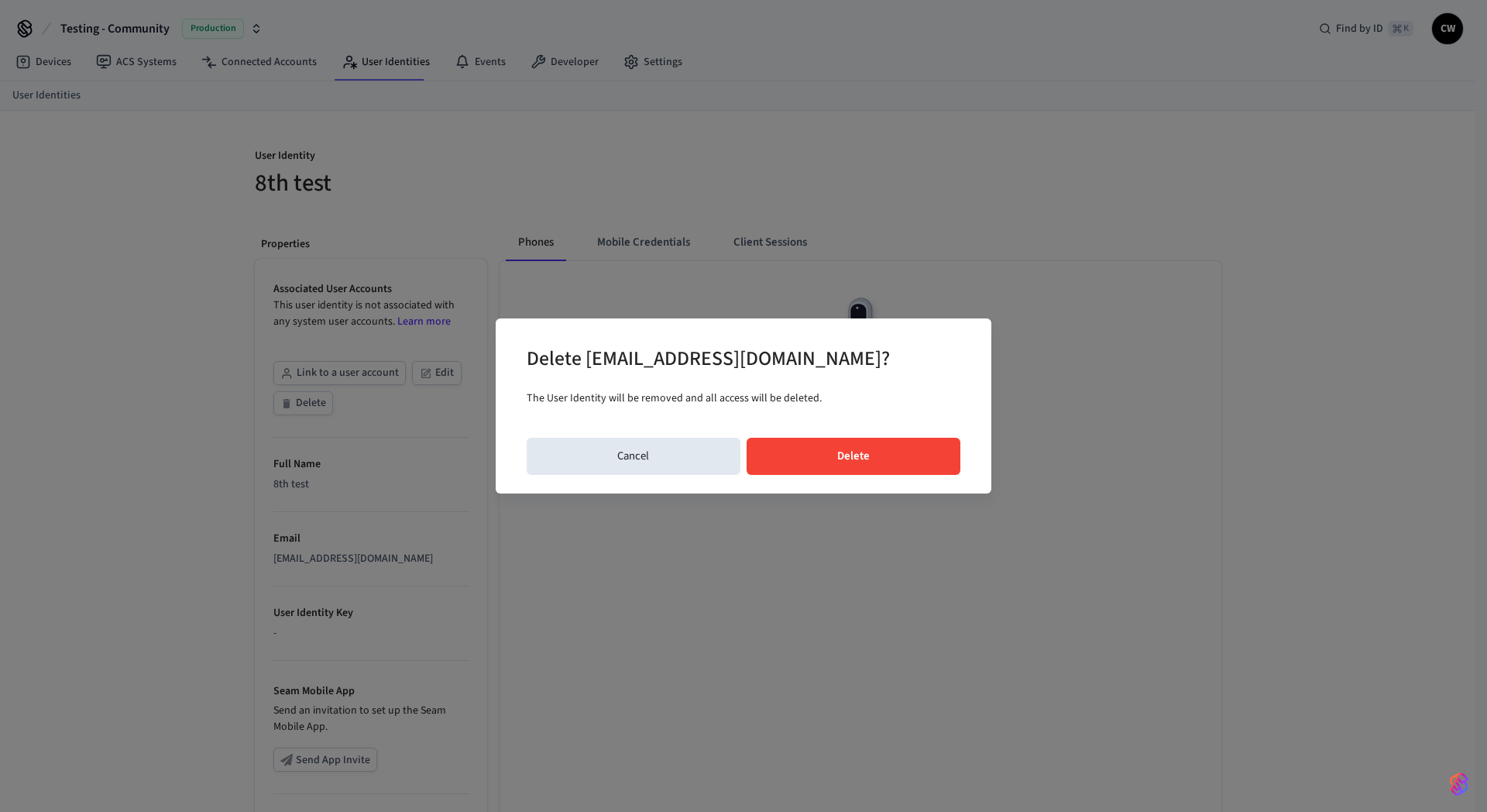
click at [884, 461] on button "Delete" at bounding box center [853, 456] width 214 height 37
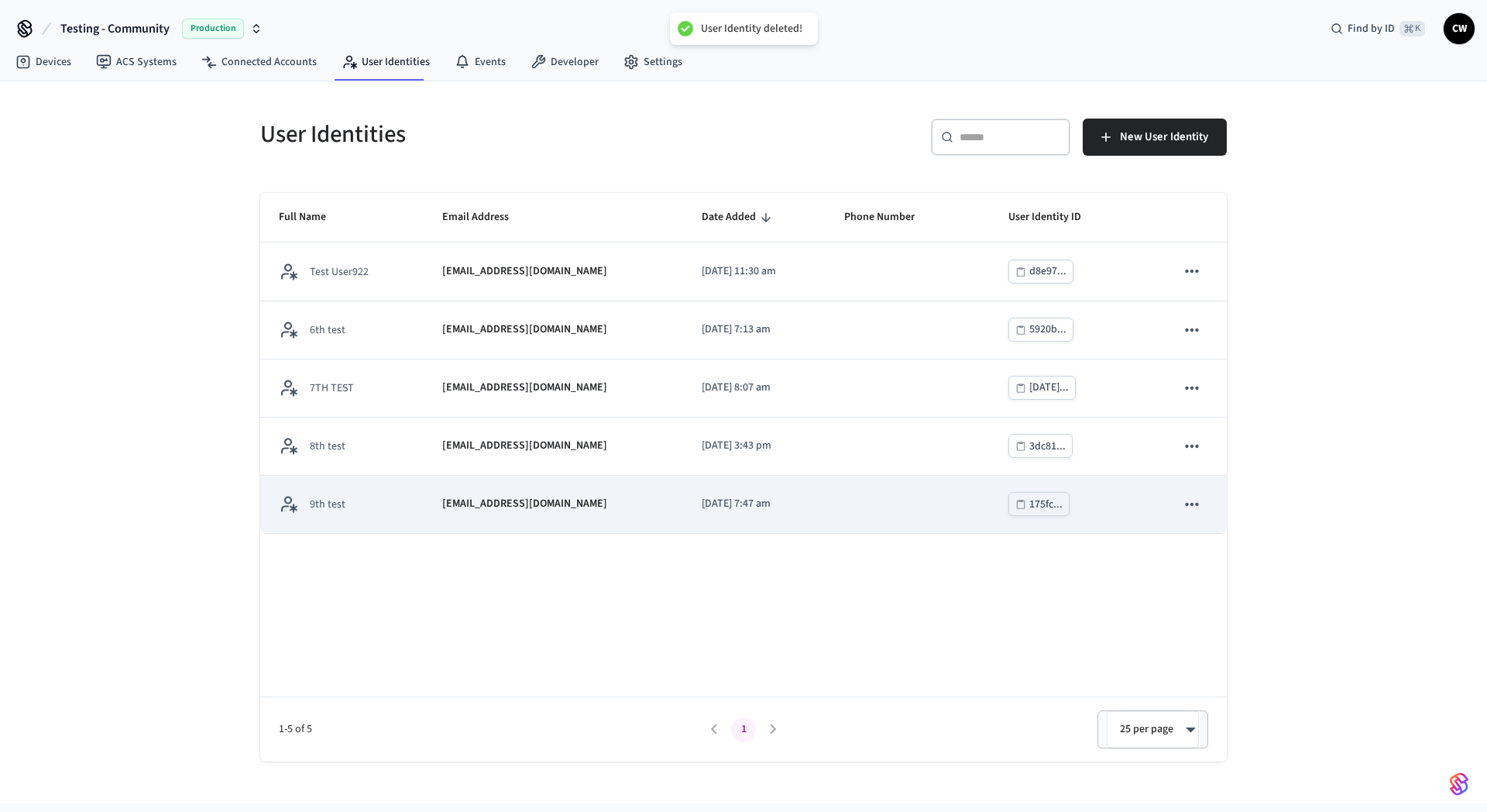
click at [355, 495] on div "9th test" at bounding box center [342, 504] width 126 height 20
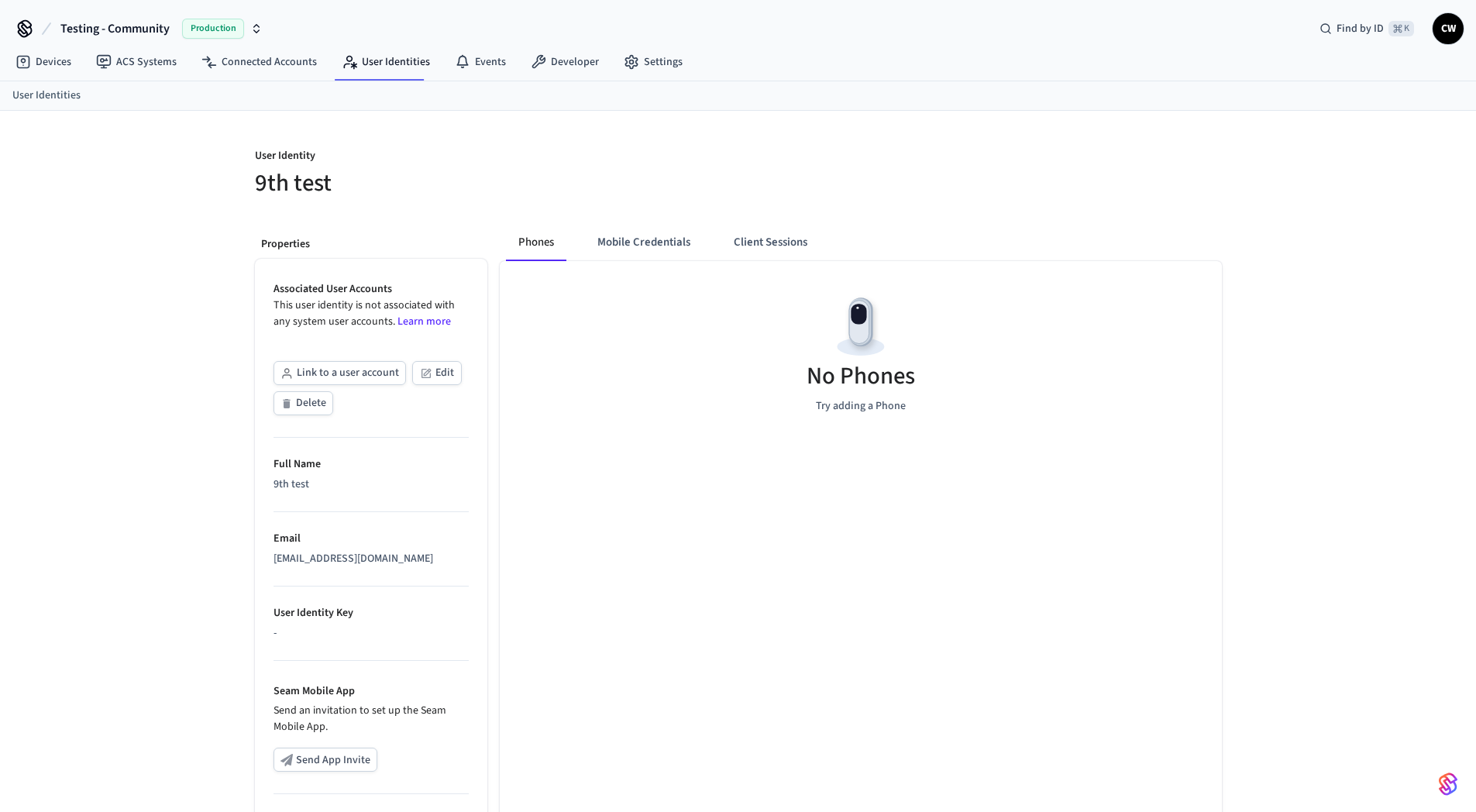
click at [313, 409] on button "Delete" at bounding box center [302, 403] width 60 height 24
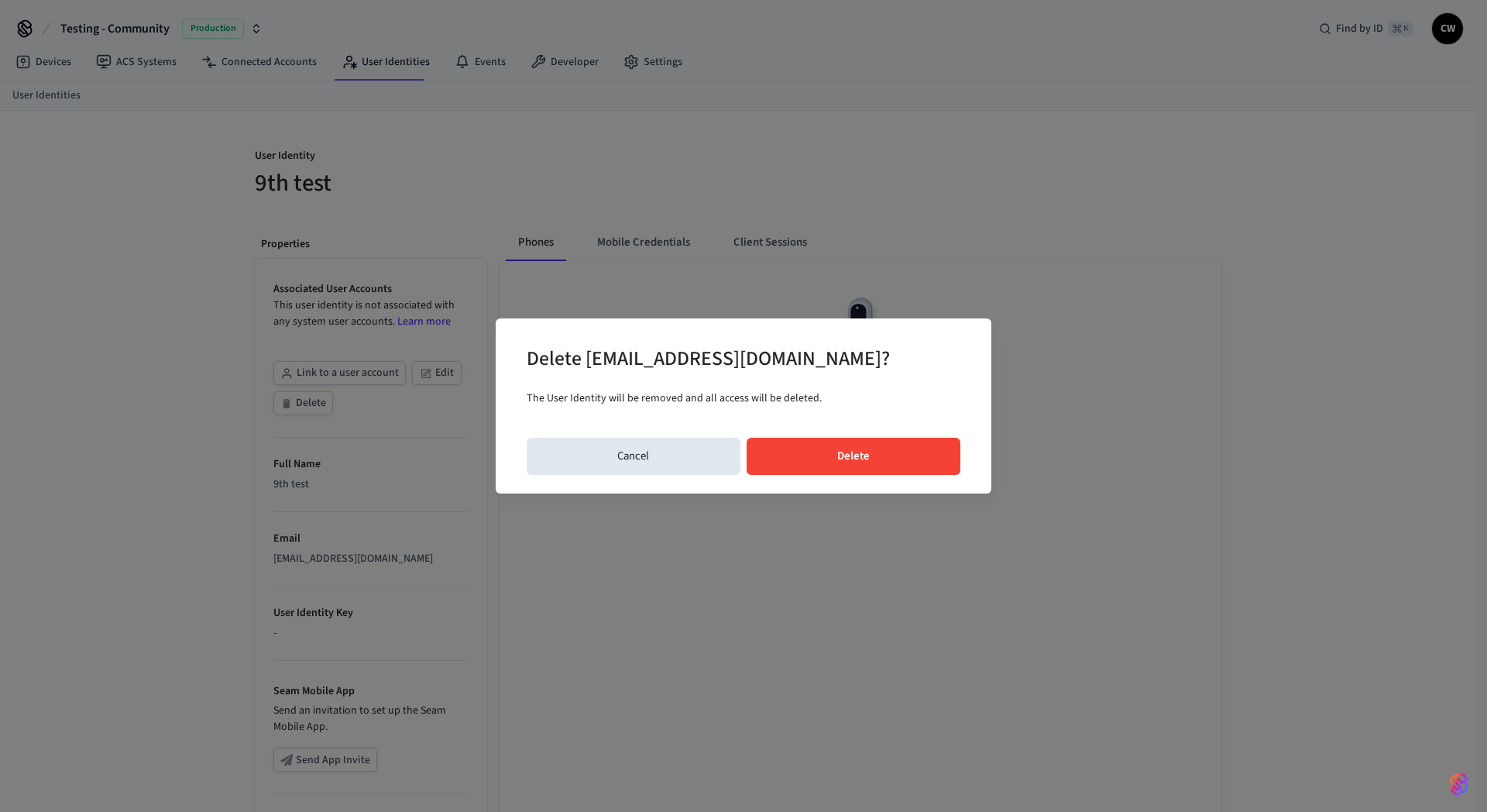
click at [880, 454] on button "Delete" at bounding box center [853, 456] width 214 height 37
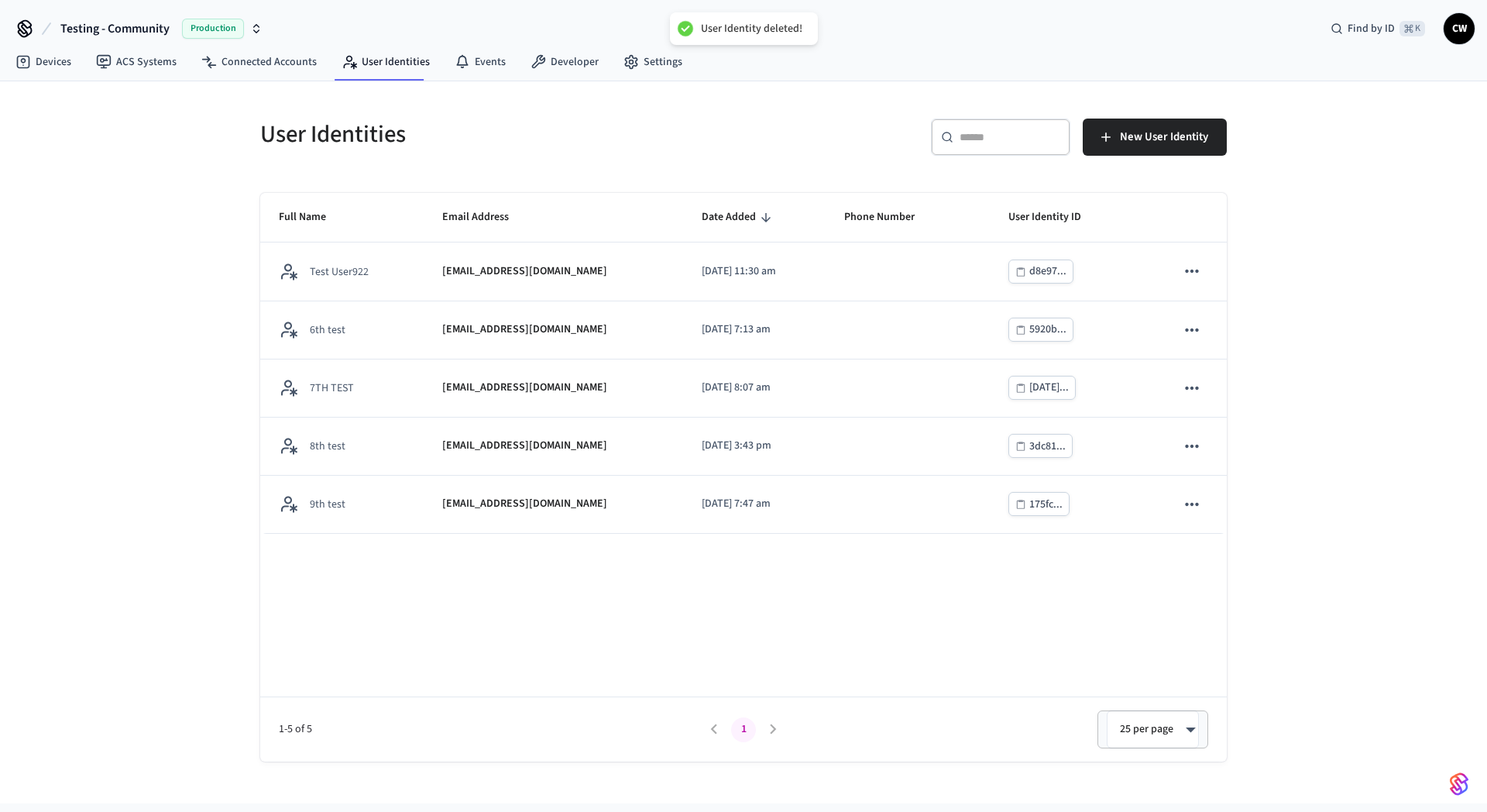
click at [135, 518] on div "User Identities ​ ​ New User Identity Full Name Email Address Date Added Phone …" at bounding box center [744, 442] width 1487 height 722
click at [152, 435] on div "User Identities ​ ​ New User Identity Full Name Email Address Date Added Phone …" at bounding box center [744, 442] width 1487 height 722
click at [60, 69] on link "Devices" at bounding box center [43, 61] width 81 height 28
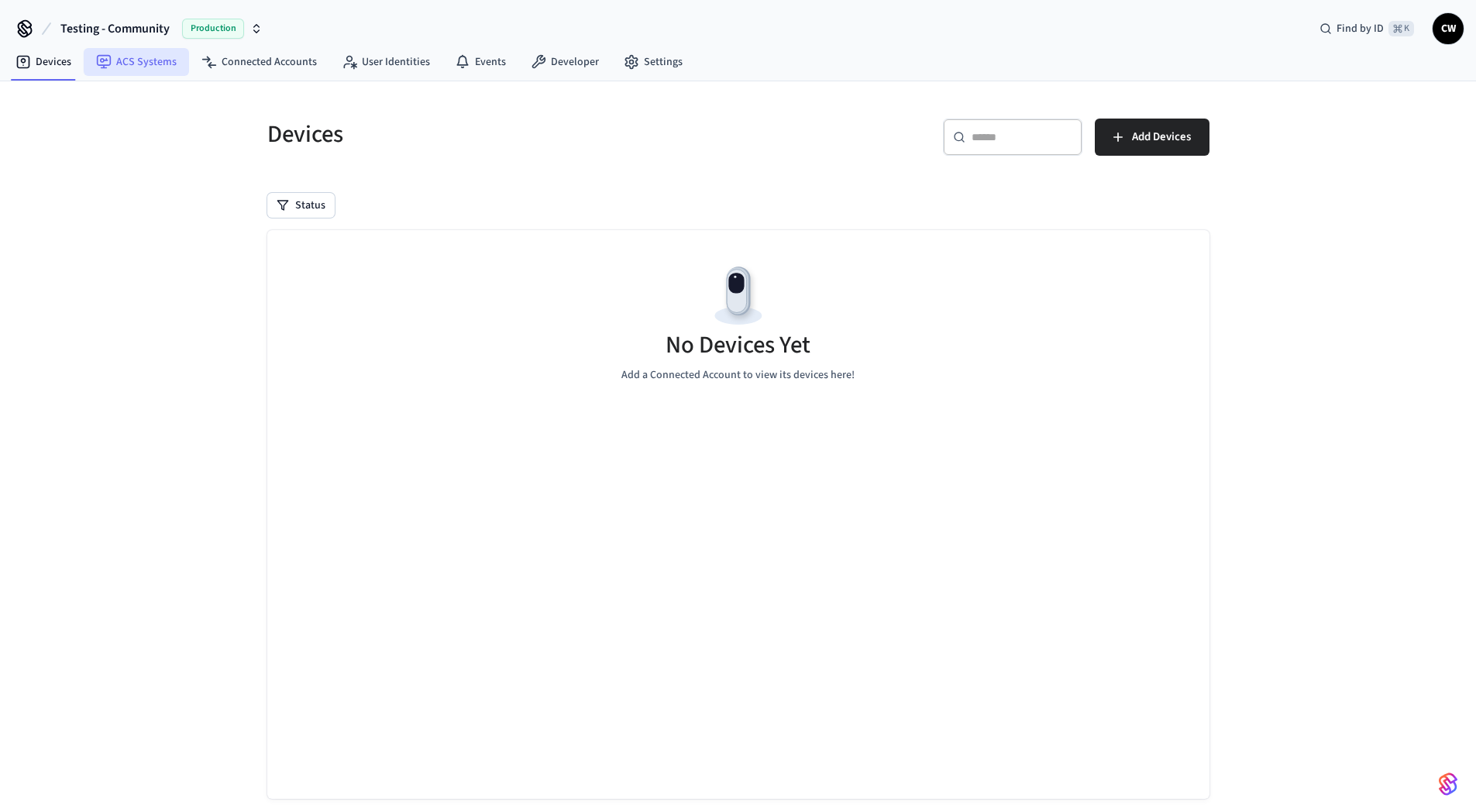
click at [133, 65] on link "ACS Systems" at bounding box center [136, 61] width 105 height 28
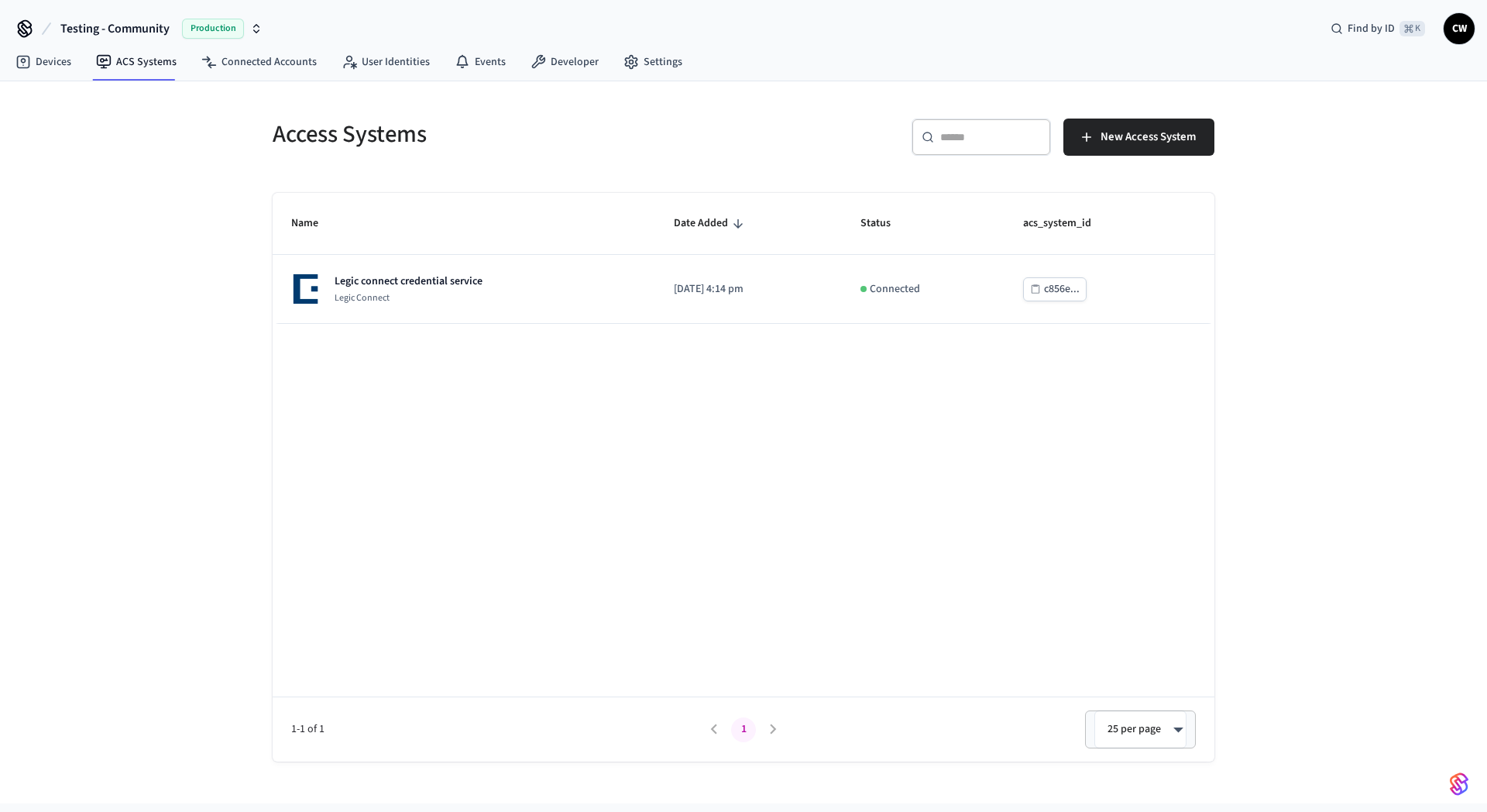
click at [114, 285] on div "Access Systems ​ ​ New Access System Name Date Added Status acs_system_id Legic…" at bounding box center [744, 442] width 1487 height 722
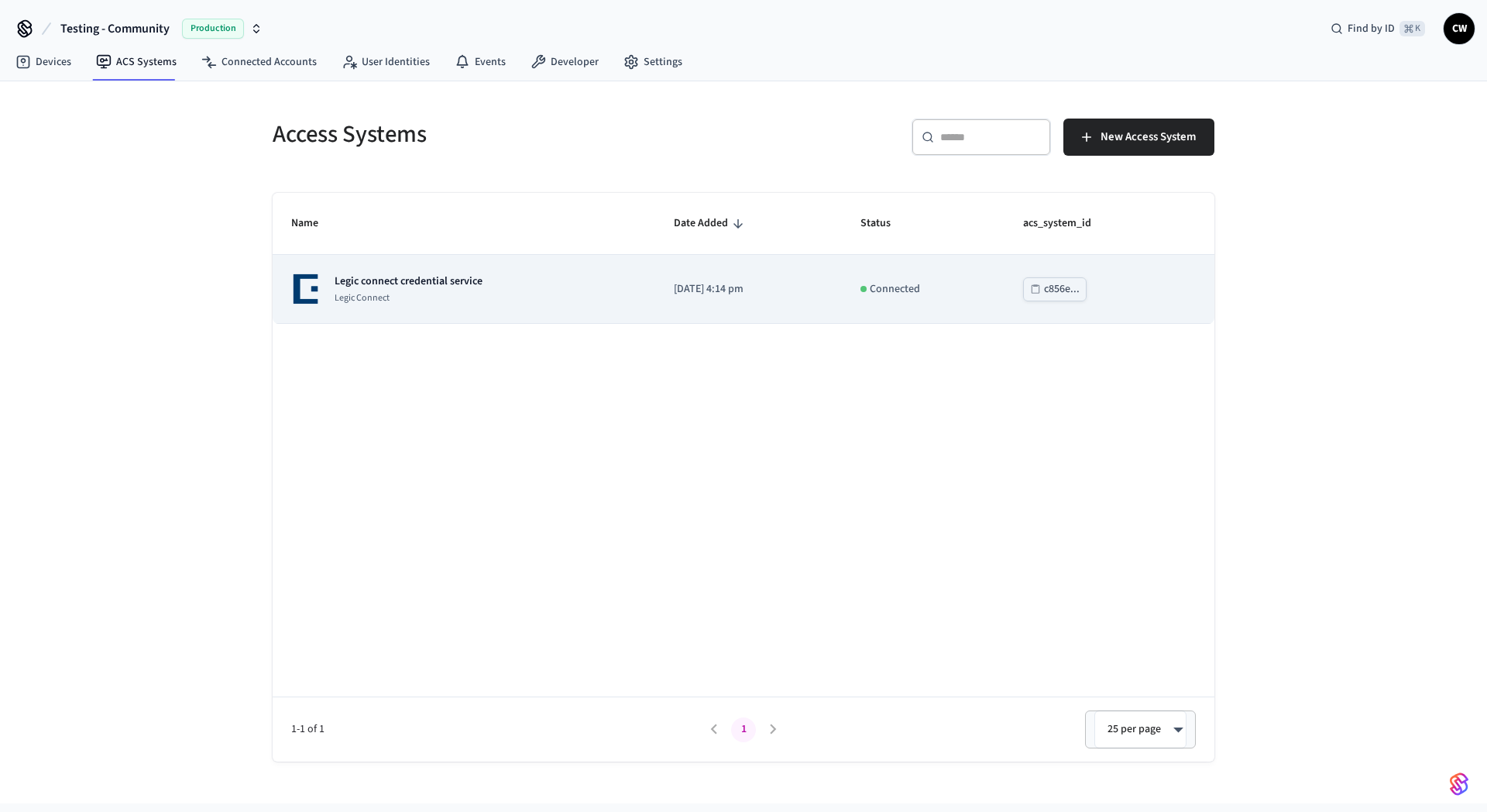
click at [476, 293] on p "Legic Connect" at bounding box center [408, 298] width 148 height 12
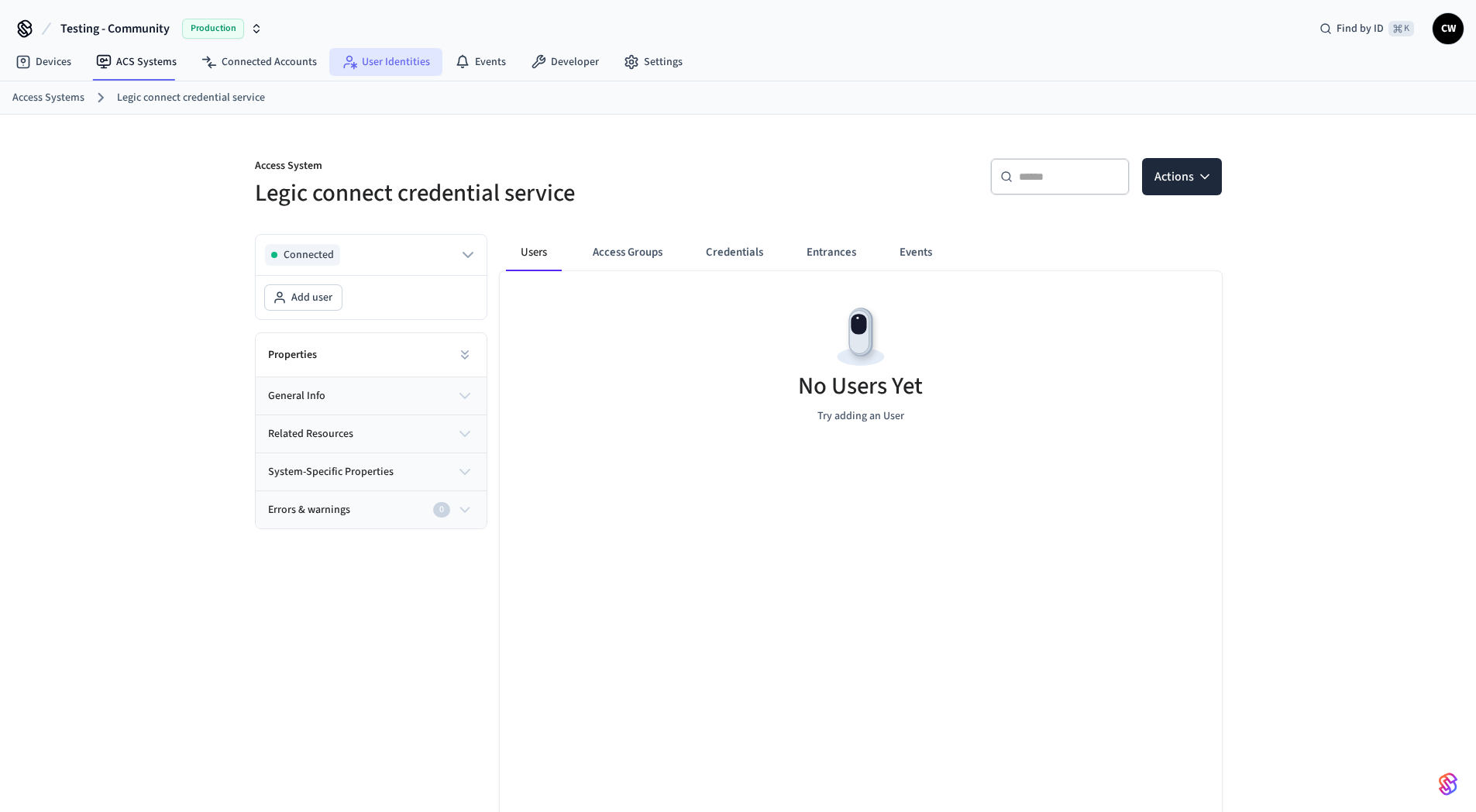
click at [368, 68] on link "User Identities" at bounding box center [385, 61] width 113 height 28
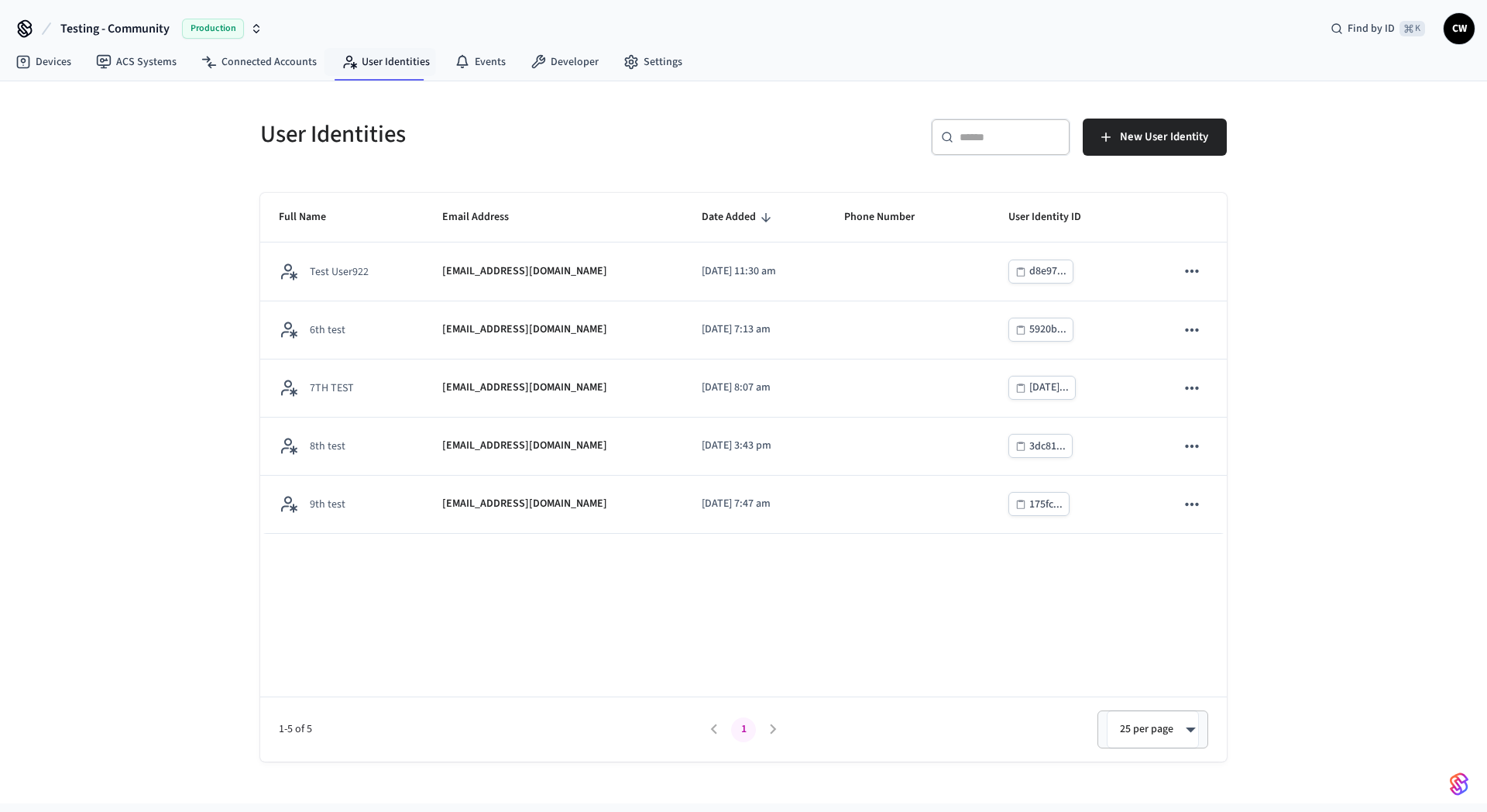
click at [94, 324] on div "User Identities ​ ​ New User Identity Full Name Email Address Date Added Phone …" at bounding box center [744, 442] width 1487 height 722
click at [65, 309] on div "User Identities ​ ​ New User Identity Full Name Email Address Date Added Phone …" at bounding box center [744, 442] width 1487 height 722
click at [132, 249] on div "User Identities ​ ​ New User Identity Full Name Email Address Date Added Phone …" at bounding box center [744, 442] width 1487 height 722
click at [171, 296] on div "User Identities ​ ​ New User Identity Full Name Email Address Date Added Phone …" at bounding box center [744, 442] width 1487 height 722
click at [195, 543] on div "User Identities ​ ​ New User Identity Full Name Email Address Date Added Phone …" at bounding box center [744, 442] width 1487 height 722
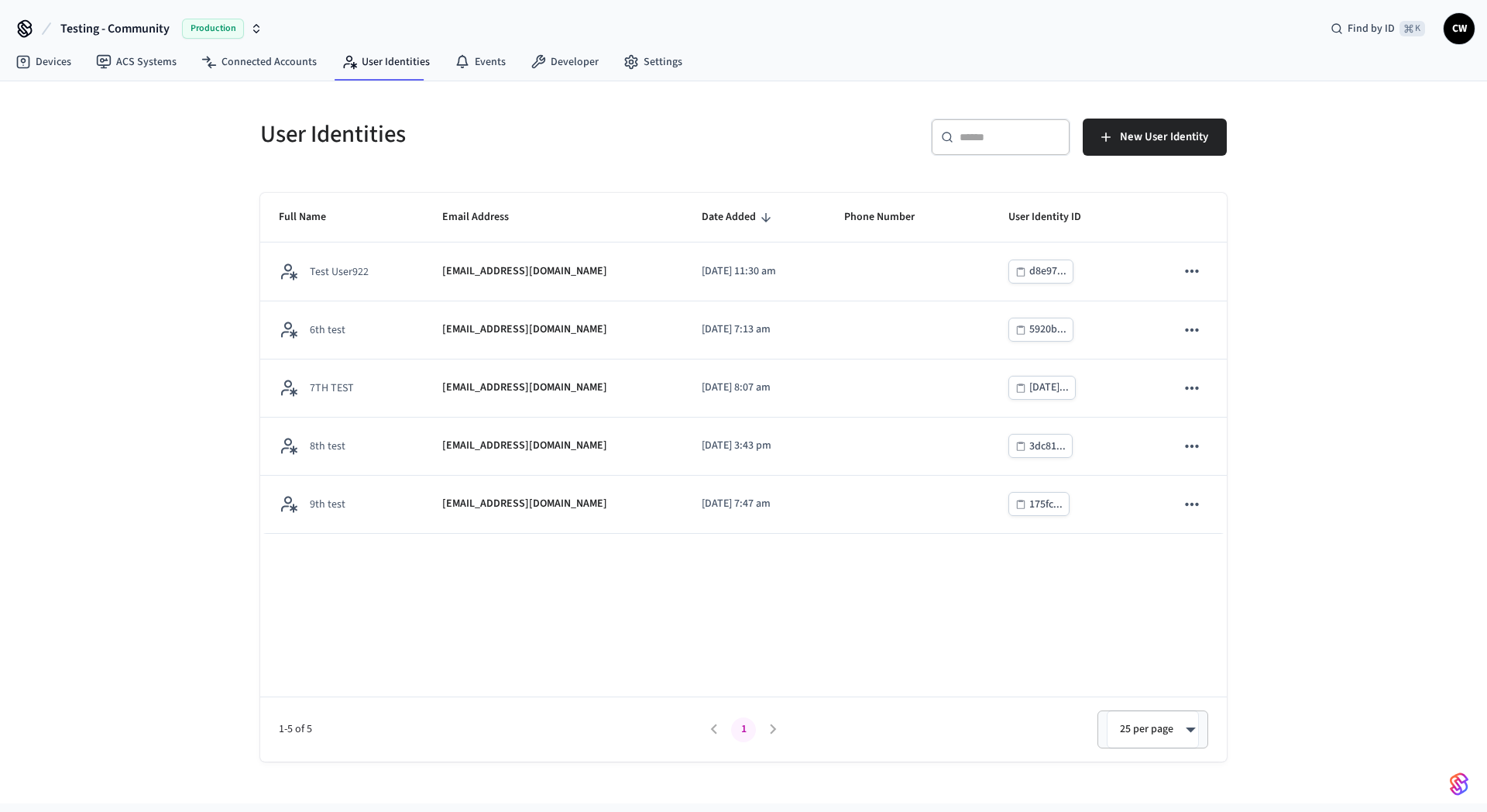
click at [129, 634] on div "User Identities ​ ​ New User Identity Full Name Email Address Date Added Phone …" at bounding box center [744, 442] width 1487 height 722
click at [125, 633] on div "User Identities ​ ​ New User Identity Full Name Email Address Date Added Phone …" at bounding box center [744, 442] width 1487 height 722
click at [166, 261] on div "User Identities ​ ​ New User Identity Full Name Email Address Date Added Phone …" at bounding box center [744, 442] width 1487 height 722
click at [153, 266] on div "User Identities ​ ​ New User Identity Full Name Email Address Date Added Phone …" at bounding box center [744, 442] width 1487 height 722
click at [147, 269] on div "User Identities ​ ​ New User Identity Full Name Email Address Date Added Phone …" at bounding box center [744, 442] width 1487 height 722
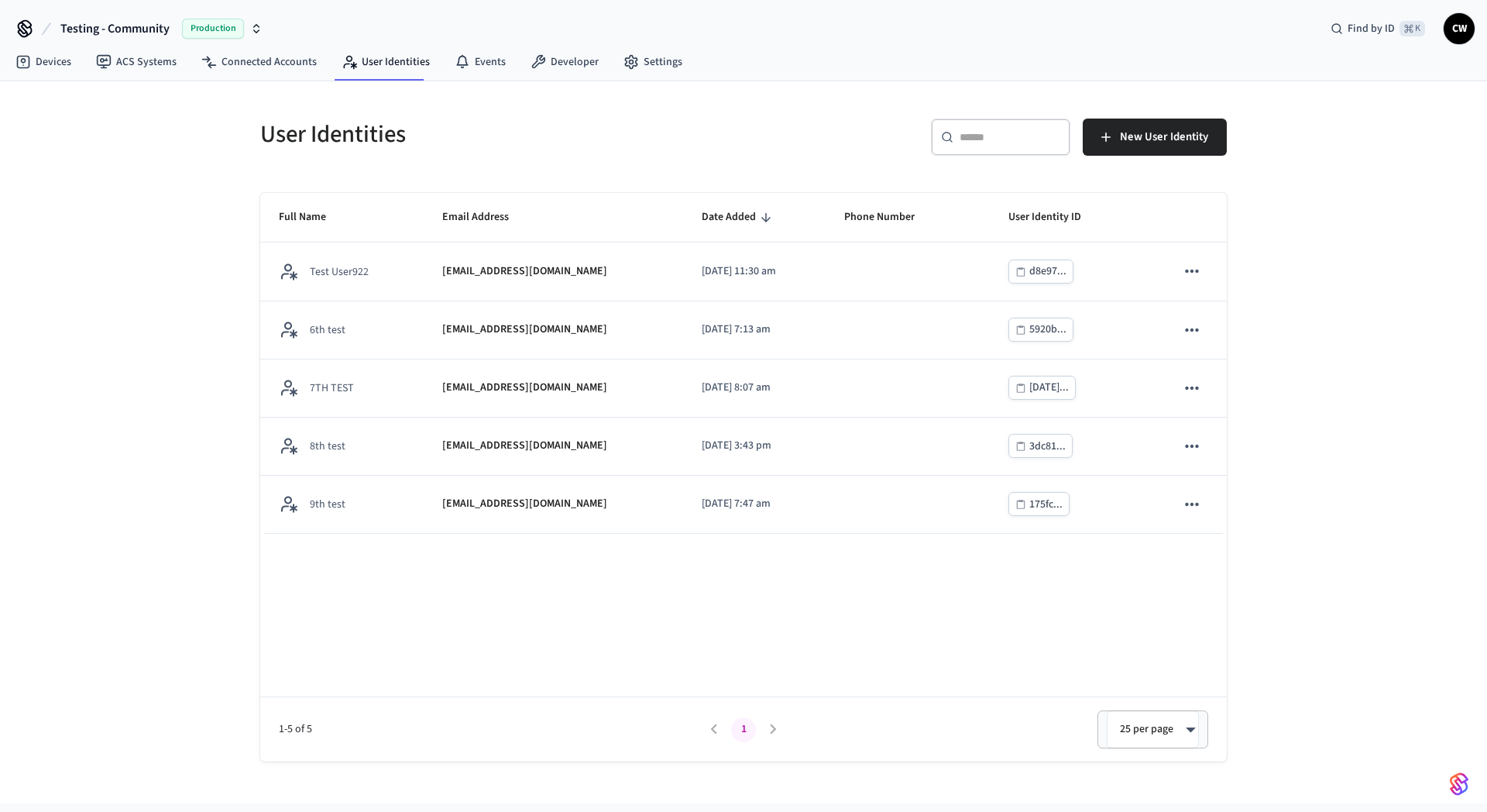
click at [184, 214] on div "User Identities ​ ​ New User Identity Full Name Email Address Date Added Phone …" at bounding box center [744, 442] width 1487 height 722
click at [163, 196] on div "User Identities ​ ​ New User Identity Full Name Email Address Date Added Phone …" at bounding box center [744, 442] width 1487 height 722
click at [210, 144] on div "User Identities ​ ​ New User Identity Full Name Email Address Date Added Phone …" at bounding box center [744, 442] width 1487 height 722
click at [227, 129] on div "User Identities ​ ​ New User Identity Full Name Email Address Date Added Phone …" at bounding box center [744, 442] width 1487 height 722
click at [141, 68] on link "ACS Systems" at bounding box center [136, 61] width 105 height 28
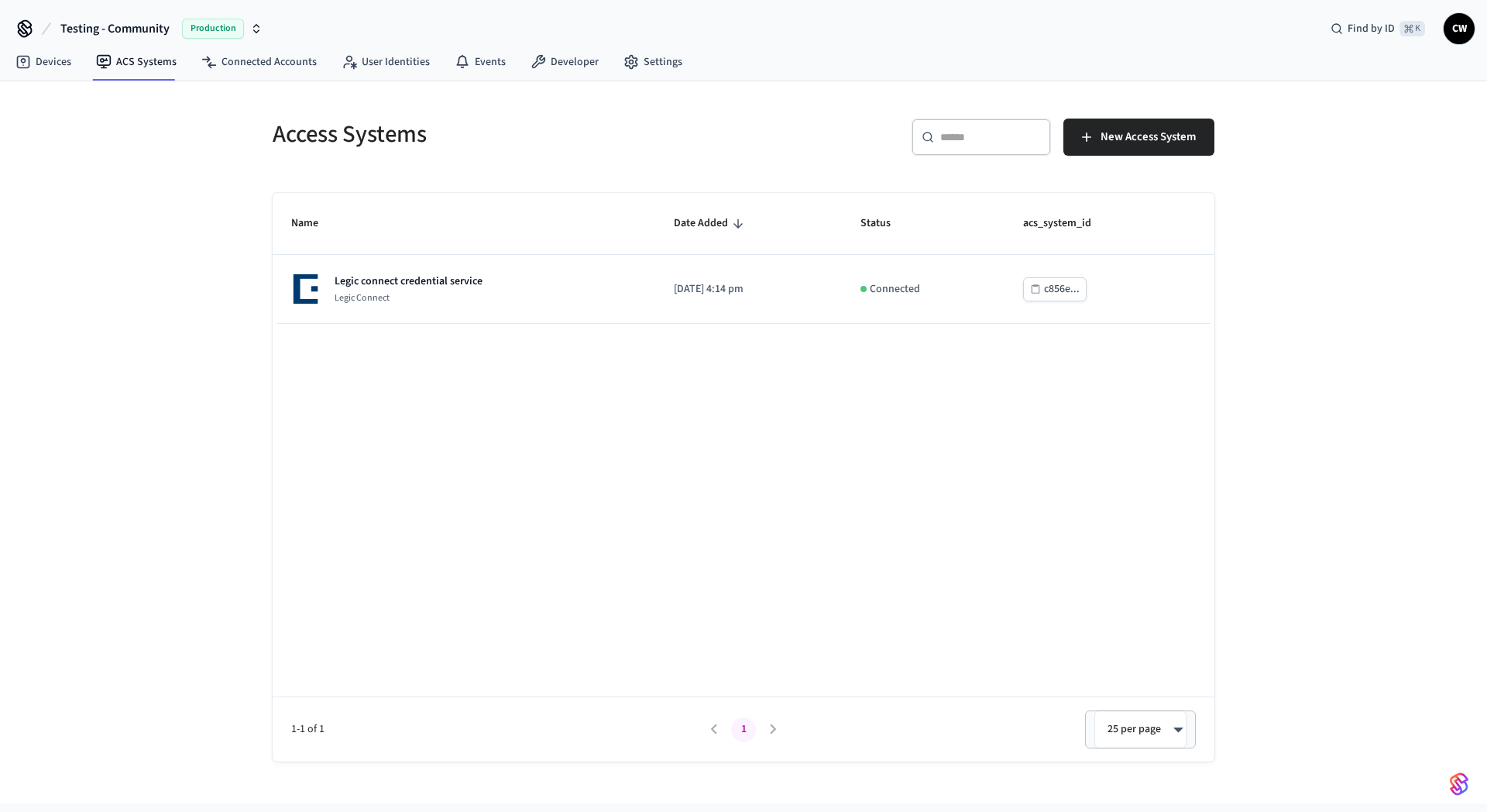
click at [149, 196] on div "Access Systems ​ ​ New Access System Name Date Added Status acs_system_id Legic…" at bounding box center [744, 442] width 1487 height 722
click at [368, 72] on link "User Identities" at bounding box center [385, 61] width 113 height 28
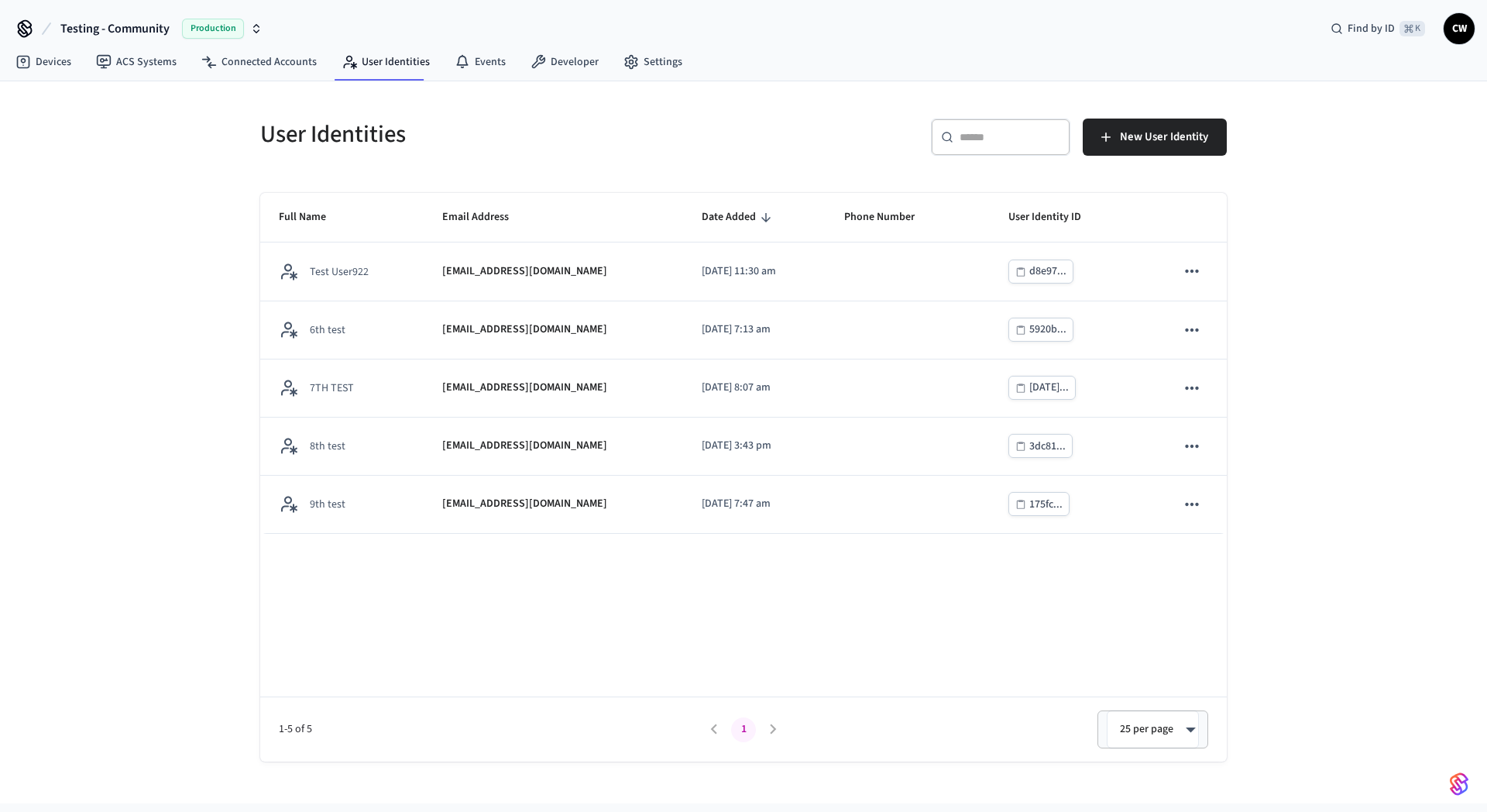
click at [177, 205] on div "User Identities ​ ​ New User Identity Full Name Email Address Date Added Phone …" at bounding box center [744, 442] width 1487 height 722
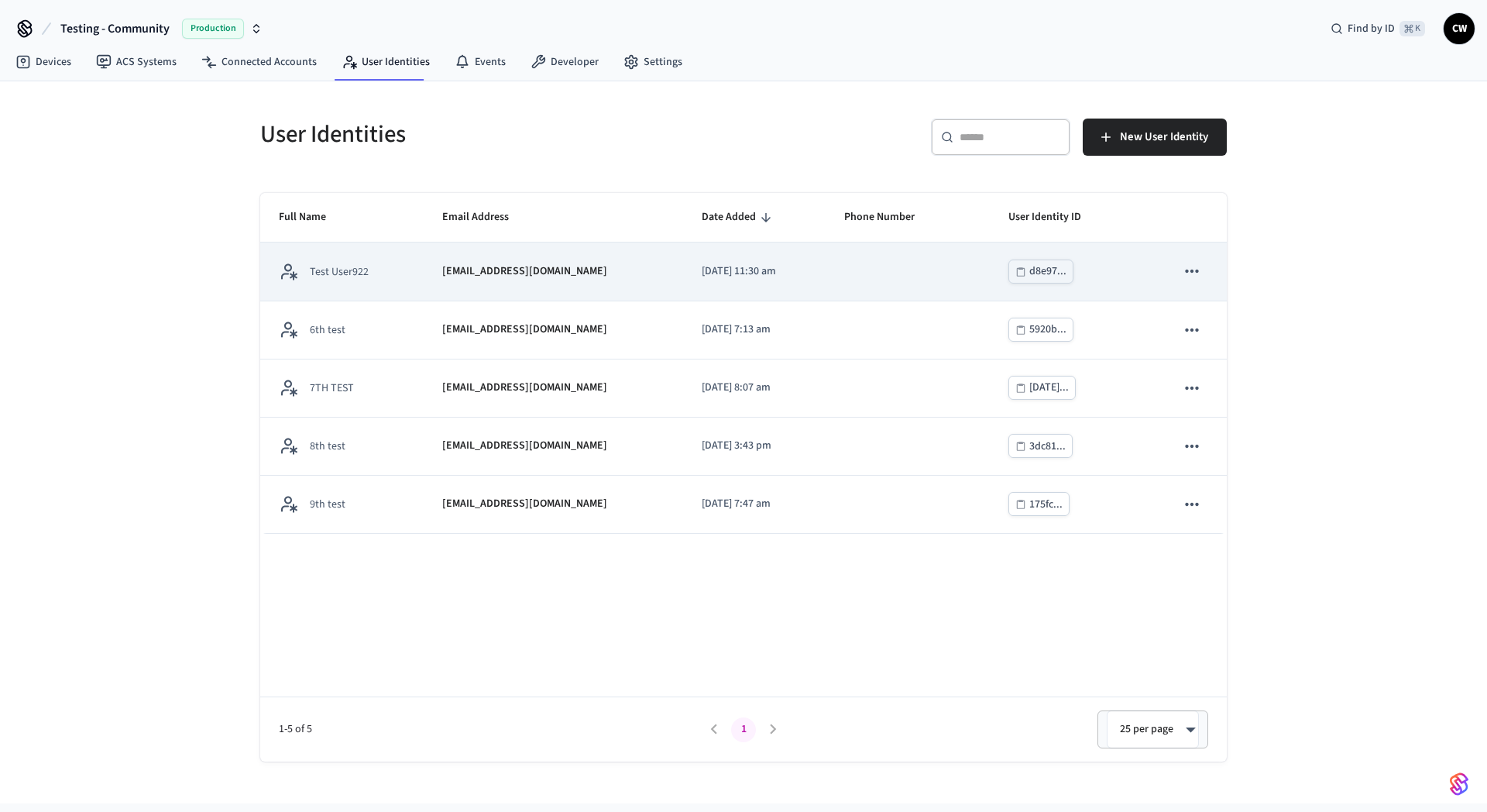
click at [593, 278] on div "[EMAIL_ADDRESS][DOMAIN_NAME]" at bounding box center [553, 271] width 222 height 16
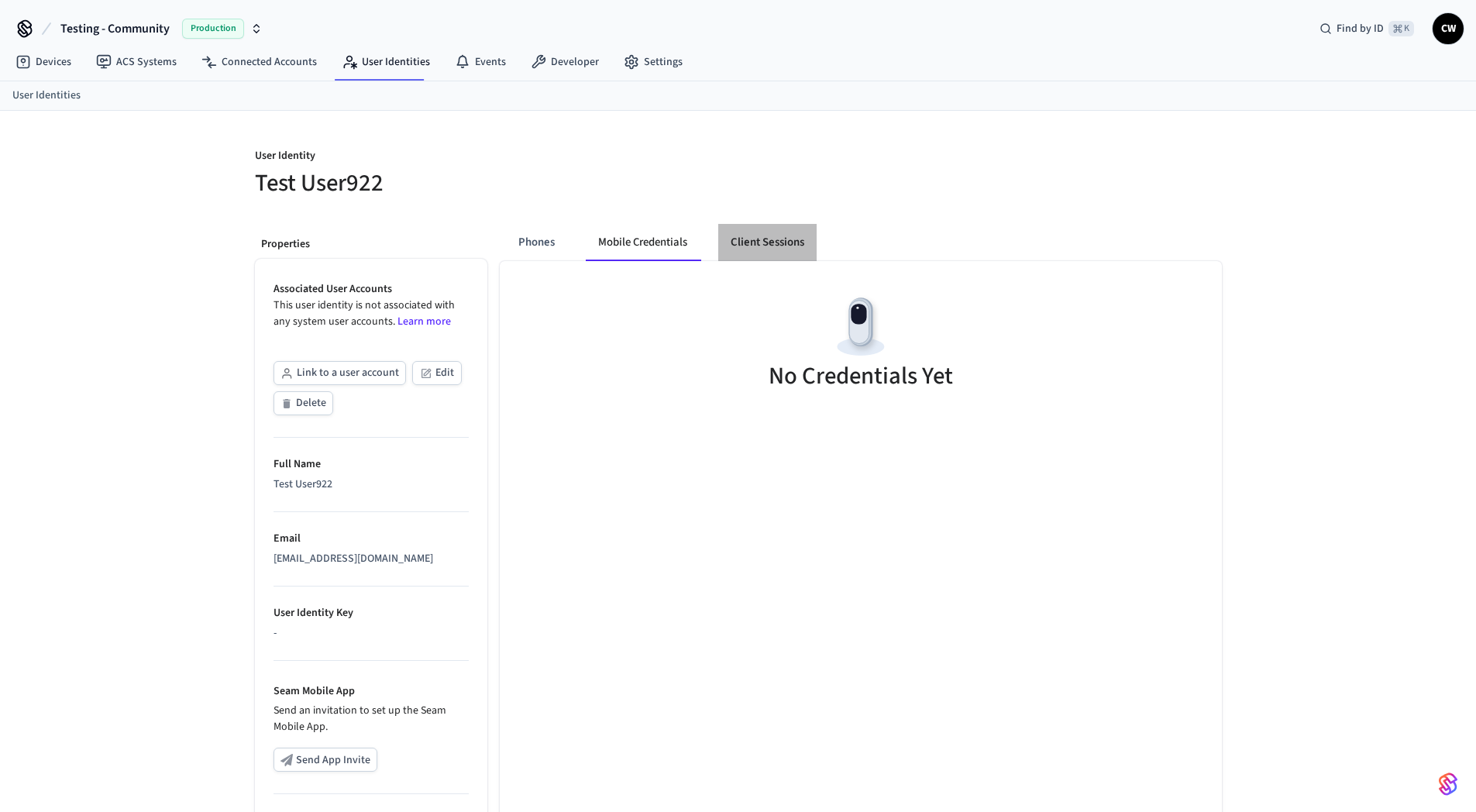
click at [777, 235] on button "Client Sessions" at bounding box center [767, 243] width 99 height 37
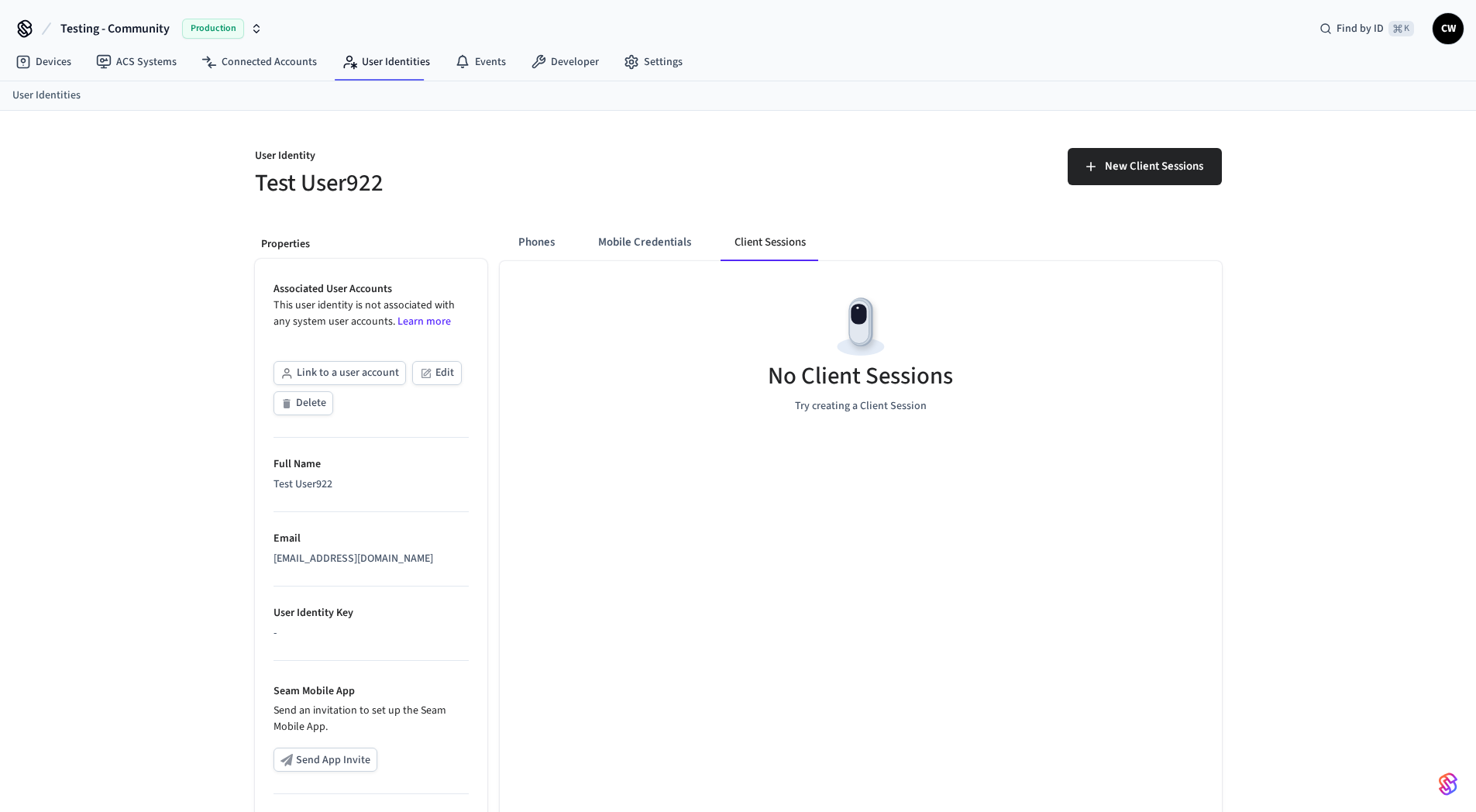
click at [494, 250] on div "Phones Mobile Credentials Client Sessions No Client Sessions Try creating a Cli…" at bounding box center [854, 610] width 734 height 798
click at [535, 216] on div "Phones Mobile Credentials Client Sessions No Client Sessions Try creating a Cli…" at bounding box center [854, 610] width 734 height 798
click at [543, 249] on button "Phones" at bounding box center [536, 243] width 61 height 37
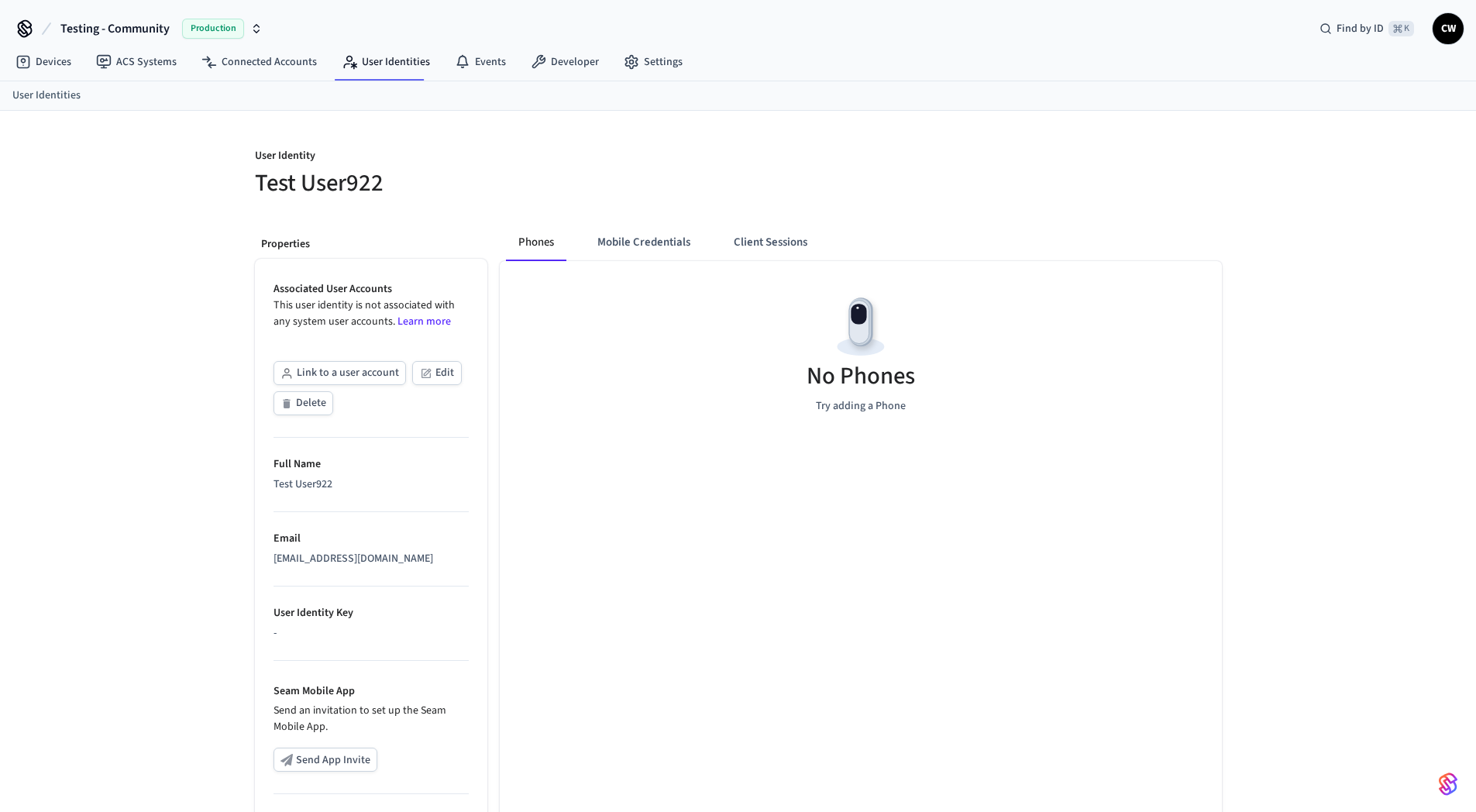
click at [560, 205] on div "User Identity Test User922 Properties Associated User Accounts This user identi…" at bounding box center [738, 560] width 992 height 898
click at [130, 187] on div "User Identity Test User922 Properties Associated User Accounts This user identi…" at bounding box center [738, 560] width 1476 height 898
click at [387, 63] on link "User Identities" at bounding box center [385, 61] width 113 height 28
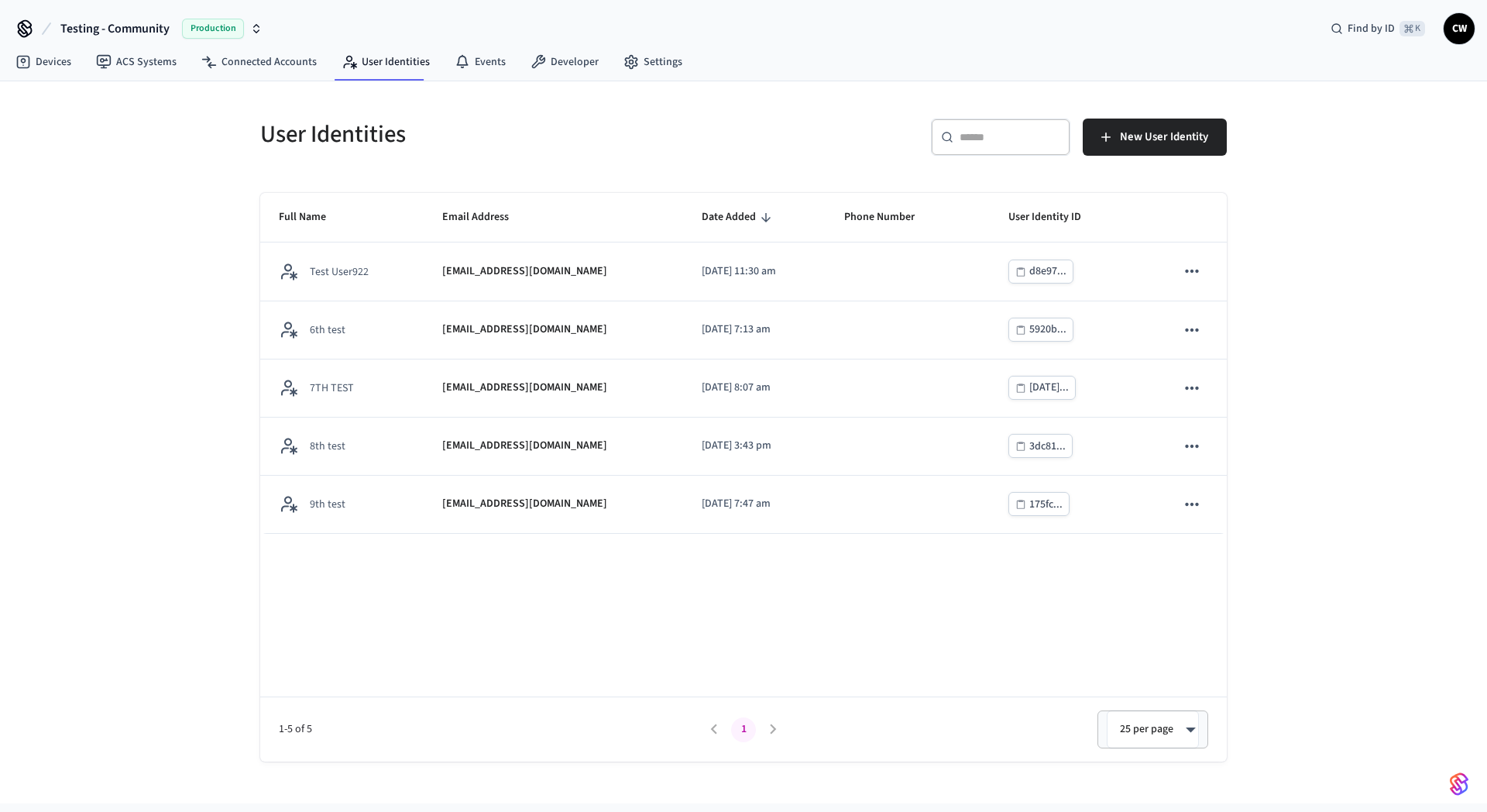
click at [171, 212] on div "User Identities ​ ​ New User Identity Full Name Email Address Date Added Phone …" at bounding box center [744, 442] width 1487 height 722
click at [167, 284] on div "User Identities ​ ​ New User Identity Full Name Email Address Date Added Phone …" at bounding box center [744, 442] width 1487 height 722
click at [176, 265] on div "User Identities ​ ​ New User Identity Full Name Email Address Date Added Phone …" at bounding box center [744, 442] width 1487 height 722
click at [672, 68] on link "Settings" at bounding box center [653, 61] width 84 height 28
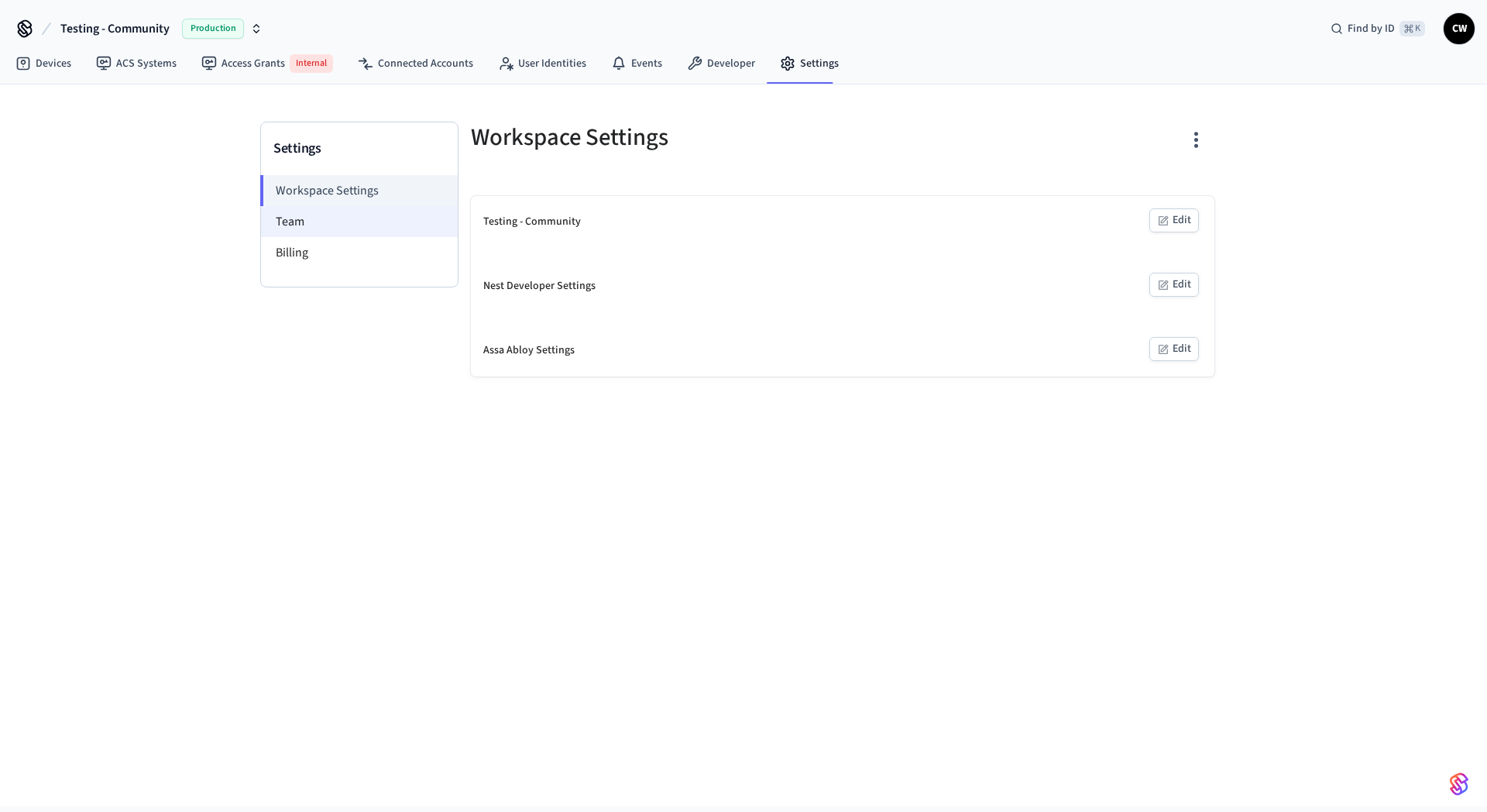
drag, startPoint x: 290, startPoint y: 229, endPoint x: 313, endPoint y: 228, distance: 23.0
click at [291, 228] on li "Team" at bounding box center [358, 221] width 197 height 31
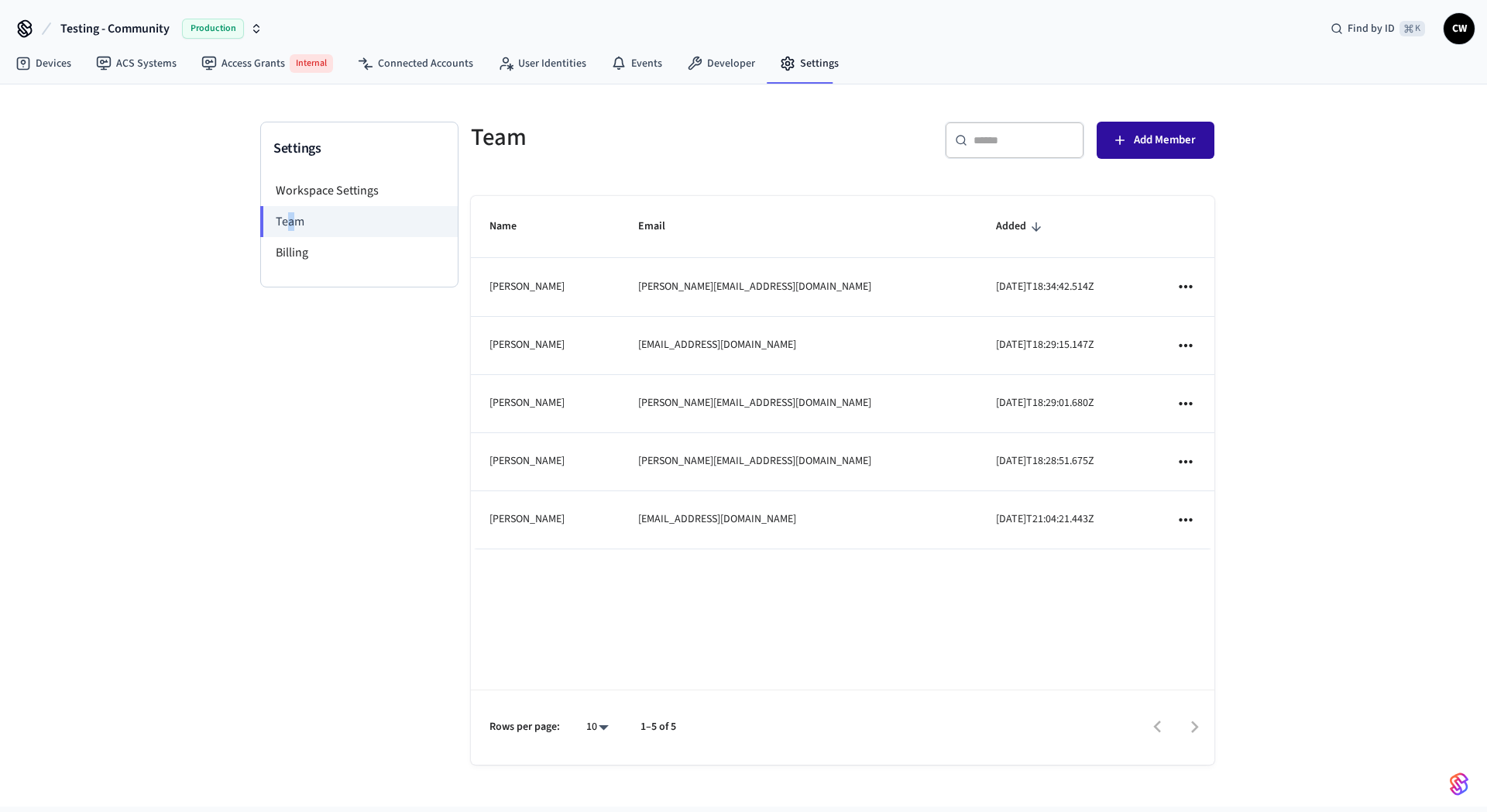
click at [1151, 137] on span "Add Member" at bounding box center [1165, 140] width 62 height 20
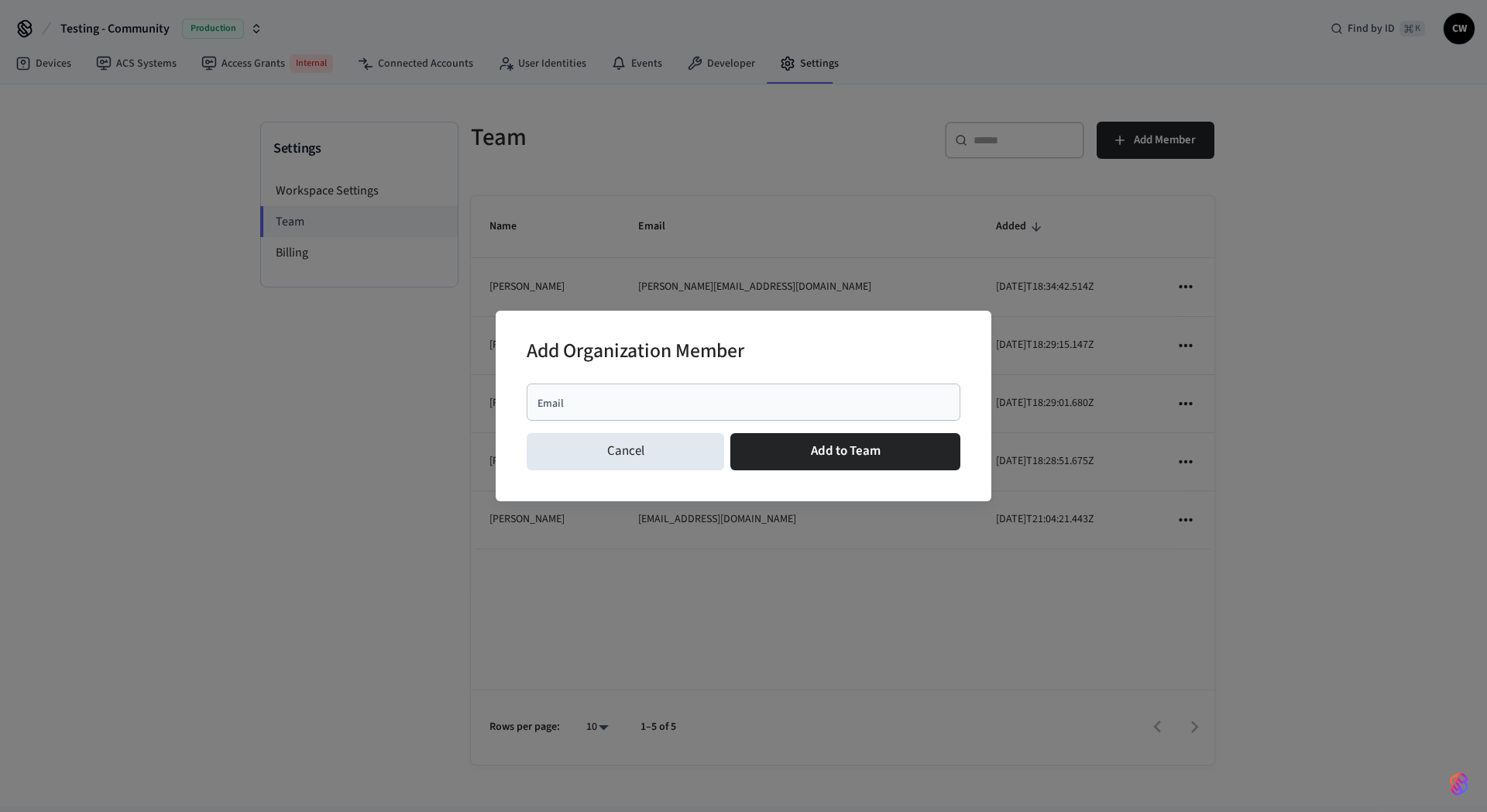
click at [750, 414] on div "Email" at bounding box center [744, 402] width 434 height 37
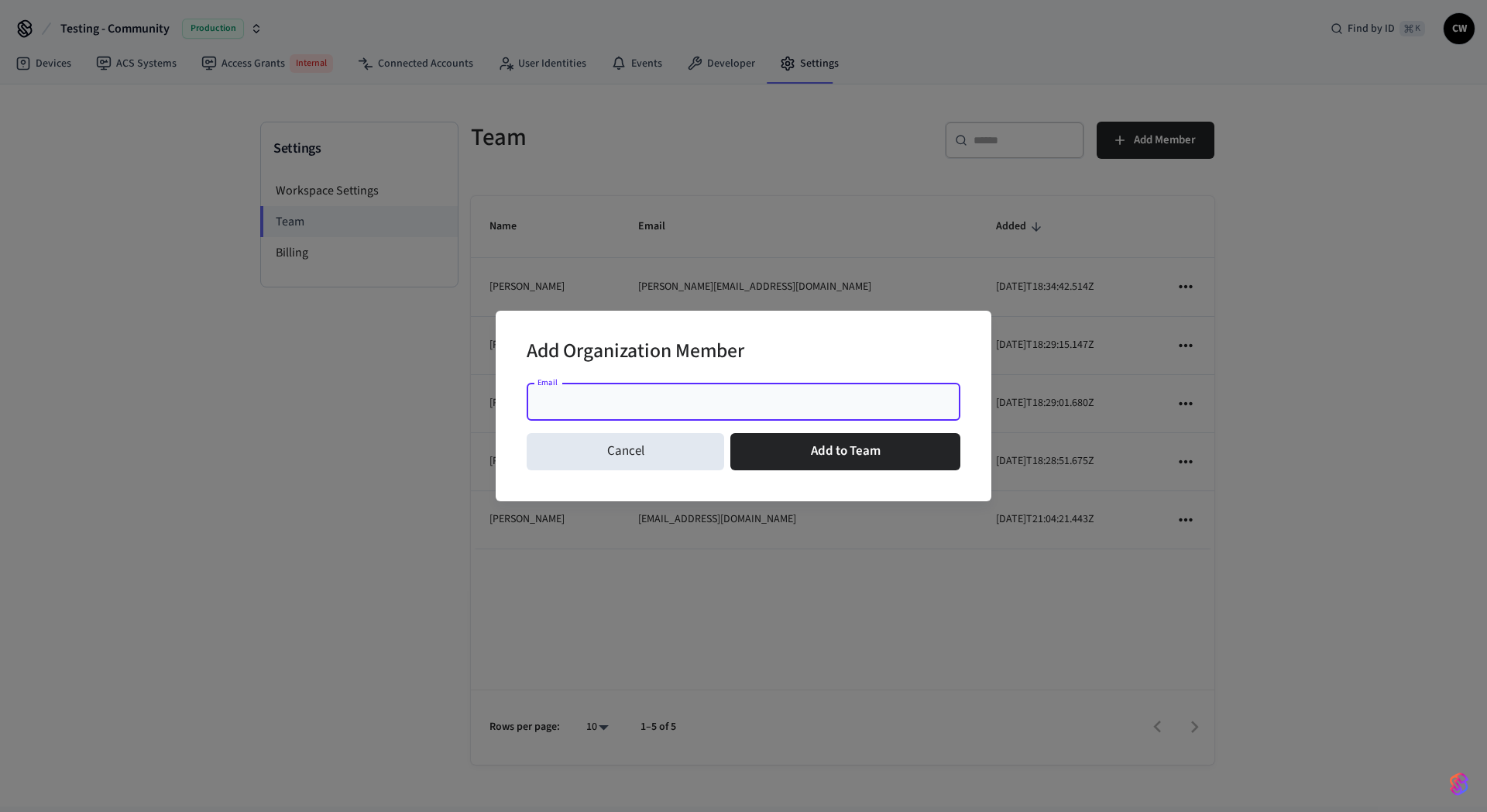
click at [785, 356] on div "Add Organization Member" at bounding box center [744, 352] width 434 height 47
click at [686, 398] on input "Email" at bounding box center [744, 401] width 415 height 15
type input "**********"
click at [775, 342] on div "Add Organization Member" at bounding box center [744, 352] width 434 height 47
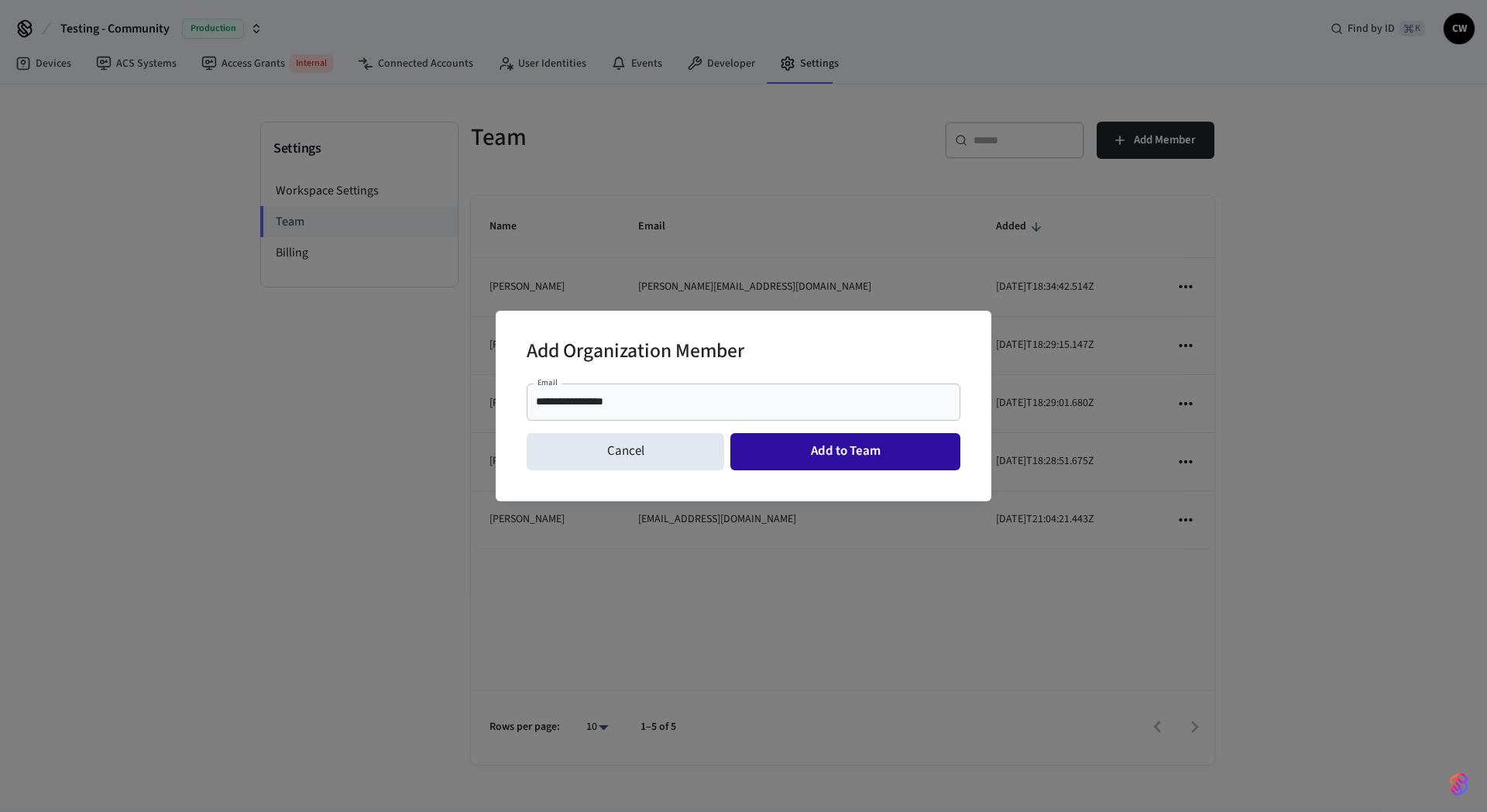
click at [840, 452] on button "Add to Team" at bounding box center [845, 452] width 230 height 37
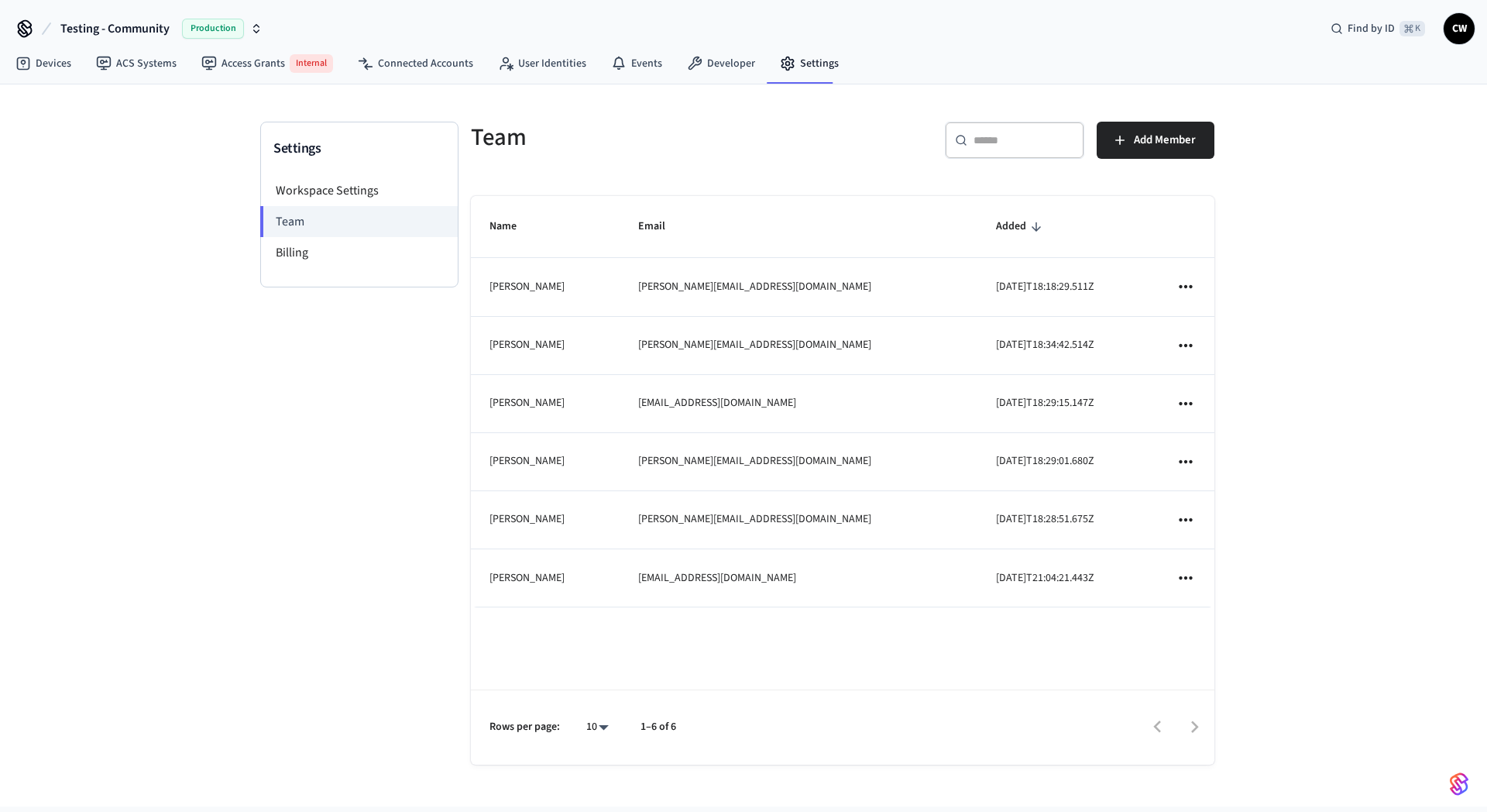
click at [1040, 183] on div "Team ​ ​ Add Member Name Email Added Louis Pre louis@getseam.com 2025-09-24T18:…" at bounding box center [842, 459] width 768 height 674
click at [1186, 353] on icon "sticky table" at bounding box center [1186, 345] width 20 height 20
click at [1230, 390] on li "Remove" at bounding box center [1228, 389] width 81 height 41
click at [332, 464] on div "Settings Workspace Settings Team Billing" at bounding box center [359, 459] width 198 height 674
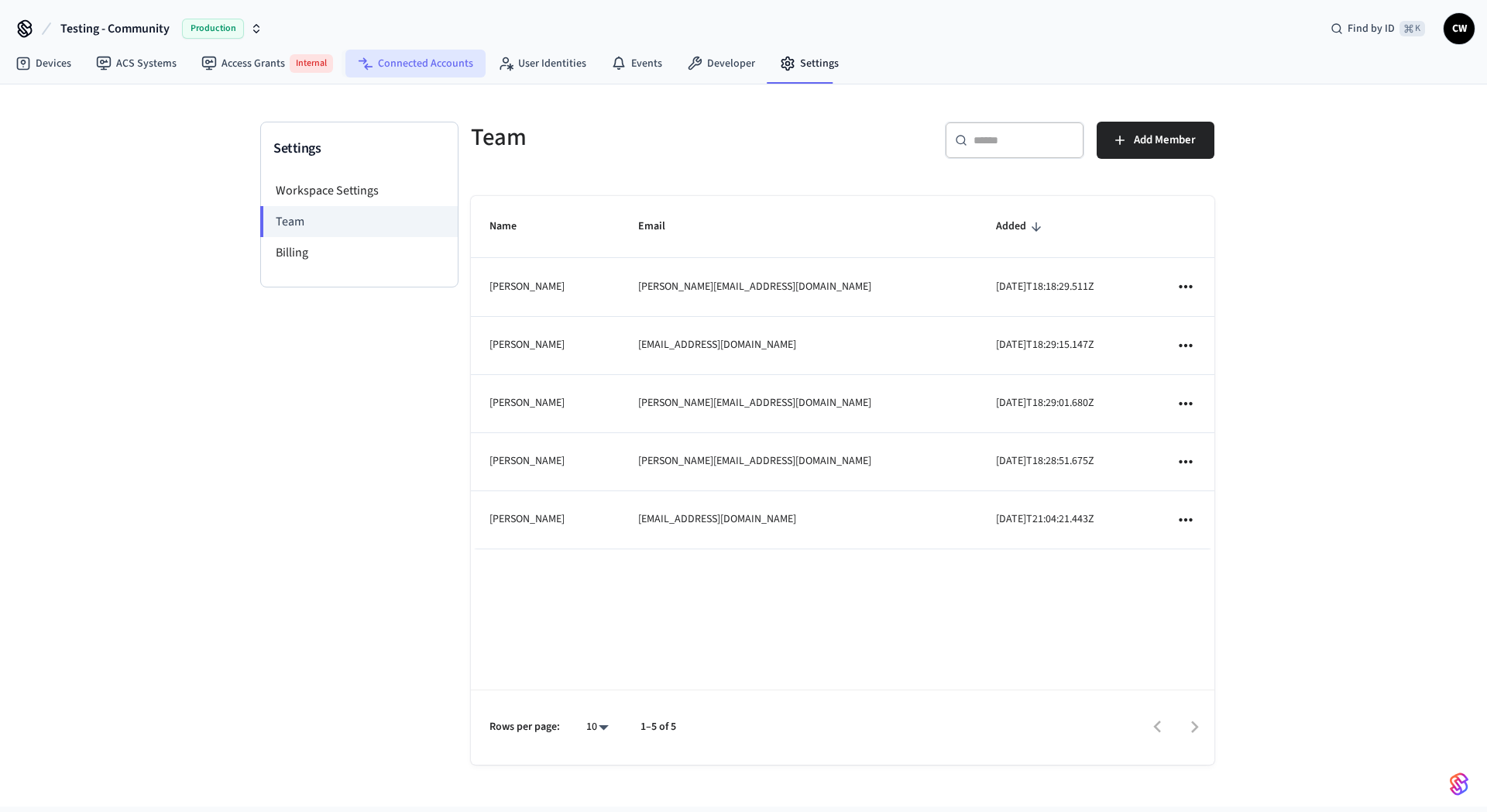
click at [412, 65] on link "Connected Accounts" at bounding box center [415, 63] width 141 height 28
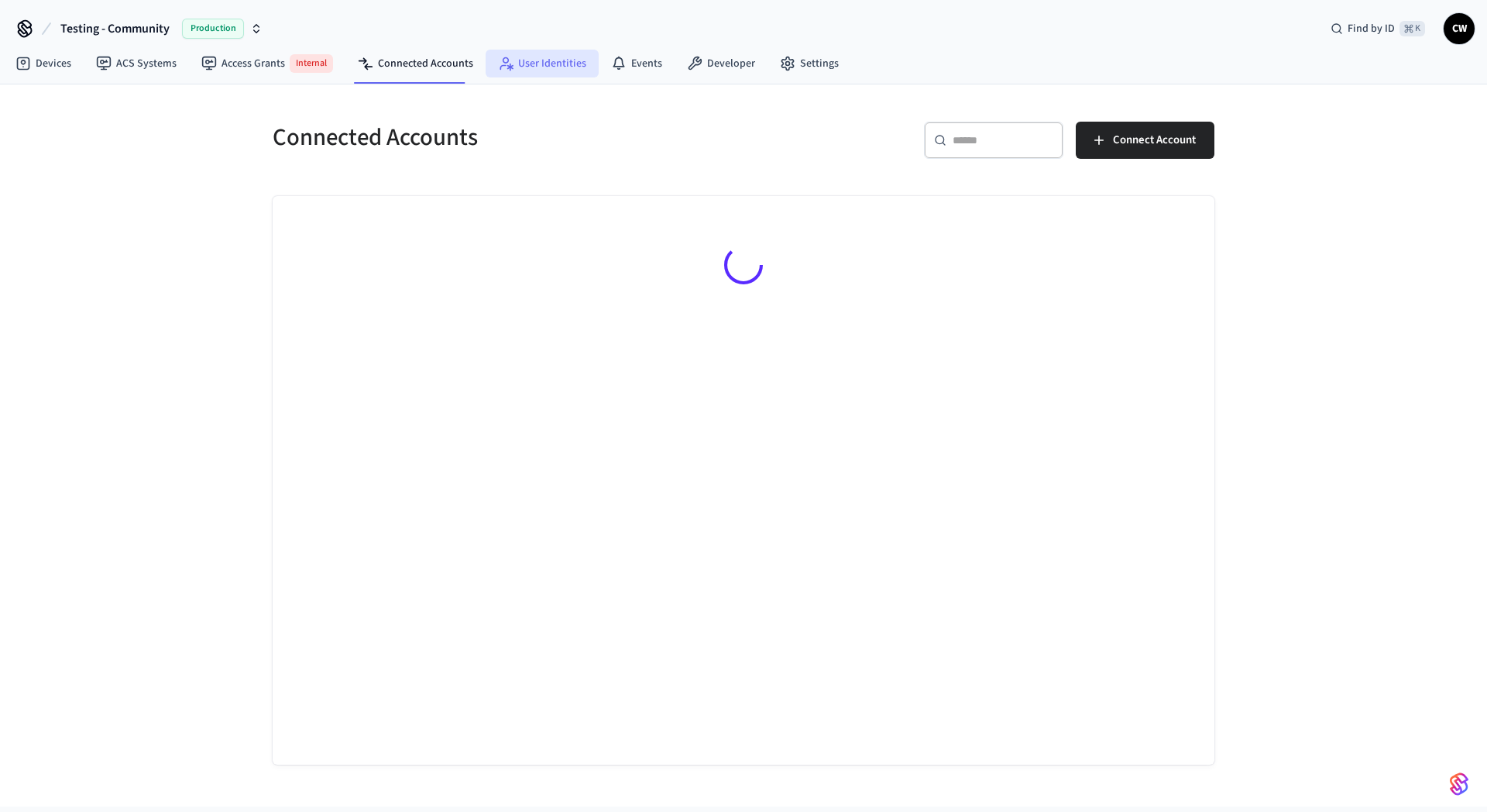
click at [536, 63] on link "User Identities" at bounding box center [542, 63] width 113 height 28
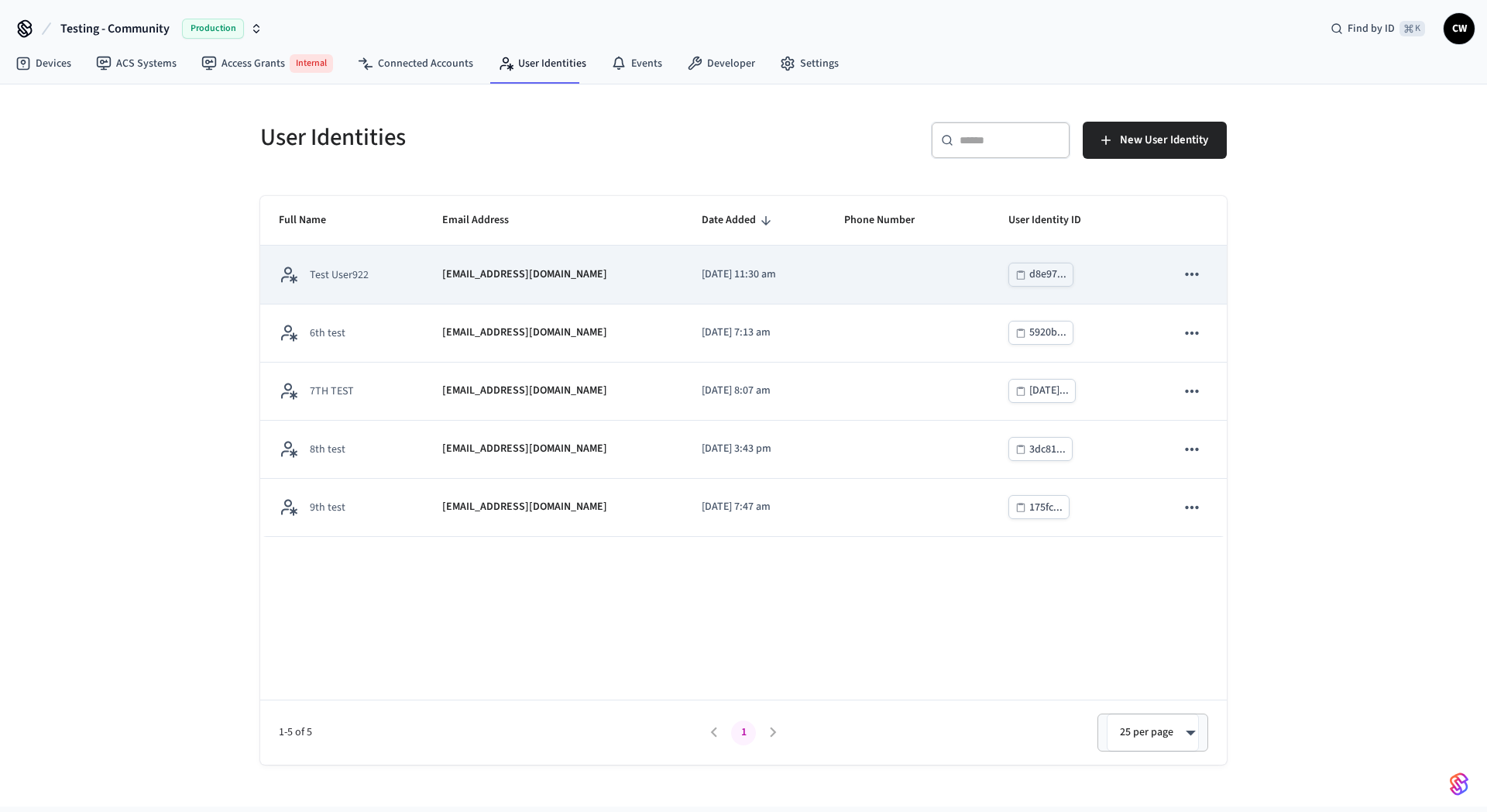
click at [457, 268] on p "[EMAIL_ADDRESS][DOMAIN_NAME]" at bounding box center [524, 275] width 165 height 16
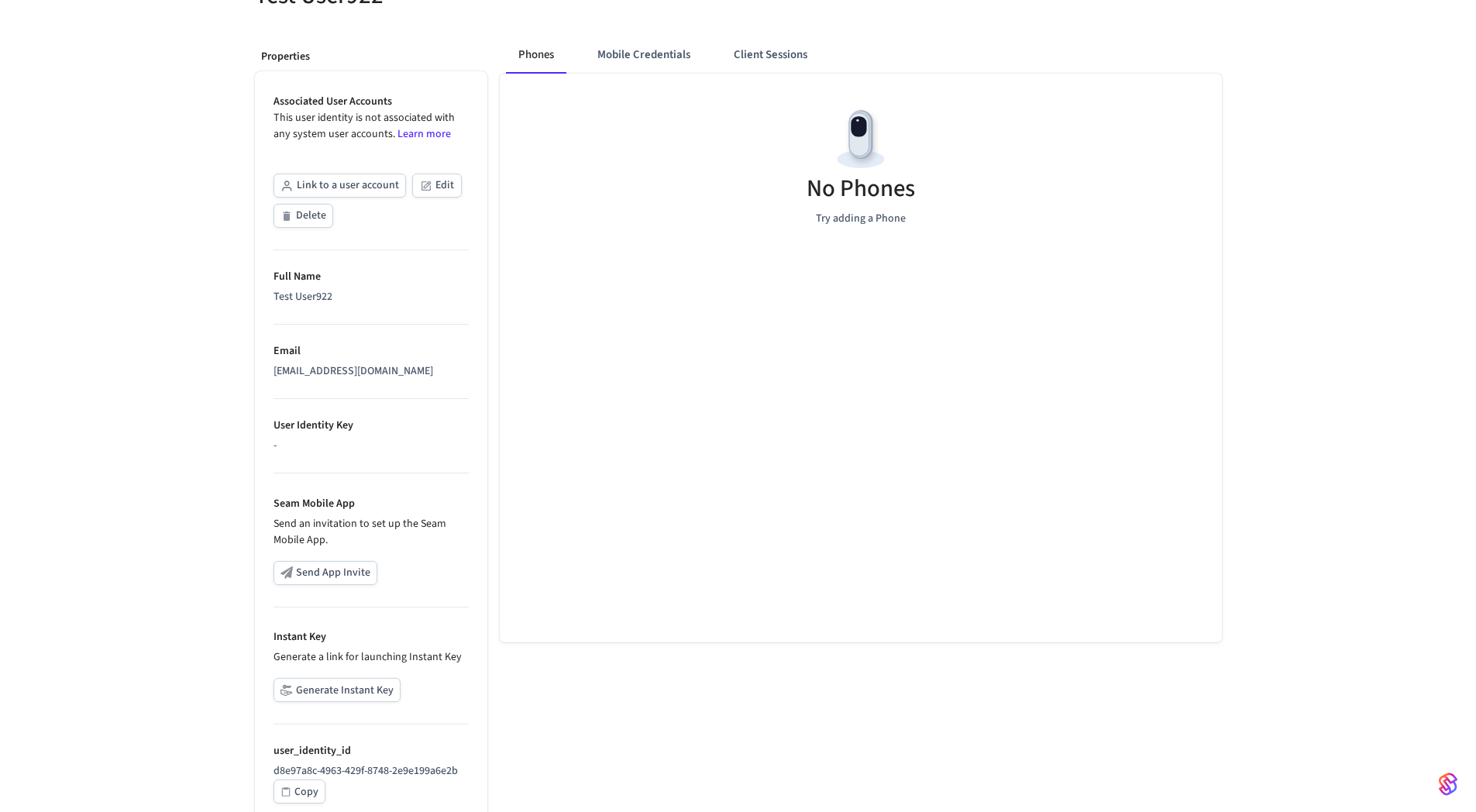
scroll to position [239, 0]
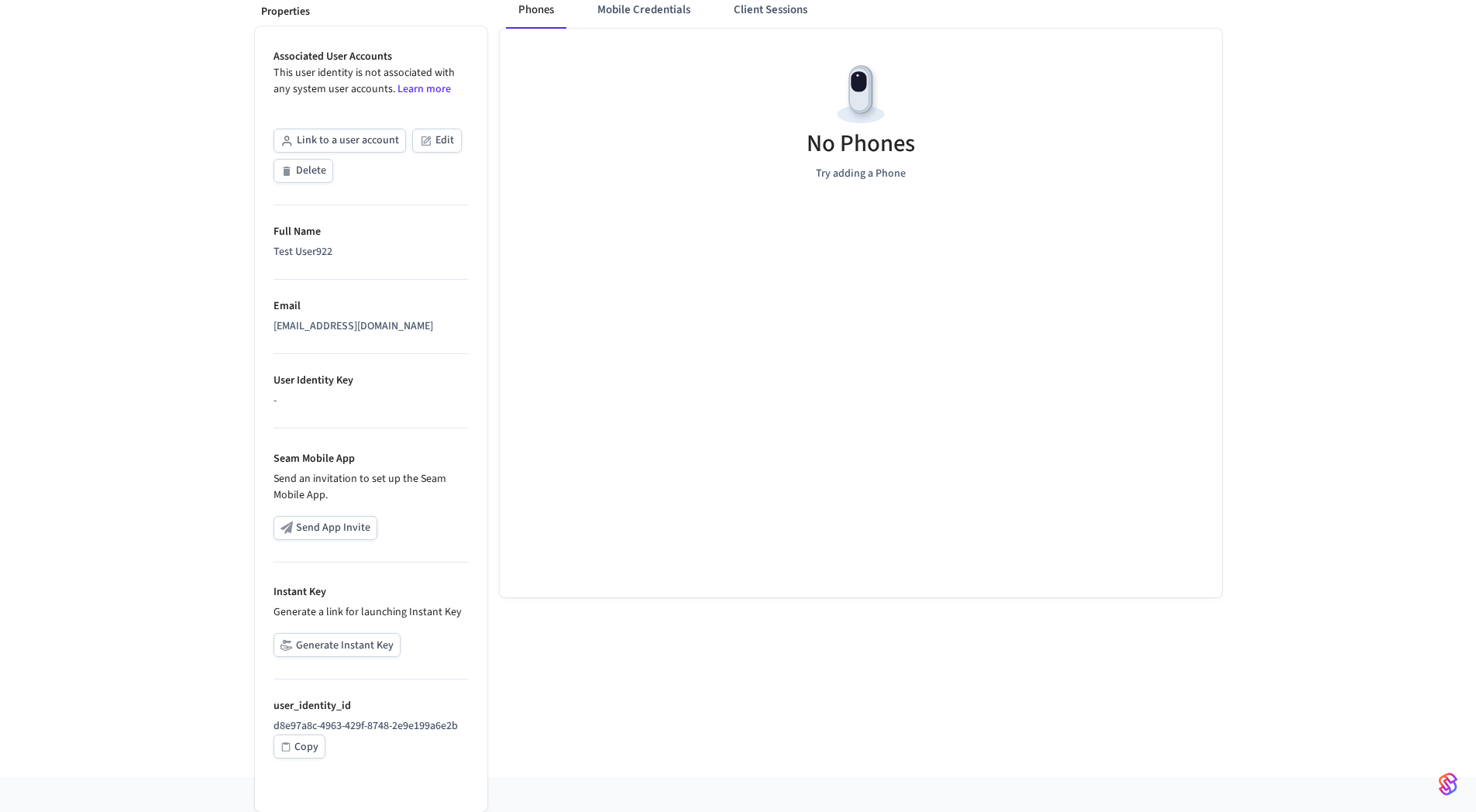
click at [302, 754] on div "Copy" at bounding box center [306, 747] width 24 height 20
click at [151, 644] on div "User Identity Test User922 Properties Associated User Accounts This user identi…" at bounding box center [738, 327] width 1476 height 898
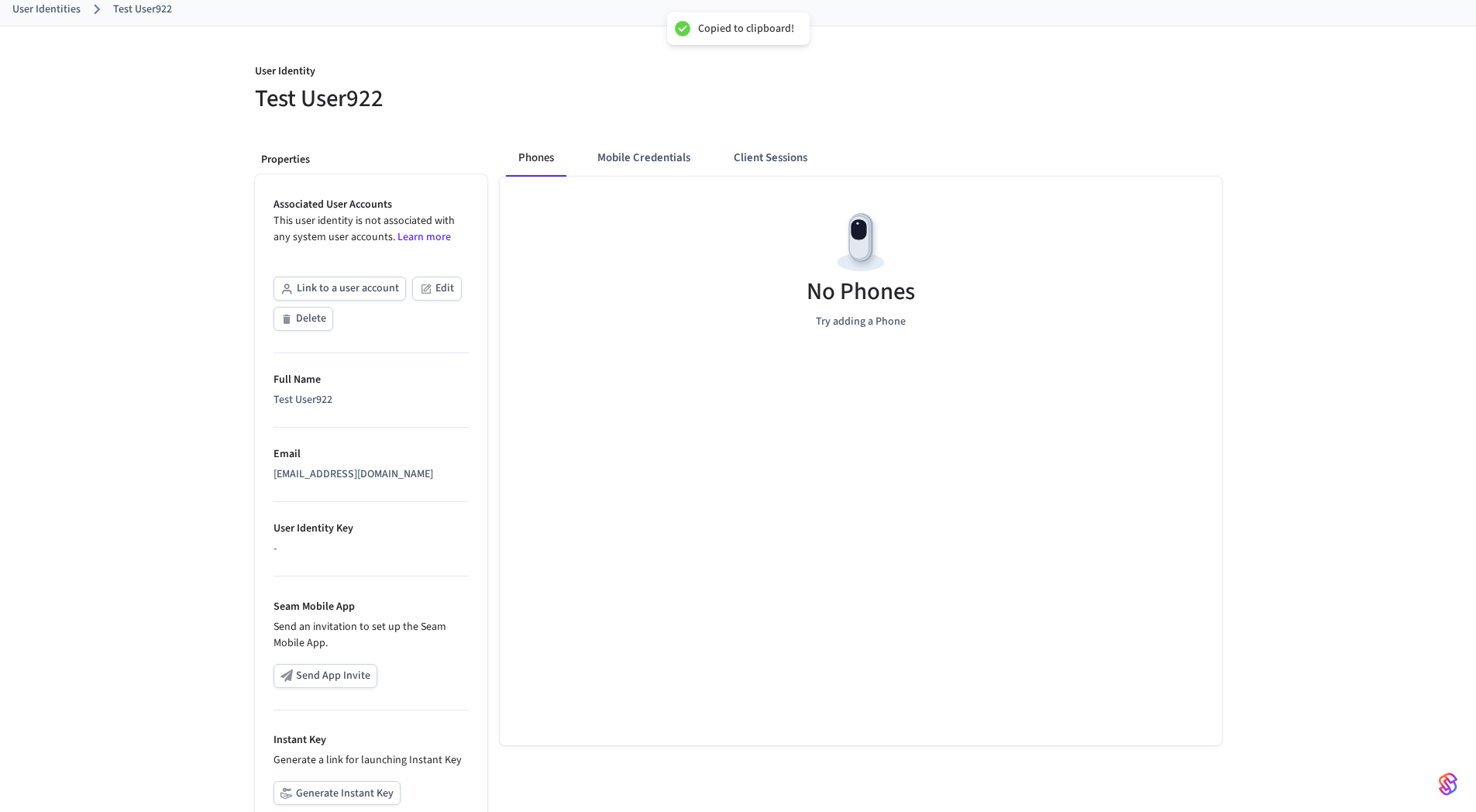
scroll to position [0, 0]
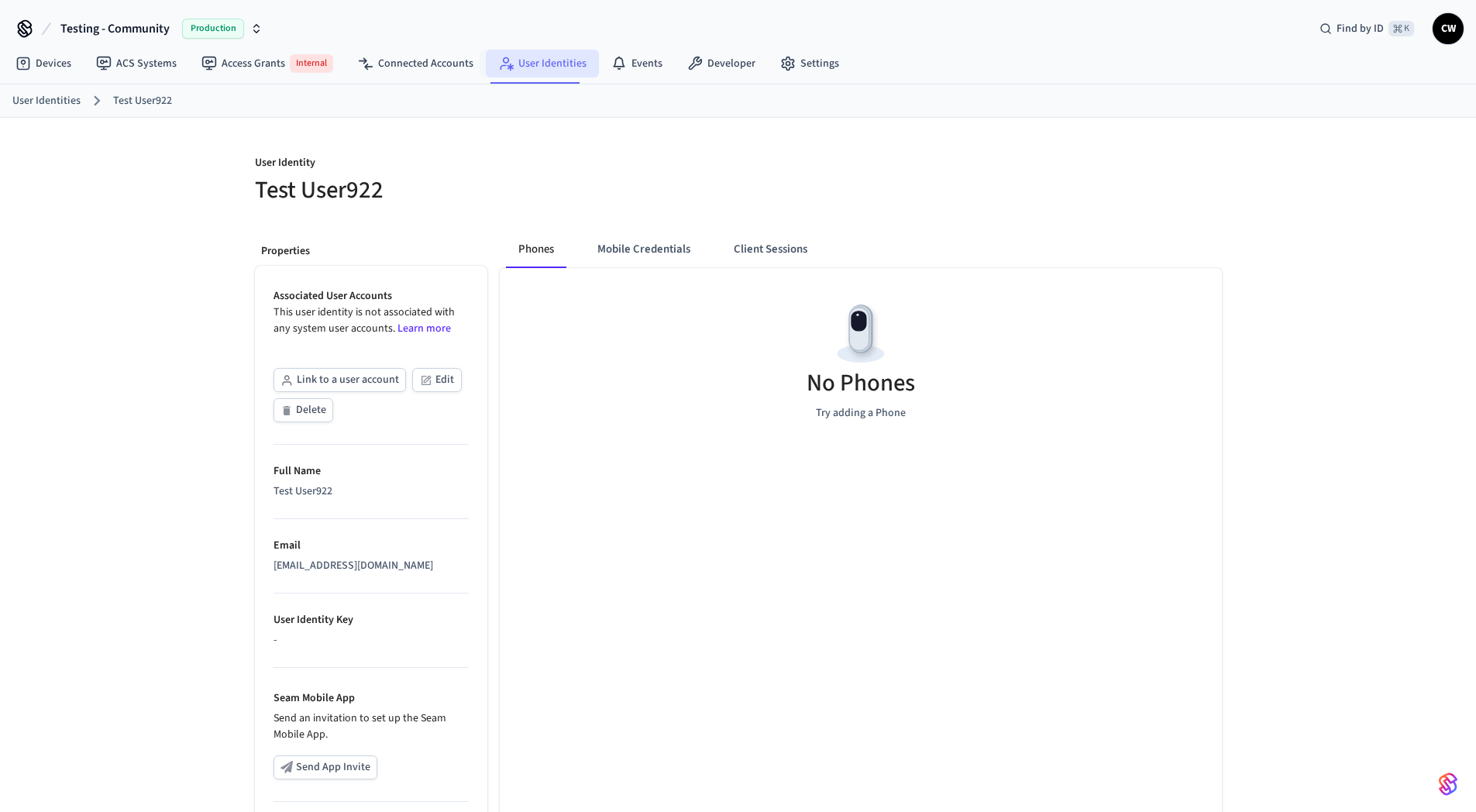
click at [544, 65] on link "User Identities" at bounding box center [542, 63] width 113 height 28
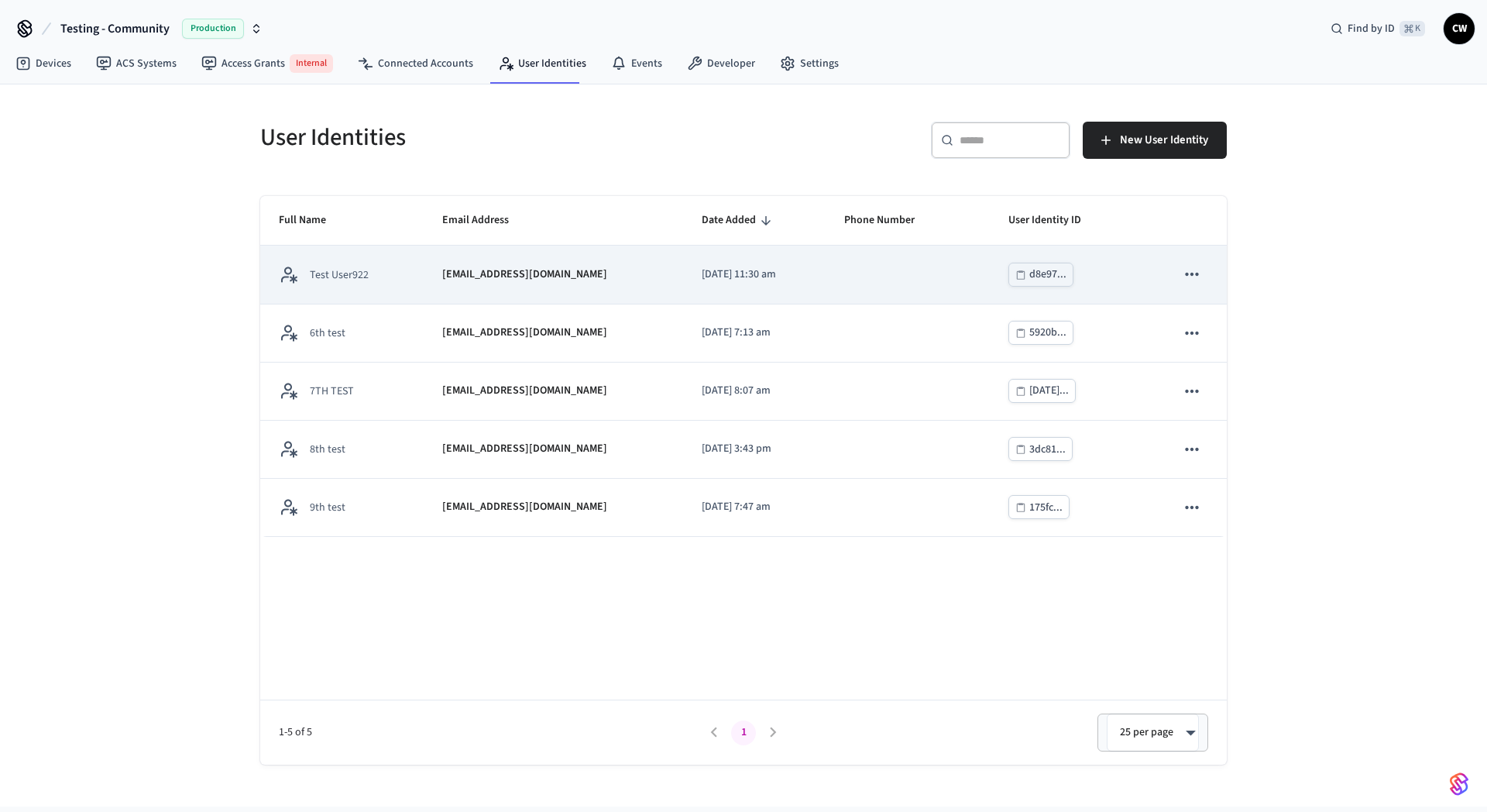
click at [485, 285] on td "[EMAIL_ADDRESS][DOMAIN_NAME]" at bounding box center [553, 274] width 260 height 58
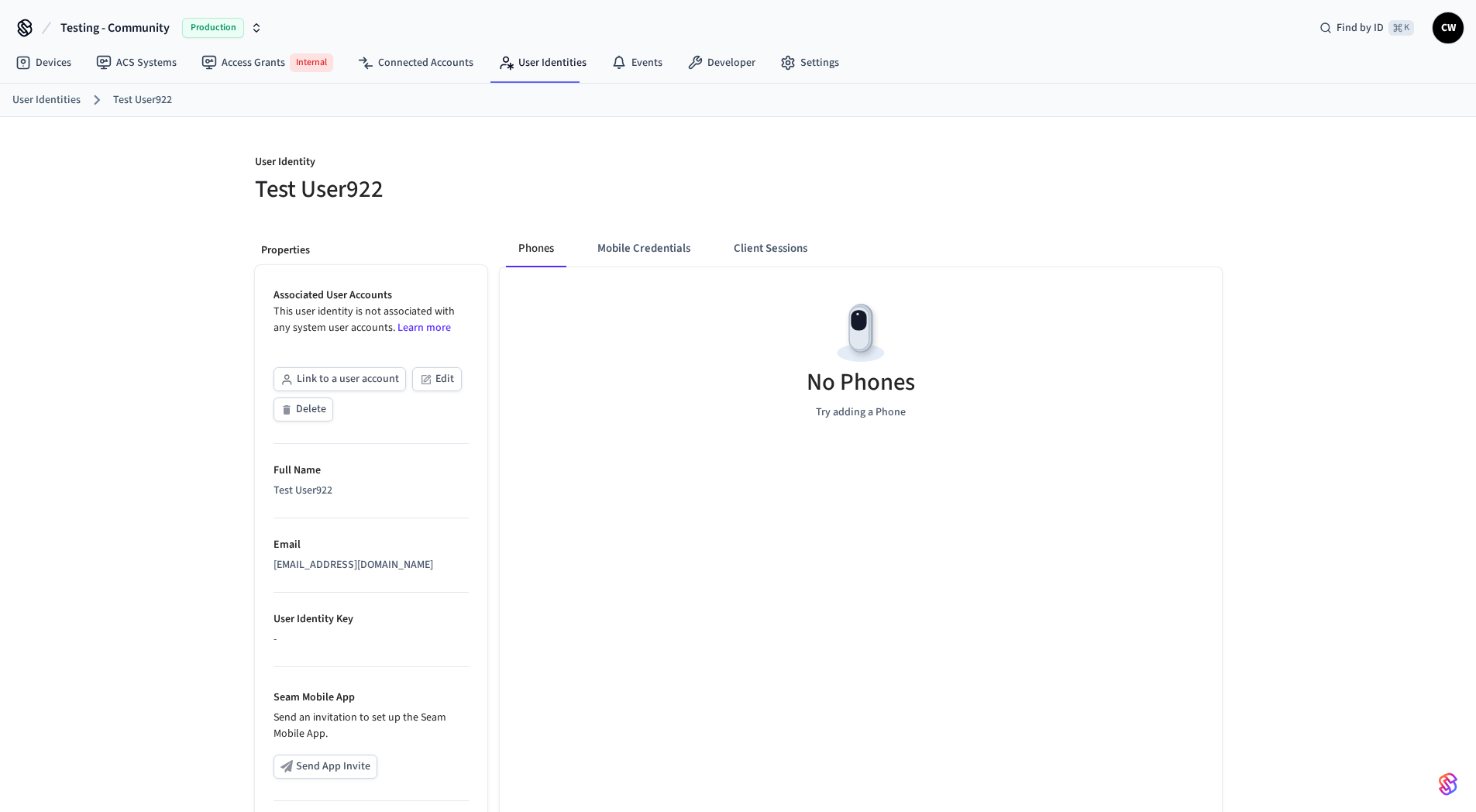
scroll to position [239, 0]
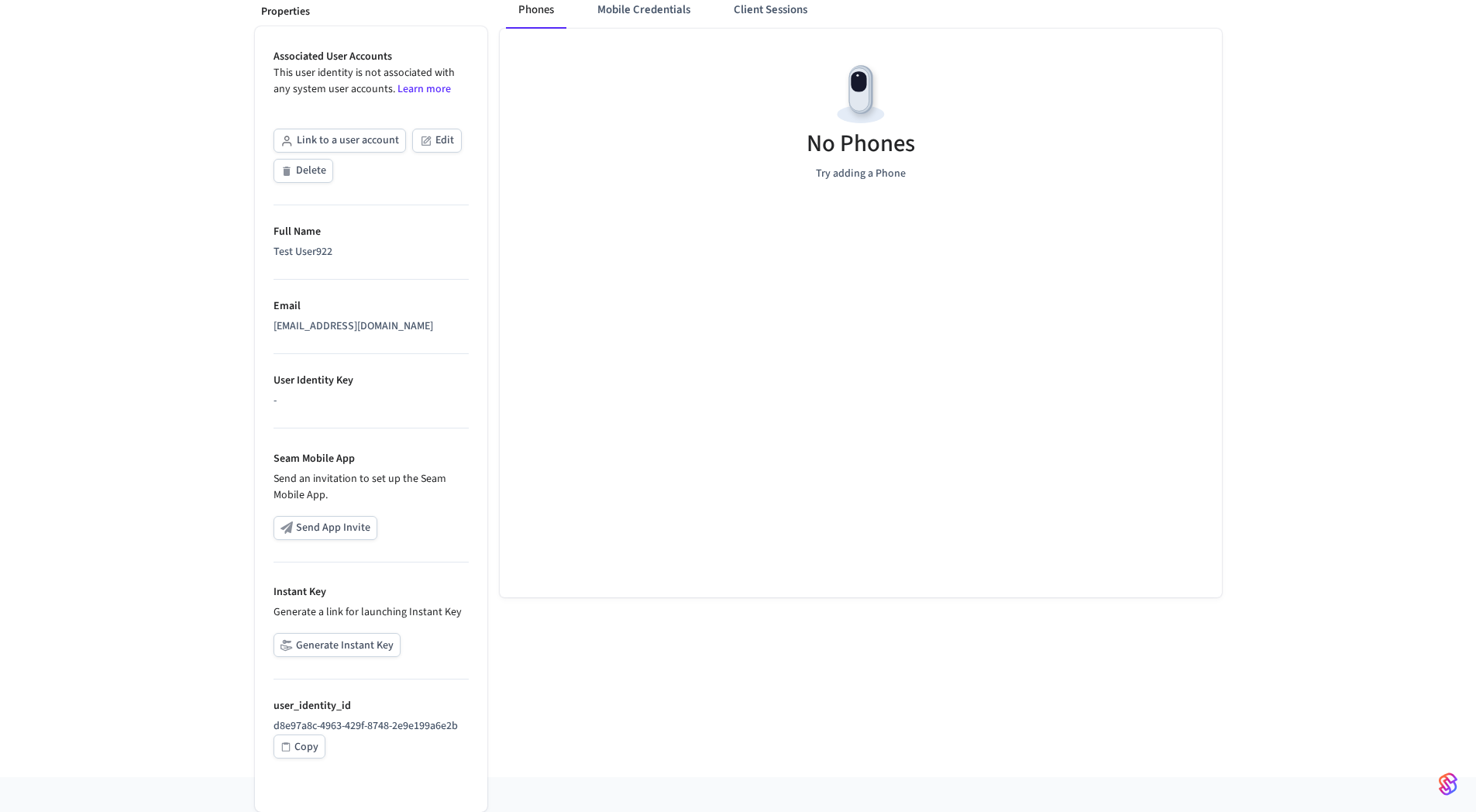
click at [299, 746] on div "Copy" at bounding box center [306, 747] width 24 height 20
click at [299, 754] on div "Copy" at bounding box center [306, 747] width 24 height 20
click at [181, 530] on div "User Identity Test User922 Properties Associated User Accounts This user identi…" at bounding box center [738, 327] width 1476 height 898
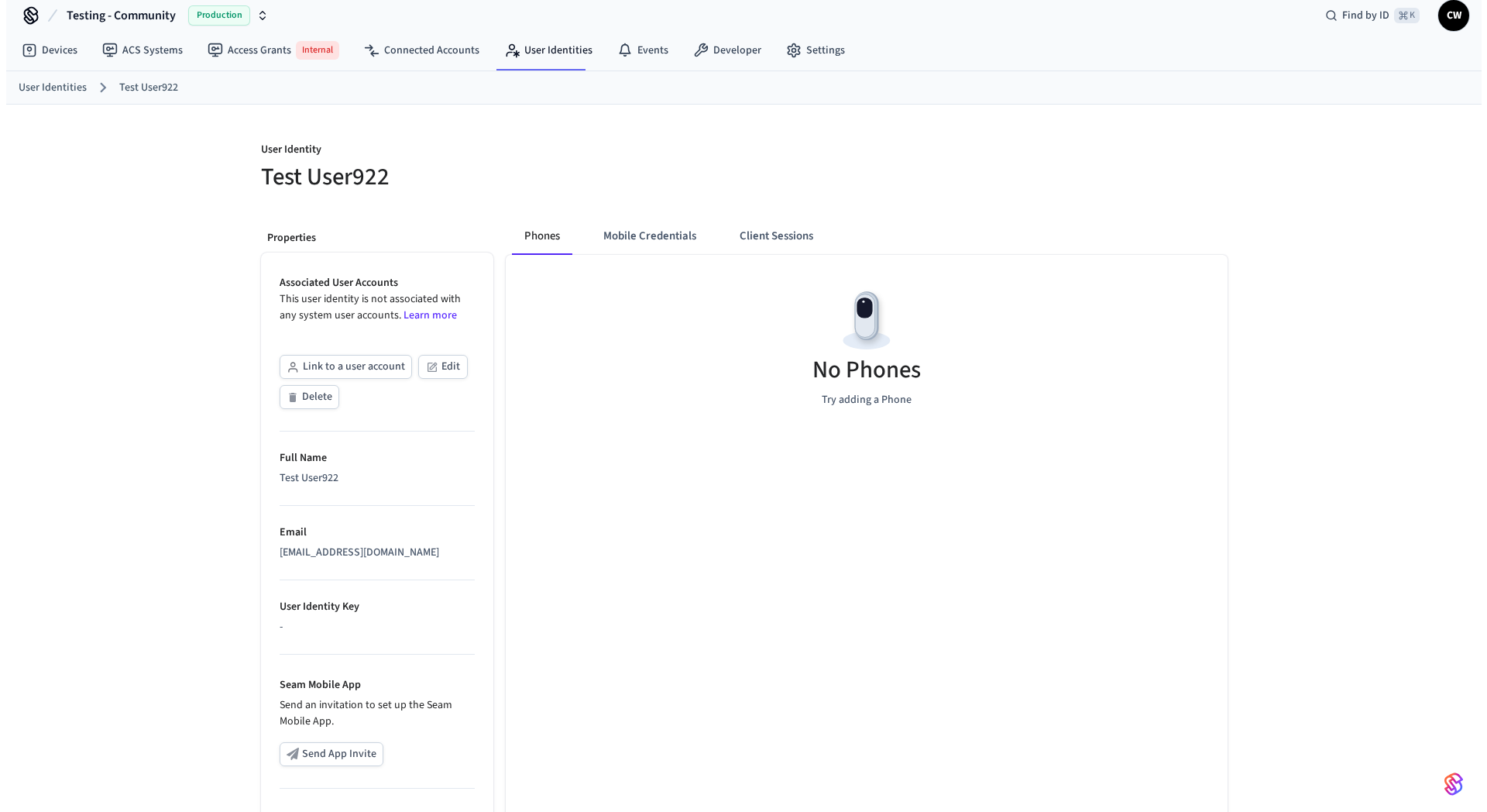
scroll to position [0, 0]
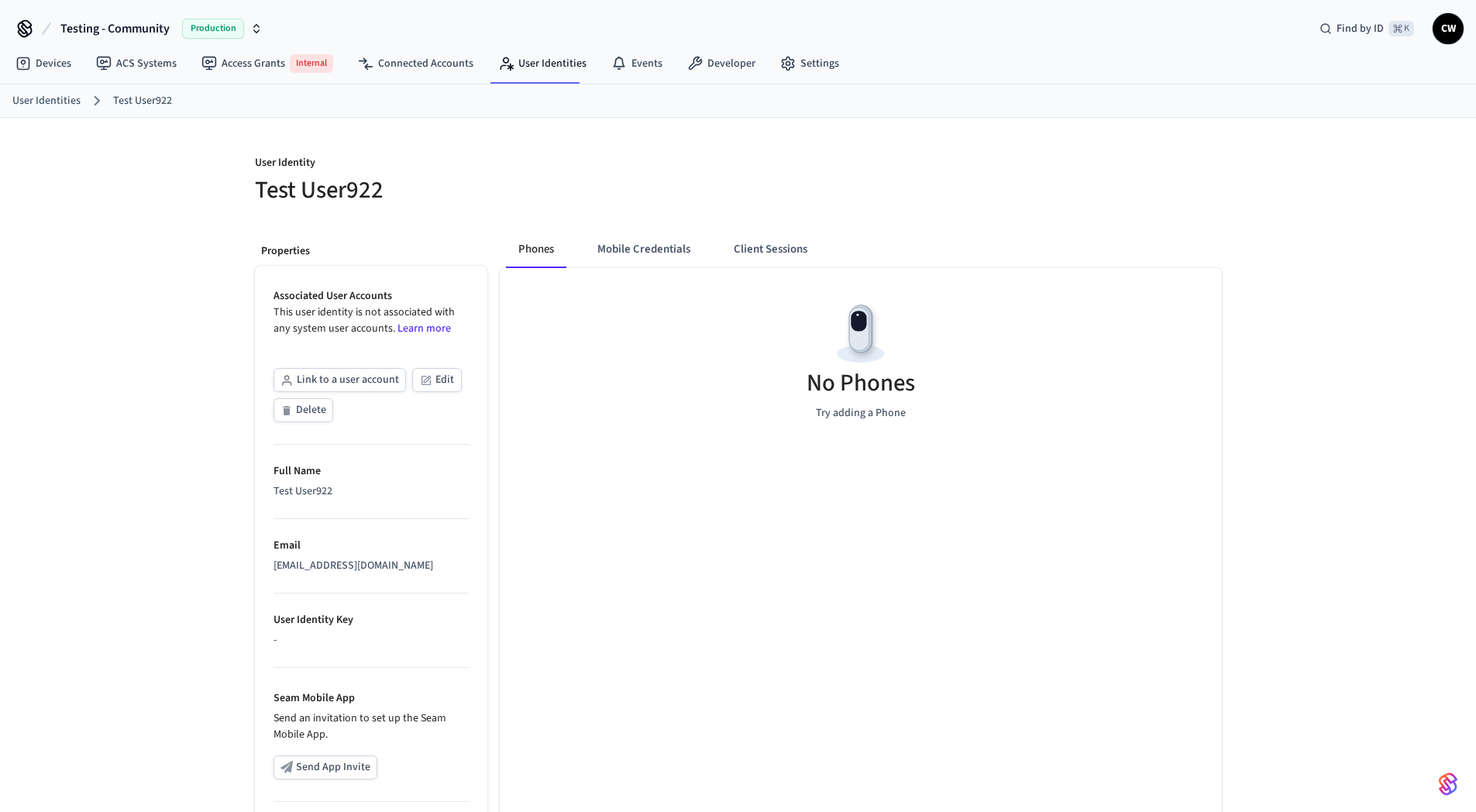
click at [161, 239] on div "User Identity Test User922 Properties Associated User Accounts This user identi…" at bounding box center [738, 567] width 1476 height 898
click at [147, 71] on link "ACS Systems" at bounding box center [136, 63] width 105 height 28
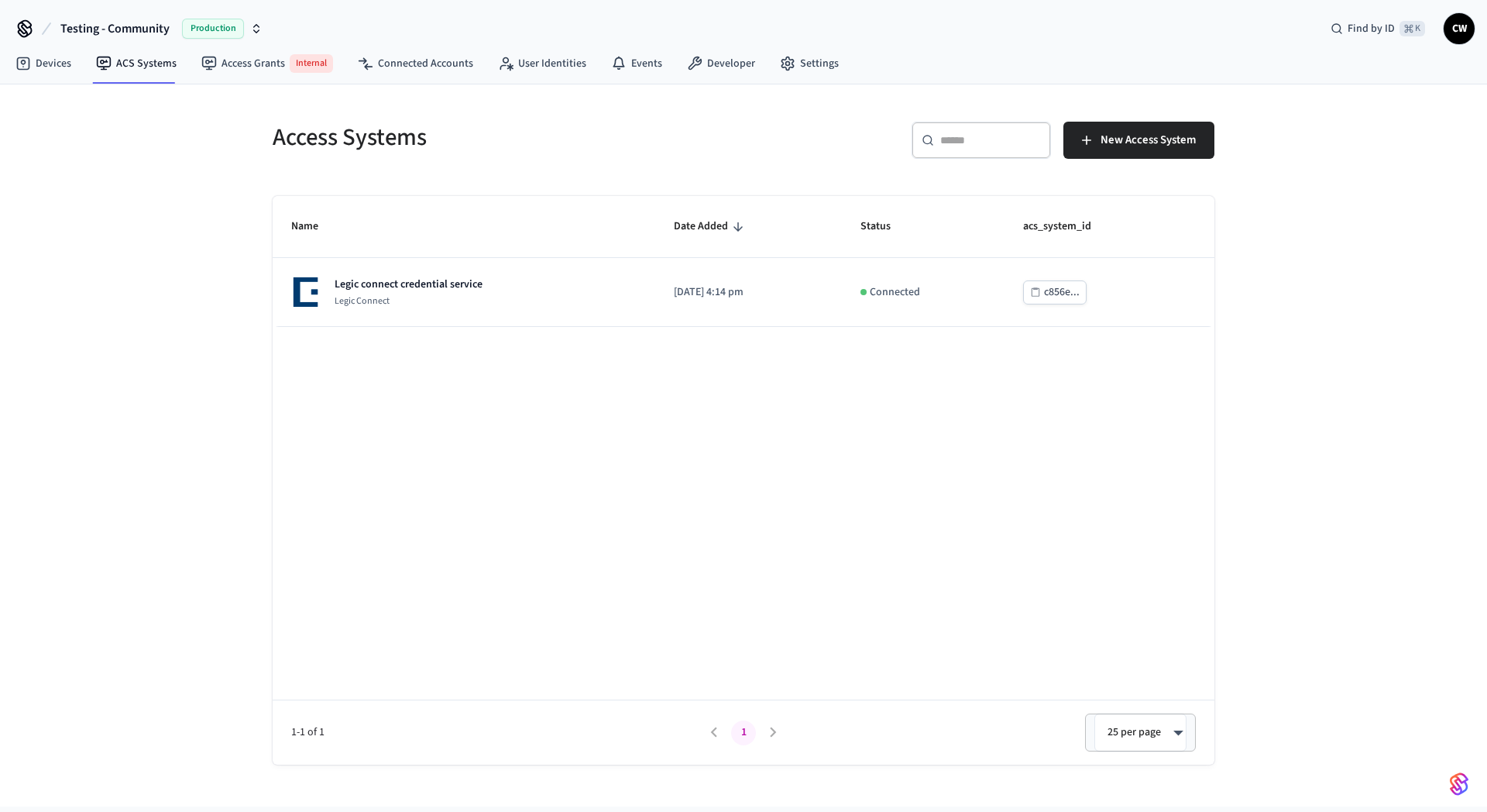
click at [141, 245] on div "Access Systems ​ ​ New Access System Name Date Added Status acs_system_id Legic…" at bounding box center [744, 446] width 1487 height 722
click at [296, 141] on h5 "Access Systems" at bounding box center [503, 138] width 462 height 32
drag, startPoint x: 296, startPoint y: 141, endPoint x: 351, endPoint y: 141, distance: 55.0
click at [296, 141] on h5 "Access Systems" at bounding box center [503, 138] width 462 height 32
click at [432, 141] on h5 "Access Systems" at bounding box center [503, 138] width 462 height 32
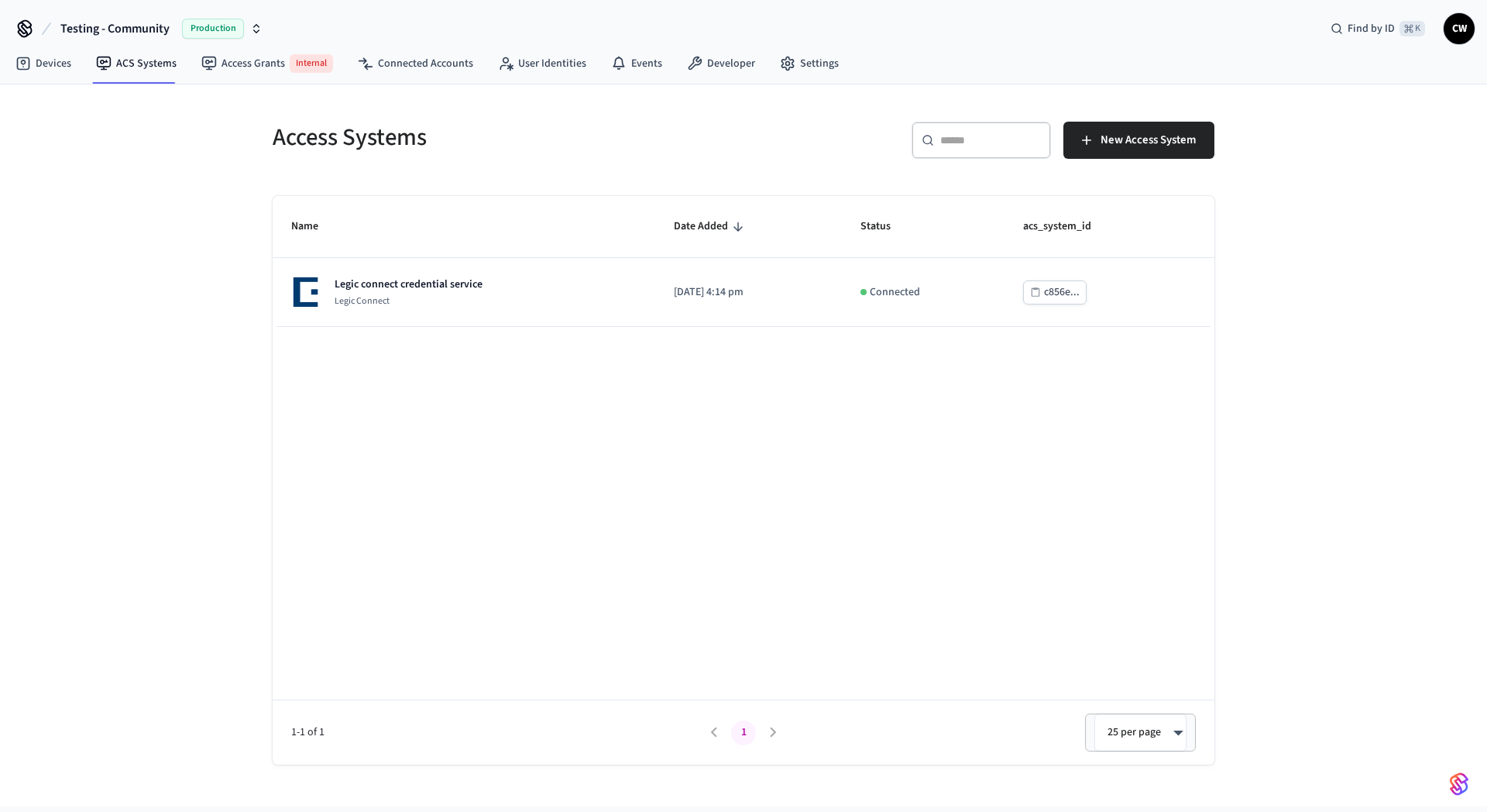
click at [409, 136] on h5 "Access Systems" at bounding box center [503, 138] width 462 height 32
click at [511, 131] on h5 "Access Systems" at bounding box center [503, 138] width 462 height 32
click at [486, 136] on h5 "Access Systems" at bounding box center [503, 138] width 462 height 32
click at [526, 56] on link "User Identities" at bounding box center [542, 63] width 113 height 28
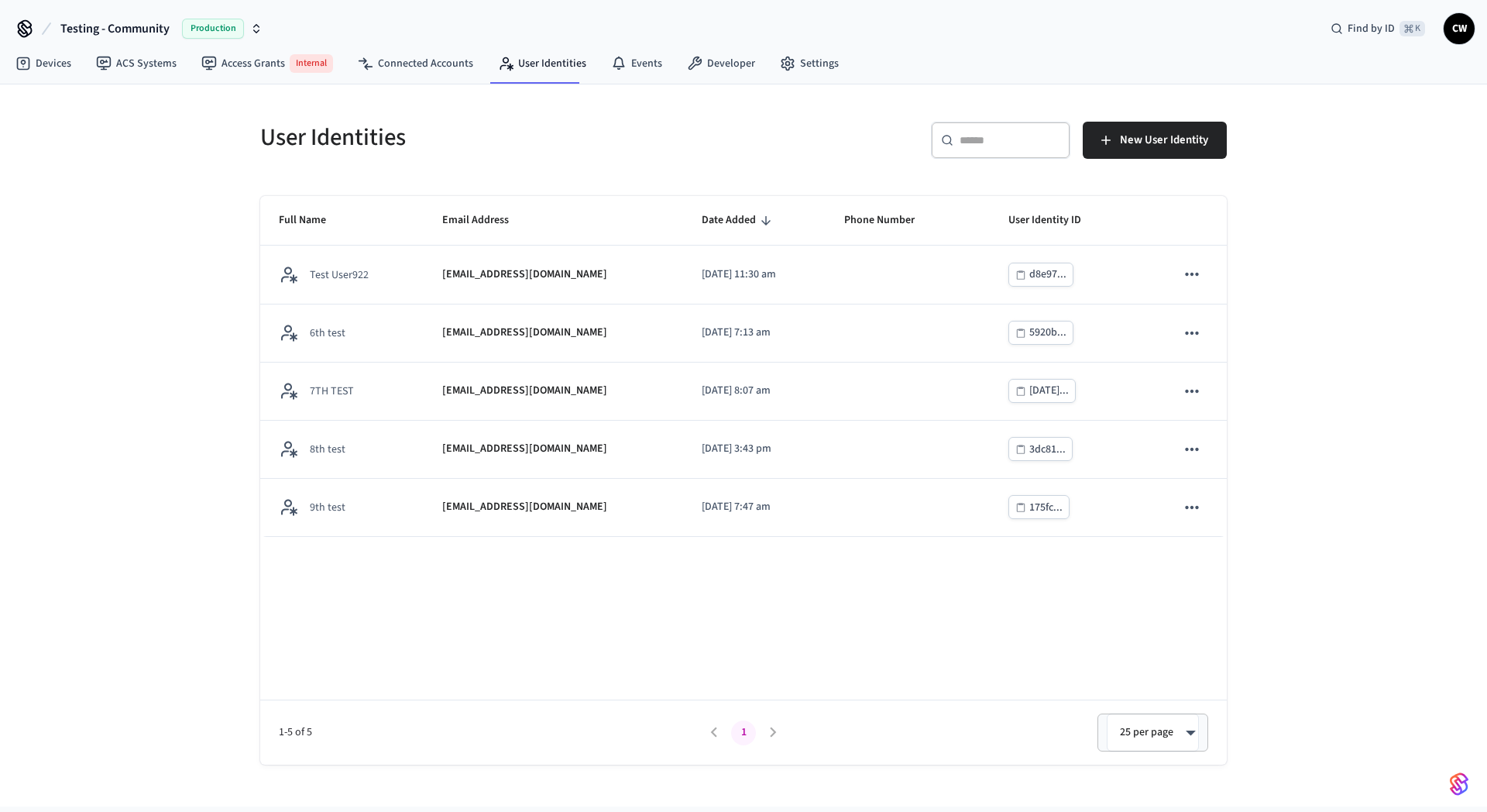
click at [94, 298] on div "User Identities ​ ​ New User Identity Full Name Email Address Date Added Phone …" at bounding box center [744, 446] width 1487 height 722
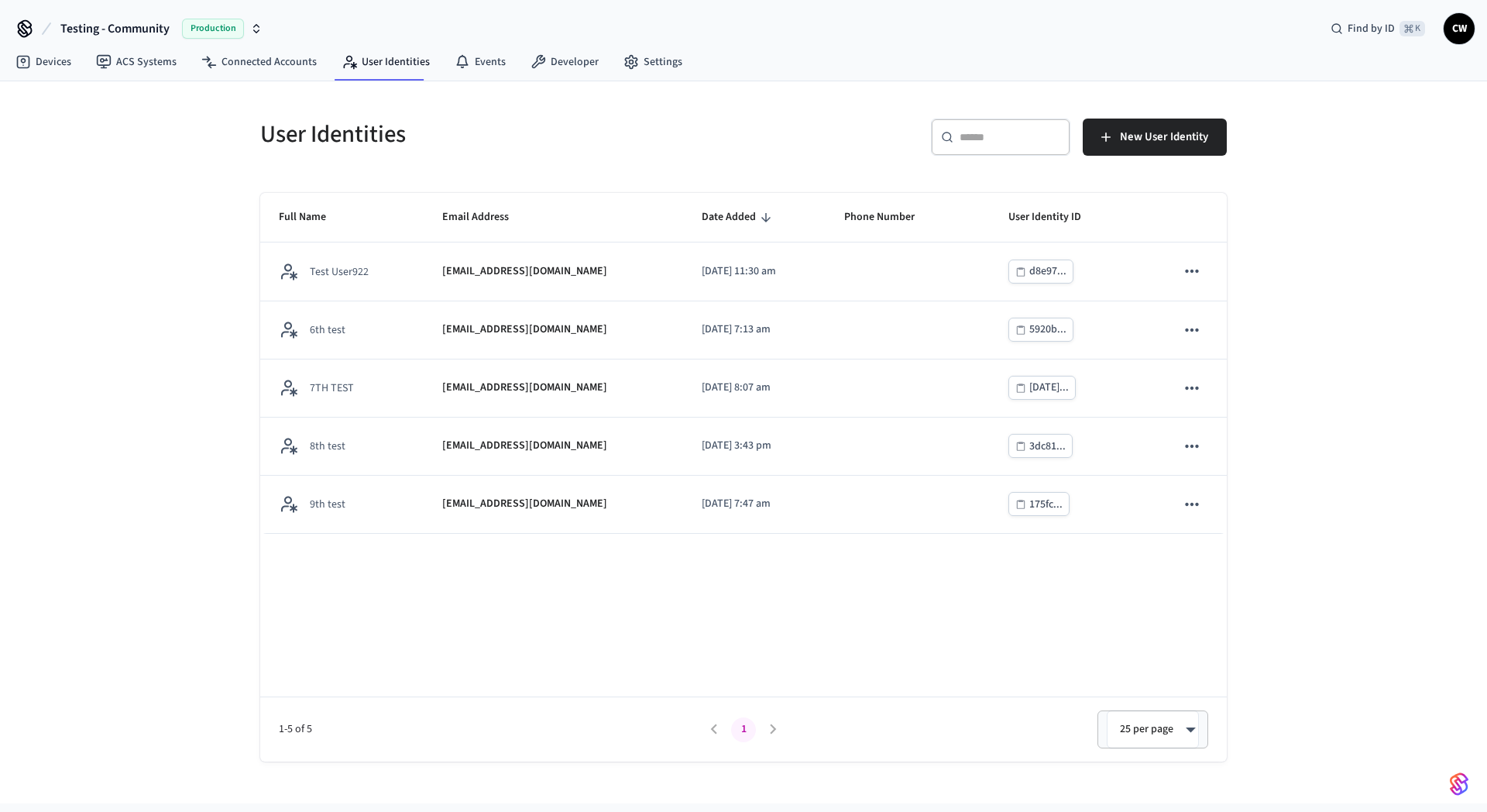
click at [131, 192] on div "User Identities ​ ​ New User Identity Full Name Email Address Date Added Phone …" at bounding box center [744, 442] width 1487 height 722
click at [149, 186] on div "User Identities ​ ​ New User Identity Full Name Email Address Date Added Phone …" at bounding box center [744, 442] width 1487 height 722
click at [650, 51] on link "Settings" at bounding box center [653, 61] width 84 height 28
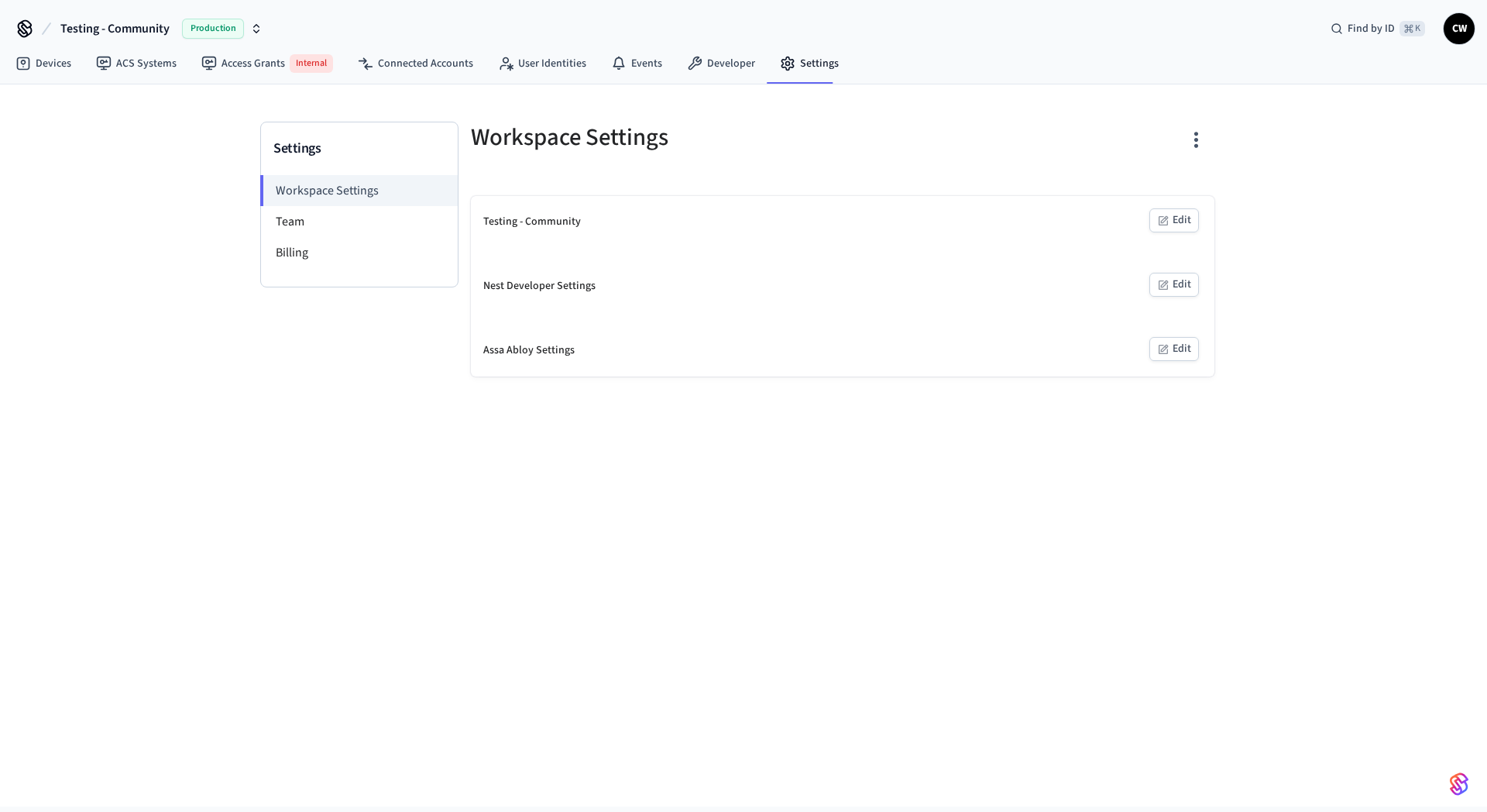
drag, startPoint x: 133, startPoint y: 286, endPoint x: 183, endPoint y: 270, distance: 52.5
click at [135, 286] on div "Settings Workspace Settings Team Billing Workspace Settings Testing - Community…" at bounding box center [744, 446] width 1487 height 722
click at [157, 36] on span "Testing - Community" at bounding box center [115, 28] width 109 height 19
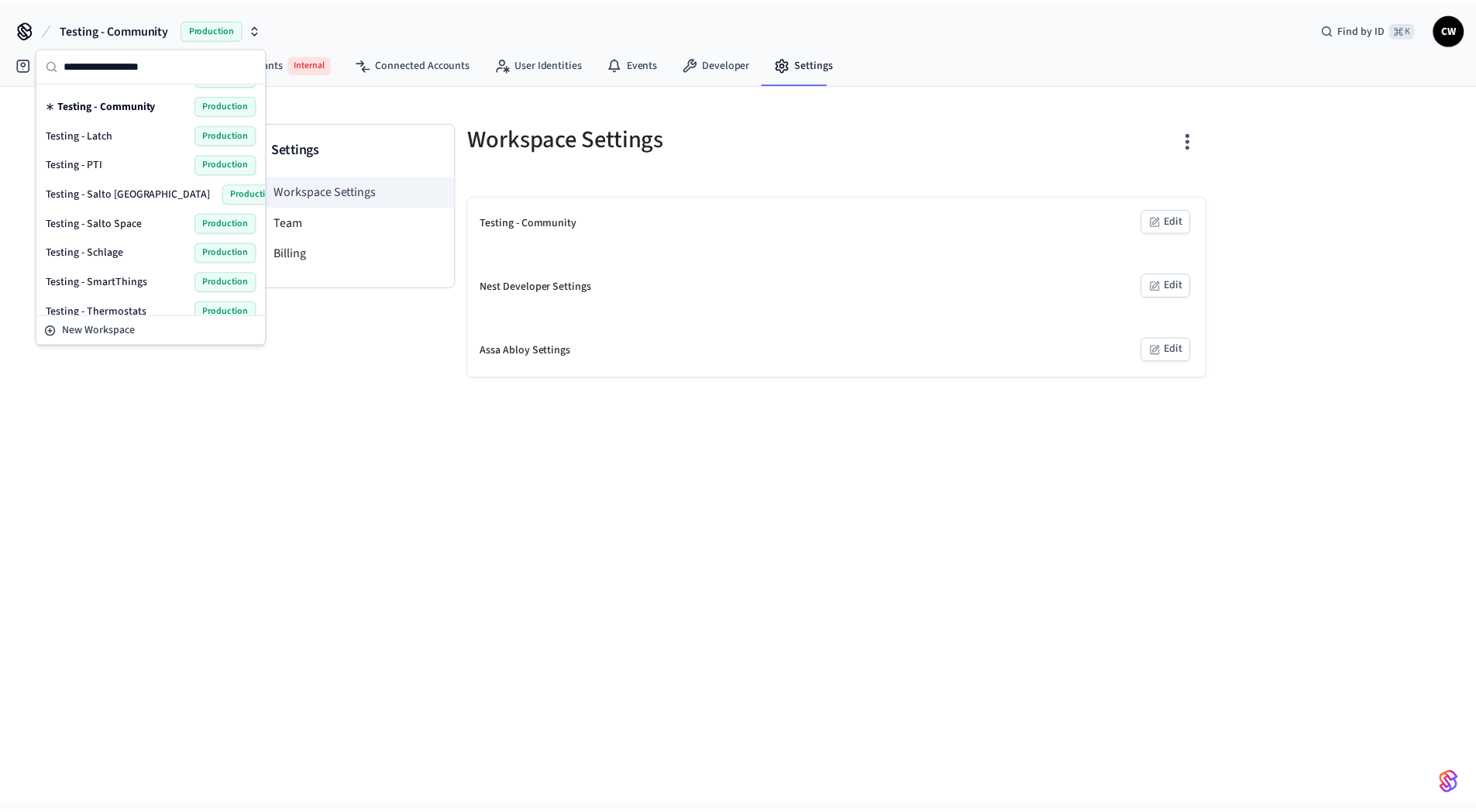
scroll to position [655, 0]
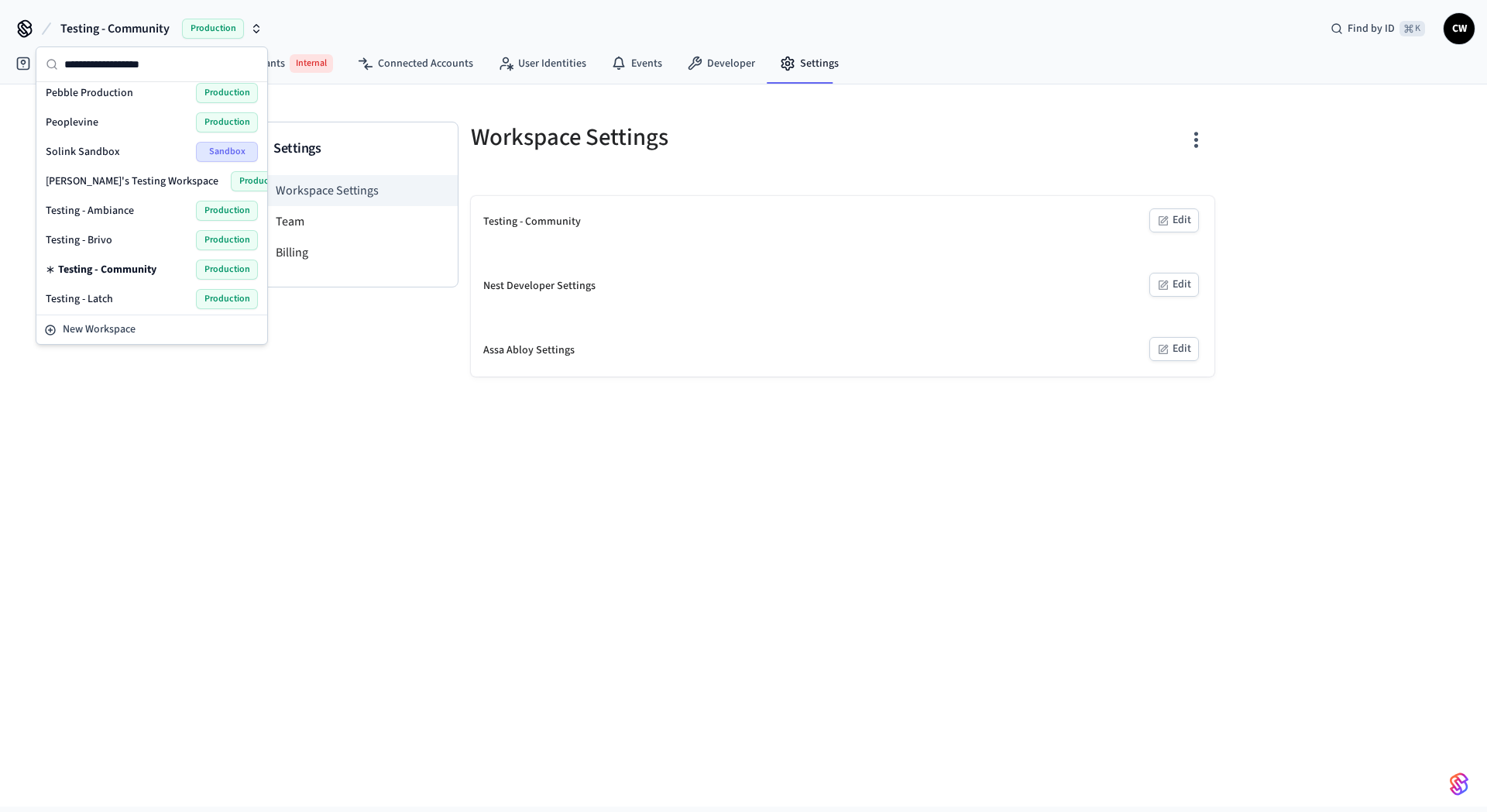
click at [129, 268] on span "Testing - Community" at bounding box center [107, 269] width 99 height 15
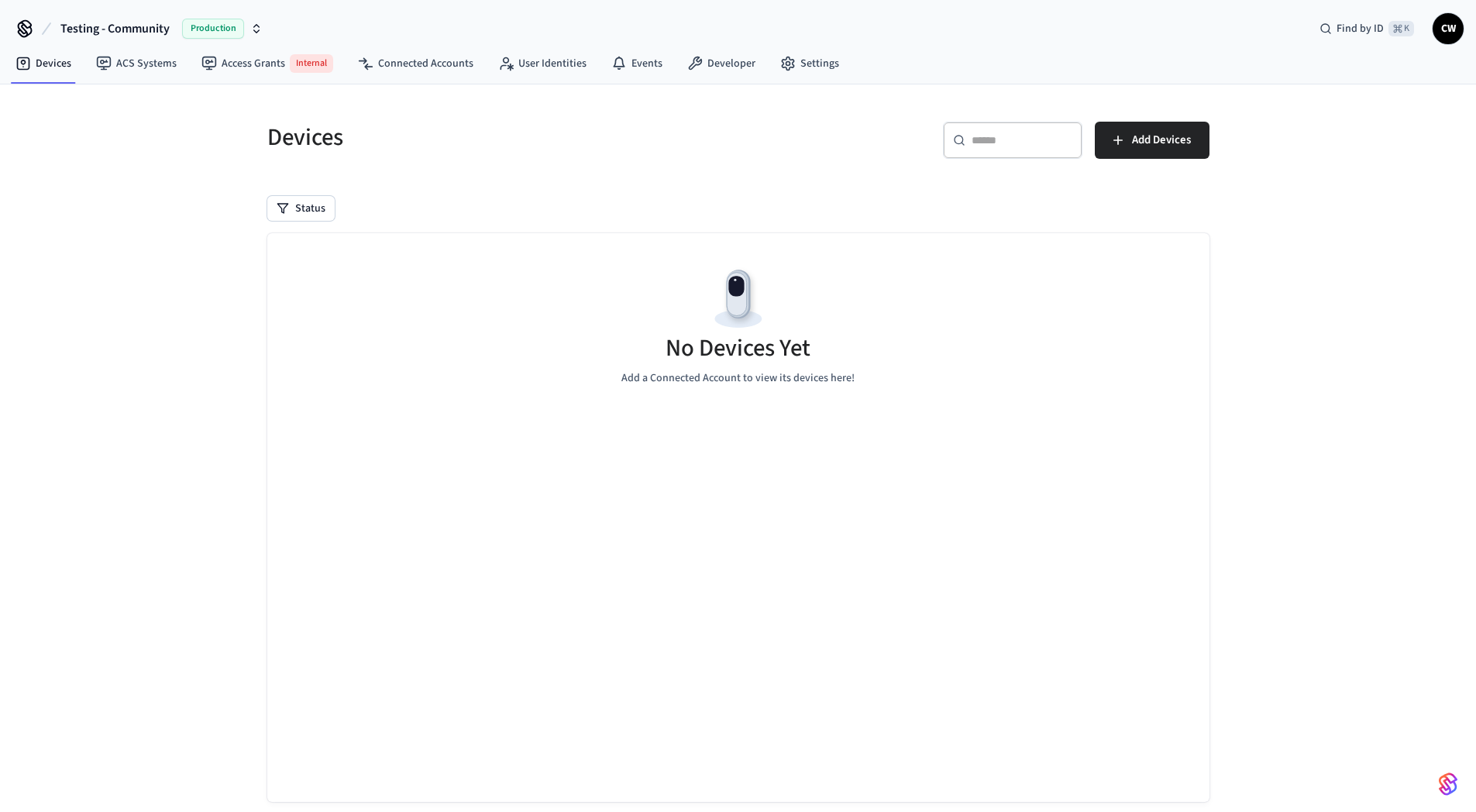
click at [243, 370] on div "Devices ​ ​ Add Devices Status No Devices Yet Add a Connected Account to view i…" at bounding box center [738, 463] width 992 height 758
click at [800, 68] on link "Settings" at bounding box center [810, 63] width 84 height 28
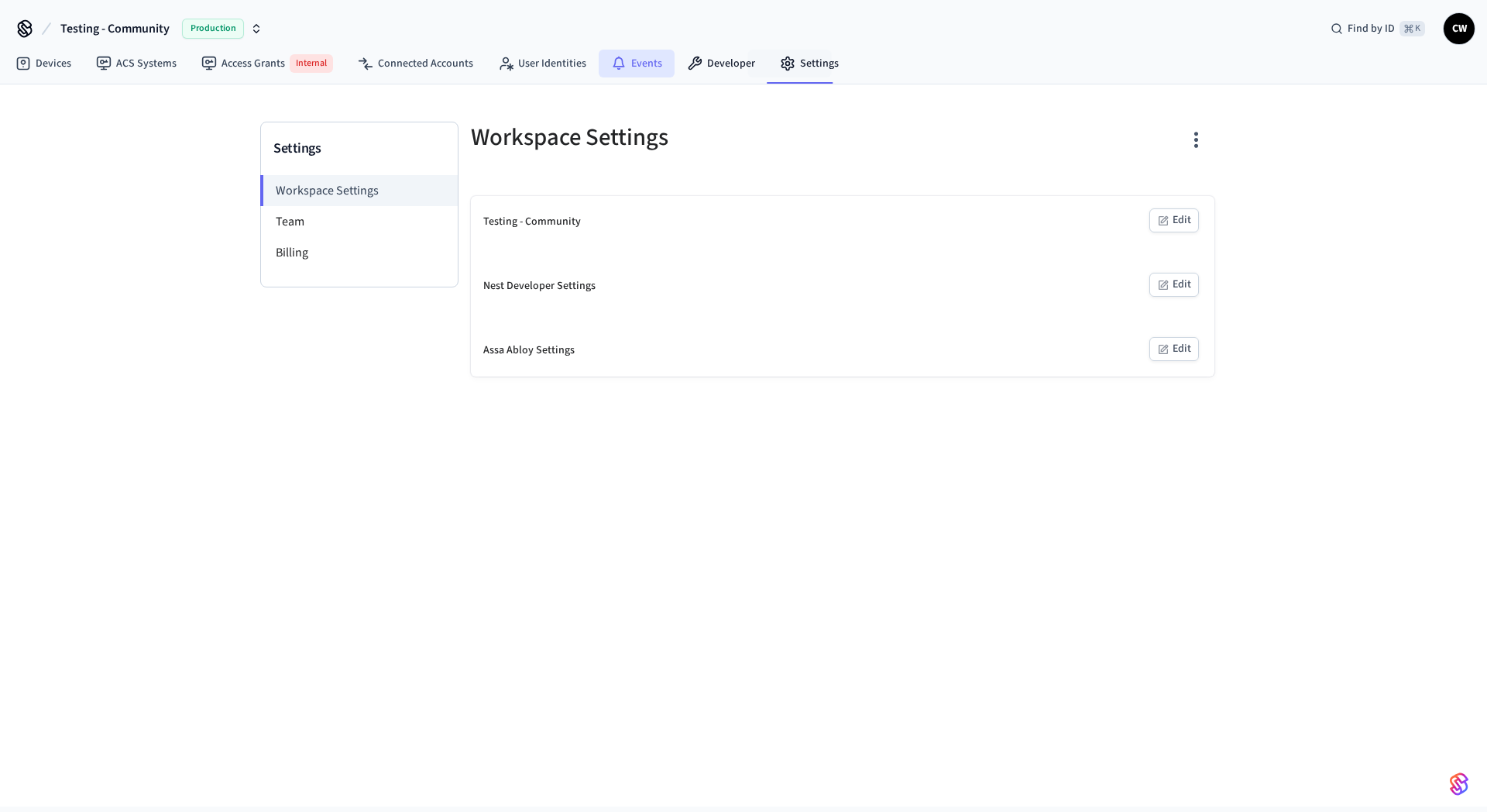
click at [648, 63] on link "Events" at bounding box center [636, 63] width 76 height 28
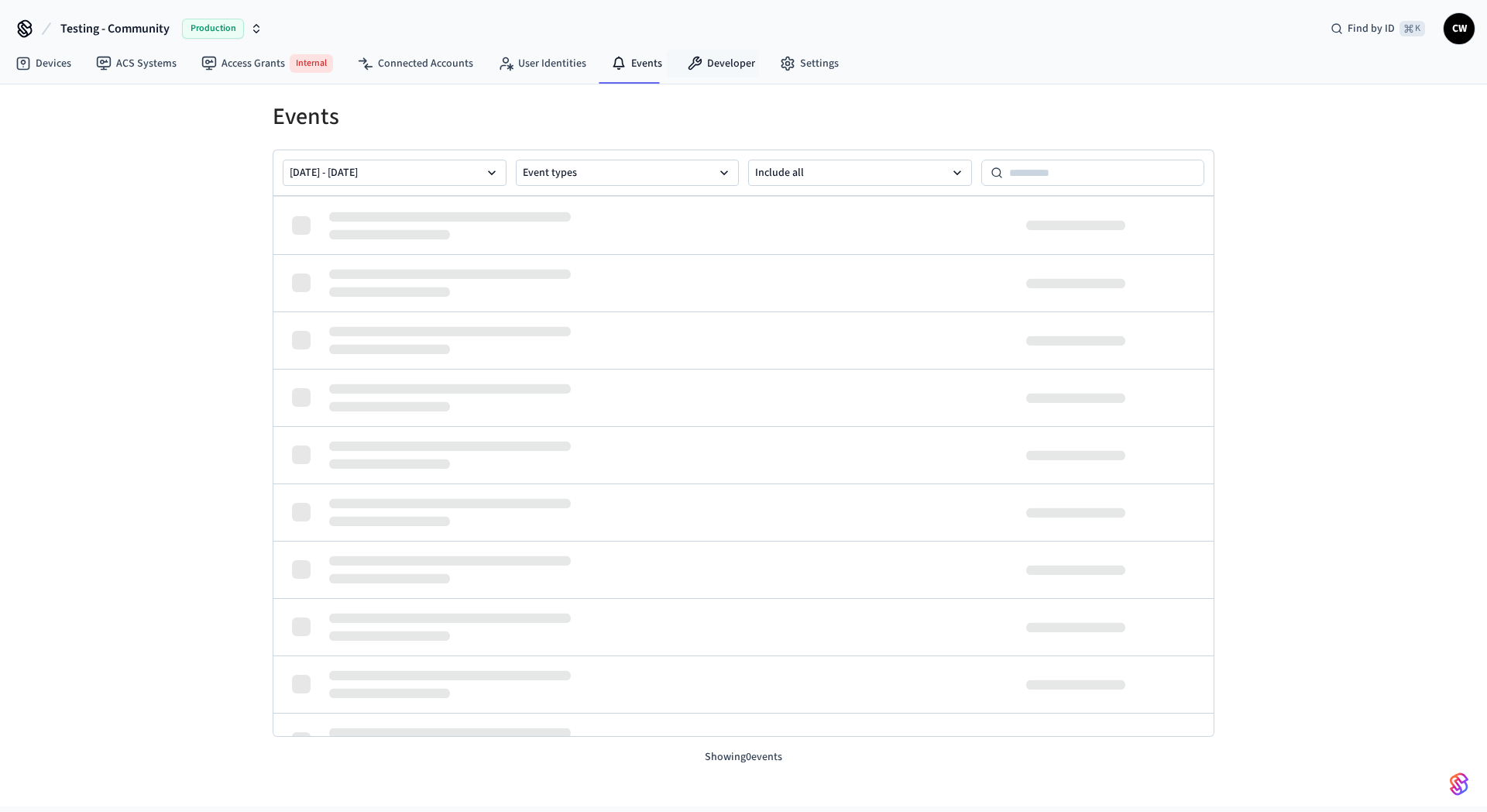
click at [736, 68] on link "Developer" at bounding box center [720, 63] width 92 height 28
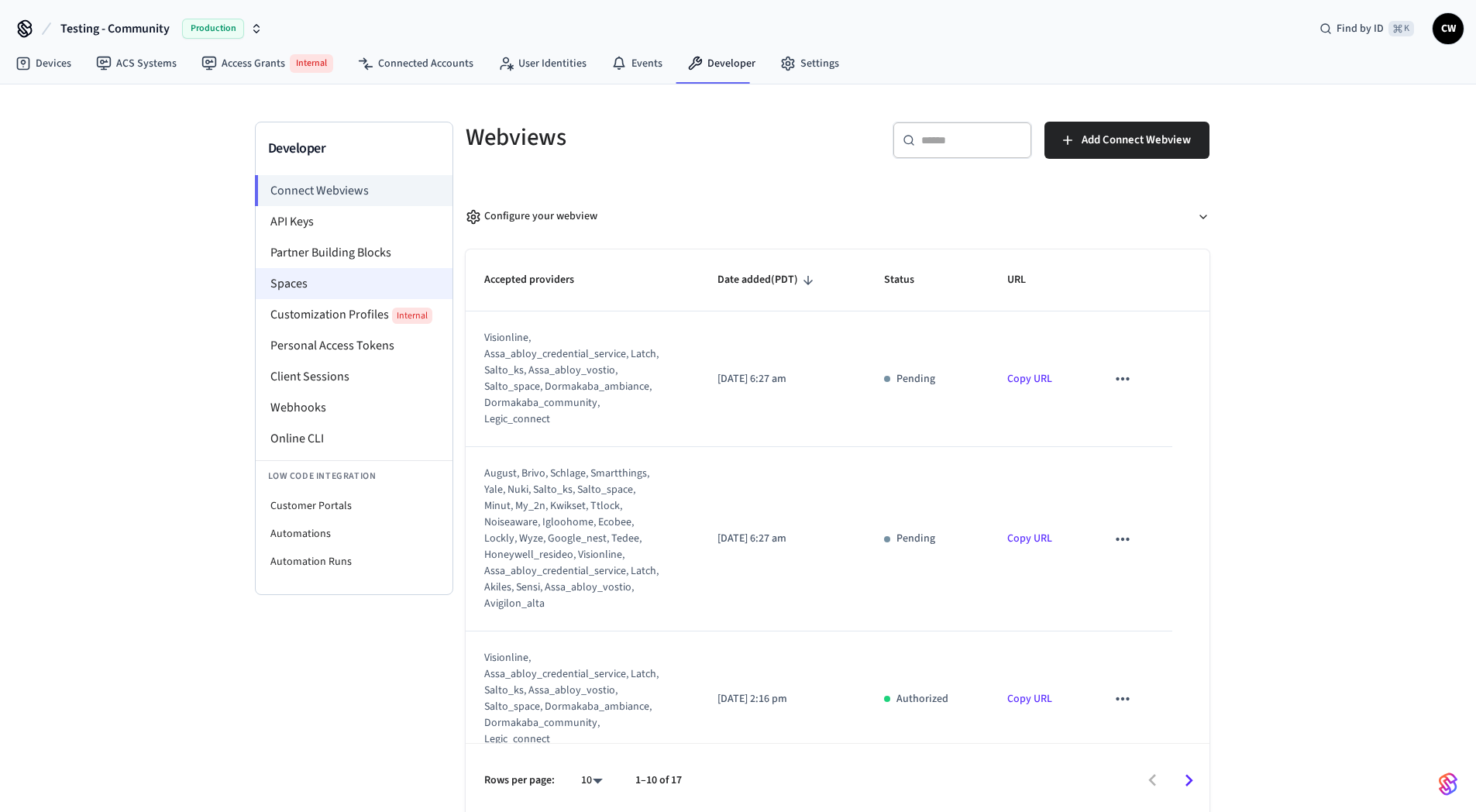
click at [357, 290] on li "Spaces" at bounding box center [353, 283] width 197 height 31
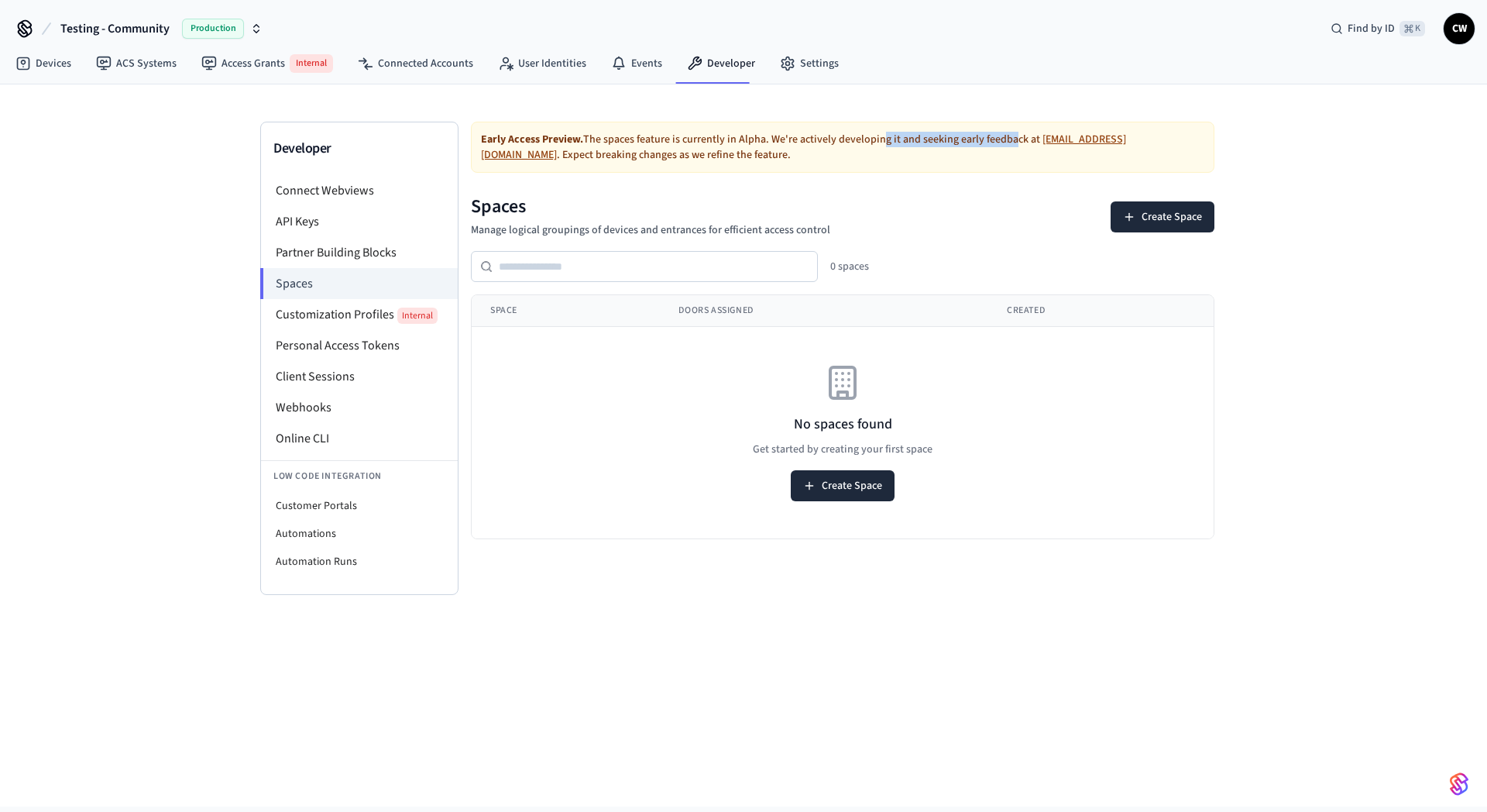
drag, startPoint x: 993, startPoint y: 137, endPoint x: 1006, endPoint y: 138, distance: 13.0
click at [1006, 138] on div "Early Access Preview. The spaces feature is currently in [GEOGRAPHIC_DATA]. We'…" at bounding box center [842, 147] width 744 height 51
drag, startPoint x: 947, startPoint y: 133, endPoint x: 930, endPoint y: 132, distance: 17.0
click at [930, 132] on div "Early Access Preview. The spaces feature is currently in [GEOGRAPHIC_DATA]. We'…" at bounding box center [842, 147] width 744 height 51
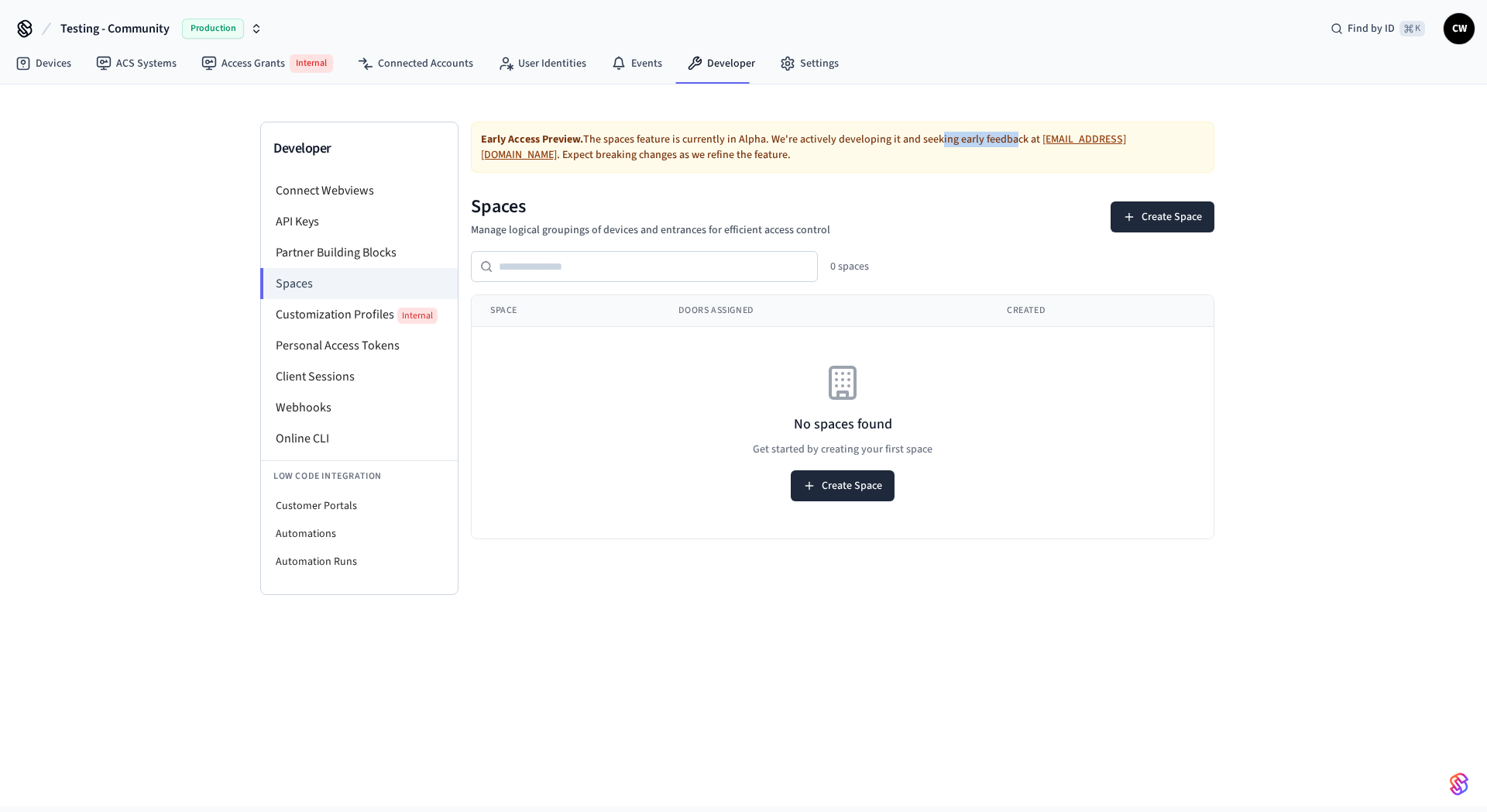
click at [930, 132] on div "Early Access Preview. The spaces feature is currently in [GEOGRAPHIC_DATA]. We'…" at bounding box center [842, 147] width 744 height 51
click at [140, 301] on div "Developer Connect Webviews API Keys Partner Building Blocks Spaces Customizatio…" at bounding box center [744, 446] width 1487 height 722
click at [146, 65] on link "ACS Systems" at bounding box center [136, 63] width 105 height 28
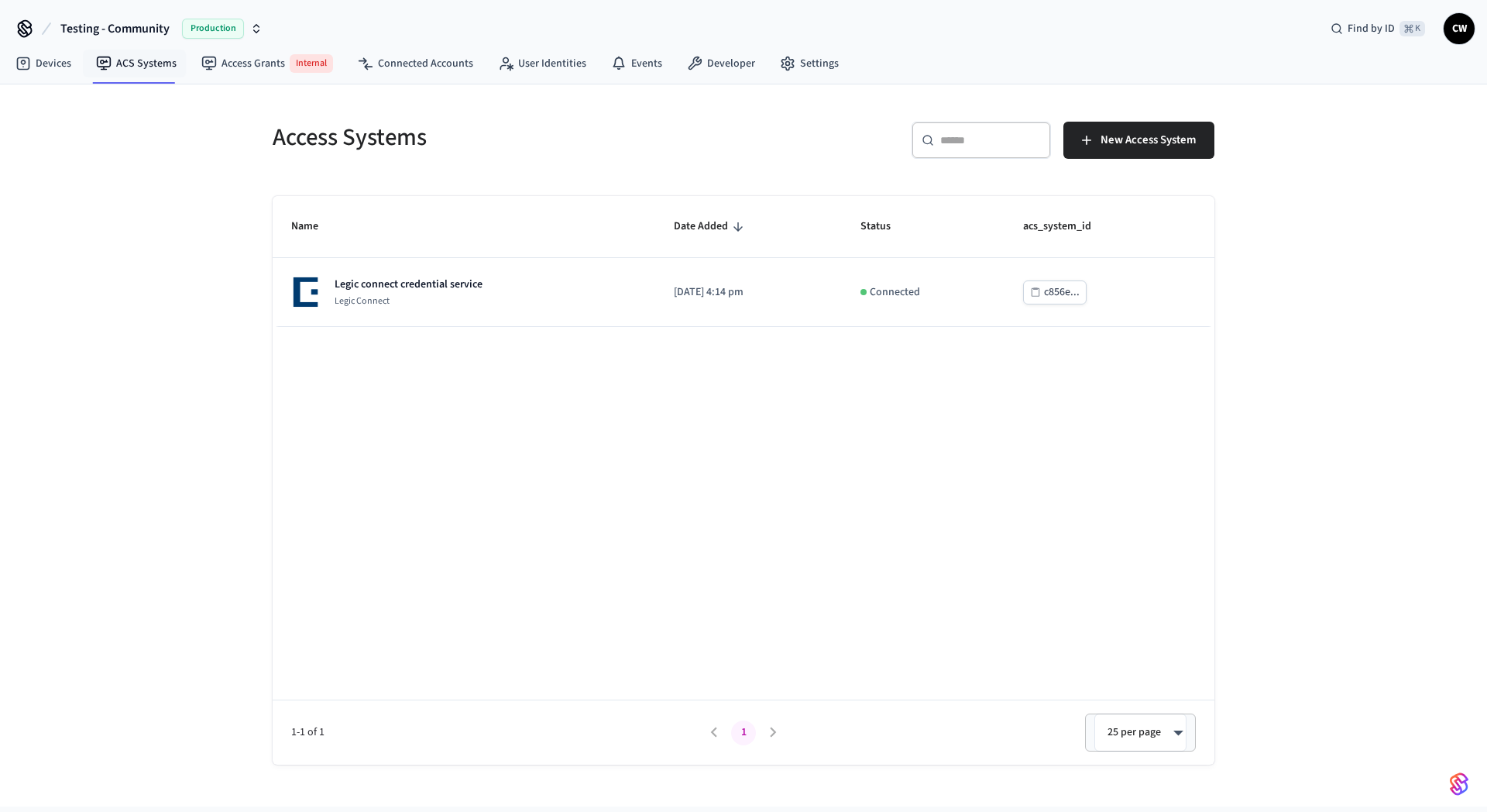
click at [157, 211] on div "Access Systems ​ ​ New Access System Name Date Added Status acs_system_id Legic…" at bounding box center [744, 446] width 1487 height 722
click at [379, 77] on nav "Devices ACS Systems Access Grants Internal Connected Accounts User Identities E…" at bounding box center [426, 65] width 848 height 39
click at [392, 68] on link "Connected Accounts" at bounding box center [415, 63] width 141 height 28
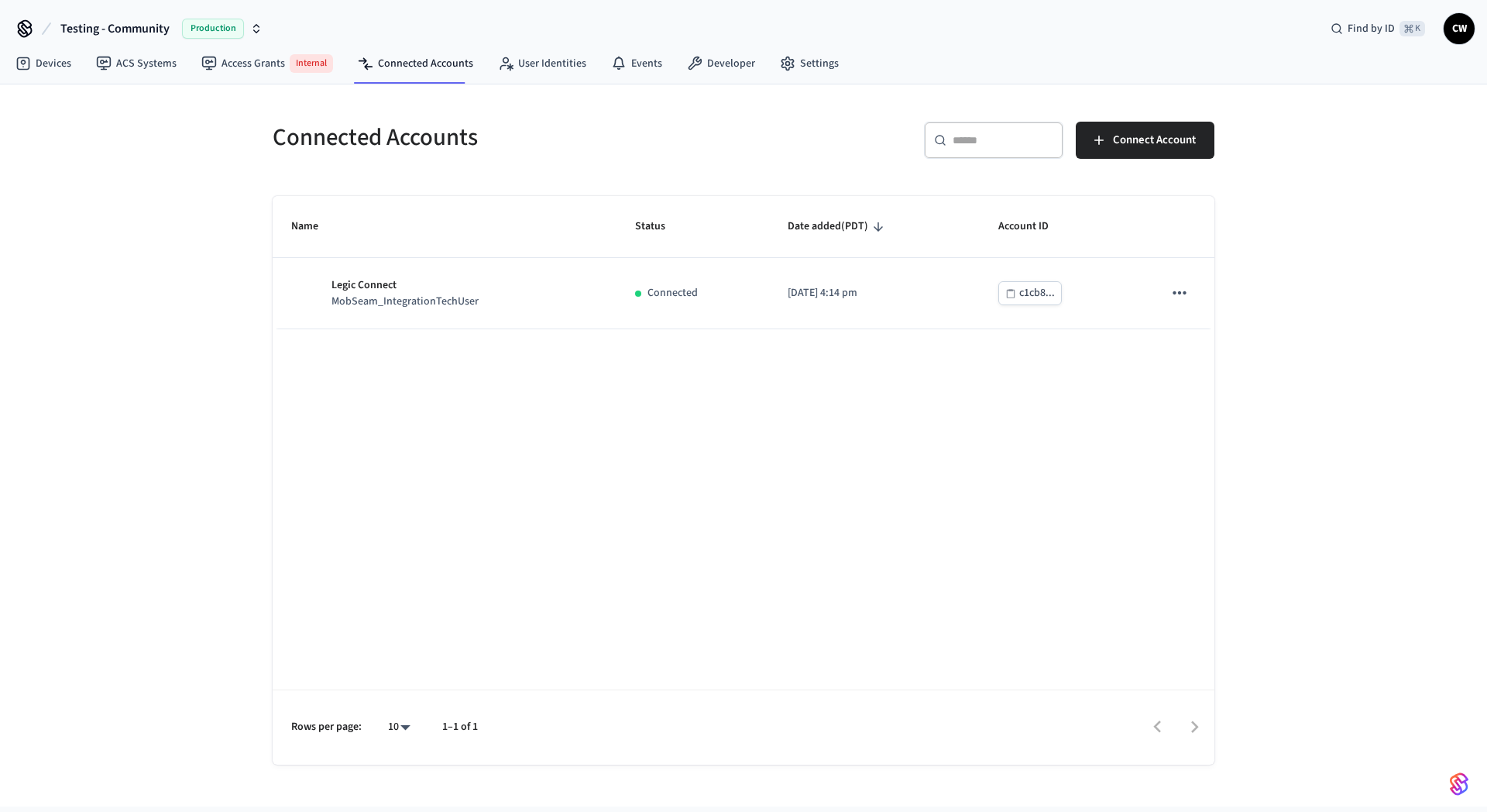
click at [282, 171] on div "Connected Accounts ​ ​ Connect Account Name Status Date added (PDT) Account ID …" at bounding box center [744, 434] width 967 height 662
click at [199, 237] on div "Connected Accounts ​ ​ Connect Account Name Status Date added (PDT) Account ID …" at bounding box center [744, 446] width 1487 height 722
click at [163, 78] on nav "Devices ACS Systems Access Grants Internal Connected Accounts User Identities E…" at bounding box center [426, 65] width 848 height 39
click at [163, 69] on link "ACS Systems" at bounding box center [136, 63] width 105 height 28
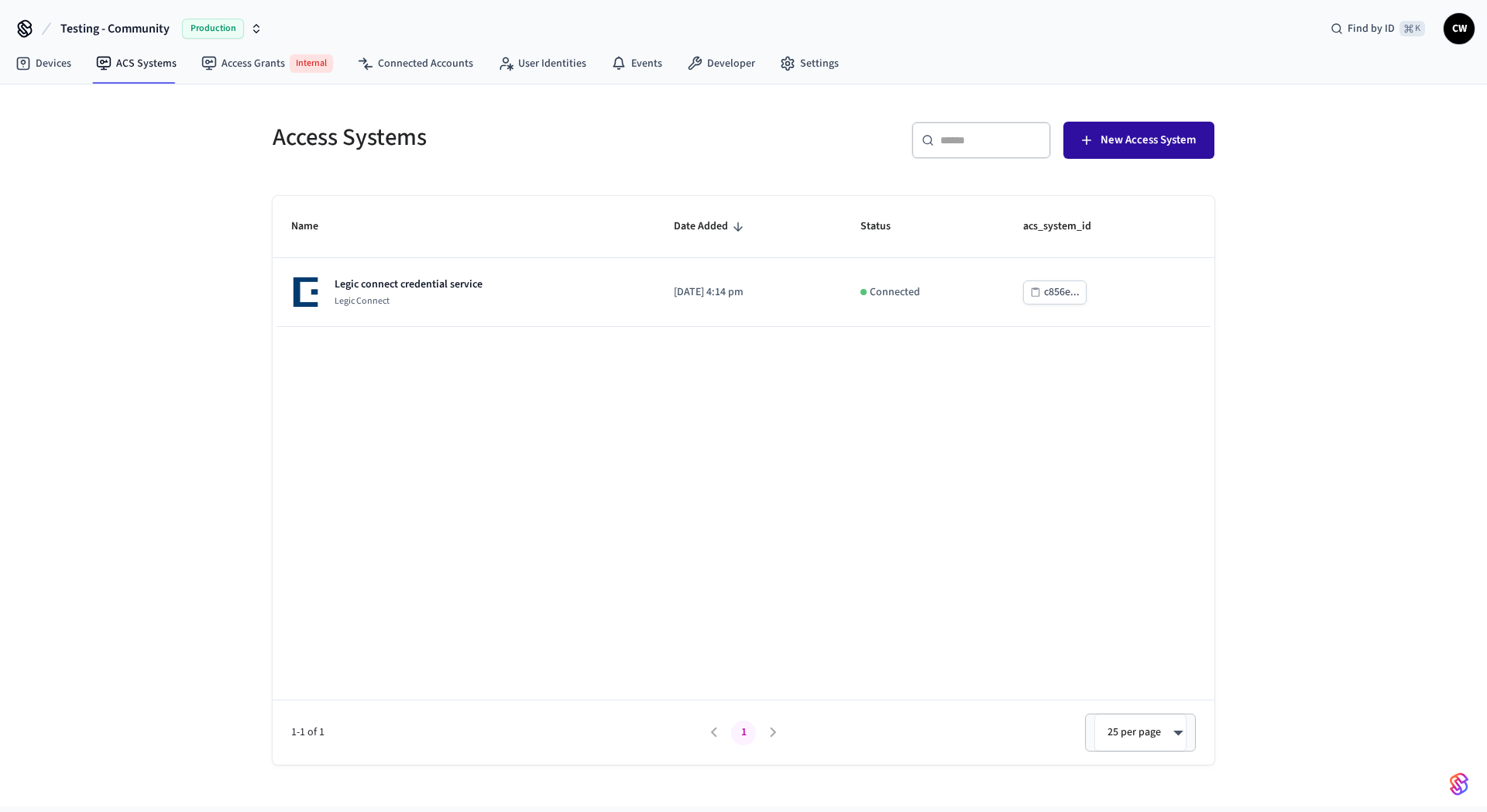
click at [1127, 141] on span "New Access System" at bounding box center [1147, 140] width 95 height 20
drag, startPoint x: 256, startPoint y: 309, endPoint x: 189, endPoint y: 229, distance: 104.4
click at [257, 305] on div "Access Systems ​ ​ New Access System Name Date Added Status acs_system_id Legic…" at bounding box center [744, 424] width 992 height 680
click at [129, 275] on div "Access Systems ​ ​ New Access System Name Date Added Status acs_system_id Legic…" at bounding box center [744, 446] width 1487 height 722
click at [1136, 148] on span "New Access System" at bounding box center [1147, 140] width 95 height 20
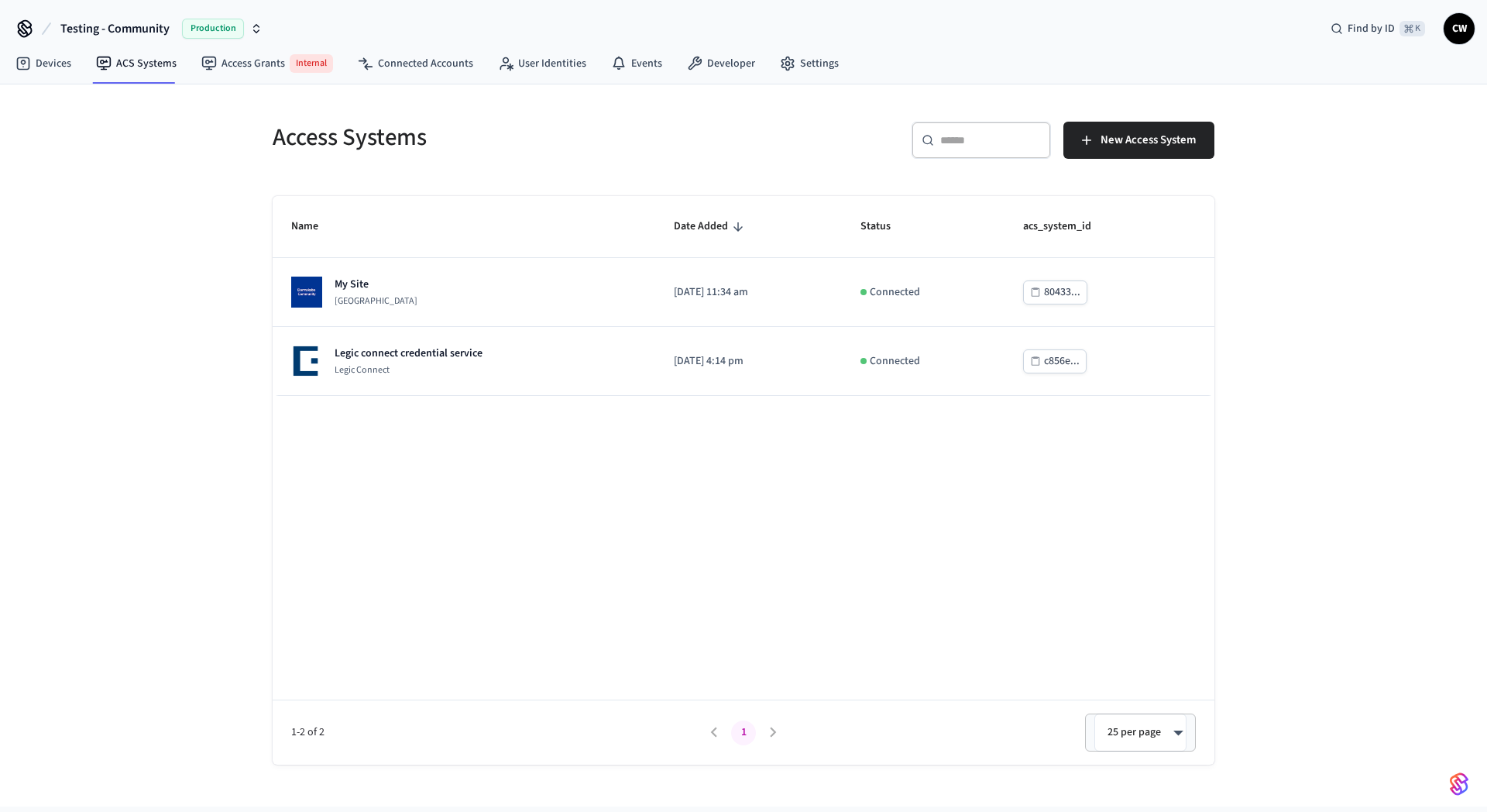
click at [229, 326] on div "Access Systems ​ ​ New Access System Name Date Added Status acs_system_id My Si…" at bounding box center [744, 446] width 1487 height 722
click at [527, 177] on div "Access Systems ​ ​ New Access System Name Date Added Status acs_system_id My Si…" at bounding box center [744, 434] width 967 height 662
click at [1363, 228] on div "Access Systems ​ ​ New Access System Name Date Added Status acs_system_id My Si…" at bounding box center [744, 446] width 1487 height 722
click at [197, 354] on div "Access Systems ​ ​ New Access System Name Date Added Status acs_system_id My Si…" at bounding box center [744, 446] width 1487 height 722
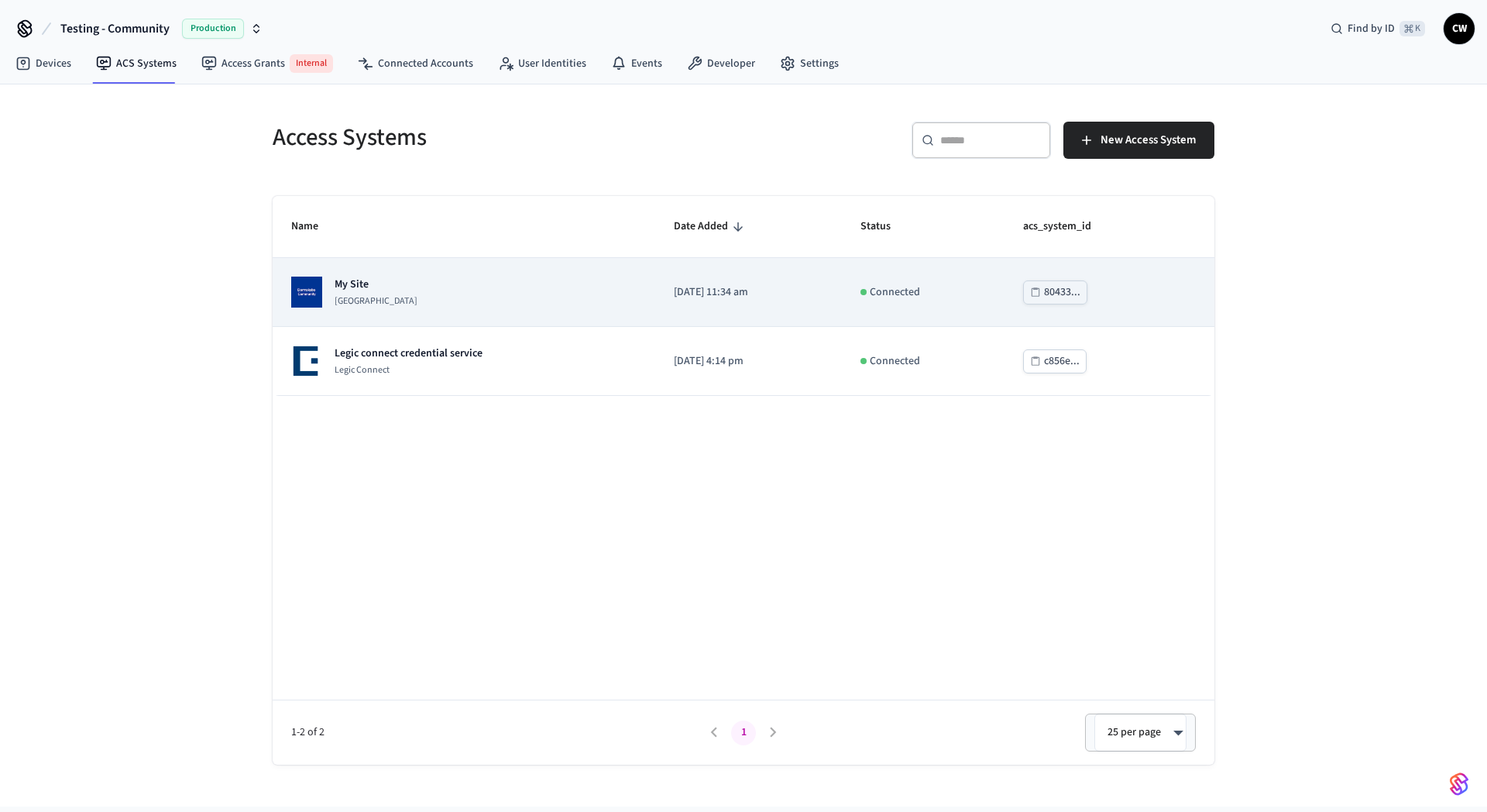
click at [392, 293] on div "My Site [GEOGRAPHIC_DATA]" at bounding box center [375, 292] width 83 height 31
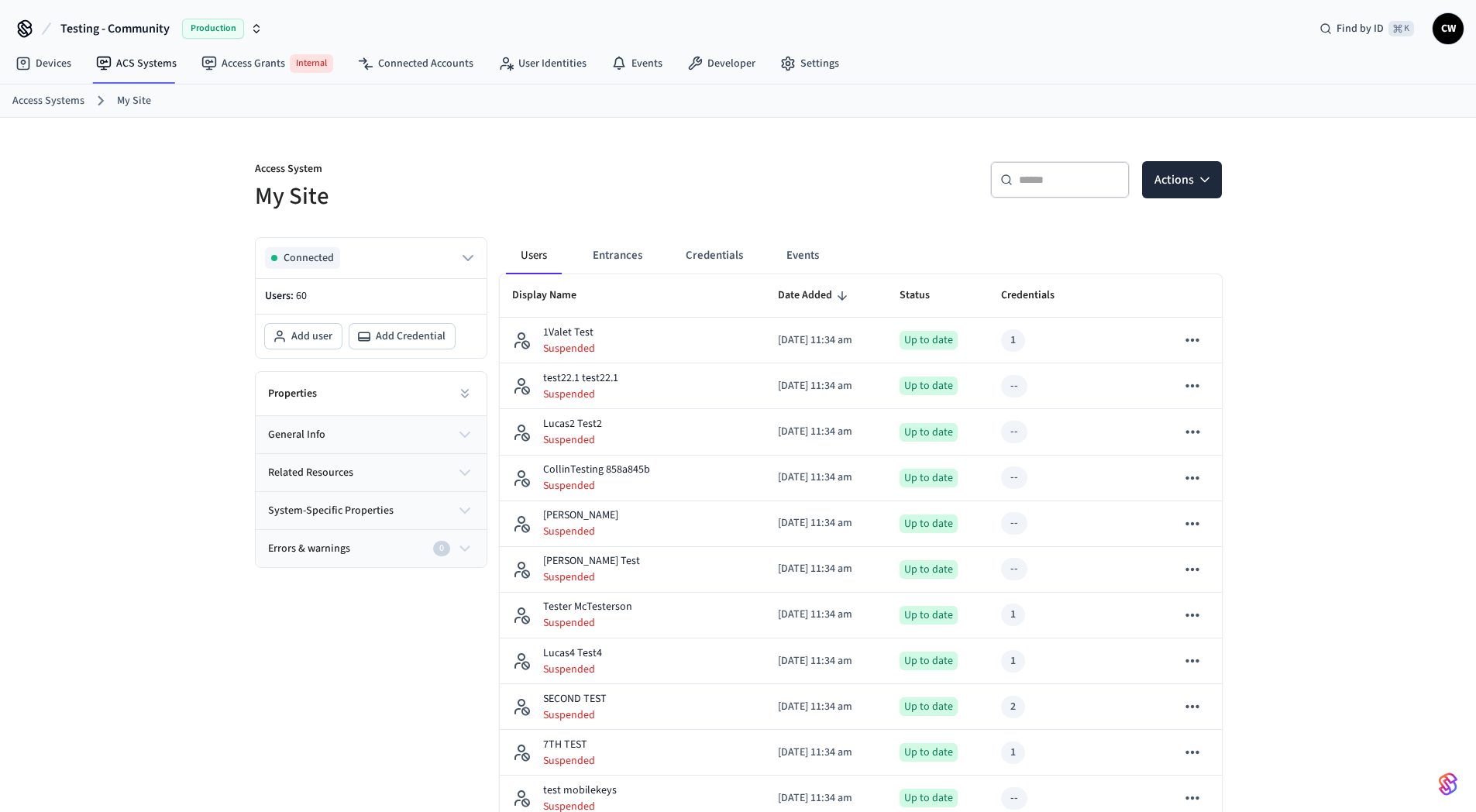
click at [622, 260] on button "Entrances" at bounding box center [617, 255] width 75 height 37
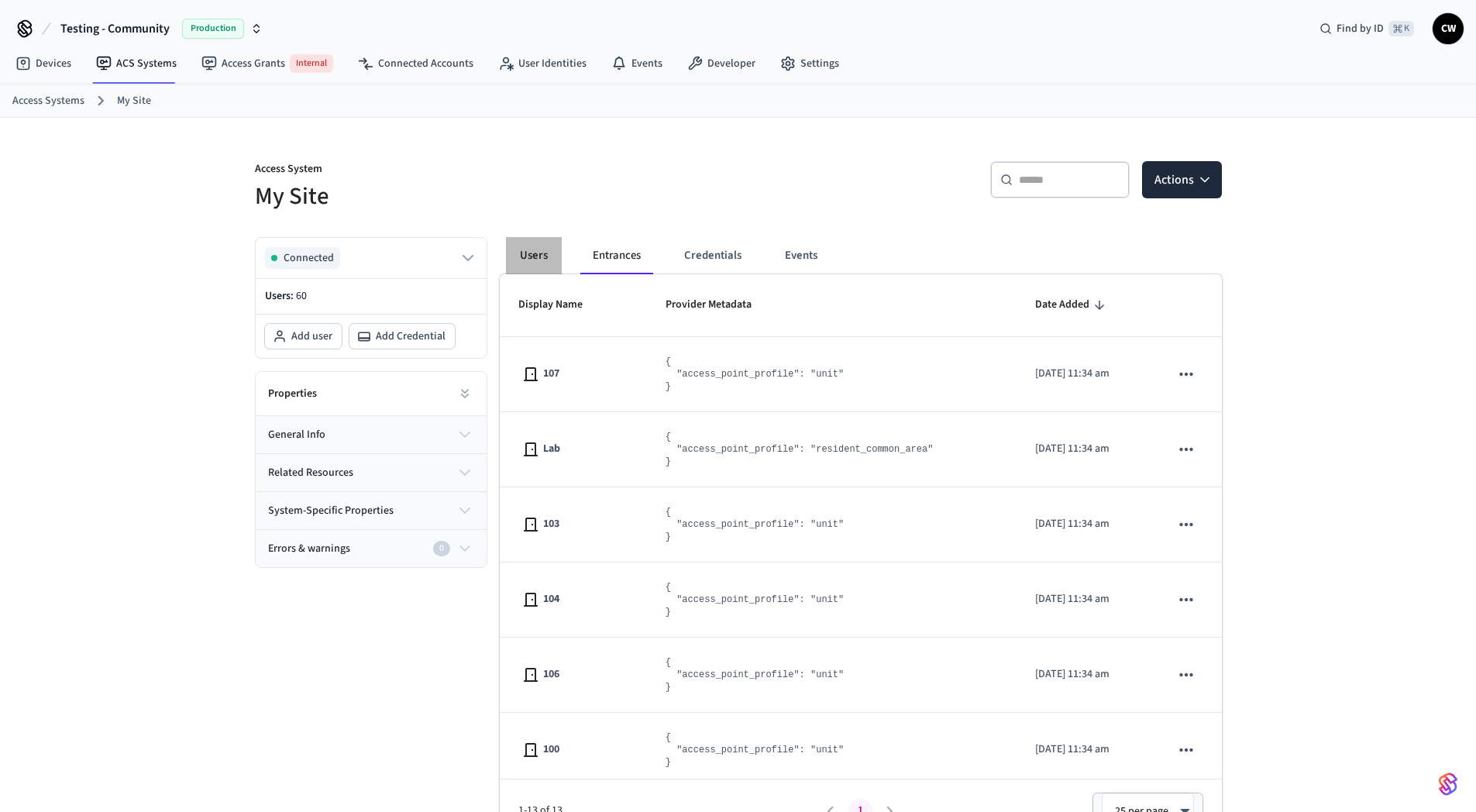
click at [557, 254] on button "Users" at bounding box center [534, 255] width 56 height 37
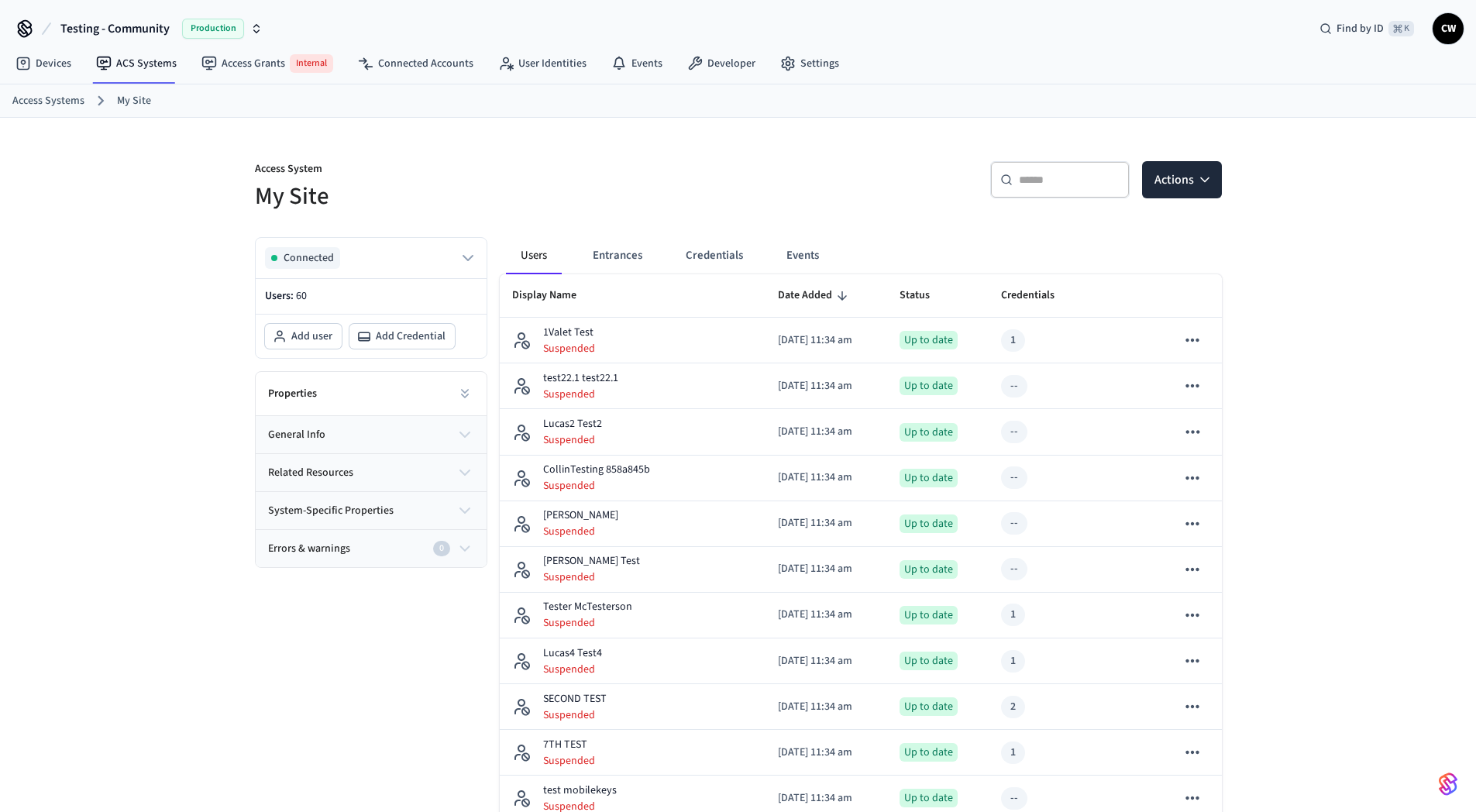
click at [536, 182] on h5 "My Site" at bounding box center [491, 197] width 474 height 32
click at [523, 195] on h5 "My Site" at bounding box center [491, 197] width 474 height 32
click at [977, 37] on div "Testing - Community Production Find by ID ⌘ K CW" at bounding box center [738, 22] width 1476 height 45
click at [512, 72] on link "User Identities" at bounding box center [542, 63] width 113 height 28
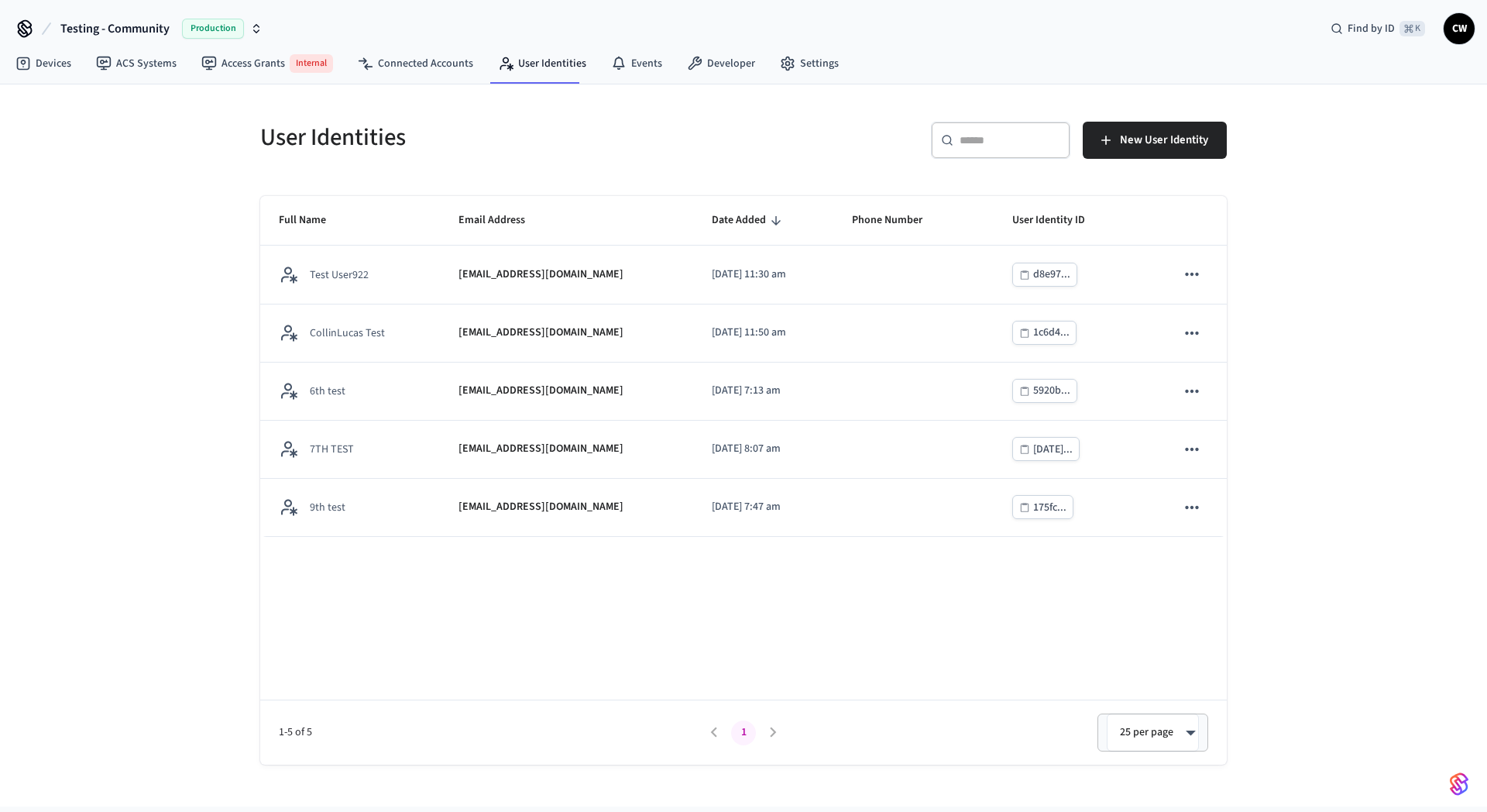
click at [254, 165] on div "User Identities" at bounding box center [488, 137] width 493 height 68
click at [163, 69] on link "ACS Systems" at bounding box center [136, 63] width 105 height 28
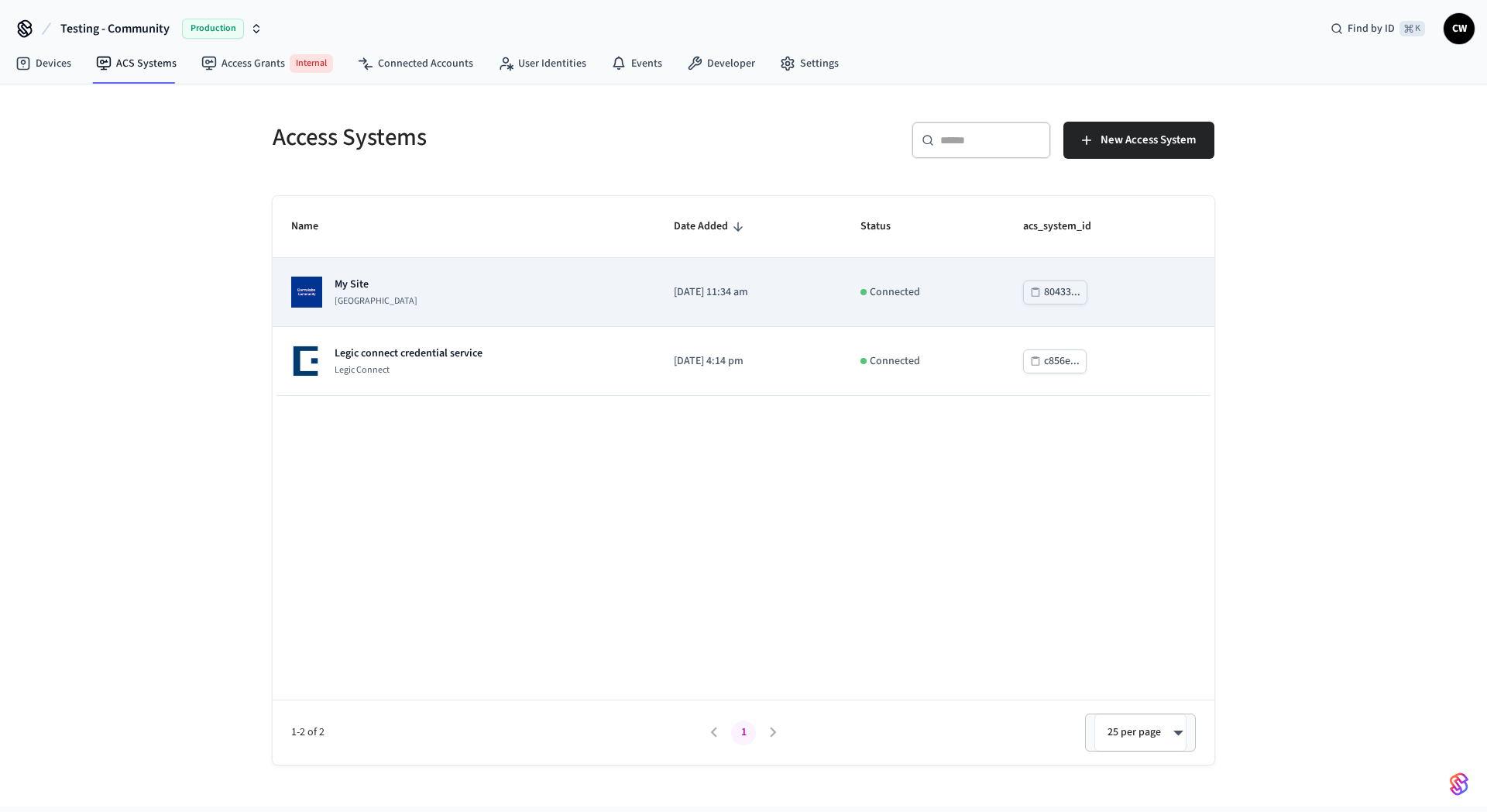
click at [355, 286] on p "My Site" at bounding box center [375, 284] width 83 height 15
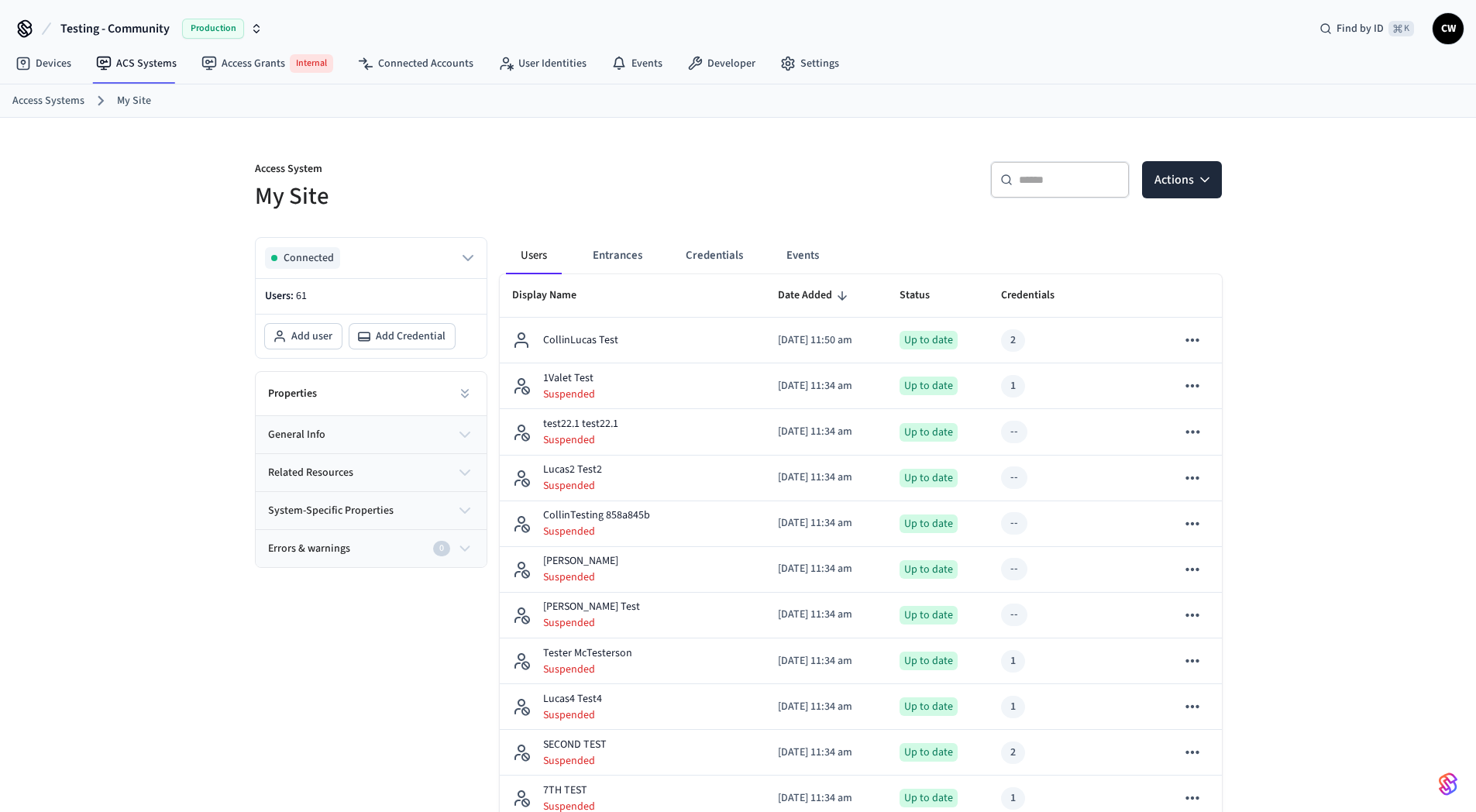
click at [275, 201] on h5 "My Site" at bounding box center [491, 197] width 474 height 32
click at [278, 201] on h5 "My Site" at bounding box center [491, 197] width 474 height 32
click at [353, 197] on h5 "My Site" at bounding box center [491, 197] width 474 height 32
click at [346, 201] on h5 "My Site" at bounding box center [491, 197] width 474 height 32
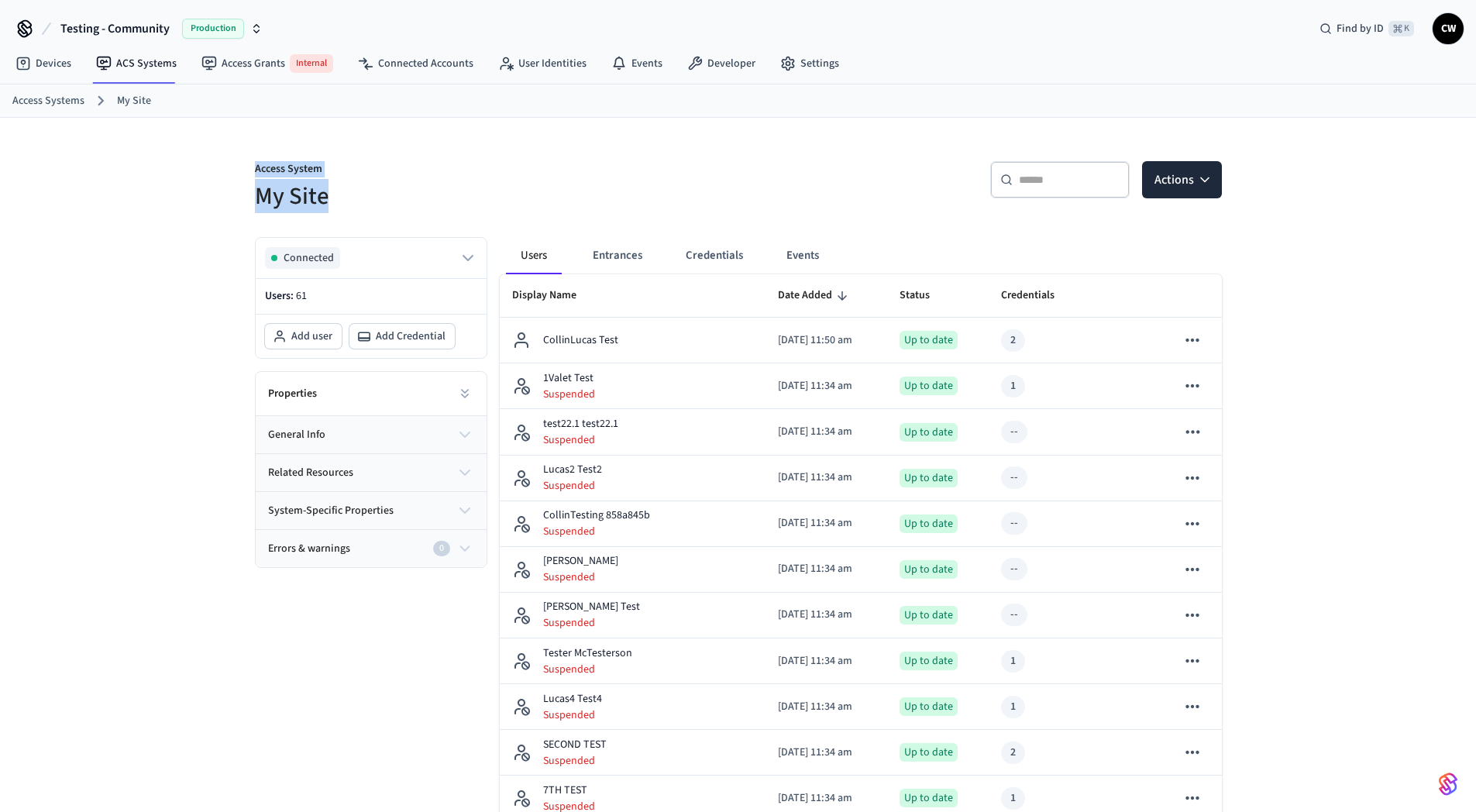
drag, startPoint x: 331, startPoint y: 195, endPoint x: 212, endPoint y: 173, distance: 121.0
drag, startPoint x: 335, startPoint y: 184, endPoint x: 452, endPoint y: 213, distance: 120.5
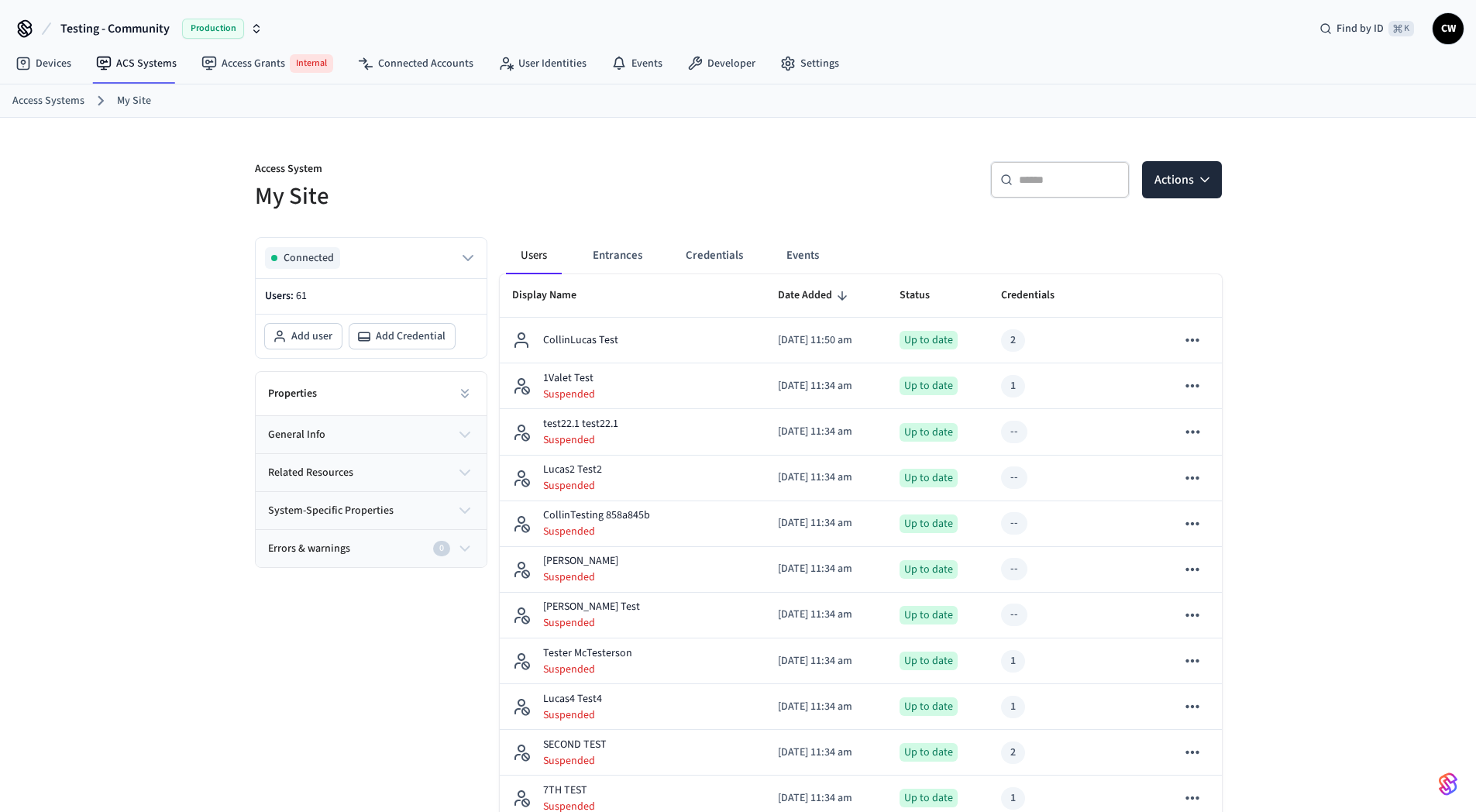
drag, startPoint x: 494, startPoint y: 165, endPoint x: 517, endPoint y: 106, distance: 63.3
click at [495, 159] on div "Access System My Site" at bounding box center [483, 177] width 493 height 69
click at [570, 72] on link "User Identities" at bounding box center [542, 63] width 113 height 28
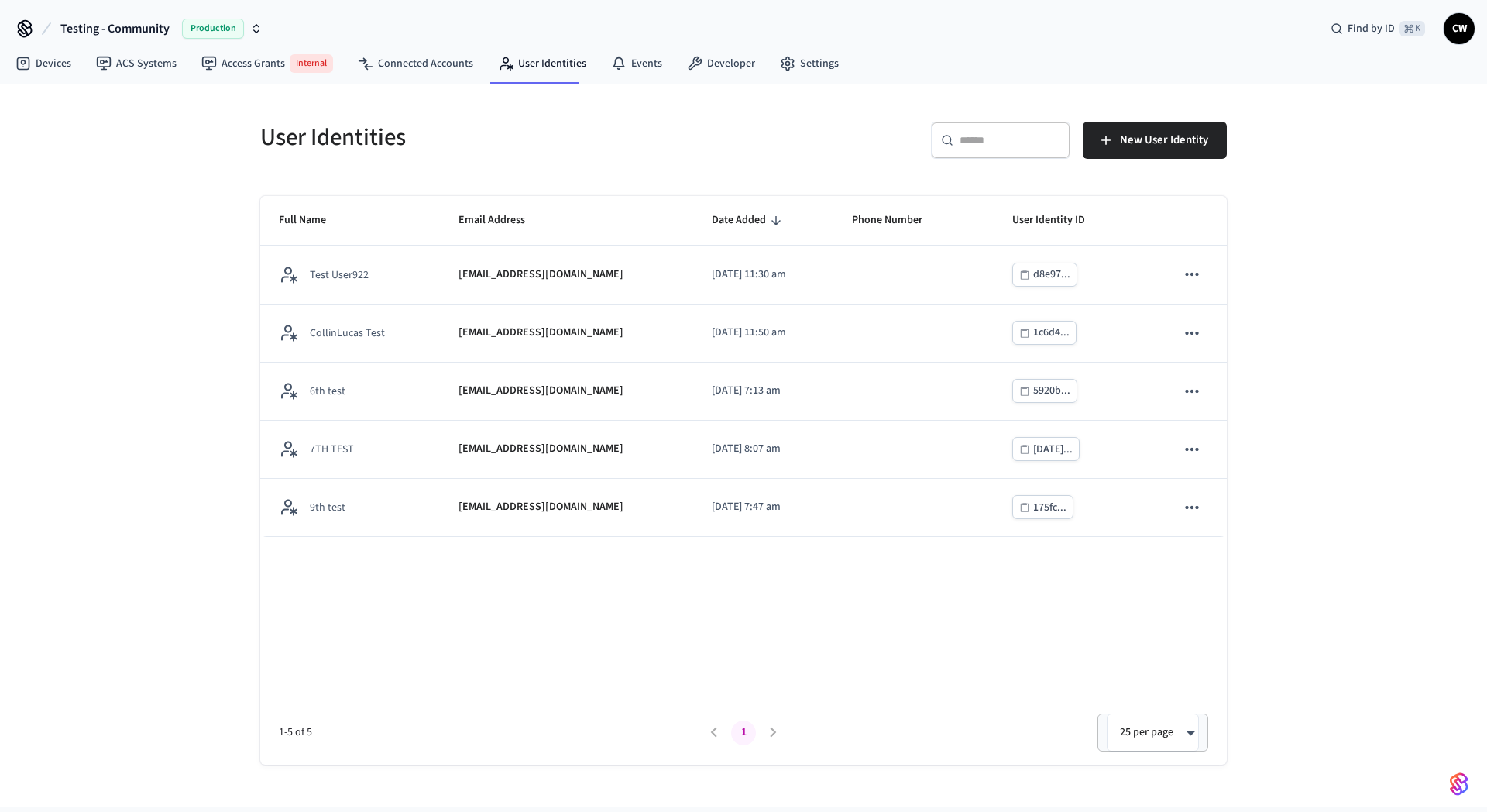
click at [551, 170] on div "User Identities" at bounding box center [488, 137] width 493 height 68
click at [559, 153] on h5 "User Identities" at bounding box center [497, 138] width 474 height 32
drag, startPoint x: 407, startPoint y: 142, endPoint x: 247, endPoint y: 145, distance: 160.0
click at [247, 145] on div "User Identities" at bounding box center [488, 137] width 493 height 68
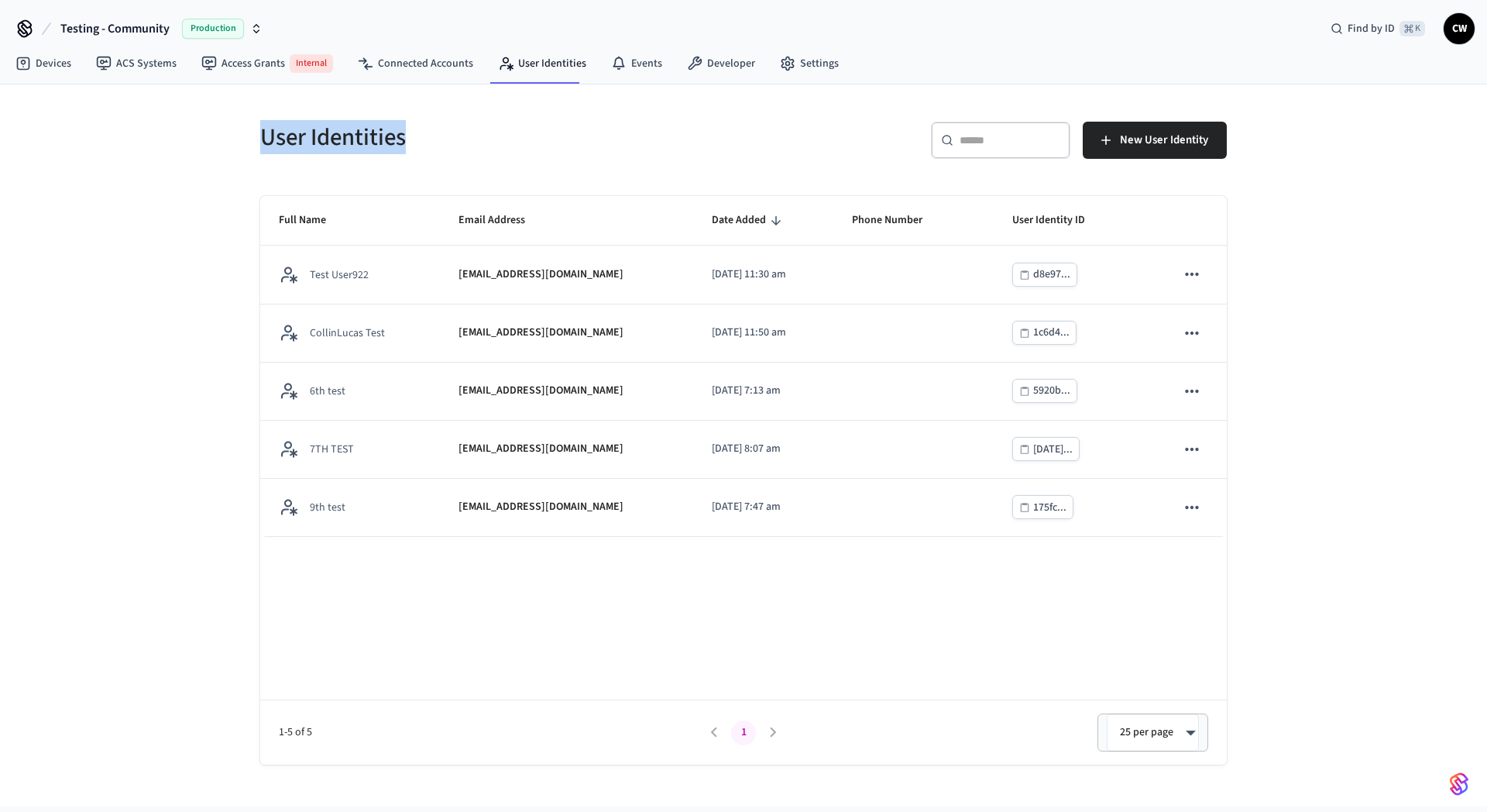
drag, startPoint x: 261, startPoint y: 135, endPoint x: 440, endPoint y: 128, distance: 179.1
click at [440, 128] on h5 "User Identities" at bounding box center [497, 138] width 474 height 32
drag, startPoint x: 467, startPoint y: 141, endPoint x: 234, endPoint y: 135, distance: 233.1
click at [234, 135] on div "User Identities ​ ​ New User Identity Full Name Email Address Date Added Phone …" at bounding box center [744, 446] width 1487 height 722
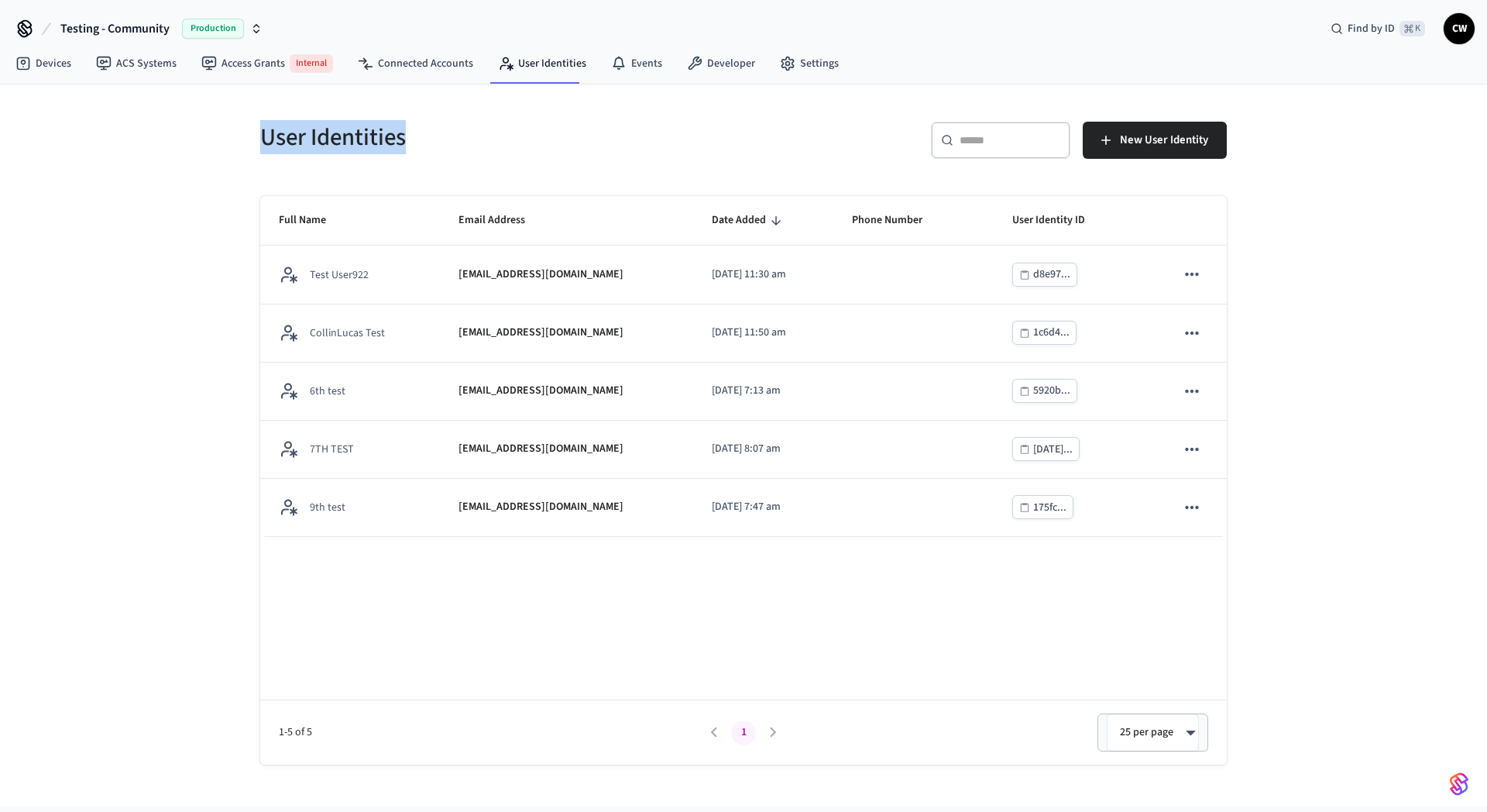
click at [234, 135] on div "User Identities ​ ​ New User Identity Full Name Email Address Date Added Phone …" at bounding box center [744, 446] width 1487 height 722
drag, startPoint x: 241, startPoint y: 132, endPoint x: 540, endPoint y: 137, distance: 299.0
click at [540, 137] on div "User Identities" at bounding box center [488, 137] width 493 height 68
click at [540, 137] on h5 "User Identities" at bounding box center [497, 138] width 474 height 32
click at [512, 145] on h5 "User Identities" at bounding box center [497, 138] width 474 height 32
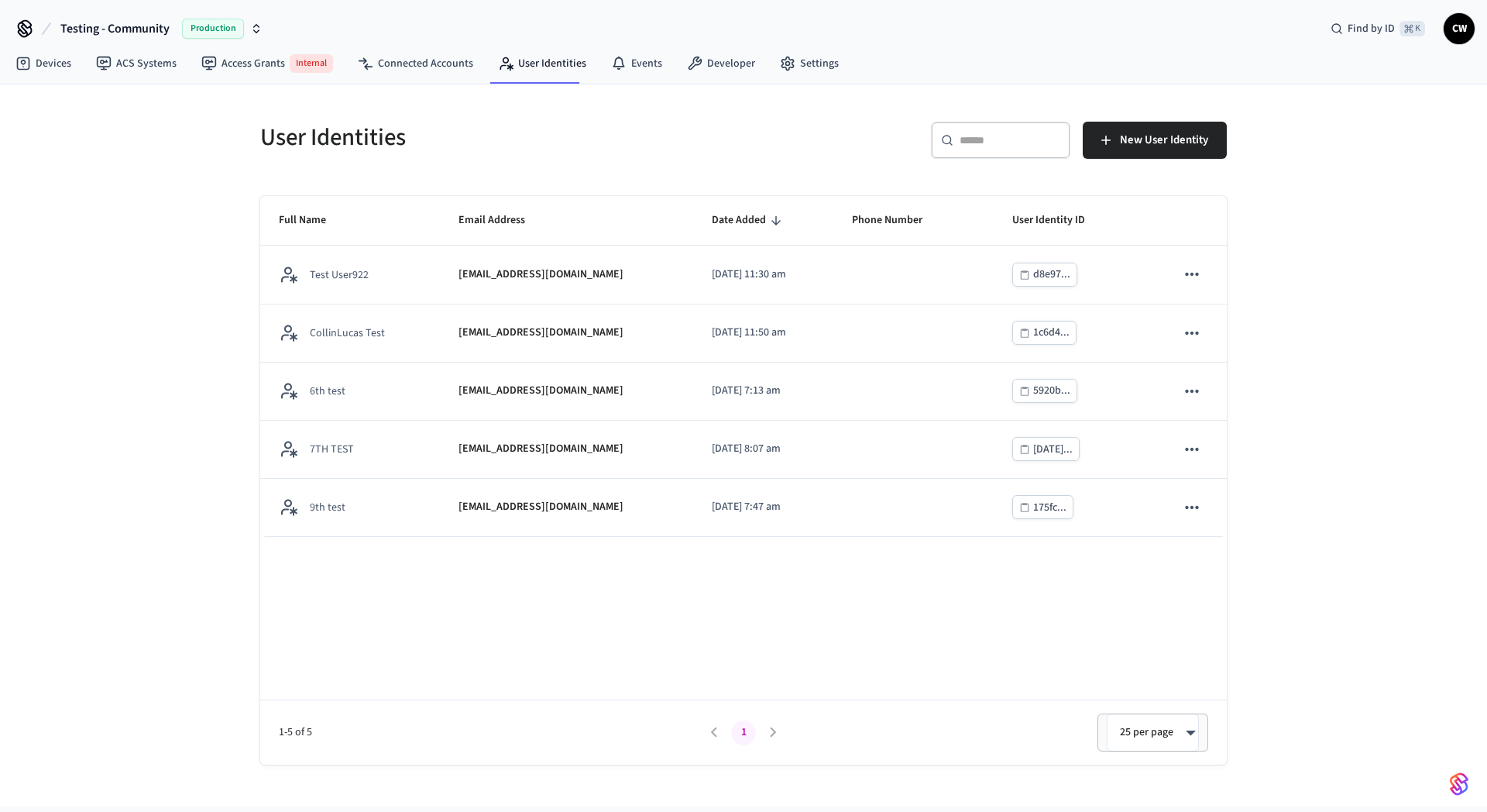
click at [530, 158] on div "User Identities" at bounding box center [488, 137] width 493 height 68
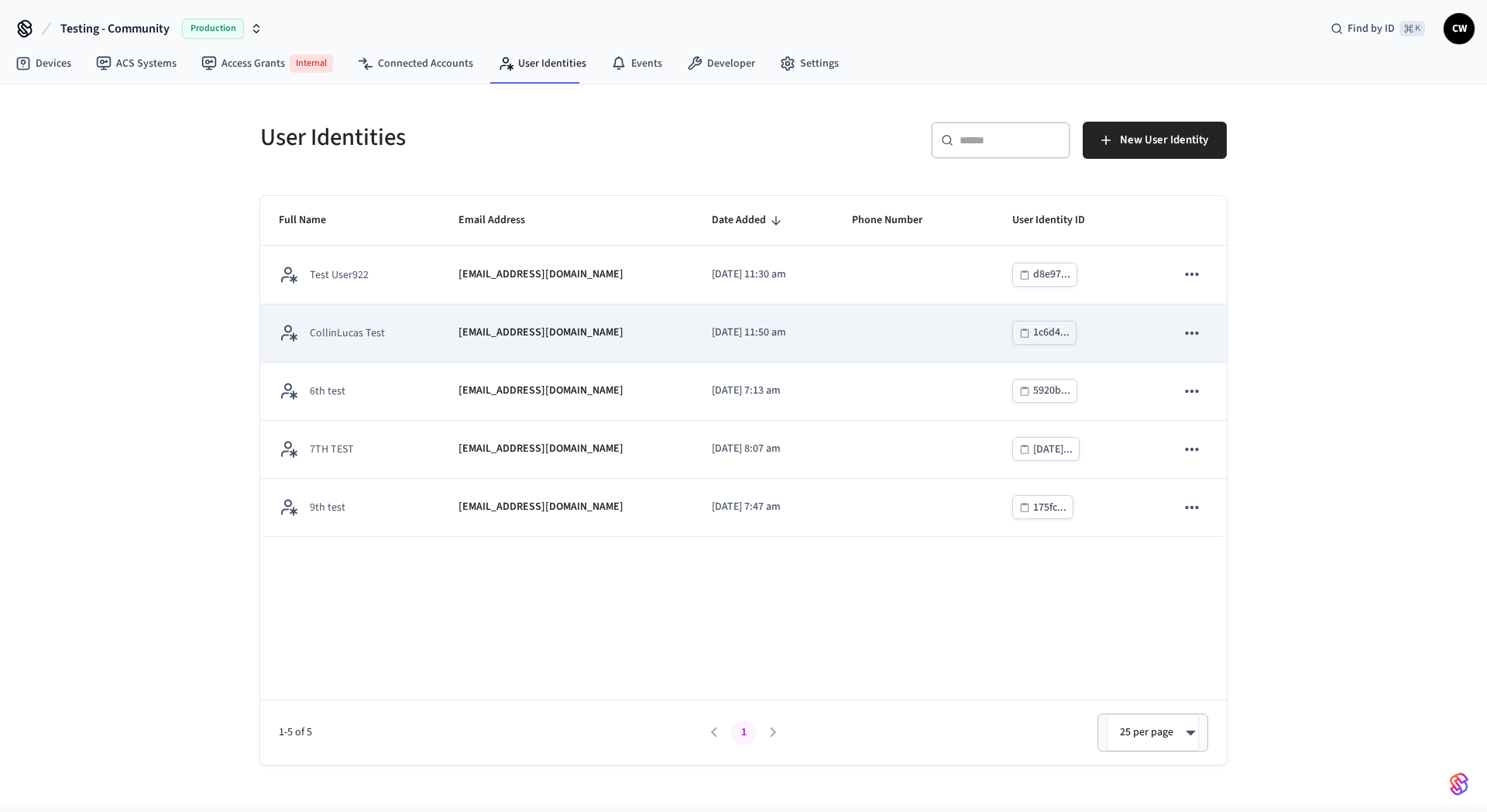
click at [526, 335] on p "[EMAIL_ADDRESS][DOMAIN_NAME]" at bounding box center [540, 333] width 165 height 16
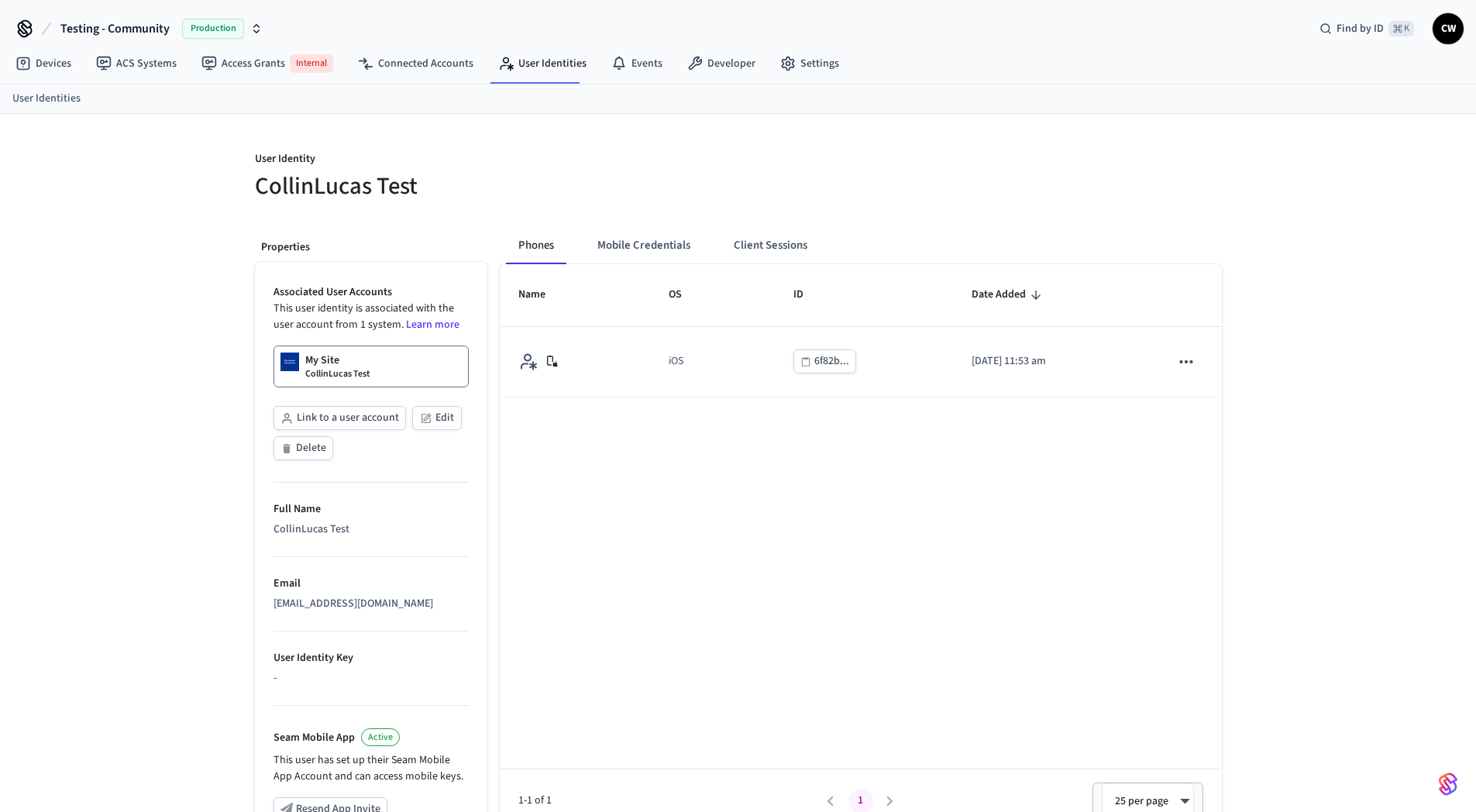
click at [612, 196] on h5 "CollinLucas Test" at bounding box center [491, 187] width 474 height 32
click at [569, 185] on h5 "CollinLucas Test" at bounding box center [491, 187] width 474 height 32
click at [701, 177] on h5 "CollinLucas Test" at bounding box center [491, 187] width 474 height 32
click at [736, 171] on div at bounding box center [975, 167] width 493 height 69
click at [668, 195] on h5 "CollinLucas Test" at bounding box center [491, 187] width 474 height 32
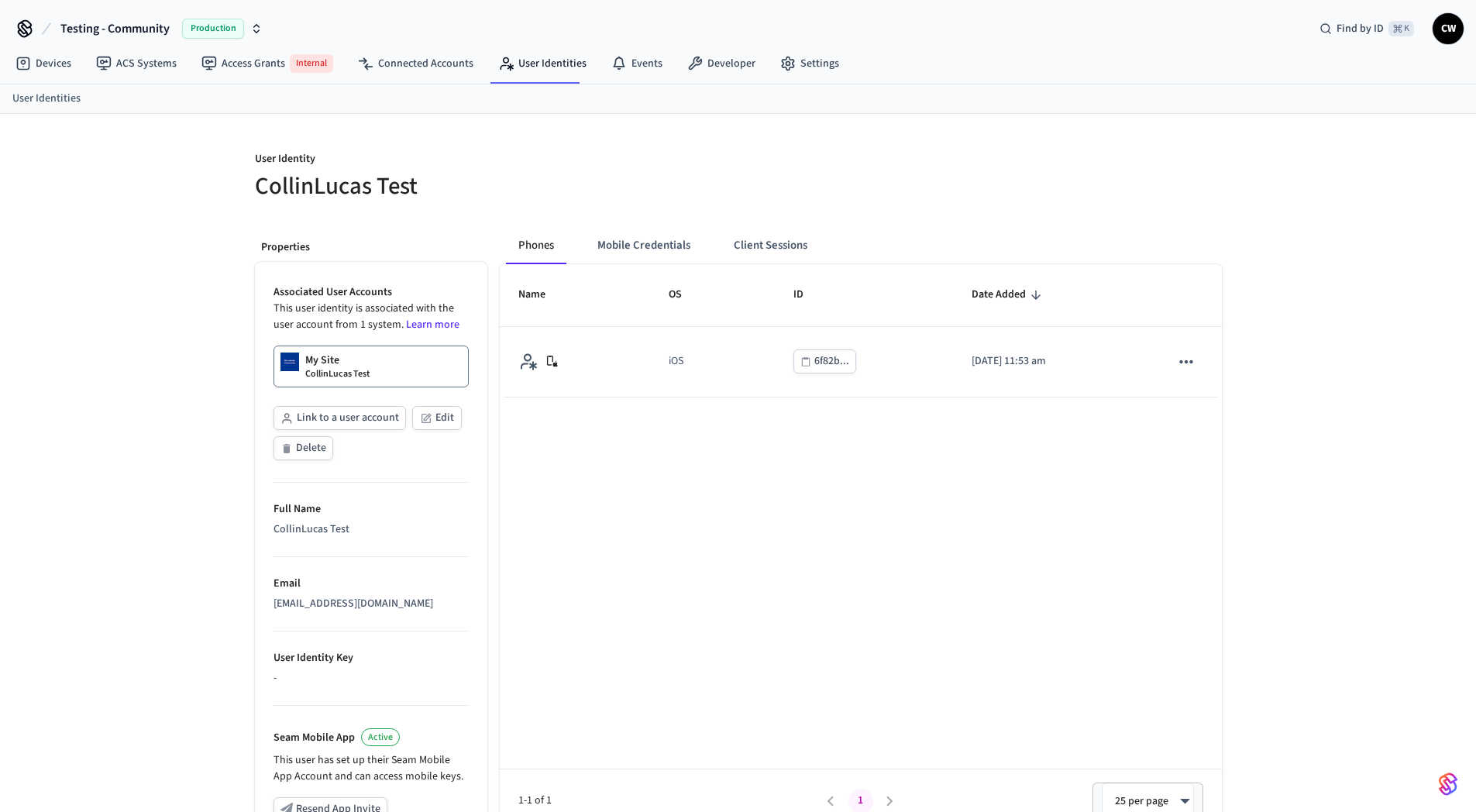
click at [864, 174] on div at bounding box center [984, 176] width 474 height 50
click at [657, 191] on h5 "CollinLucas Test" at bounding box center [491, 187] width 474 height 32
click at [782, 242] on button "Client Sessions" at bounding box center [770, 245] width 99 height 37
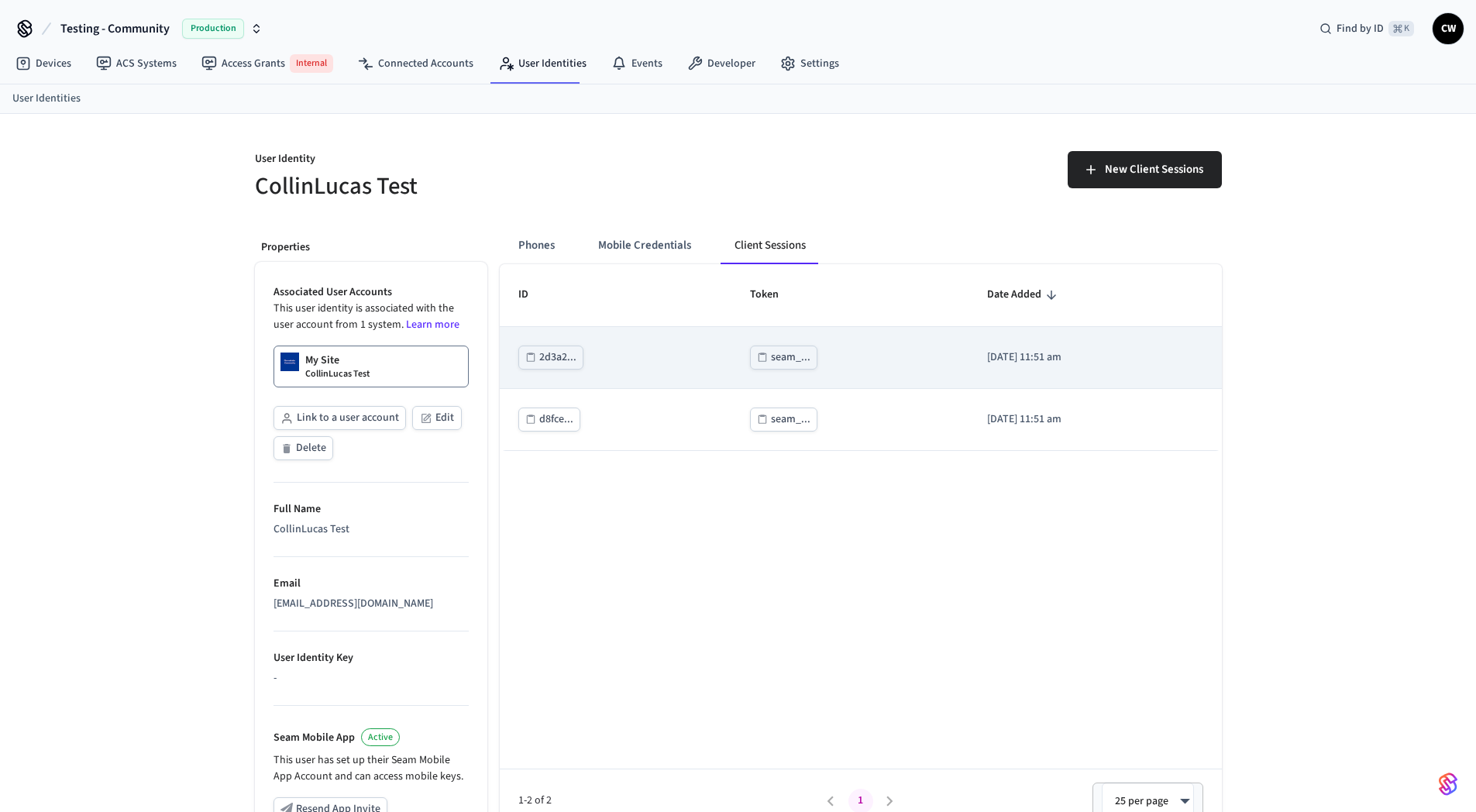
click at [775, 359] on div "seam_..." at bounding box center [790, 358] width 39 height 20
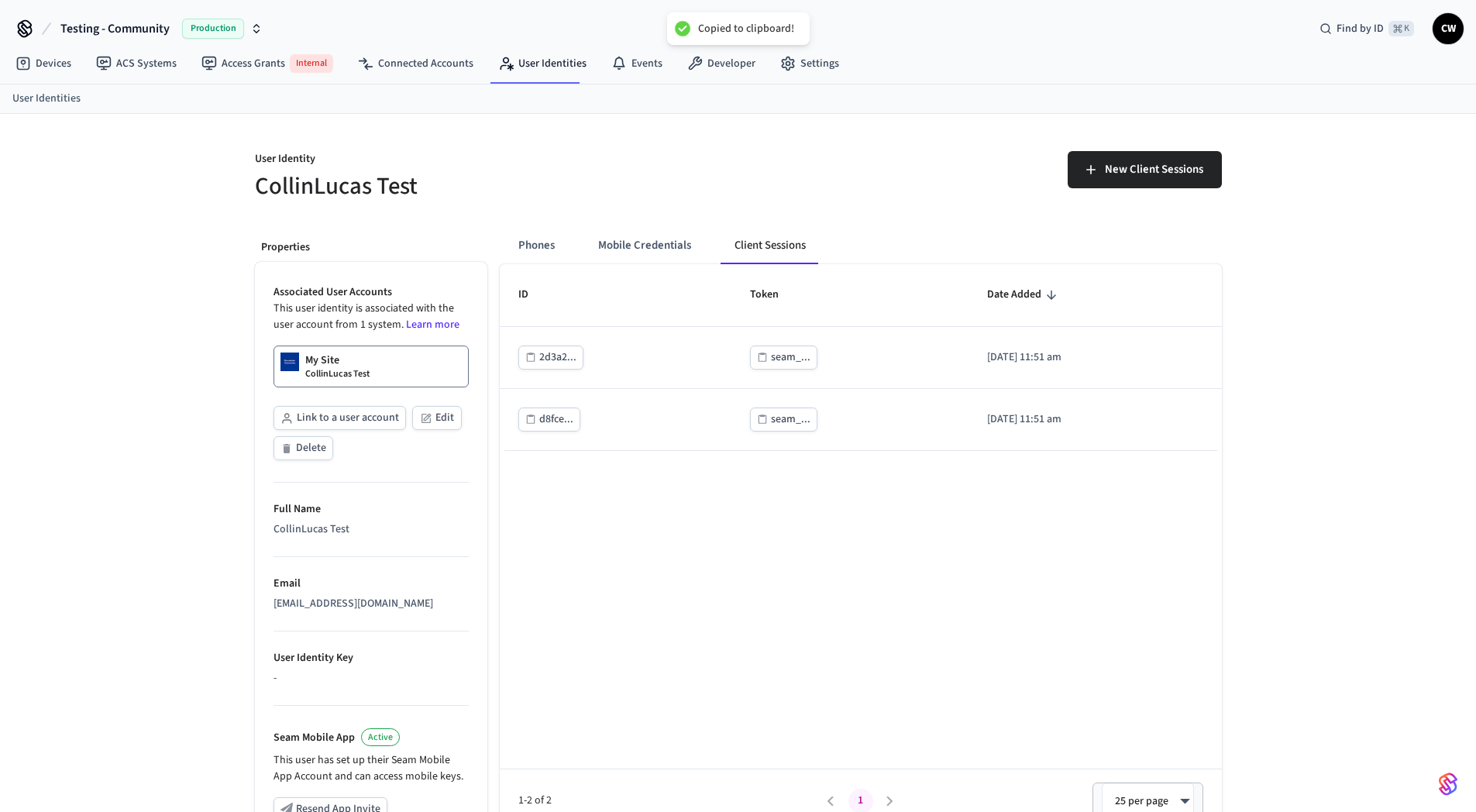
click at [739, 573] on div "ID Token Date Added 2d3a2... seam_... [DATE] 11:51 am d8fce... seam_... [DATE] …" at bounding box center [861, 548] width 722 height 568
click at [144, 492] on div "User Identity CollinLucas Test New Client Sessions Properties Associated User A…" at bounding box center [738, 585] width 1476 height 944
click at [150, 423] on div "User Identity CollinLucas Test New Client Sessions Properties Associated User A…" at bounding box center [738, 585] width 1476 height 944
click at [109, 382] on div "User Identity CollinLucas Test New Client Sessions Properties Associated User A…" at bounding box center [738, 585] width 1476 height 944
click at [609, 239] on button "Mobile Credentials" at bounding box center [644, 245] width 117 height 37
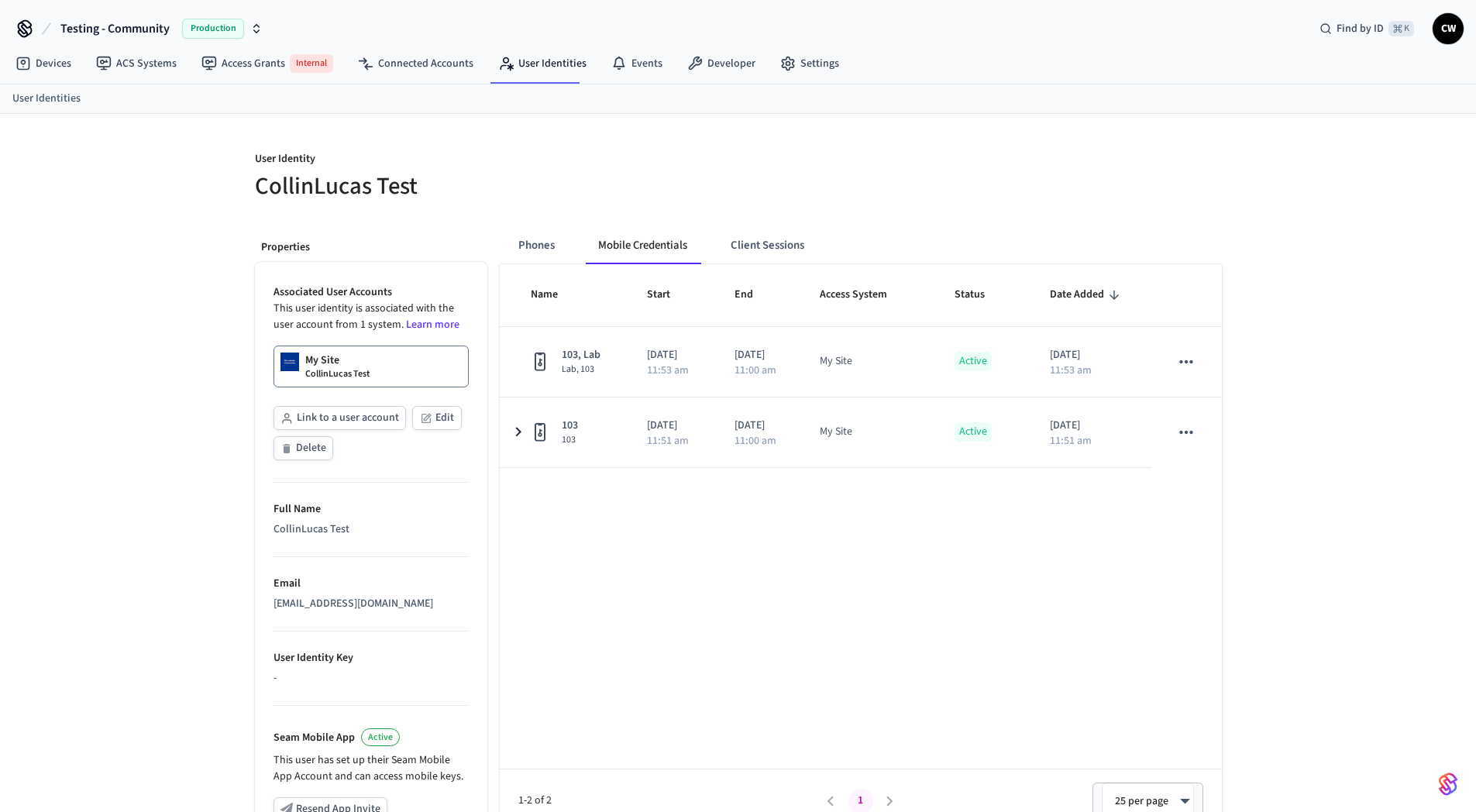
click at [657, 179] on h5 "CollinLucas Test" at bounding box center [491, 187] width 474 height 32
click at [780, 243] on button "Client Sessions" at bounding box center [767, 245] width 99 height 37
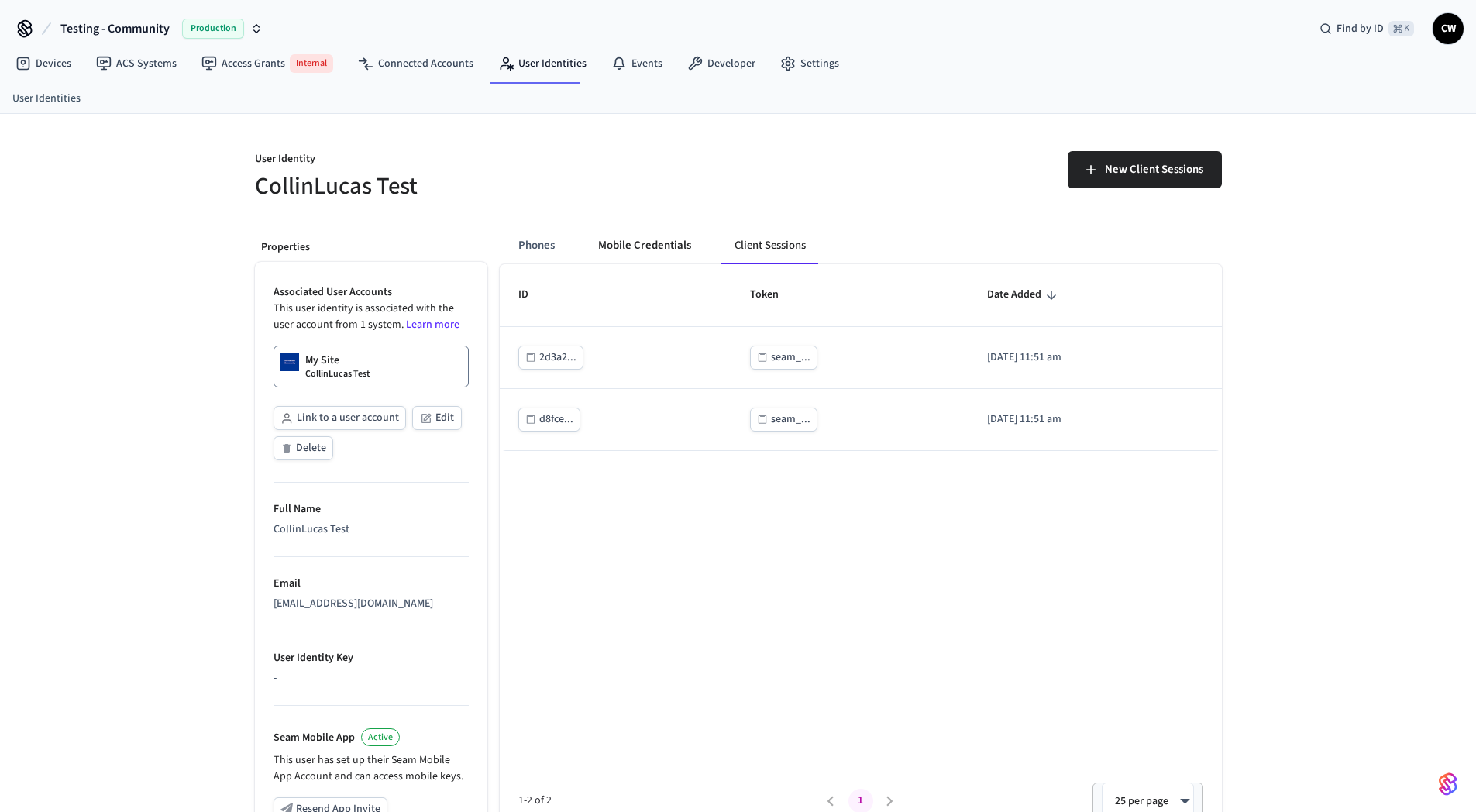
click at [664, 244] on button "Mobile Credentials" at bounding box center [644, 245] width 117 height 37
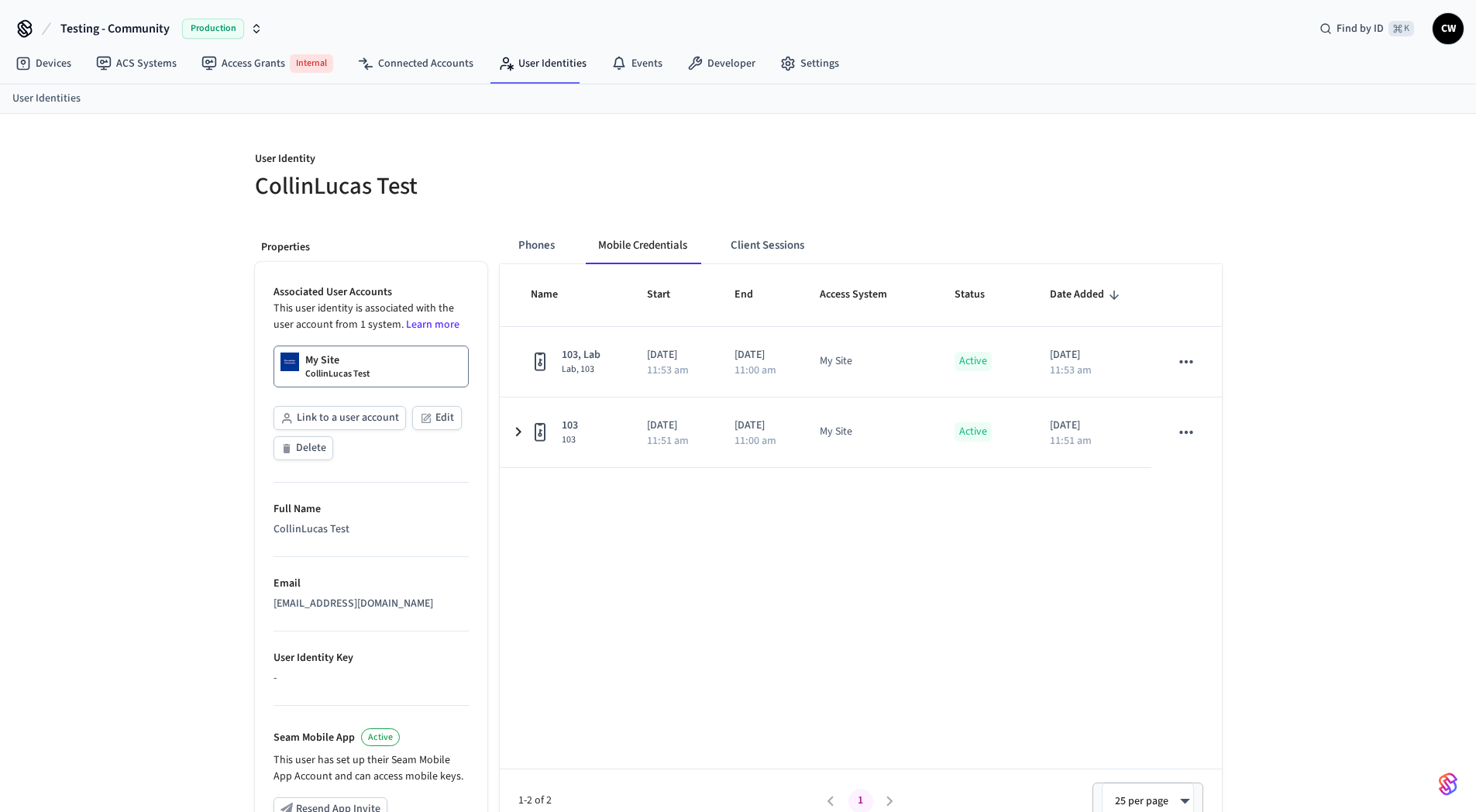
click at [650, 211] on div "User Identity CollinLucas Test Properties Associated User Accounts This user id…" at bounding box center [738, 585] width 992 height 944
click at [701, 165] on p "User Identity" at bounding box center [491, 161] width 474 height 20
click at [713, 561] on div "Name Start End Access System Status Date Added 103, Lab Lab, 103 [DATE] 11:53 a…" at bounding box center [861, 548] width 722 height 568
click at [781, 236] on button "Client Sessions" at bounding box center [767, 245] width 99 height 37
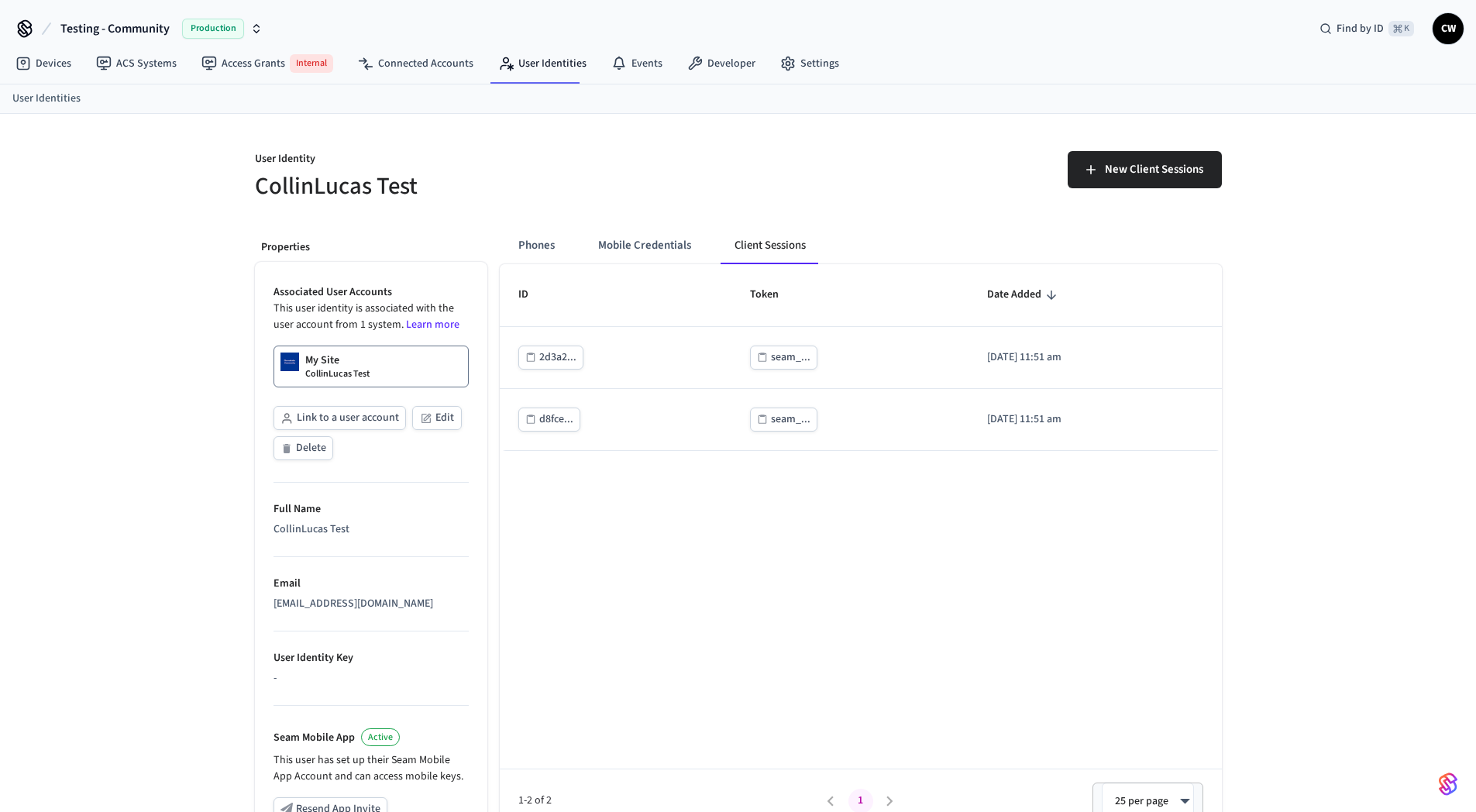
click at [753, 205] on div "User Identity CollinLucas Test New Client Sessions Properties Associated User A…" at bounding box center [738, 585] width 992 height 944
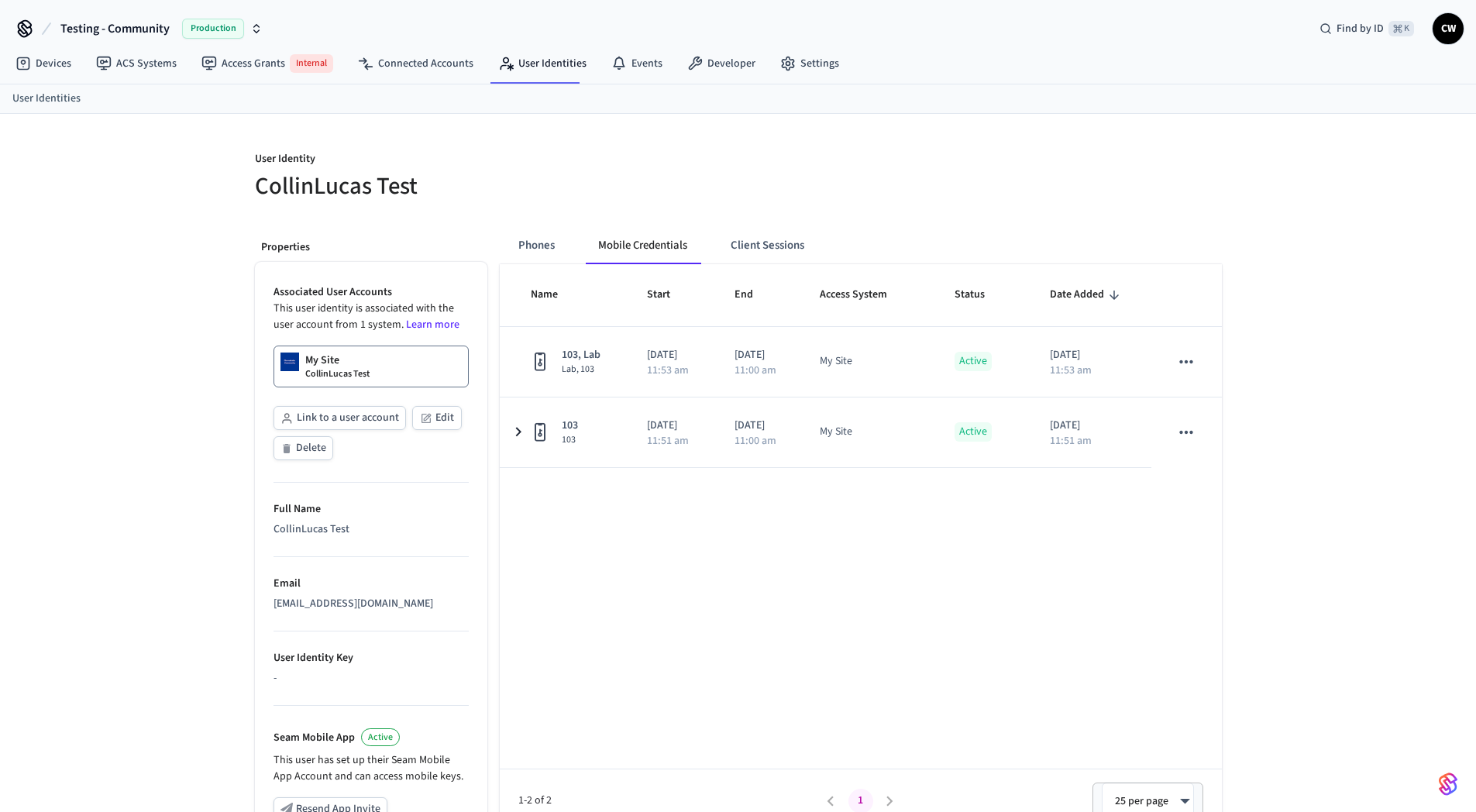
click at [839, 177] on div at bounding box center [984, 176] width 474 height 50
click at [915, 536] on div "Name Start End Access System Status Date Added 103, Lab Lab, 103 [DATE] 11:53 a…" at bounding box center [861, 548] width 722 height 568
click at [770, 243] on button "Client Sessions" at bounding box center [767, 245] width 99 height 37
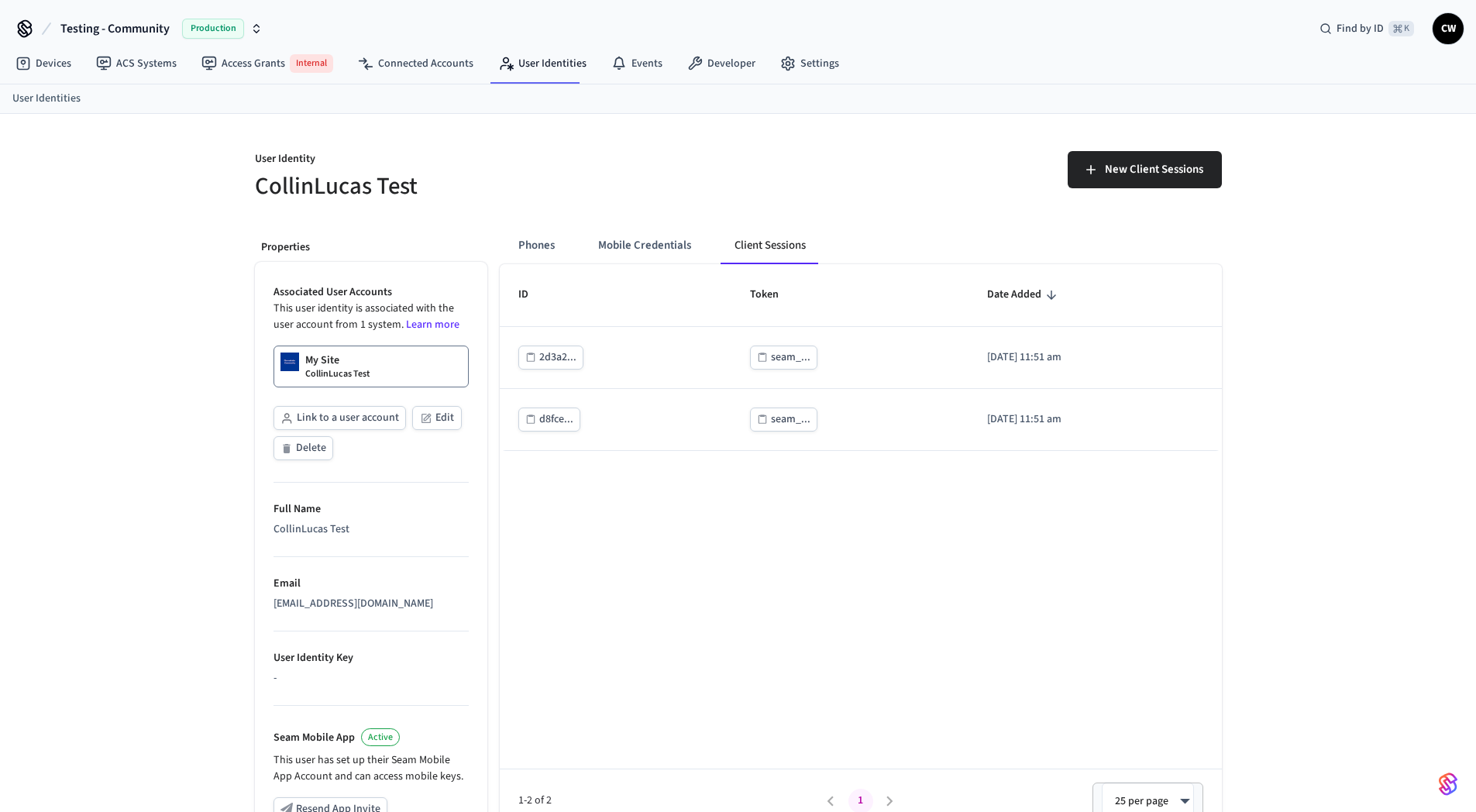
click at [818, 190] on div "New Client Sessions" at bounding box center [984, 176] width 474 height 50
click at [1251, 388] on div "User Identity CollinLucas Test New Client Sessions Properties Associated User A…" at bounding box center [738, 585] width 1476 height 944
click at [1278, 372] on div "User Identity CollinLucas Test New Client Sessions Properties Associated User A…" at bounding box center [738, 585] width 1476 height 944
click at [825, 153] on div "New Client Sessions" at bounding box center [984, 176] width 474 height 50
click at [539, 247] on button "Phones" at bounding box center [536, 245] width 61 height 37
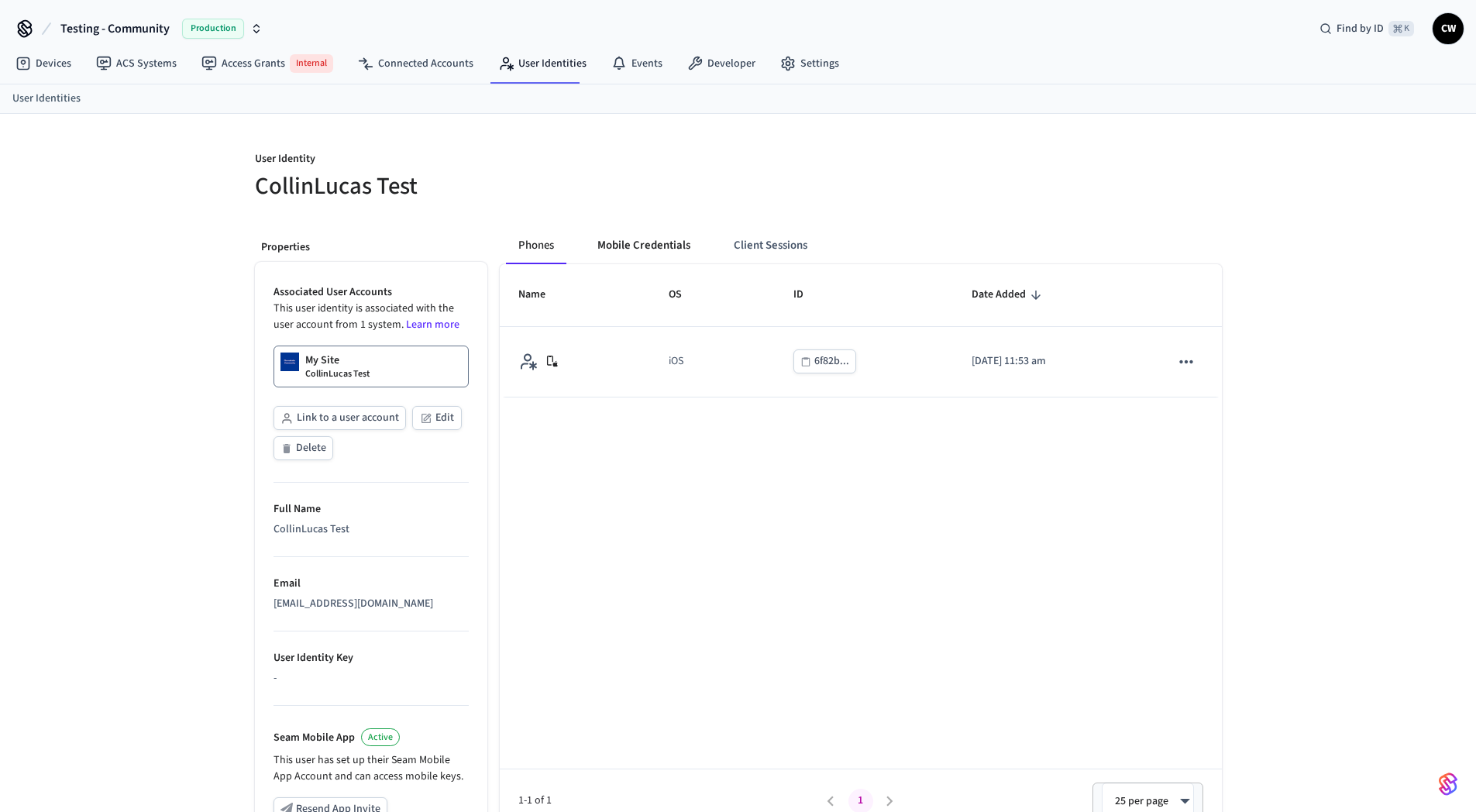
click at [633, 244] on button "Mobile Credentials" at bounding box center [643, 245] width 117 height 37
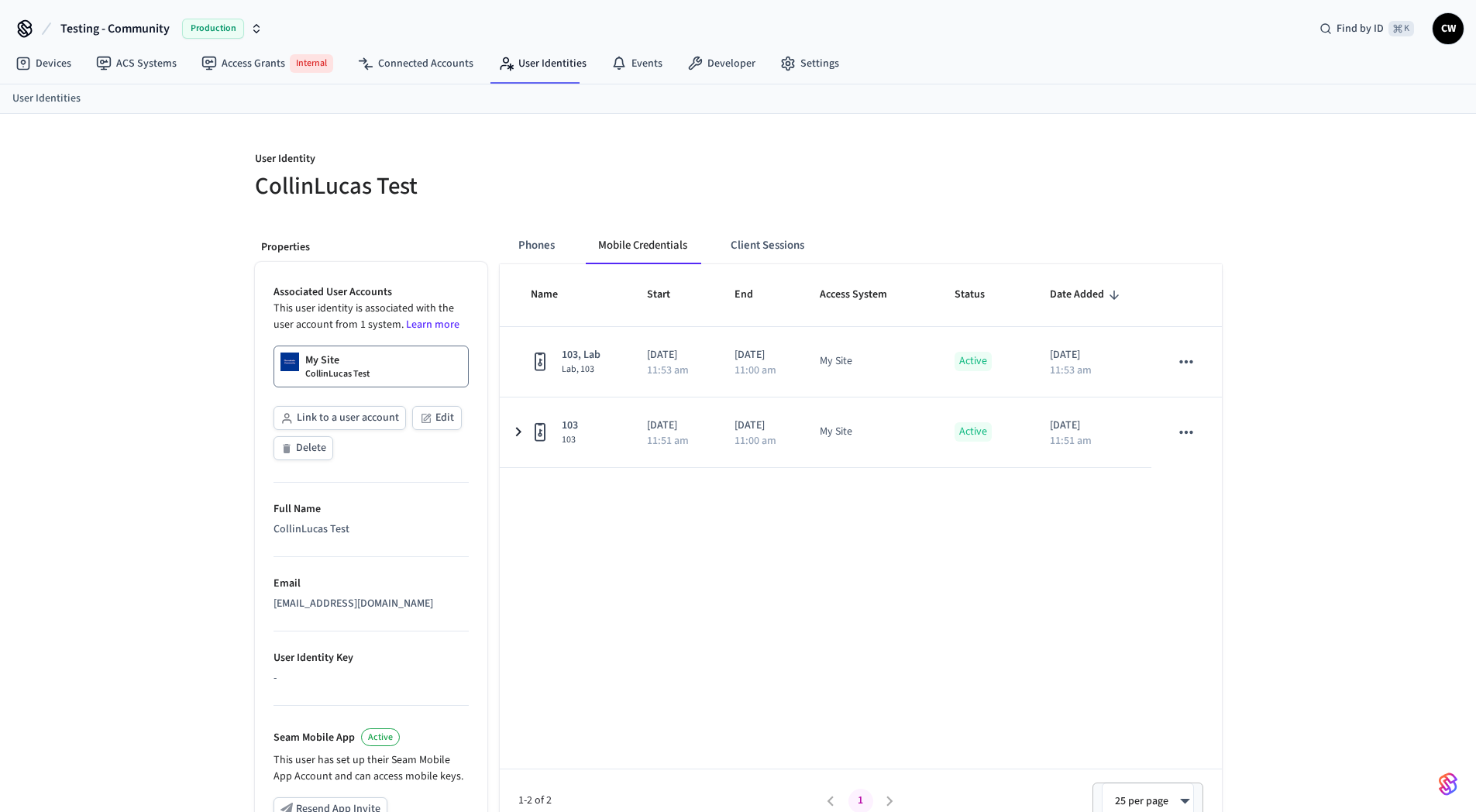
click at [641, 200] on h5 "CollinLucas Test" at bounding box center [491, 187] width 474 height 32
click at [649, 160] on p "User Identity" at bounding box center [491, 161] width 474 height 20
click at [157, 265] on div "User Identity CollinLucas Test Properties Associated User Accounts This user id…" at bounding box center [738, 585] width 1476 height 944
click at [636, 243] on button "Mobile Credentials" at bounding box center [642, 245] width 114 height 37
click at [825, 196] on div at bounding box center [984, 176] width 474 height 50
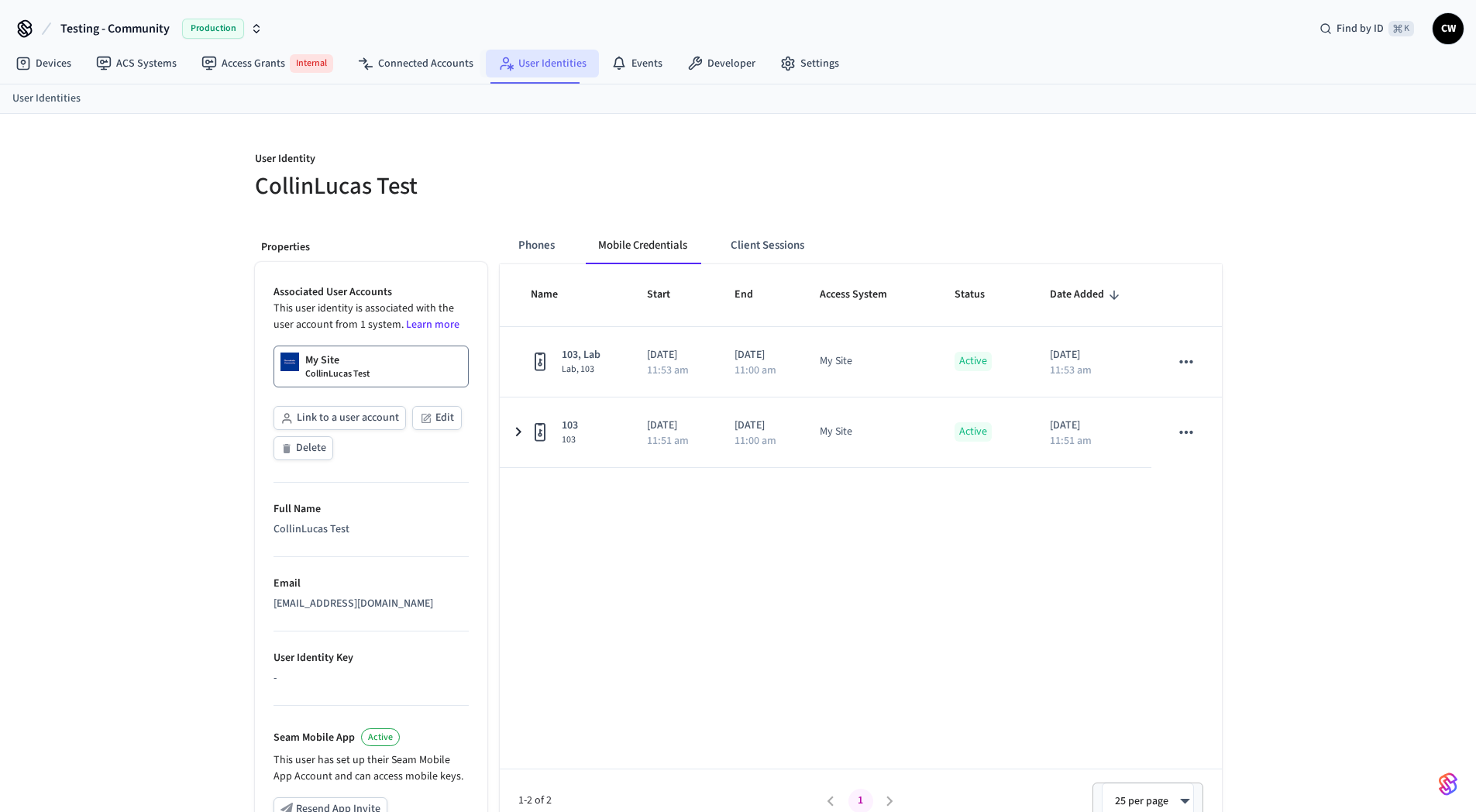
click at [528, 60] on link "User Identities" at bounding box center [542, 63] width 113 height 28
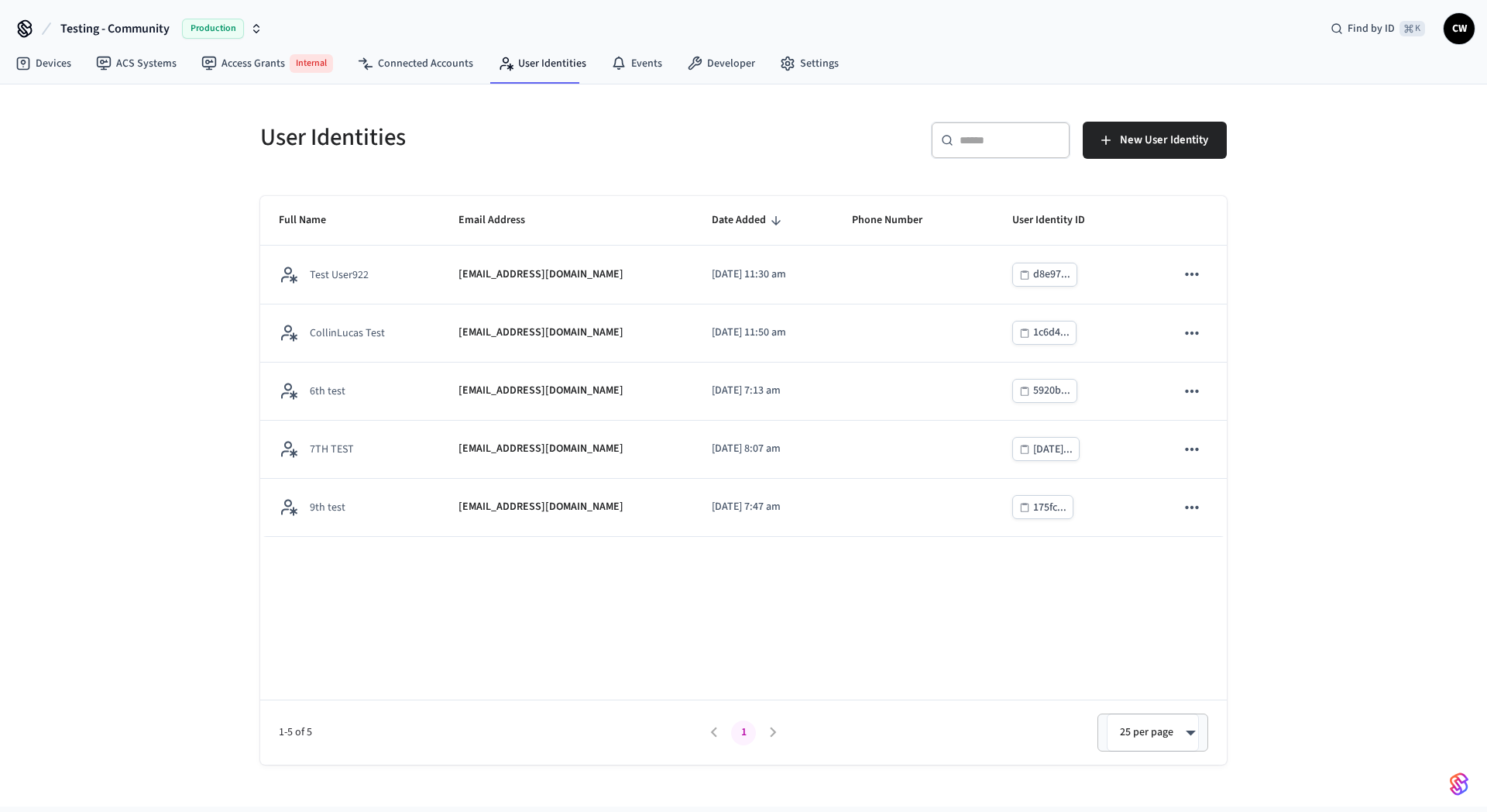
click at [455, 181] on div "User Identities ​ ​ New User Identity Full Name Email Address Date Added Phone …" at bounding box center [744, 424] width 992 height 680
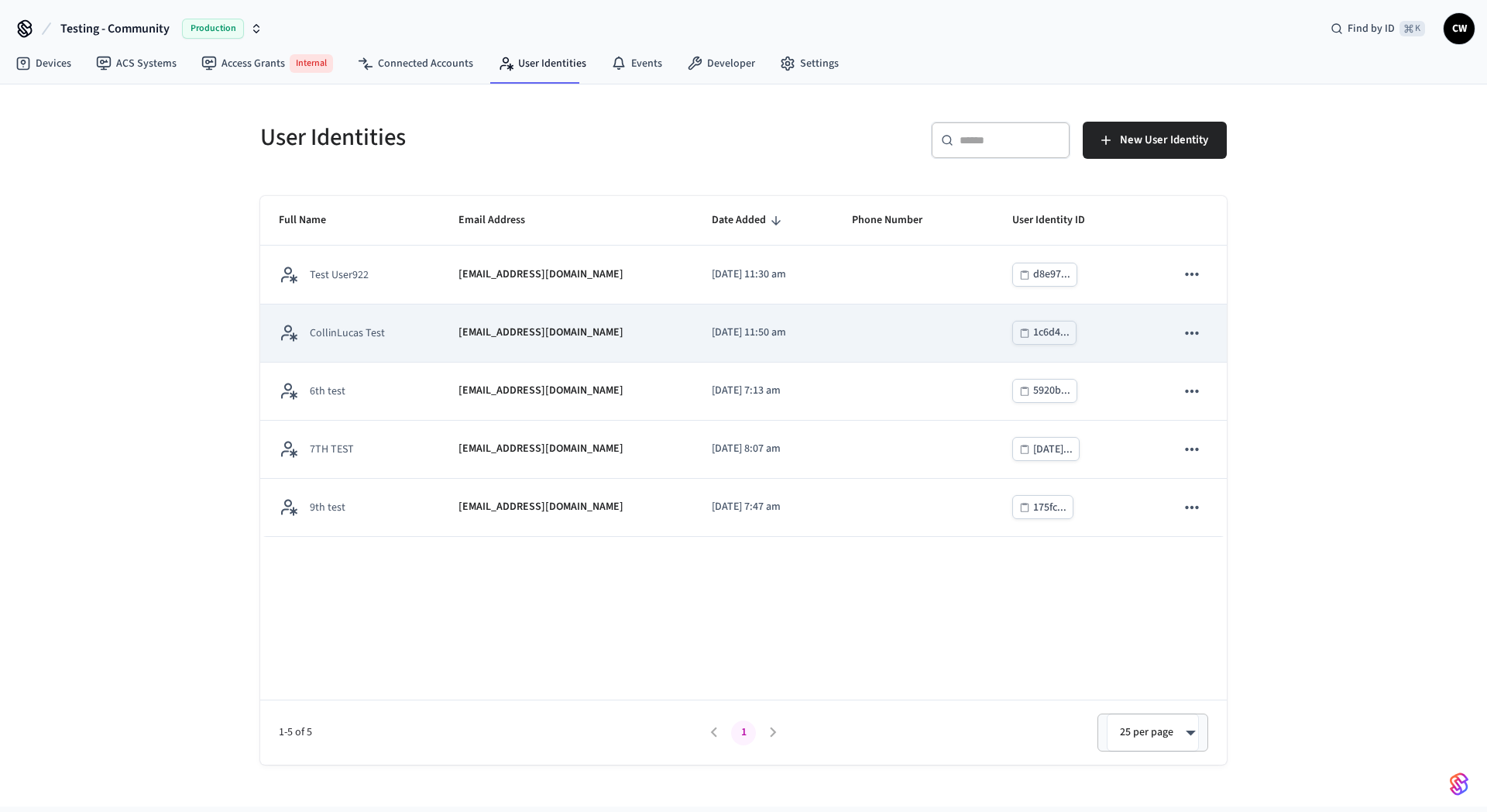
click at [611, 333] on div "[EMAIL_ADDRESS][DOMAIN_NAME]" at bounding box center [566, 333] width 216 height 16
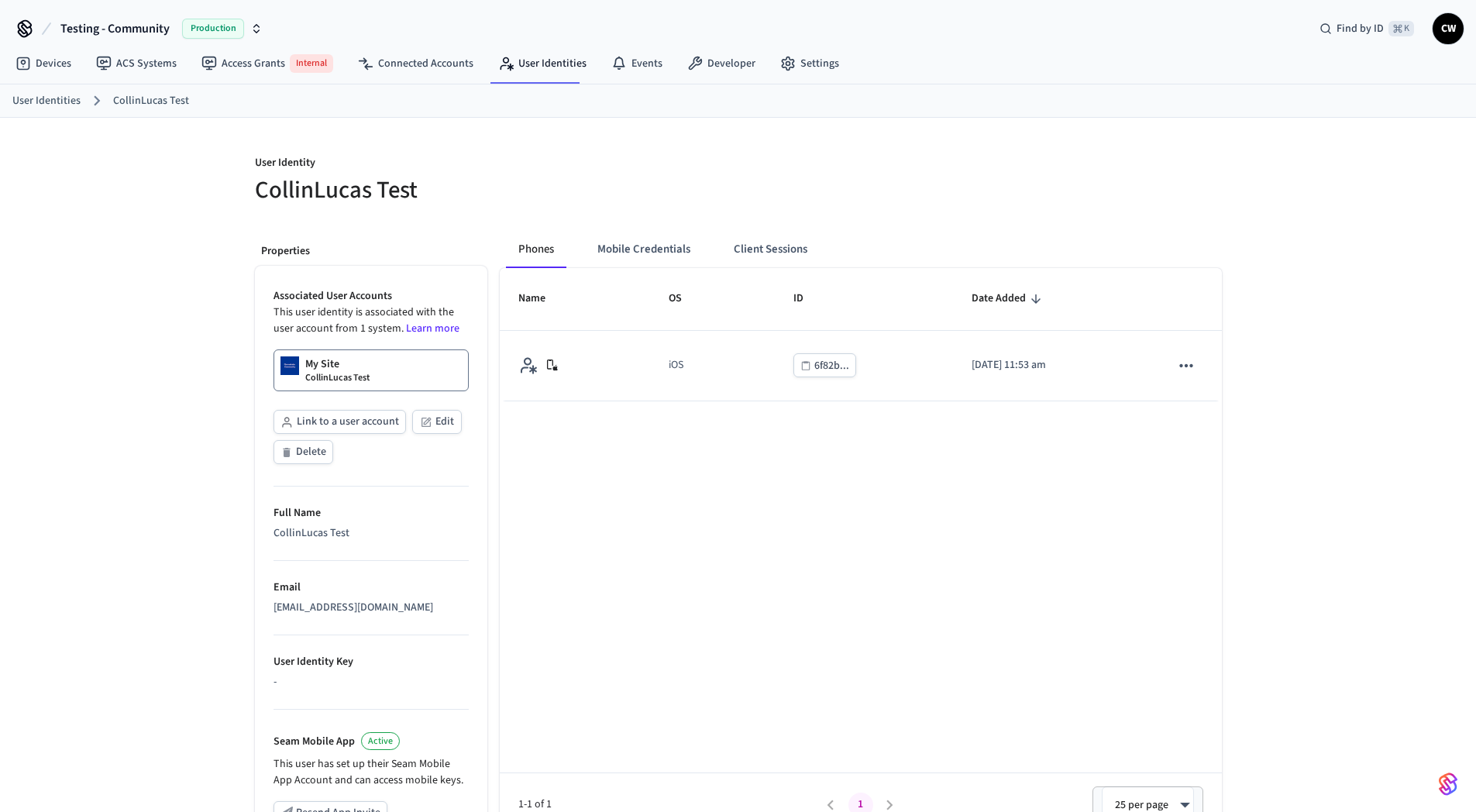
click at [93, 411] on div "User Identity CollinLucas Test Properties Associated User Accounts This user id…" at bounding box center [738, 589] width 1476 height 944
click at [693, 507] on div "Name OS ID Date Added iOS 6f82b... [DATE] 11:53 am 1-1 of 1 1 25 per page ** ​" at bounding box center [861, 551] width 722 height 568
click at [657, 243] on button "Mobile Credentials" at bounding box center [643, 249] width 117 height 37
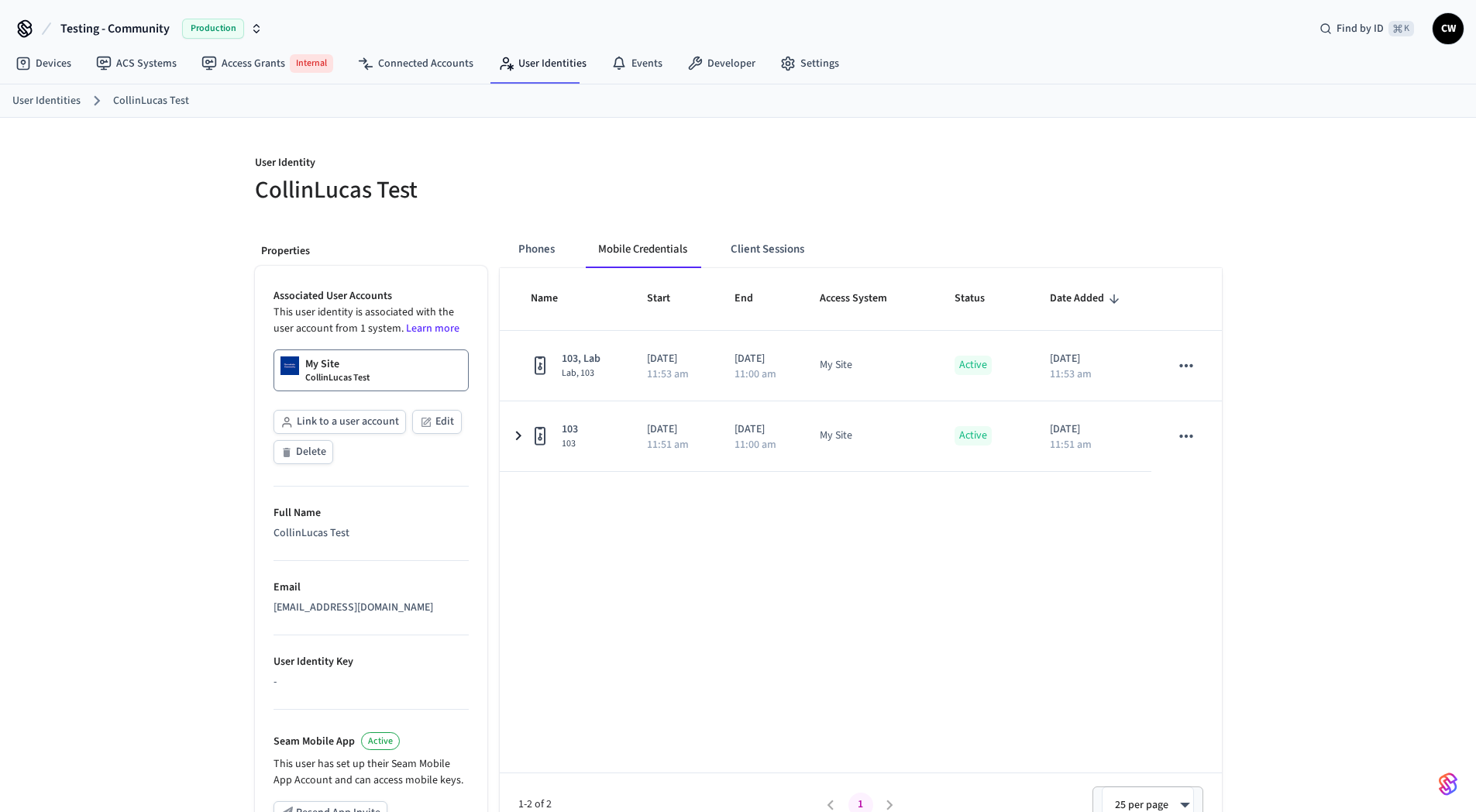
click at [670, 175] on h5 "CollinLucas Test" at bounding box center [491, 190] width 474 height 32
click at [699, 160] on p "User Identity" at bounding box center [491, 165] width 474 height 20
click at [788, 249] on button "Client Sessions" at bounding box center [767, 249] width 99 height 37
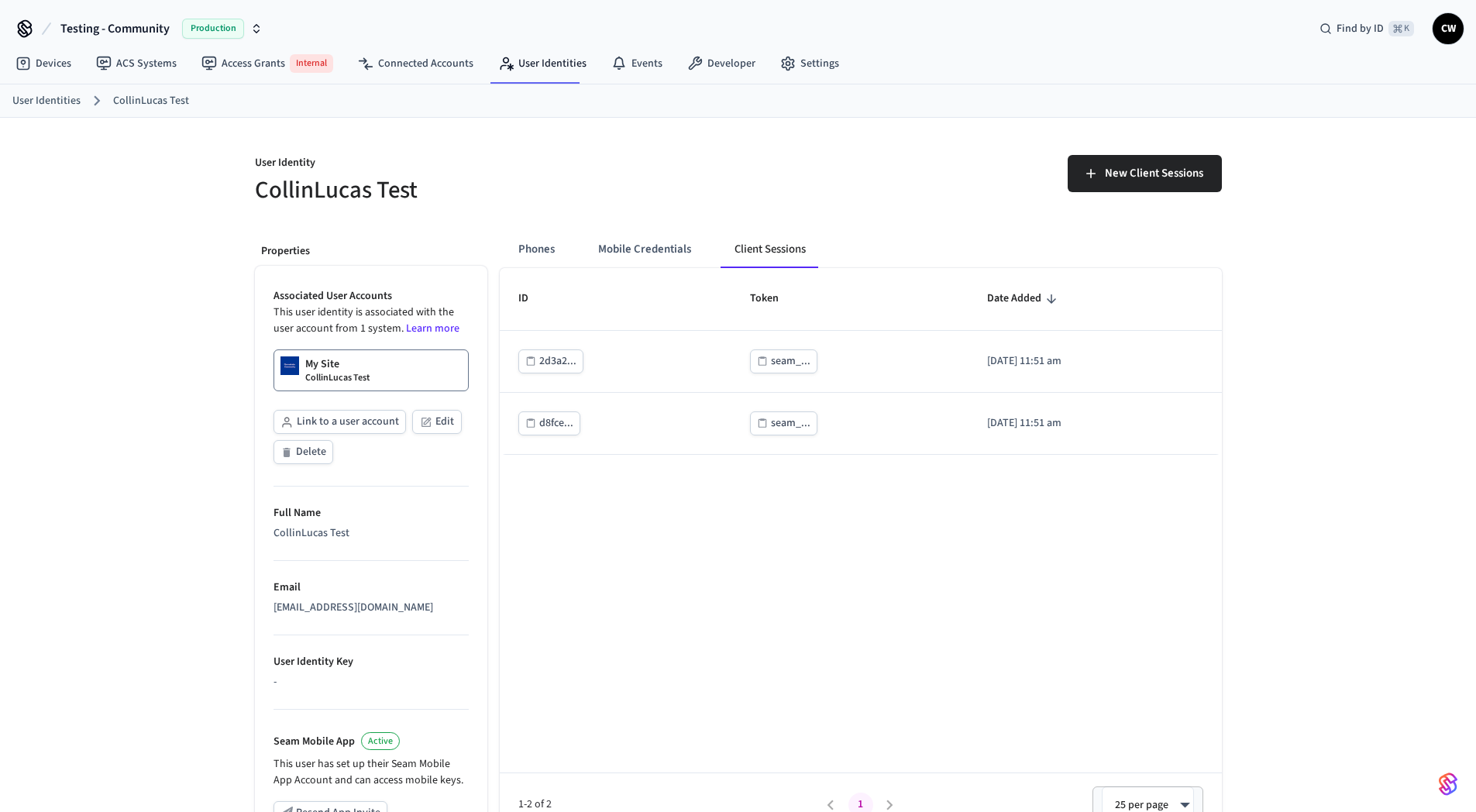
click at [810, 205] on div "New Client Sessions" at bounding box center [975, 171] width 493 height 69
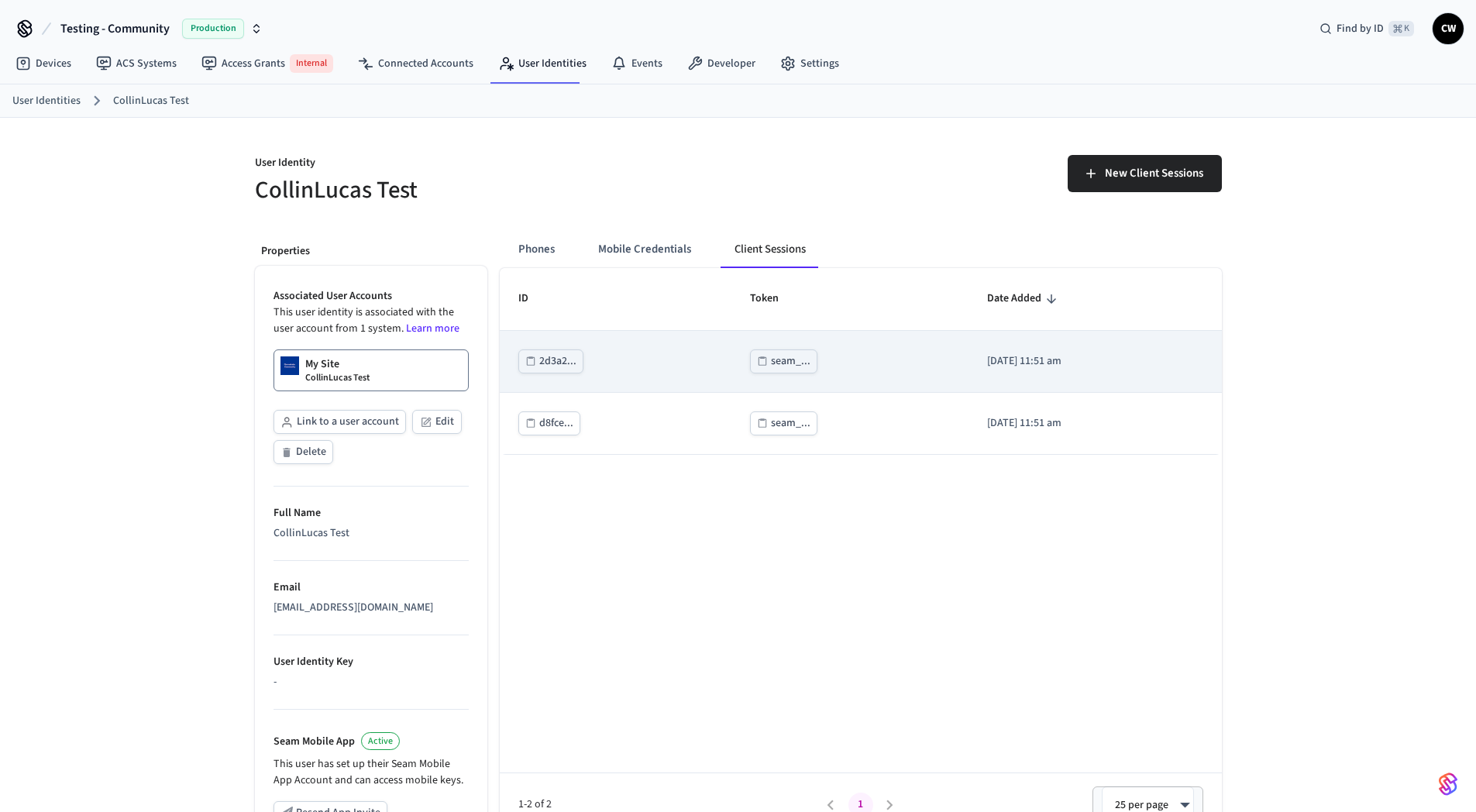
click at [770, 358] on div "seam_..." at bounding box center [790, 361] width 39 height 20
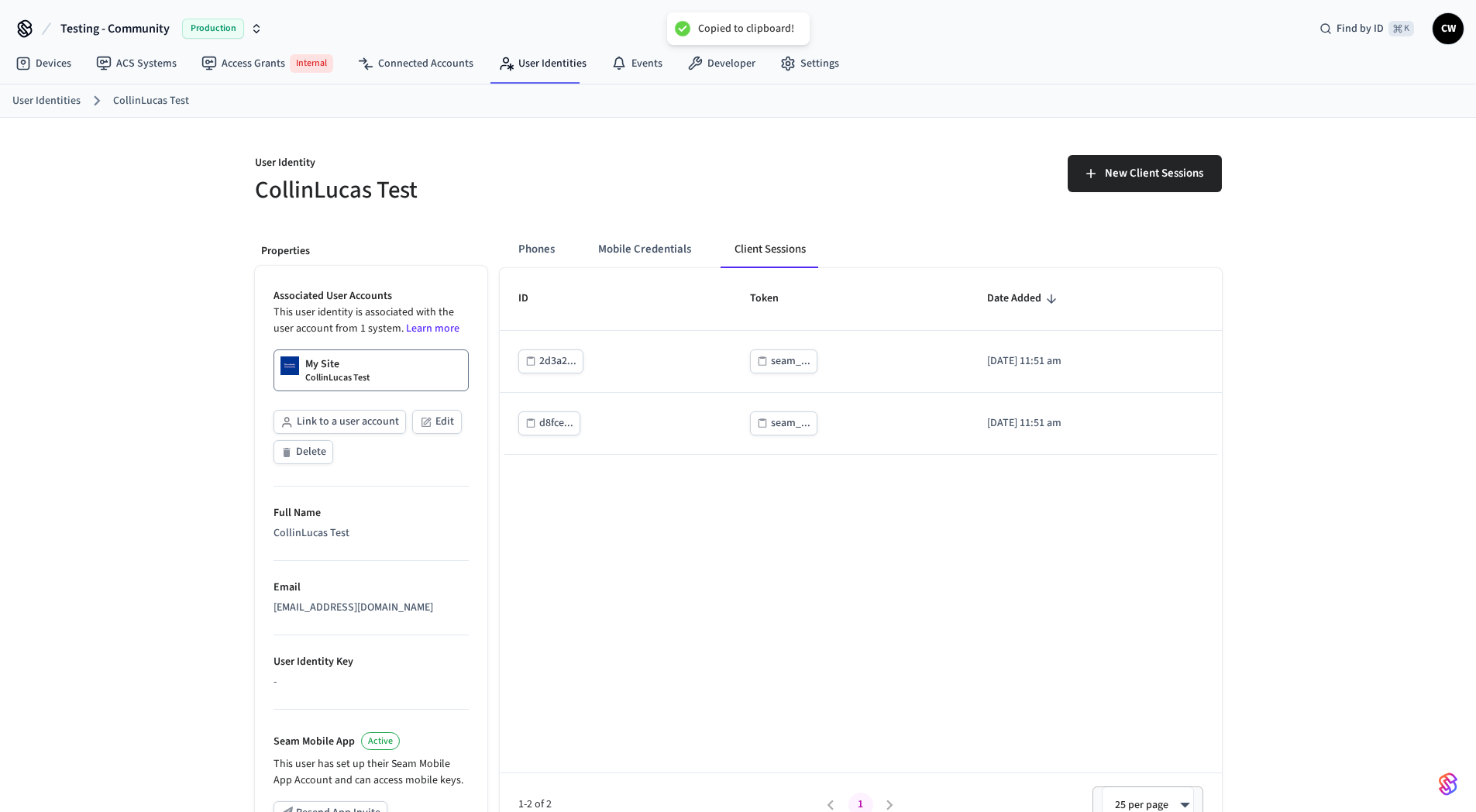
click at [759, 564] on div "ID Token Date Added 2d3a2... seam_... [DATE] 11:51 am d8fce... seam_... [DATE] …" at bounding box center [861, 551] width 722 height 568
click at [93, 447] on div "User Identity CollinLucas Test New Client Sessions Properties Associated User A…" at bounding box center [738, 589] width 1476 height 944
drag, startPoint x: 133, startPoint y: 326, endPoint x: 121, endPoint y: 300, distance: 28.6
click at [123, 304] on div "User Identity CollinLucas Test New Client Sessions Properties Associated User A…" at bounding box center [738, 589] width 1476 height 944
click at [121, 300] on div "User Identity CollinLucas Test New Client Sessions Properties Associated User A…" at bounding box center [738, 589] width 1476 height 944
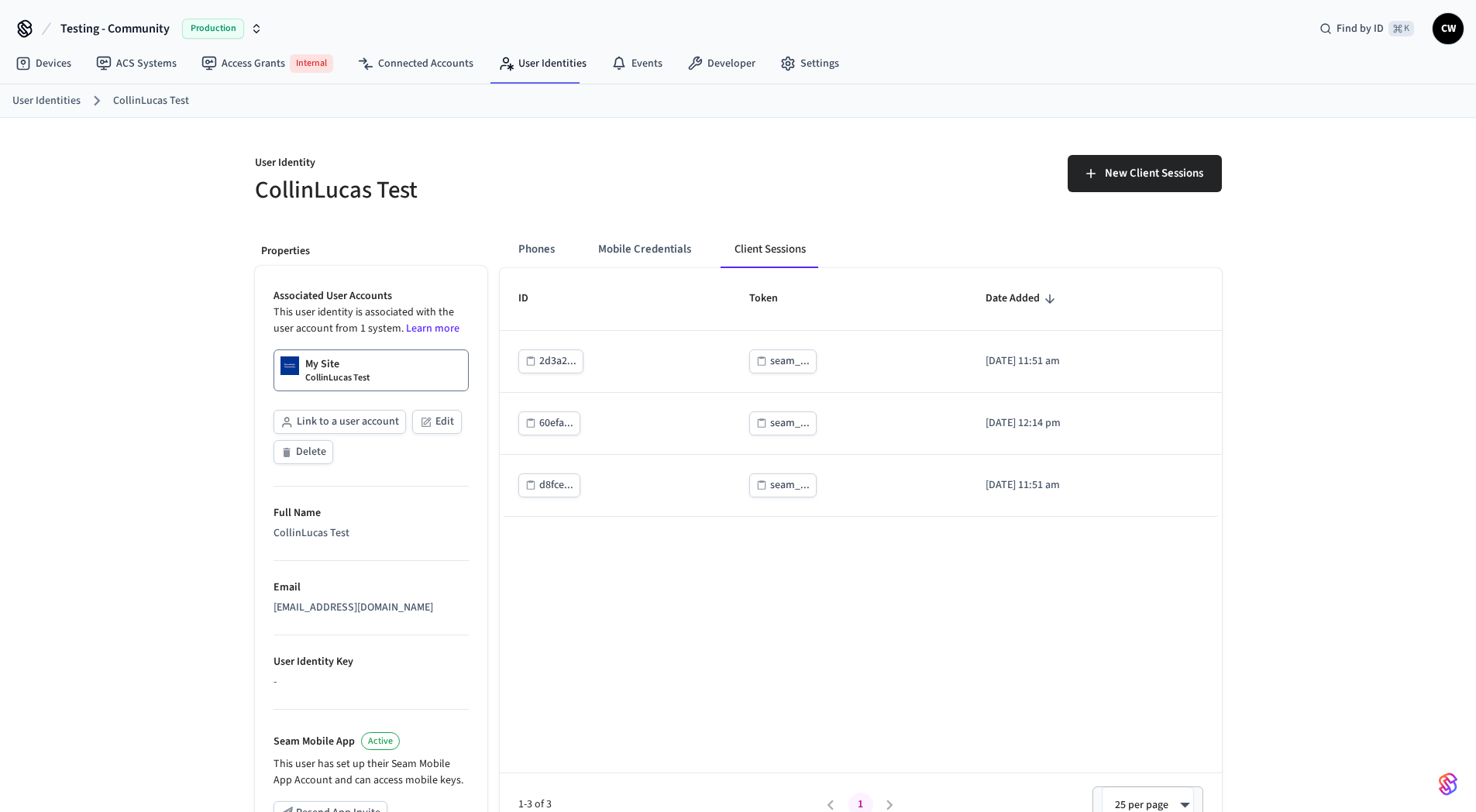
click at [201, 233] on div "User Identity CollinLucas Test New Client Sessions Properties Associated User A…" at bounding box center [738, 589] width 1476 height 944
click at [578, 169] on p "User Identity" at bounding box center [491, 165] width 474 height 20
click at [536, 265] on button "Phones" at bounding box center [536, 249] width 61 height 37
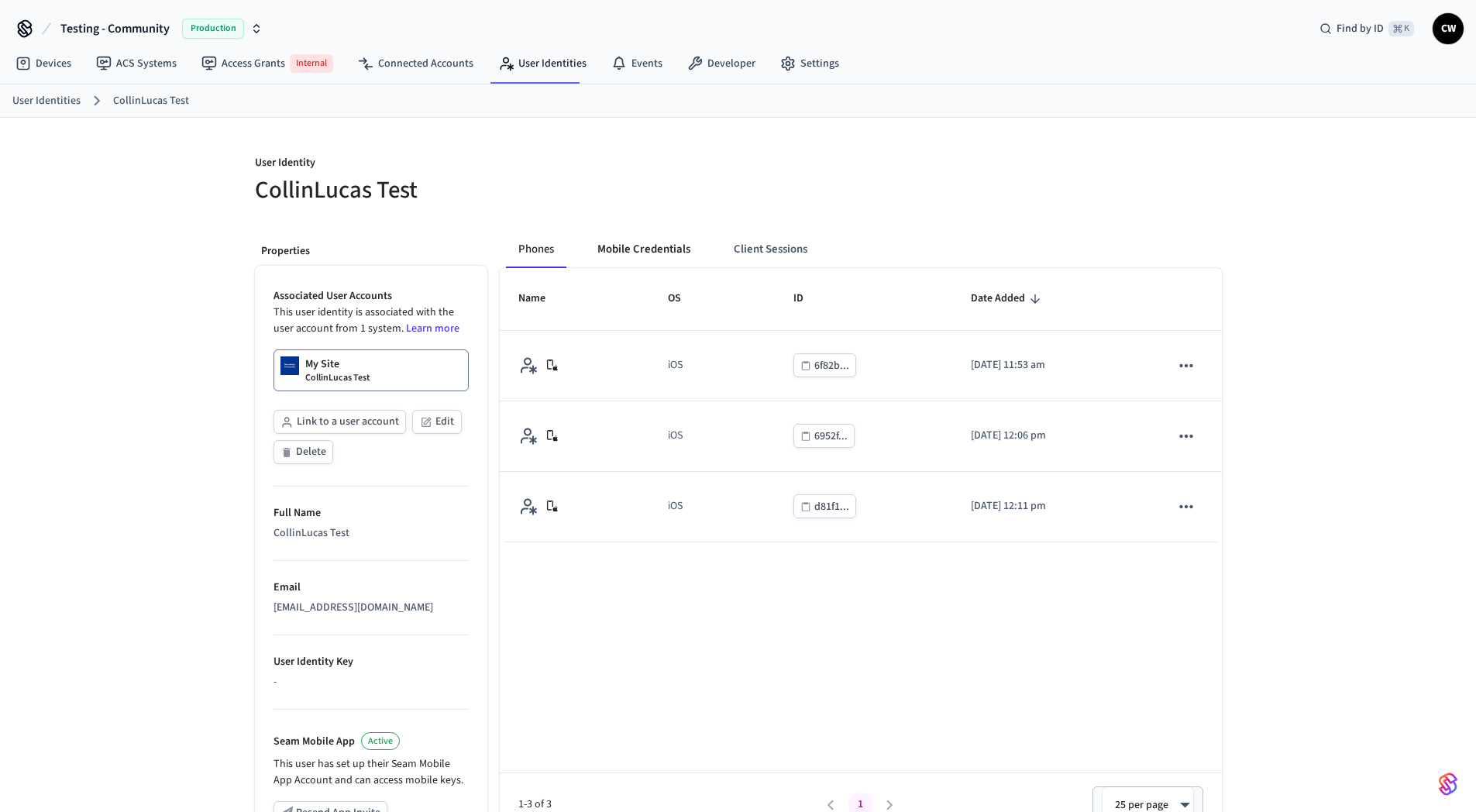
click at [631, 245] on button "Mobile Credentials" at bounding box center [643, 249] width 117 height 37
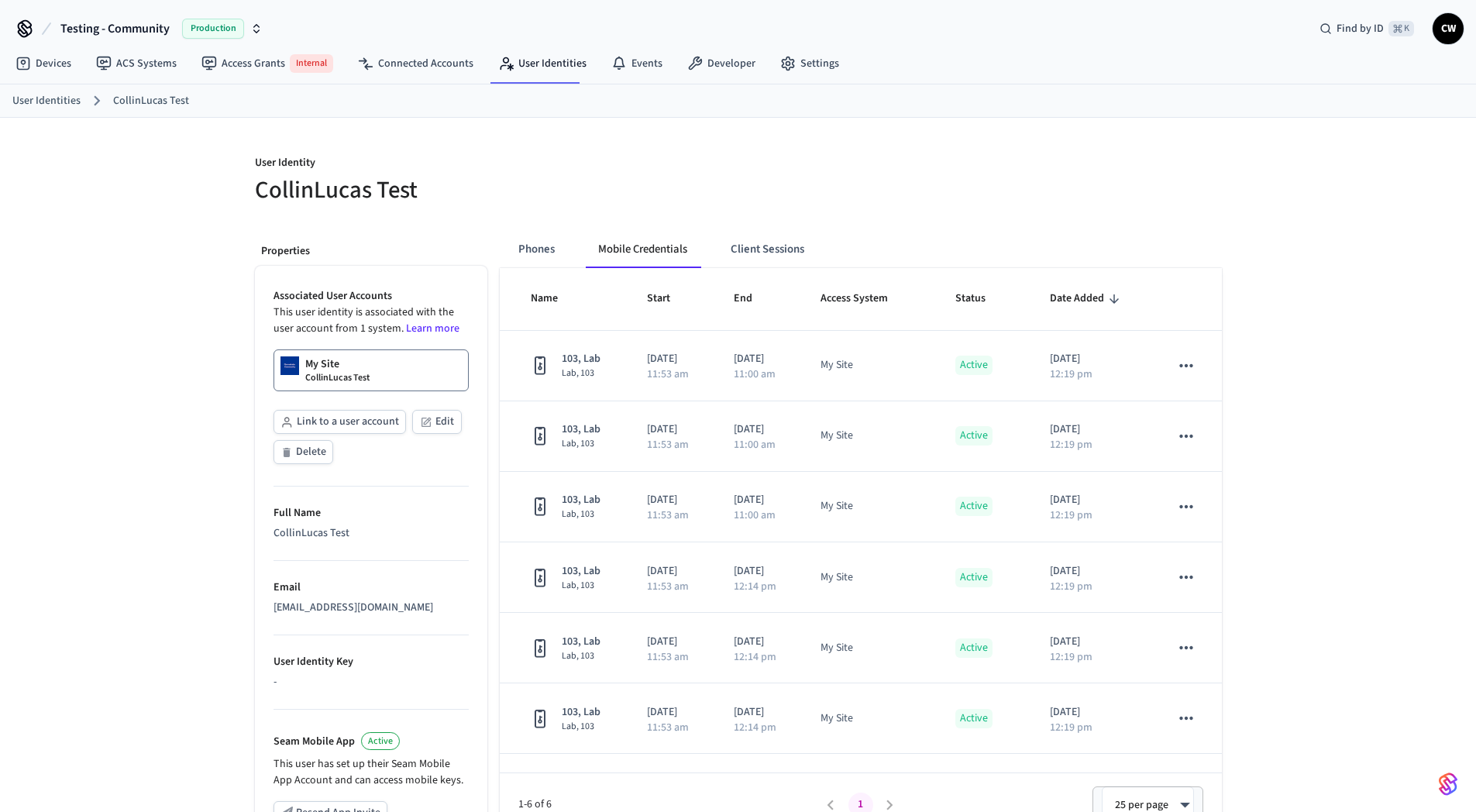
click at [880, 184] on div at bounding box center [984, 180] width 474 height 50
click at [571, 241] on div "Phones Mobile Credentials Client Sessions" at bounding box center [671, 249] width 329 height 37
click at [547, 254] on button "Phones" at bounding box center [536, 249] width 61 height 37
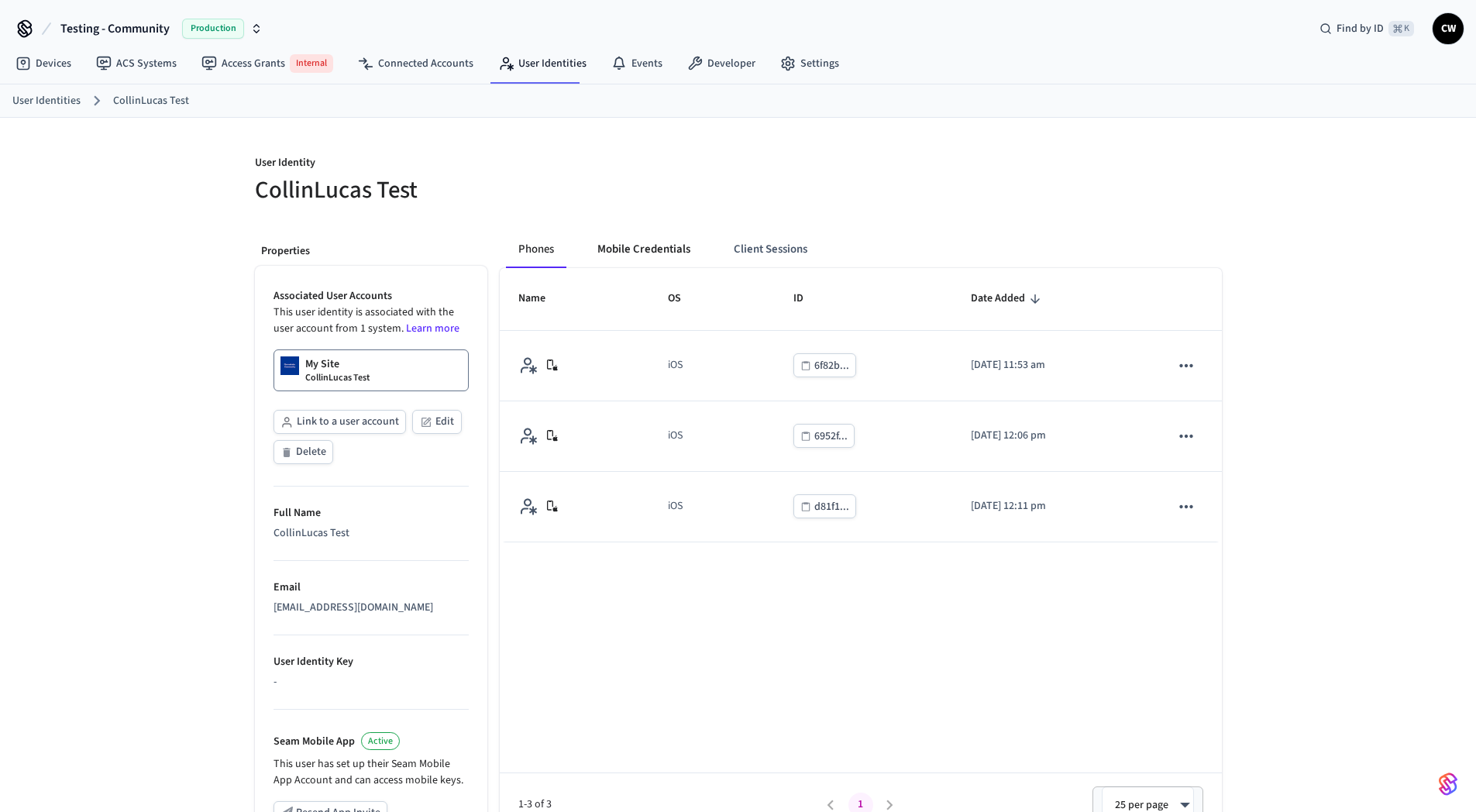
click at [633, 254] on button "Mobile Credentials" at bounding box center [643, 249] width 117 height 37
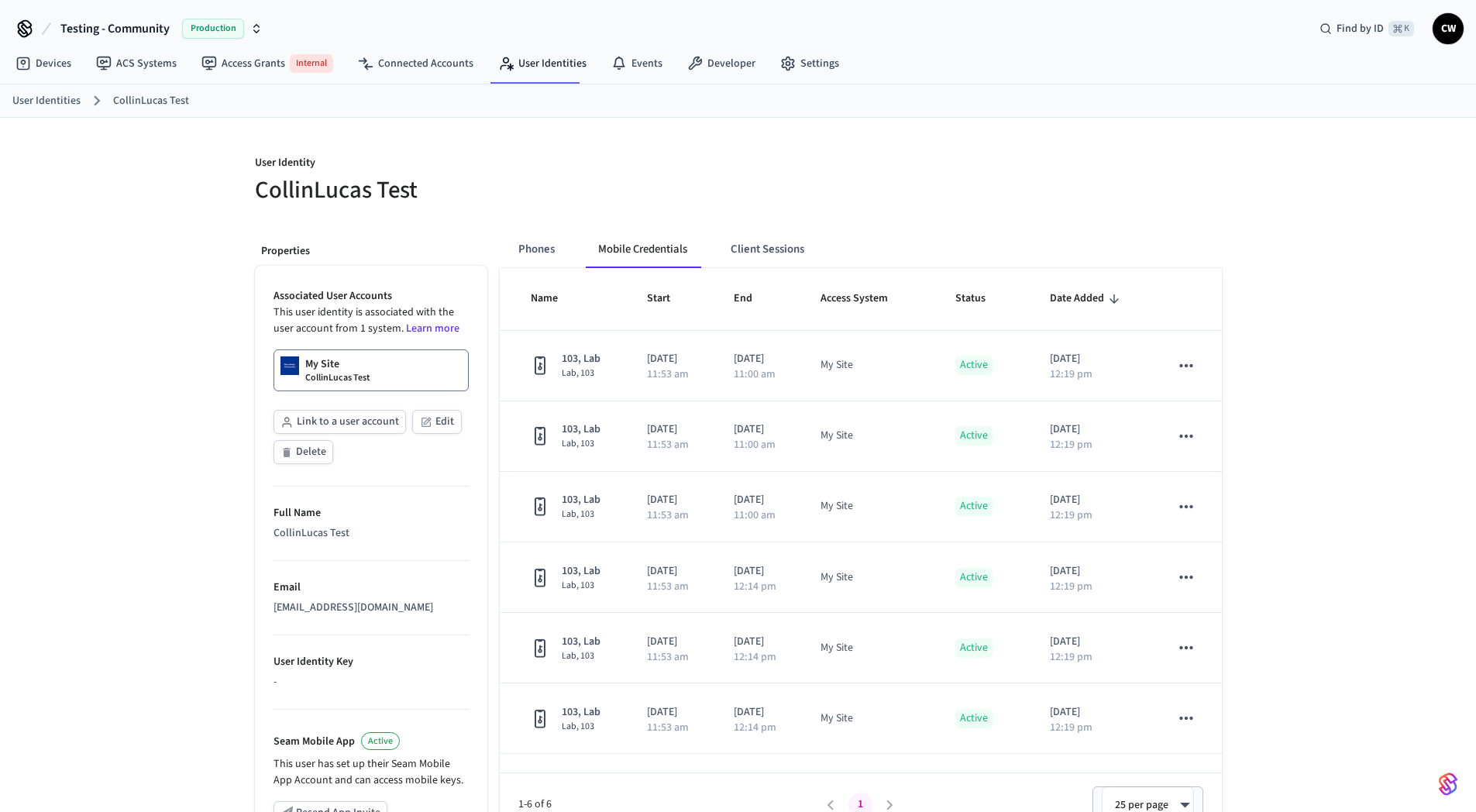
click at [102, 458] on div "User Identity CollinLucas Test Properties Associated User Accounts This user id…" at bounding box center [738, 589] width 1476 height 944
click at [564, 68] on link "User Identities" at bounding box center [542, 63] width 113 height 28
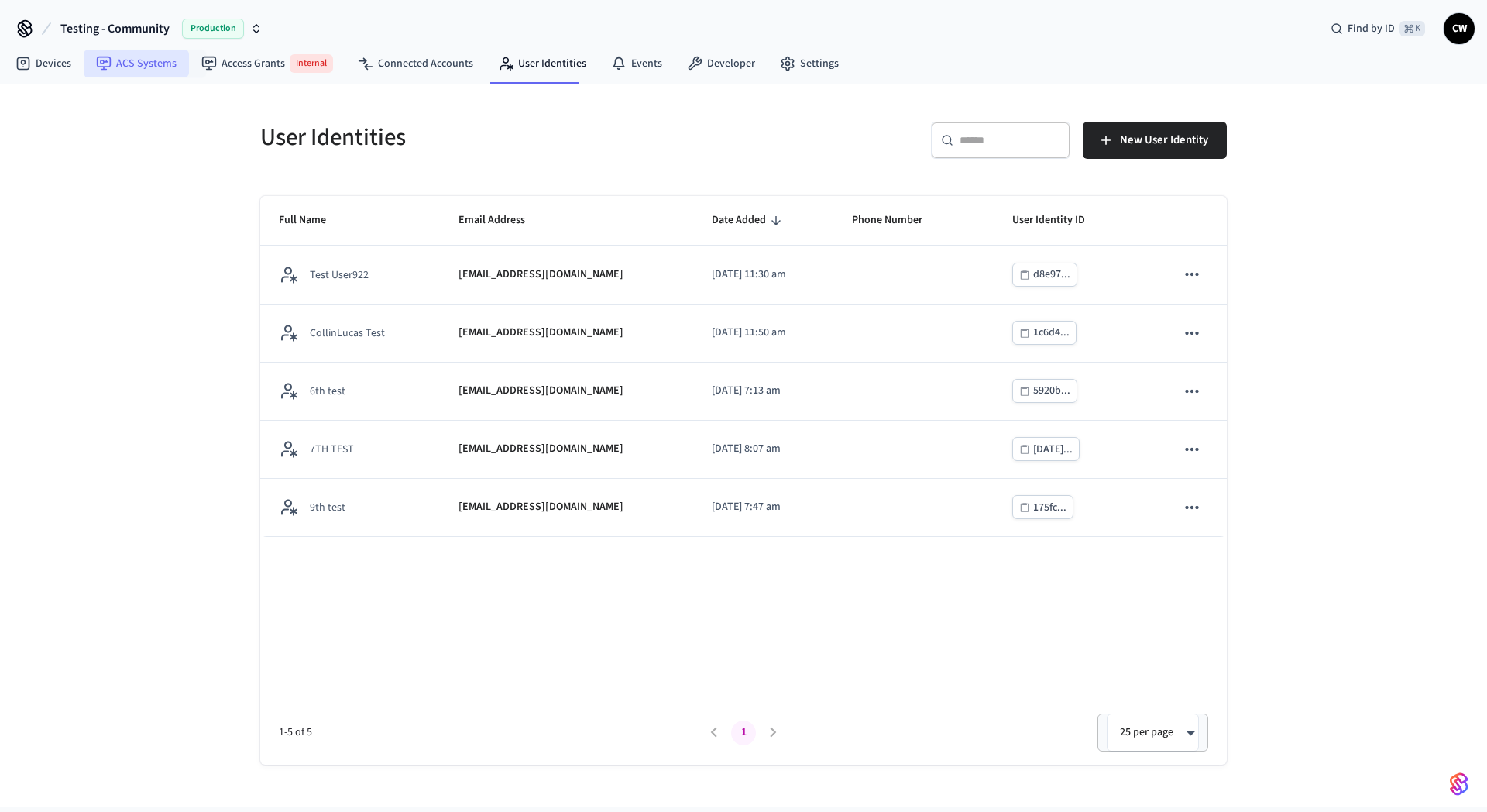
click at [151, 66] on link "ACS Systems" at bounding box center [136, 63] width 105 height 28
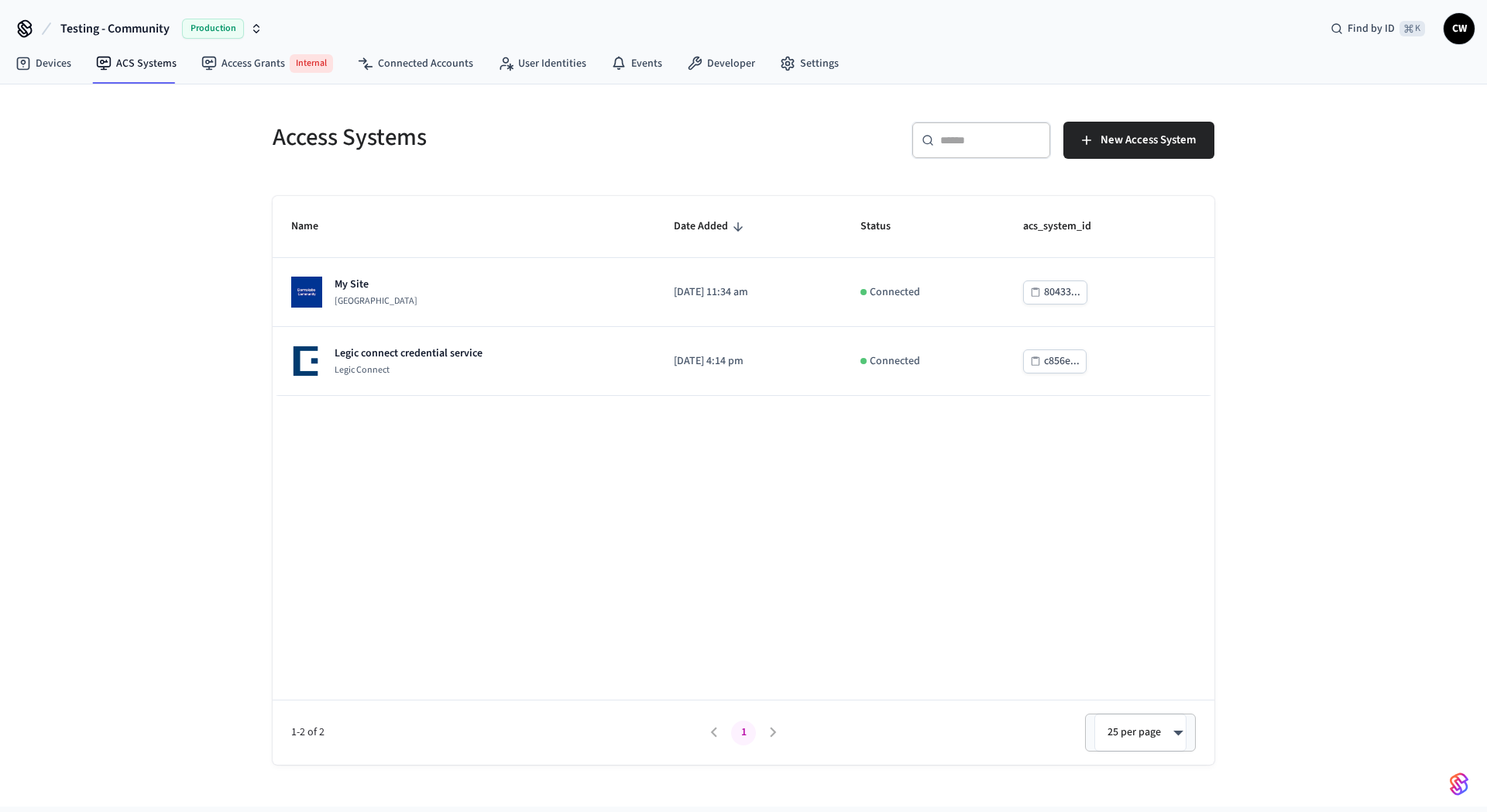
click at [150, 191] on div "Access Systems ​ ​ New Access System Name Date Added Status acs_system_id My Si…" at bounding box center [744, 446] width 1487 height 722
click at [253, 69] on link "Access Grants Internal" at bounding box center [267, 63] width 157 height 31
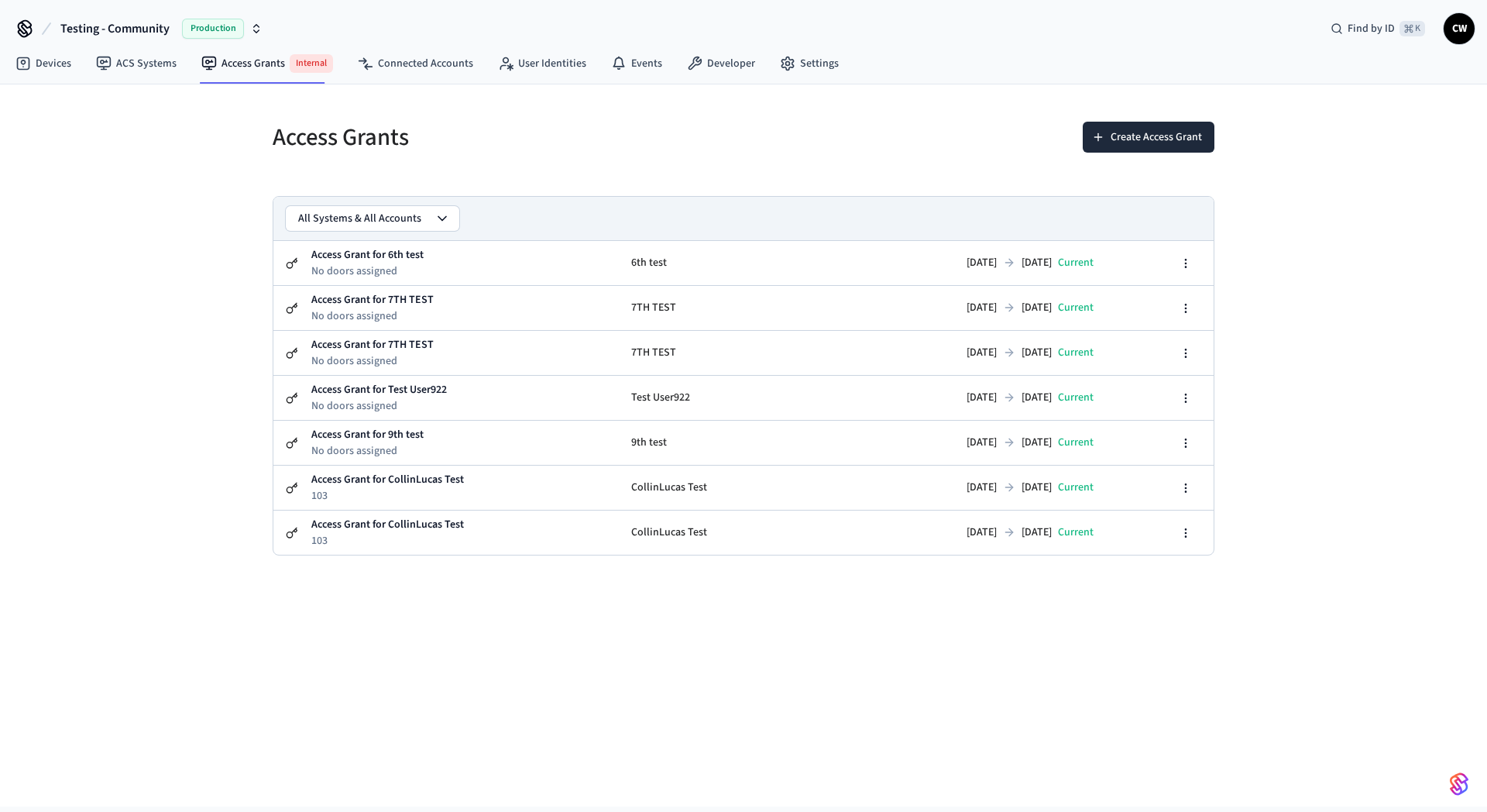
click at [100, 325] on div "Access Grants Create Access Grant All Systems & All Accounts Access Grant for 6…" at bounding box center [744, 446] width 1487 height 722
click at [573, 57] on link "User Identities" at bounding box center [542, 63] width 113 height 28
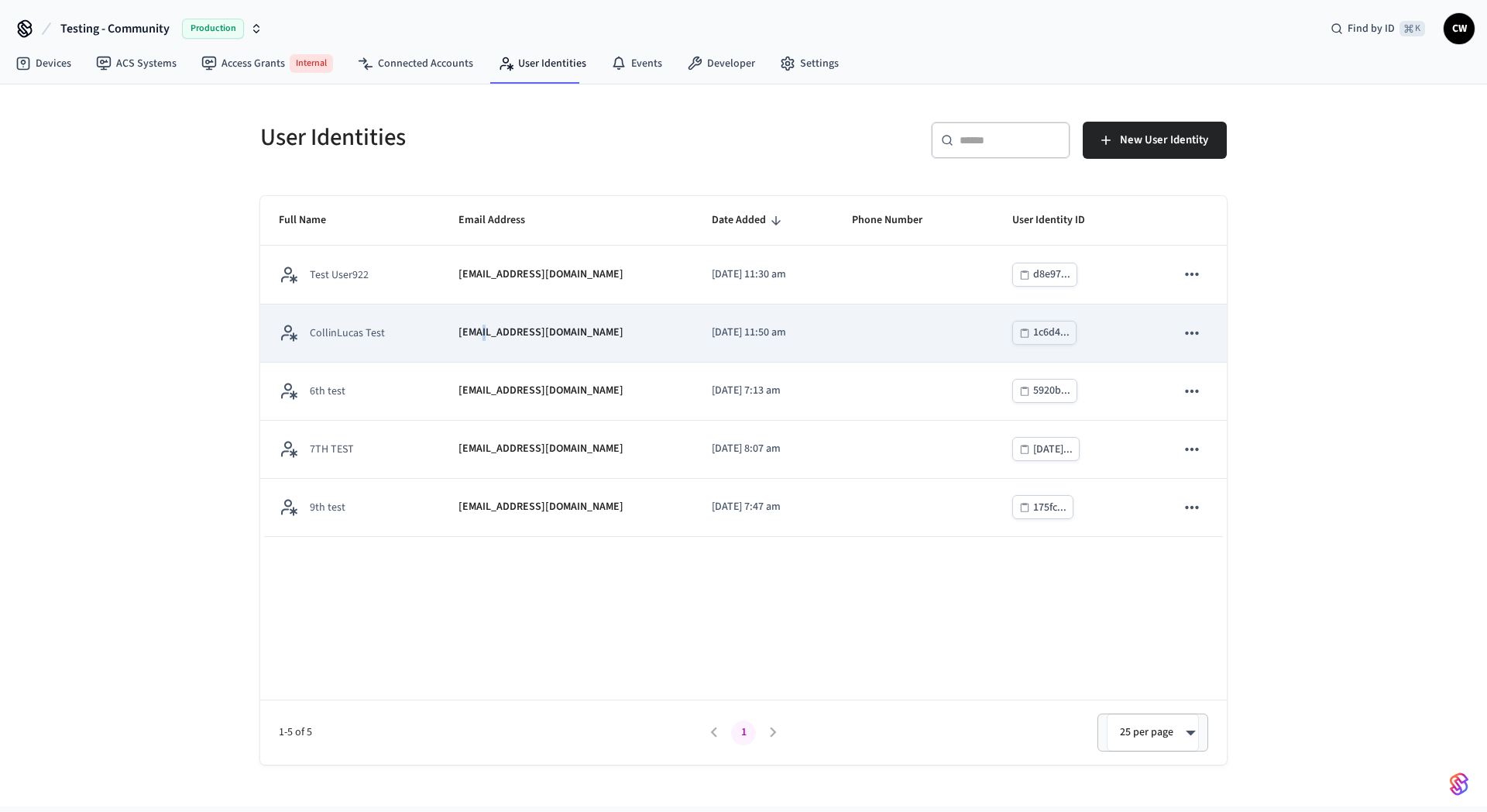
click at [473, 328] on p "[EMAIL_ADDRESS][DOMAIN_NAME]" at bounding box center [540, 333] width 165 height 16
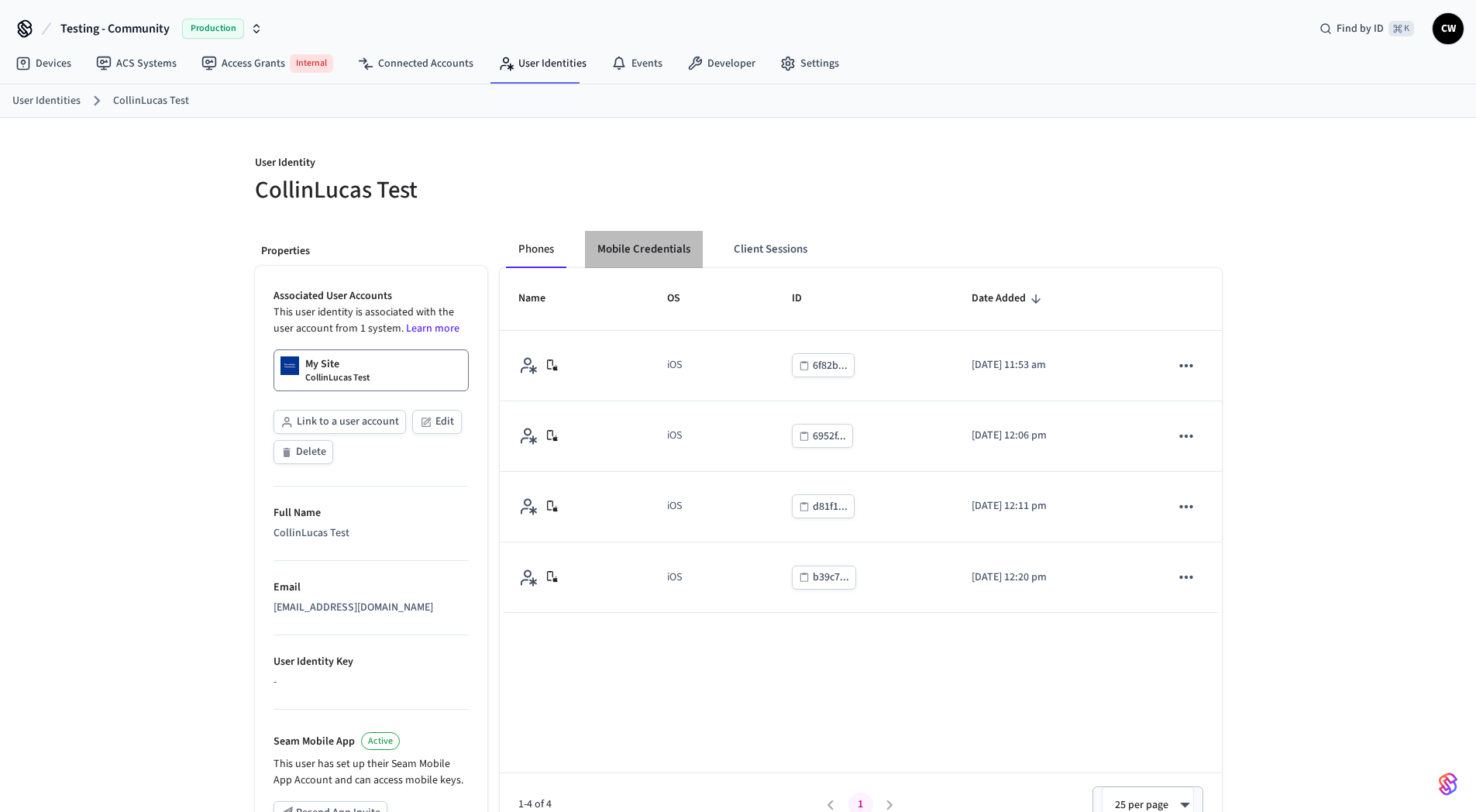
click at [660, 245] on button "Mobile Credentials" at bounding box center [643, 249] width 117 height 37
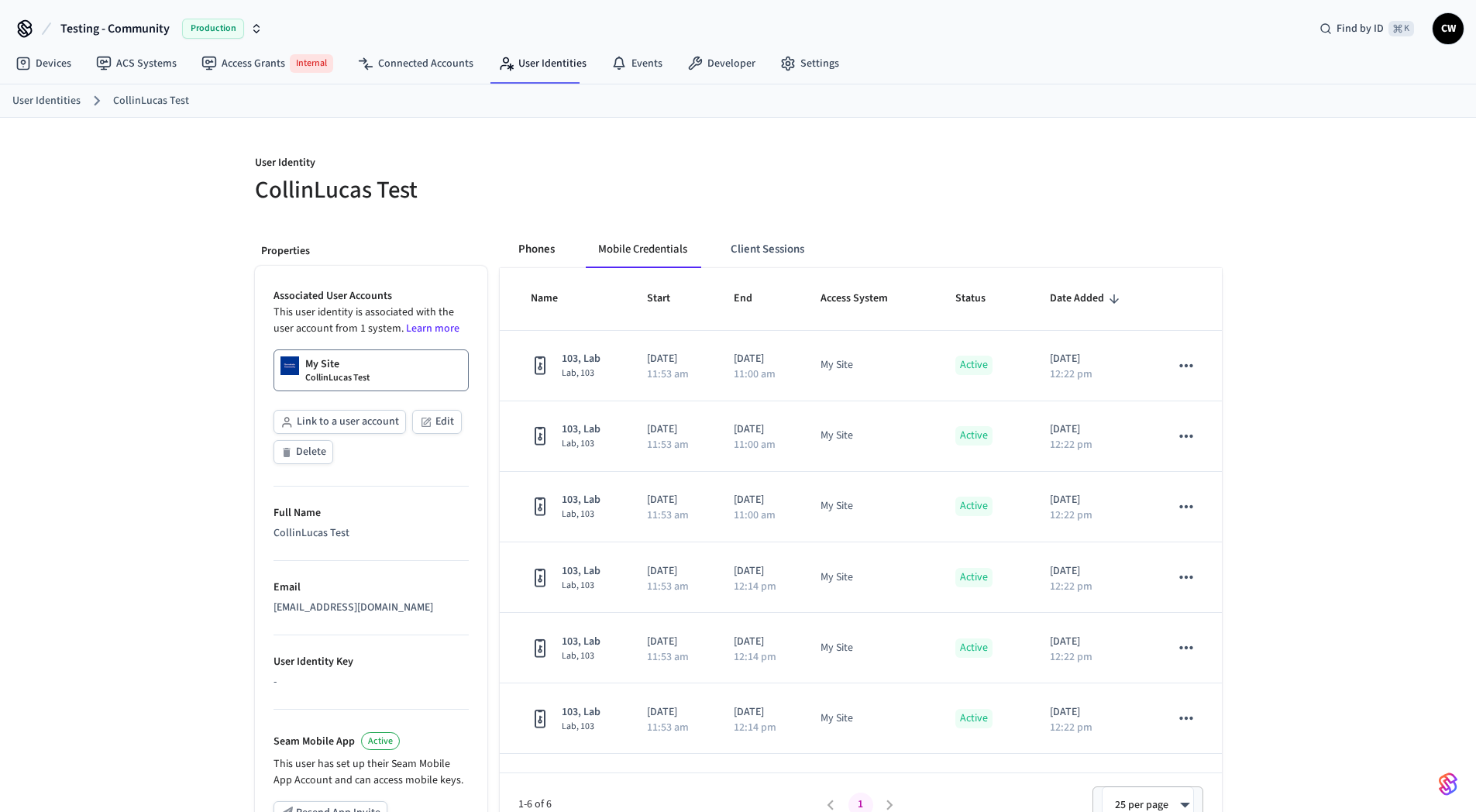
click at [528, 246] on button "Phones" at bounding box center [536, 249] width 61 height 37
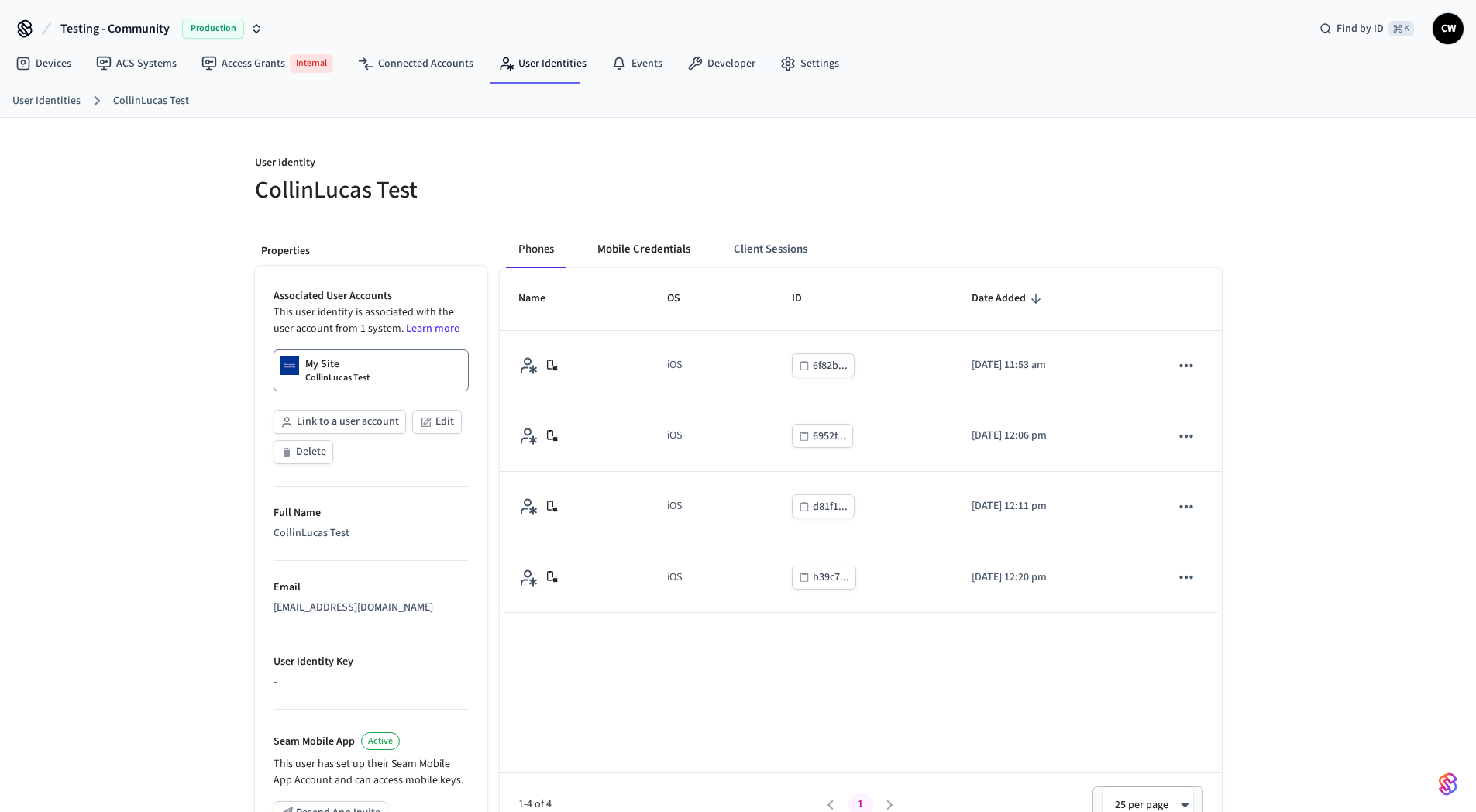
click at [641, 246] on button "Mobile Credentials" at bounding box center [643, 249] width 117 height 37
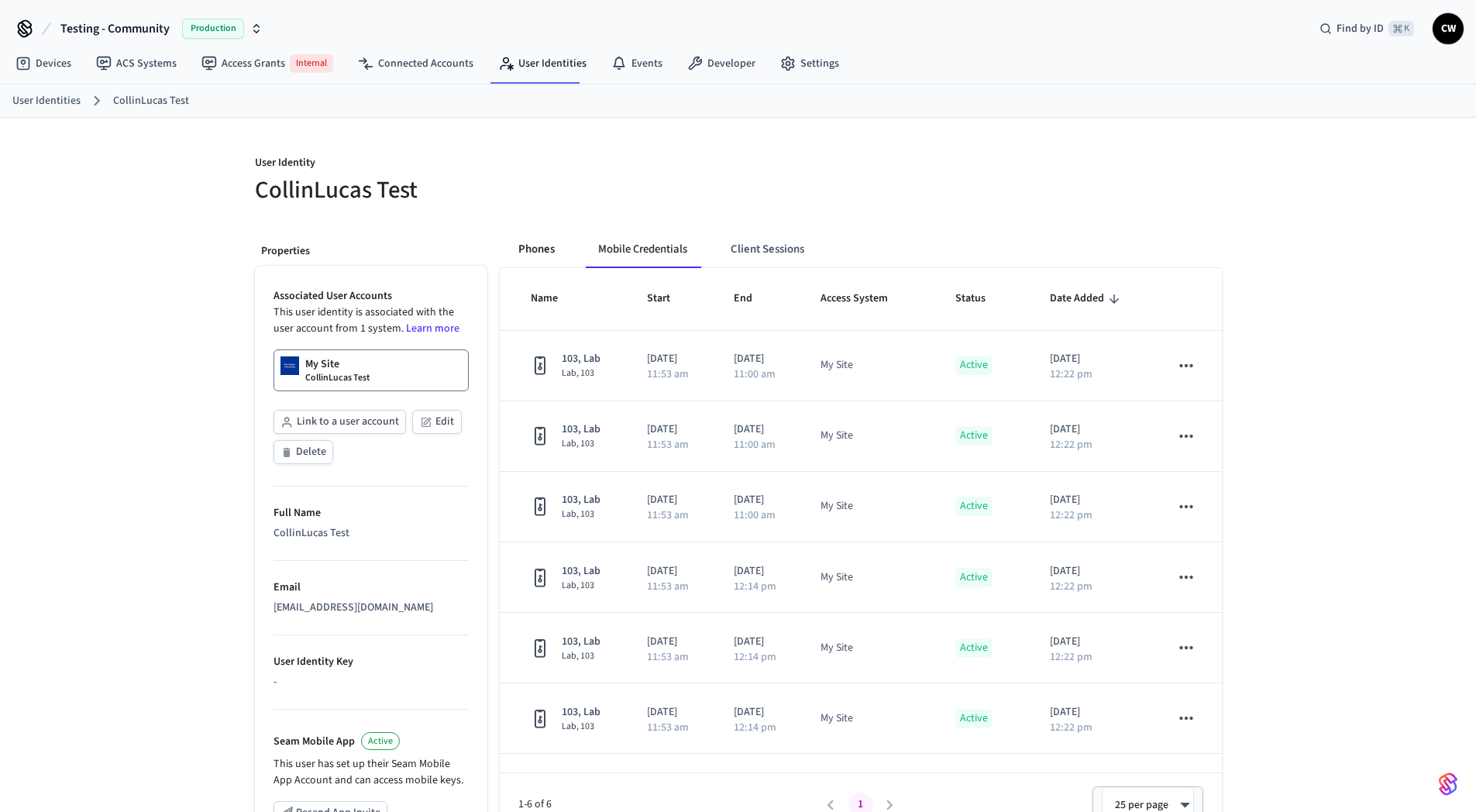
click at [528, 245] on button "Phones" at bounding box center [536, 249] width 61 height 37
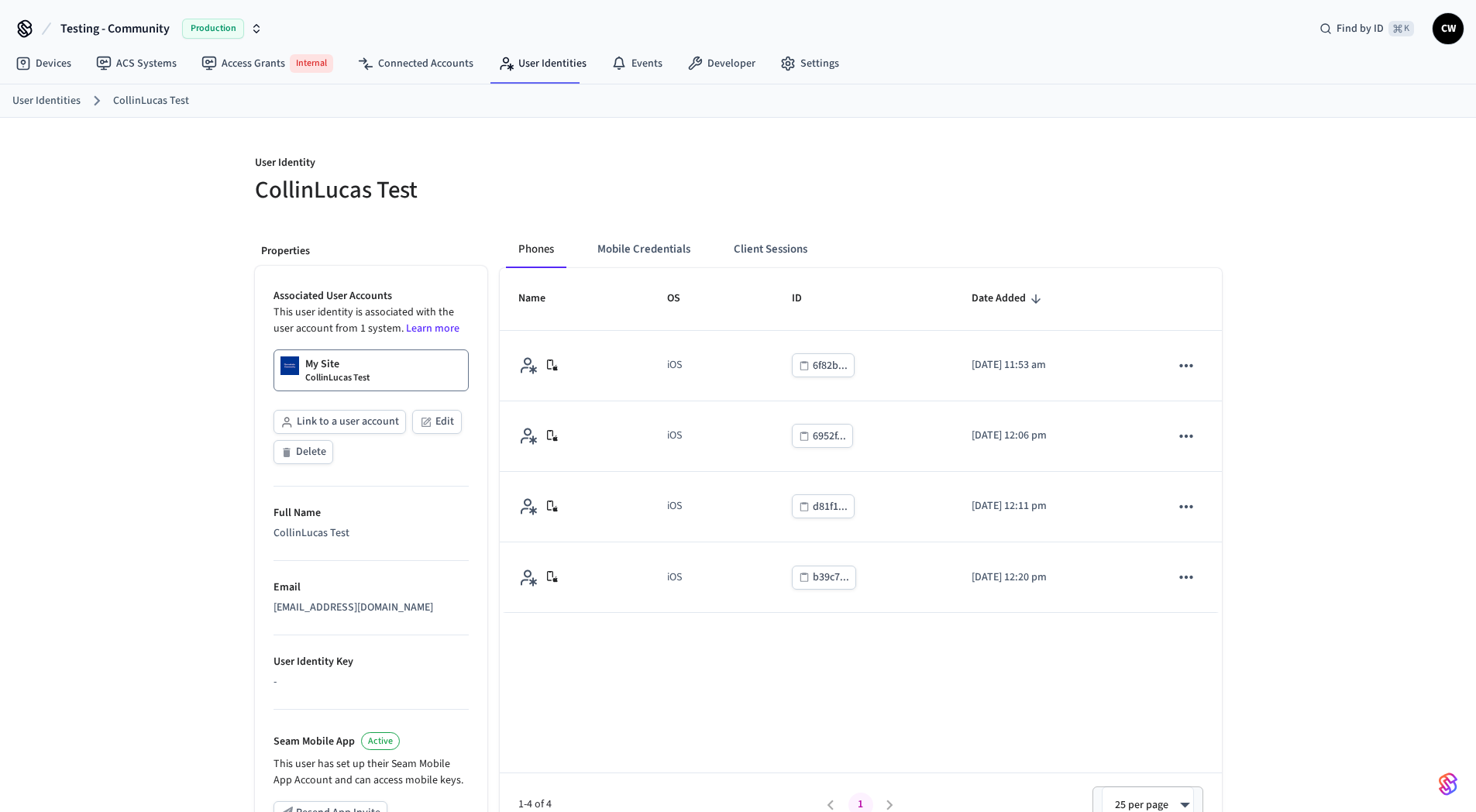
click at [568, 196] on h5 "CollinLucas Test" at bounding box center [491, 190] width 474 height 32
click at [591, 216] on div "User Identity CollinLucas Test Properties Associated User Accounts This user id…" at bounding box center [738, 589] width 992 height 944
click at [740, 194] on div at bounding box center [975, 171] width 493 height 69
click at [150, 395] on div "User Identity CollinLucas Test Properties Associated User Accounts This user id…" at bounding box center [738, 589] width 1476 height 944
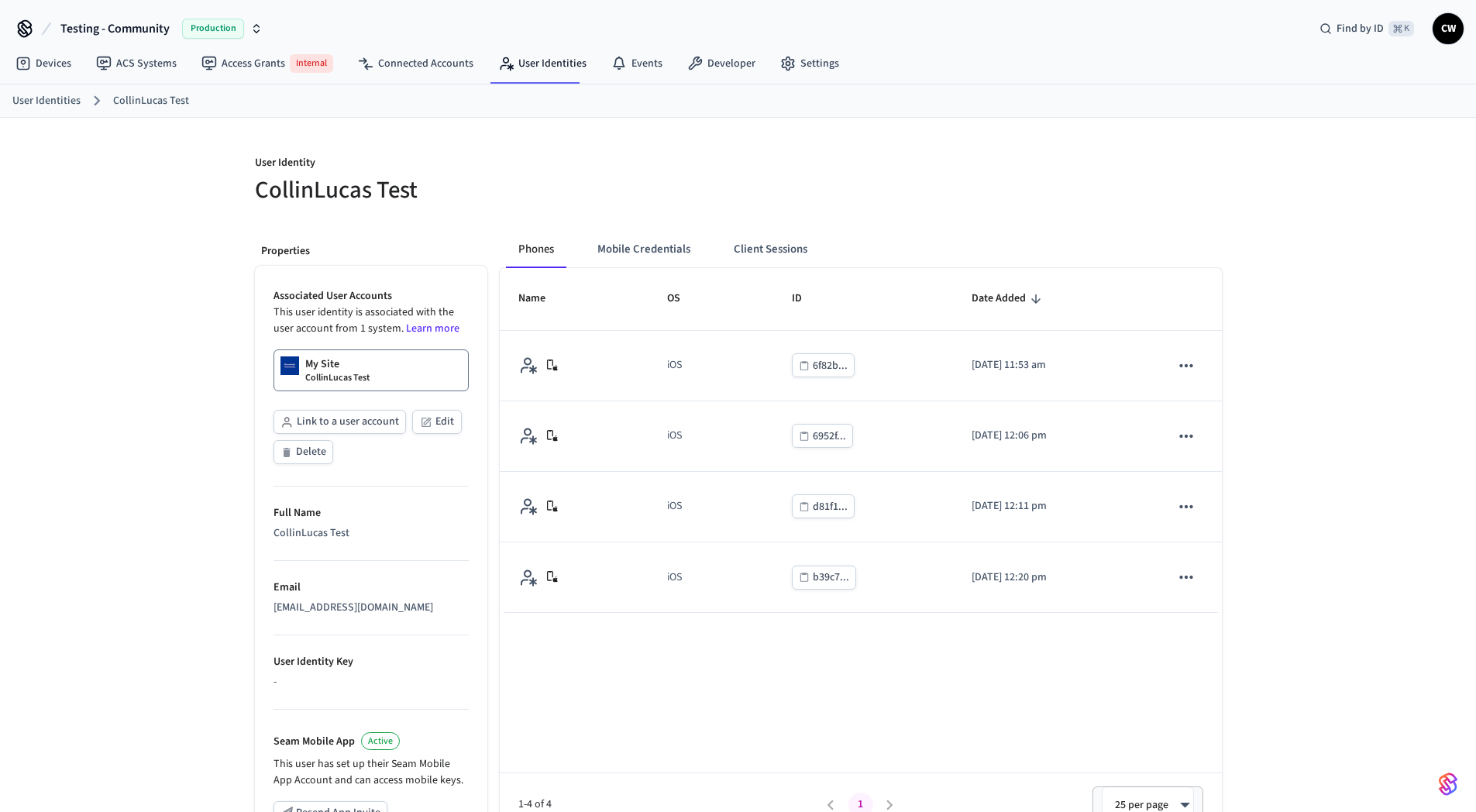
click at [160, 329] on div "User Identity CollinLucas Test Properties Associated User Accounts This user id…" at bounding box center [738, 589] width 1476 height 944
click at [499, 171] on p "User Identity" at bounding box center [491, 165] width 474 height 20
